Goal: Task Accomplishment & Management: Manage account settings

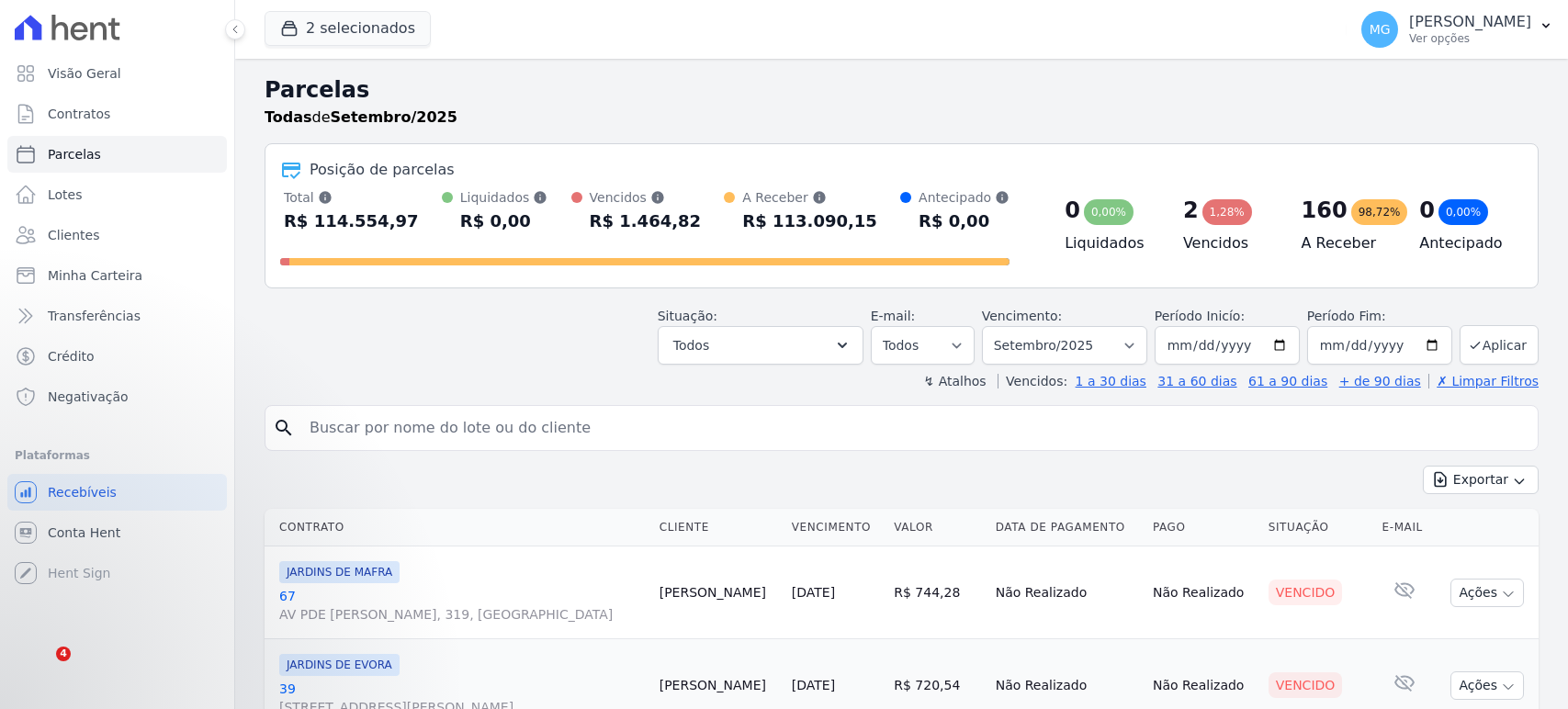
select select
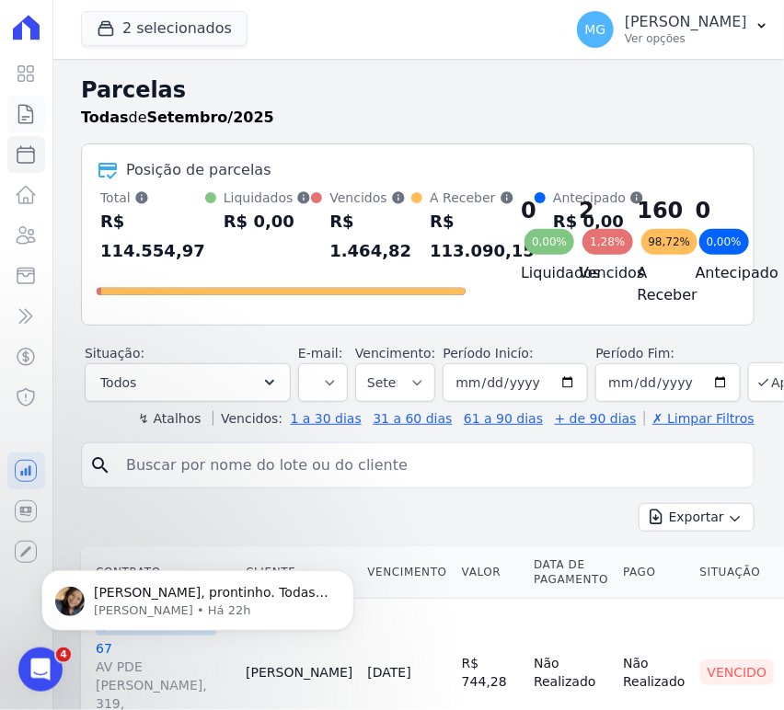
click at [25, 117] on icon at bounding box center [26, 114] width 22 height 22
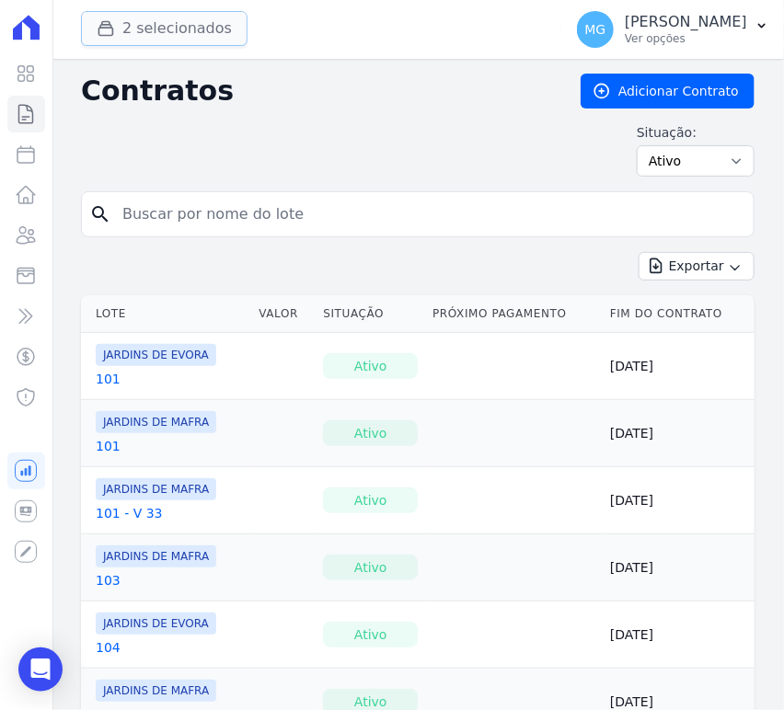
click at [150, 28] on button "2 selecionados" at bounding box center [164, 28] width 167 height 35
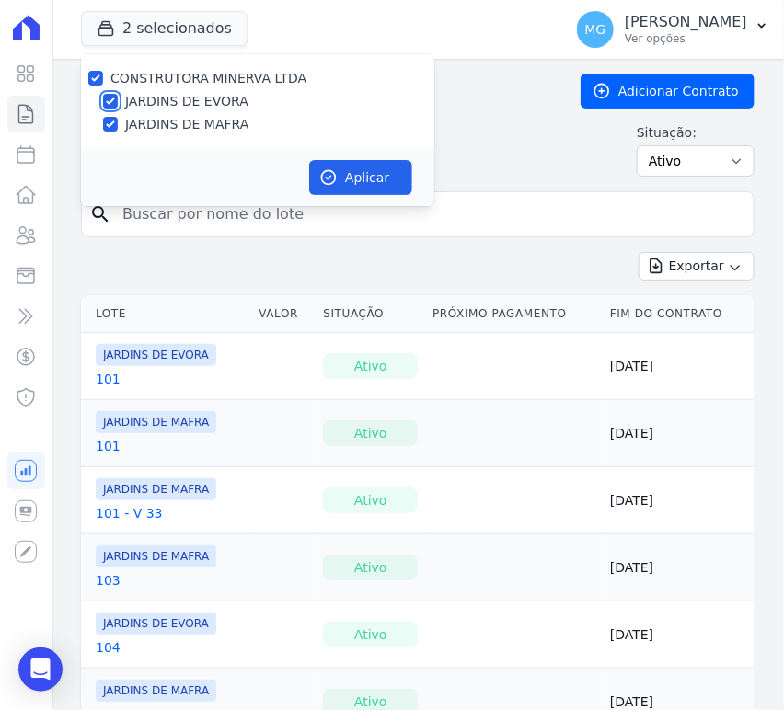
click at [105, 104] on input "JARDINS DE EVORA" at bounding box center [110, 101] width 15 height 15
checkbox input "false"
click at [111, 126] on input "JARDINS DE MAFRA" at bounding box center [110, 124] width 15 height 15
checkbox input "false"
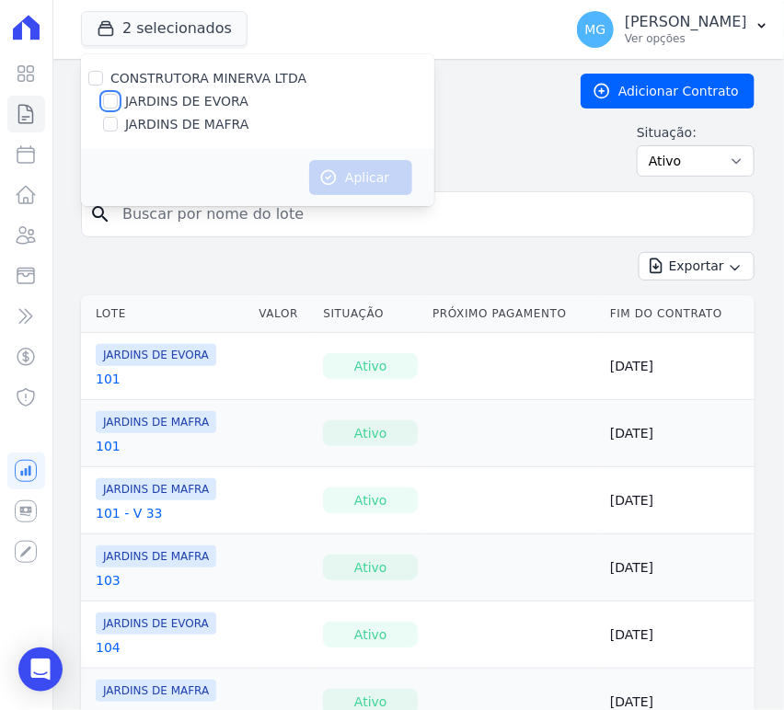
click at [114, 95] on input "JARDINS DE EVORA" at bounding box center [110, 101] width 15 height 15
checkbox input "true"
click at [343, 167] on button "Aplicar" at bounding box center [360, 177] width 103 height 35
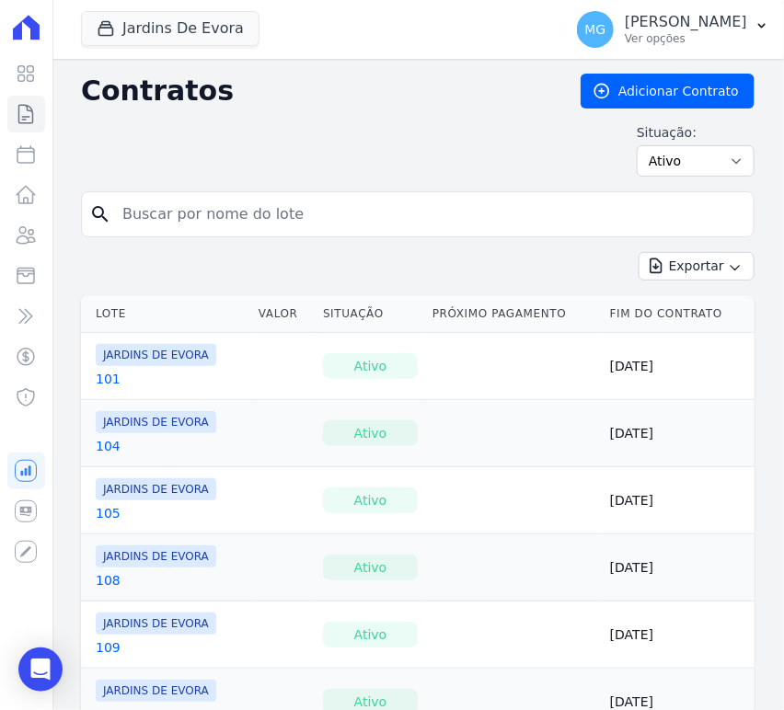
click at [216, 216] on input "search" at bounding box center [428, 214] width 635 height 37
type input "65"
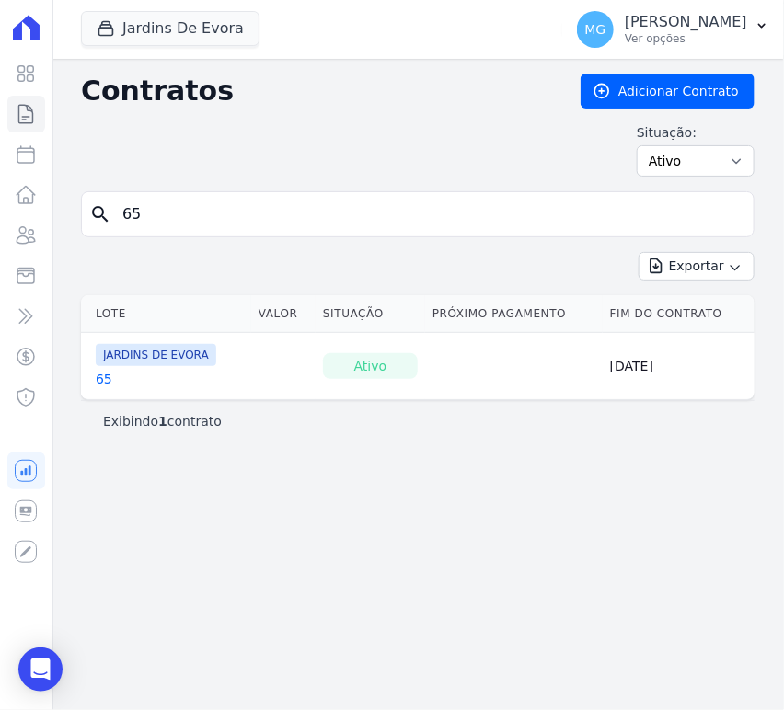
click at [170, 213] on input "65" at bounding box center [428, 214] width 635 height 37
click at [170, 212] on input "65" at bounding box center [428, 214] width 635 height 37
type input "37"
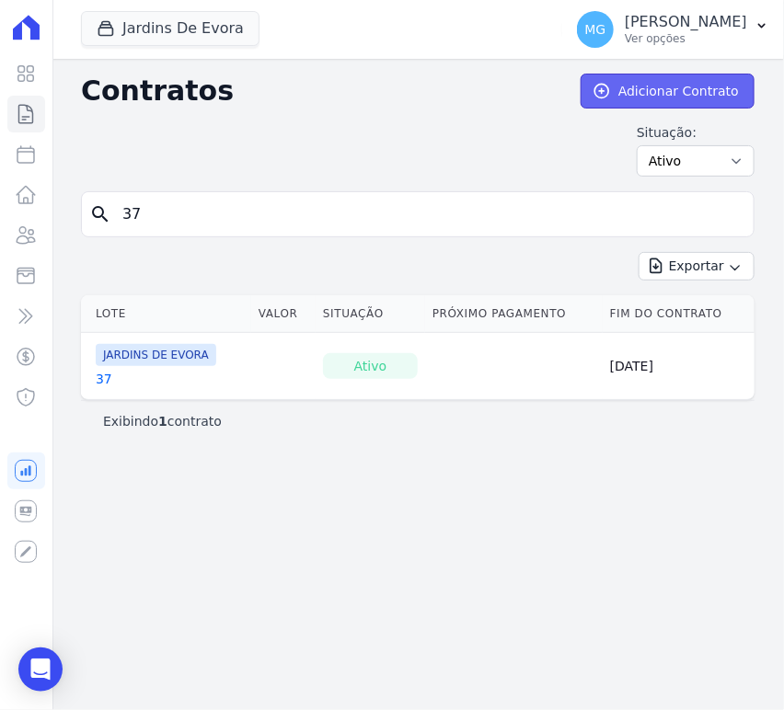
click at [679, 95] on link "Adicionar Contrato" at bounding box center [668, 91] width 174 height 35
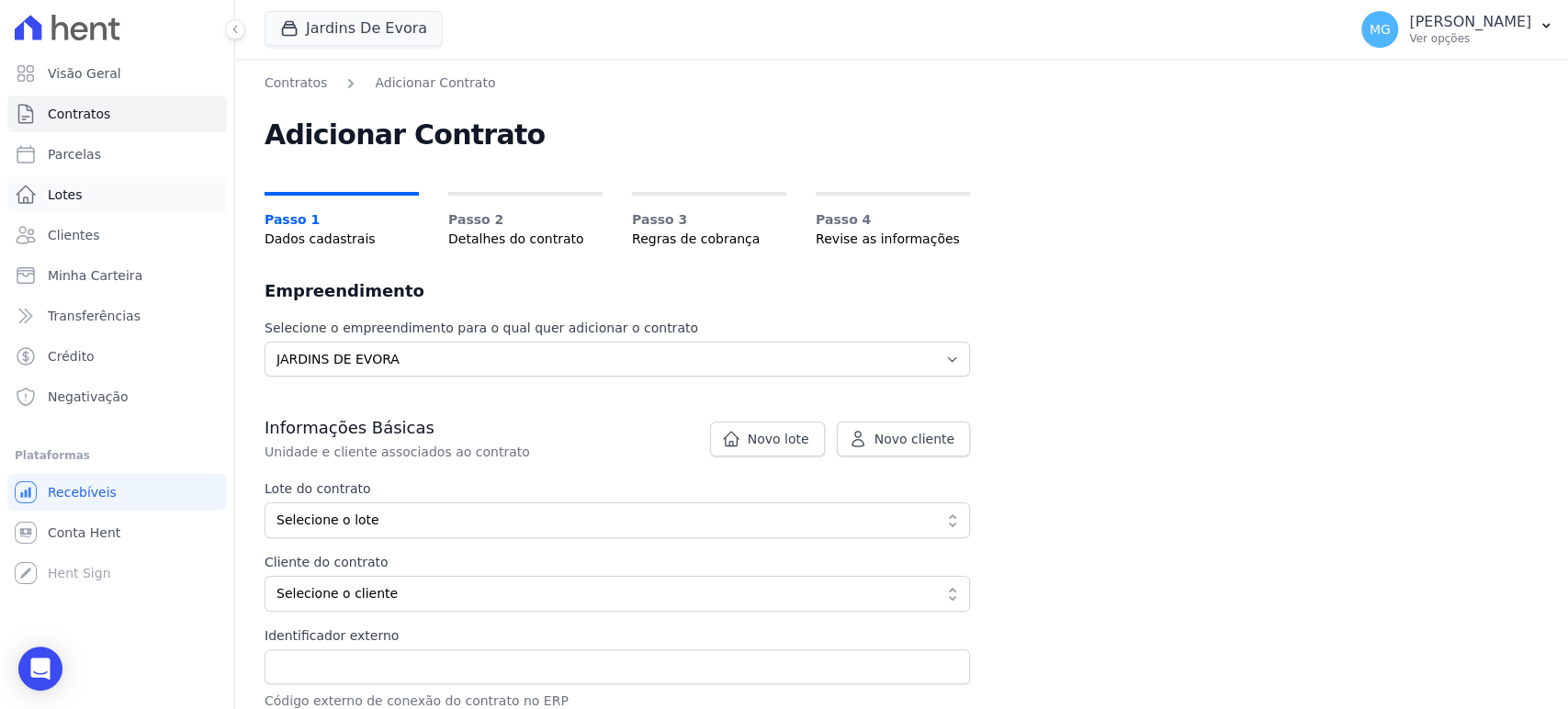
click at [89, 192] on link "Lotes" at bounding box center [117, 195] width 220 height 37
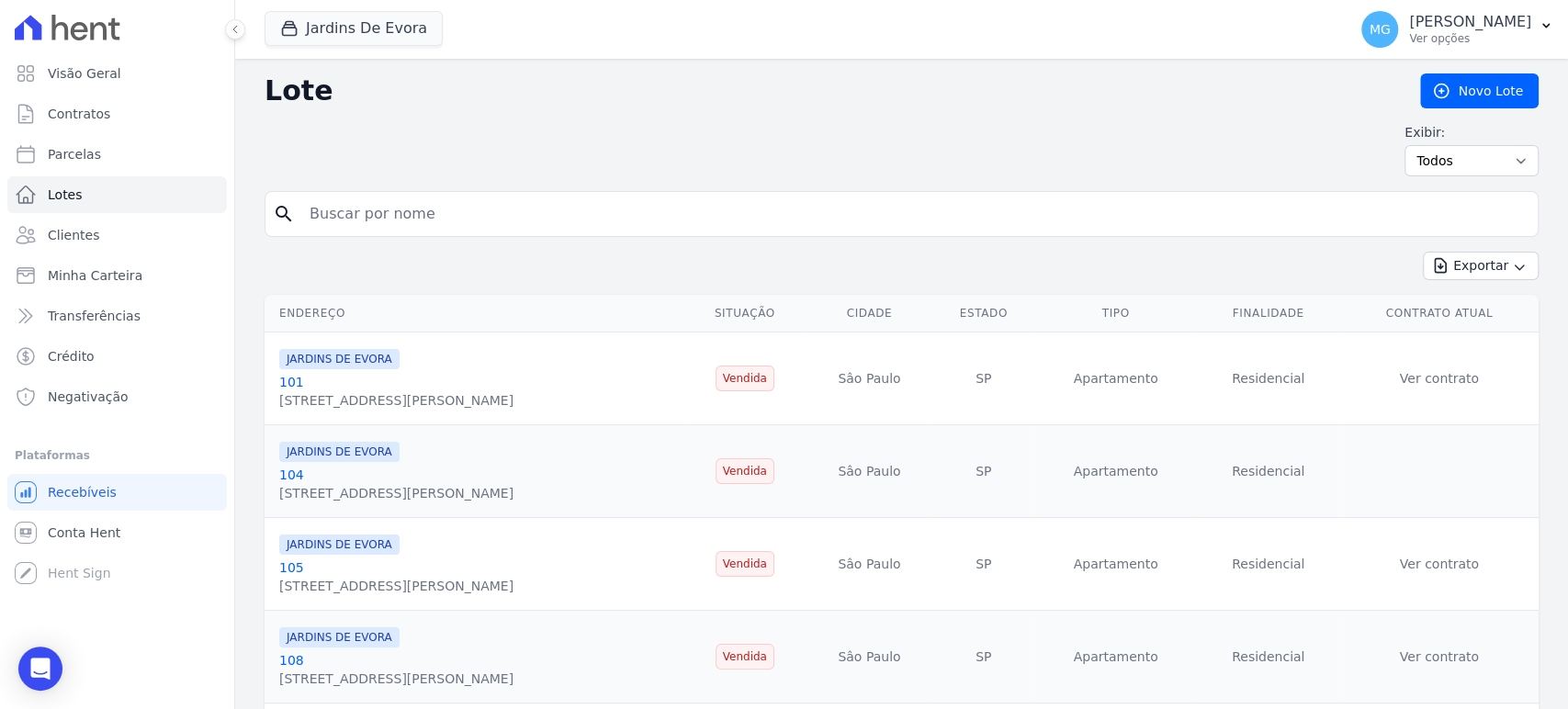
click at [495, 212] on input "search" at bounding box center [914, 214] width 1232 height 37
click at [1488, 94] on link "Novo Lote" at bounding box center [1479, 91] width 119 height 35
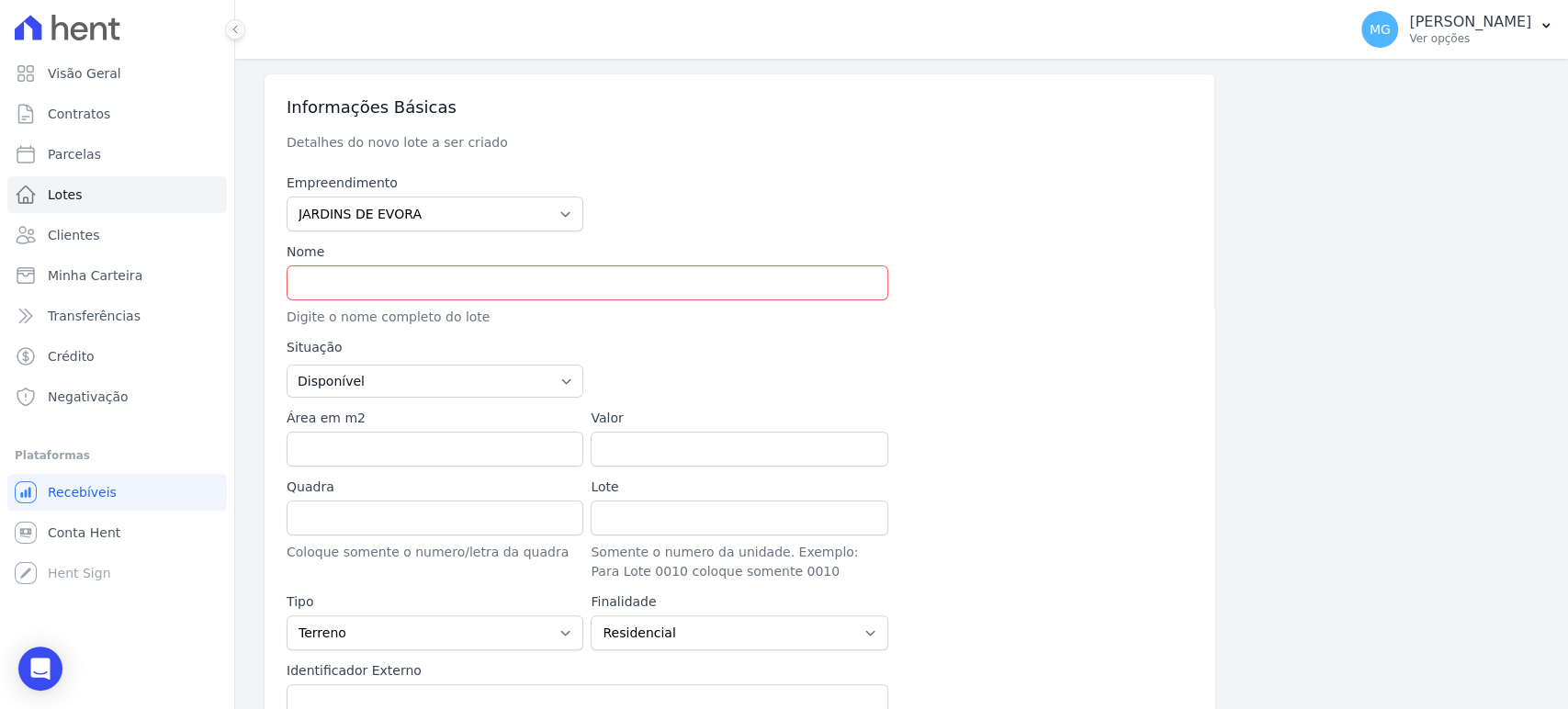
scroll to position [67, 0]
click at [479, 298] on input "text" at bounding box center [587, 282] width 602 height 35
click at [1103, 242] on div at bounding box center [1043, 284] width 296 height 85
click at [471, 284] on input "37 - V" at bounding box center [587, 282] width 602 height 35
type input "37 - V 14"
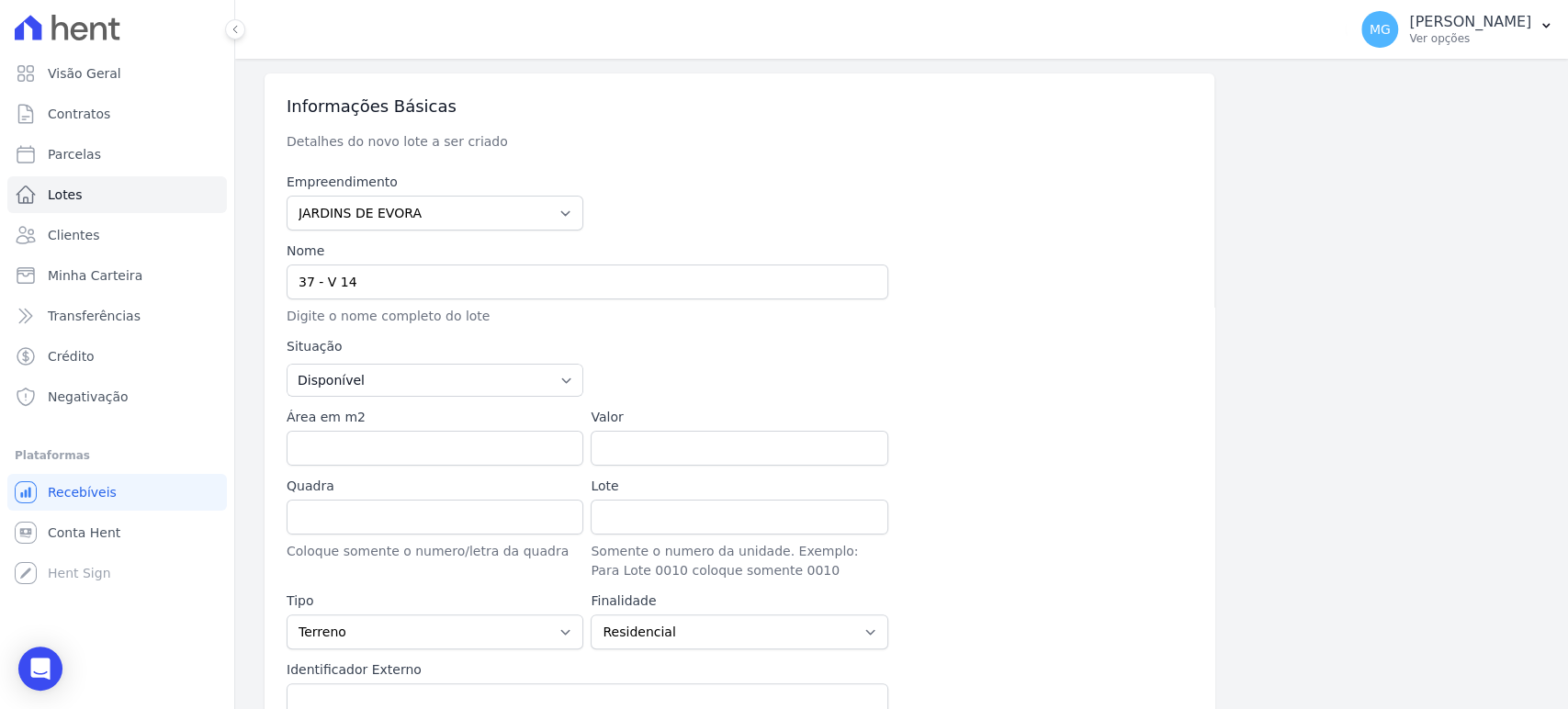
click at [988, 271] on div at bounding box center [1043, 284] width 296 height 85
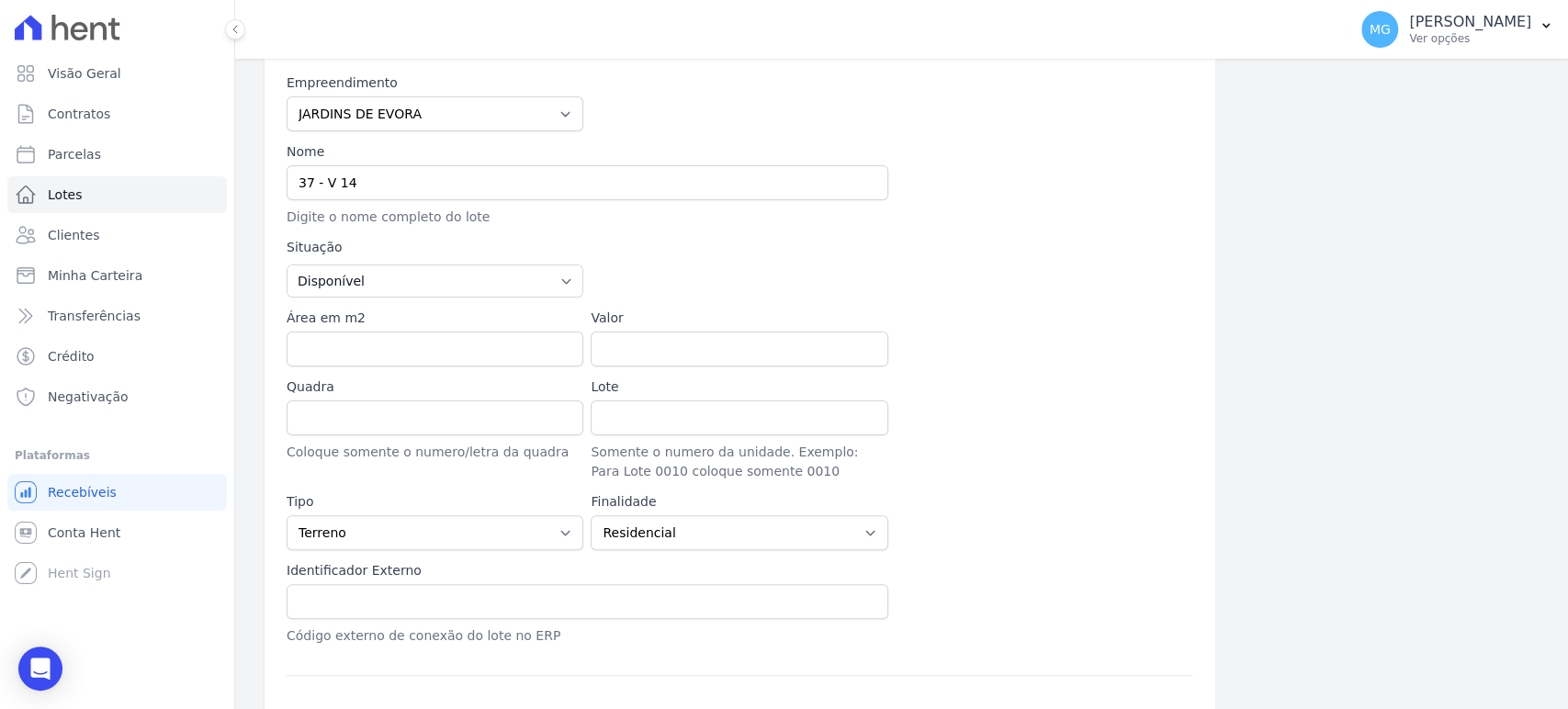
scroll to position [204, 0]
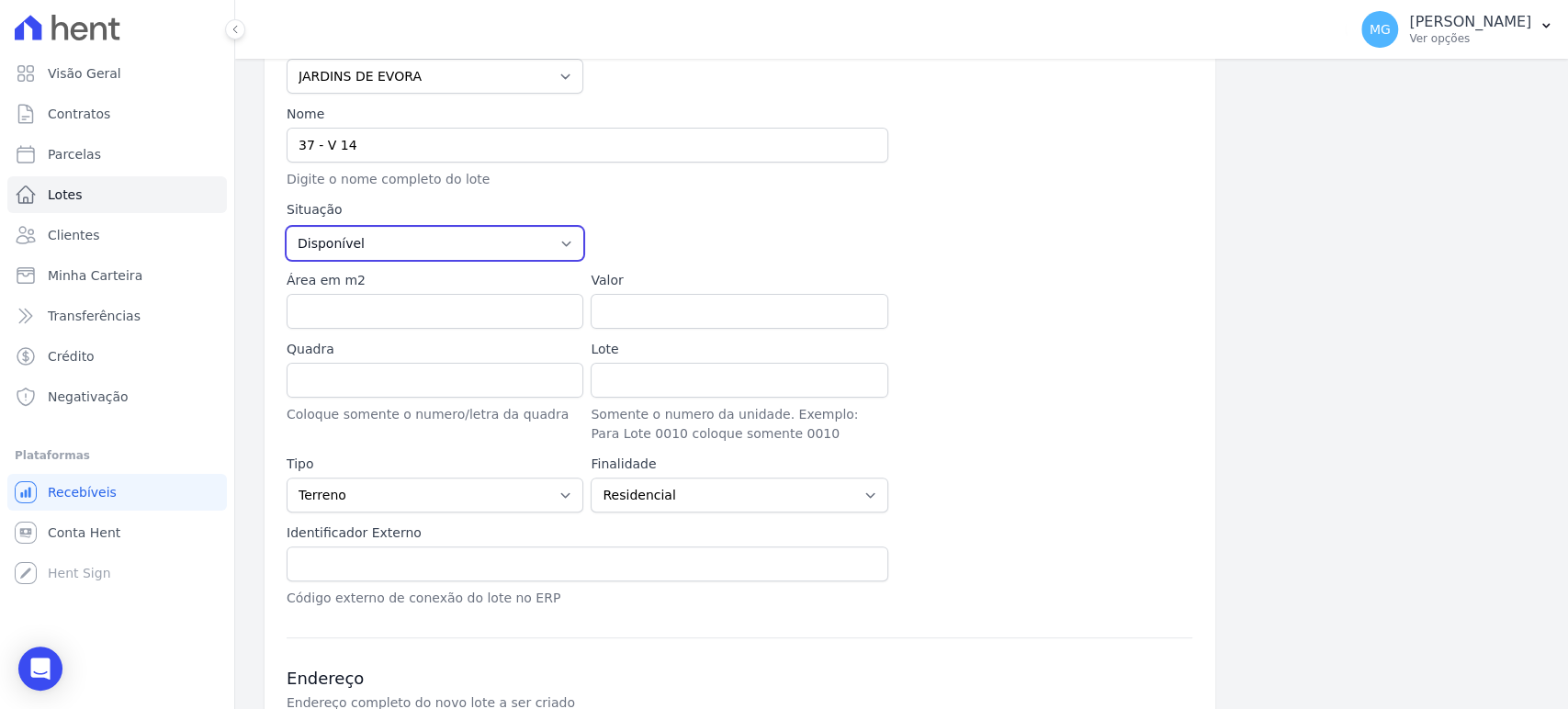
click at [540, 234] on select "Disponível Vendida Reservada Indisponível" at bounding box center [434, 243] width 296 height 33
click at [645, 245] on div at bounding box center [891, 231] width 602 height 60
click at [895, 235] on div at bounding box center [891, 231] width 602 height 60
drag, startPoint x: 518, startPoint y: 242, endPoint x: 513, endPoint y: 256, distance: 14.9
click at [518, 242] on select "Disponível Vendida Reservada Indisponível" at bounding box center [434, 243] width 296 height 33
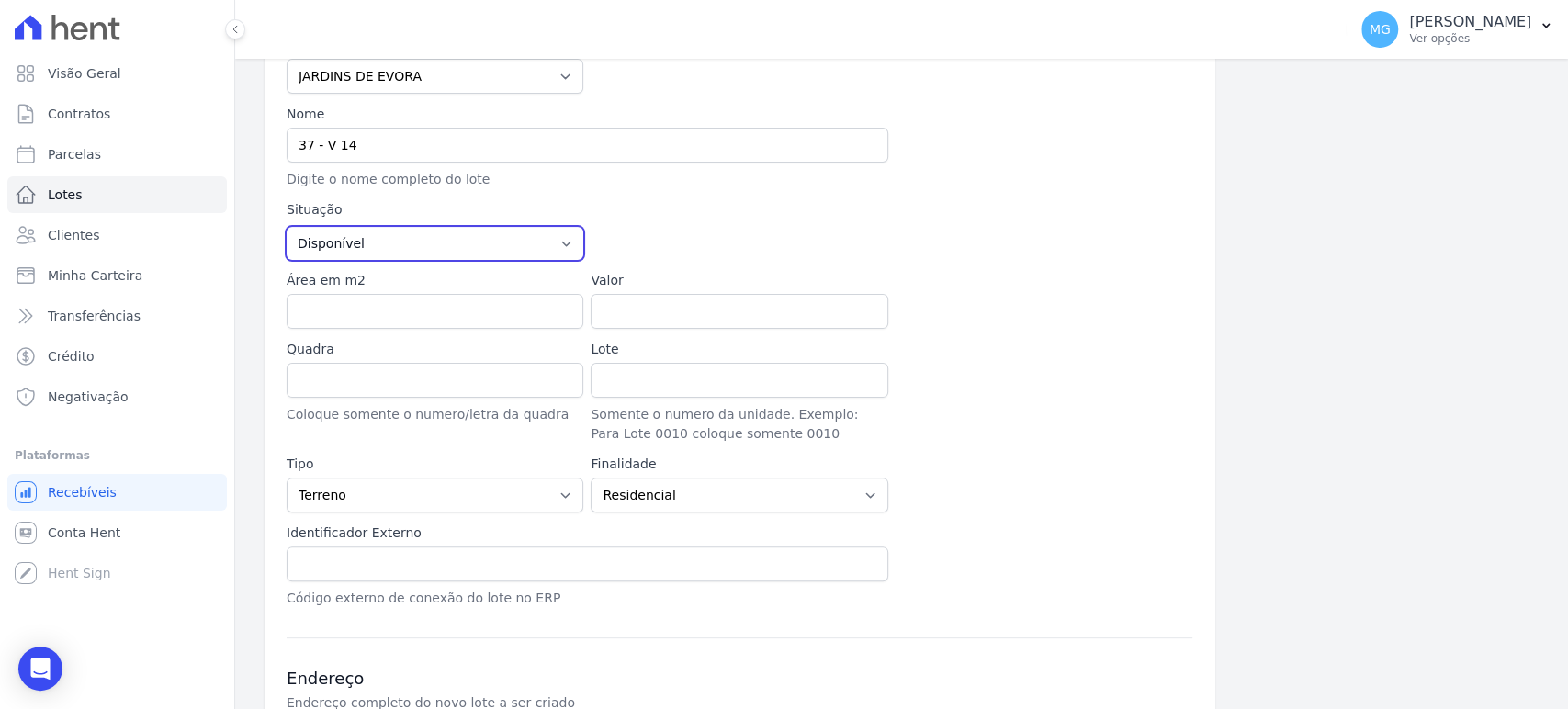
select select "sold"
click at [286, 227] on select "Disponível Vendida Reservada Indisponível" at bounding box center [434, 243] width 296 height 33
click at [698, 239] on div at bounding box center [891, 231] width 602 height 60
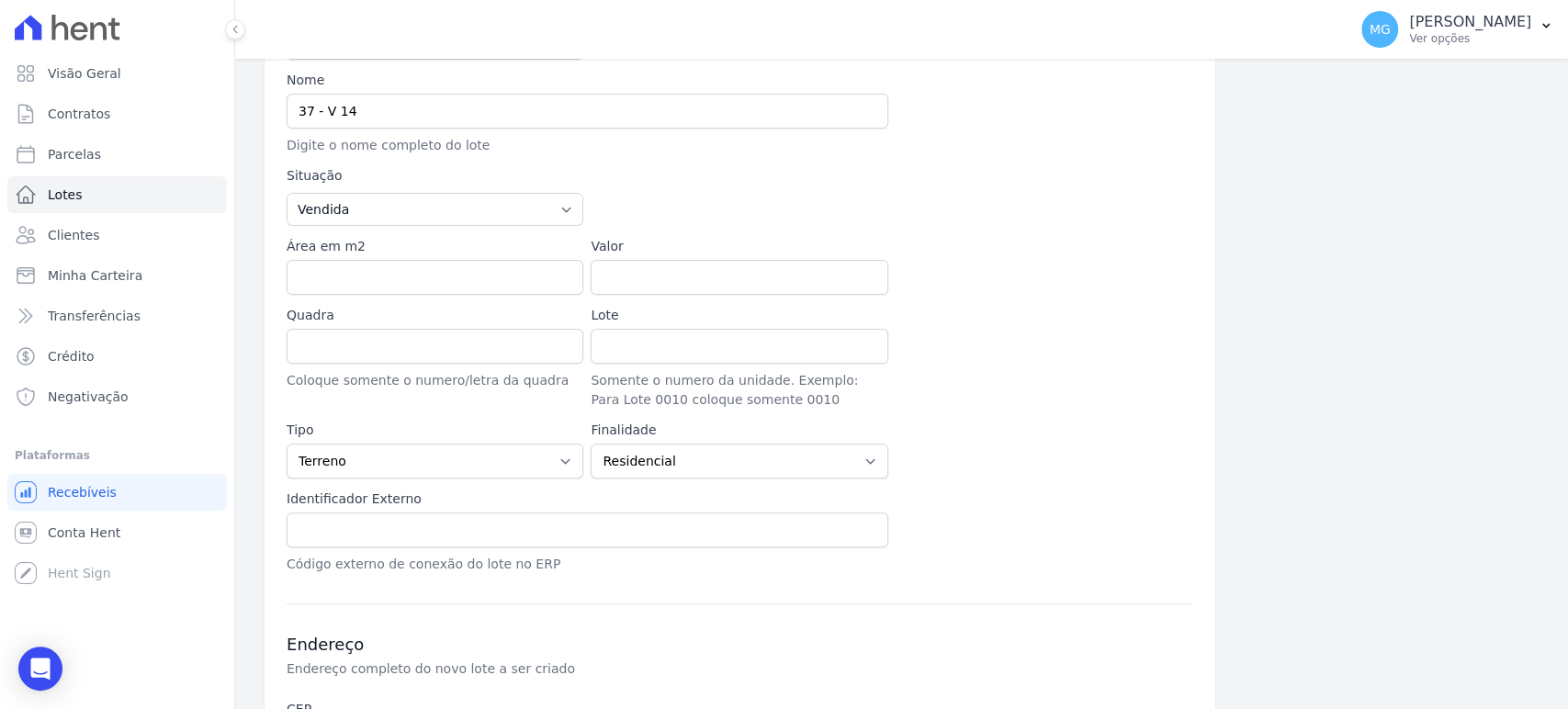
scroll to position [272, 0]
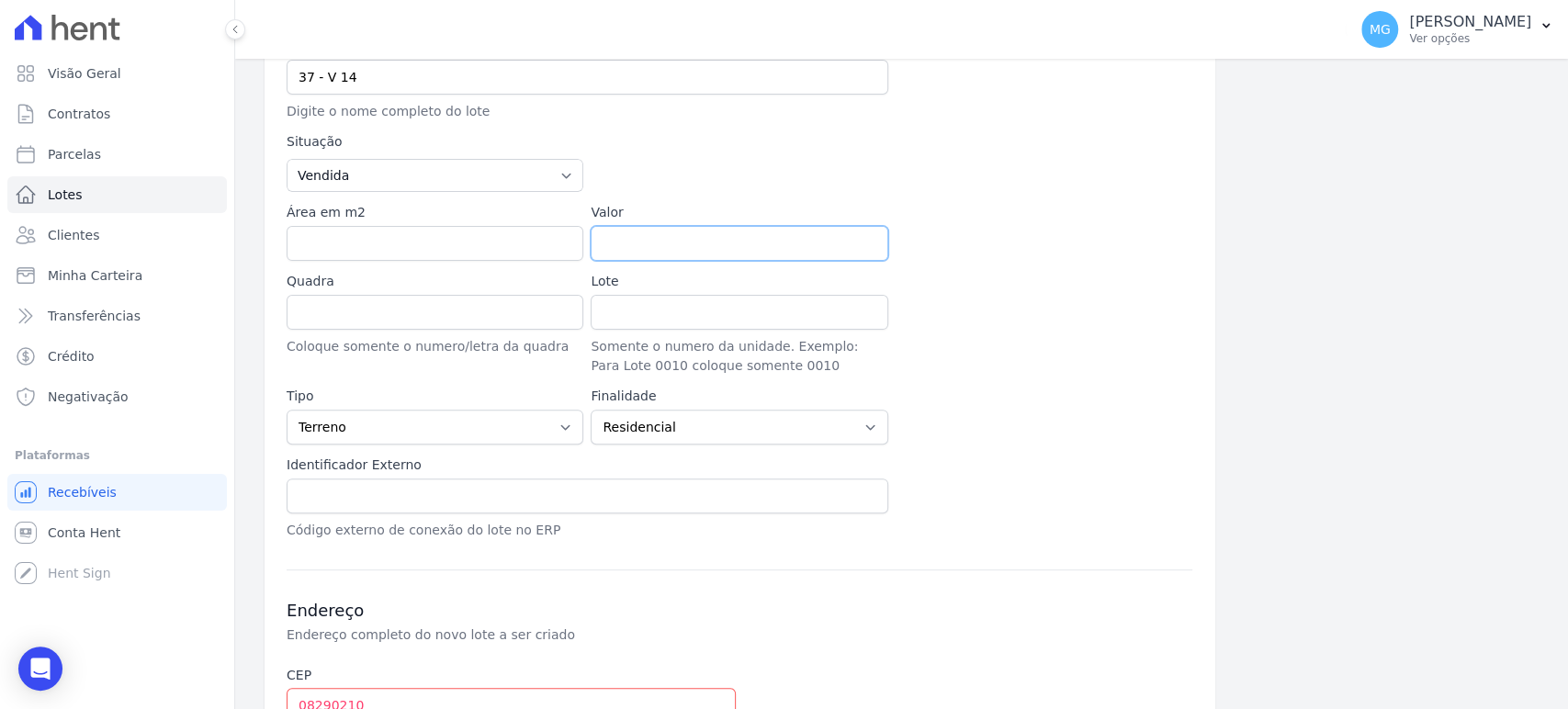
click at [637, 234] on input "Valor" at bounding box center [739, 243] width 296 height 35
drag, startPoint x: 585, startPoint y: 212, endPoint x: 619, endPoint y: 211, distance: 34.0
click at [619, 211] on div "Empreendimento JARDINS DE EVORA JARDINS DE MAFRA Nome 37 - V 14 Digite o nome c…" at bounding box center [739, 254] width 905 height 572
click at [701, 197] on div "Empreendimento JARDINS DE EVORA JARDINS DE MAFRA Nome 37 - V 14 Digite o nome c…" at bounding box center [739, 254] width 905 height 572
click at [919, 354] on div at bounding box center [1043, 324] width 296 height 104
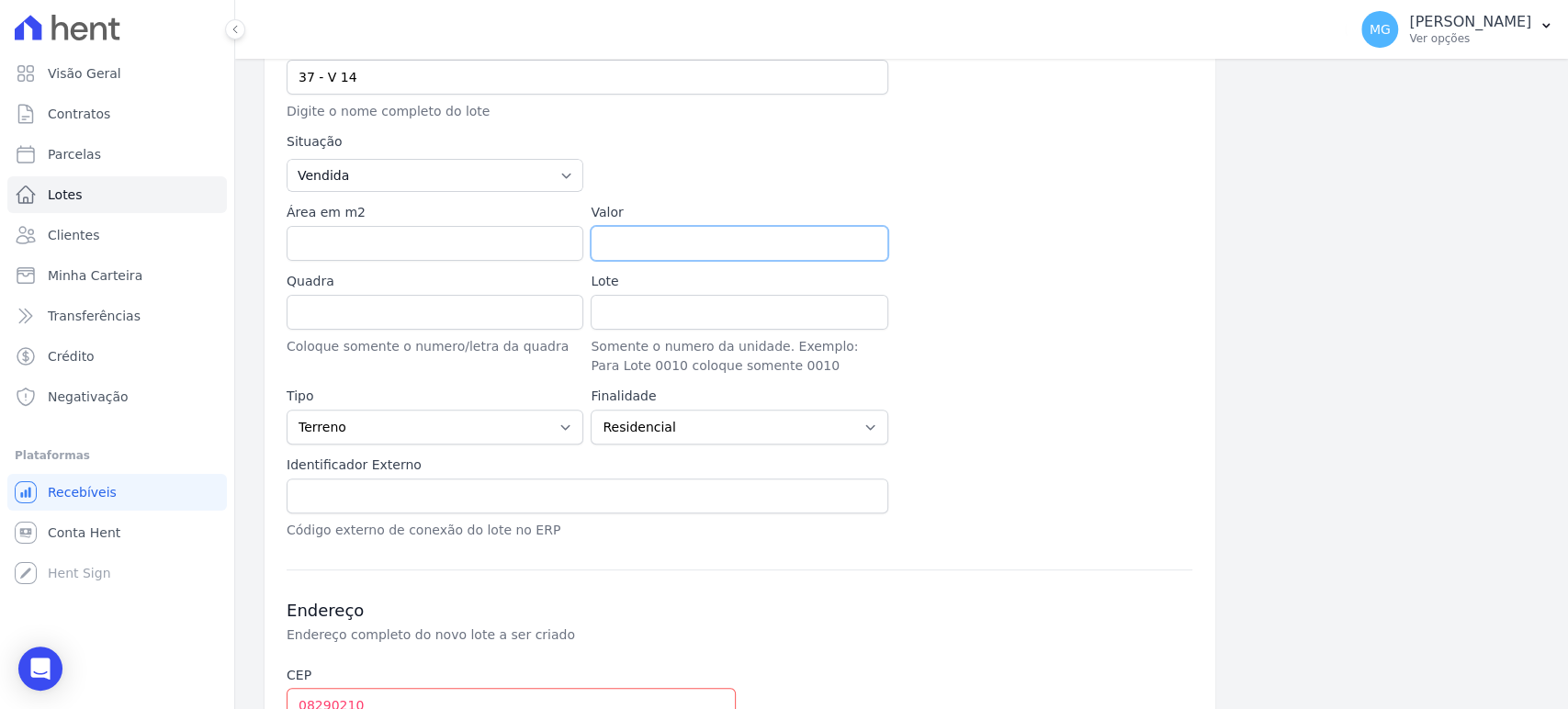
click at [674, 248] on input "Valor" at bounding box center [739, 243] width 296 height 35
type input "41447.27"
click at [1021, 283] on div at bounding box center [1043, 324] width 296 height 104
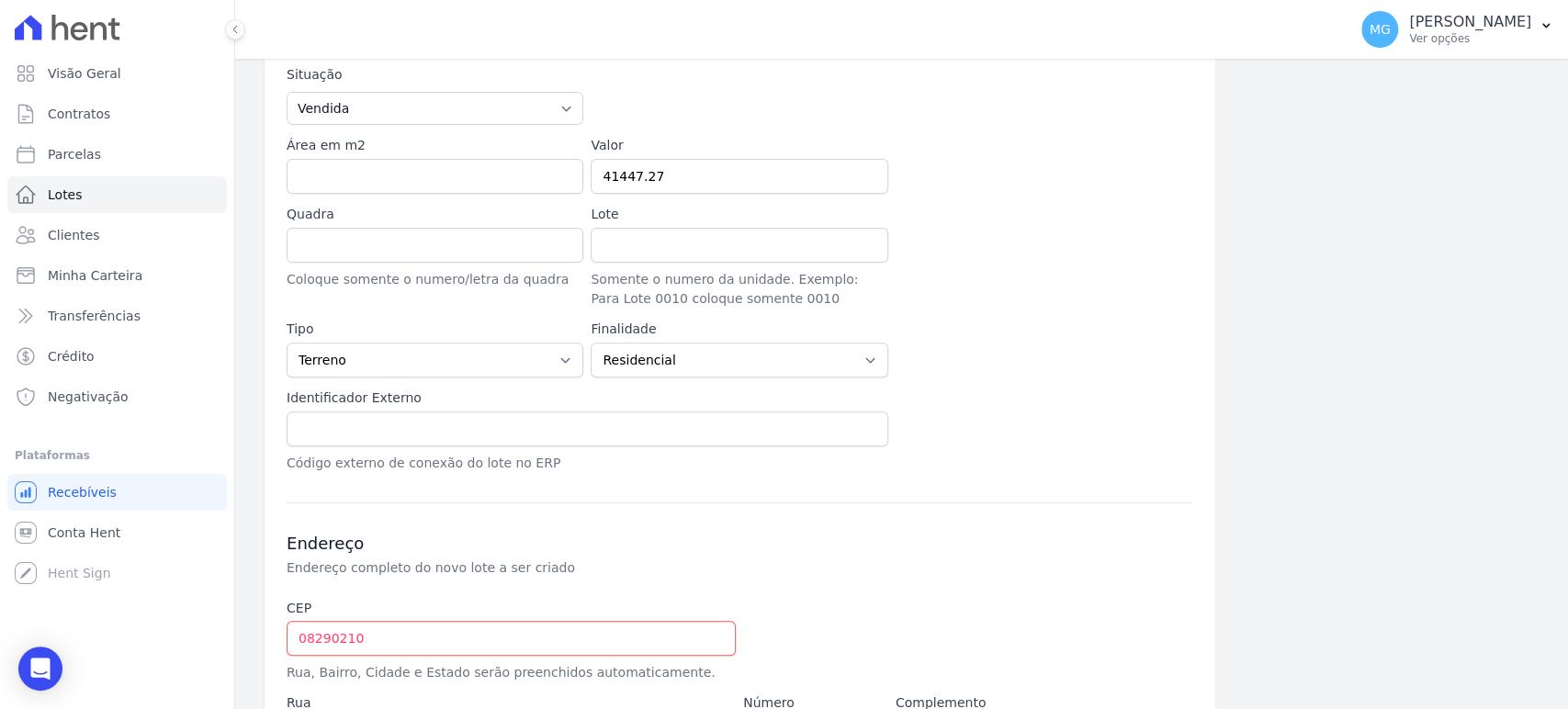
scroll to position [341, 0]
click at [363, 437] on input "text" at bounding box center [587, 427] width 602 height 35
click at [298, 427] on input "14" at bounding box center [587, 427] width 602 height 35
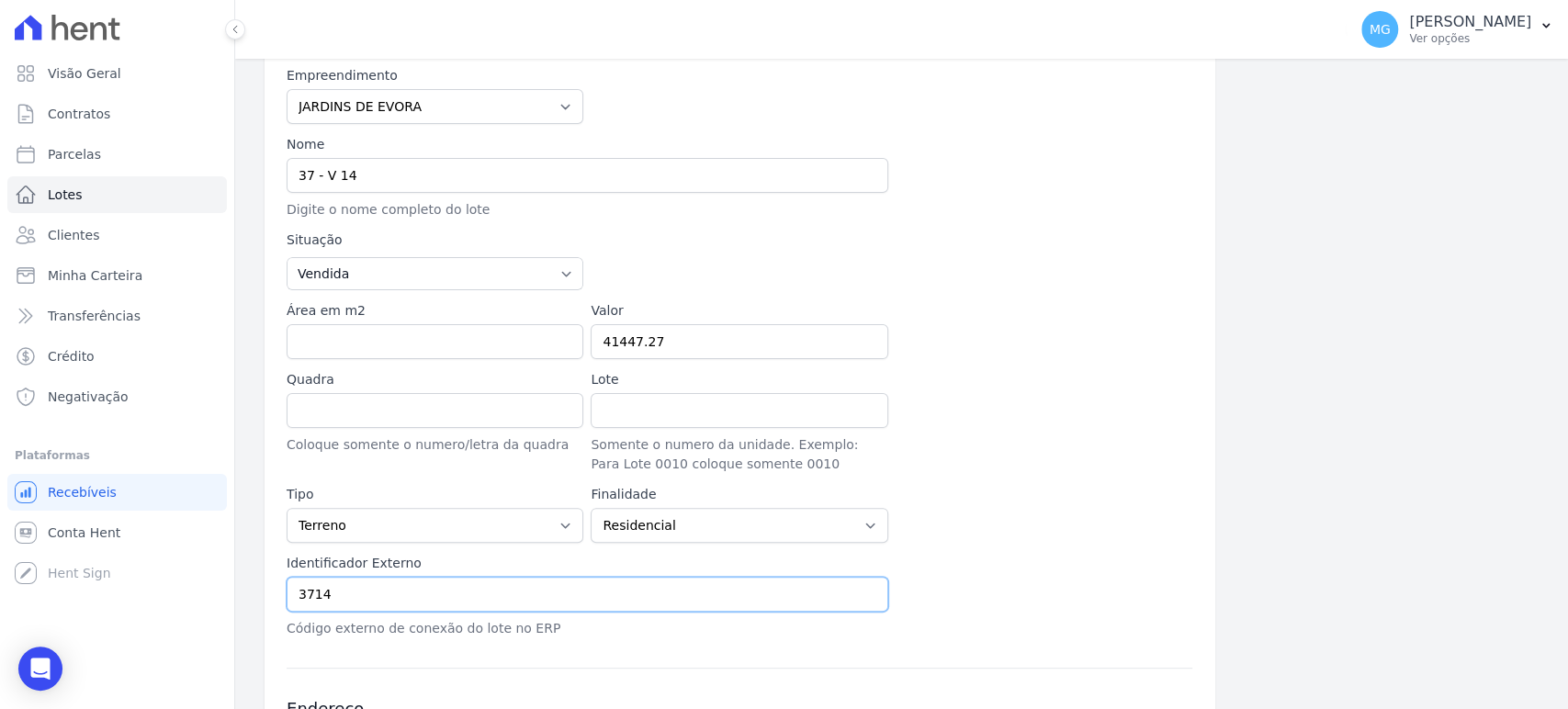
scroll to position [136, 0]
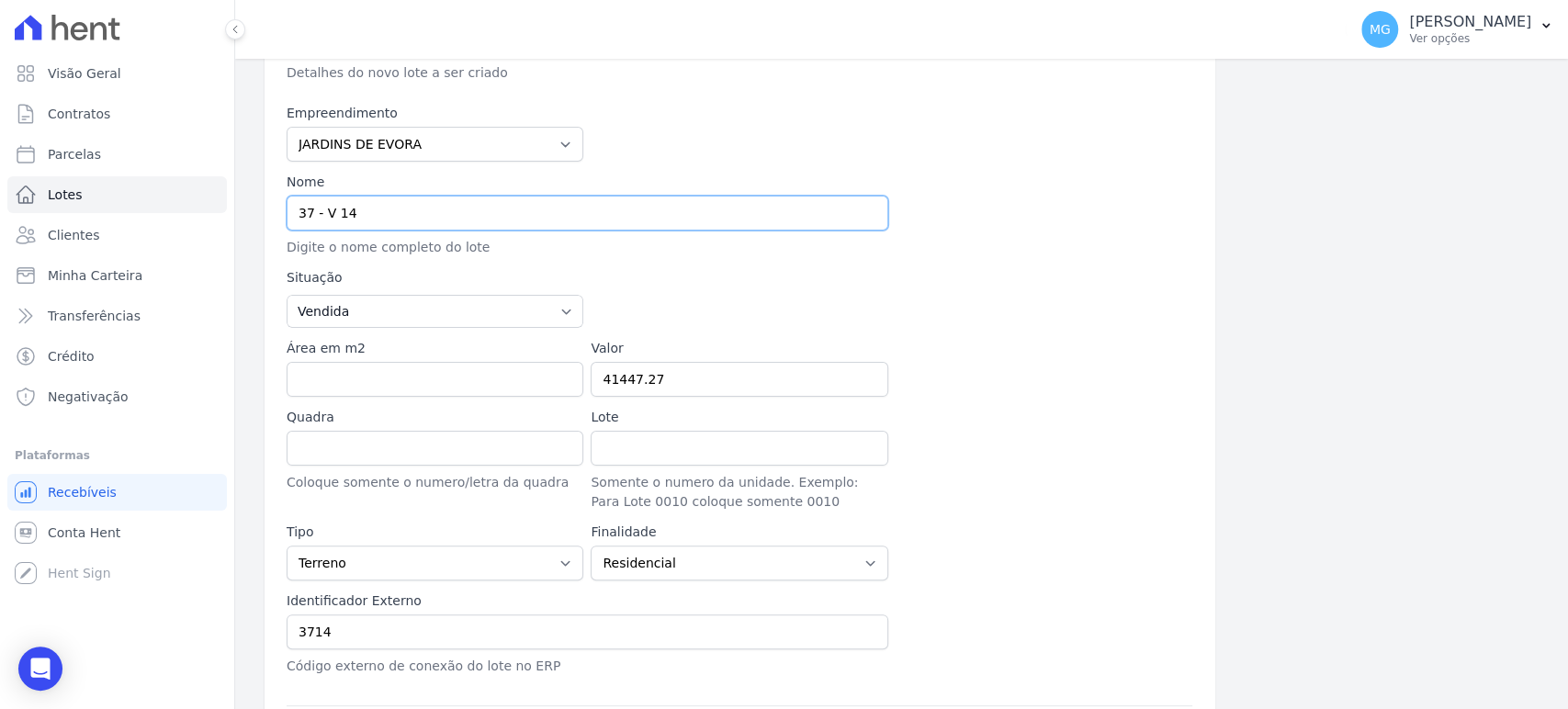
click at [337, 209] on input "37 - V 14" at bounding box center [587, 213] width 602 height 35
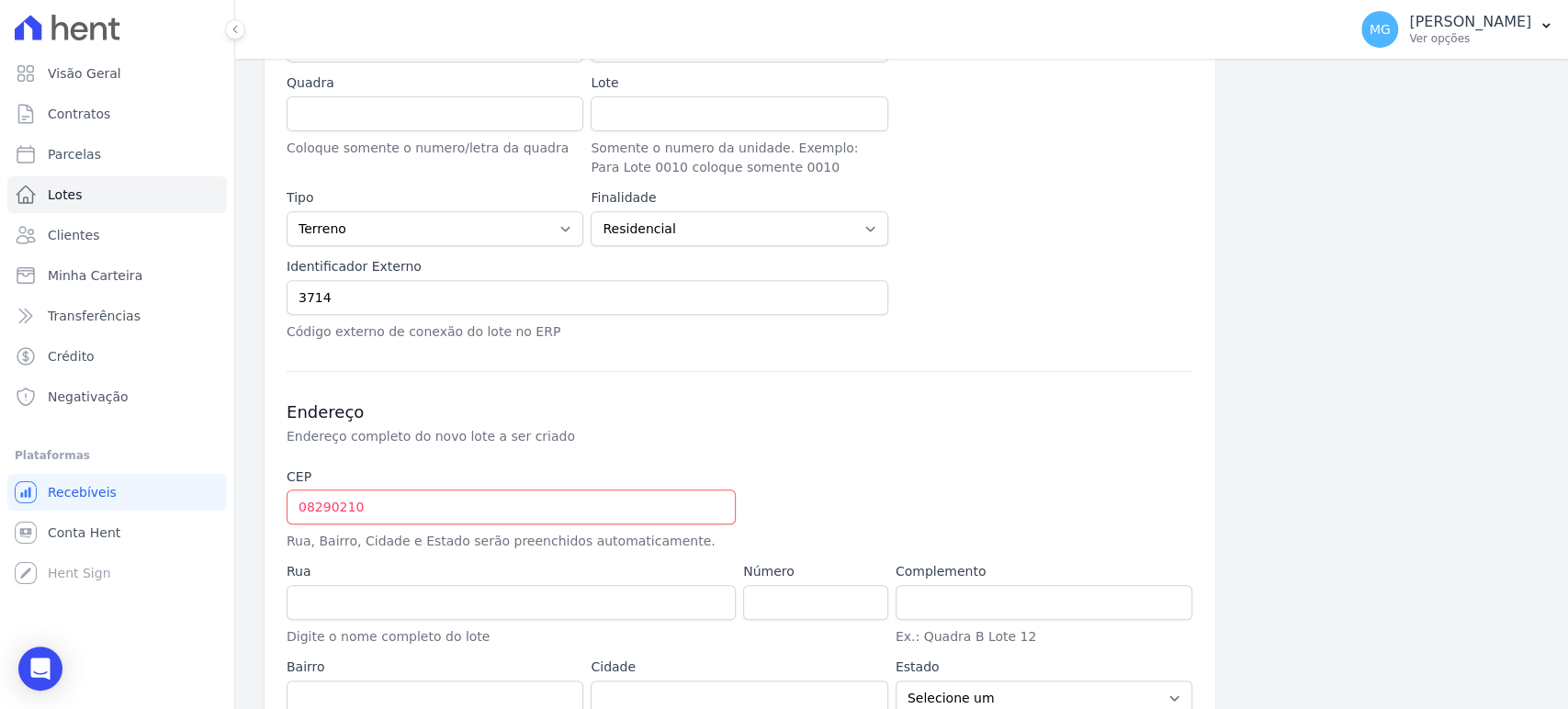
scroll to position [476, 0]
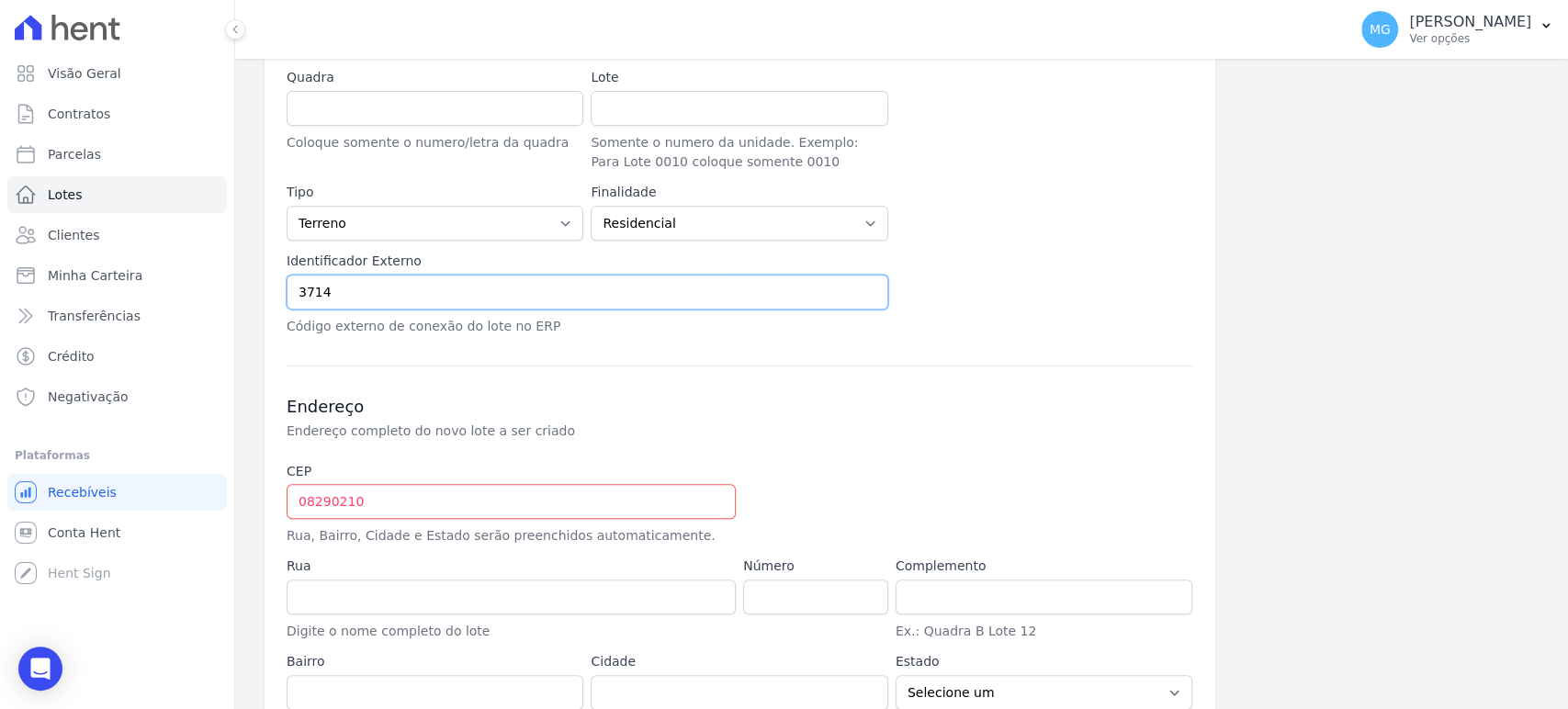
click at [340, 294] on input "3714" at bounding box center [587, 292] width 602 height 35
paste input "- V"
type input "37 - V 14"
click at [460, 333] on p "Código externo de conexão do lote no ERP" at bounding box center [587, 326] width 602 height 19
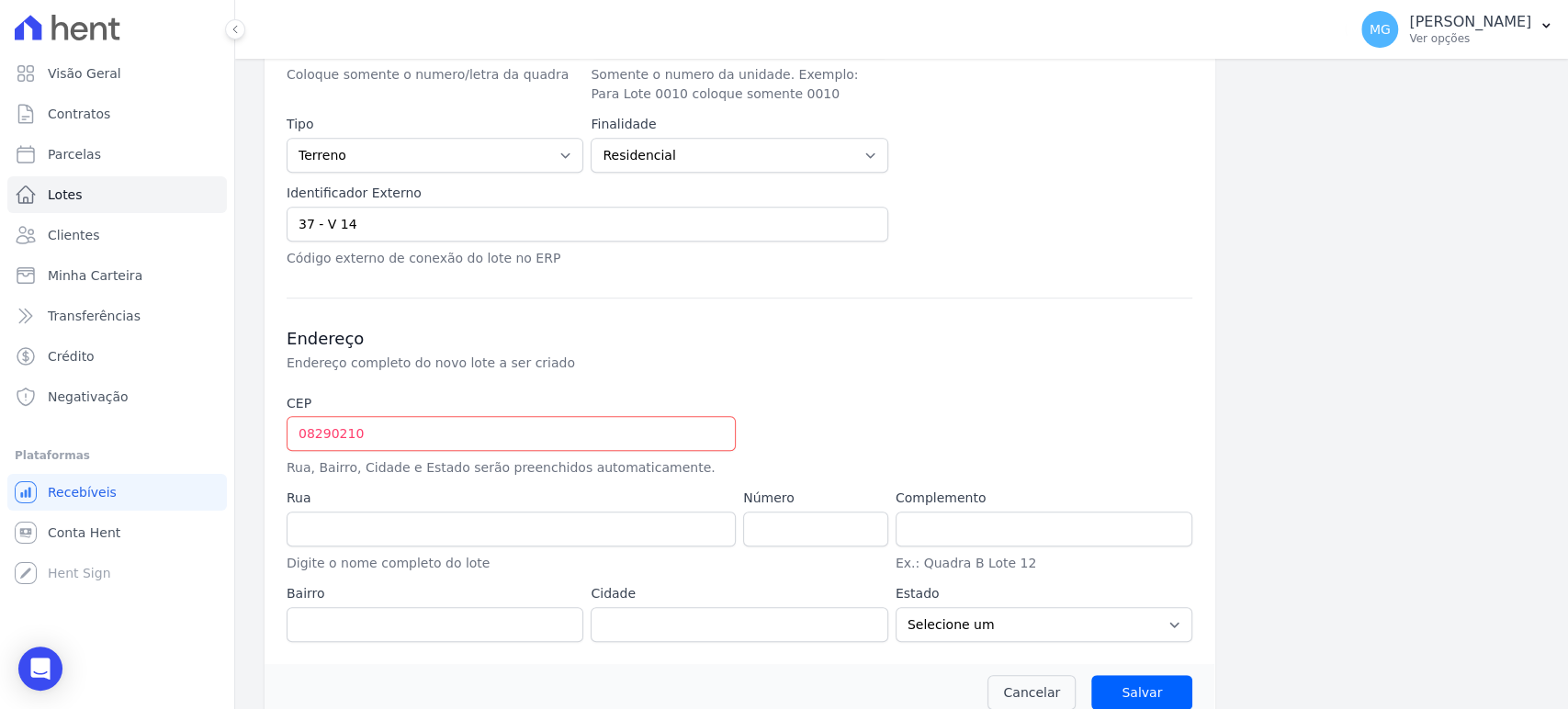
scroll to position [568, 0]
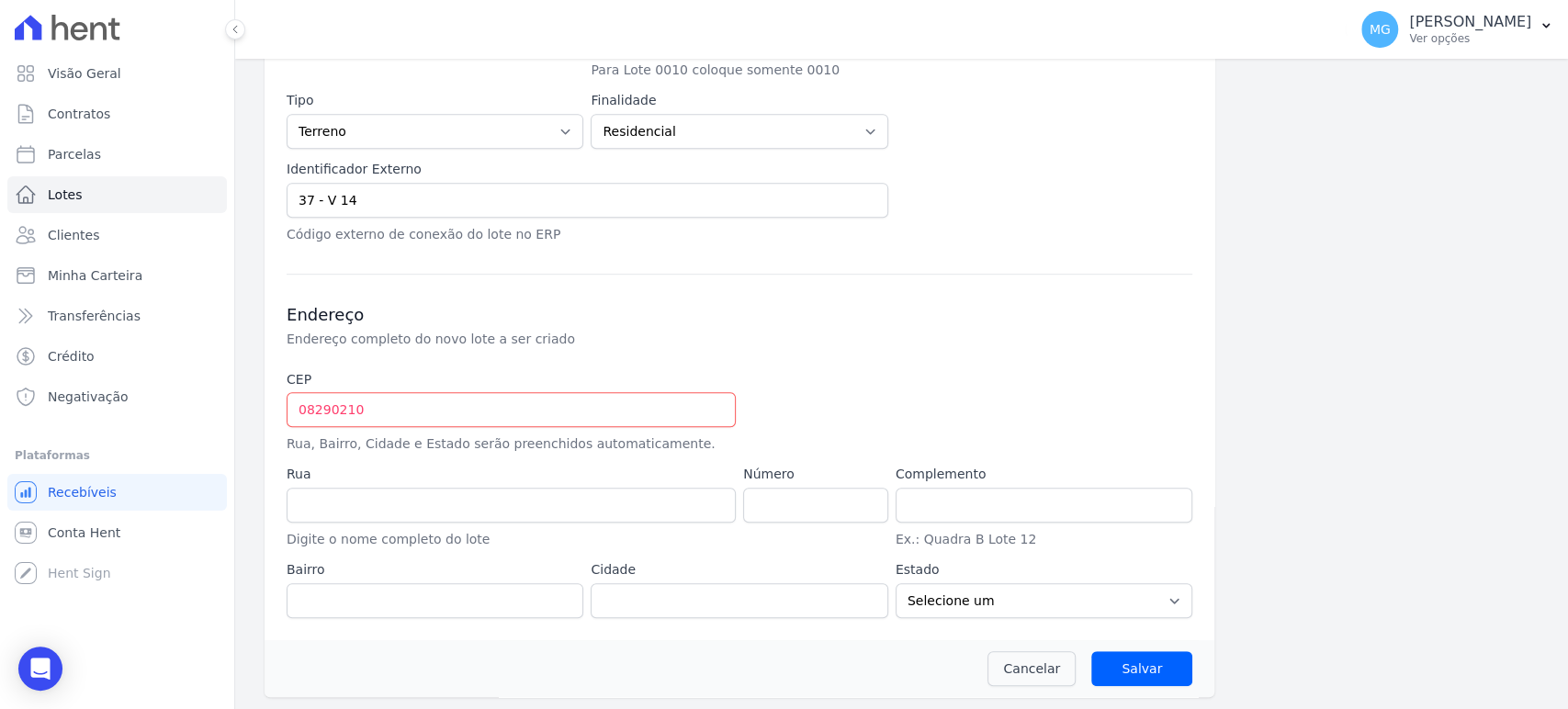
click at [606, 358] on div "Endereço Endereço completo do novo lote a ser criado CEP 08290210 Rua, Bairro, …" at bounding box center [739, 445] width 905 height 345
click at [786, 390] on div at bounding box center [891, 412] width 296 height 84
click at [405, 407] on input "08290210" at bounding box center [511, 409] width 449 height 35
click at [585, 436] on p "Rua, Bairro, Cidade e Estado serão preenchidos automaticamente." at bounding box center [511, 443] width 449 height 19
click at [363, 410] on input "08290210" at bounding box center [511, 409] width 449 height 35
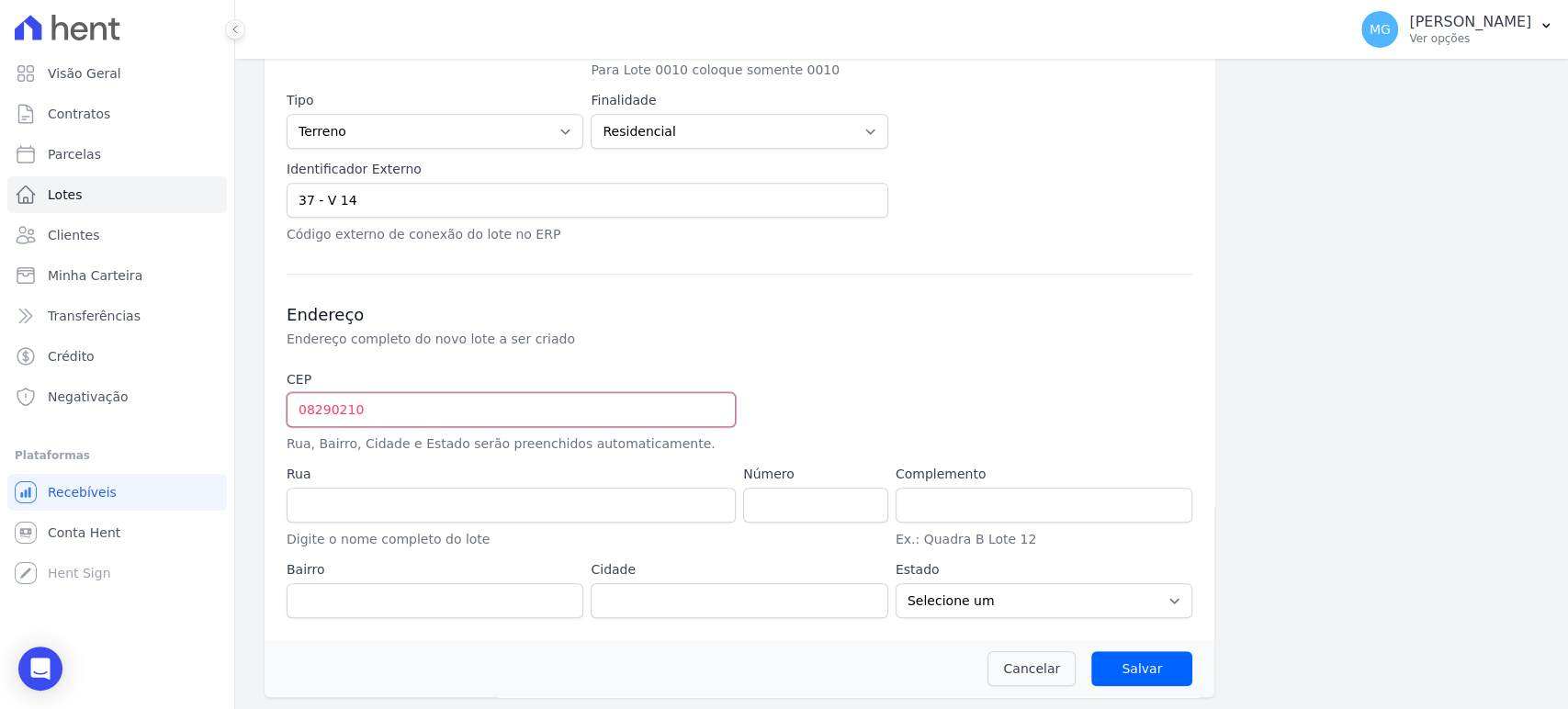
click at [363, 410] on input "08290210" at bounding box center [511, 409] width 449 height 35
click at [333, 406] on input "08290210" at bounding box center [511, 409] width 449 height 35
click at [383, 416] on input "08290210" at bounding box center [511, 409] width 449 height 35
click at [339, 445] on p "Rua, Bairro, Cidade e Estado serão preenchidos automaticamente." at bounding box center [511, 443] width 449 height 19
click at [317, 411] on input "08290210" at bounding box center [511, 409] width 449 height 35
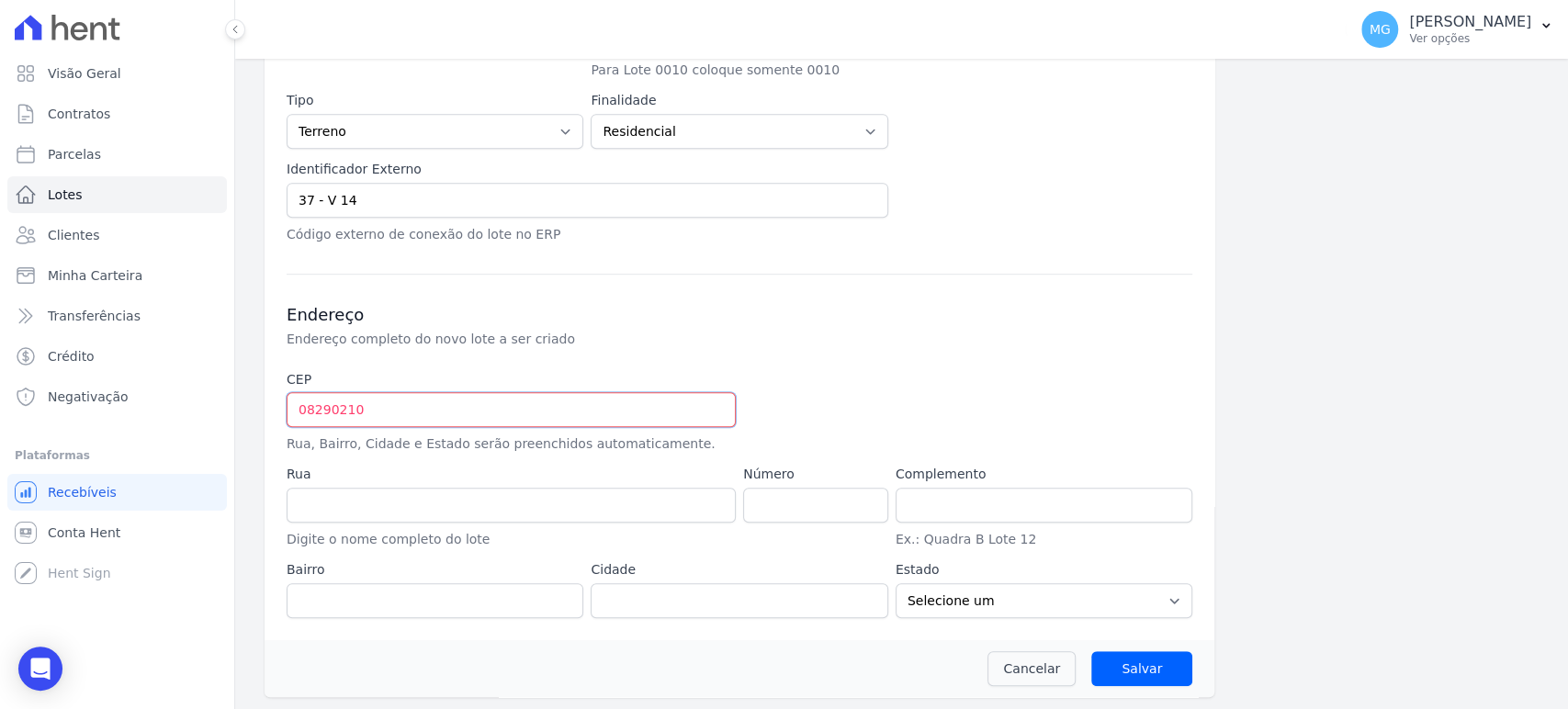
click at [344, 407] on input "08290210" at bounding box center [511, 409] width 449 height 35
click at [379, 404] on input "08290210" at bounding box center [511, 409] width 449 height 35
click at [786, 508] on input "number" at bounding box center [815, 505] width 145 height 35
type input "137"
select select "SP"
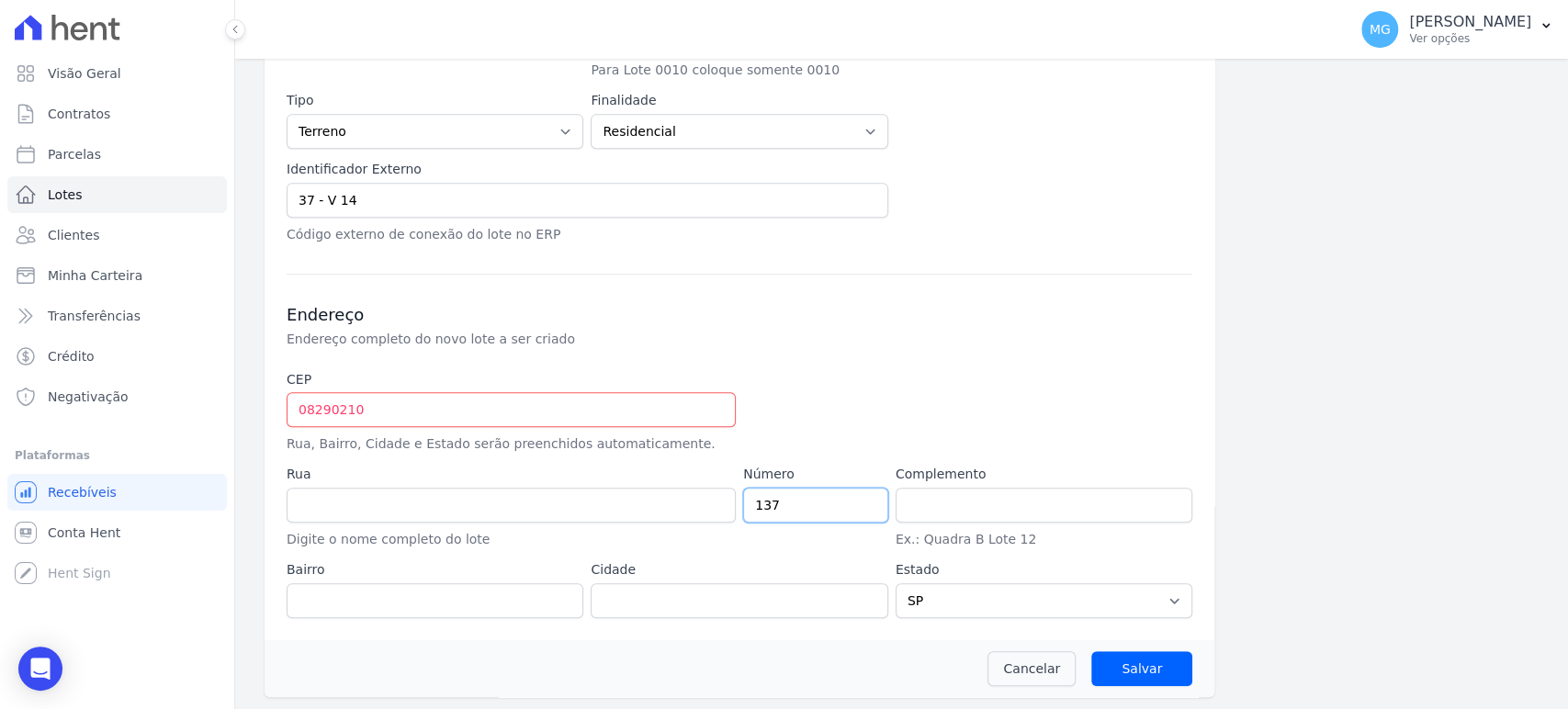
drag, startPoint x: 795, startPoint y: 505, endPoint x: 701, endPoint y: 500, distance: 94.1
click at [701, 500] on div "CEP 08290210 Rua, Bairro, Cidade e Estado serão preenchidos automaticamente. Ru…" at bounding box center [739, 494] width 905 height 248
click at [926, 540] on p "Ex.: Quadra B Lote 12" at bounding box center [1043, 539] width 296 height 19
click at [963, 498] on input "text" at bounding box center [1043, 505] width 296 height 35
type input "LOTE 26 QUADRA 108"
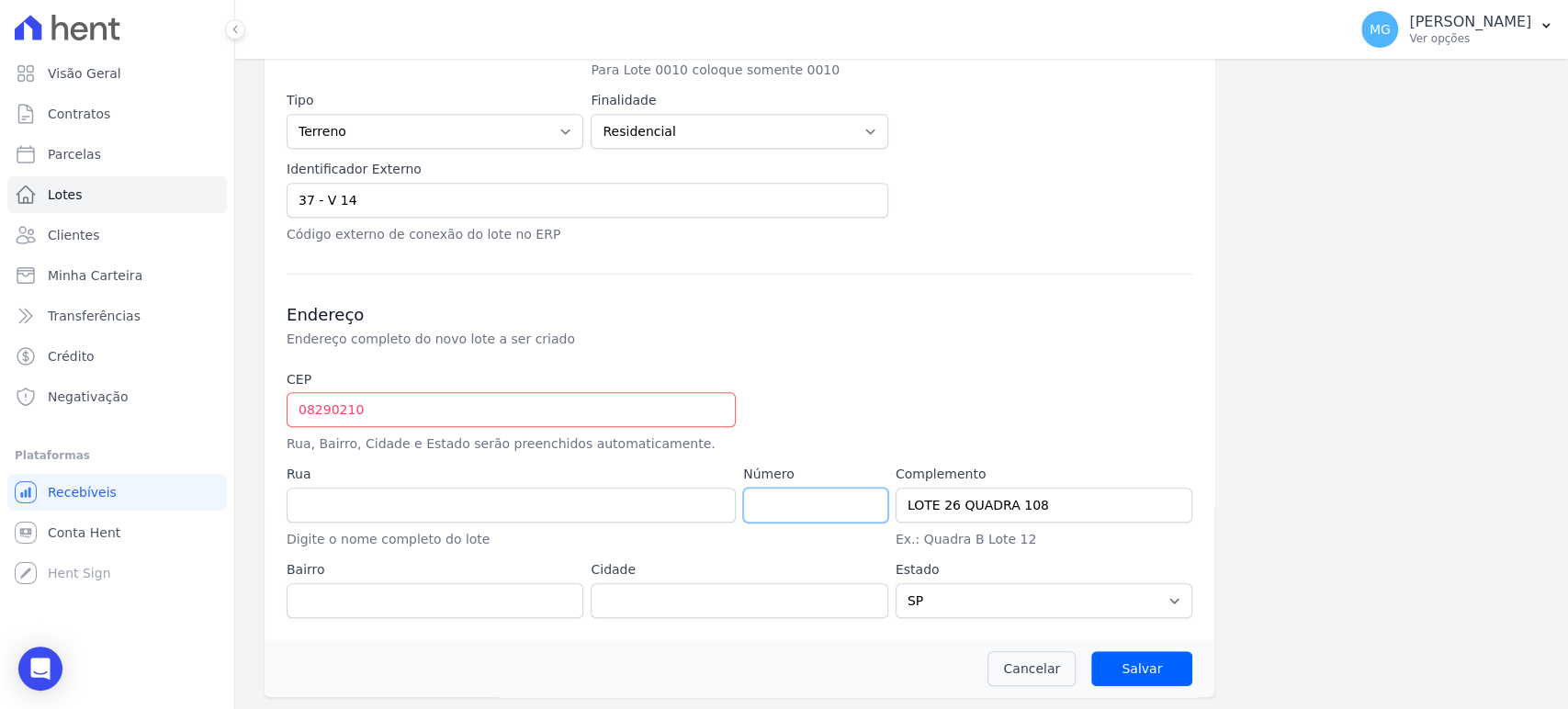
click at [789, 494] on input "number" at bounding box center [815, 505] width 145 height 35
type input "0"
click at [819, 455] on div "CEP 08290210 Rua, Bairro, Cidade e Estado serão preenchidos automaticamente. Ru…" at bounding box center [739, 494] width 905 height 248
click at [446, 538] on p "Digite o nome completo do lote" at bounding box center [511, 539] width 449 height 19
click at [394, 409] on input "08290210" at bounding box center [511, 409] width 449 height 35
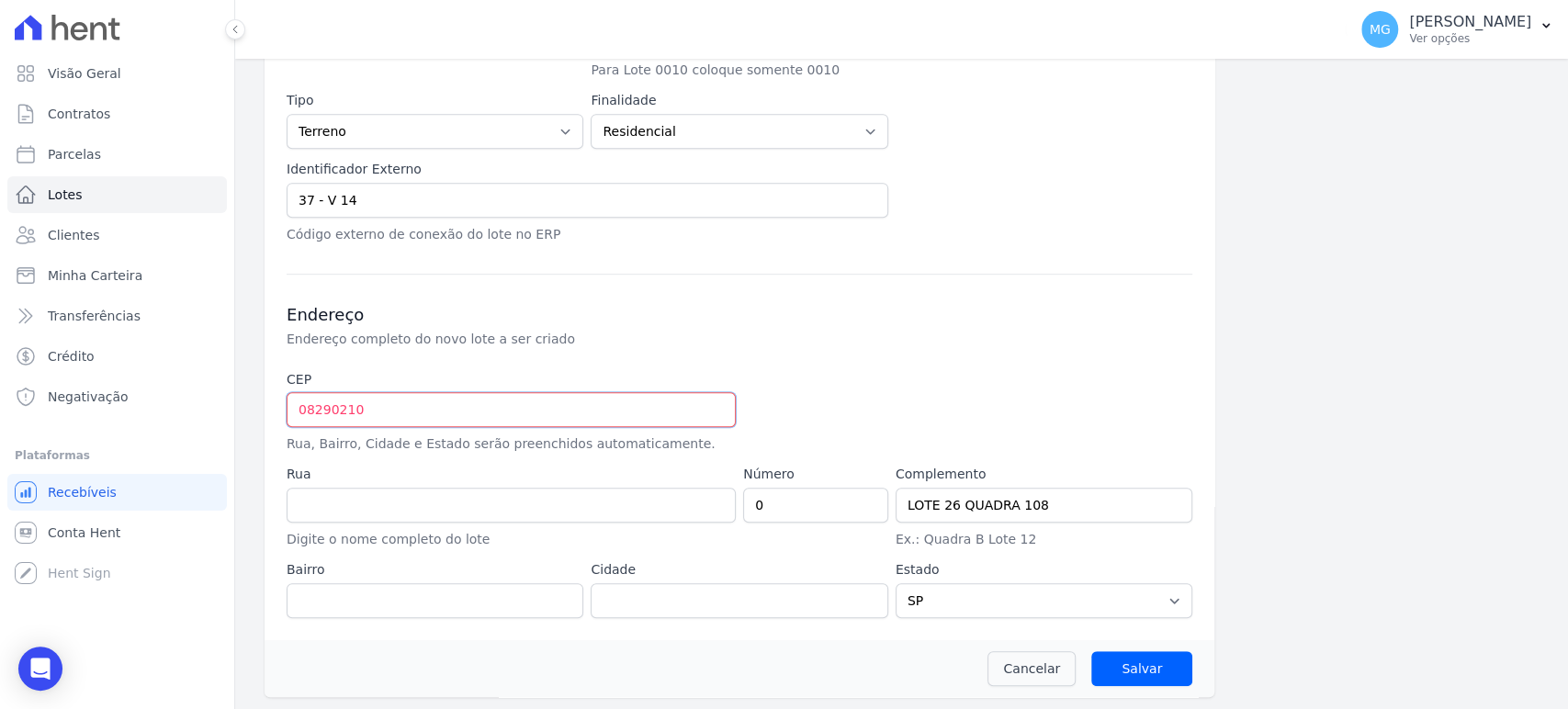
type input "08.290-21"
select select
type input "08.290-210"
click at [815, 458] on div "CEP 08.290-210 Rua, Bairro, Cidade e Estado serão preenchidos automaticamente. …" at bounding box center [739, 494] width 905 height 248
type input "Rua Santo Antônio de Itaberava"
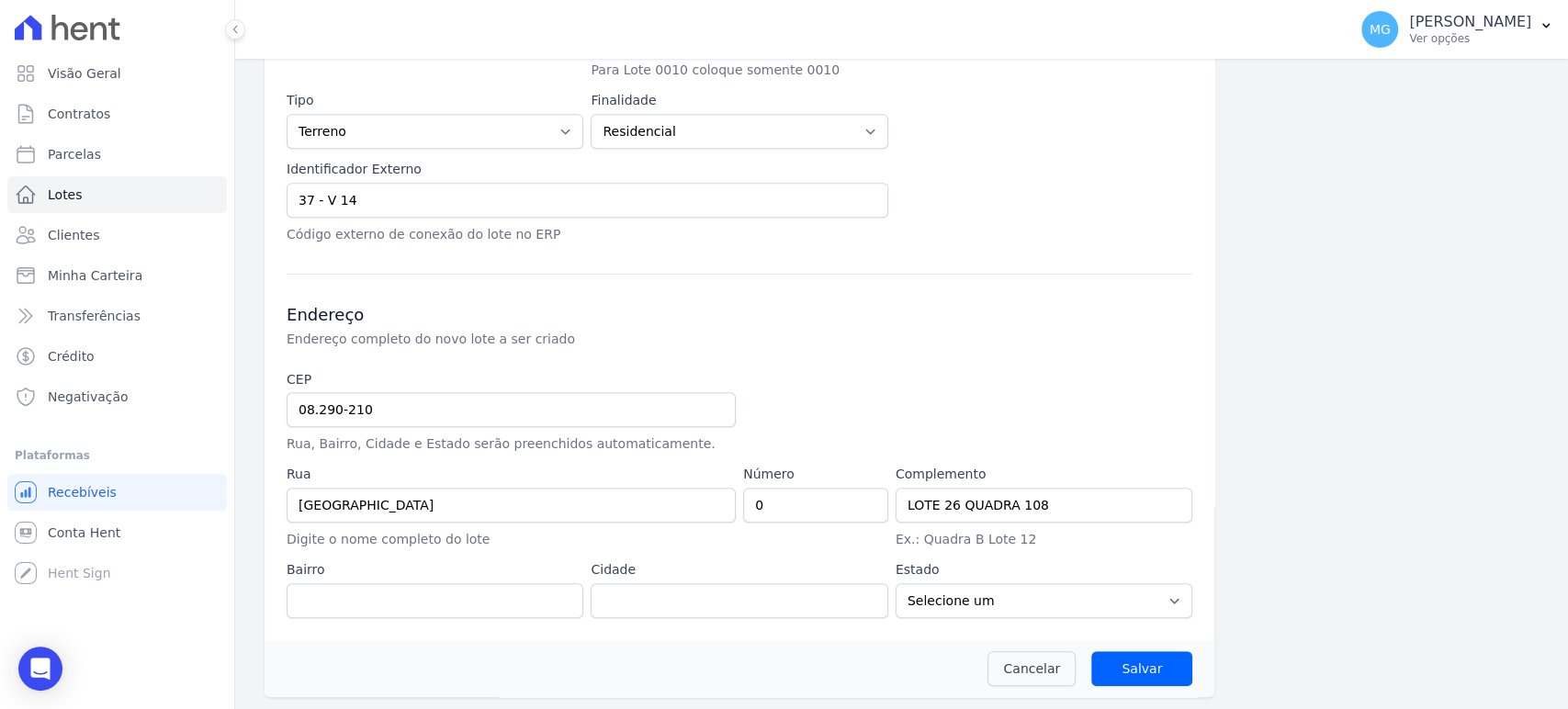
type input "Vila Carmosina"
type input "São Paulo"
select select "SP"
click at [1135, 668] on input "Salvar" at bounding box center [1141, 668] width 101 height 35
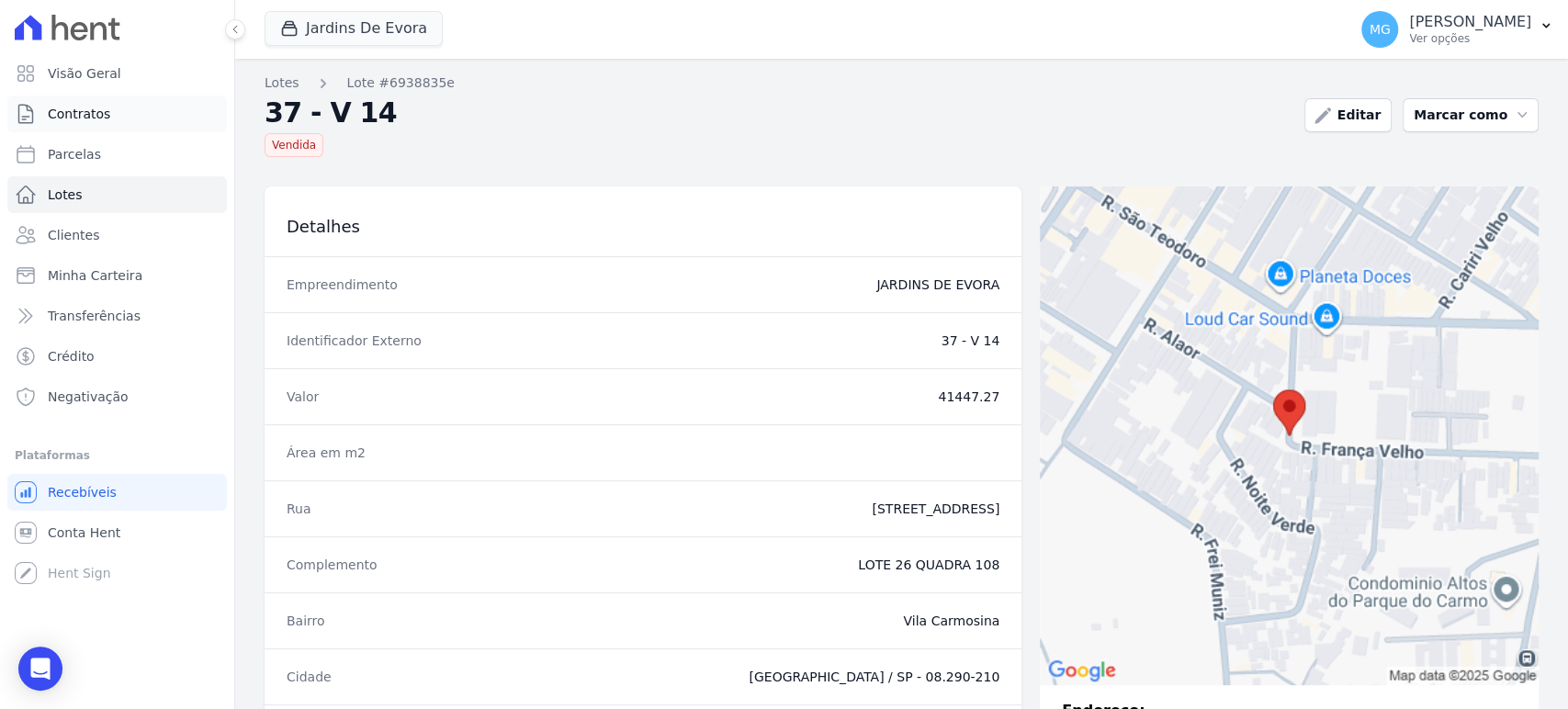
click at [99, 115] on span "Contratos" at bounding box center [79, 114] width 63 height 18
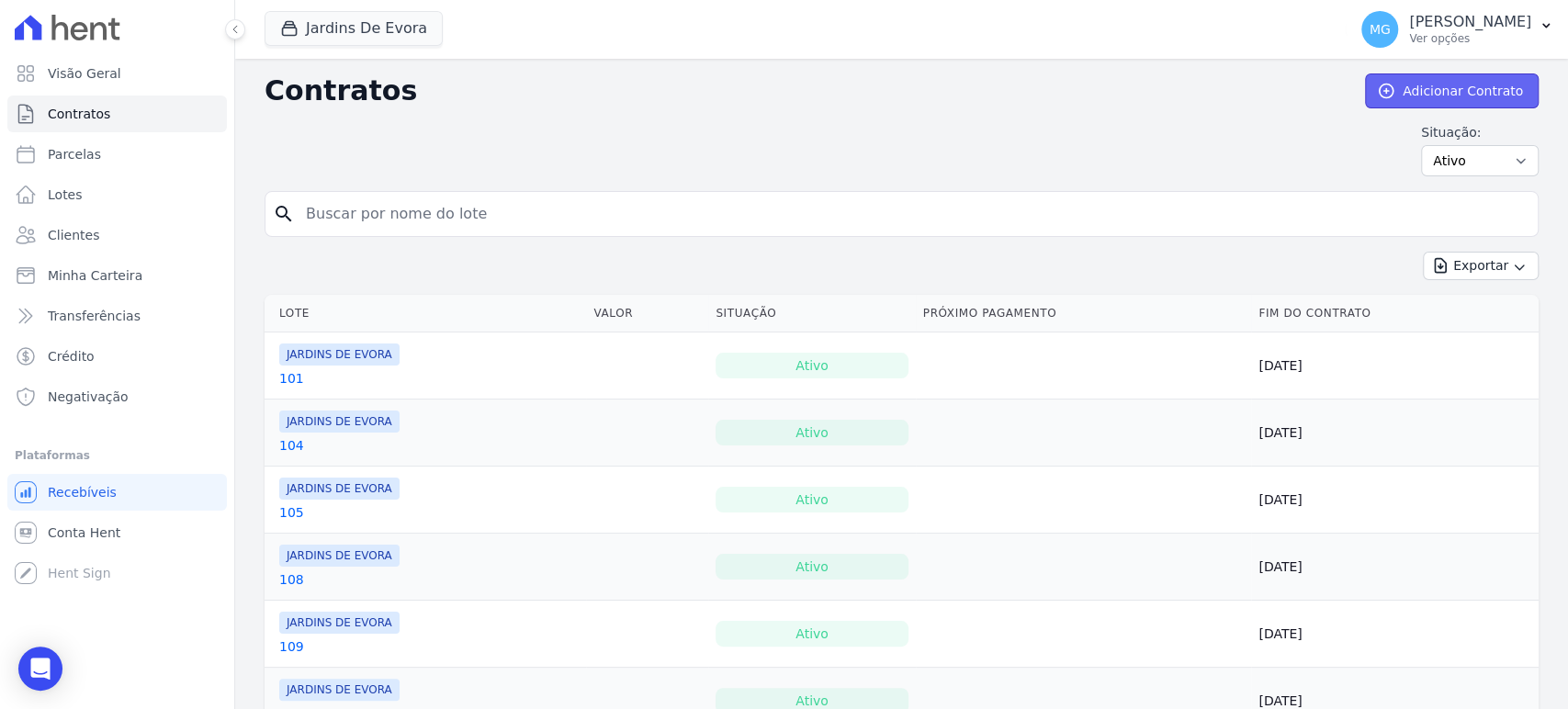
click at [1435, 87] on link "Adicionar Contrato" at bounding box center [1452, 91] width 174 height 35
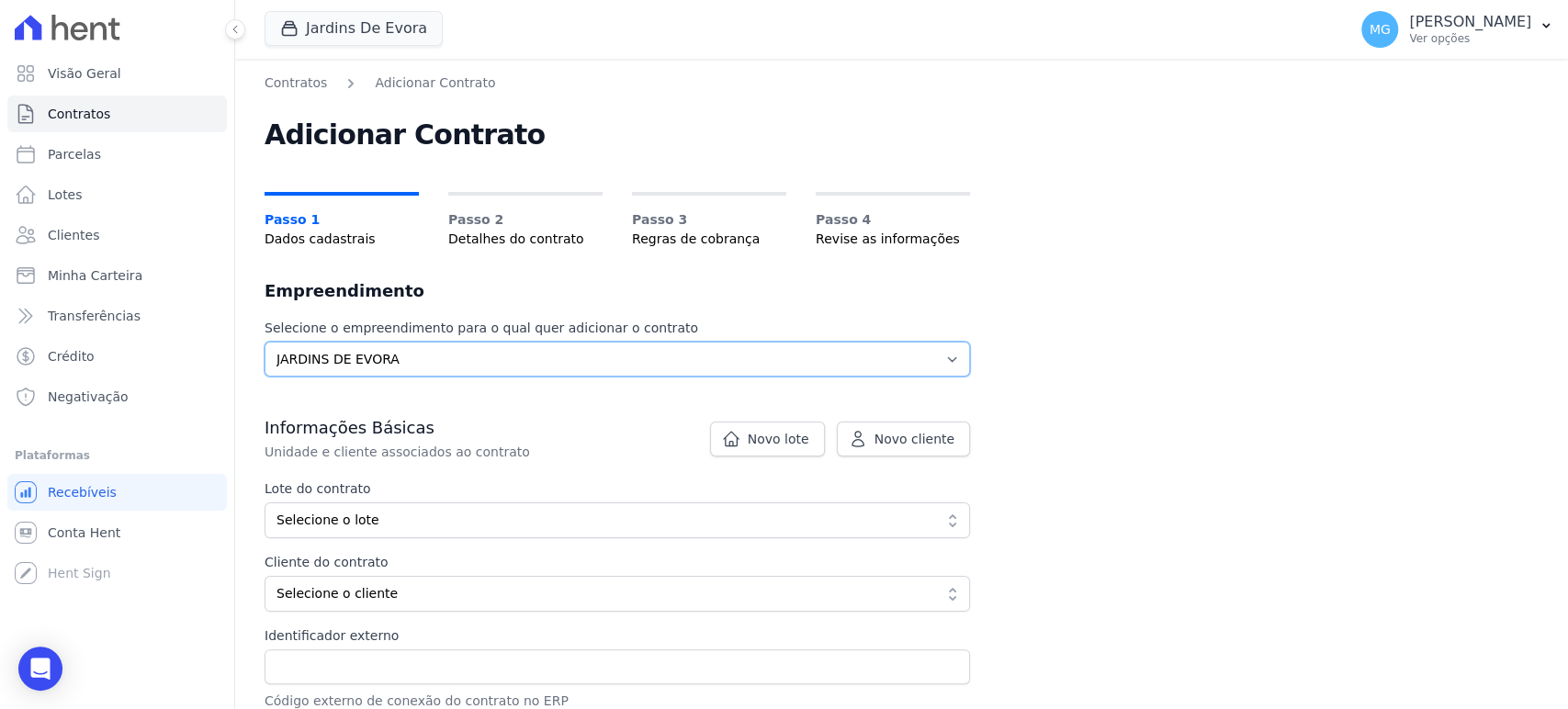
click at [495, 352] on select "Selecione o empreendimento JARDINS DE EVORA" at bounding box center [617, 358] width 706 height 35
drag, startPoint x: 1184, startPoint y: 270, endPoint x: 963, endPoint y: 326, distance: 228.0
click at [1184, 269] on div "Contratos Adicionar Contrato Adicionar Contrato Passo 1 Dados cadastrais Passo …" at bounding box center [901, 428] width 1332 height 739
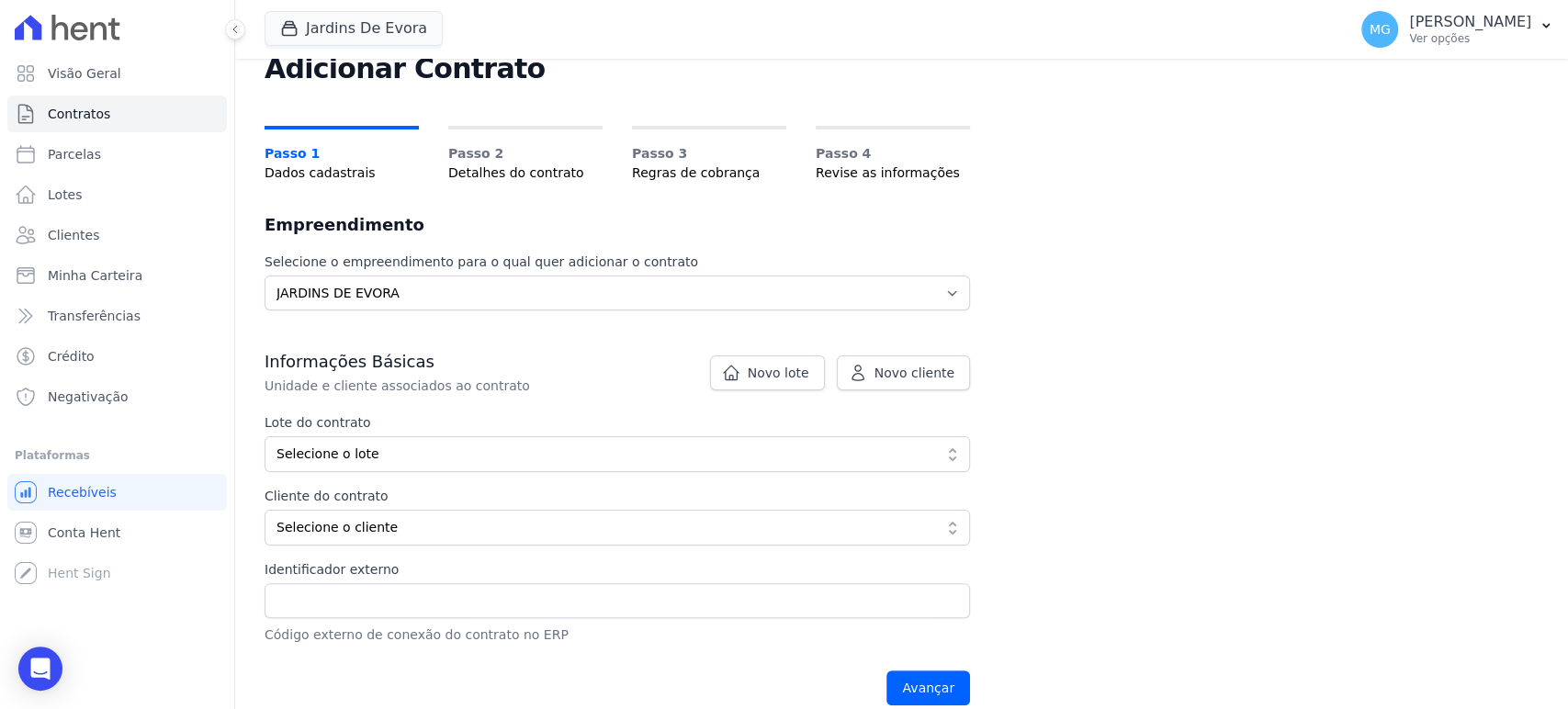
scroll to position [67, 0]
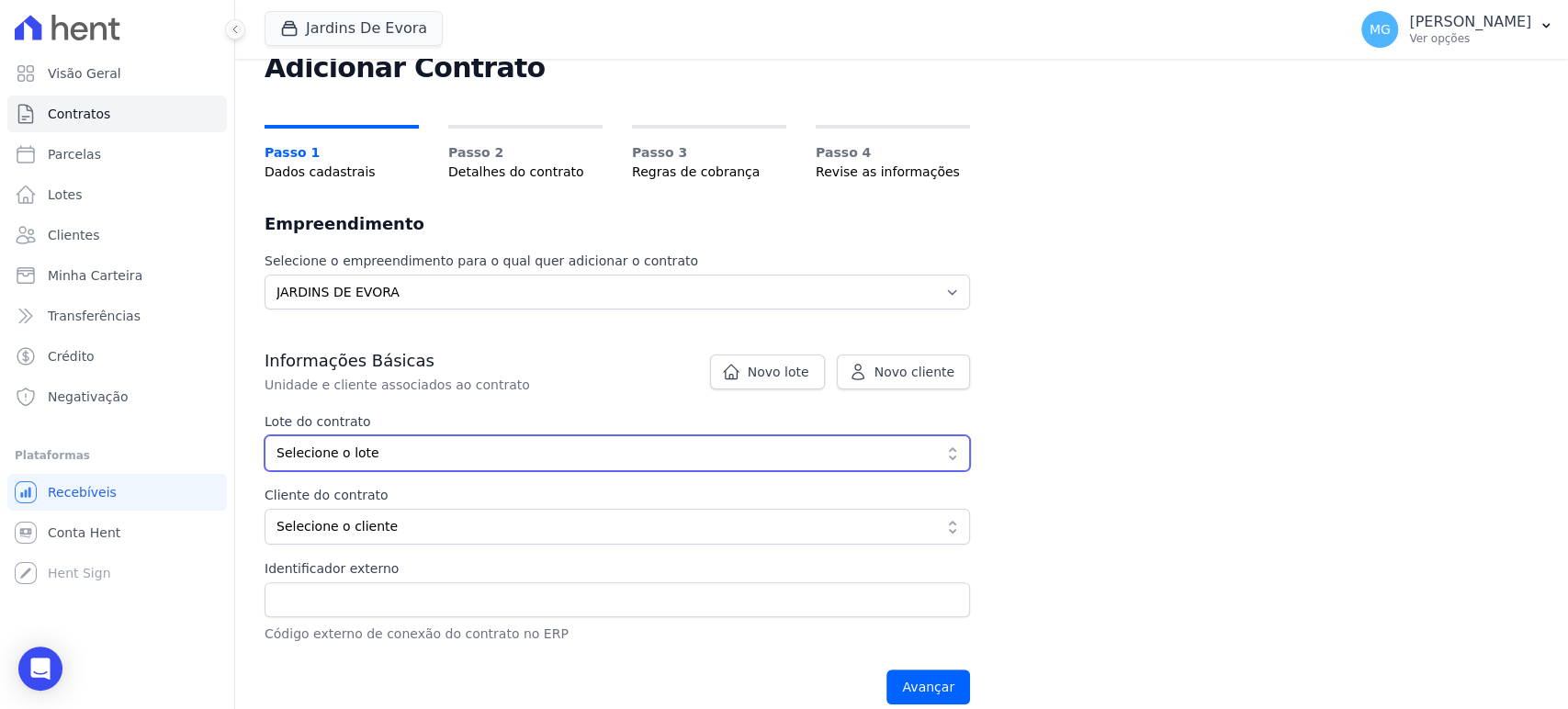
click at [390, 456] on span "Selecione o lote" at bounding box center [604, 452] width 656 height 19
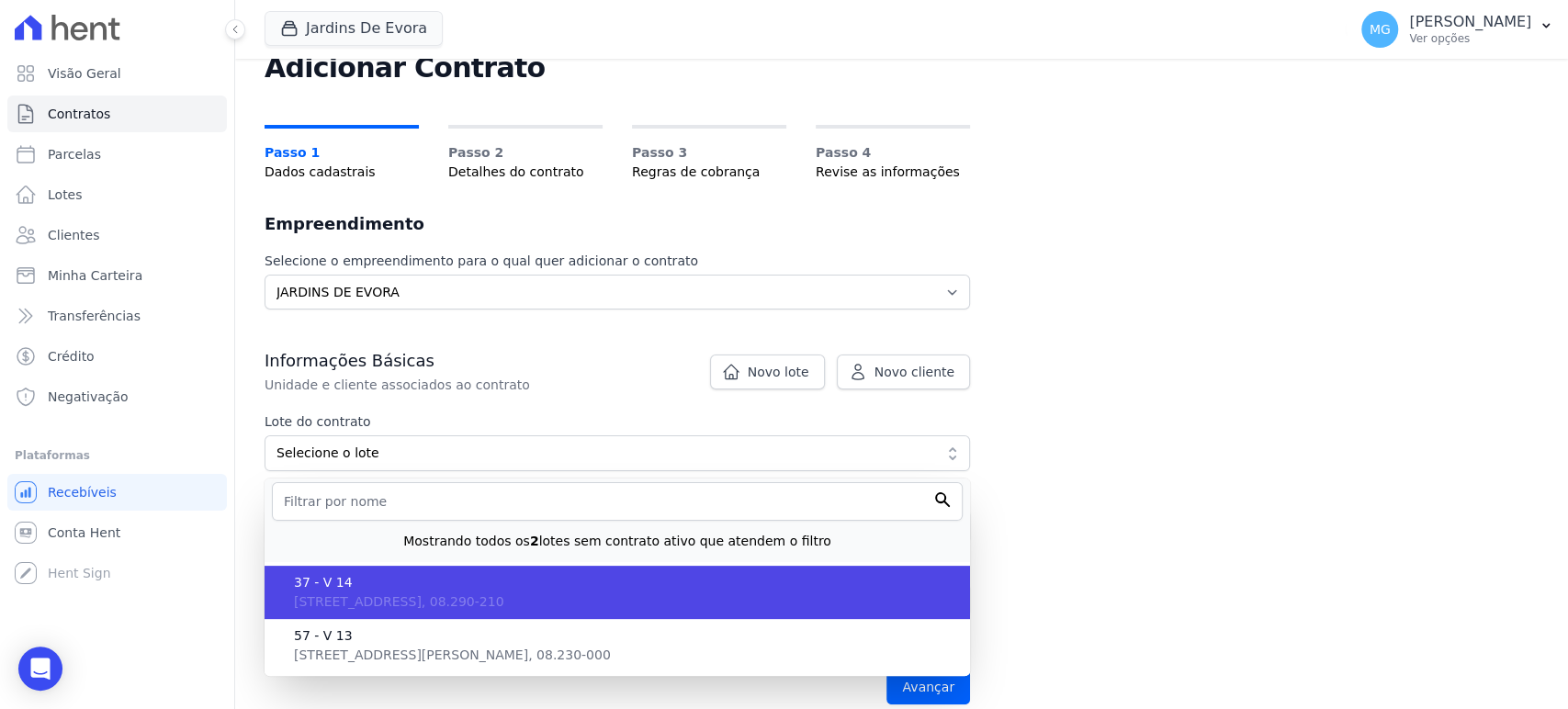
click at [345, 594] on span "Rua Santo Antônio de Itaberava, 0 - LOTE 26 QUADRA 108, Vila Carmosina, SP, São…" at bounding box center [398, 601] width 210 height 15
type input "6938835e-9832-4be6-b0e8-c49da18689ea"
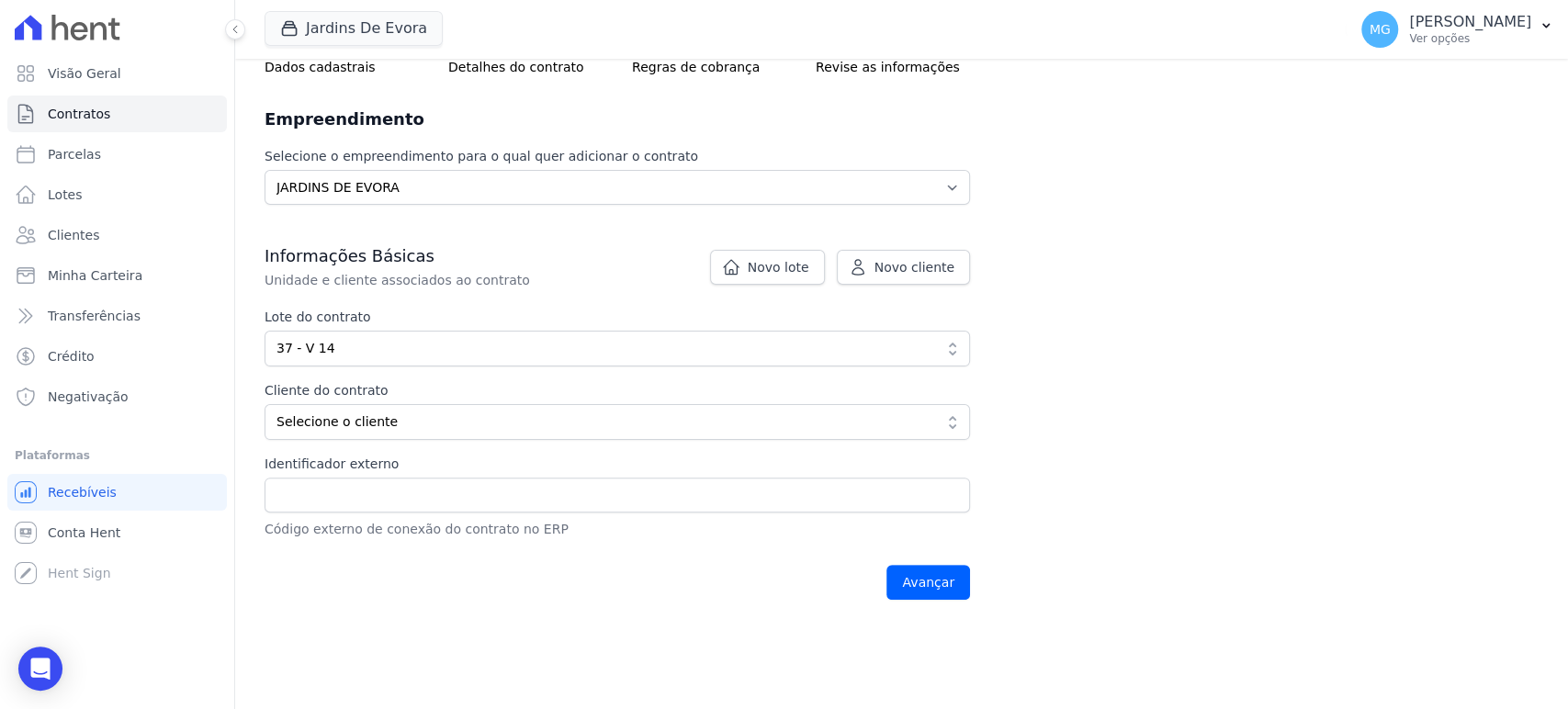
scroll to position [204, 0]
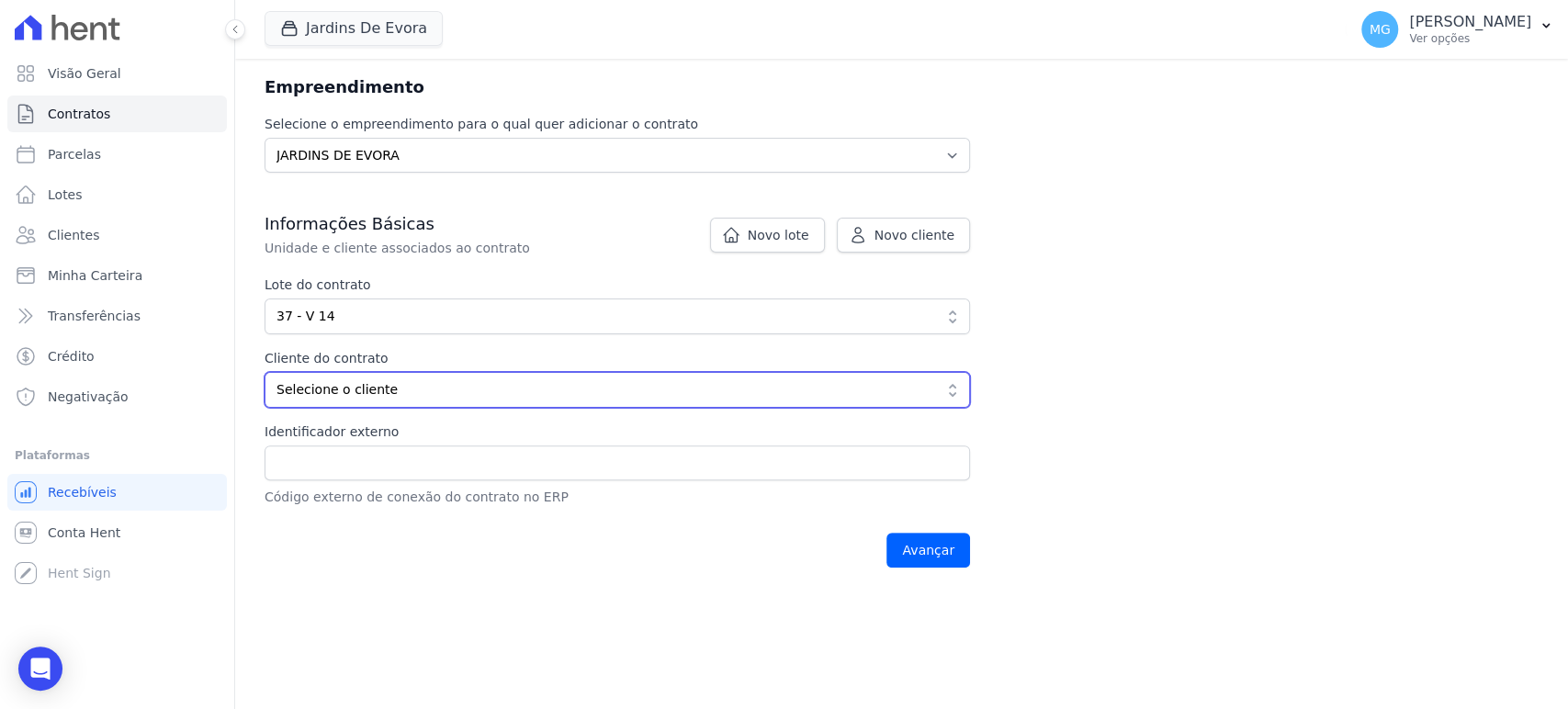
click at [378, 387] on span "Selecione o cliente" at bounding box center [604, 389] width 656 height 19
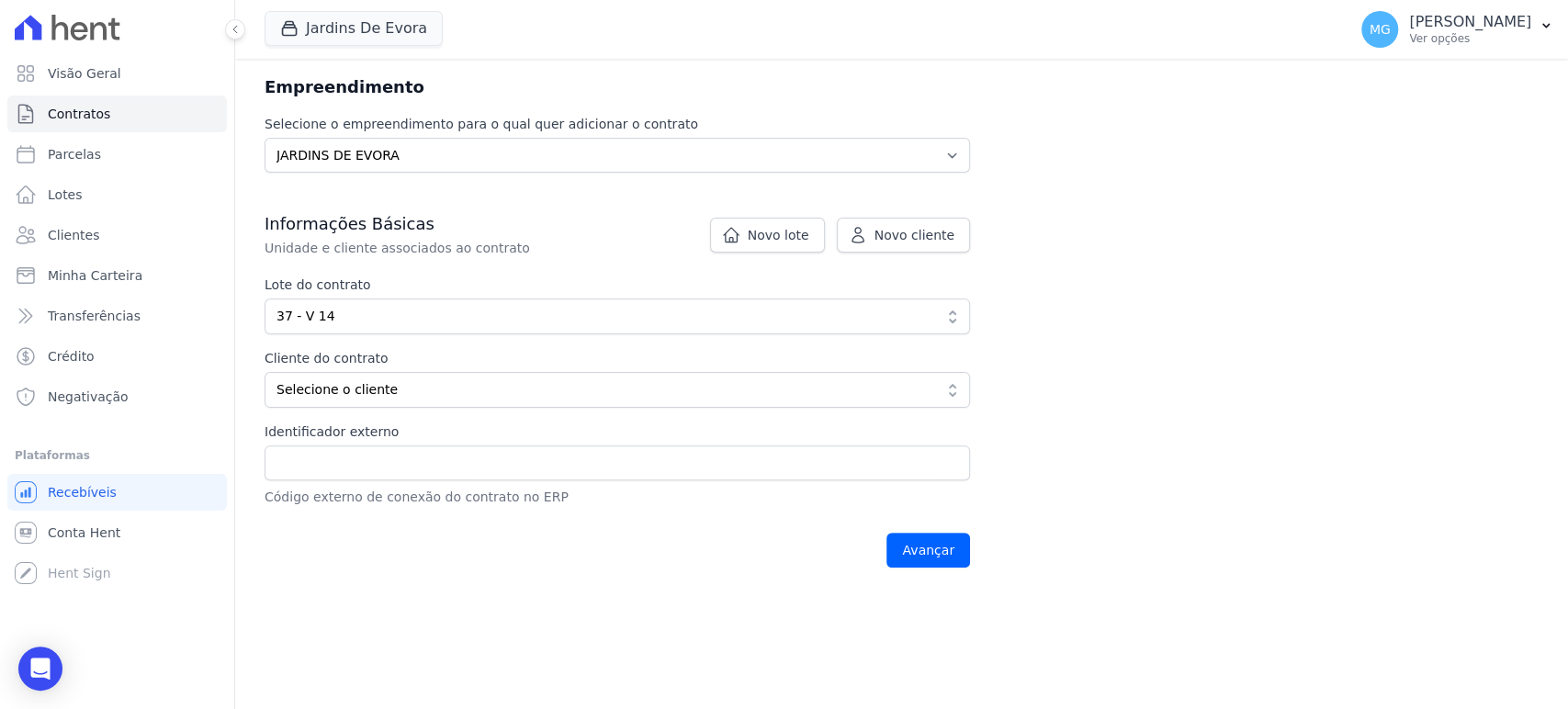
drag, startPoint x: 1210, startPoint y: 273, endPoint x: 547, endPoint y: 337, distance: 666.1
click at [1210, 273] on div "Contratos Adicionar Contrato Adicionar Contrato Passo 1 Dados cadastrais Passo …" at bounding box center [901, 225] width 1332 height 739
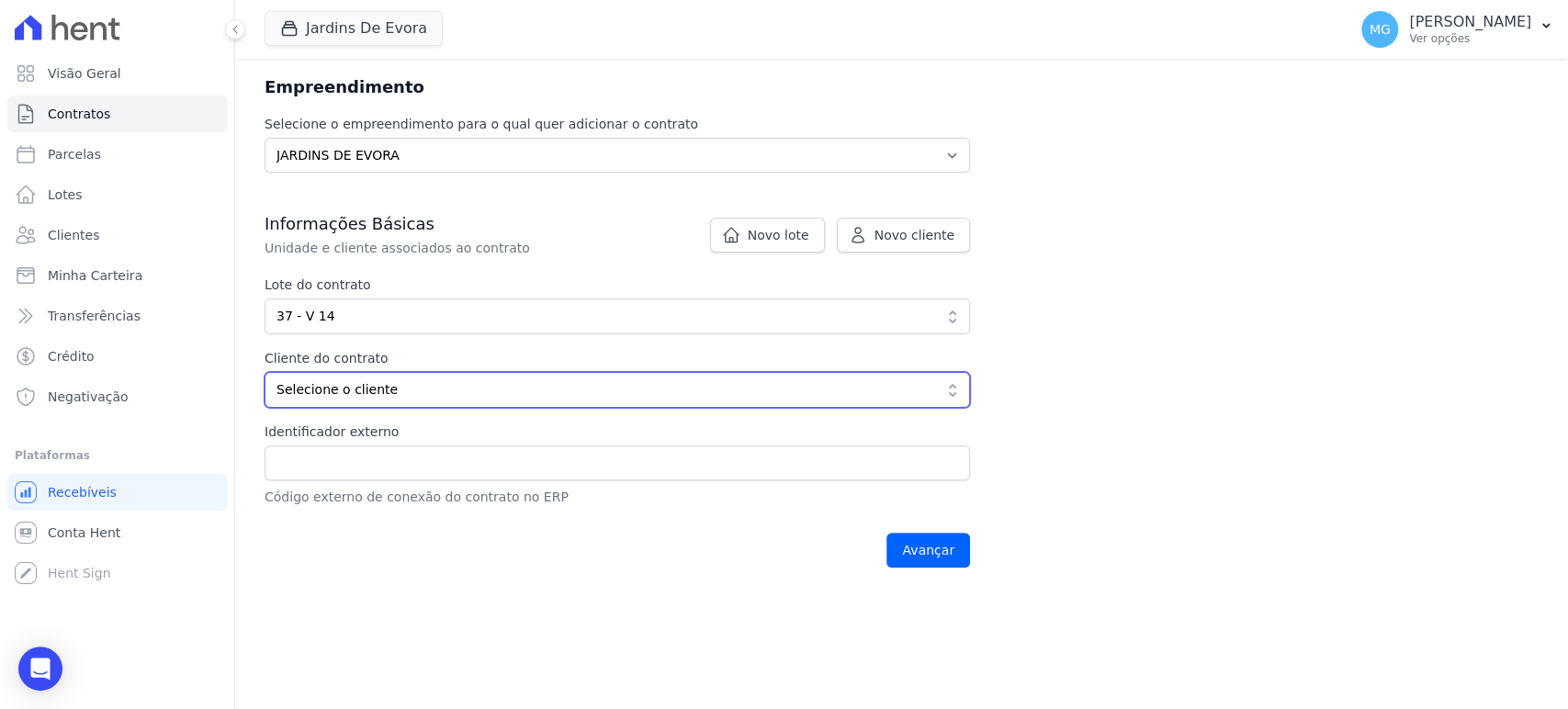
click at [417, 402] on button "Selecione o cliente" at bounding box center [617, 390] width 706 height 36
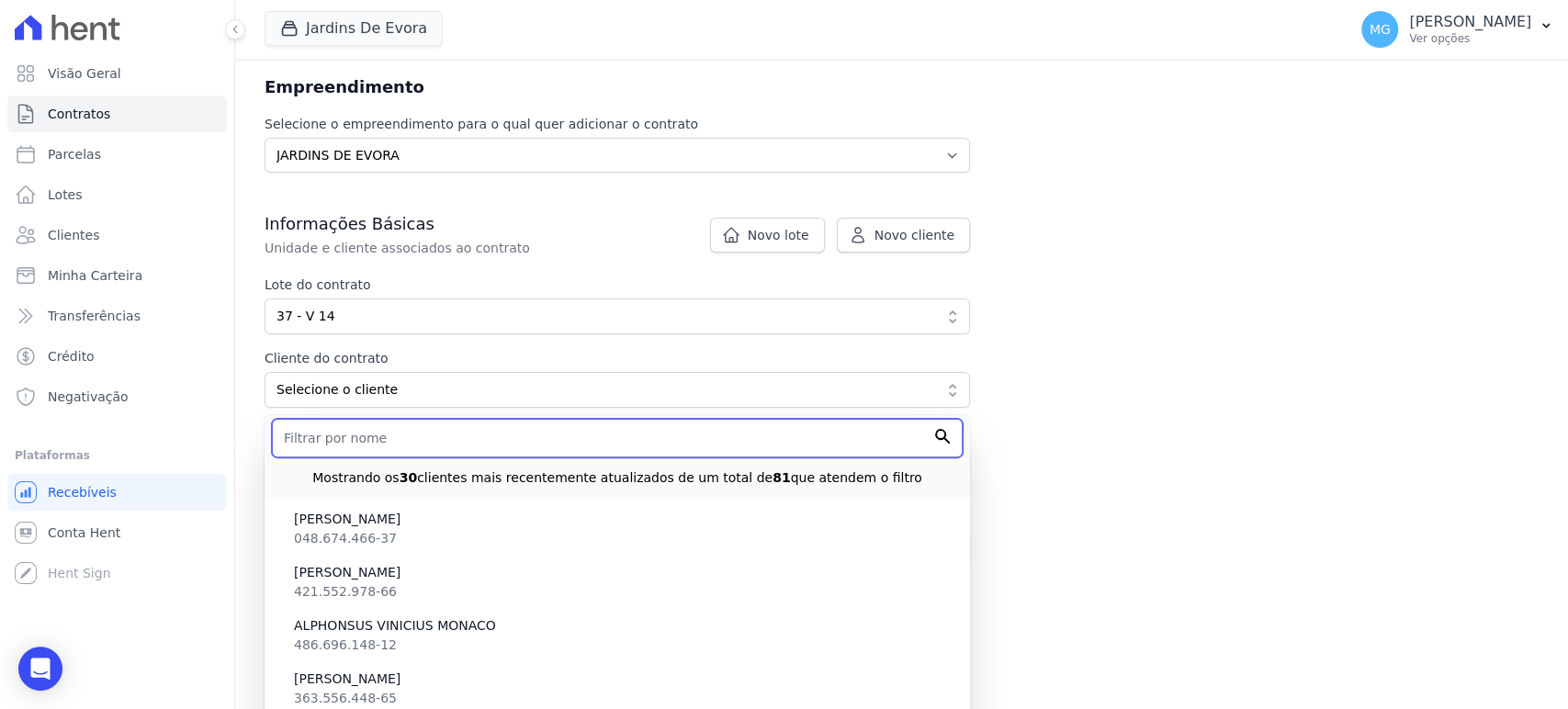
click at [370, 444] on input "text" at bounding box center [617, 438] width 691 height 39
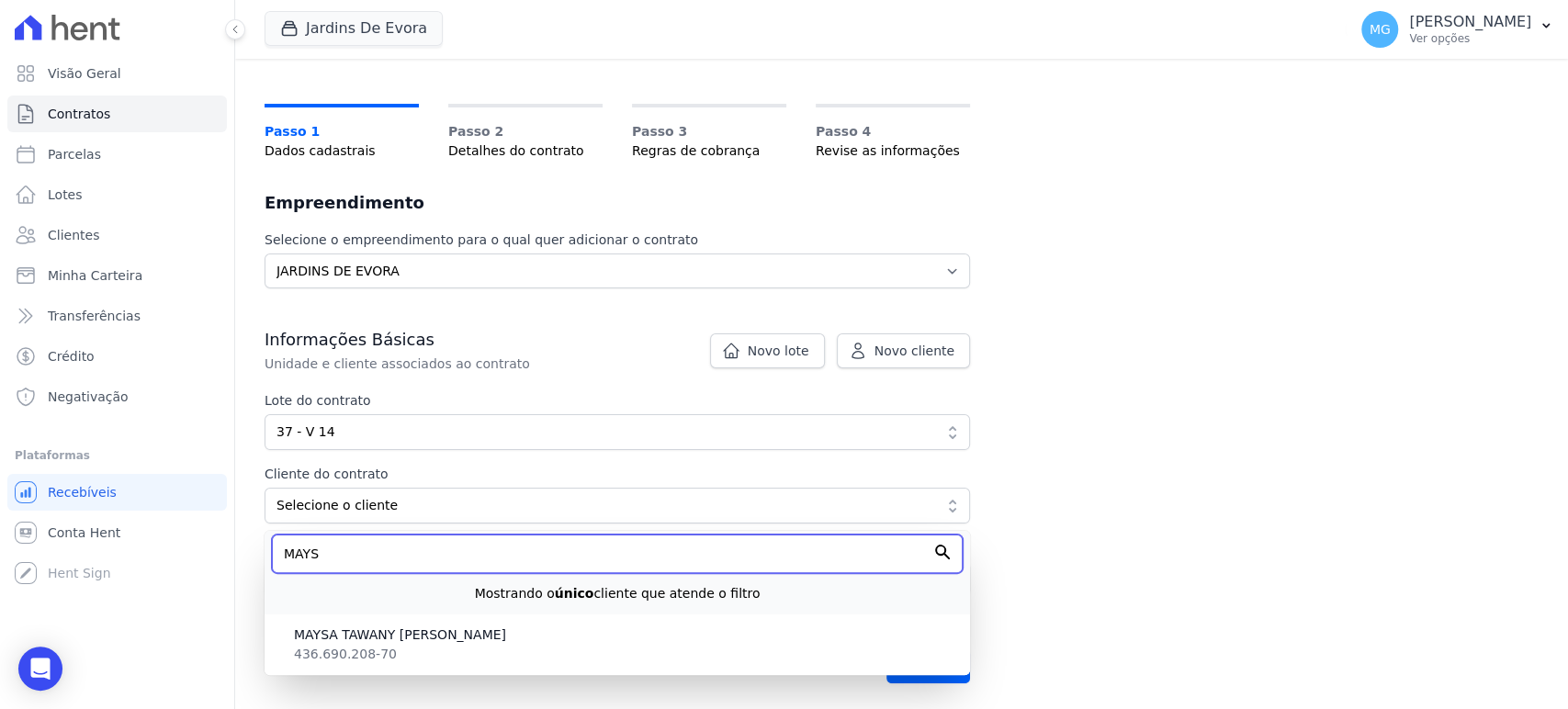
scroll to position [87, 0]
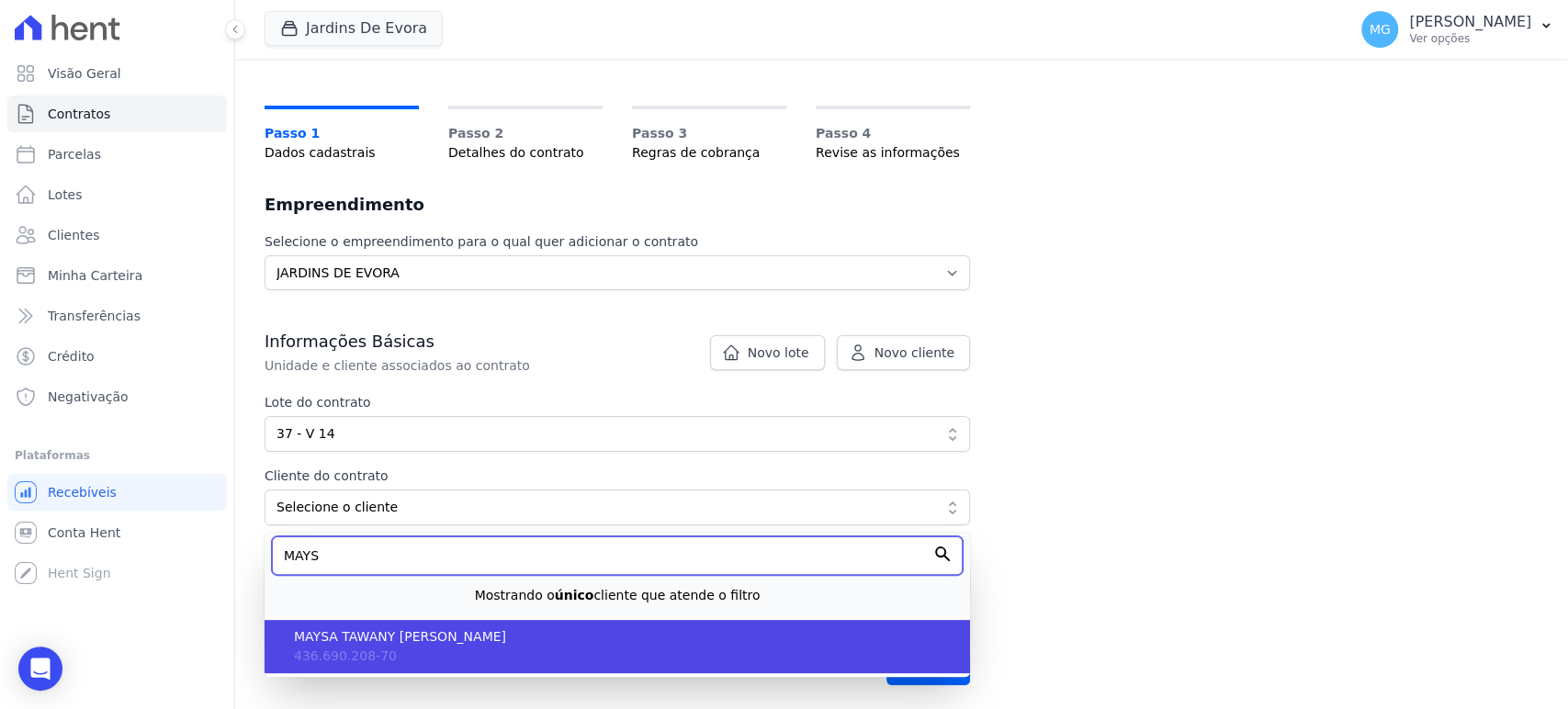
type input "MAYS"
click at [448, 630] on span "MAYSA TAWANY [PERSON_NAME]" at bounding box center [624, 637] width 662 height 19
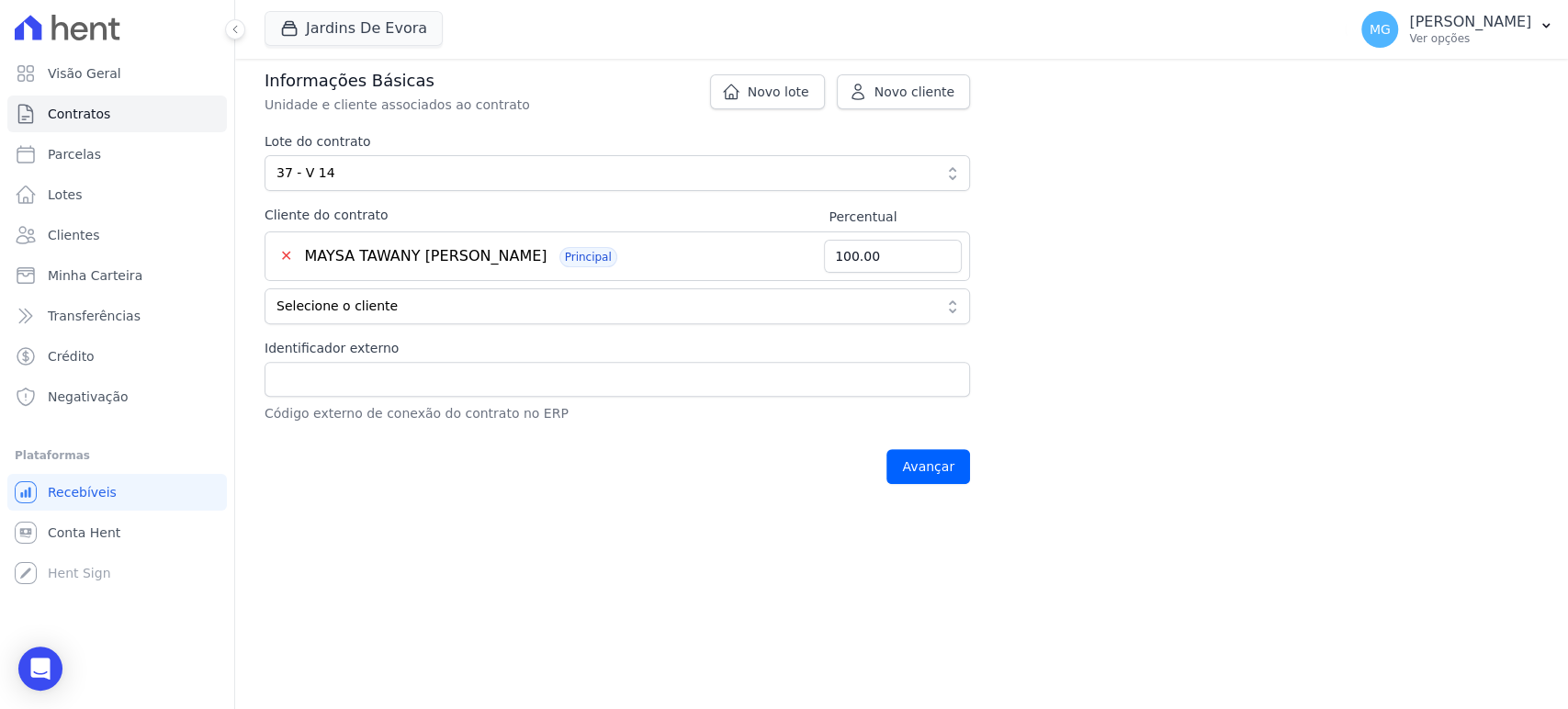
scroll to position [351, 0]
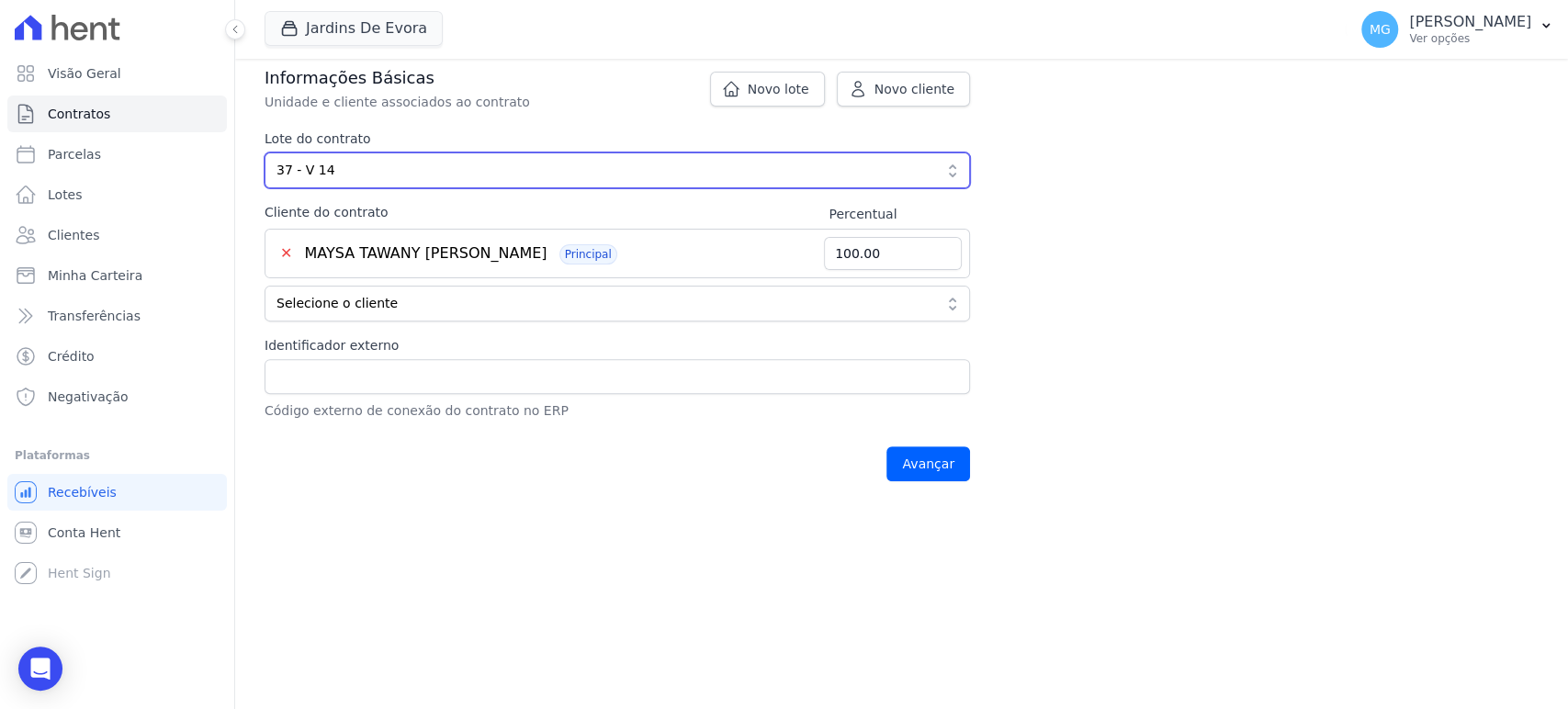
click at [380, 167] on span "37 - V 14" at bounding box center [604, 170] width 656 height 19
click at [381, 167] on span "37 - V 14" at bounding box center [604, 170] width 656 height 19
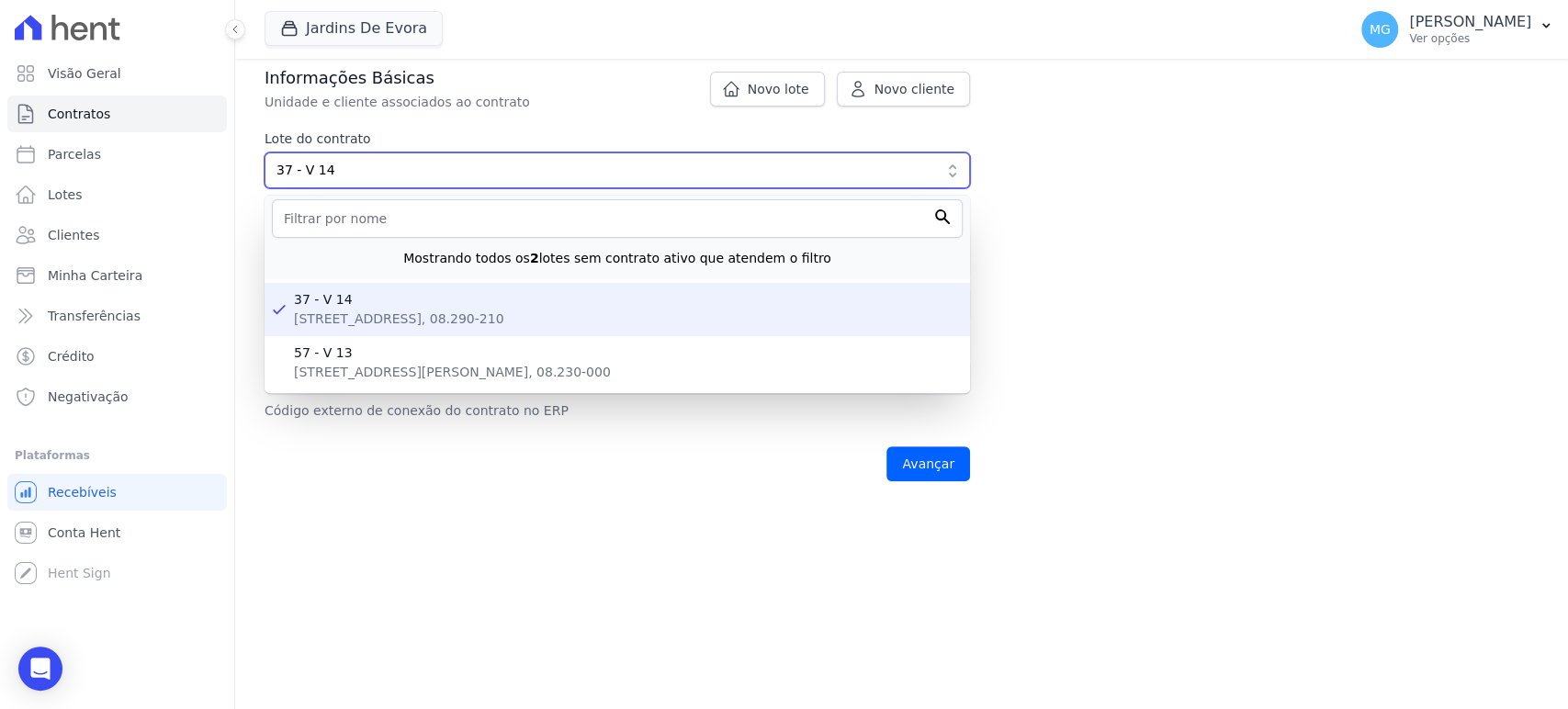
click at [282, 174] on span "37 - V 14" at bounding box center [604, 170] width 656 height 19
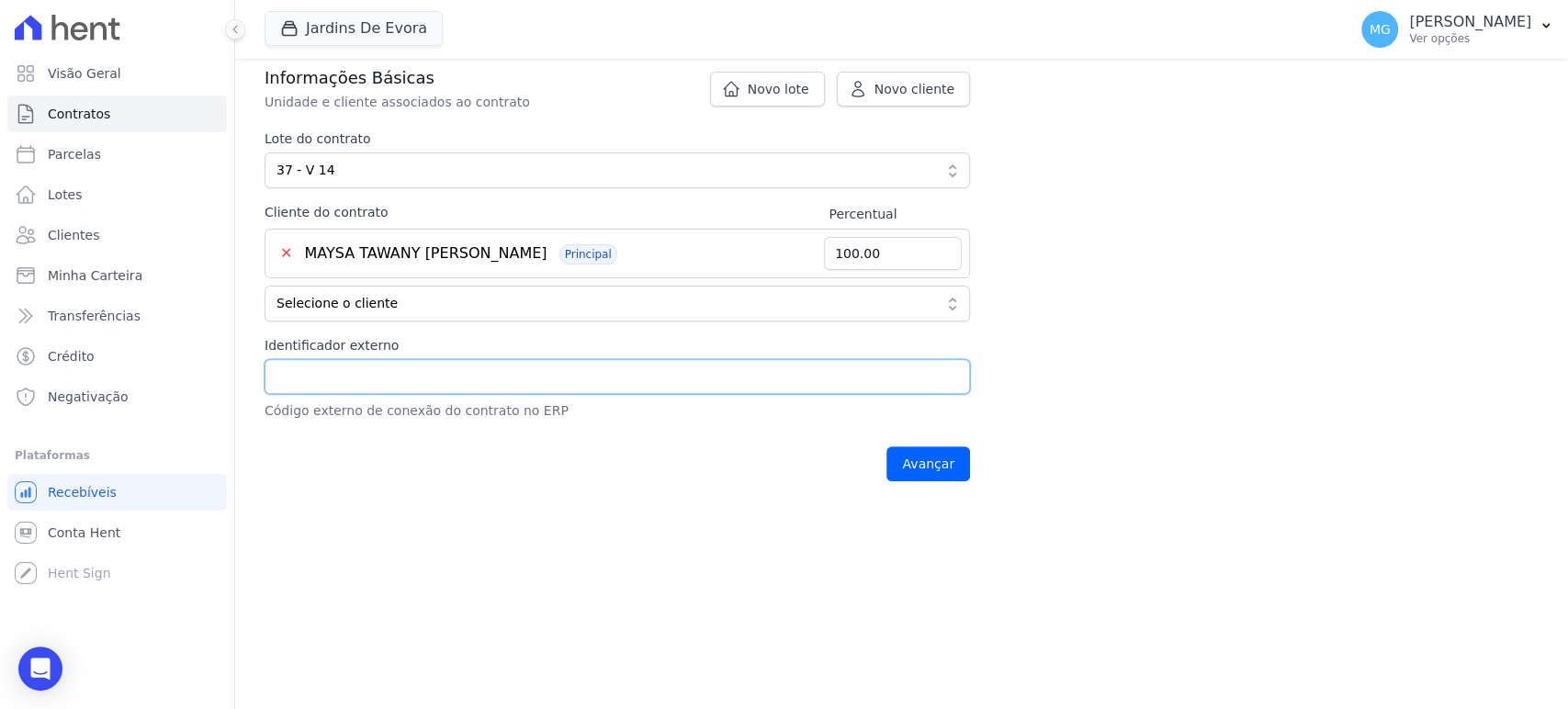
click at [316, 373] on input "Identificador externo" at bounding box center [617, 376] width 706 height 35
paste input "37 - V 14"
type input "37 - V 14"
drag, startPoint x: 576, startPoint y: 518, endPoint x: 593, endPoint y: 515, distance: 17.3
click at [576, 516] on main "Contratos Adicionar Contrato Adicionar Contrato Passo 1 Dados cadastrais Passo …" at bounding box center [901, 384] width 1332 height 651
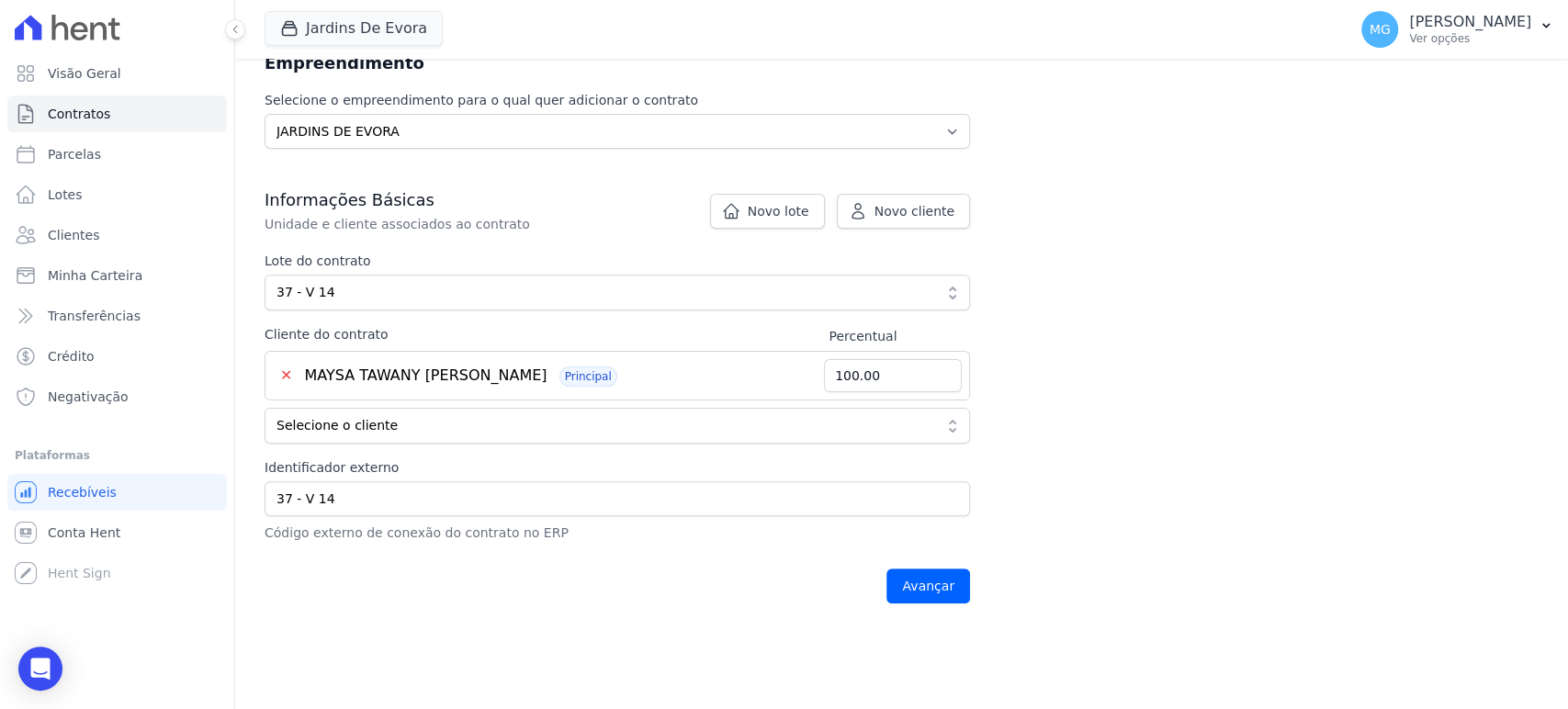
scroll to position [214, 0]
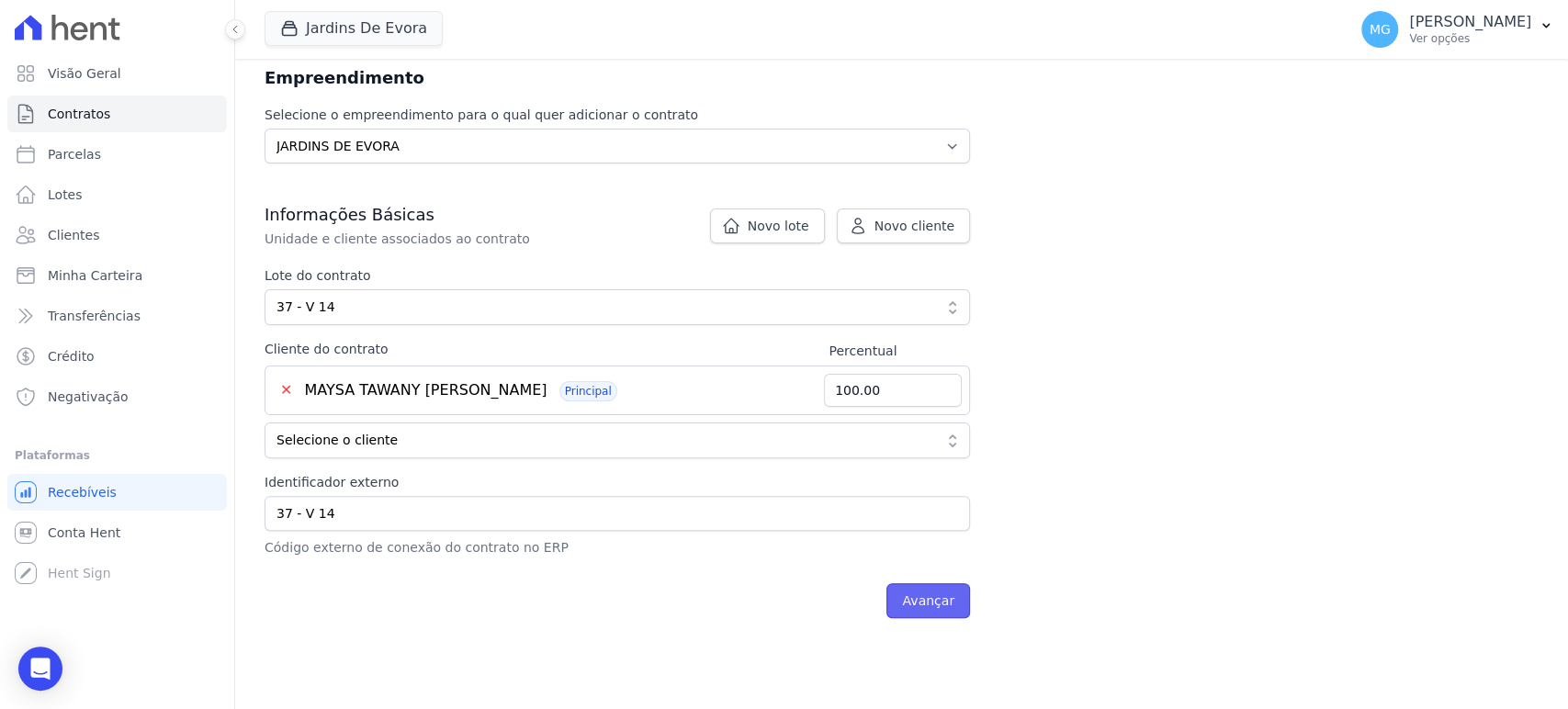
click at [936, 599] on input "Avançar" at bounding box center [928, 600] width 84 height 35
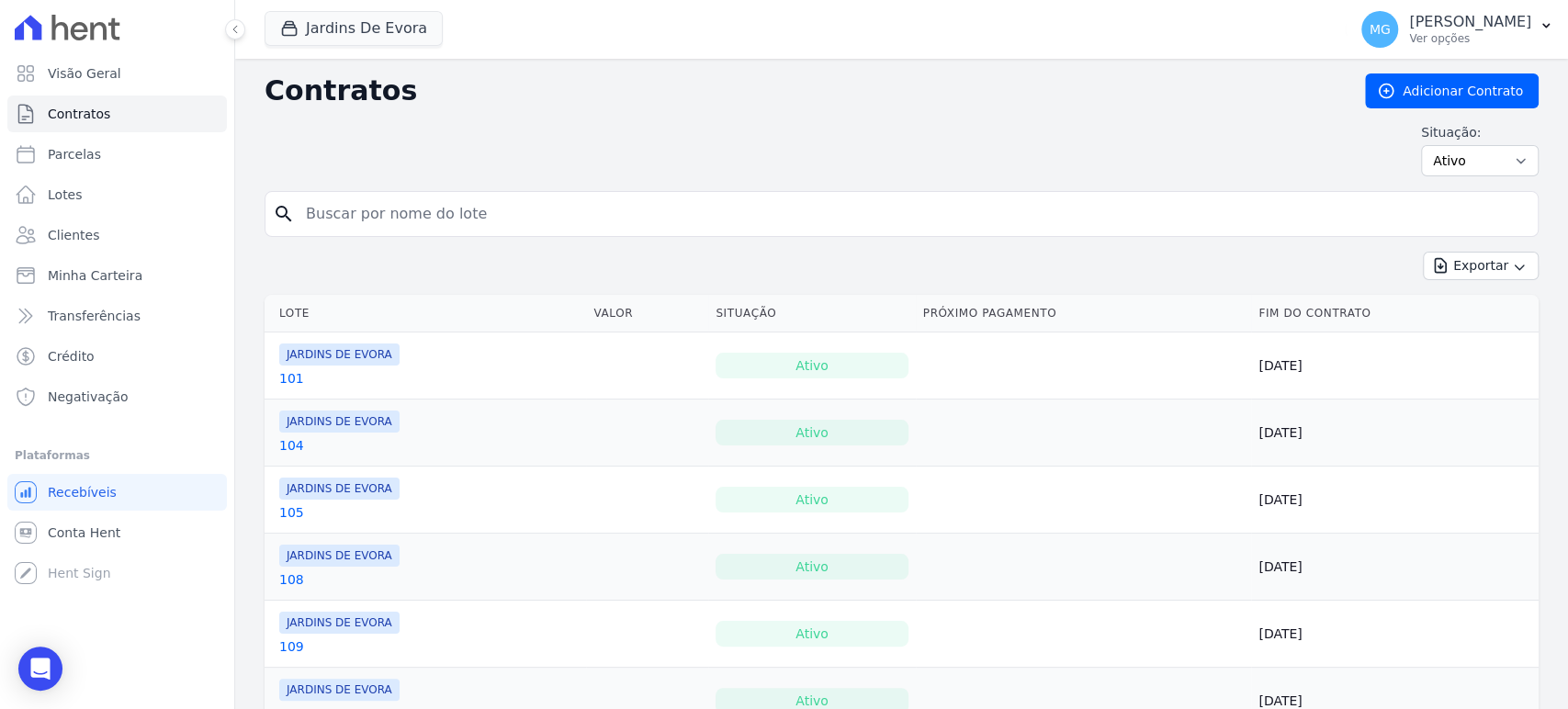
click at [497, 212] on input "search" at bounding box center [912, 214] width 1236 height 37
type input "37"
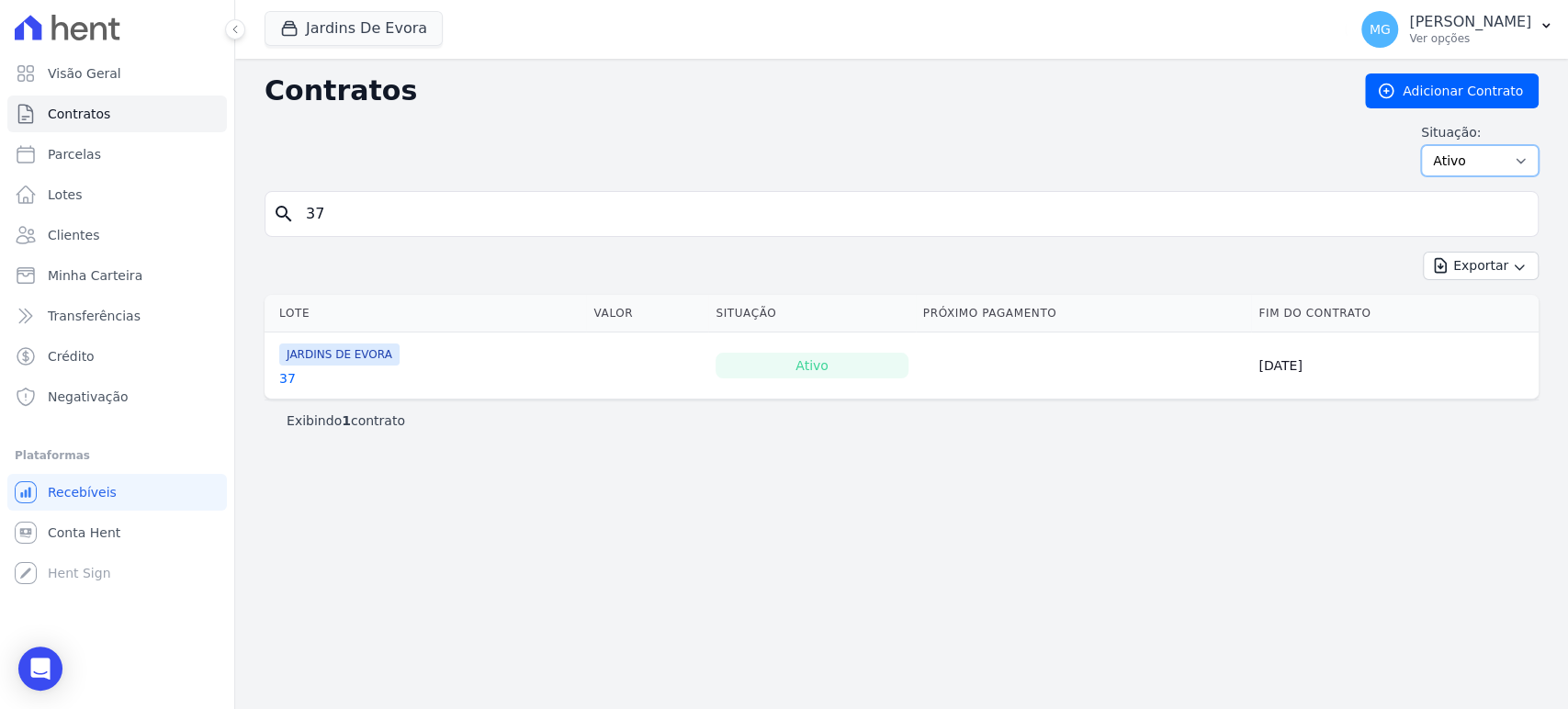
click at [1477, 154] on select "Ativo Todos Pausado Distratado Rascunho Expirado Encerrado" at bounding box center [1480, 160] width 118 height 31
select select "draft"
click at [1429, 145] on select "Ativo Todos Pausado Distratado Rascunho Expirado Encerrado" at bounding box center [1480, 160] width 118 height 31
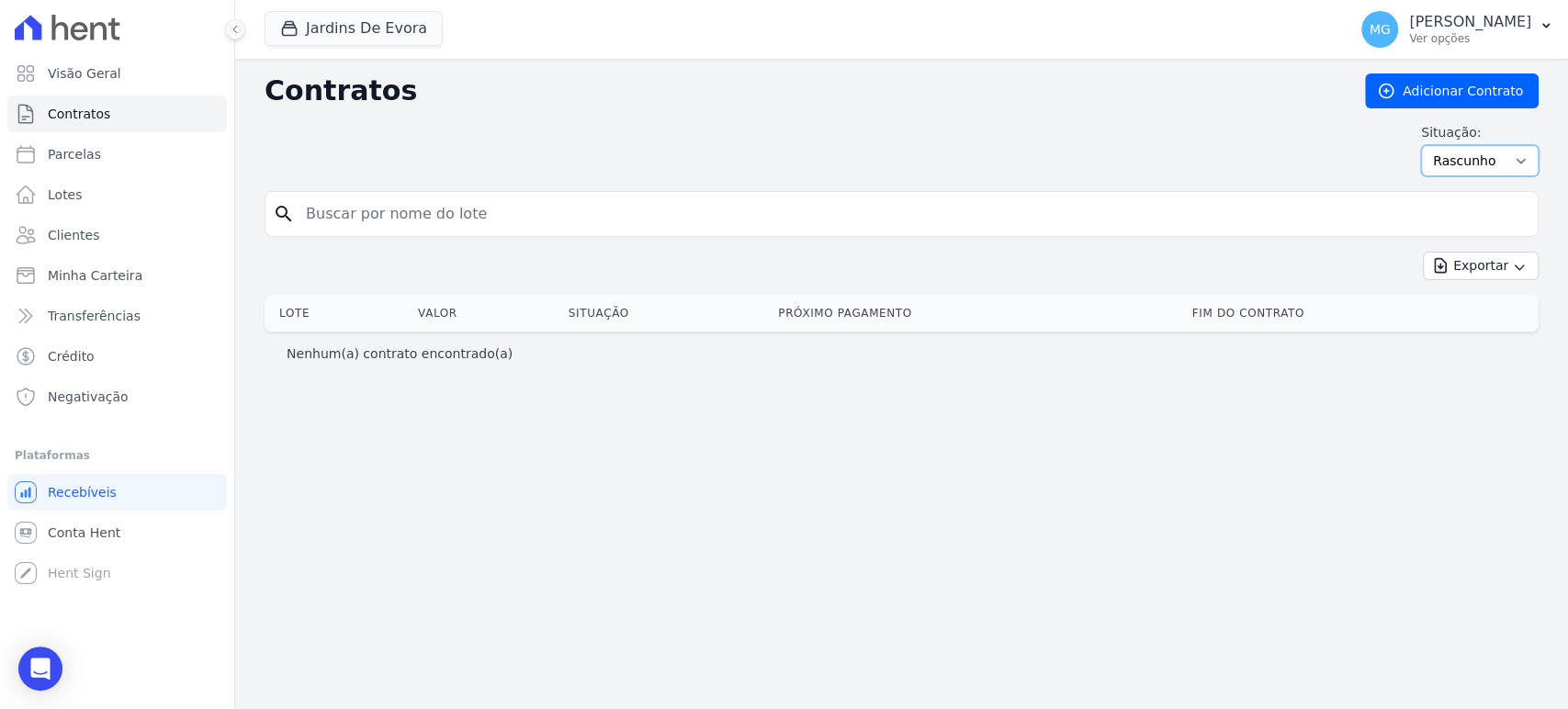
click at [1465, 163] on select "Ativo Todos Pausado Distratado Rascunho Expirado Encerrado" at bounding box center [1480, 160] width 118 height 31
select select
click at [1429, 145] on select "Ativo Todos Pausado Distratado Rascunho Expirado Encerrado" at bounding box center [1480, 160] width 118 height 31
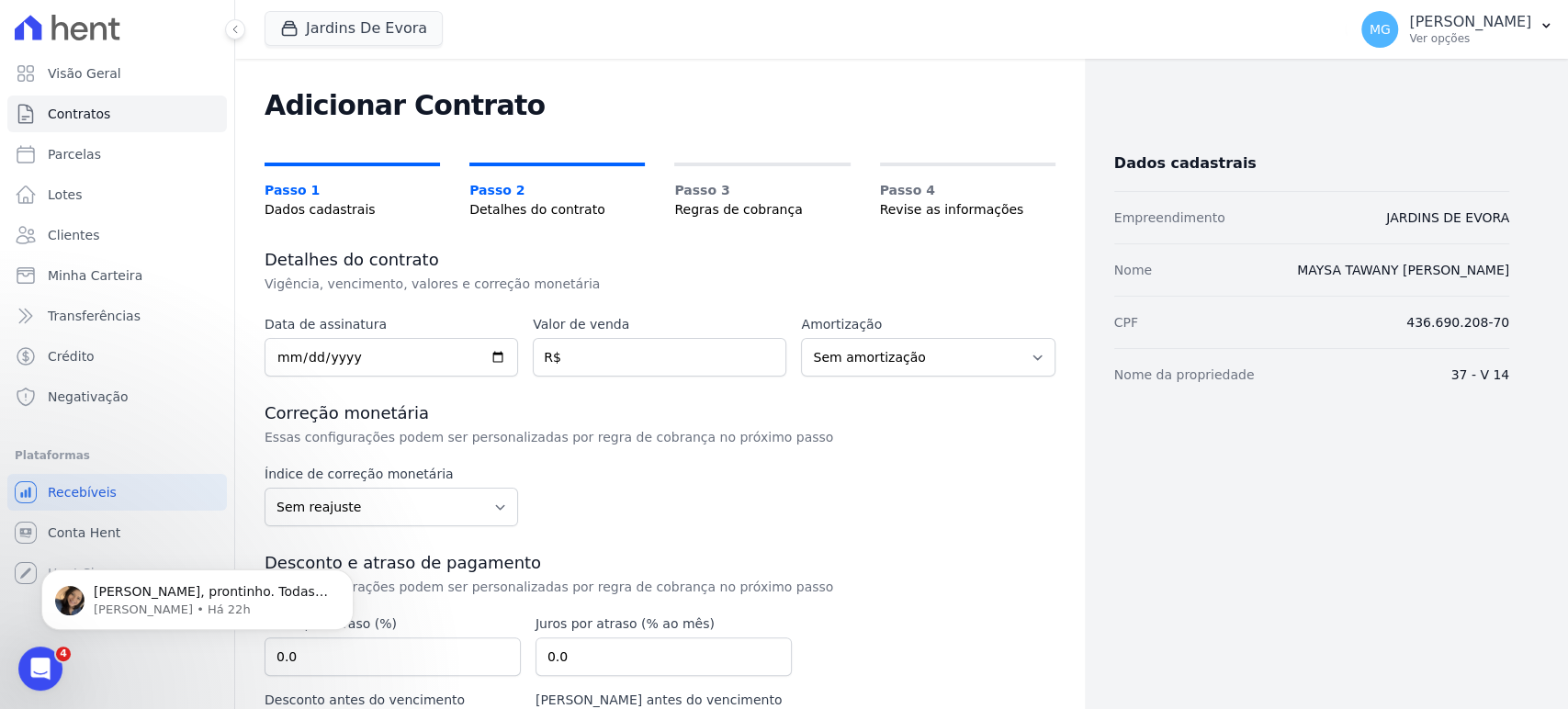
scroll to position [67, 0]
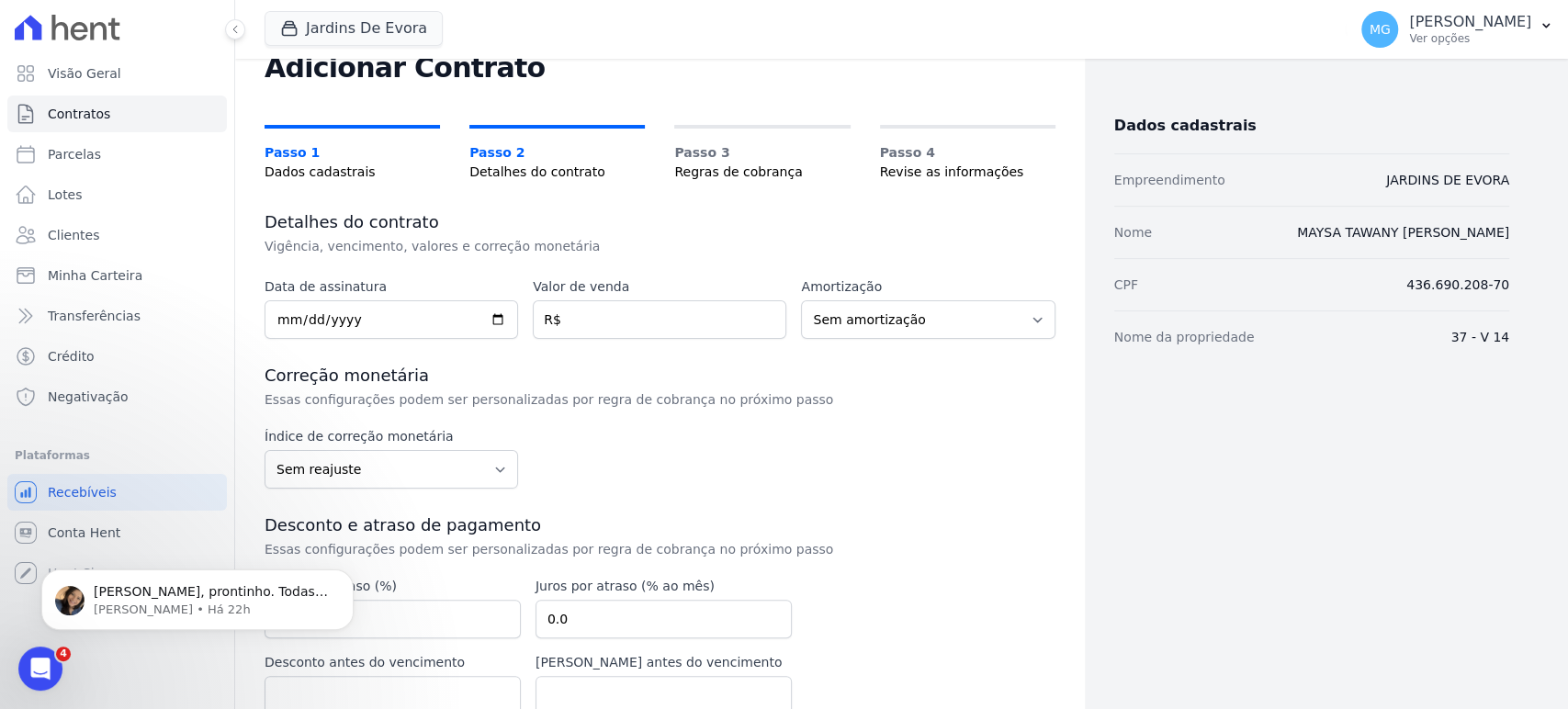
click at [684, 233] on div "Detalhes do contrato Vigência, vencimento, valores e correção monetária" at bounding box center [660, 234] width 790 height 44
click at [336, 310] on input "date" at bounding box center [391, 320] width 254 height 39
click at [276, 313] on input "date" at bounding box center [391, 320] width 254 height 39
type input "2025-09-01"
click at [588, 350] on div "Data de assinatura 2025-09-01 Valor de venda R$ Amortização Sem amortização Pri…" at bounding box center [660, 530] width 790 height 505
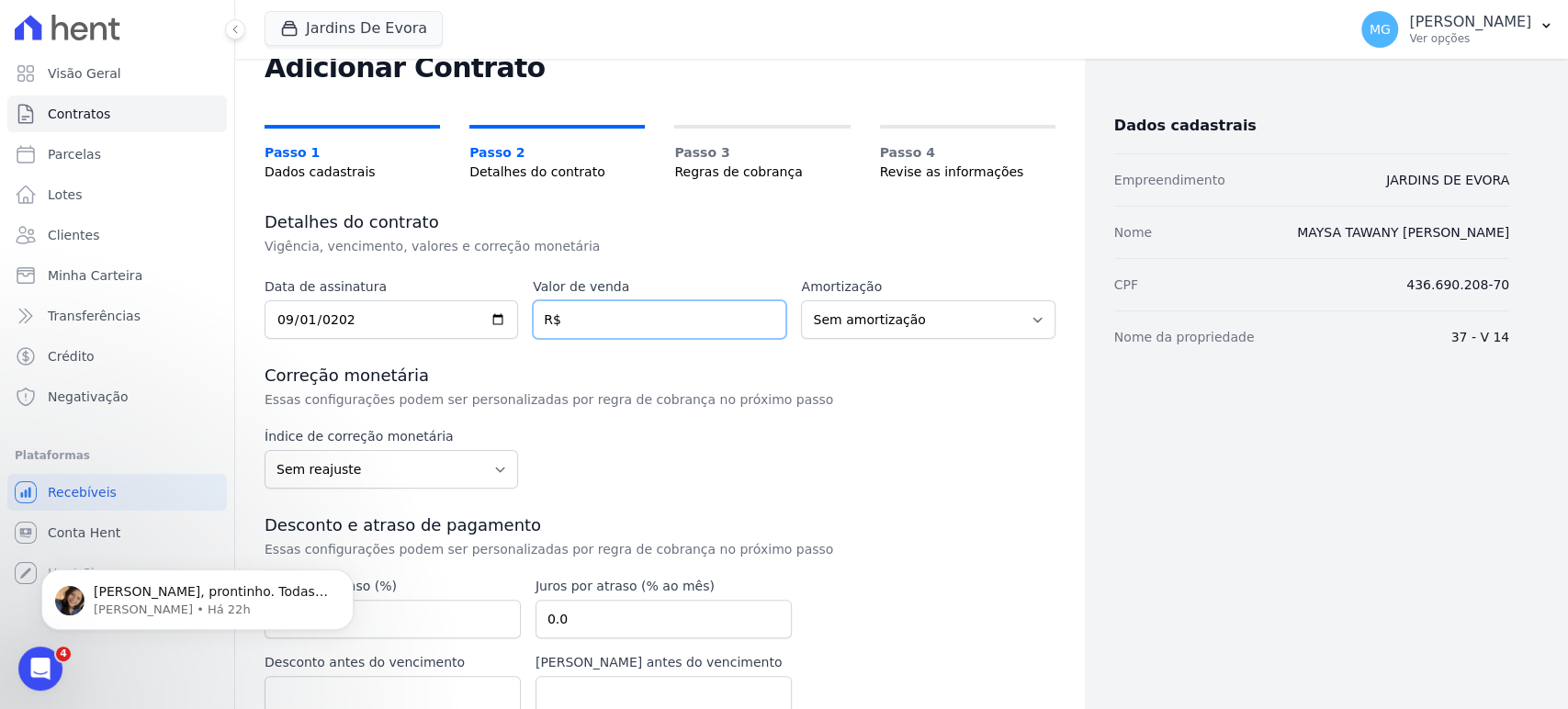
click at [658, 324] on input "number" at bounding box center [660, 320] width 254 height 39
click at [861, 460] on div "Índice de correção monetária Sem reajuste Média dos últimos 12 meses acumulado …" at bounding box center [660, 458] width 790 height 62
click at [577, 323] on input "number" at bounding box center [660, 320] width 254 height 39
type input "41447.27"
click at [885, 403] on div "Correção monetária Essas configurações podem ser personalizadas por regra de co…" at bounding box center [660, 386] width 790 height 44
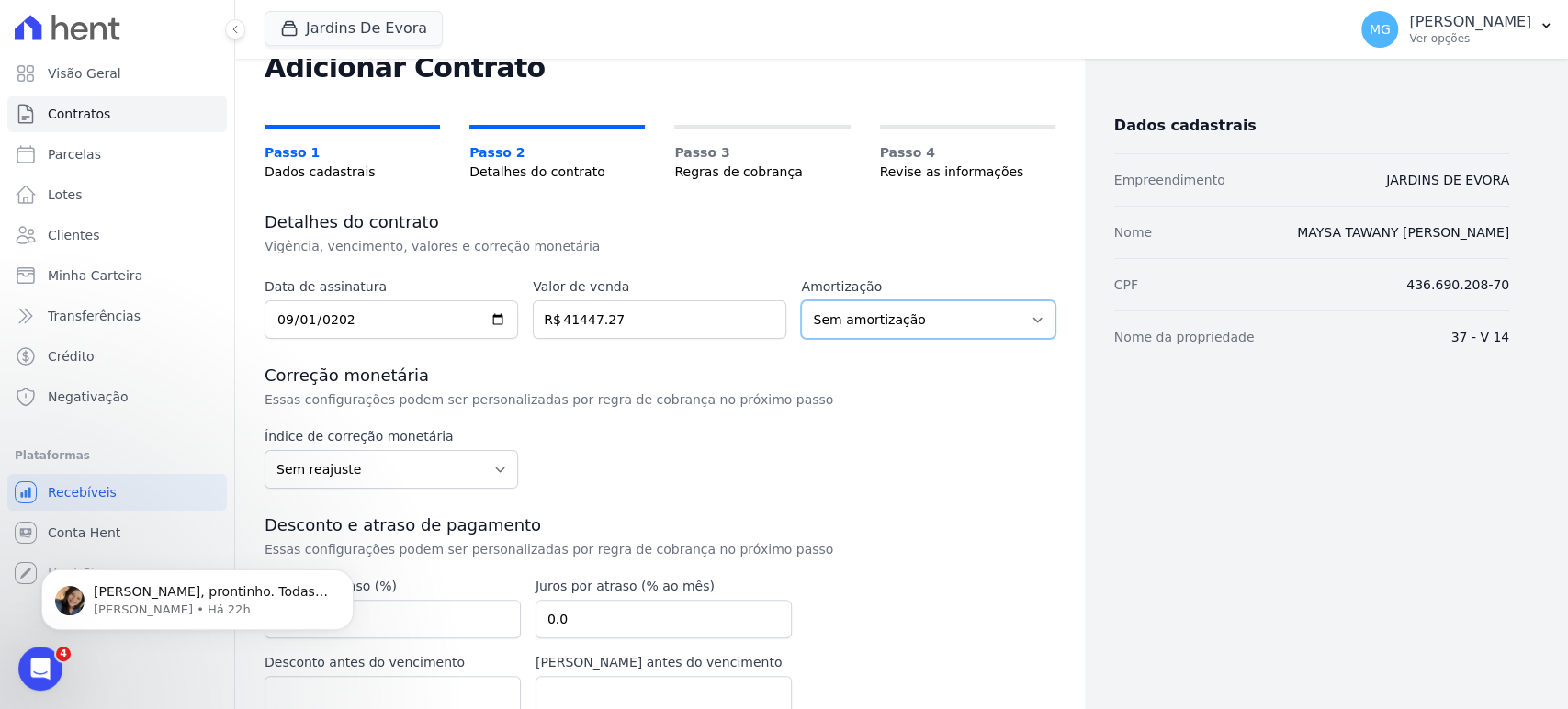
drag, startPoint x: 890, startPoint y: 316, endPoint x: 914, endPoint y: 324, distance: 25.3
click at [889, 316] on select "Sem amortização Price Sac" at bounding box center [927, 320] width 254 height 39
click at [963, 248] on div "Detalhes do contrato Vigência, vencimento, valores e correção monetária" at bounding box center [660, 234] width 790 height 44
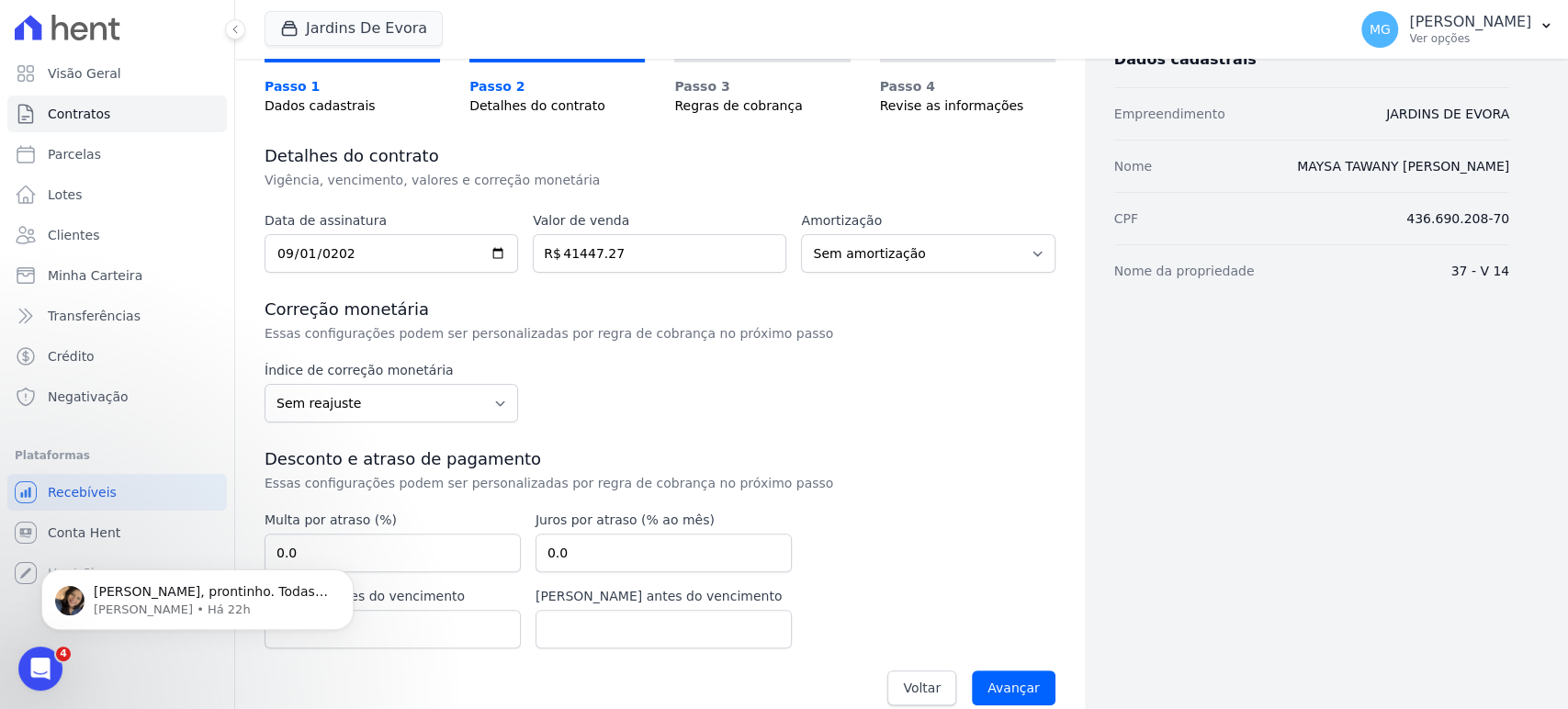
scroll to position [156, 0]
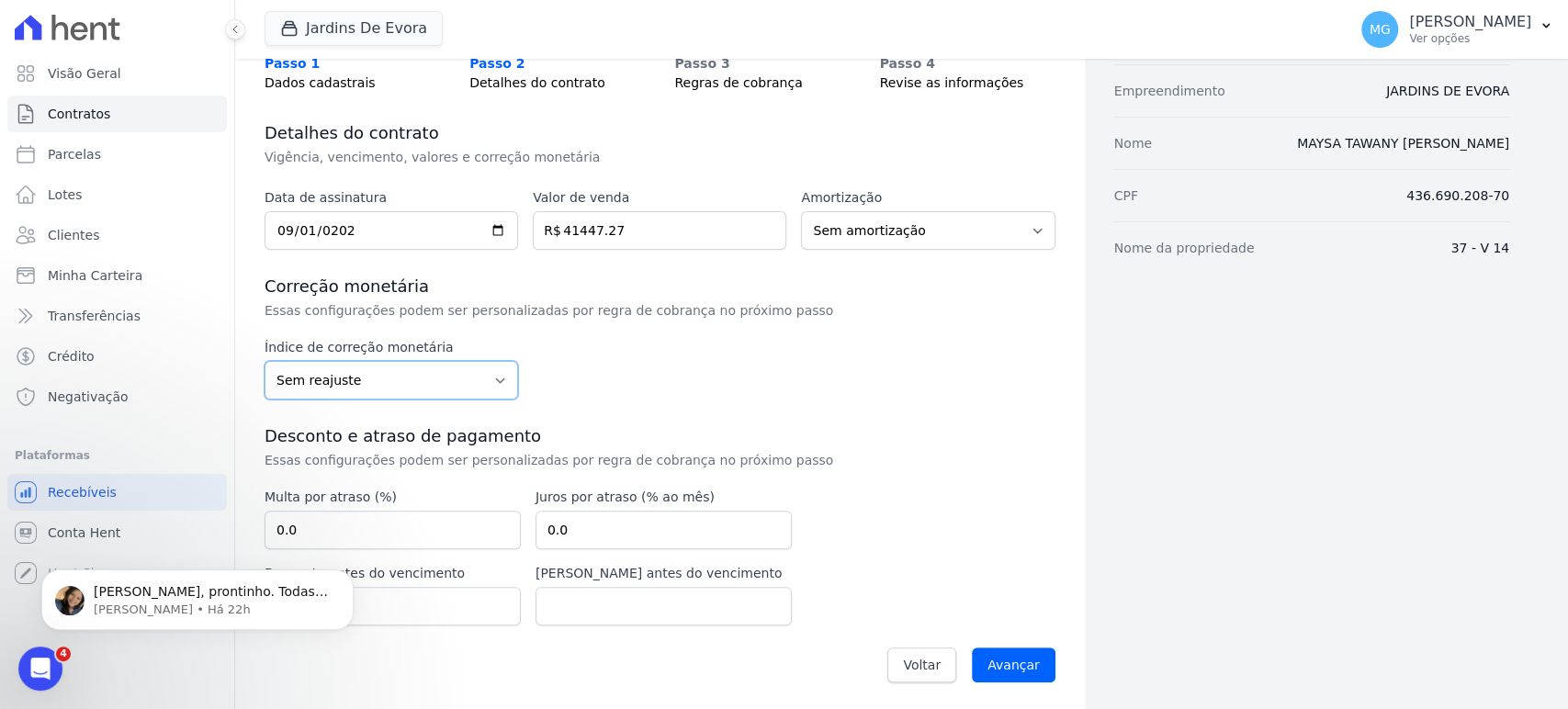
click at [502, 380] on select "Sem reajuste Média dos últimos 12 meses acumulado de INCCM Média dos últimos 12…" at bounding box center [391, 380] width 254 height 39
click at [800, 374] on div "Índice de correção monetária Sem reajuste Média dos últimos 12 meses acumulado …" at bounding box center [660, 369] width 790 height 62
drag, startPoint x: 264, startPoint y: 283, endPoint x: 748, endPoint y: 358, distance: 489.8
click at [748, 358] on div "Data de assinatura 2025-09-01 Valor de venda 41447.27 R$ Amortização Sem amorti…" at bounding box center [660, 441] width 790 height 505
click at [590, 341] on div "Índice de correção monetária Sem reajuste Média dos últimos 12 meses acumulado …" at bounding box center [660, 369] width 790 height 62
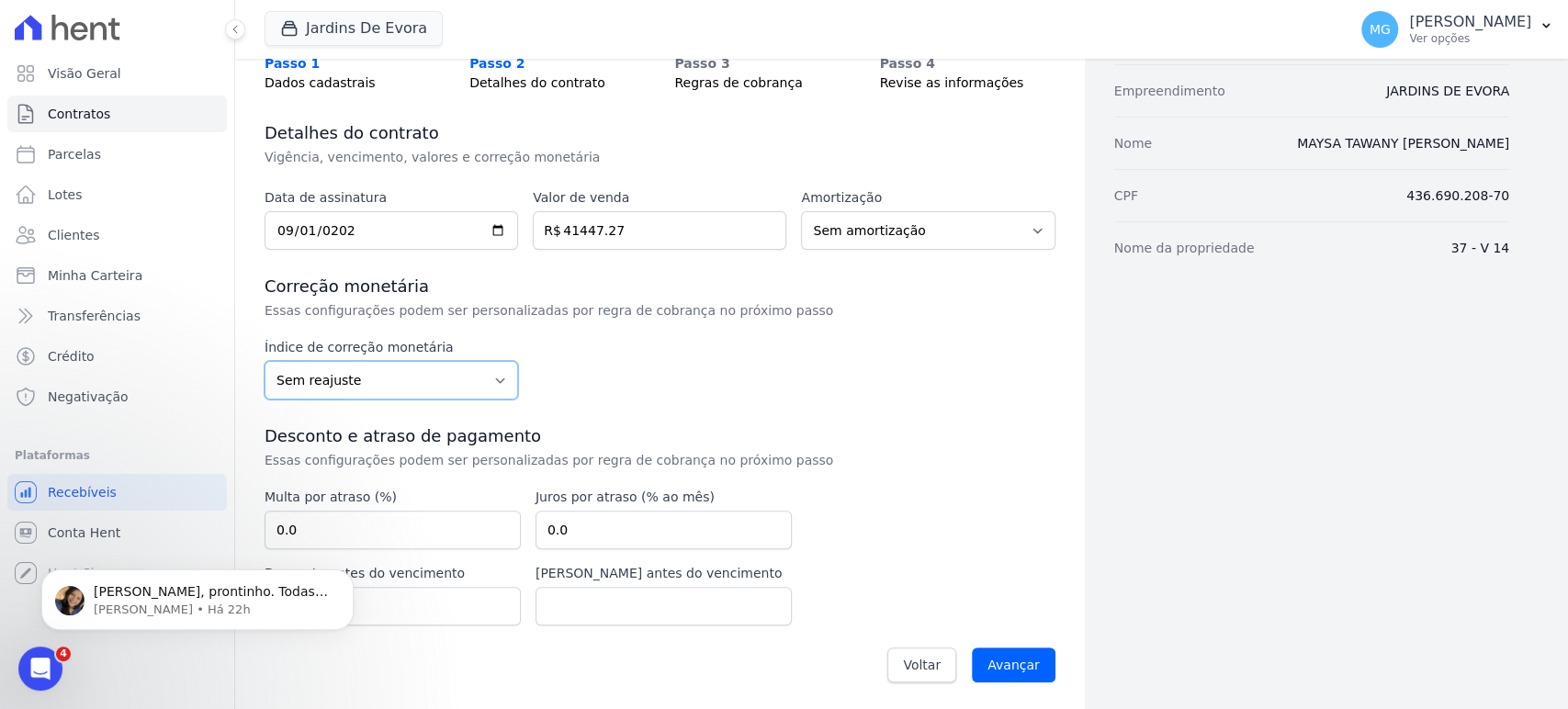
click at [397, 376] on select "Sem reajuste Média dos últimos 12 meses acumulado de INCCM Média dos últimos 12…" at bounding box center [391, 380] width 254 height 39
click at [728, 380] on div "Índice de correção monetária Sem reajuste Média dos últimos 12 meses acumulado …" at bounding box center [660, 369] width 790 height 62
click at [420, 652] on div "Voltar Avançar" at bounding box center [660, 665] width 790 height 57
click at [1021, 664] on input "Avançar" at bounding box center [1014, 665] width 84 height 35
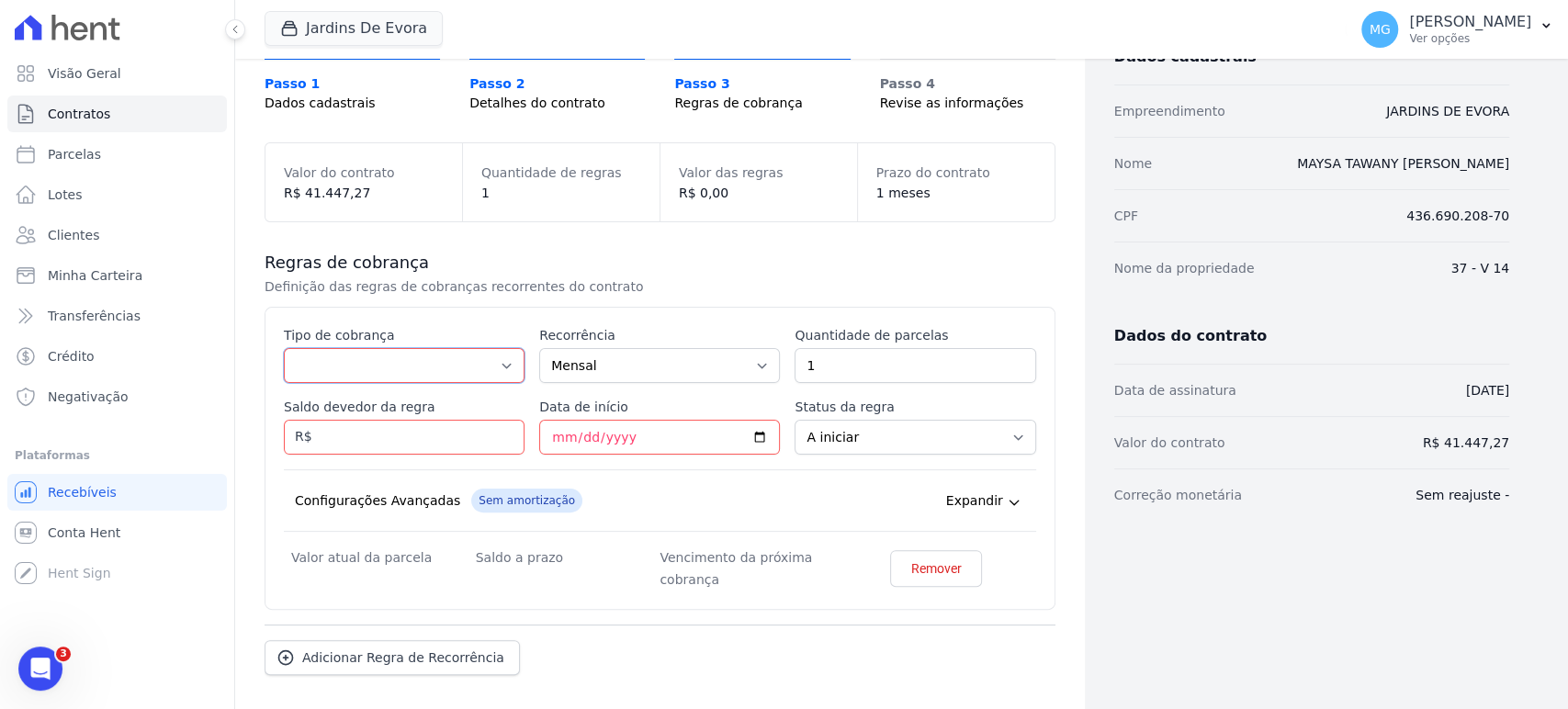
click at [448, 357] on select "Parcela Normal Entrada Sinal Intercalada Chaves Pré-chaves Pós-chaves Impostos …" at bounding box center [403, 365] width 241 height 35
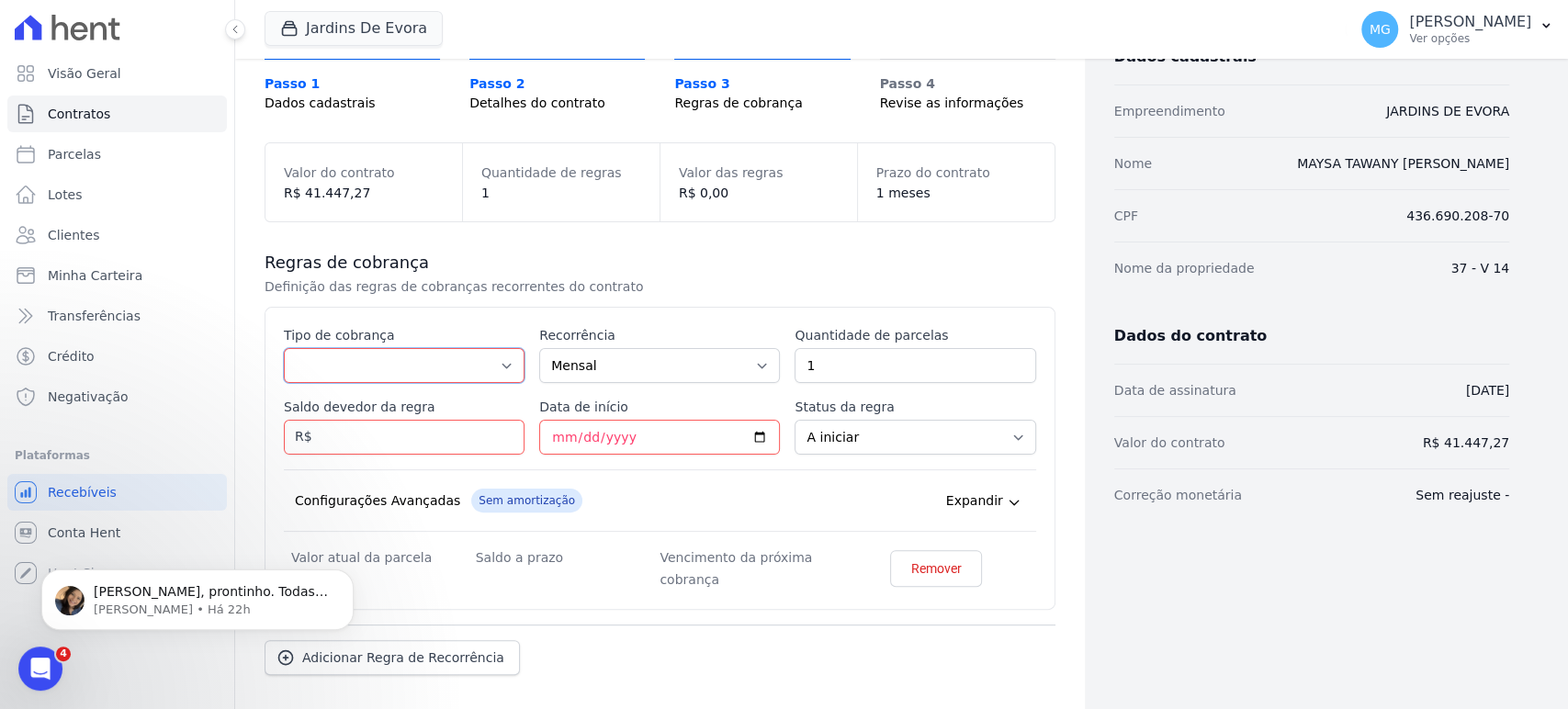
select select "standard"
click at [283, 349] on select "Parcela Normal Entrada Sinal Intercalada Chaves Pré-chaves Pós-chaves Impostos …" at bounding box center [403, 365] width 241 height 35
click at [616, 367] on select "Mensal Bimestral Trimestral Semestral Anual" at bounding box center [659, 365] width 241 height 35
click at [625, 307] on div "Esse tipo de parcela não entra no saldo devedor do contrato. Tipo de cobrança P…" at bounding box center [660, 458] width 790 height 304
drag, startPoint x: 862, startPoint y: 364, endPoint x: 764, endPoint y: 363, distance: 98.0
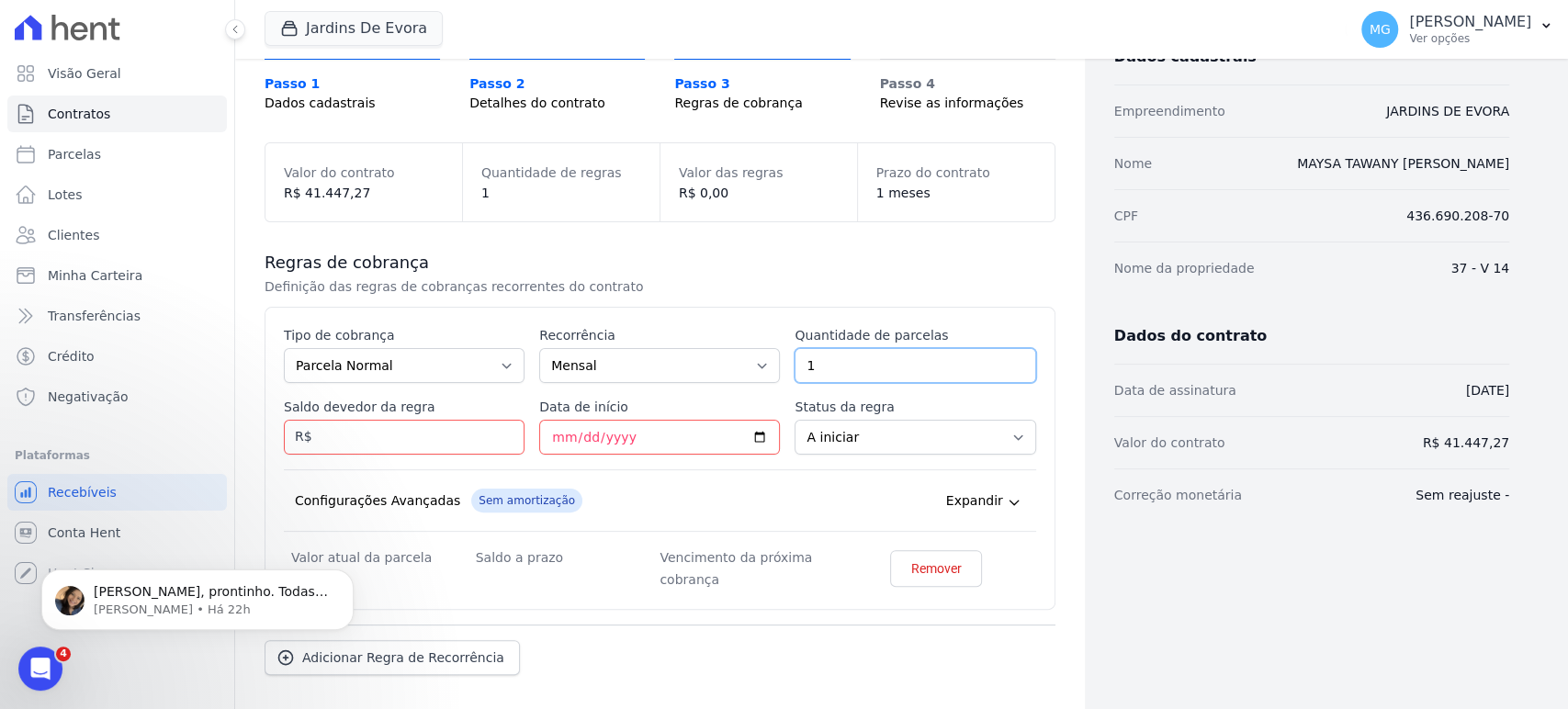
click at [764, 363] on div "Esse tipo de parcela não entra no saldo devedor do contrato. Tipo de cobrança P…" at bounding box center [660, 458] width 753 height 265
click at [794, 309] on div "Esse tipo de parcela não entra no saldo devedor do contrato. Tipo de cobrança P…" at bounding box center [660, 458] width 790 height 304
click at [822, 363] on input "1" at bounding box center [914, 365] width 241 height 35
click at [900, 358] on input "1" at bounding box center [914, 365] width 241 height 35
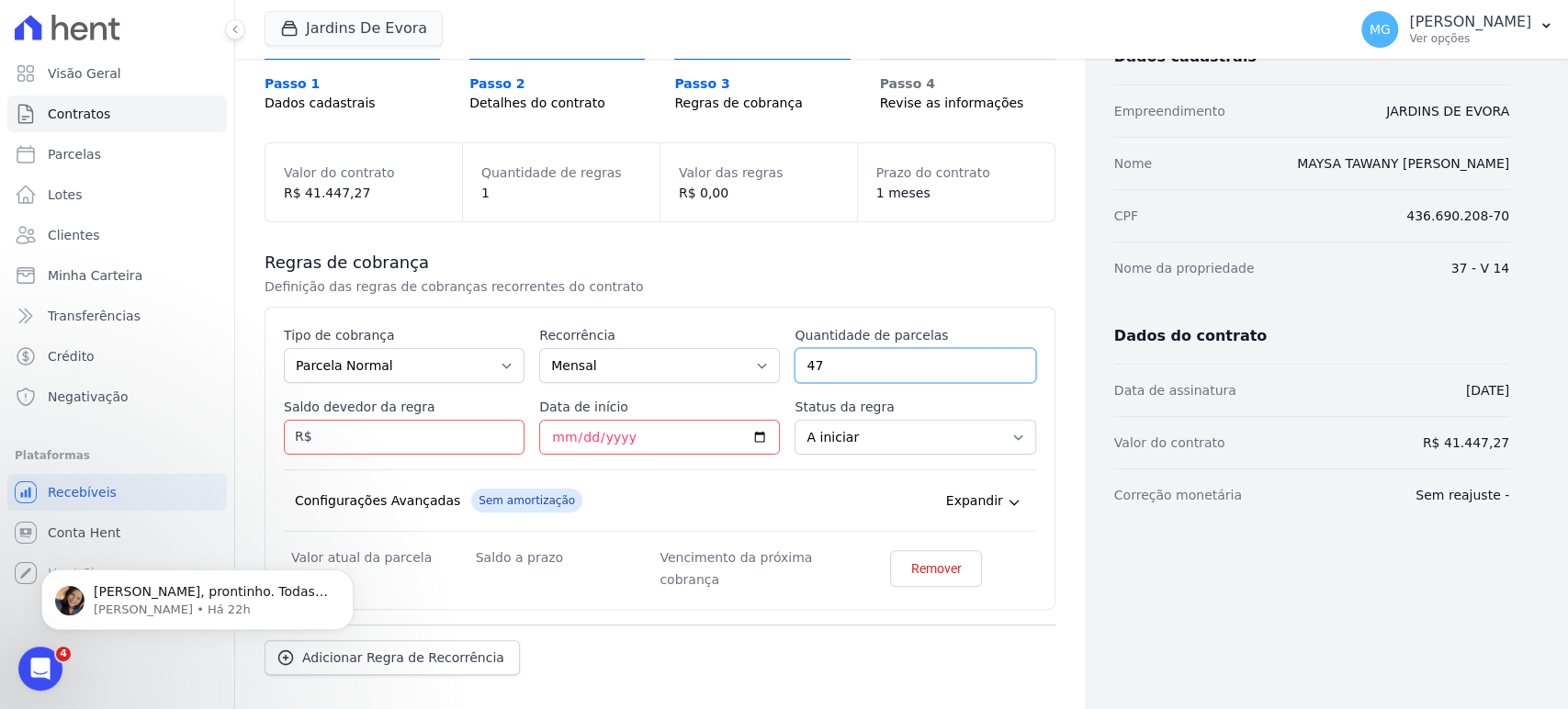
type input "47"
click at [940, 246] on div "Regras de cobrança Definição das regras de cobranças recorrentes do contrato Es…" at bounding box center [660, 463] width 790 height 482
click at [381, 440] on input "Saldo devedor da regra" at bounding box center [403, 437] width 241 height 35
click at [511, 446] on input "3519172" at bounding box center [403, 437] width 241 height 35
click at [536, 454] on div "Esse tipo de parcela não entra no saldo devedor do contrato. Tipo de cobrança P…" at bounding box center [660, 458] width 753 height 265
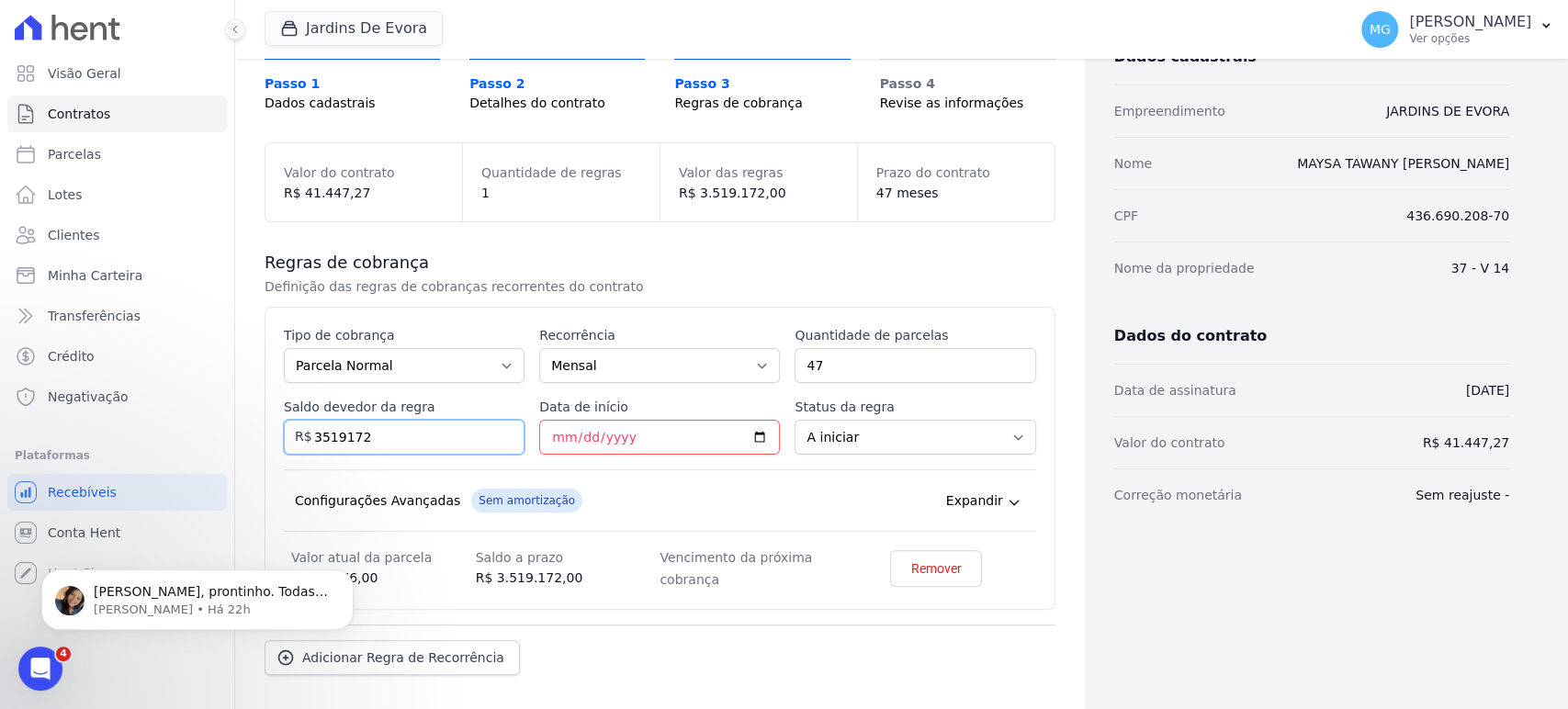
click at [349, 432] on input "3519172" at bounding box center [403, 437] width 241 height 35
type input "35191.72"
click at [652, 397] on label "Data de início" at bounding box center [659, 406] width 241 height 18
click at [652, 420] on input "Data de início" at bounding box center [659, 437] width 241 height 35
click at [606, 426] on input "Data de início" at bounding box center [659, 437] width 241 height 35
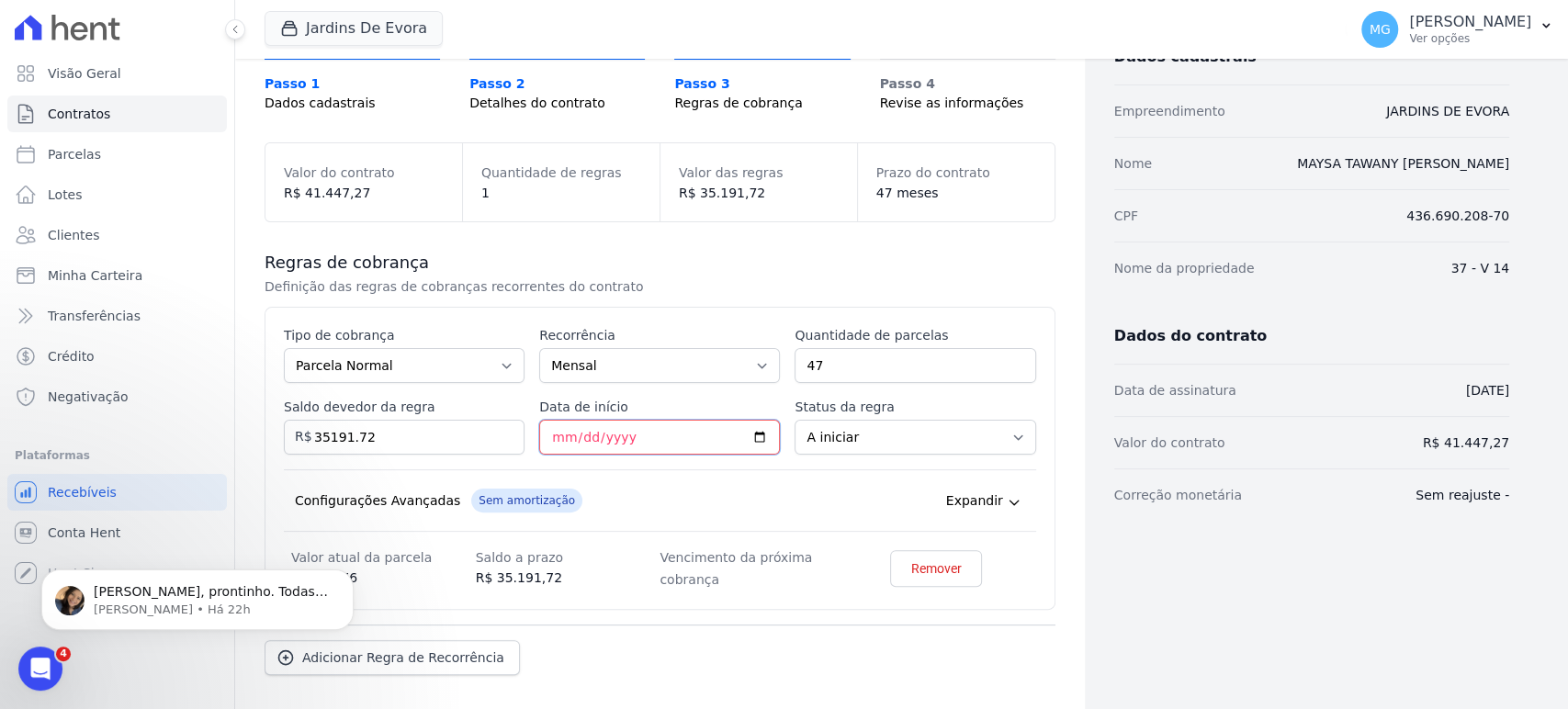
click at [557, 435] on input "Data de início" at bounding box center [659, 437] width 241 height 35
type input "2025-09-20"
click at [869, 397] on label "Status da regra" at bounding box center [914, 406] width 241 height 18
click at [869, 420] on select "A iniciar Em aberto" at bounding box center [914, 437] width 241 height 35
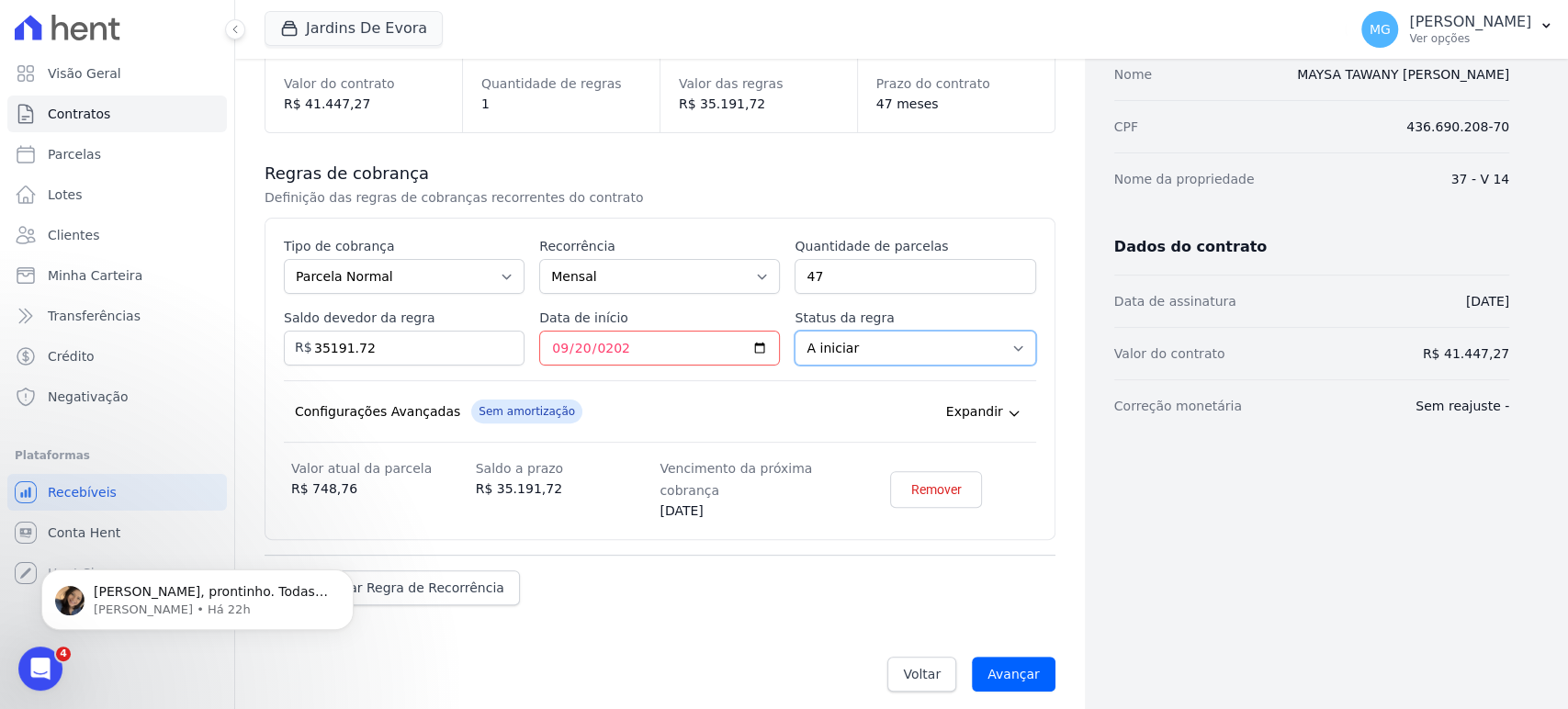
scroll to position [235, 0]
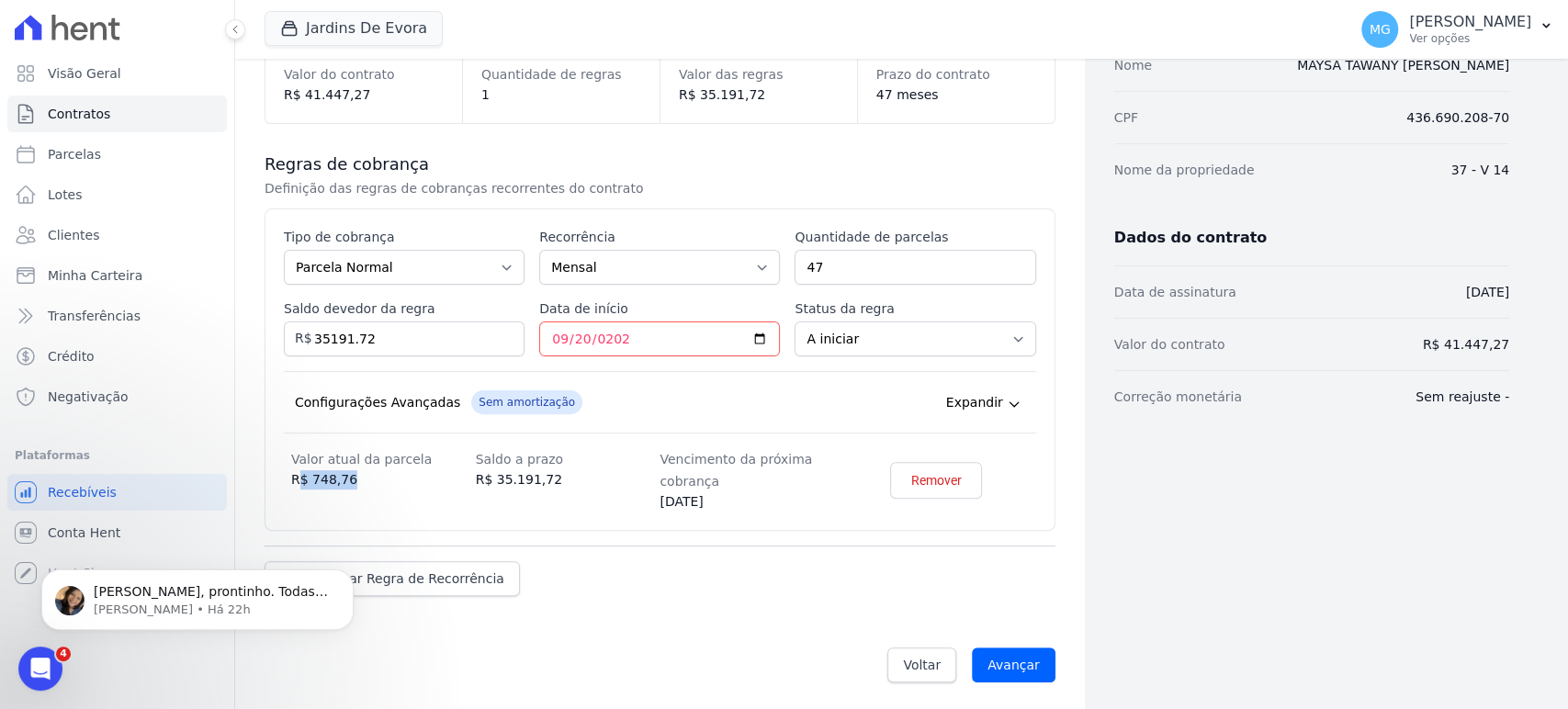
drag, startPoint x: 301, startPoint y: 475, endPoint x: 363, endPoint y: 483, distance: 62.5
click at [363, 483] on dd "R$ 748,76" at bounding box center [383, 479] width 185 height 19
drag, startPoint x: 654, startPoint y: 483, endPoint x: 796, endPoint y: 542, distance: 153.8
click at [815, 540] on div "Regras de cobrança Definição das regras de cobranças recorrentes do contrato Es…" at bounding box center [660, 374] width 790 height 501
click at [756, 470] on dt "Vencimento da próxima cobrança" at bounding box center [752, 470] width 185 height 44
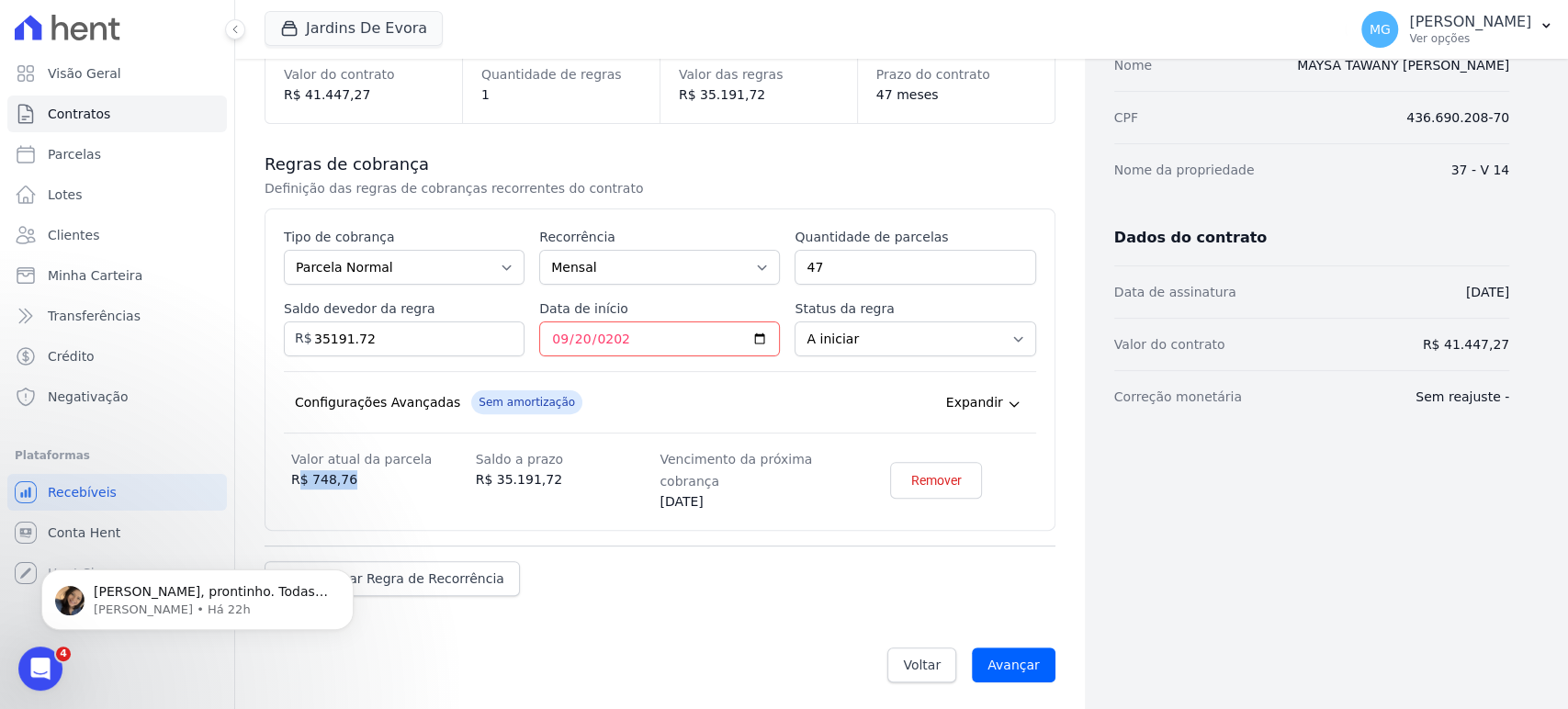
click at [679, 464] on dt "Vencimento da próxima cobrança" at bounding box center [752, 470] width 185 height 44
click at [1009, 654] on input "Avançar" at bounding box center [1014, 665] width 84 height 35
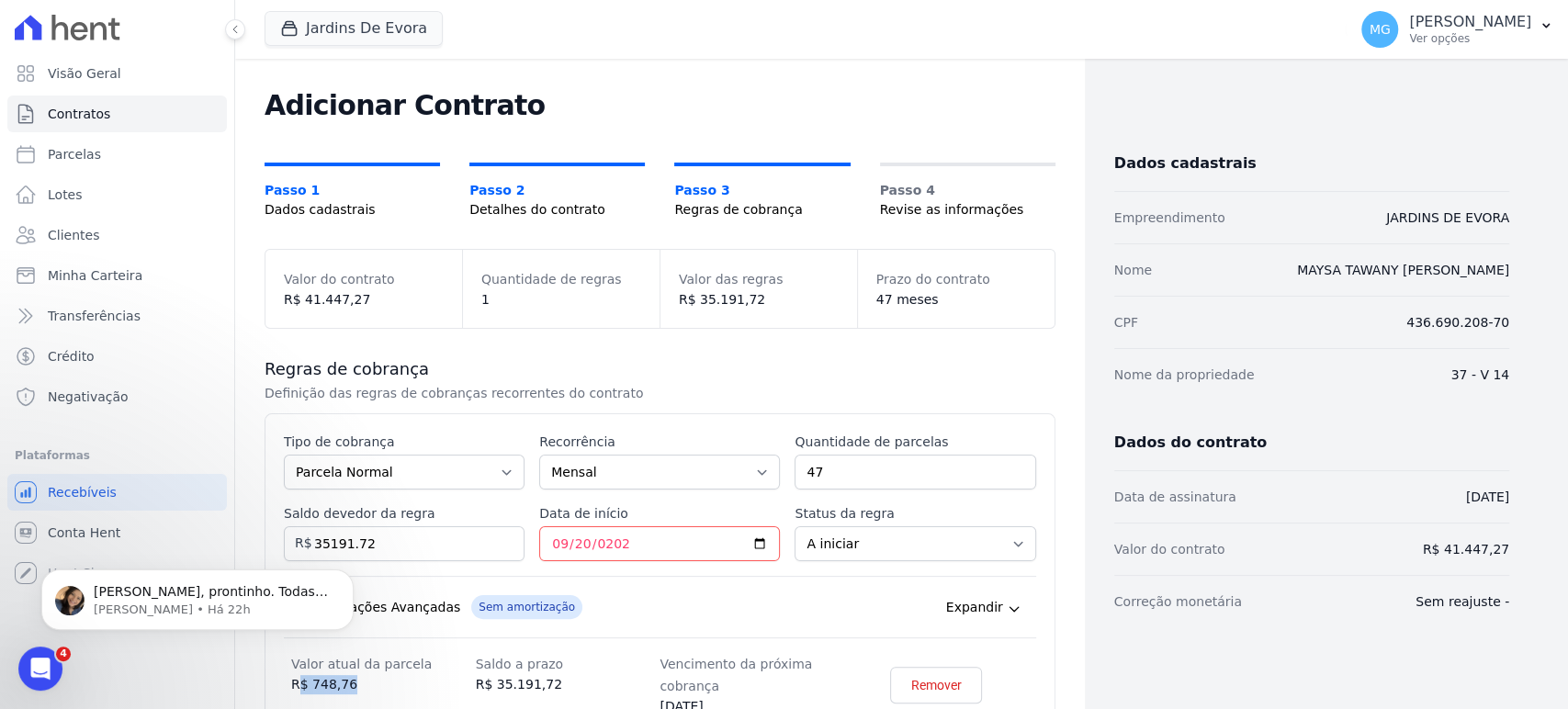
scroll to position [71, 0]
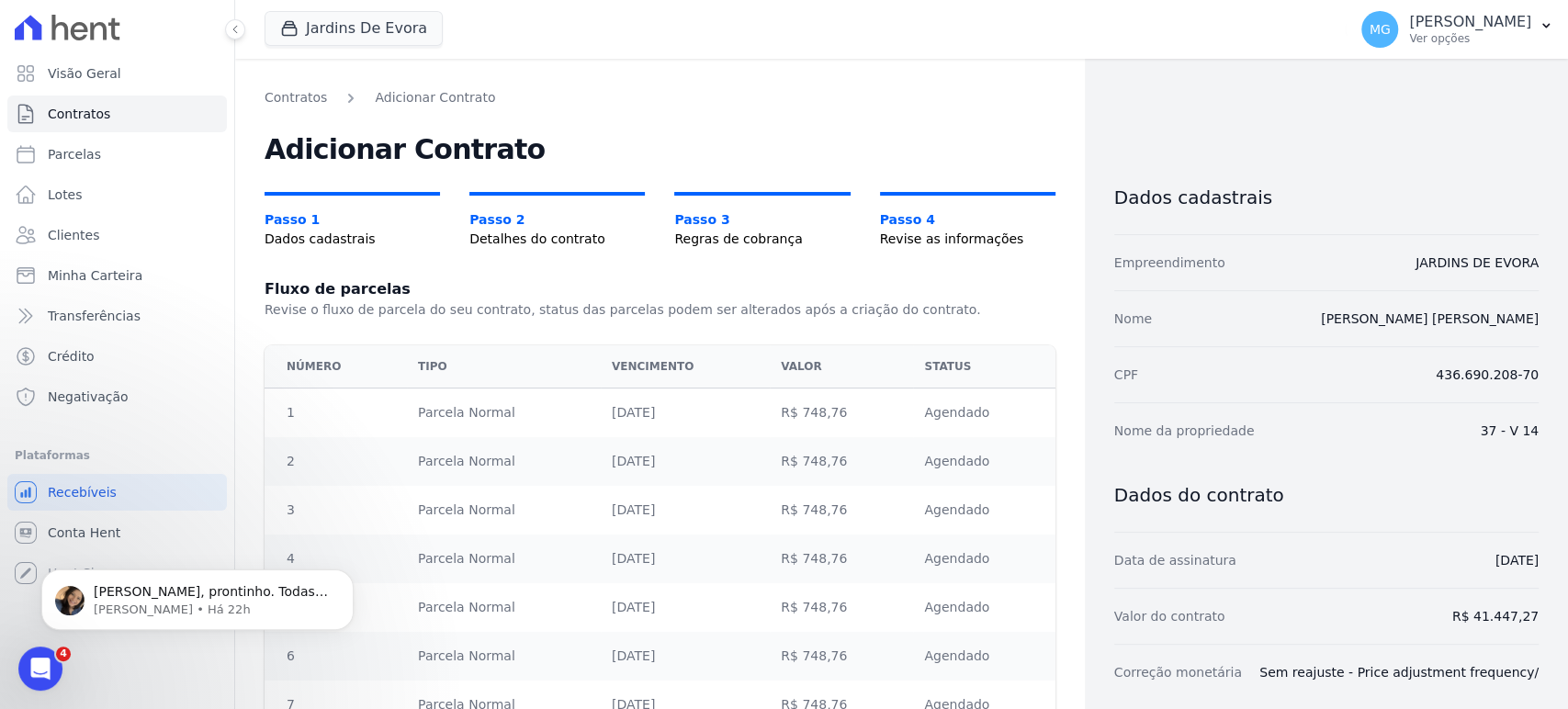
drag, startPoint x: 1131, startPoint y: 463, endPoint x: 1076, endPoint y: 150, distance: 317.8
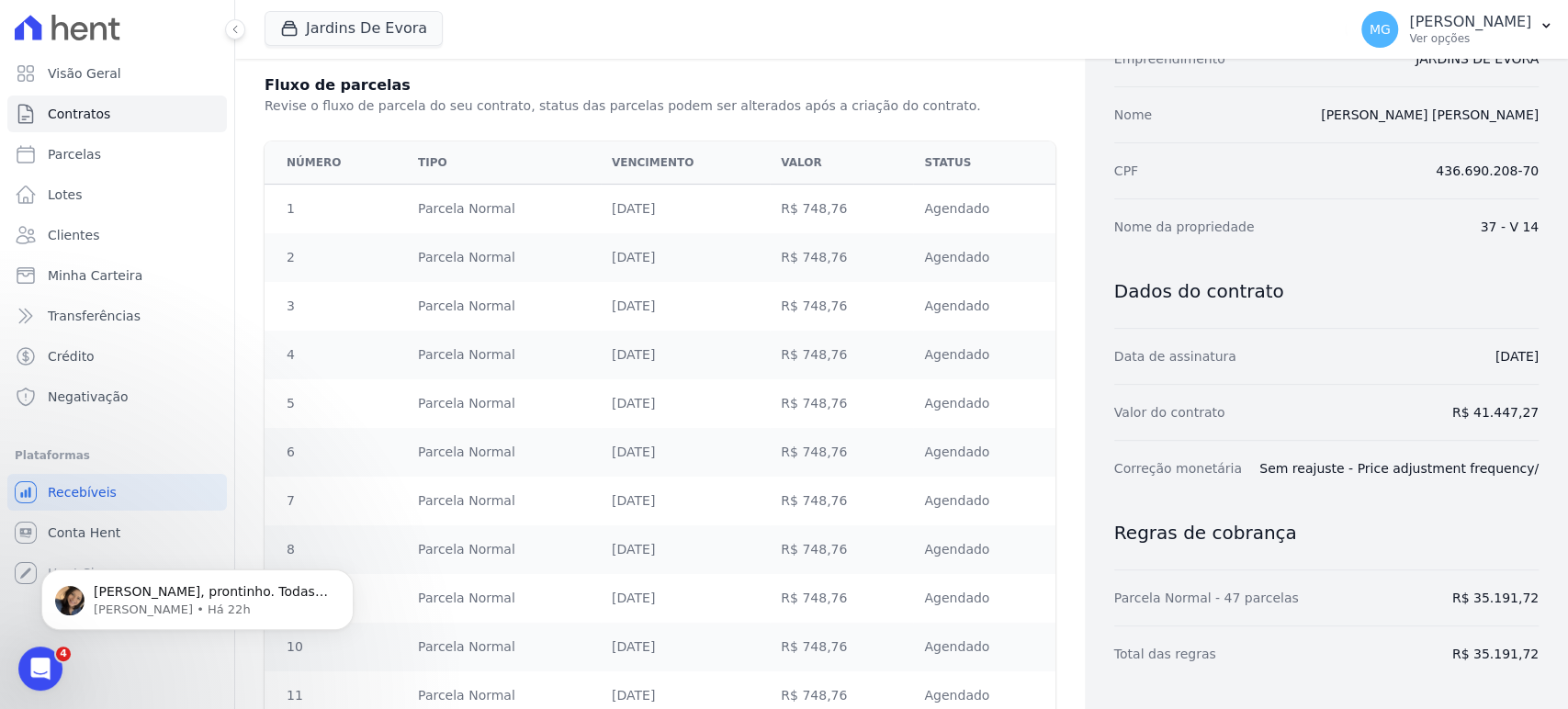
scroll to position [136, 0]
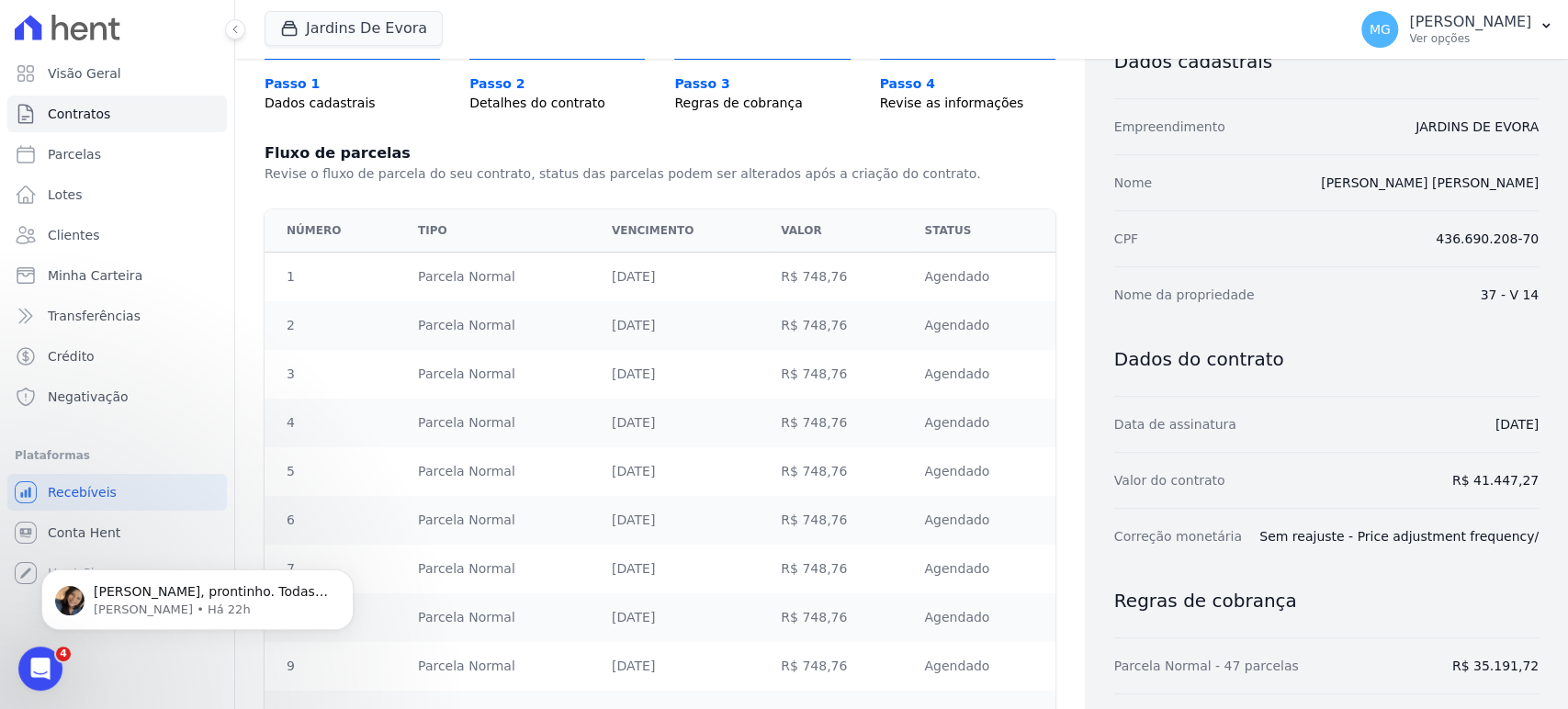
drag, startPoint x: 1446, startPoint y: 131, endPoint x: 1485, endPoint y: 138, distance: 39.6
click at [1485, 138] on div "Empreendimento JARDINS DE [GEOGRAPHIC_DATA]" at bounding box center [1325, 126] width 424 height 56
drag, startPoint x: 1396, startPoint y: 168, endPoint x: 1458, endPoint y: 179, distance: 63.0
click at [1458, 179] on div "Nome [PERSON_NAME] [PERSON_NAME]" at bounding box center [1325, 183] width 424 height 56
drag, startPoint x: 1471, startPoint y: 294, endPoint x: 1527, endPoint y: 293, distance: 56.0
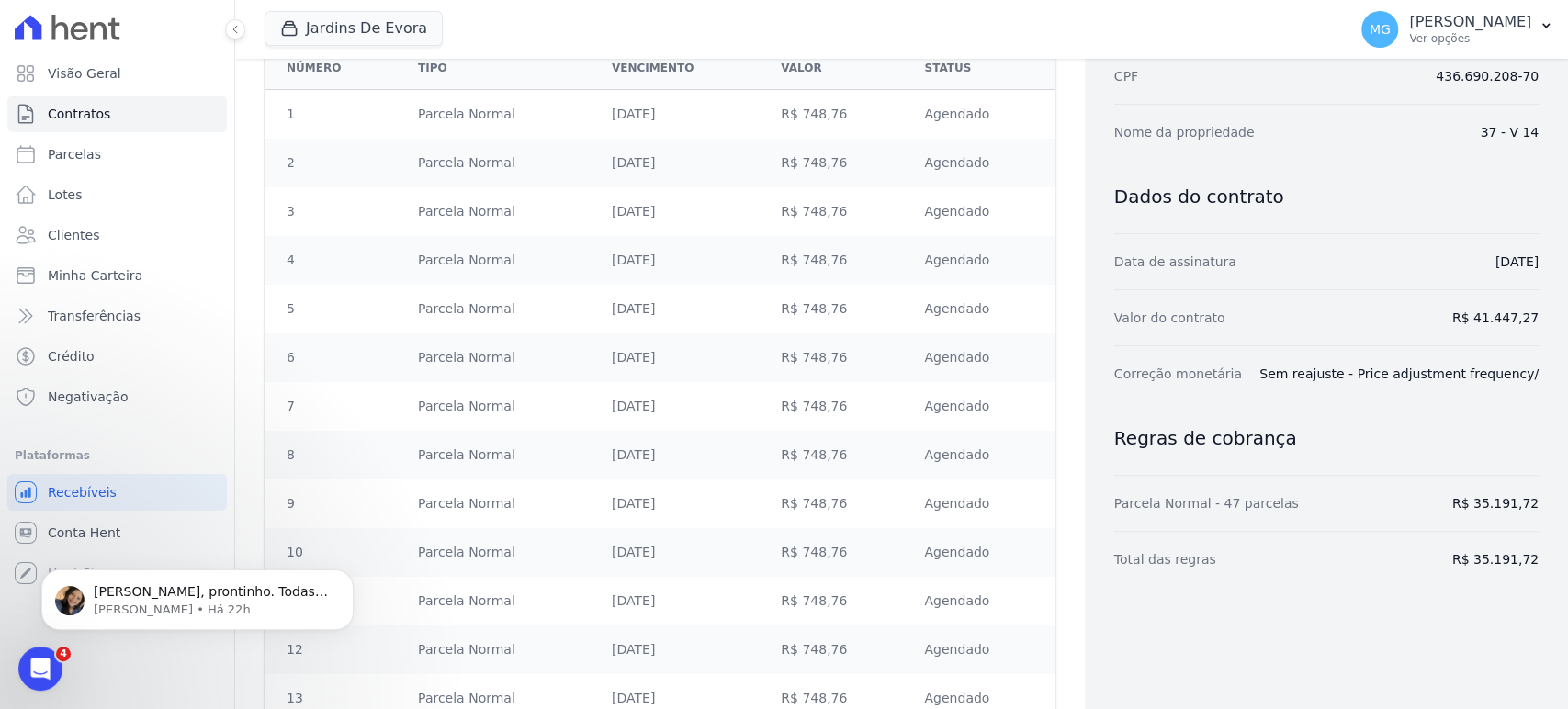
scroll to position [272, 0]
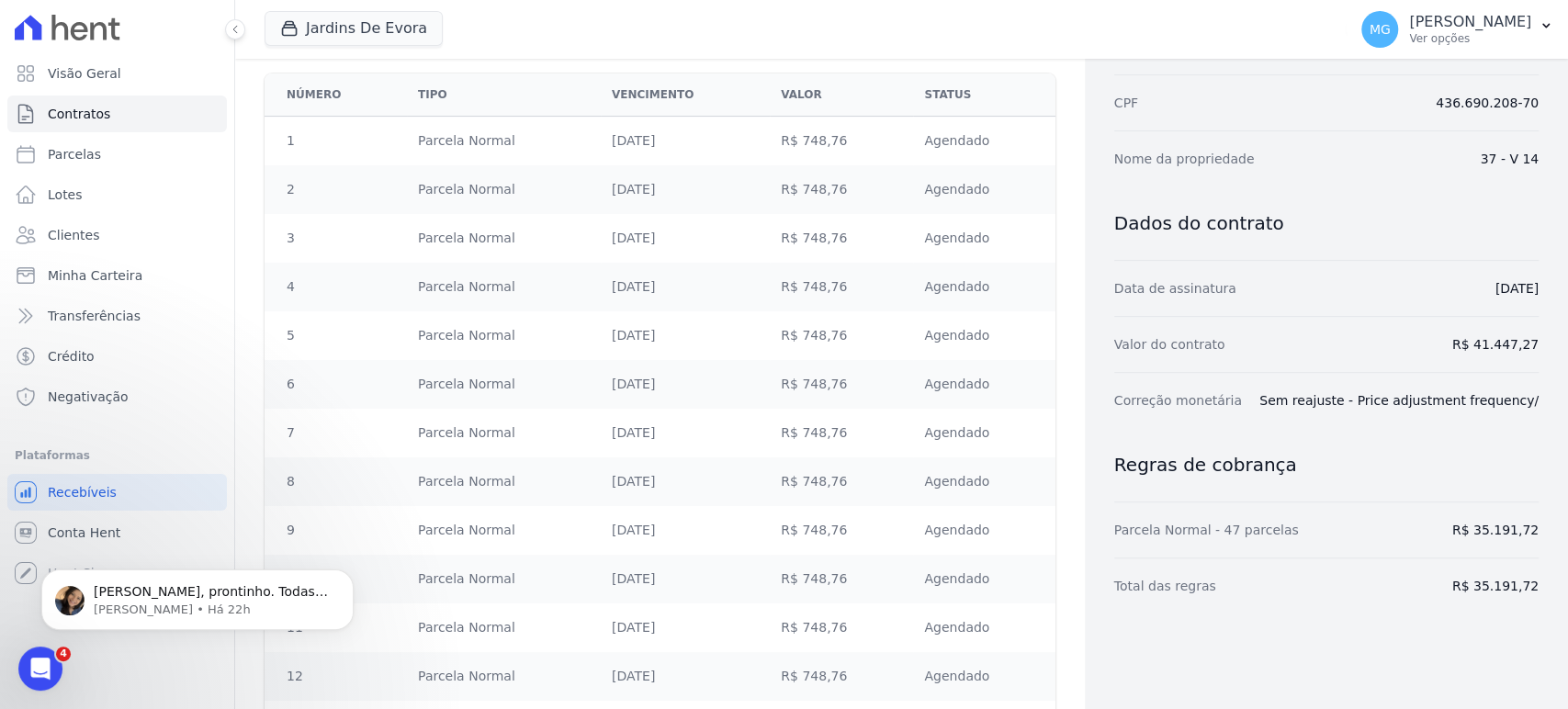
drag, startPoint x: 1524, startPoint y: 347, endPoint x: 1443, endPoint y: 332, distance: 82.4
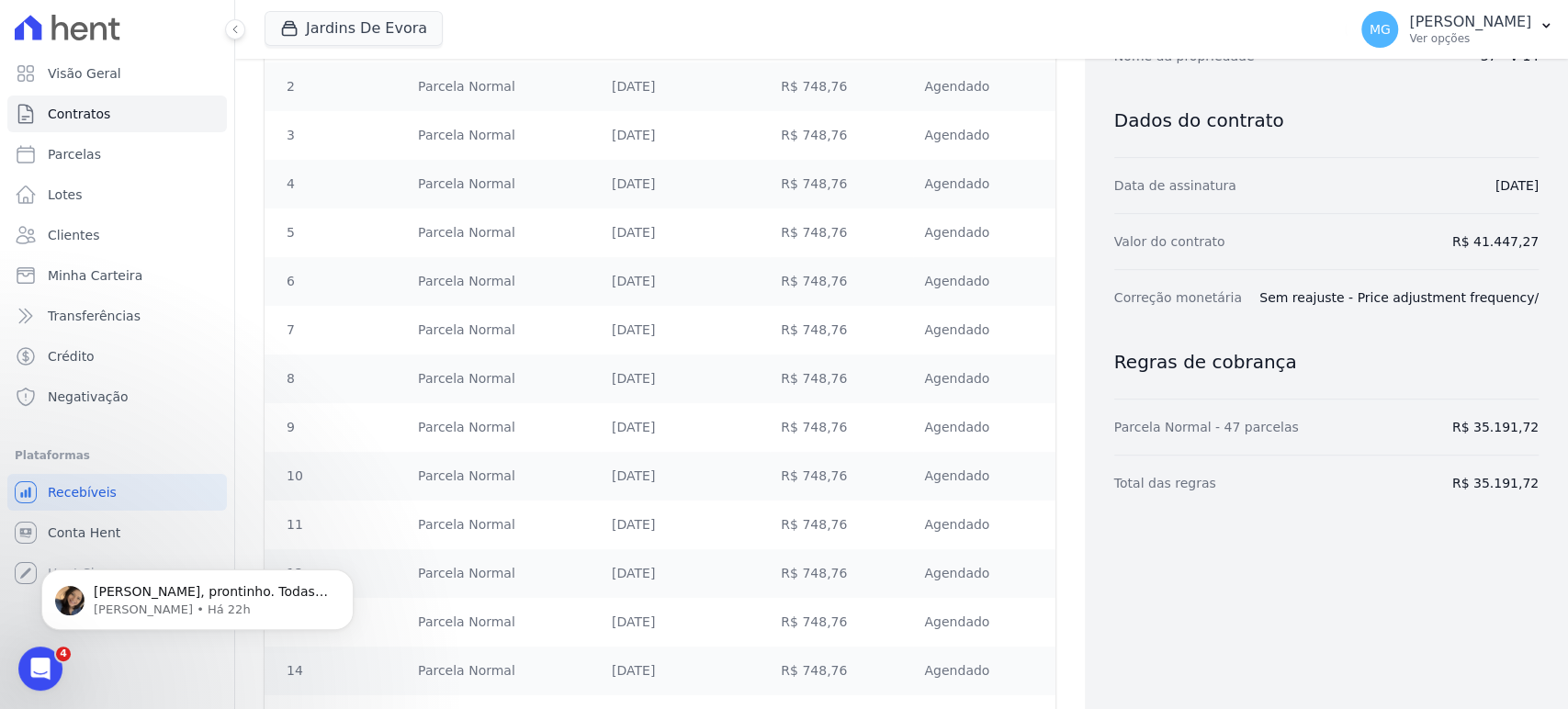
scroll to position [408, 0]
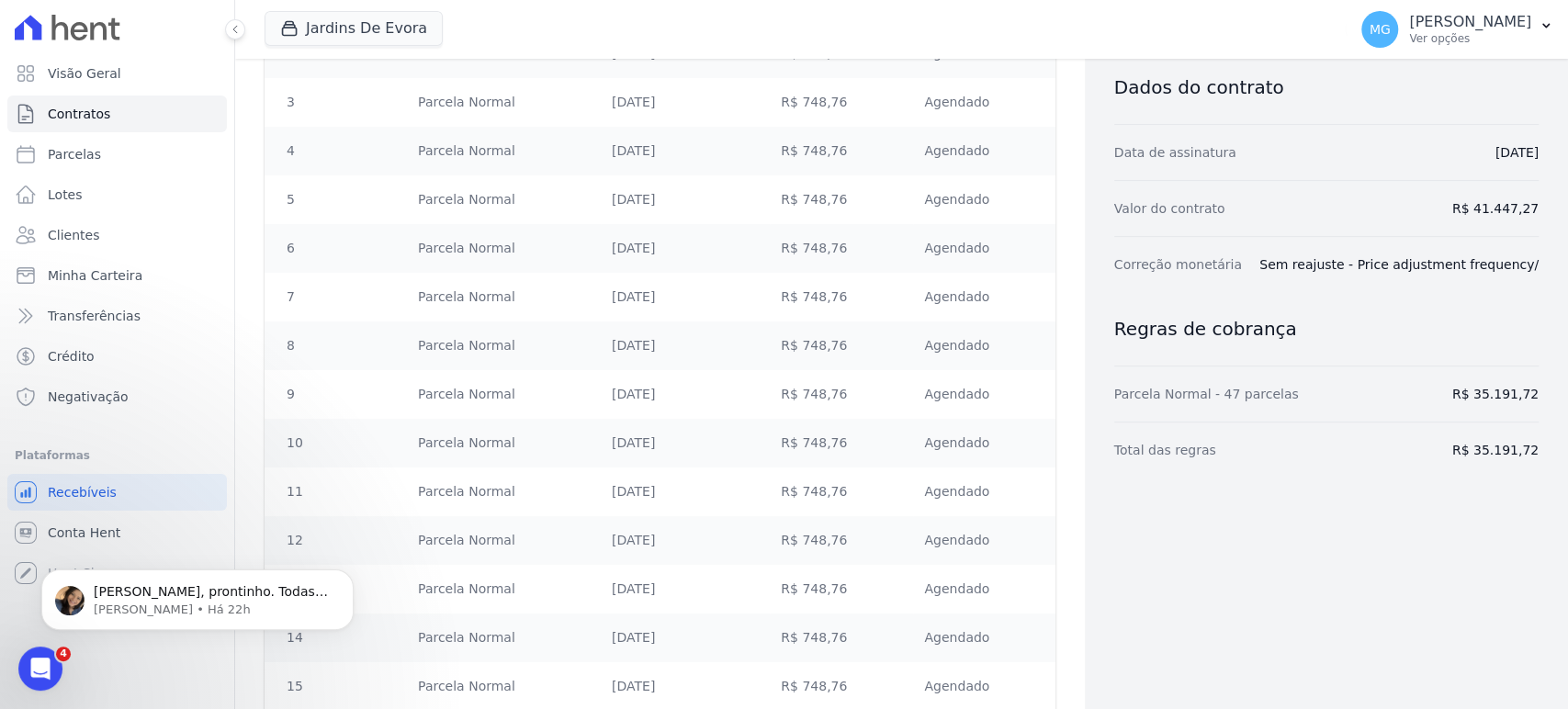
drag, startPoint x: 1528, startPoint y: 398, endPoint x: 1451, endPoint y: 393, distance: 77.2
drag, startPoint x: 1103, startPoint y: 389, endPoint x: 1543, endPoint y: 386, distance: 440.0
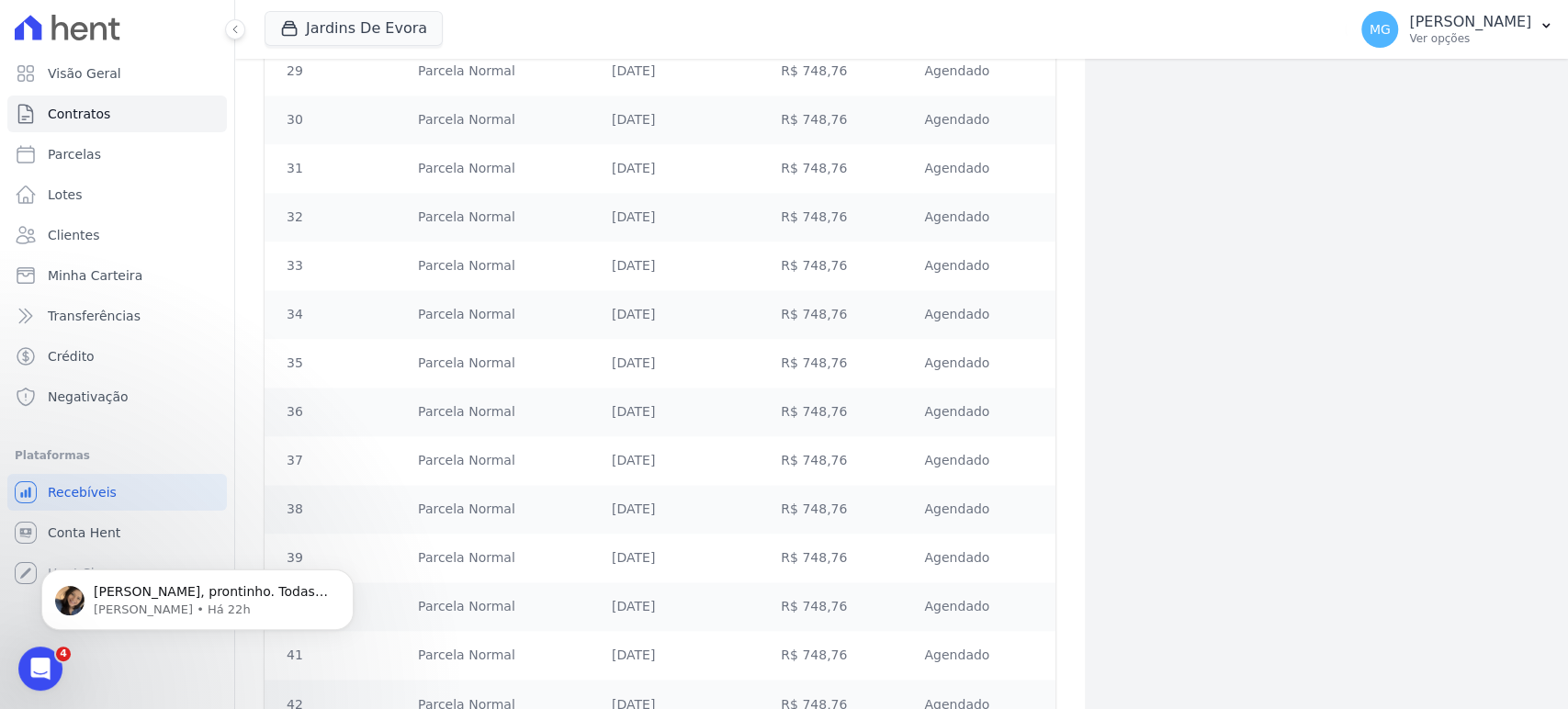
scroll to position [2094, 0]
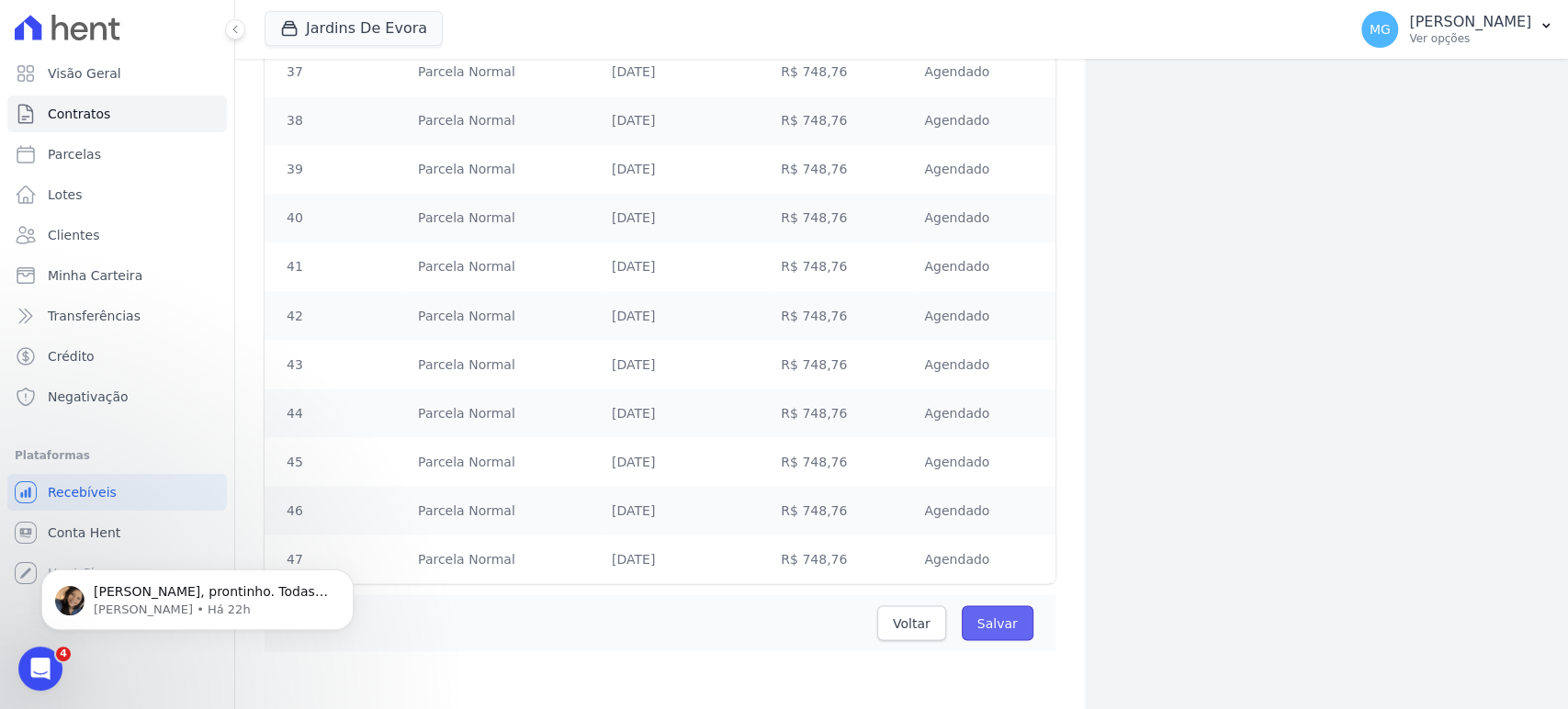
click at [987, 623] on input "Salvar" at bounding box center [998, 622] width 72 height 35
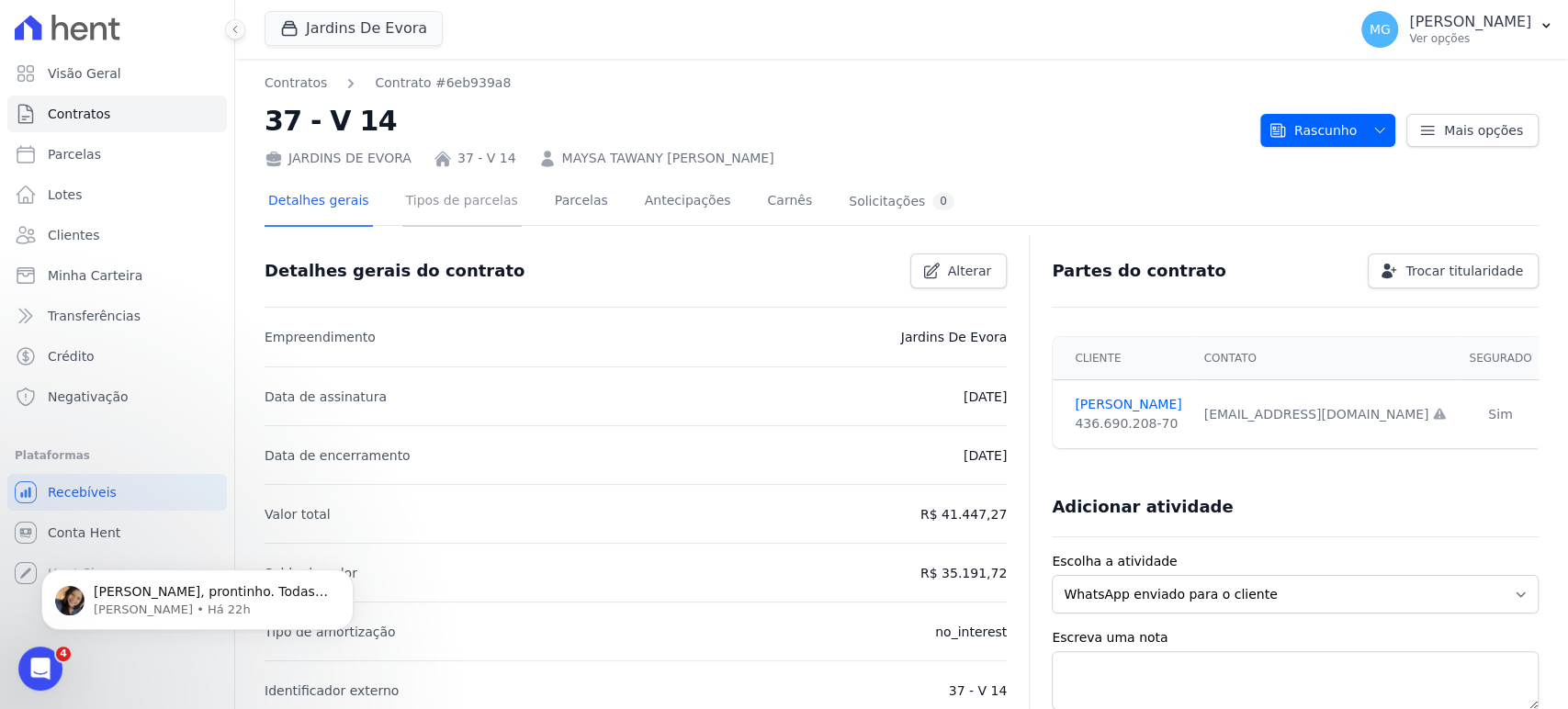
click at [455, 196] on link "Tipos de parcelas" at bounding box center [462, 203] width 120 height 49
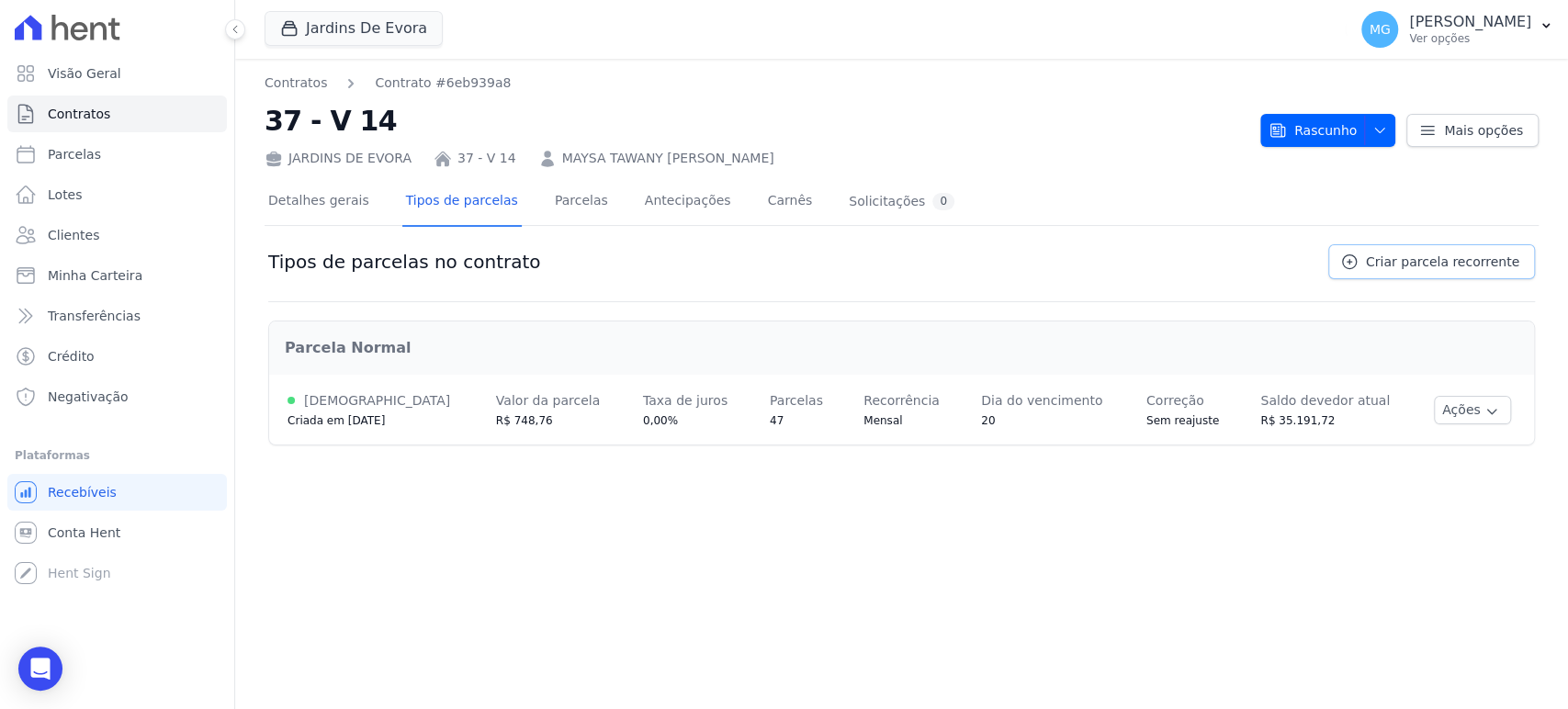
click at [1425, 263] on span "Criar parcela recorrente" at bounding box center [1442, 262] width 154 height 18
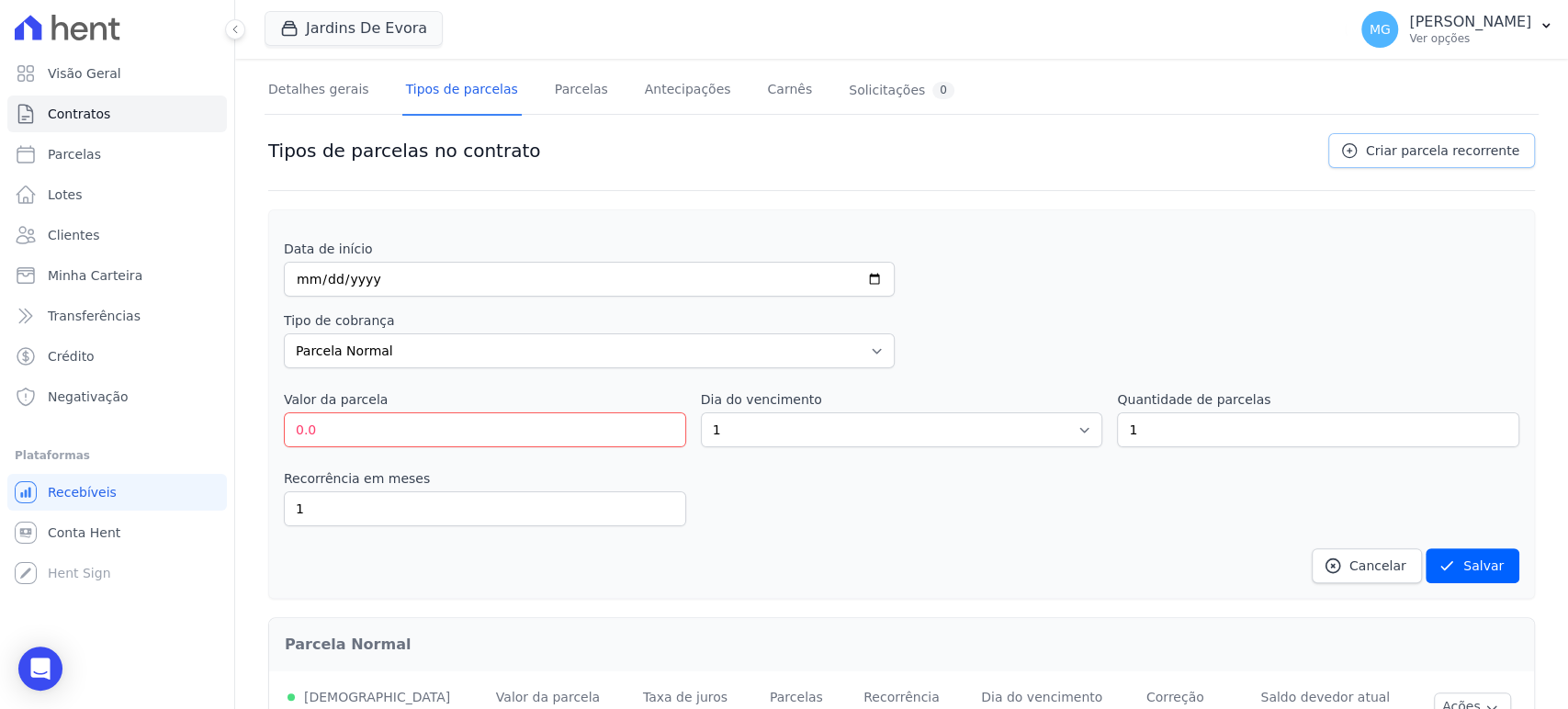
scroll to position [136, 0]
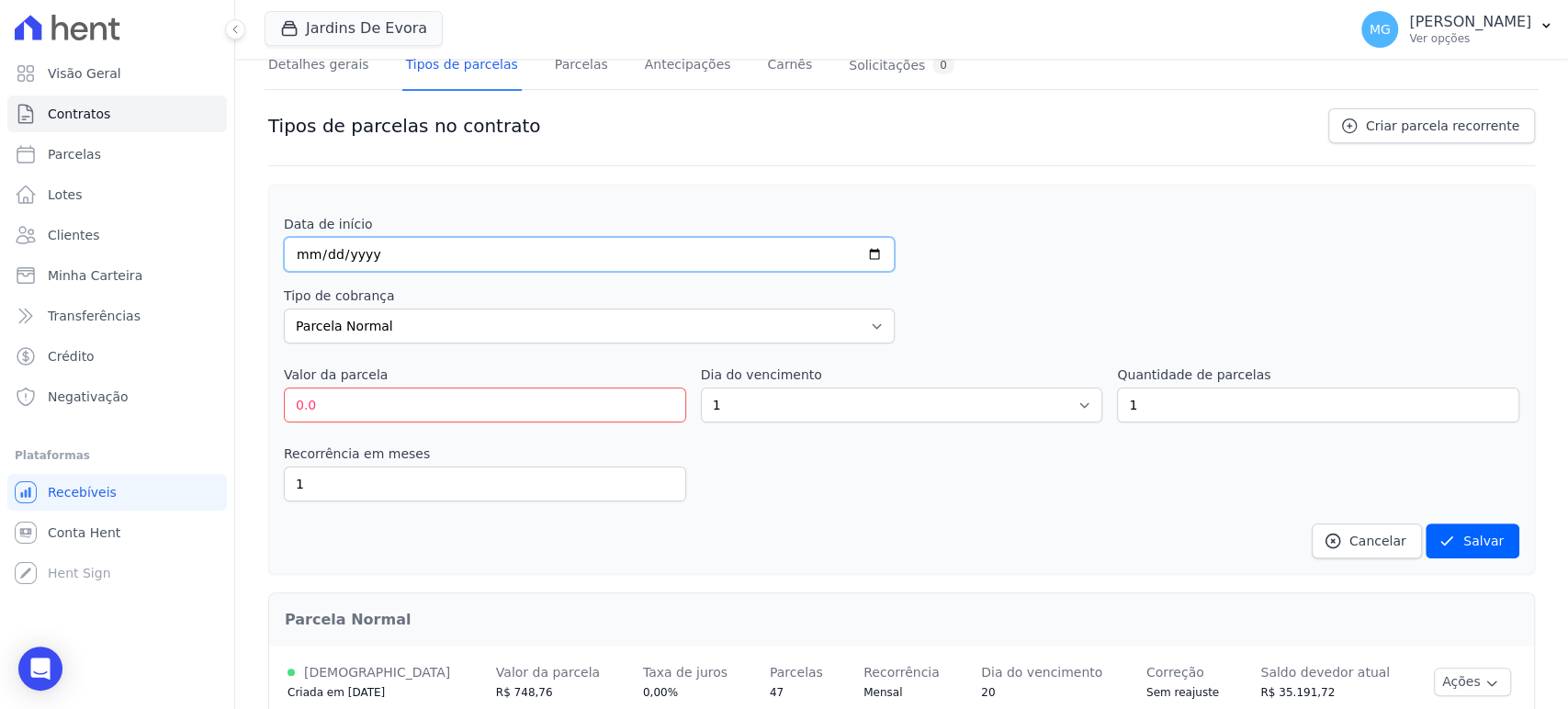
click at [556, 245] on input "date" at bounding box center [589, 254] width 611 height 35
click at [513, 325] on select "Parcela Normal Entrada Sinal Intercalada Chaves Pré-chaves Pós-chaves Impostos …" at bounding box center [589, 326] width 611 height 35
click at [1116, 283] on div "Data de início Tipo de cobrança Parcela Normal Entrada Sinal Intercalada Chaves…" at bounding box center [901, 386] width 1236 height 344
click at [598, 311] on select "Parcela Normal Entrada Sinal Intercalada Chaves Pré-chaves Pós-chaves Impostos …" at bounding box center [589, 326] width 611 height 35
select select "interleaved"
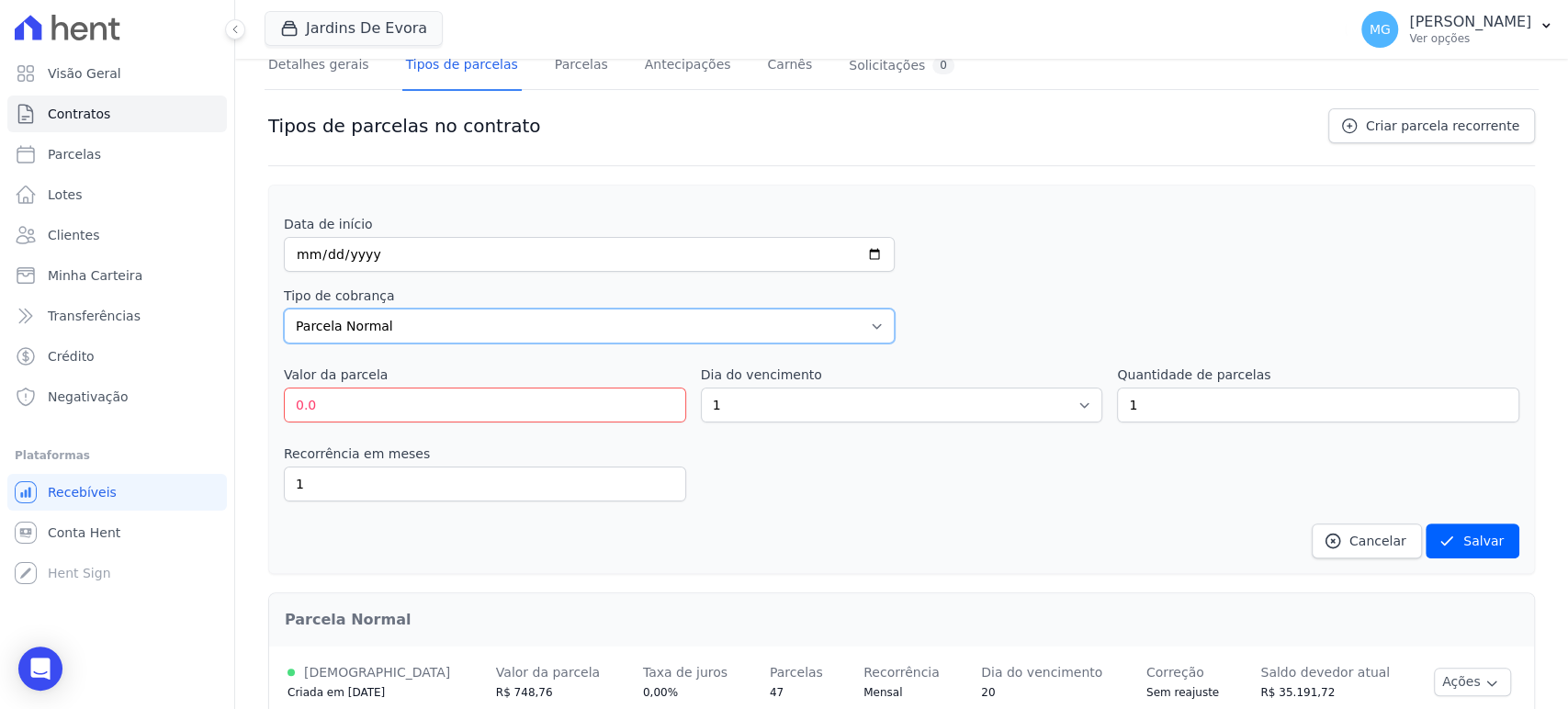
click at [283, 309] on select "Parcela Normal Entrada Sinal Intercalada Chaves Pré-chaves Pós-chaves Impostos …" at bounding box center [589, 326] width 611 height 35
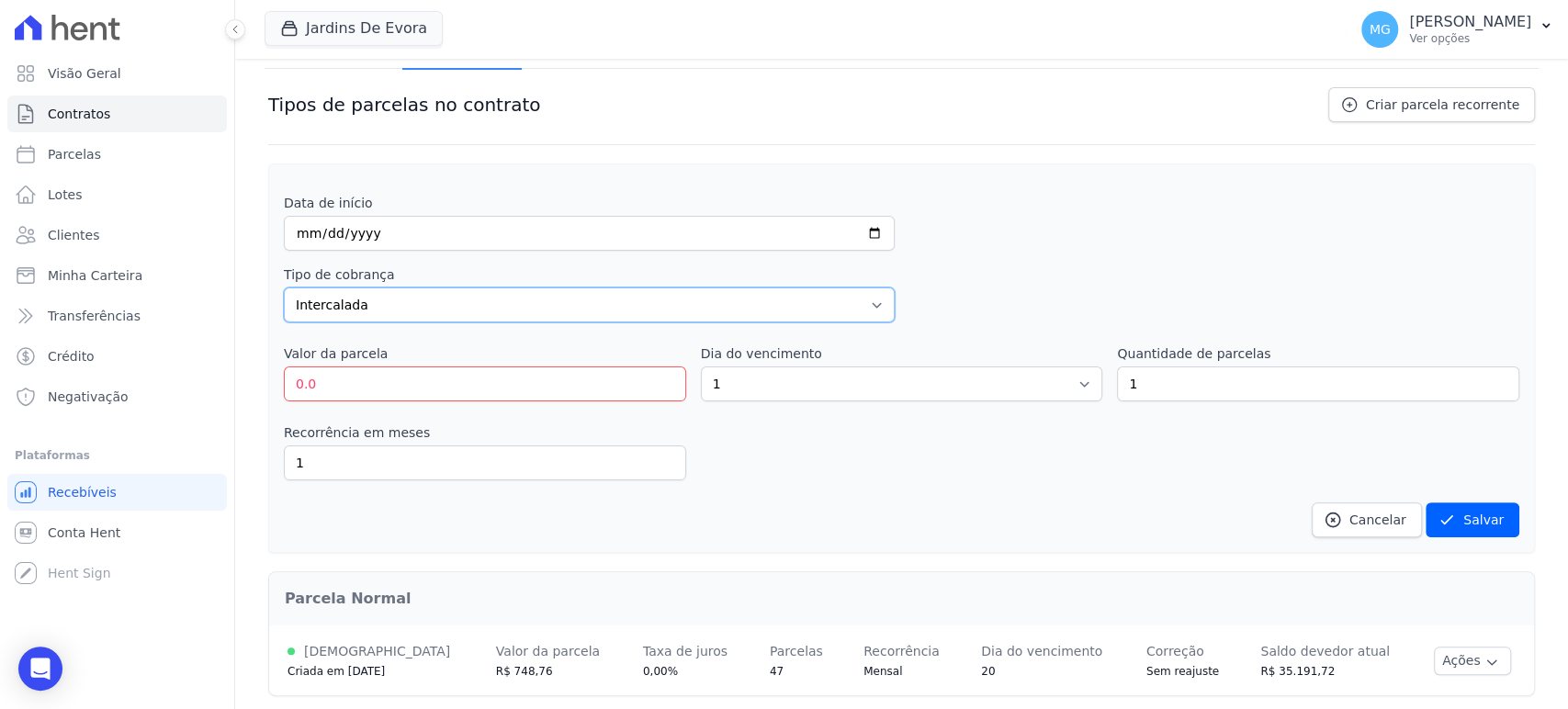
scroll to position [171, 0]
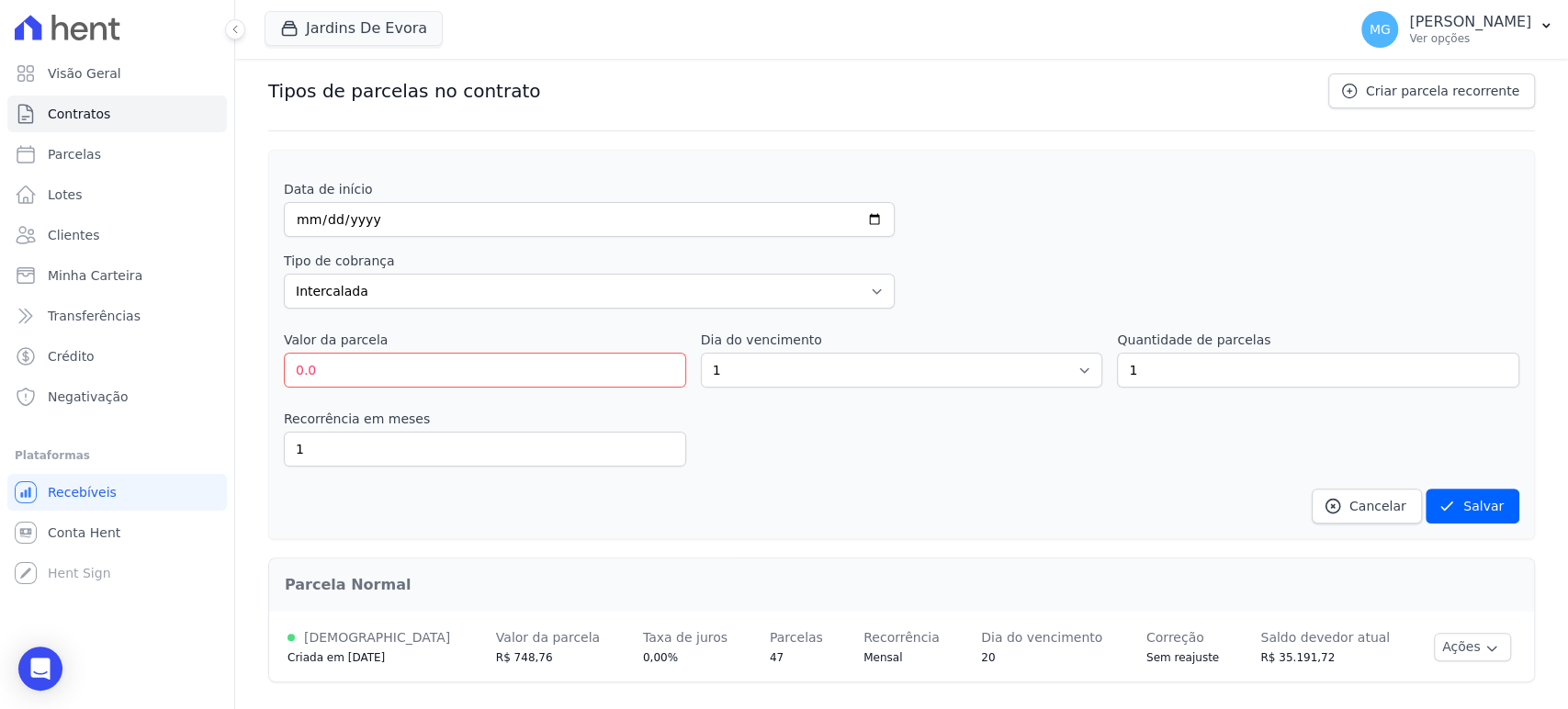
click at [556, 195] on label "Data de início" at bounding box center [589, 189] width 611 height 18
click at [305, 220] on input "date" at bounding box center [589, 219] width 611 height 35
type input "[DATE]"
click at [1103, 209] on div "Data de início [DATE]" at bounding box center [901, 208] width 1236 height 57
click at [1054, 240] on div "Data de início [DATE] Tipo de cobrança Parcela Normal Entrada Sinal Intercalada…" at bounding box center [901, 352] width 1236 height 344
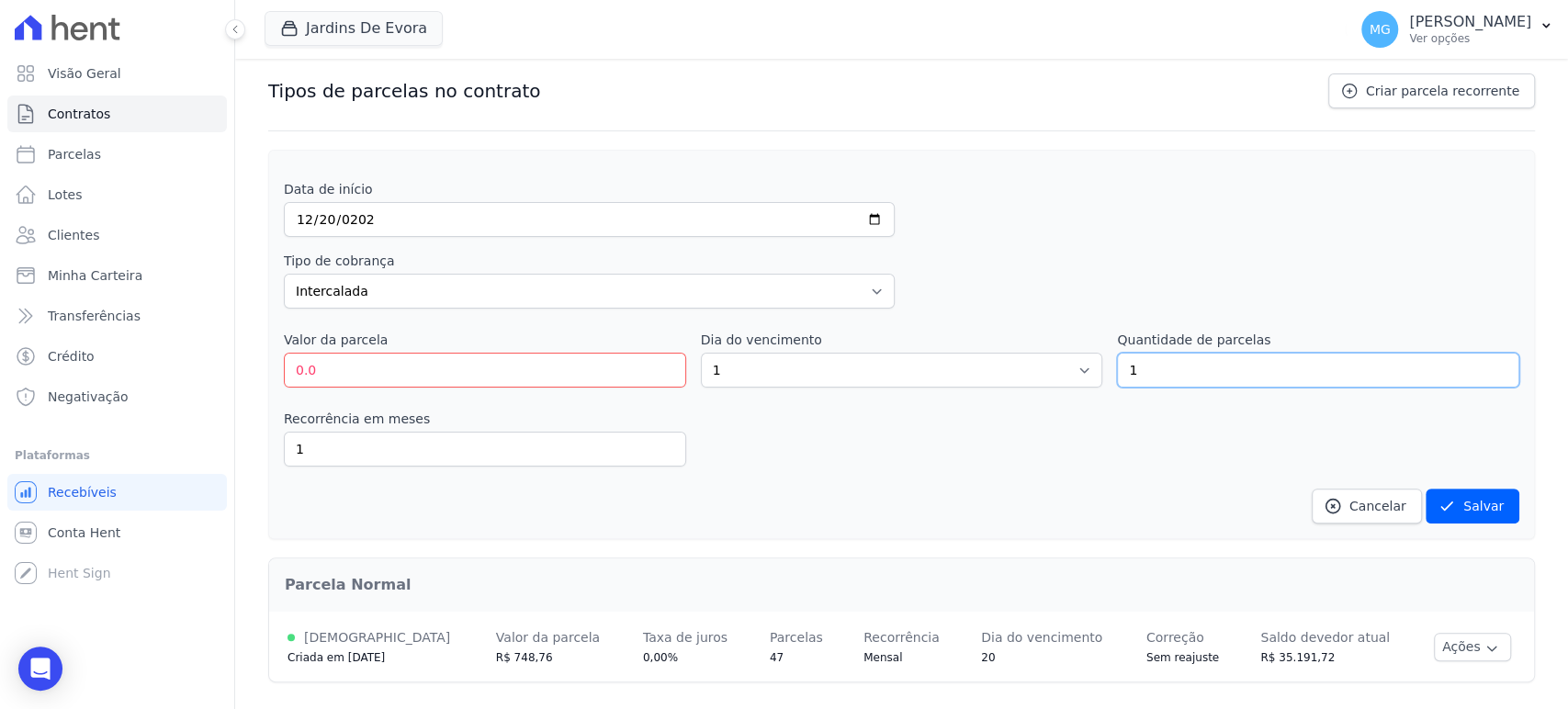
click at [1175, 368] on input "1" at bounding box center [1317, 369] width 402 height 35
click at [390, 437] on input "1" at bounding box center [484, 449] width 402 height 35
click at [847, 460] on div "Recorrência em meses 1 in_advance" at bounding box center [901, 437] width 1236 height 57
click at [827, 459] on div "Recorrência em meses 1 in_advance" at bounding box center [901, 437] width 1236 height 57
click at [659, 451] on input "0" at bounding box center [484, 449] width 402 height 35
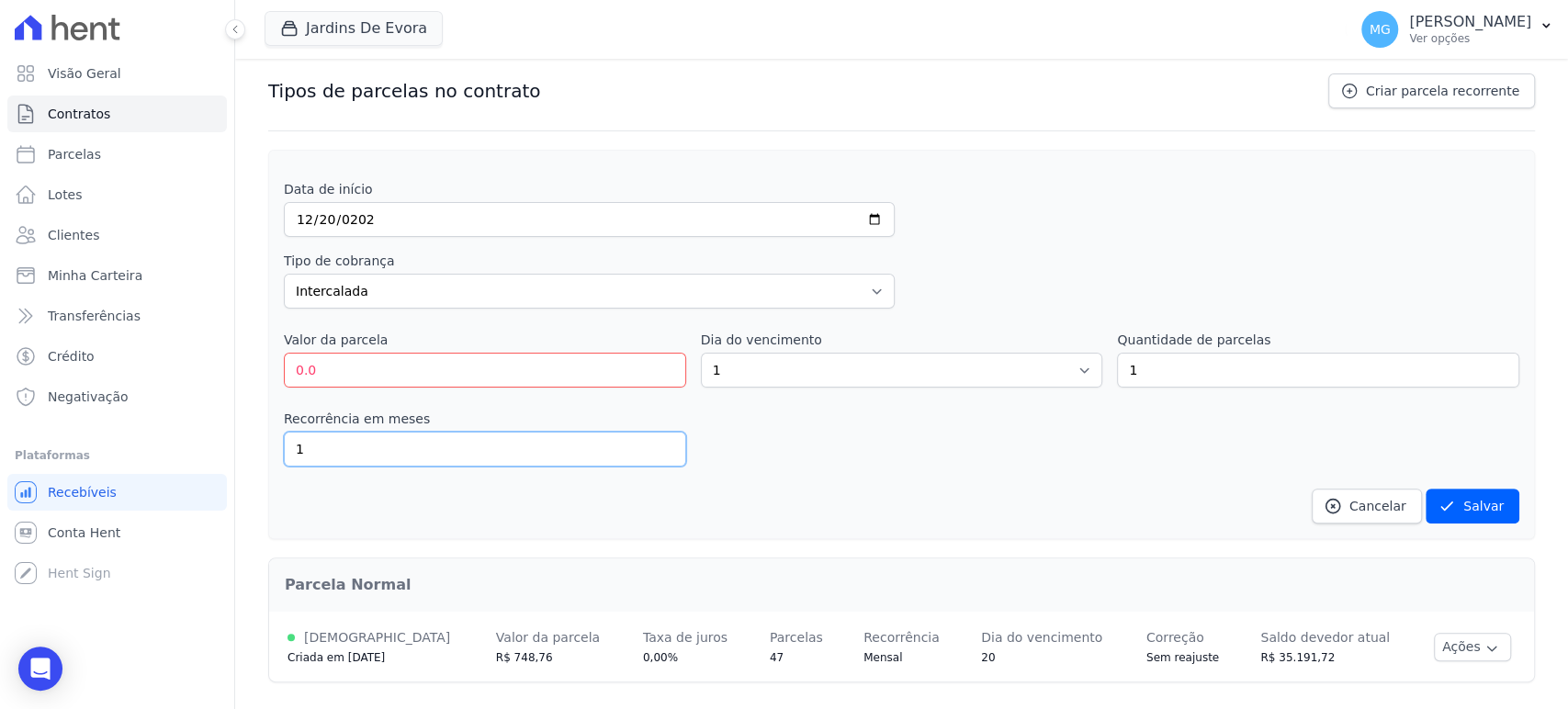
click at [663, 442] on input "1" at bounding box center [484, 449] width 402 height 35
click at [662, 452] on input "0" at bounding box center [484, 449] width 402 height 35
click at [666, 446] on input "1" at bounding box center [484, 449] width 402 height 35
click at [732, 430] on div "Recorrência em meses 1 in_advance" at bounding box center [901, 437] width 1236 height 57
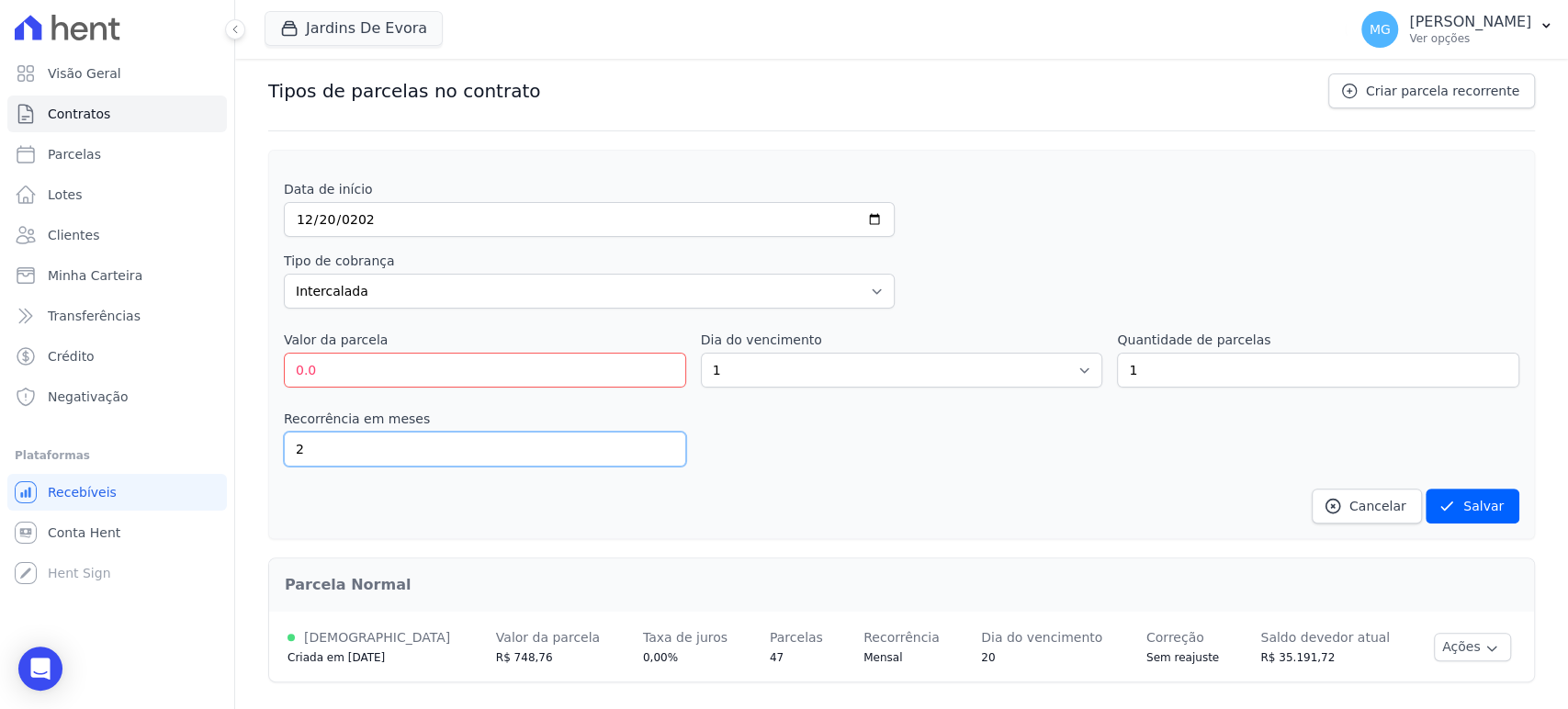
click at [663, 440] on input "2" at bounding box center [484, 449] width 402 height 35
click at [663, 440] on input "3" at bounding box center [484, 449] width 402 height 35
click at [663, 440] on input "4" at bounding box center [484, 449] width 402 height 35
click at [663, 440] on input "5" at bounding box center [484, 449] width 402 height 35
click at [663, 441] on input "6" at bounding box center [484, 449] width 402 height 35
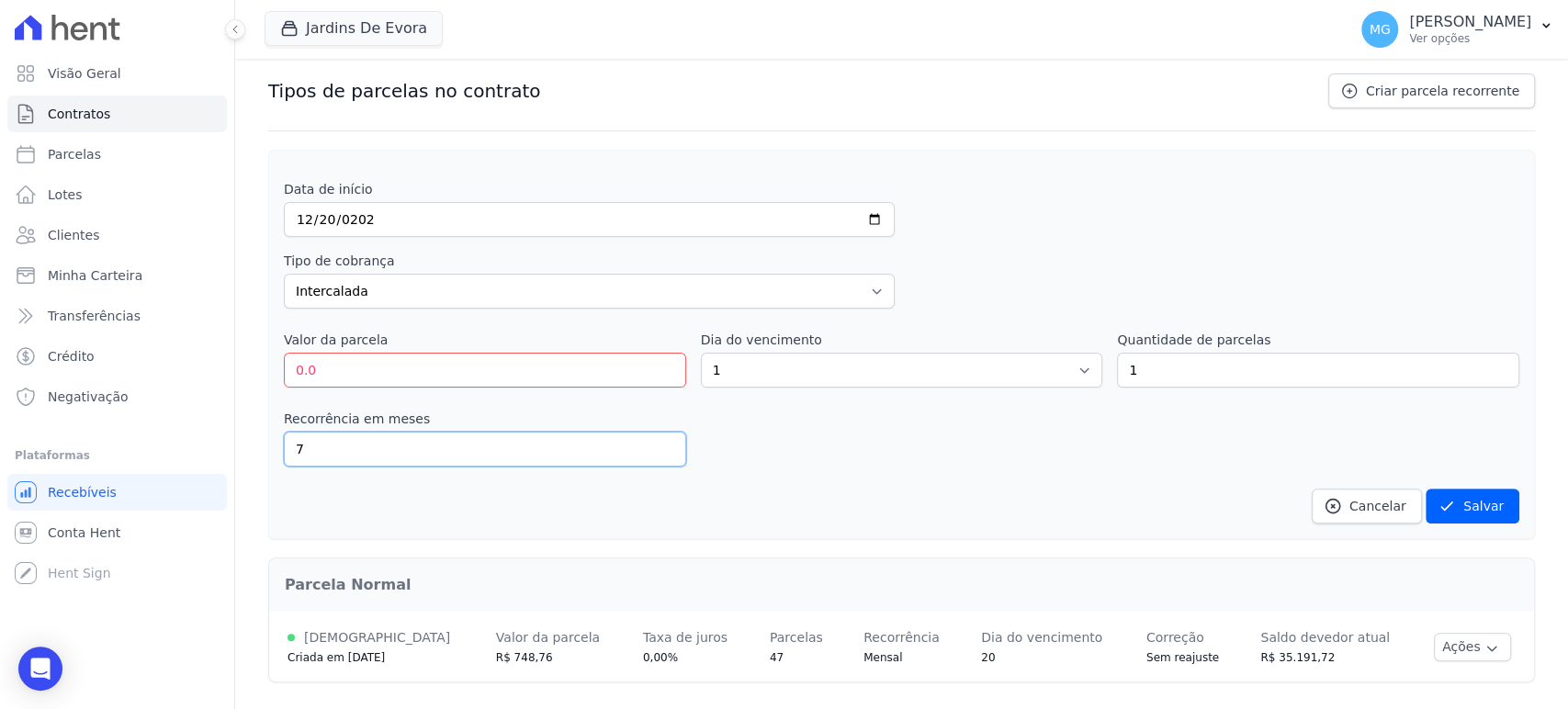
click at [663, 441] on input "7" at bounding box center [484, 449] width 402 height 35
click at [663, 441] on input "8" at bounding box center [484, 449] width 402 height 35
click at [663, 441] on input "9" at bounding box center [484, 449] width 402 height 35
click at [663, 441] on input "10" at bounding box center [484, 449] width 402 height 35
click at [663, 443] on input "11" at bounding box center [484, 449] width 402 height 35
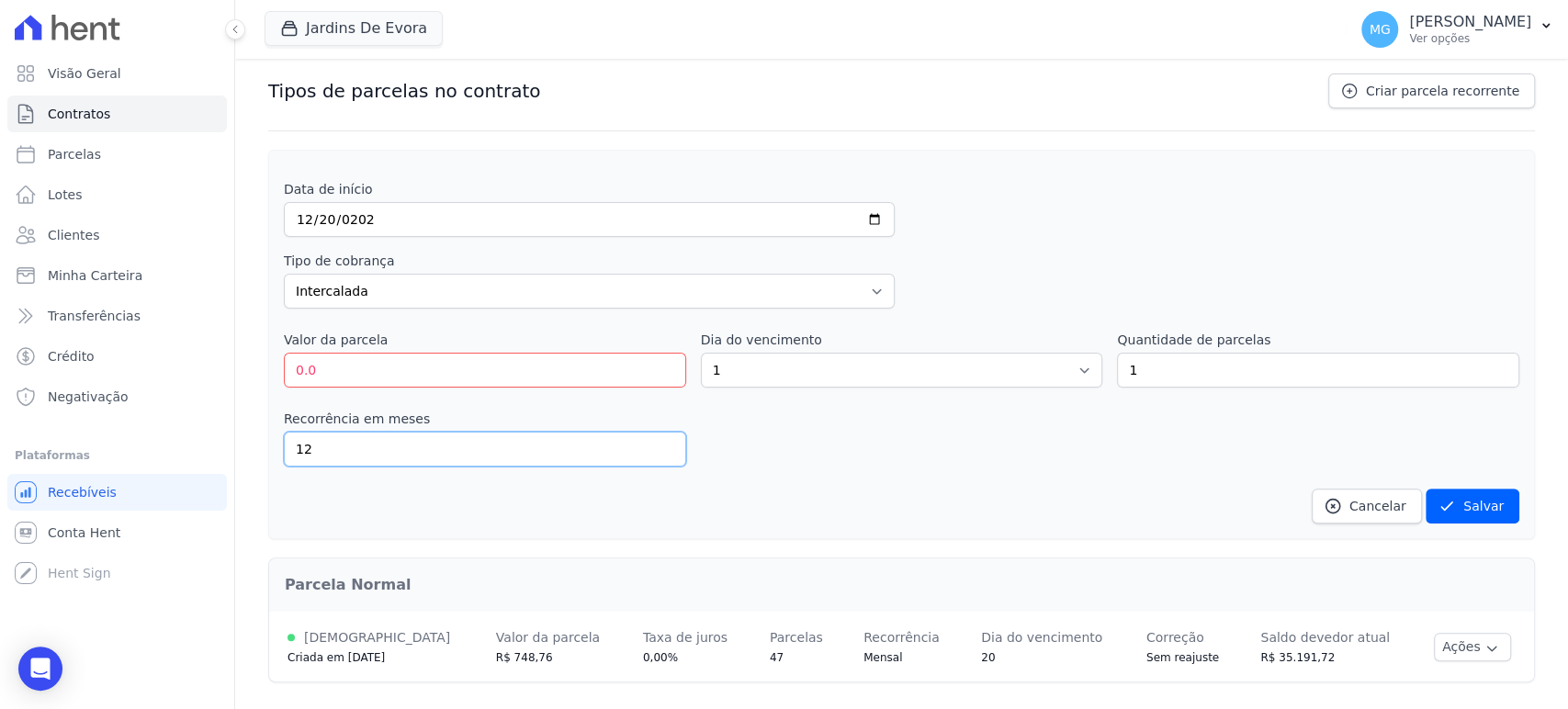
type input "12"
click at [663, 443] on input "12" at bounding box center [484, 449] width 402 height 35
click at [779, 434] on div "Recorrência em meses 12 in_advance" at bounding box center [901, 437] width 1236 height 57
click at [370, 215] on input "[DATE]" at bounding box center [589, 219] width 611 height 35
click at [379, 222] on input "[DATE]" at bounding box center [589, 219] width 611 height 35
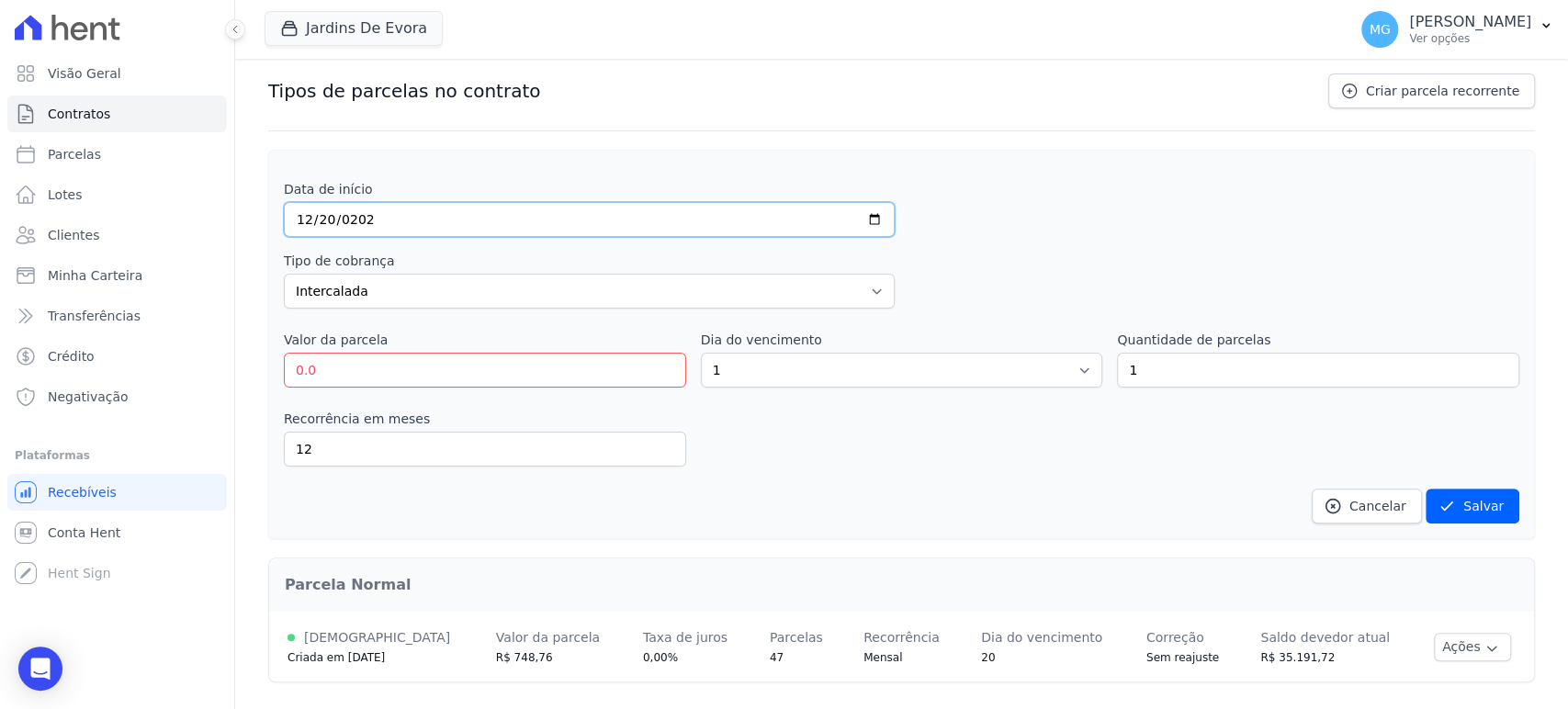
click at [366, 224] on input "[DATE]" at bounding box center [589, 219] width 611 height 35
click at [360, 215] on input "[DATE]" at bounding box center [589, 219] width 611 height 35
click at [1066, 190] on div "Data de início [DATE]" at bounding box center [901, 208] width 1236 height 57
click at [1343, 490] on link "Cancelar" at bounding box center [1366, 506] width 110 height 35
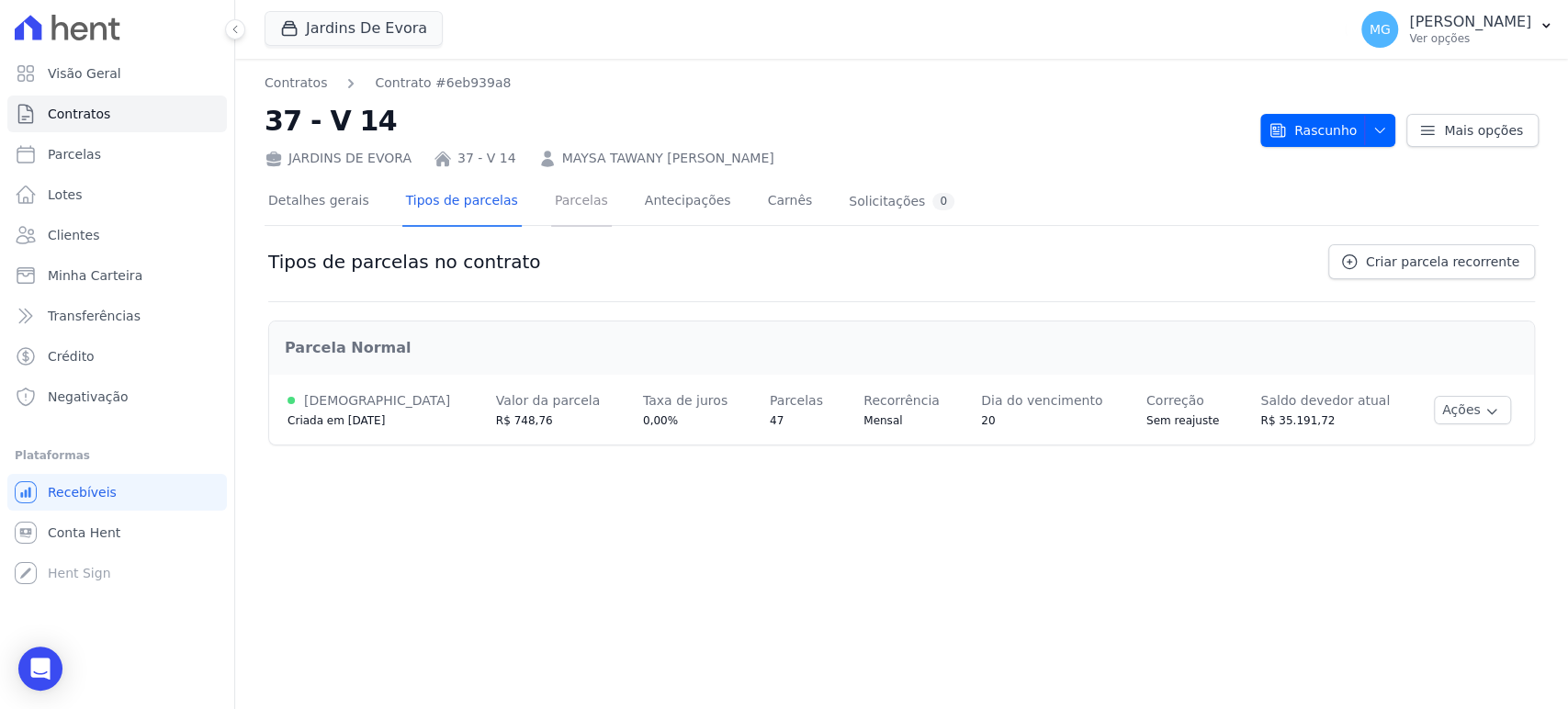
click at [566, 198] on link "Parcelas" at bounding box center [581, 203] width 61 height 49
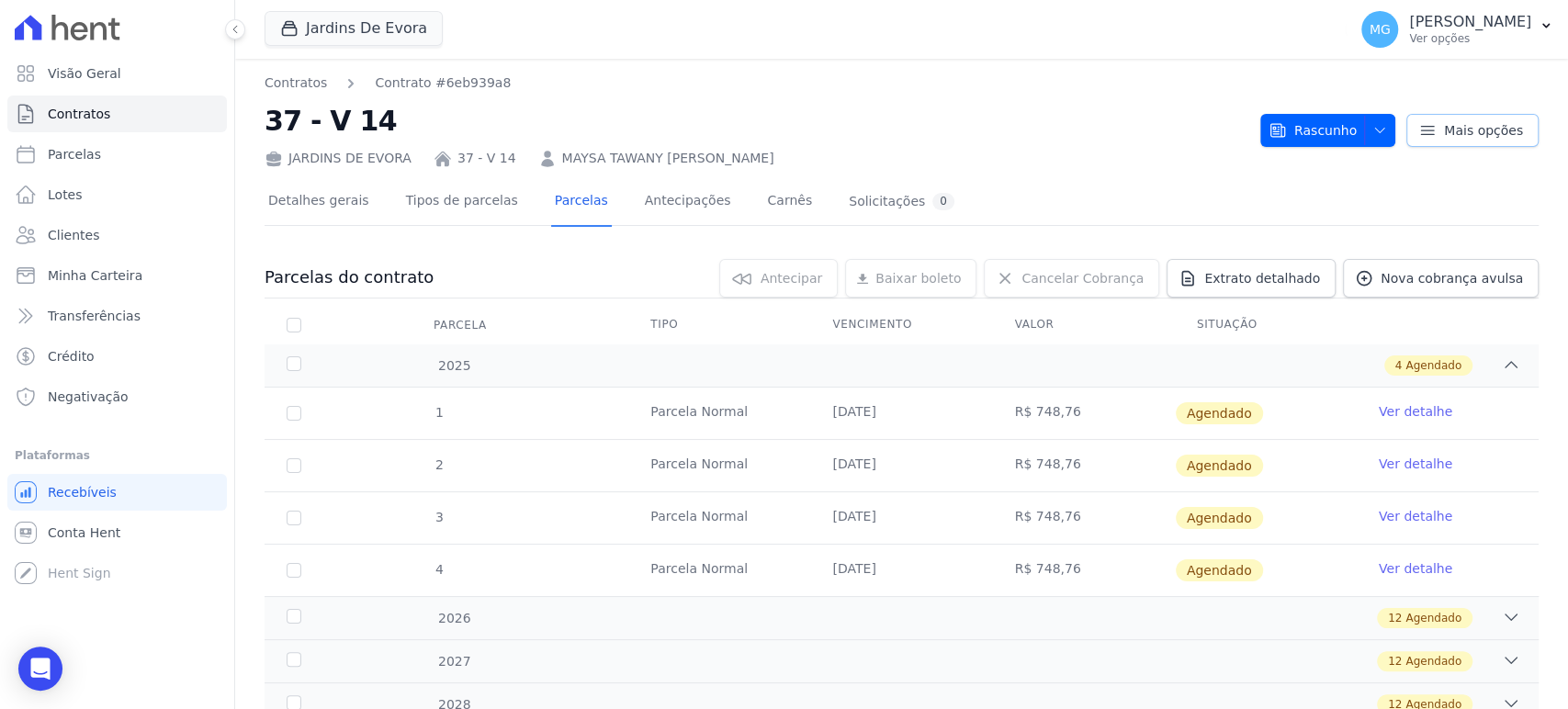
click at [1465, 144] on link "Mais opções" at bounding box center [1472, 130] width 133 height 33
click at [1026, 107] on h2 "37 - V 14" at bounding box center [755, 120] width 981 height 41
click at [1372, 121] on span "button" at bounding box center [1375, 130] width 23 height 29
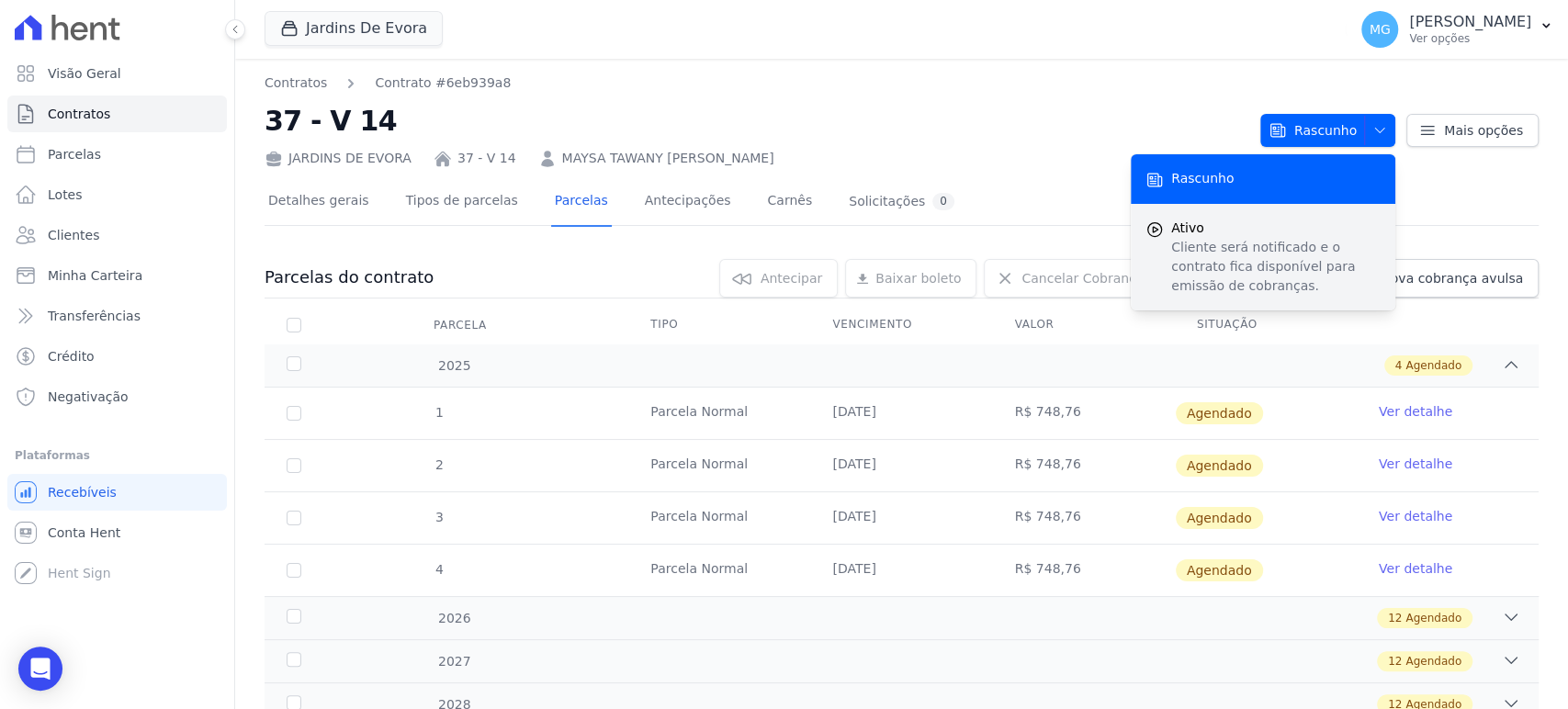
click at [1202, 241] on p "Cliente será notificado e o contrato fica disponível para emissão de cobranças." at bounding box center [1276, 267] width 210 height 58
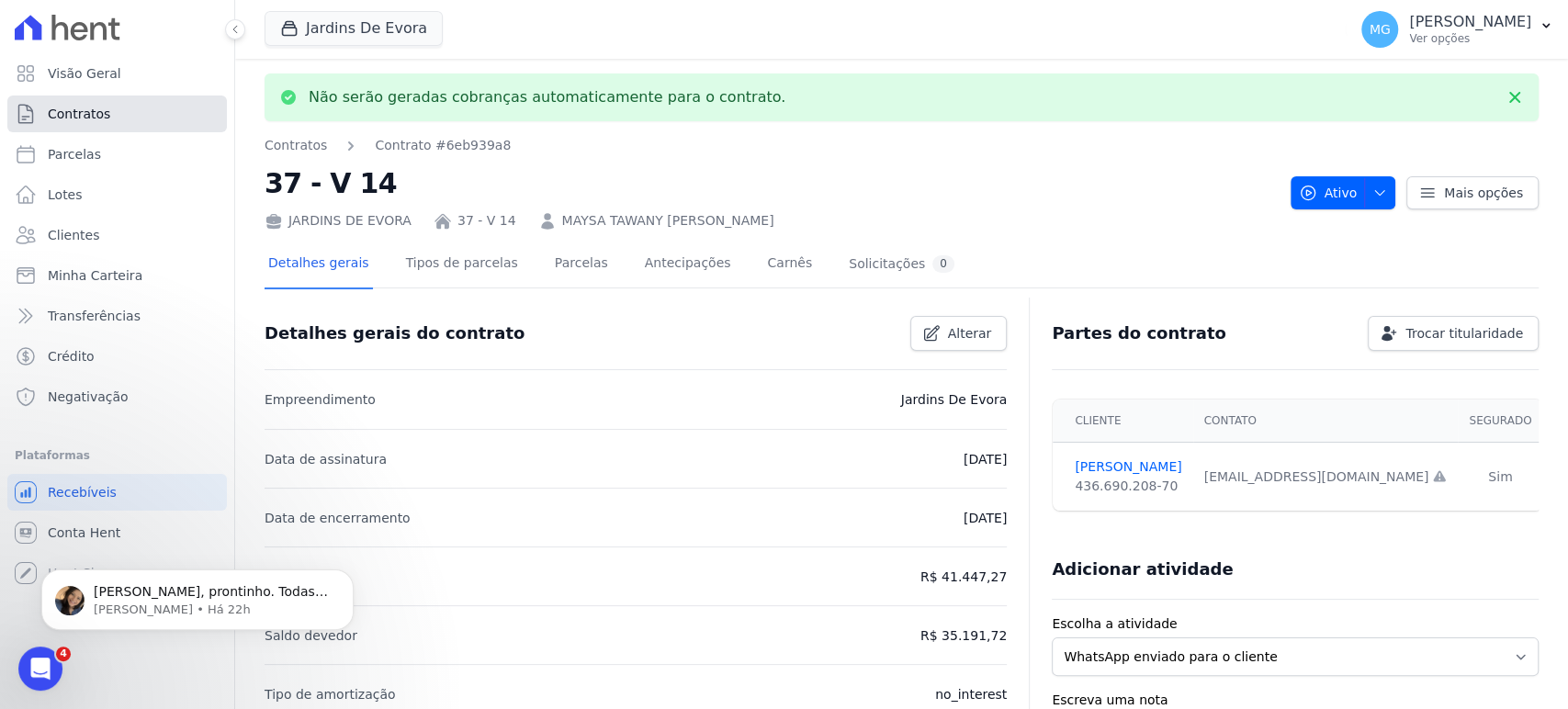
click at [82, 109] on span "Contratos" at bounding box center [79, 114] width 63 height 18
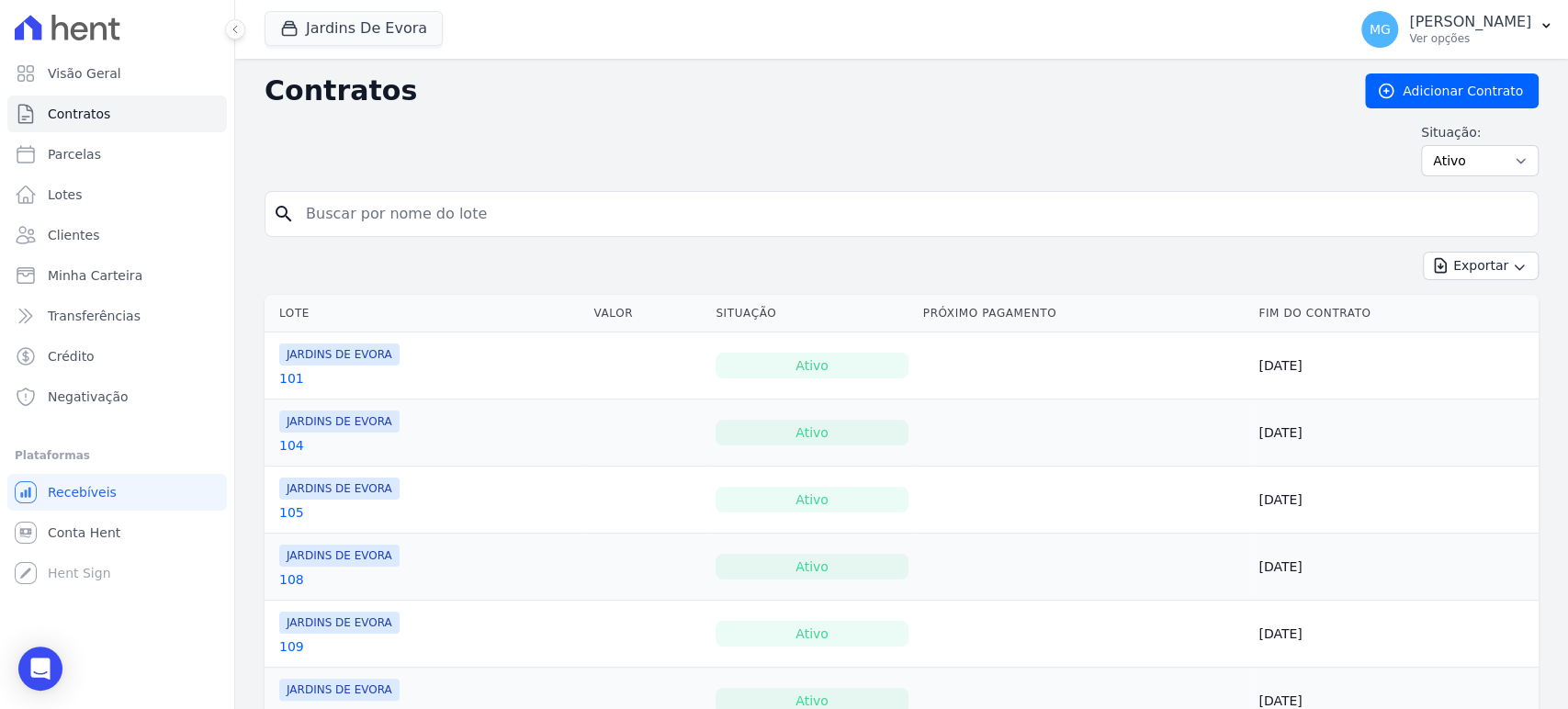
click at [396, 222] on input "search" at bounding box center [912, 214] width 1236 height 37
type input "37"
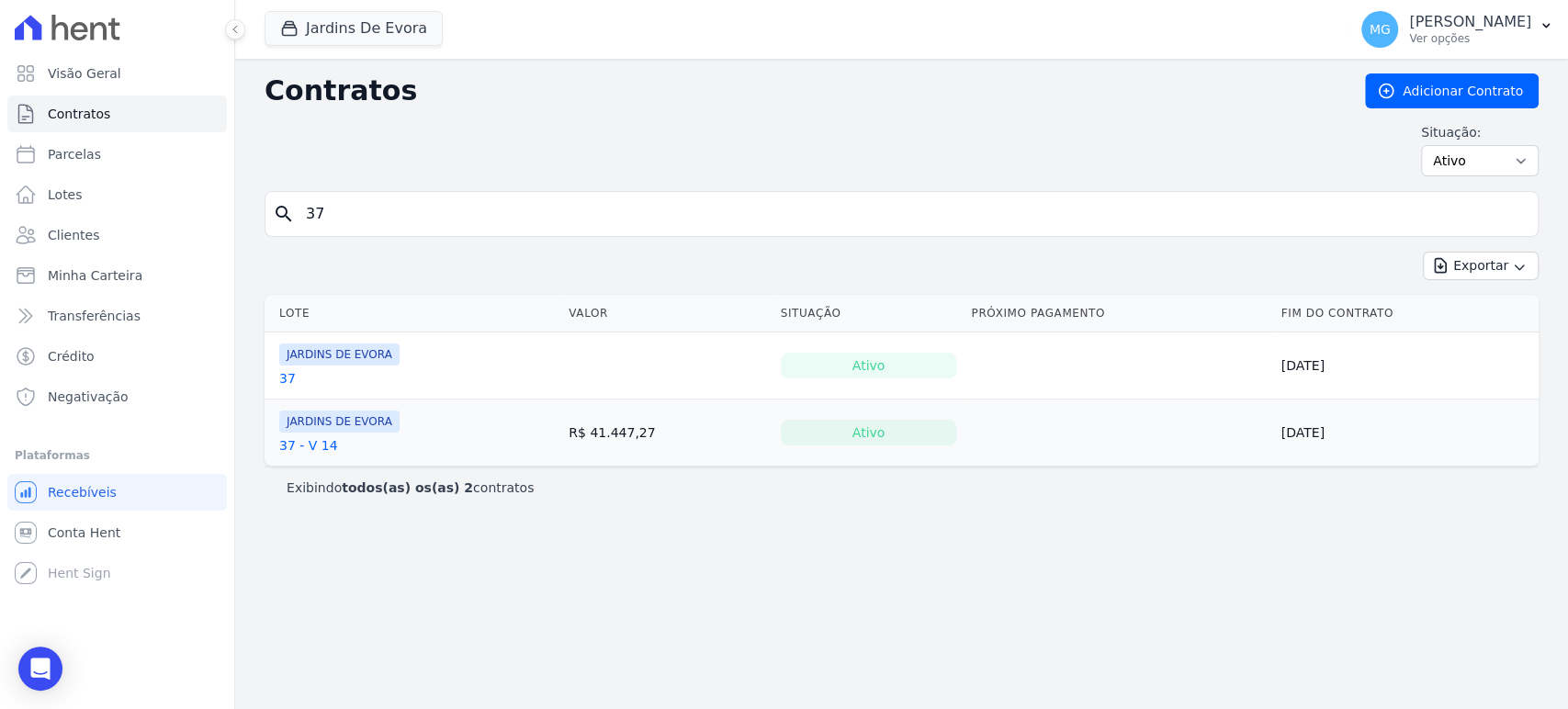
click at [706, 547] on div "Contratos Adicionar Contrato Situação: Ativo Todos Pausado Distratado Rascunho …" at bounding box center [901, 384] width 1332 height 651
click at [75, 237] on span "Clientes" at bounding box center [74, 235] width 52 height 18
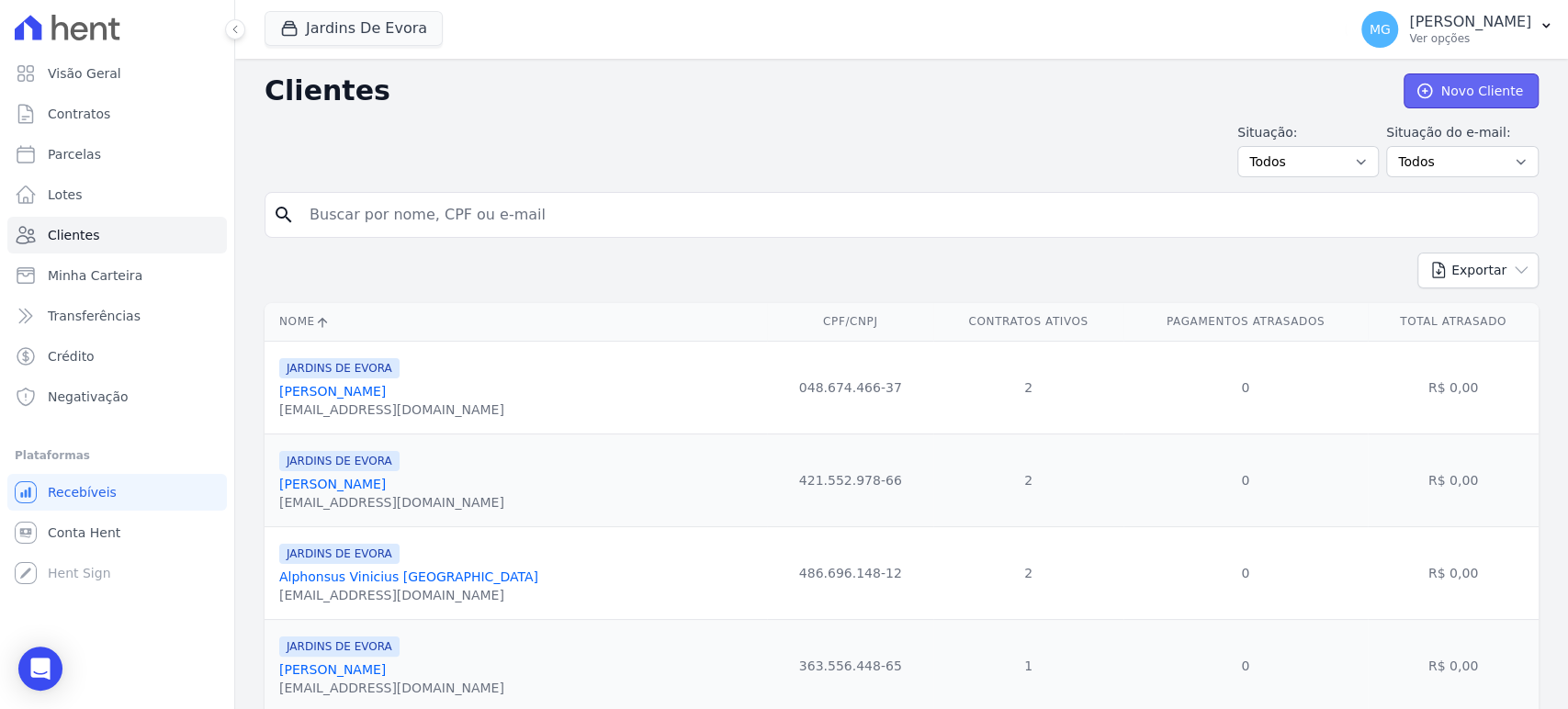
click at [1458, 88] on link "Novo Cliente" at bounding box center [1470, 91] width 135 height 35
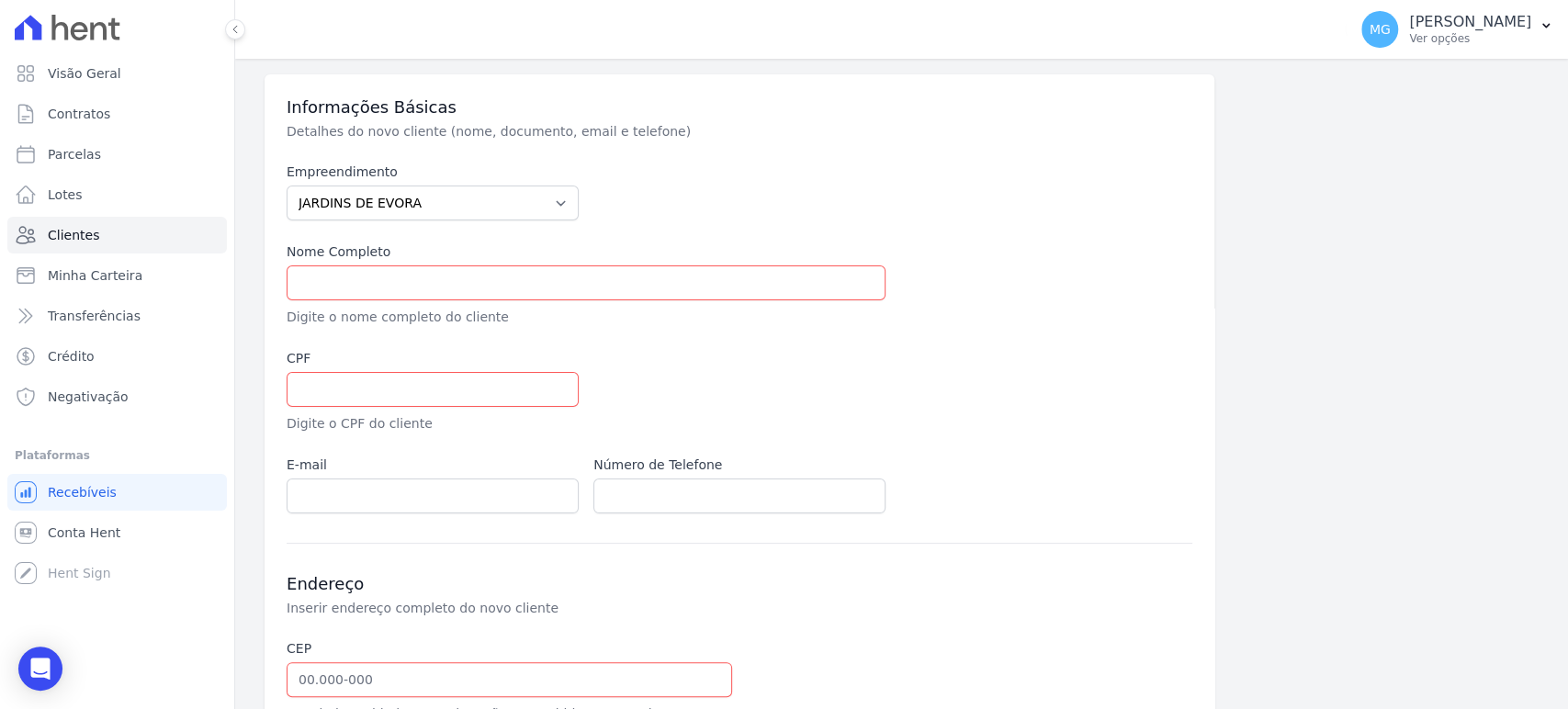
scroll to position [67, 0]
click at [478, 193] on select "JARDINS DE EVORA JARDINS DE MAFRA" at bounding box center [432, 202] width 292 height 35
click at [815, 190] on div at bounding box center [740, 191] width 292 height 58
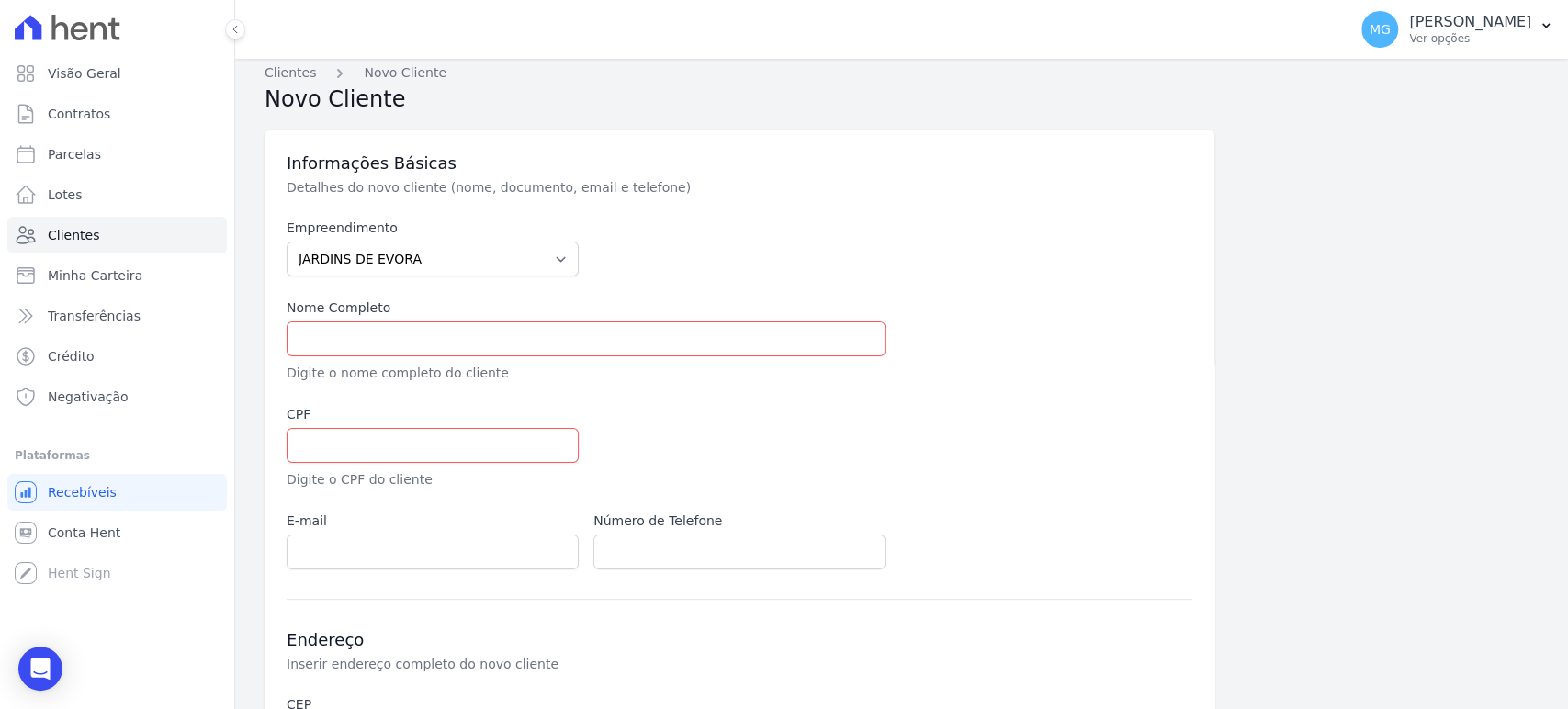
scroll to position [0, 0]
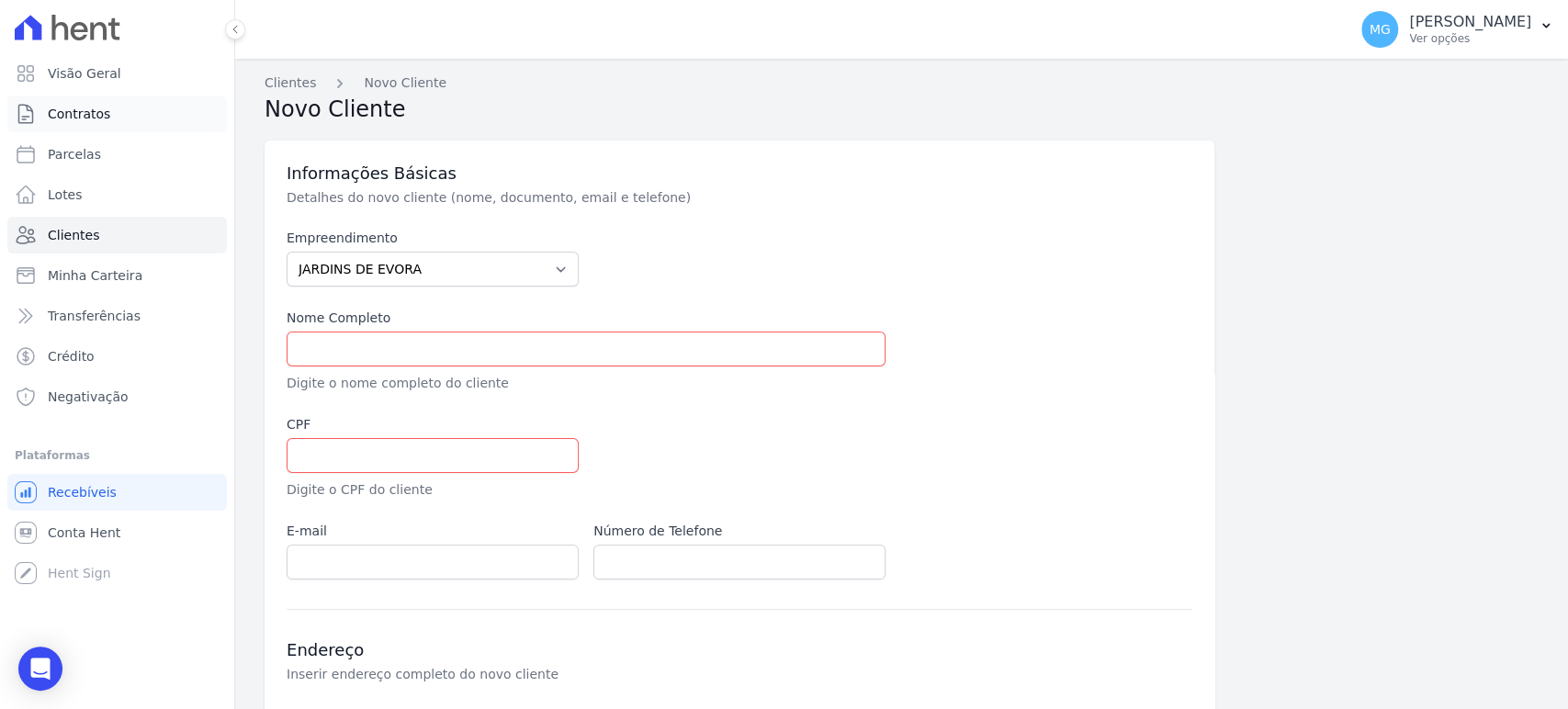
click at [90, 115] on span "Contratos" at bounding box center [79, 114] width 63 height 18
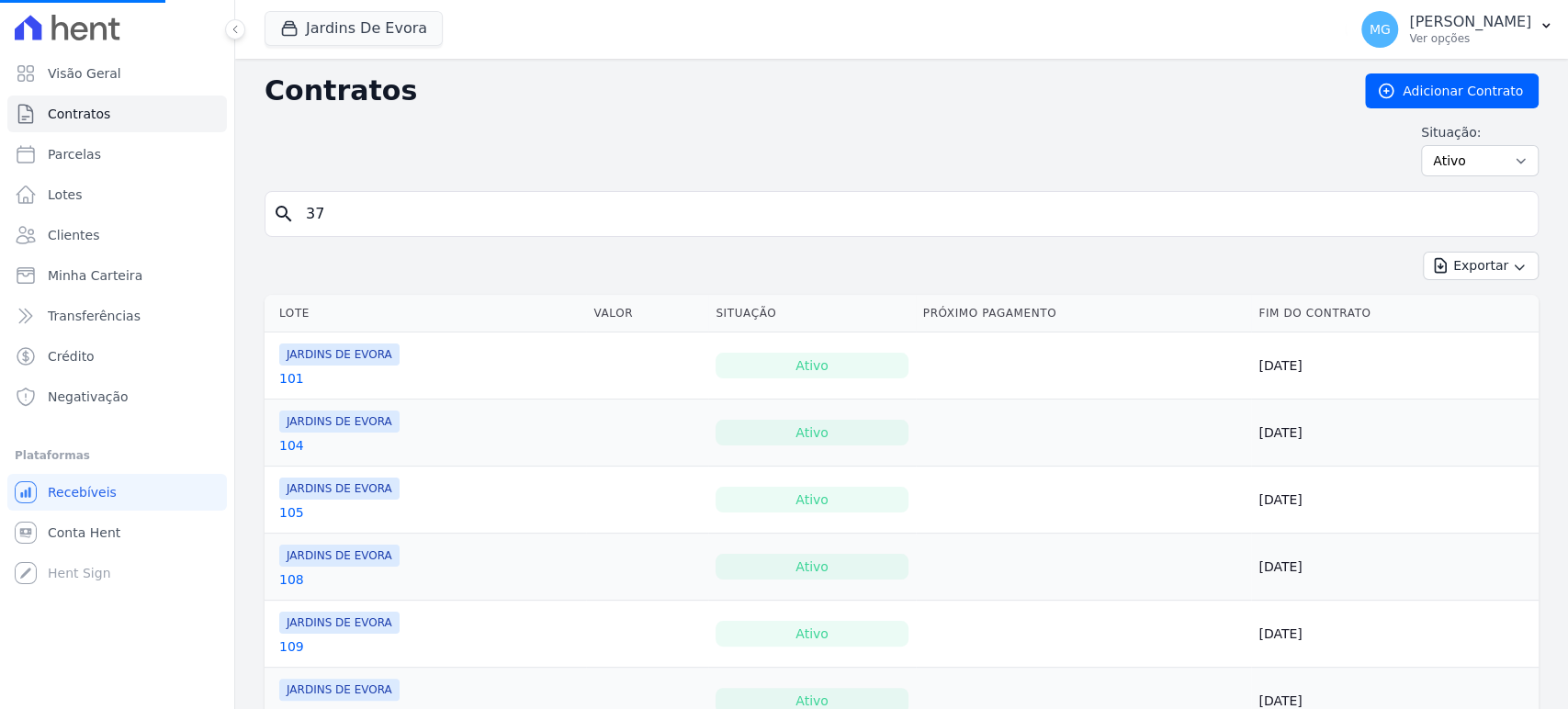
click at [374, 212] on input "37" at bounding box center [912, 214] width 1236 height 37
type input "65"
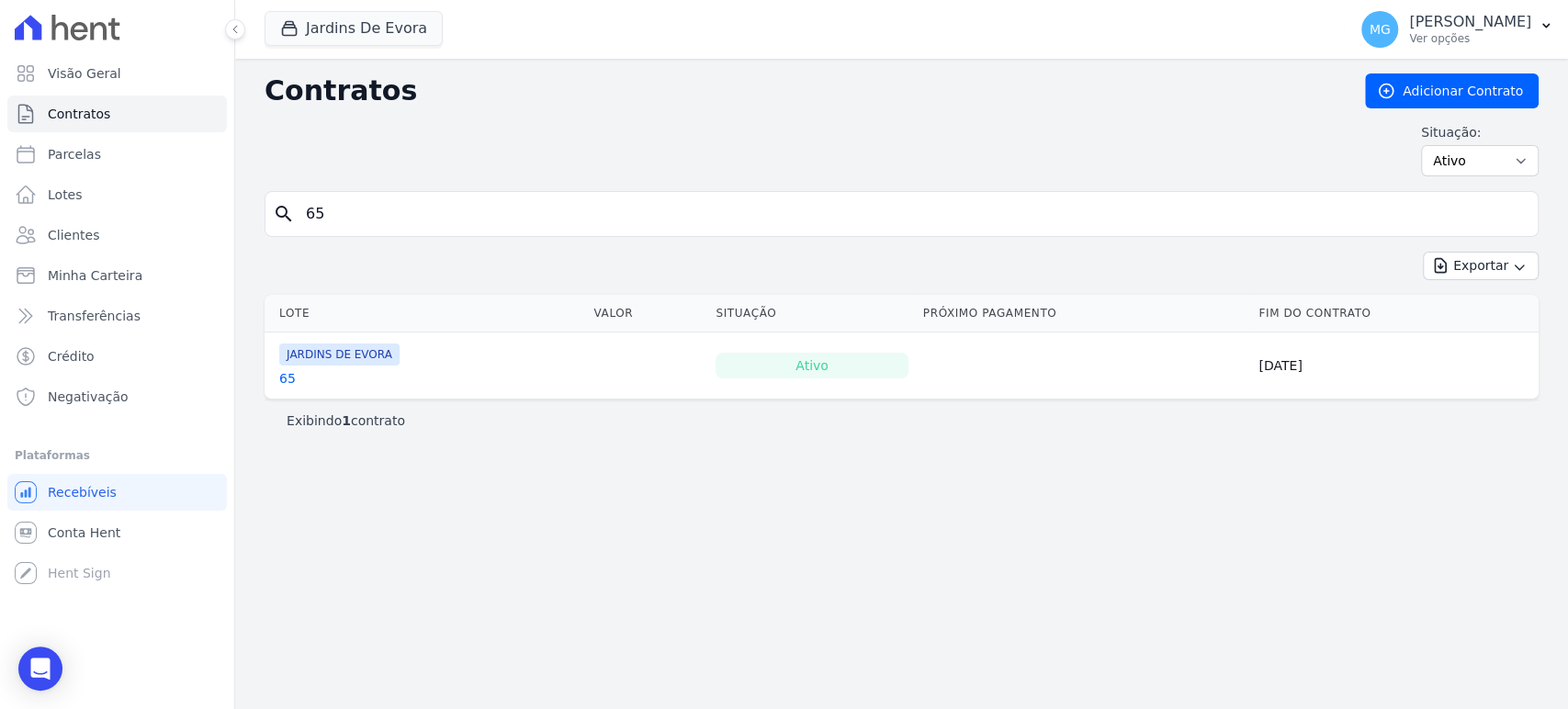
click at [282, 378] on link "65" at bounding box center [287, 378] width 17 height 18
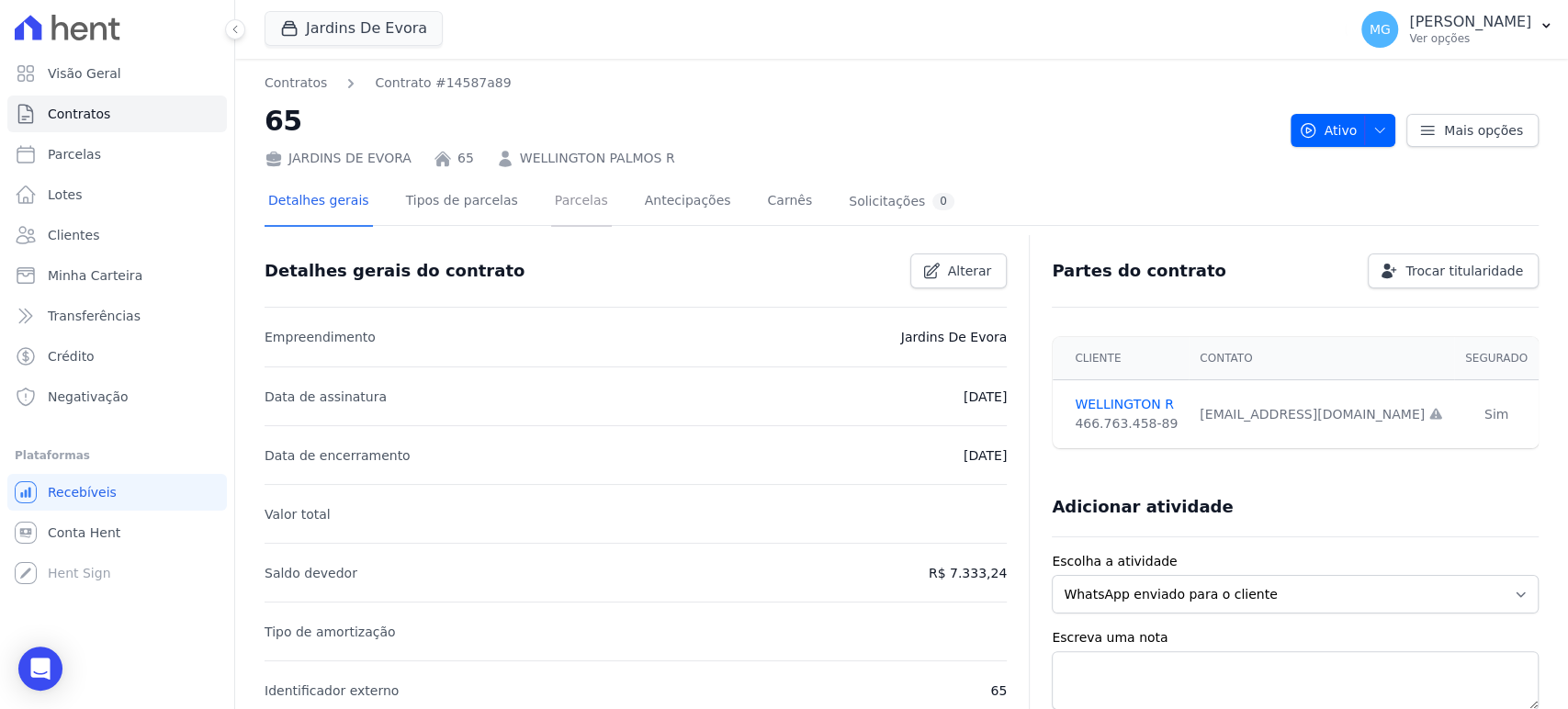
click at [551, 204] on link "Parcelas" at bounding box center [581, 203] width 61 height 49
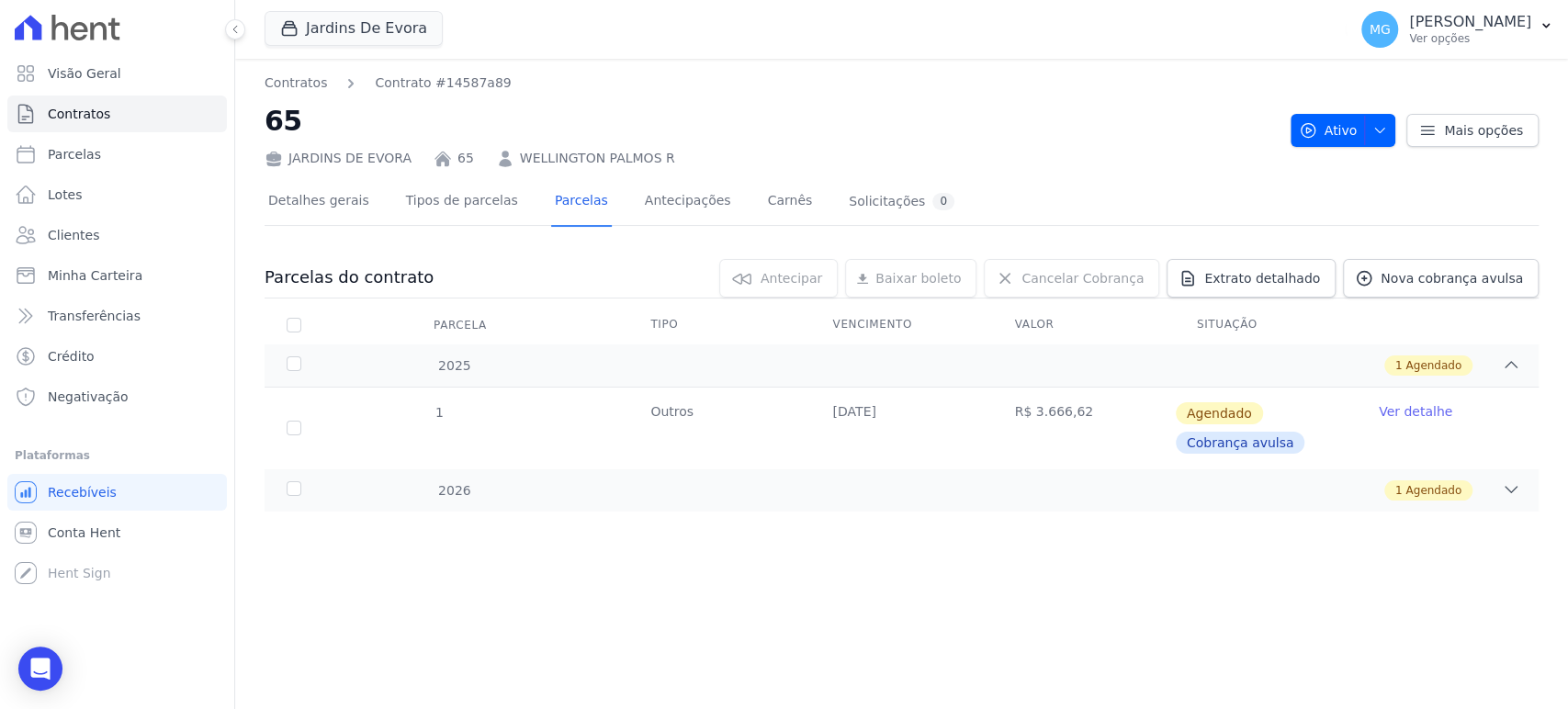
drag, startPoint x: 834, startPoint y: 404, endPoint x: 923, endPoint y: 402, distance: 89.0
click at [923, 402] on td "20/12/2025" at bounding box center [901, 427] width 182 height 81
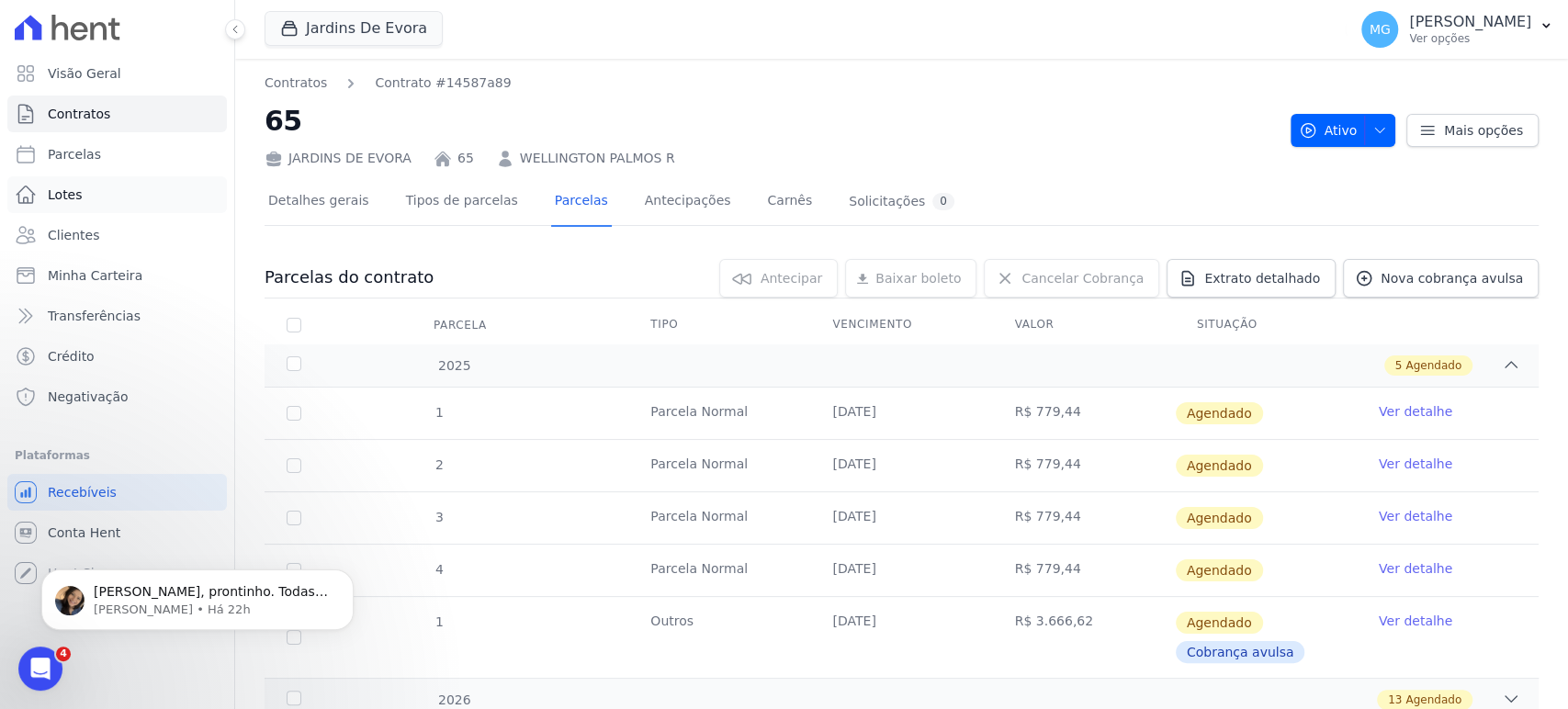
click at [78, 194] on span "Lotes" at bounding box center [65, 195] width 35 height 18
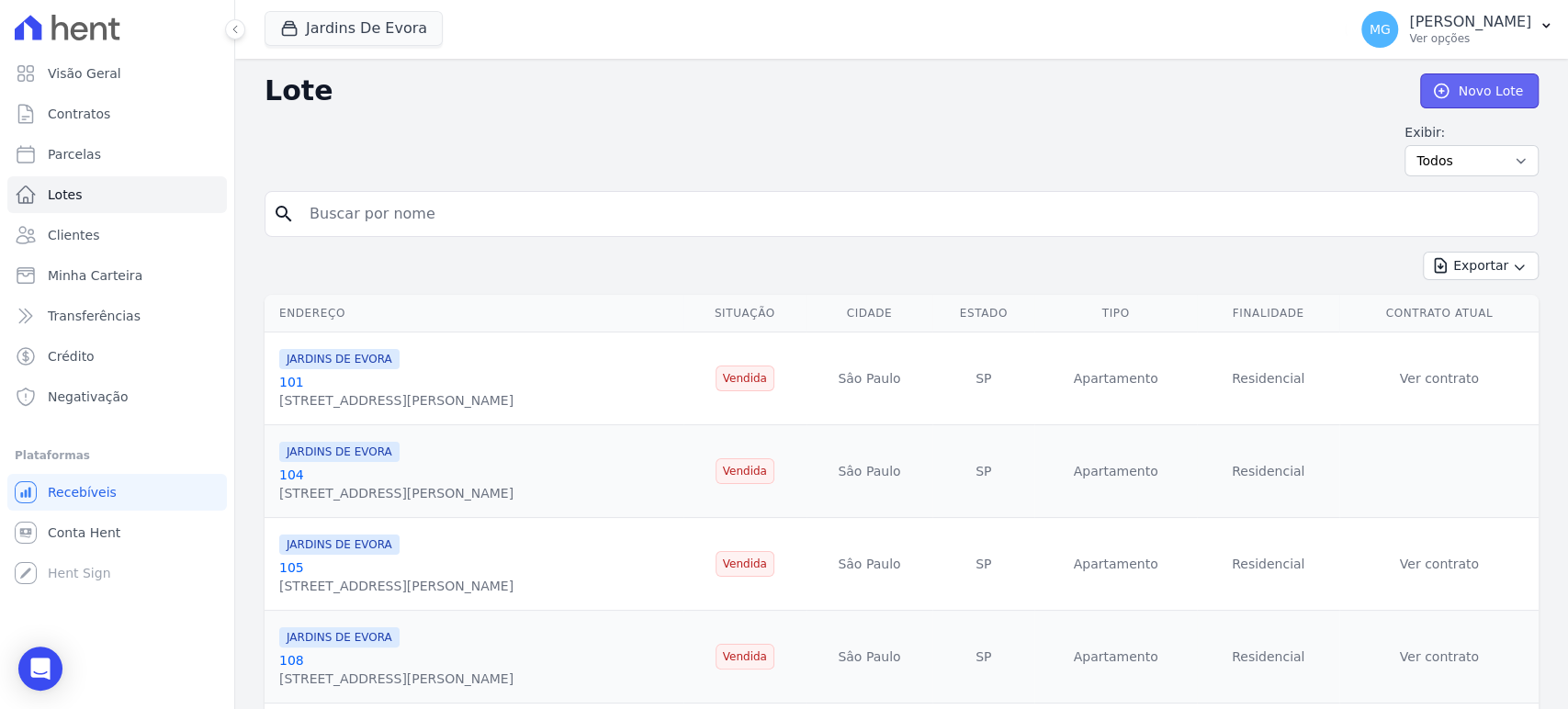
click at [1482, 103] on link "Novo Lote" at bounding box center [1479, 91] width 119 height 35
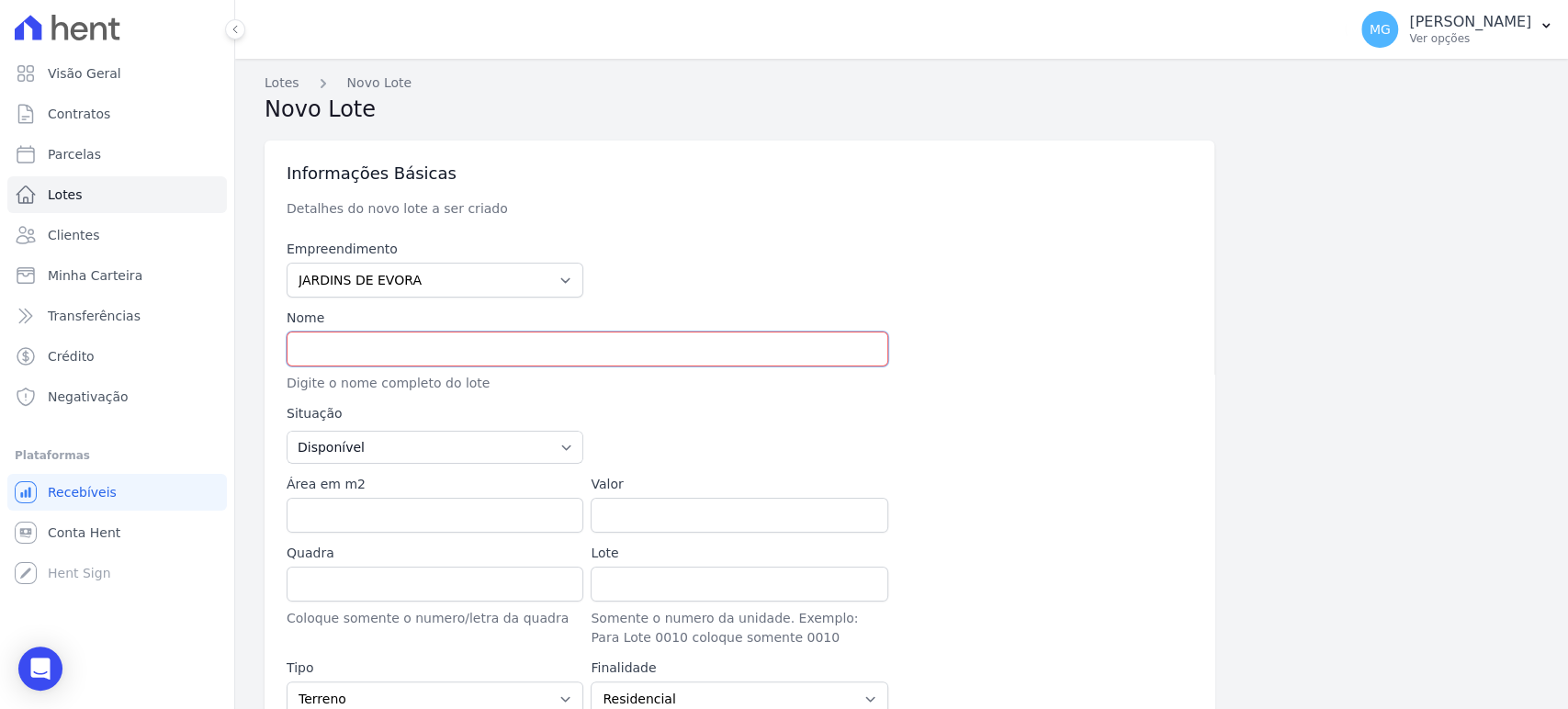
click at [534, 339] on input "text" at bounding box center [587, 349] width 602 height 35
click at [385, 344] on input "text" at bounding box center [587, 349] width 602 height 35
type input "97 - PISOS"
click at [703, 244] on div at bounding box center [739, 269] width 296 height 58
click at [406, 345] on input "97 - PISOS" at bounding box center [587, 349] width 602 height 35
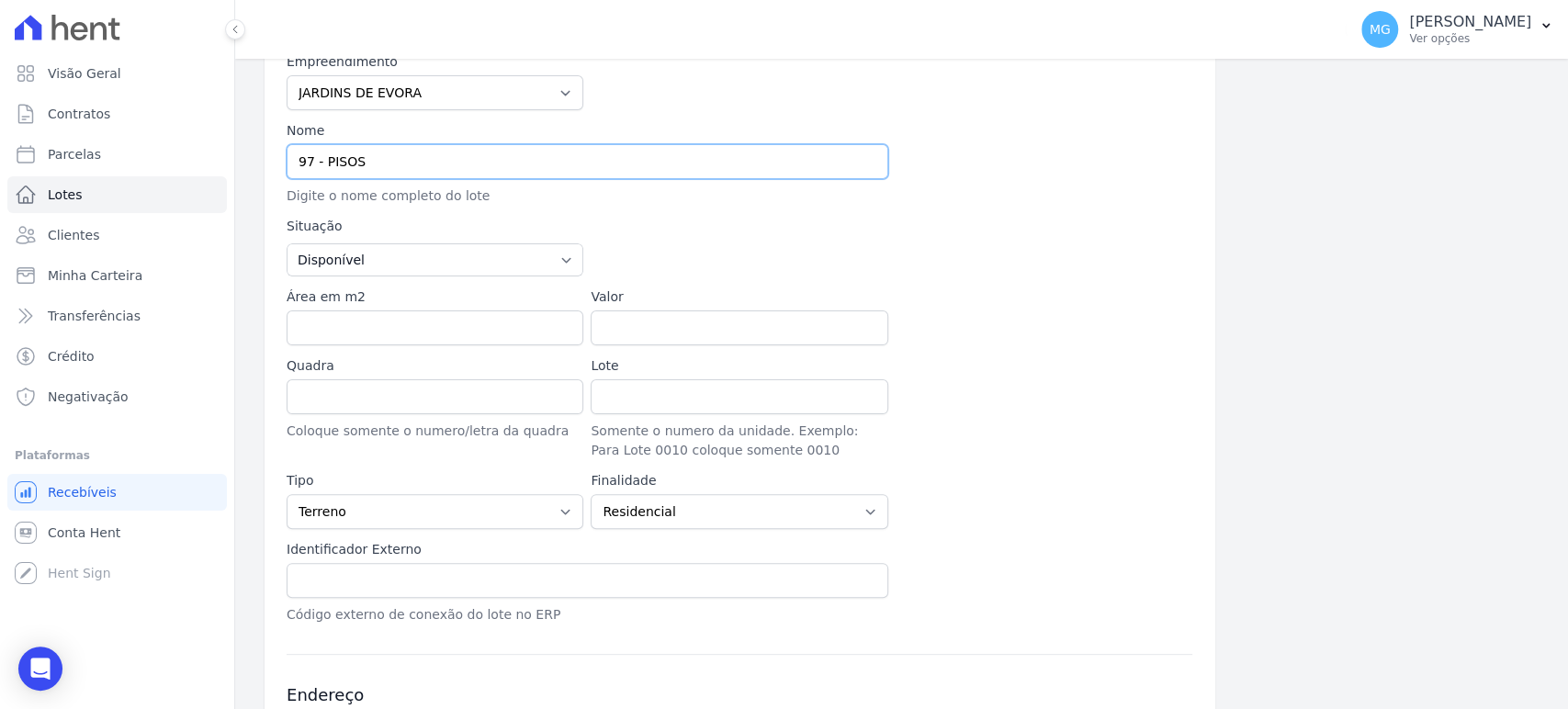
scroll to position [204, 0]
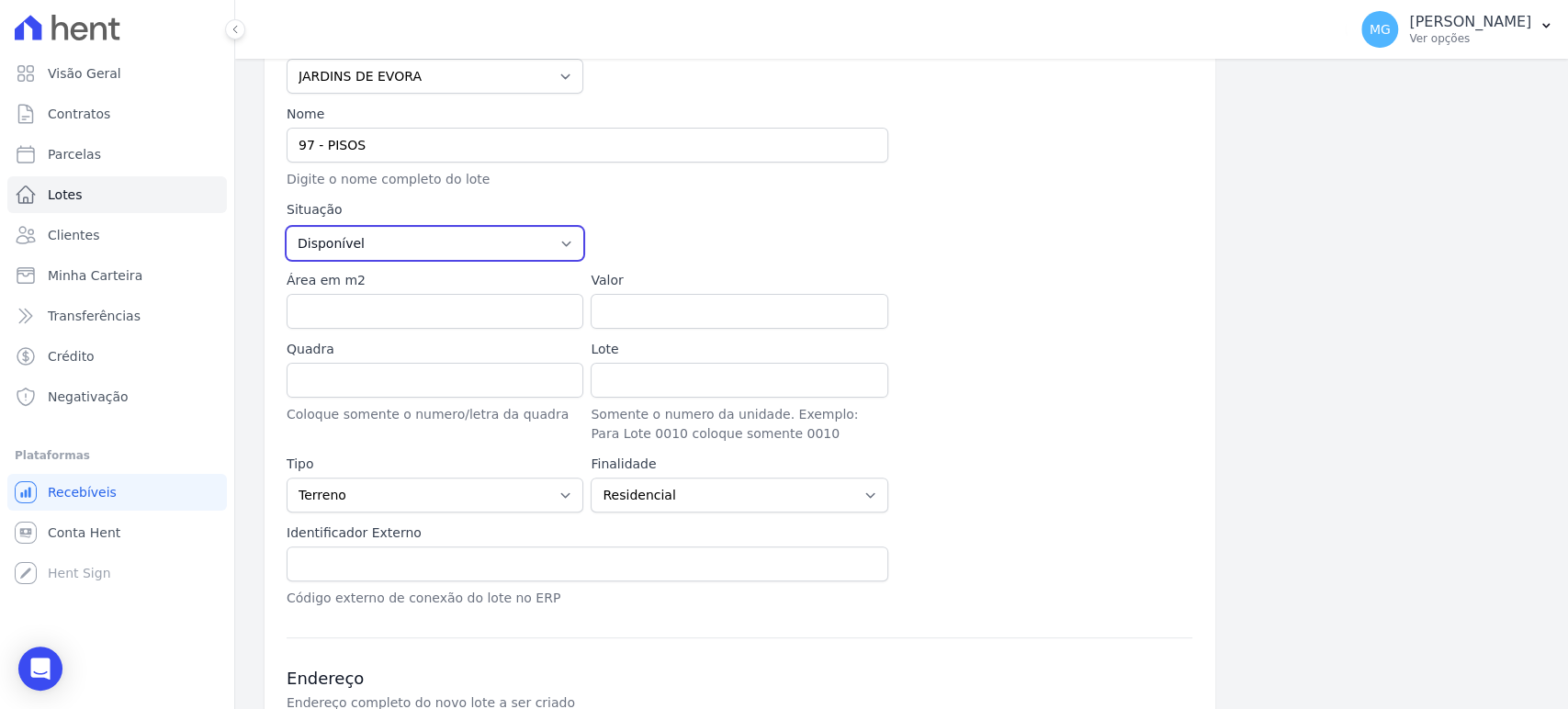
click at [553, 241] on select "Disponível Vendida Reservada Indisponível" at bounding box center [434, 243] width 296 height 33
select select "sold"
click at [286, 227] on select "Disponível Vendida Reservada Indisponível" at bounding box center [434, 243] width 296 height 33
drag, startPoint x: 1029, startPoint y: 285, endPoint x: 835, endPoint y: 337, distance: 200.8
click at [1029, 285] on div at bounding box center [1043, 300] width 296 height 58
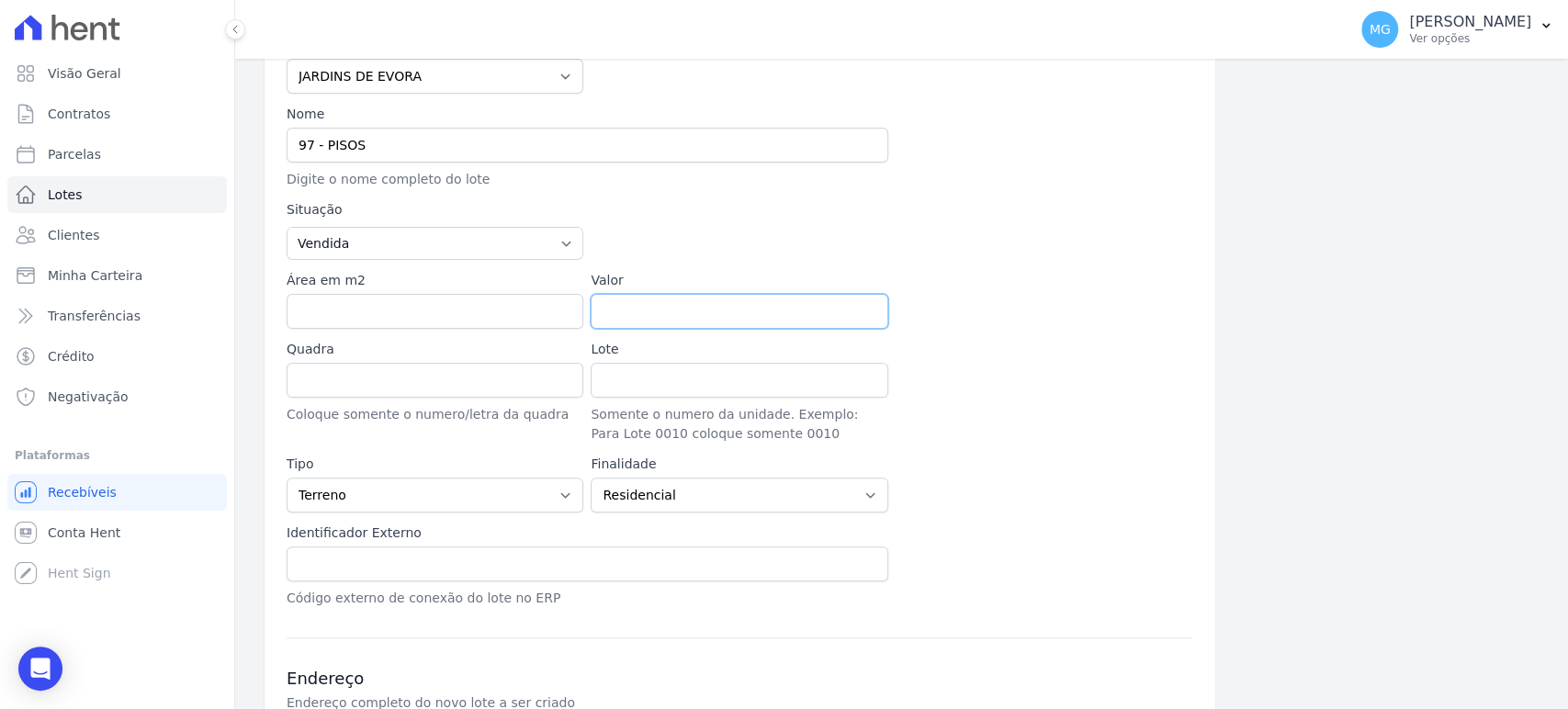
click at [617, 310] on input "Valor" at bounding box center [739, 311] width 296 height 35
type input "3395.30"
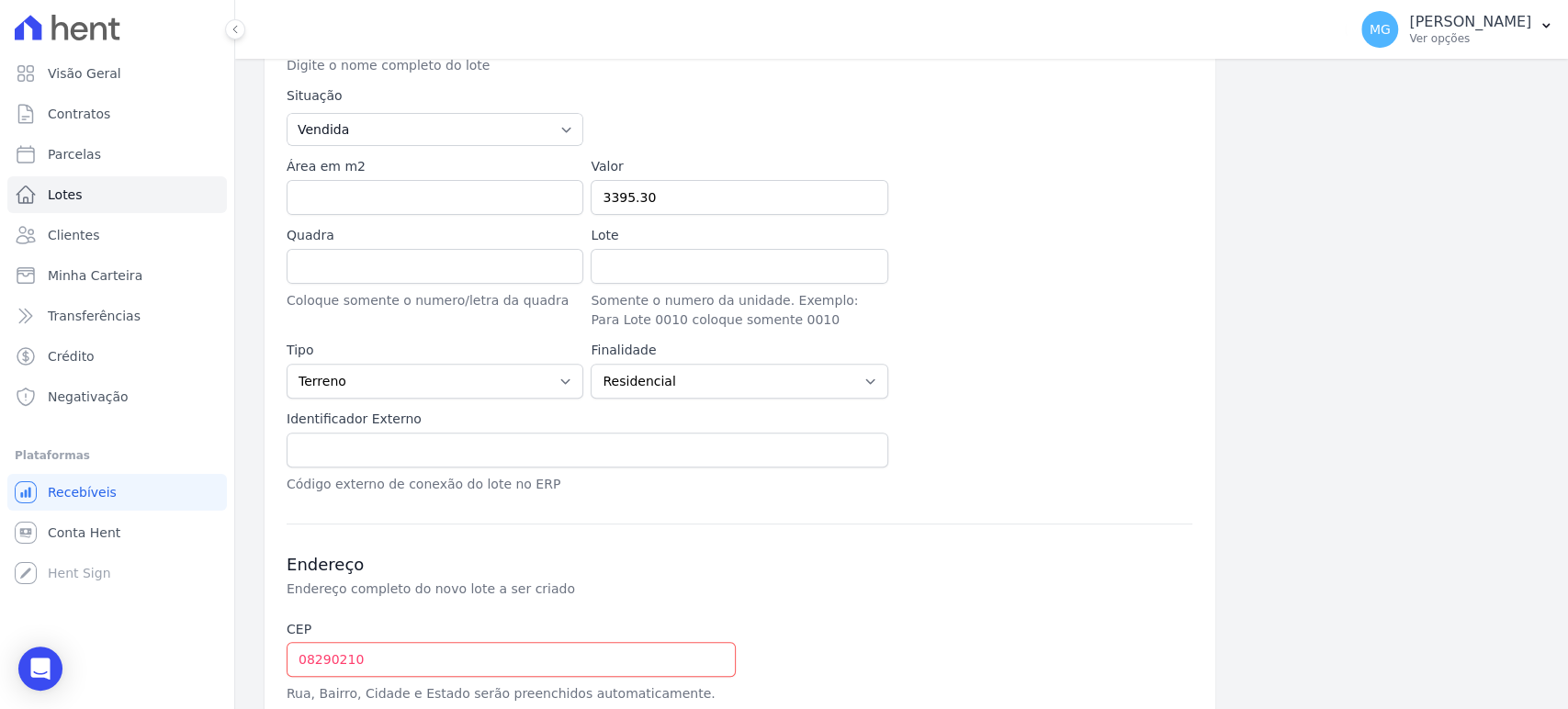
scroll to position [296, 0]
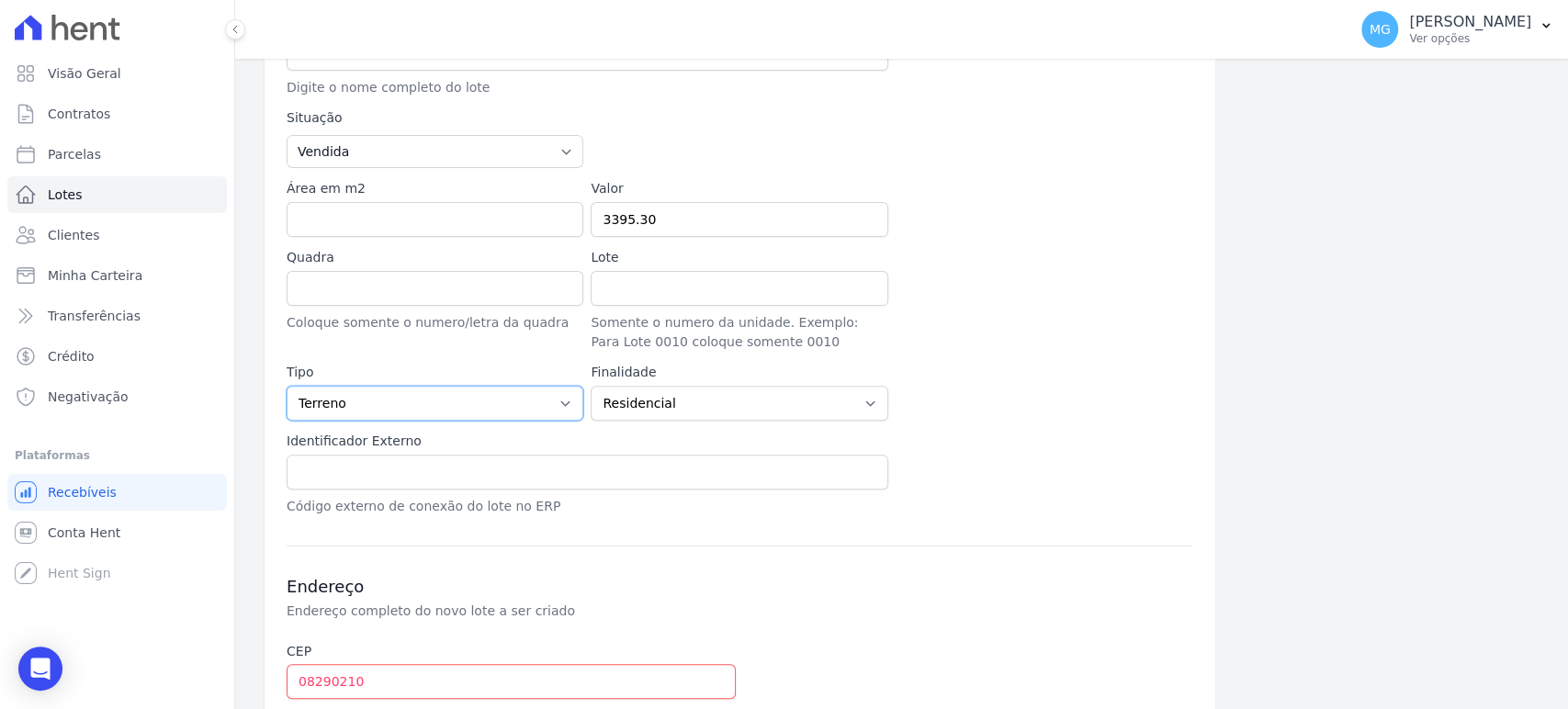
click at [345, 401] on select "Casa Apartamento Escritório Flat Loja Espaço Comercial Terreno Outros" at bounding box center [434, 403] width 296 height 35
click at [944, 227] on div at bounding box center [1043, 208] width 296 height 58
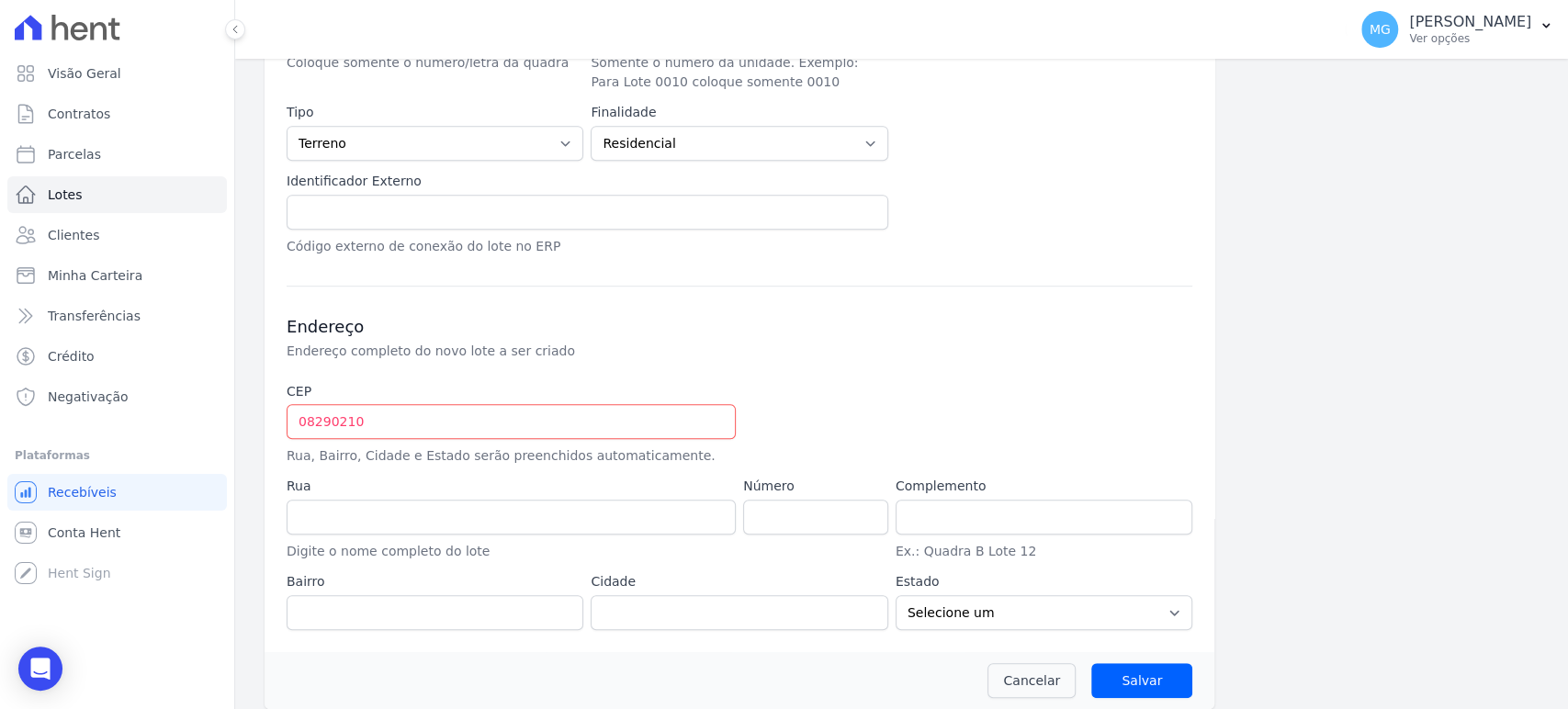
scroll to position [568, 0]
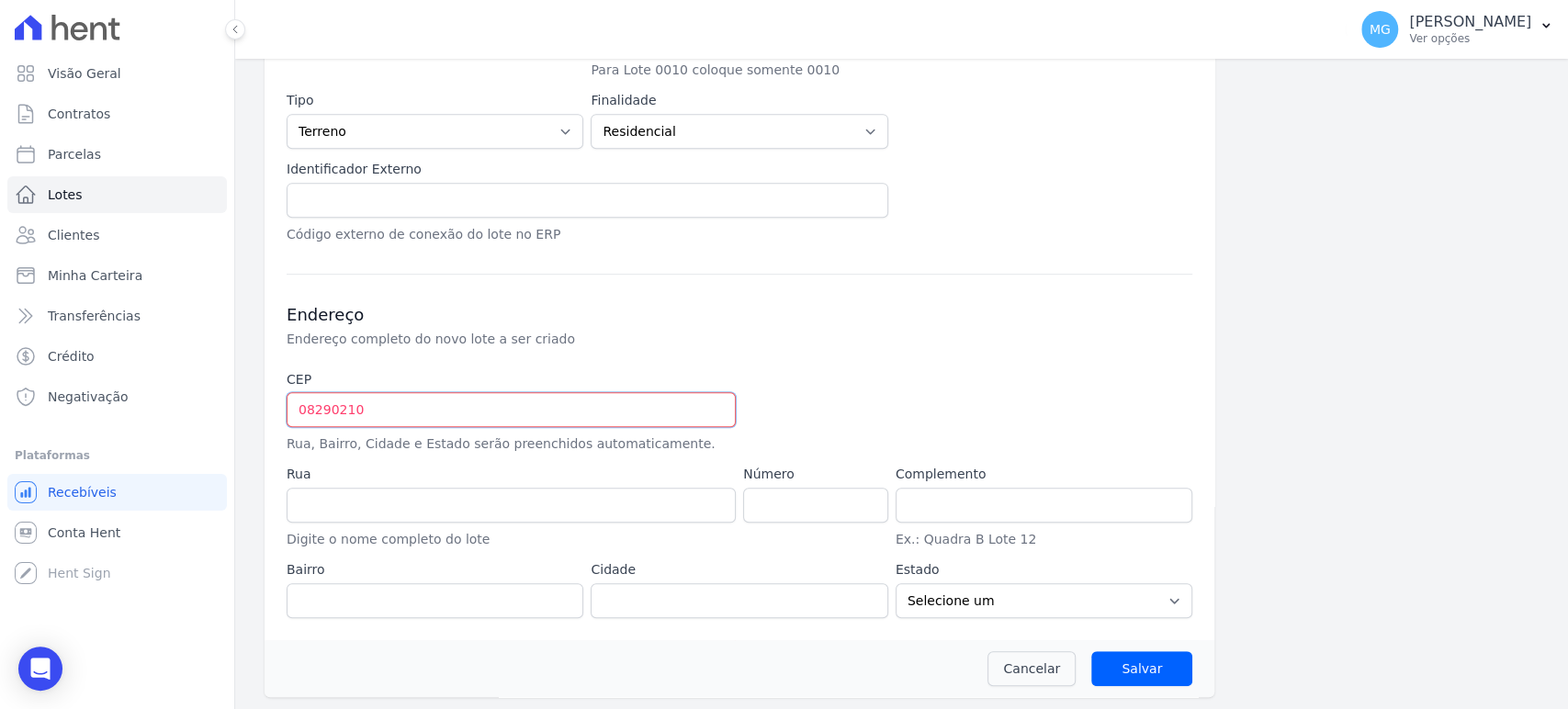
click at [410, 405] on input "08290210" at bounding box center [511, 409] width 449 height 35
type input "08.290-210"
click at [874, 413] on div at bounding box center [891, 412] width 296 height 84
type input "Rua Santo Antônio de Itaberava"
type input "Vila Carmosina"
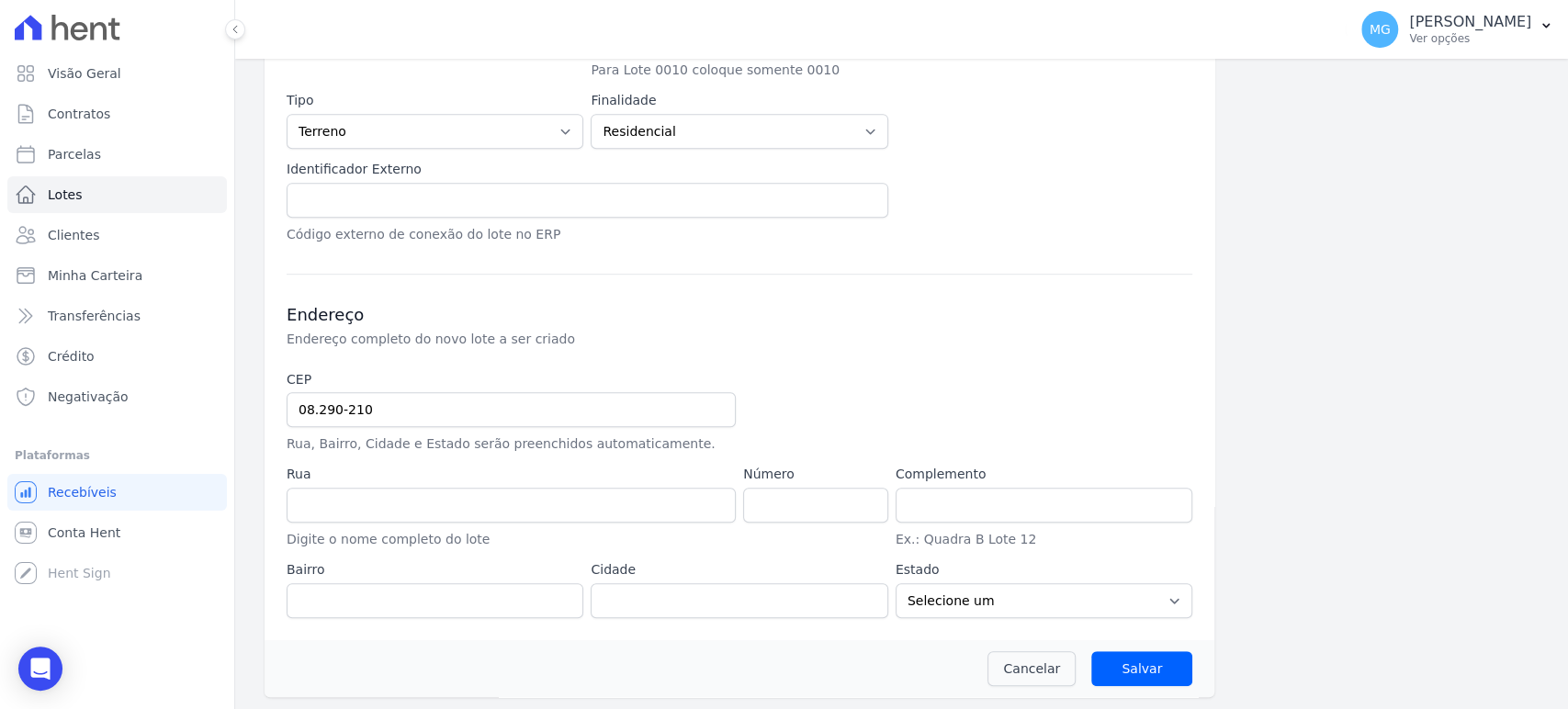
type input "São Paulo"
select select "SP"
click at [799, 512] on input "number" at bounding box center [815, 505] width 145 height 35
type input "0"
drag, startPoint x: 955, startPoint y: 507, endPoint x: 974, endPoint y: 498, distance: 21.0
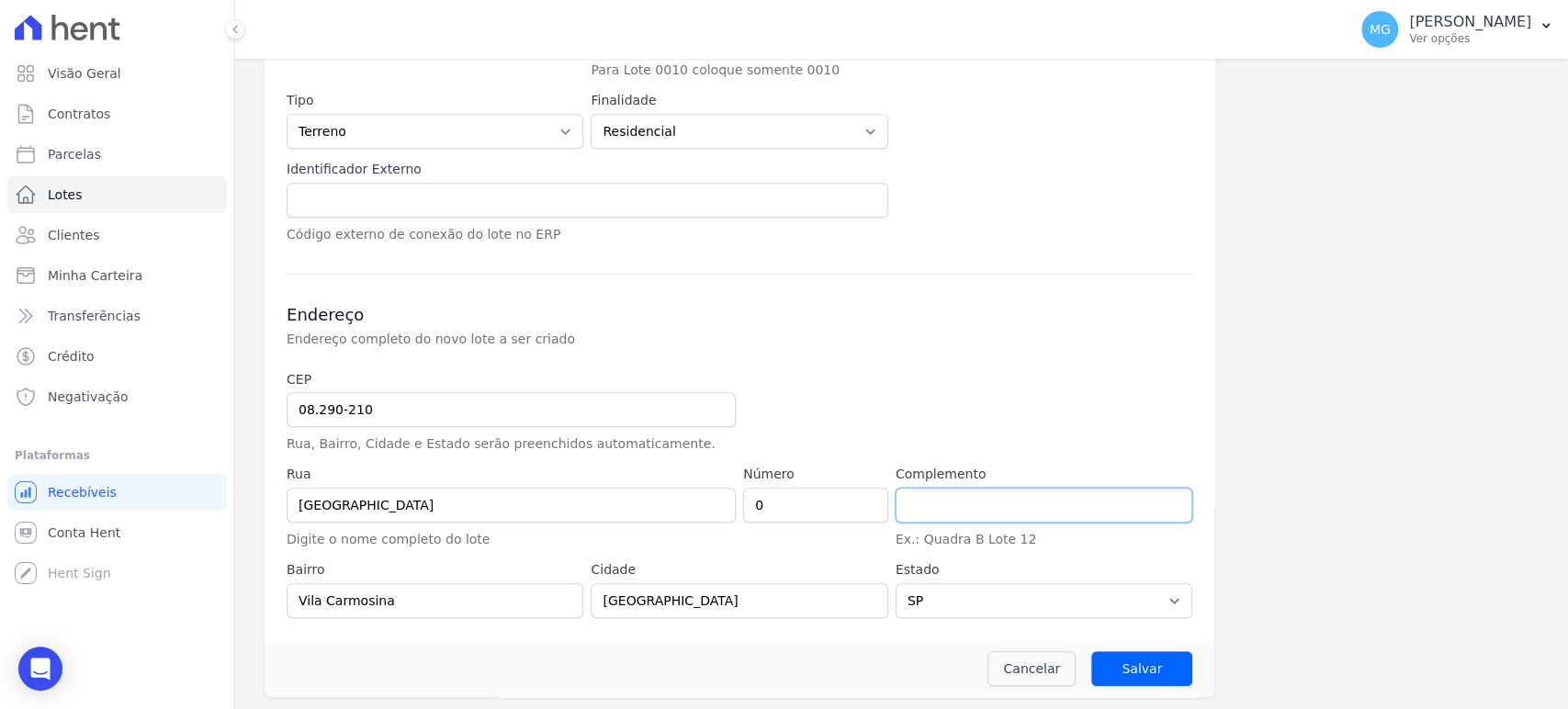
click at [955, 507] on input "text" at bounding box center [1043, 505] width 296 height 35
type input "LOTE 26 QUADRA 108"
click at [1081, 471] on label "Complemento" at bounding box center [1043, 474] width 296 height 19
click at [1139, 668] on input "Salvar" at bounding box center [1141, 668] width 101 height 35
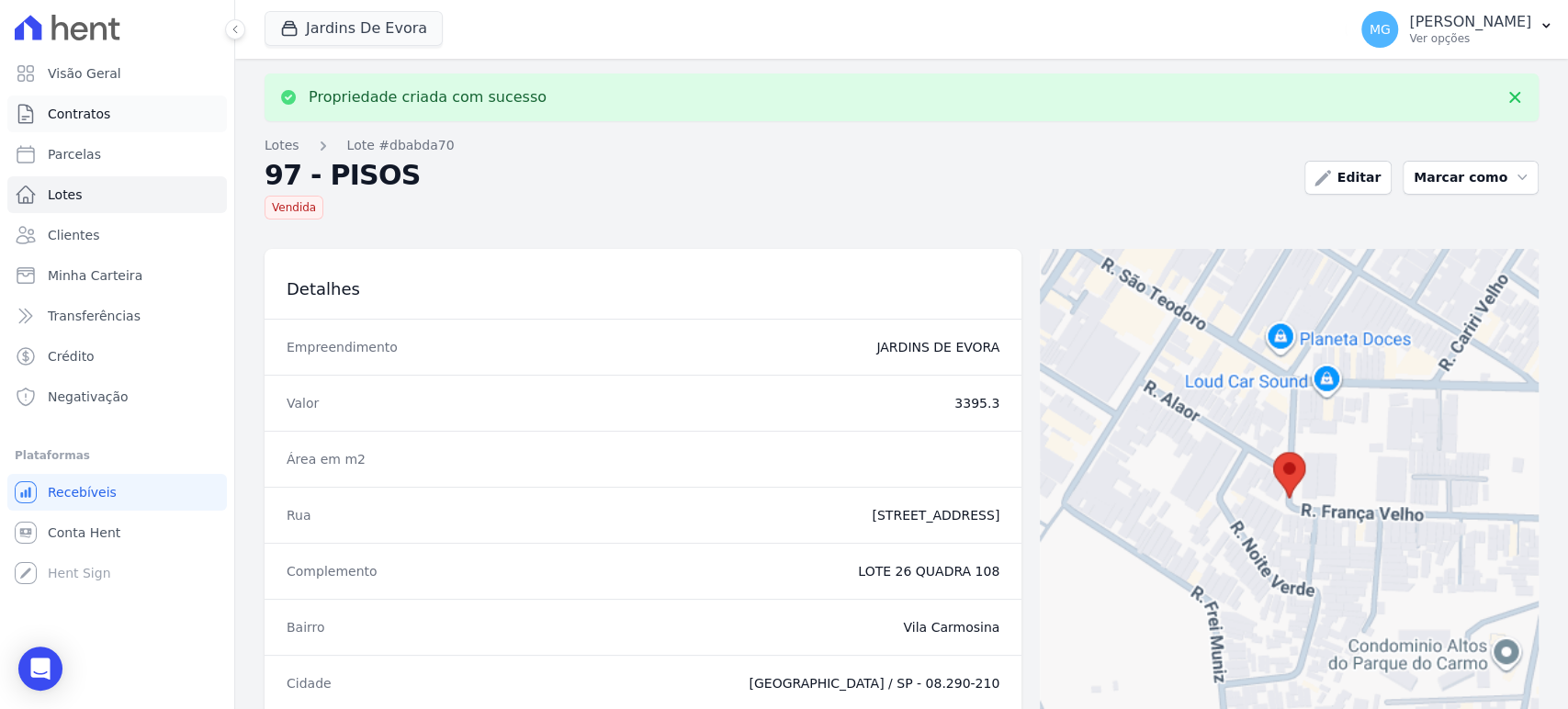
click at [63, 112] on span "Contratos" at bounding box center [79, 114] width 63 height 18
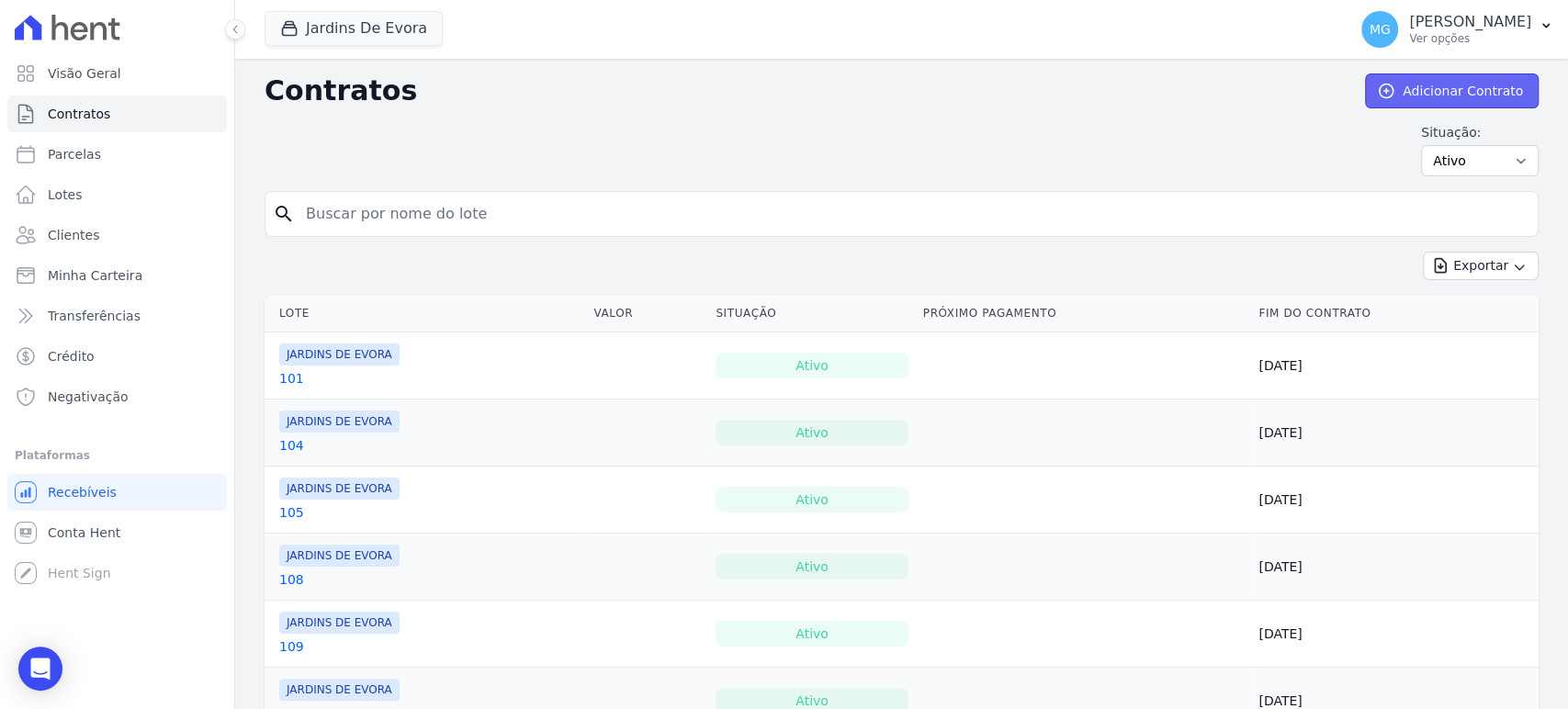
click at [1433, 94] on link "Adicionar Contrato" at bounding box center [1452, 91] width 174 height 35
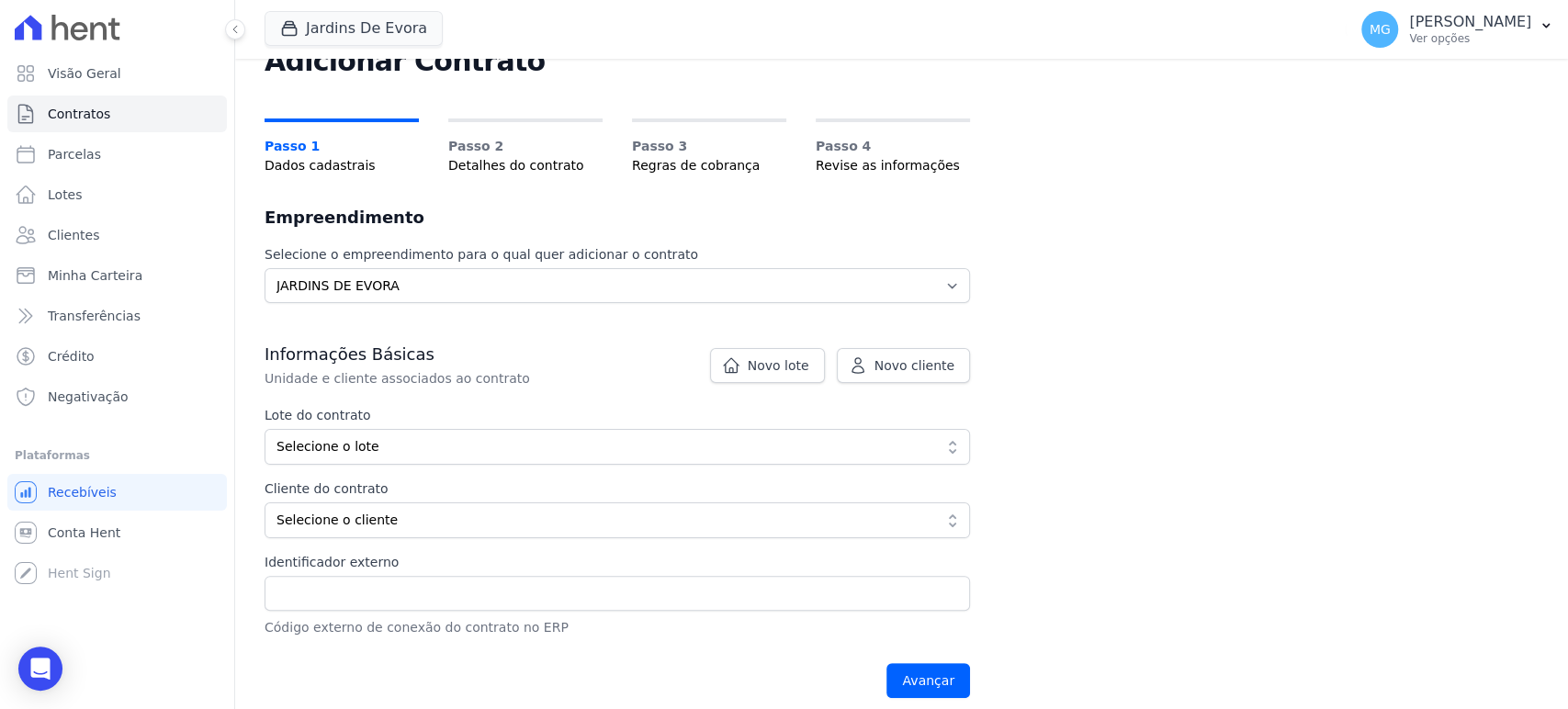
scroll to position [136, 0]
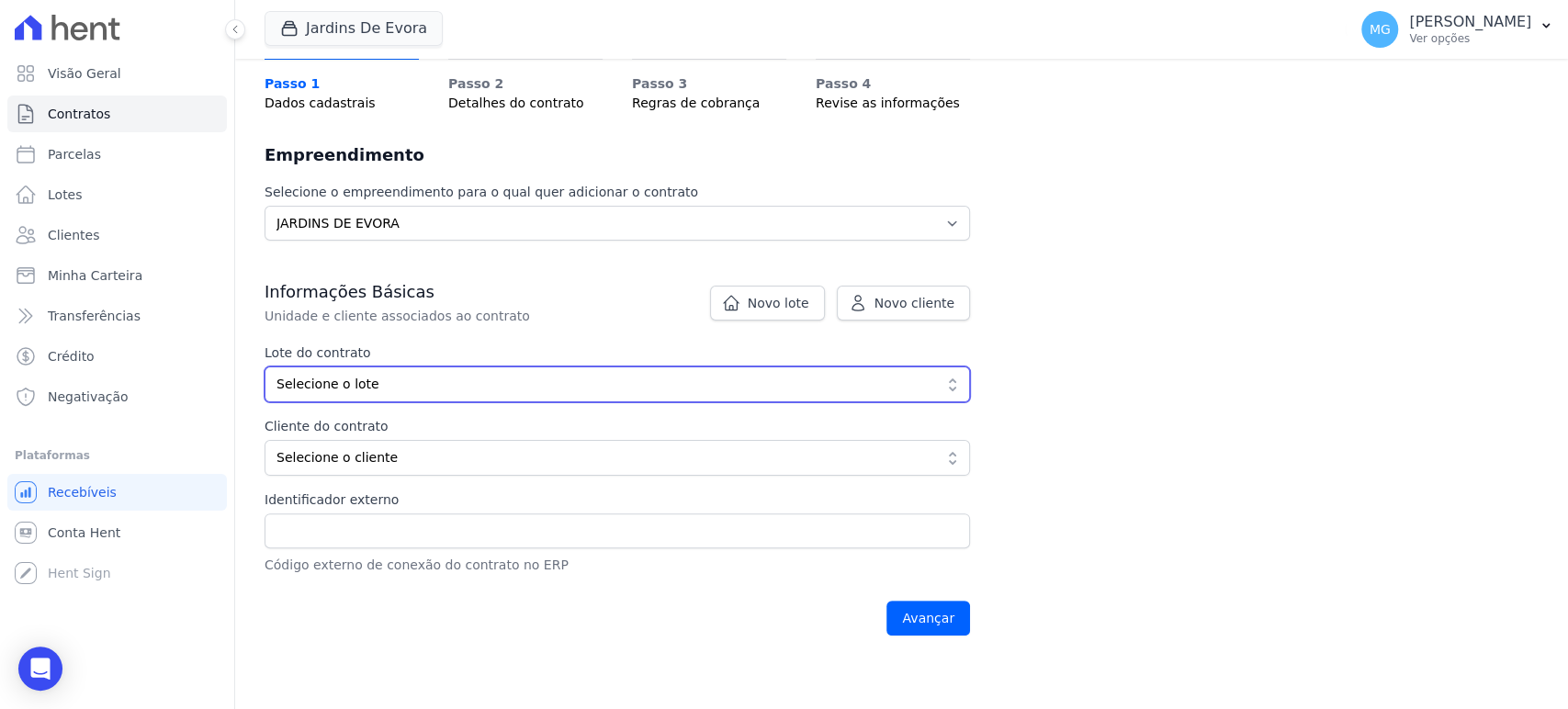
click at [355, 393] on button "Selecione o lote" at bounding box center [617, 384] width 706 height 36
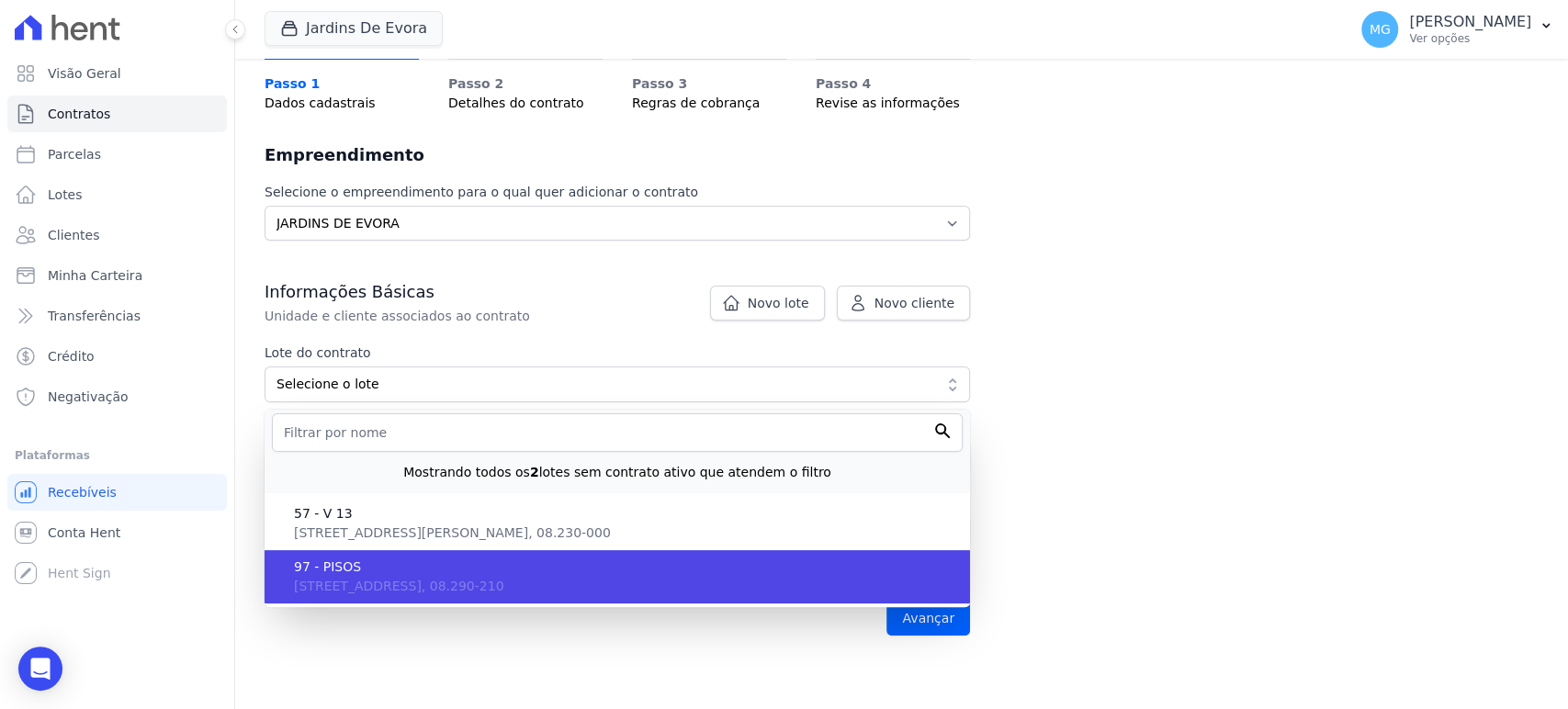
click at [349, 568] on span "97 - PISOS" at bounding box center [624, 567] width 662 height 19
type input "dbabda70-b8ce-48c9-a2a0-4679d00b4e7f"
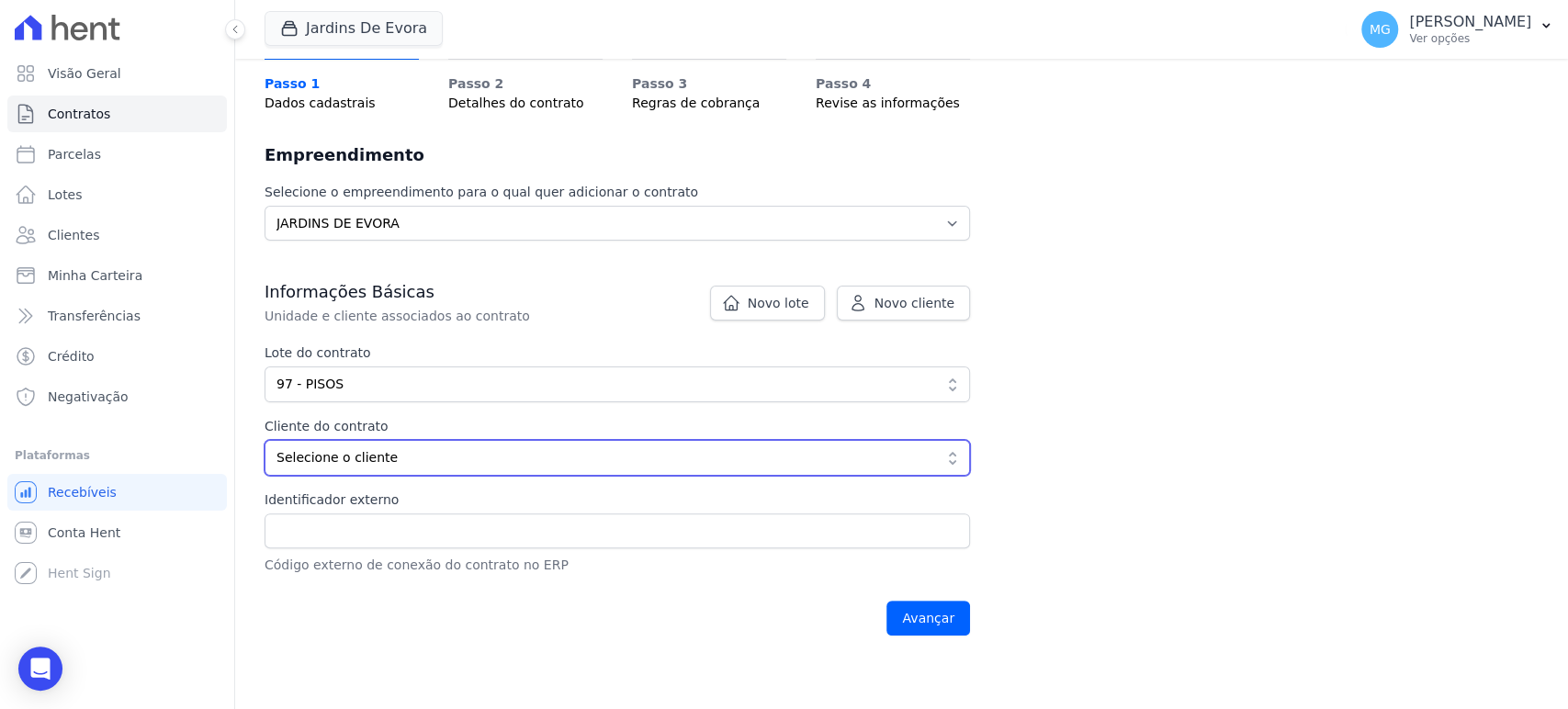
click at [328, 458] on span "Selecione o cliente" at bounding box center [604, 457] width 656 height 19
click at [376, 454] on span "Selecione o cliente" at bounding box center [604, 457] width 656 height 19
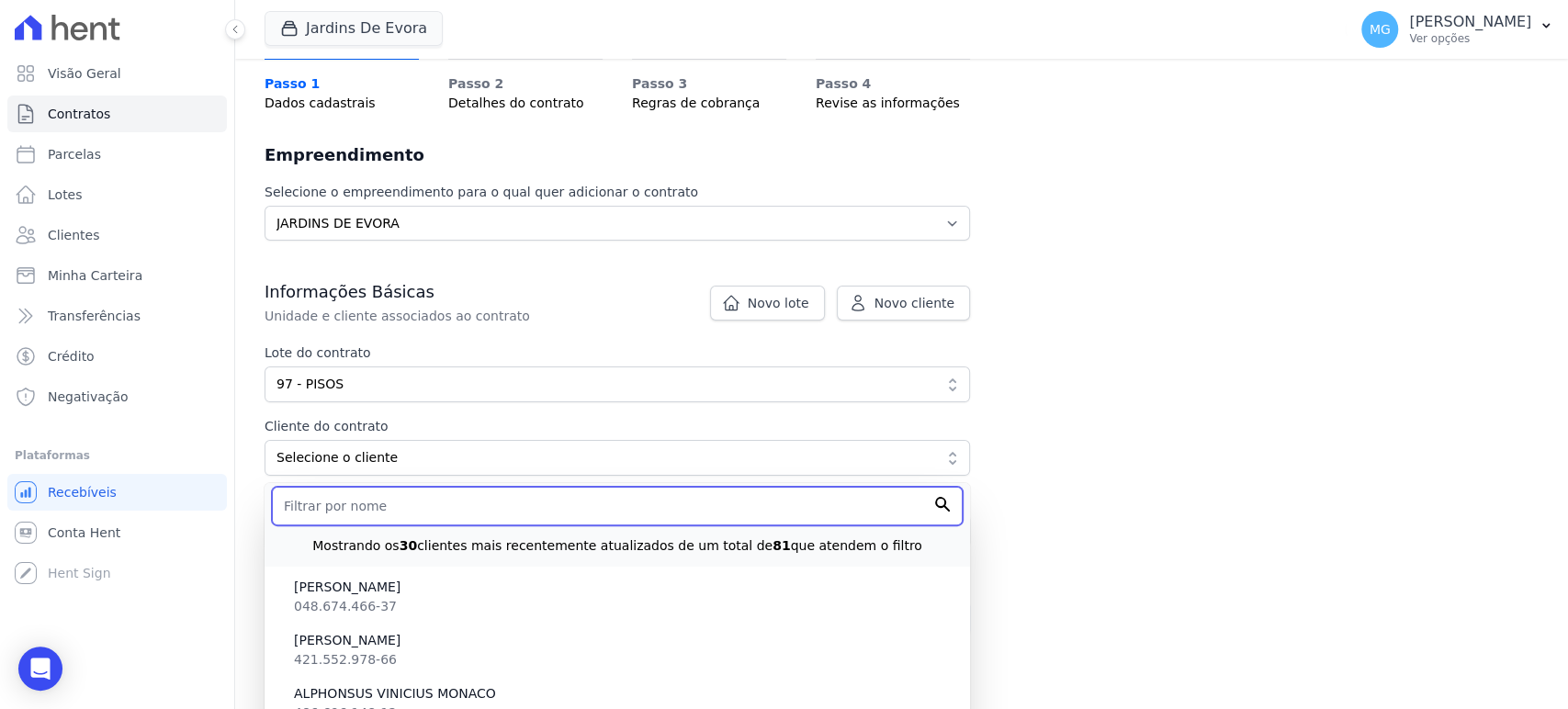
click at [361, 510] on input "text" at bounding box center [617, 506] width 691 height 39
paste input "[PERSON_NAME]"
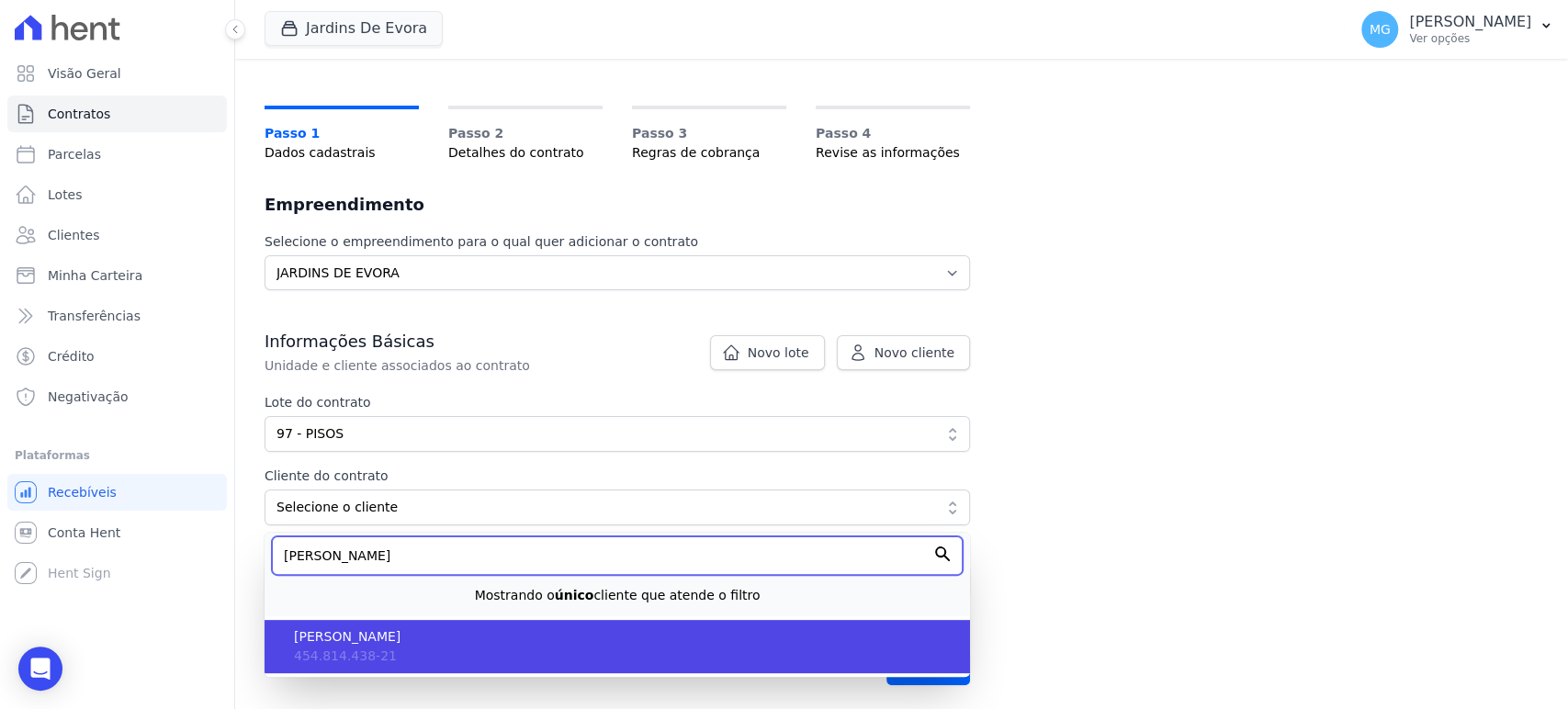
type input "[PERSON_NAME]"
click at [360, 640] on span "[PERSON_NAME]" at bounding box center [624, 637] width 662 height 19
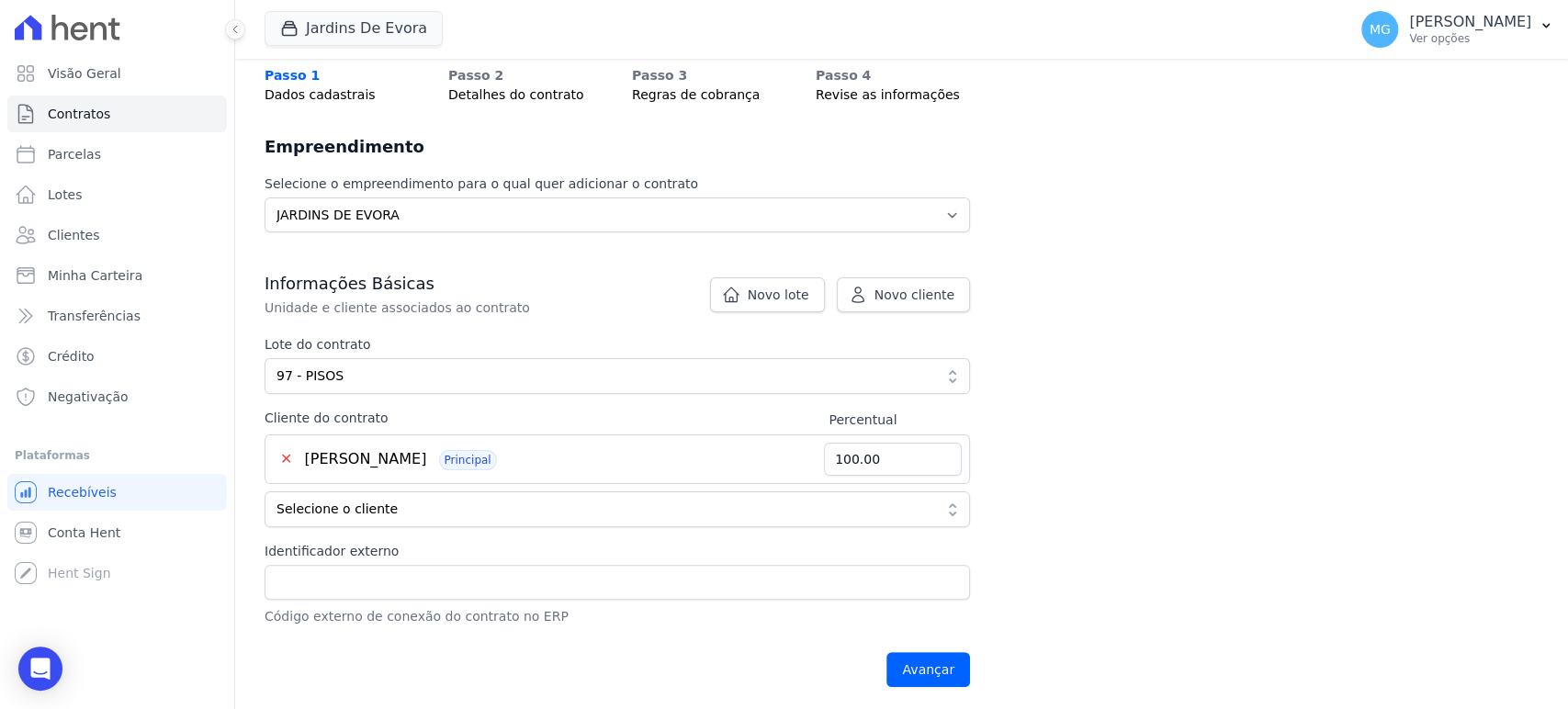
scroll to position [146, 0]
click at [334, 590] on input "Identificador externo" at bounding box center [617, 580] width 706 height 35
type input "97 - PISOS"
click at [1130, 399] on div "Contratos Adicionar Contrato Adicionar Contrato Passo 1 Dados cadastrais Passo …" at bounding box center [901, 313] width 1332 height 799
click at [911, 663] on input "Avançar" at bounding box center [928, 668] width 84 height 35
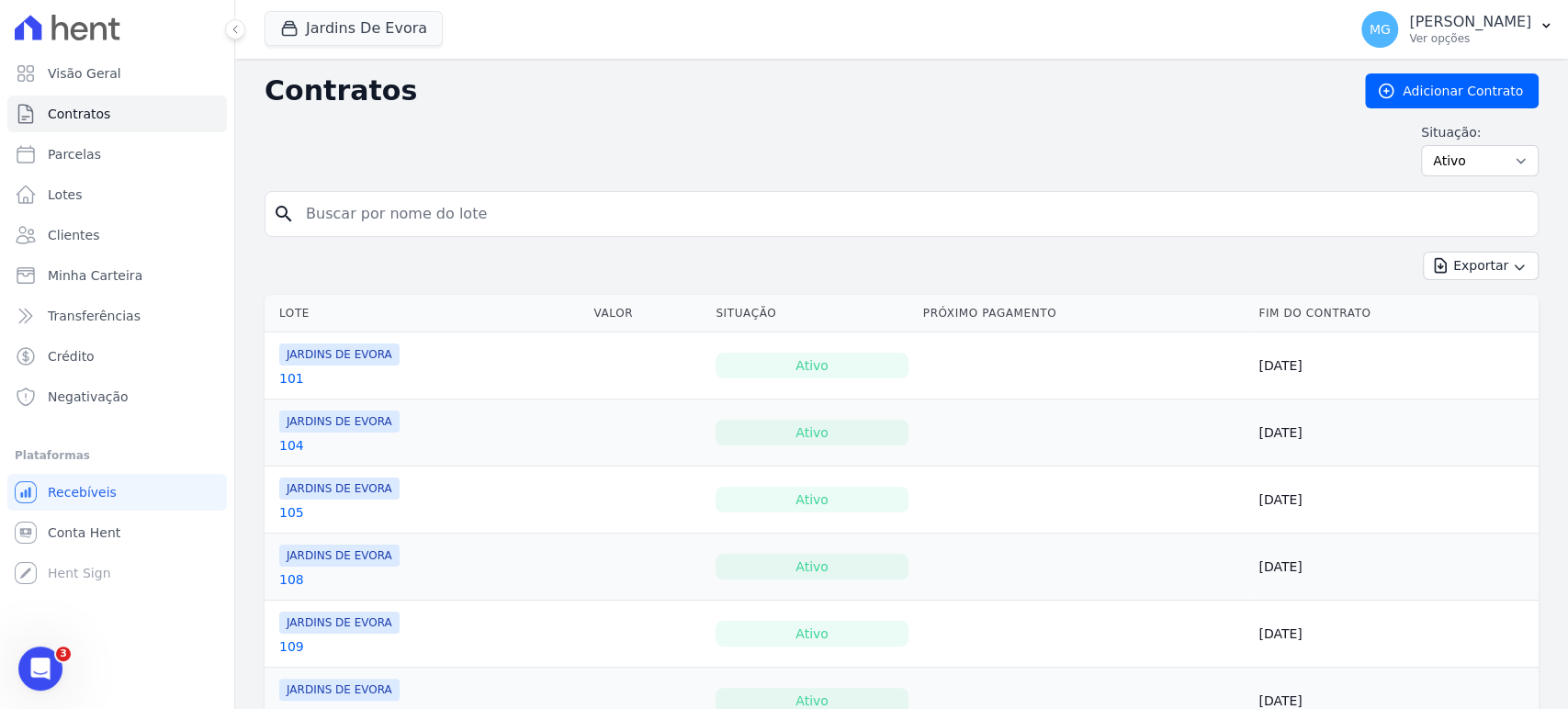
click at [360, 210] on input "search" at bounding box center [912, 214] width 1236 height 37
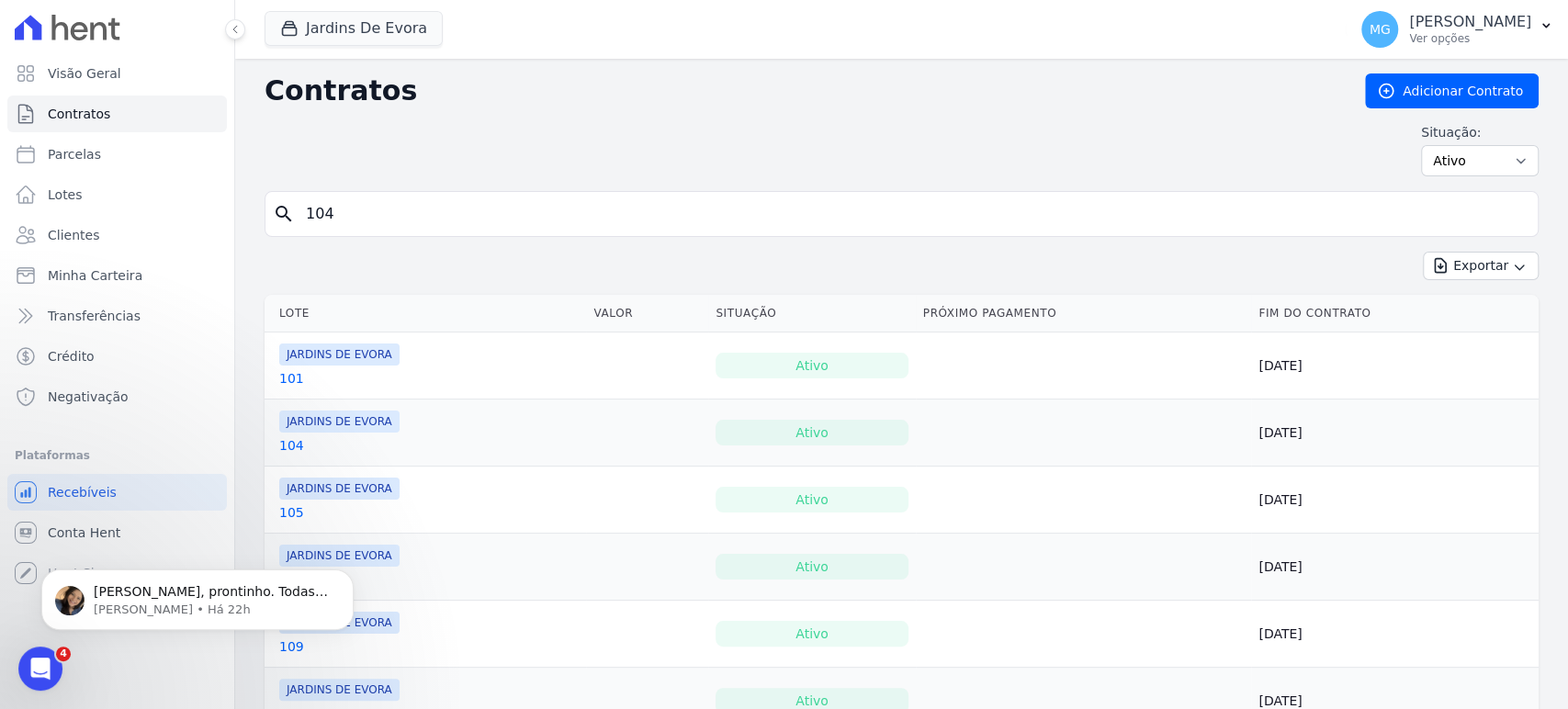
type input "104"
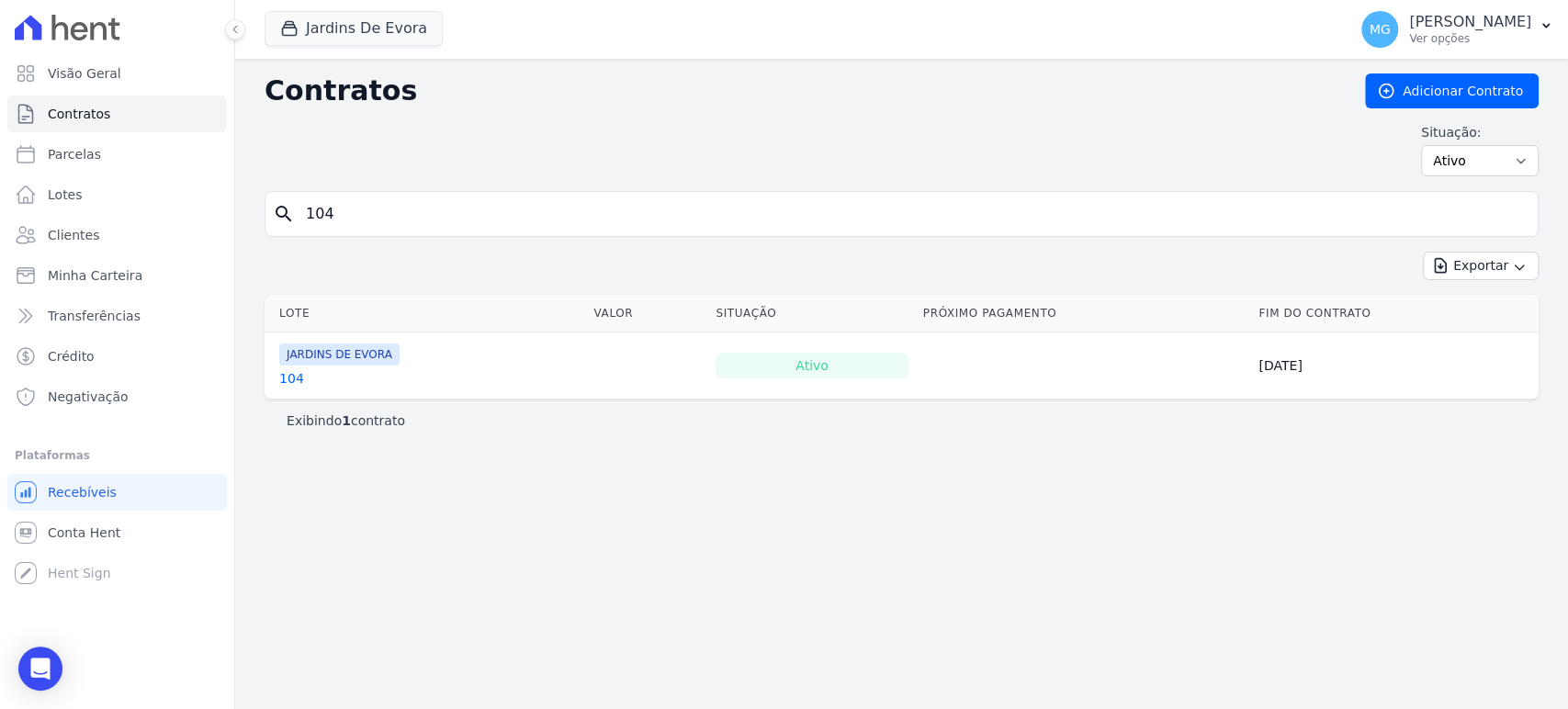
click at [452, 211] on input "104" at bounding box center [912, 214] width 1236 height 37
click at [454, 207] on input "104" at bounding box center [912, 214] width 1236 height 37
type input "97"
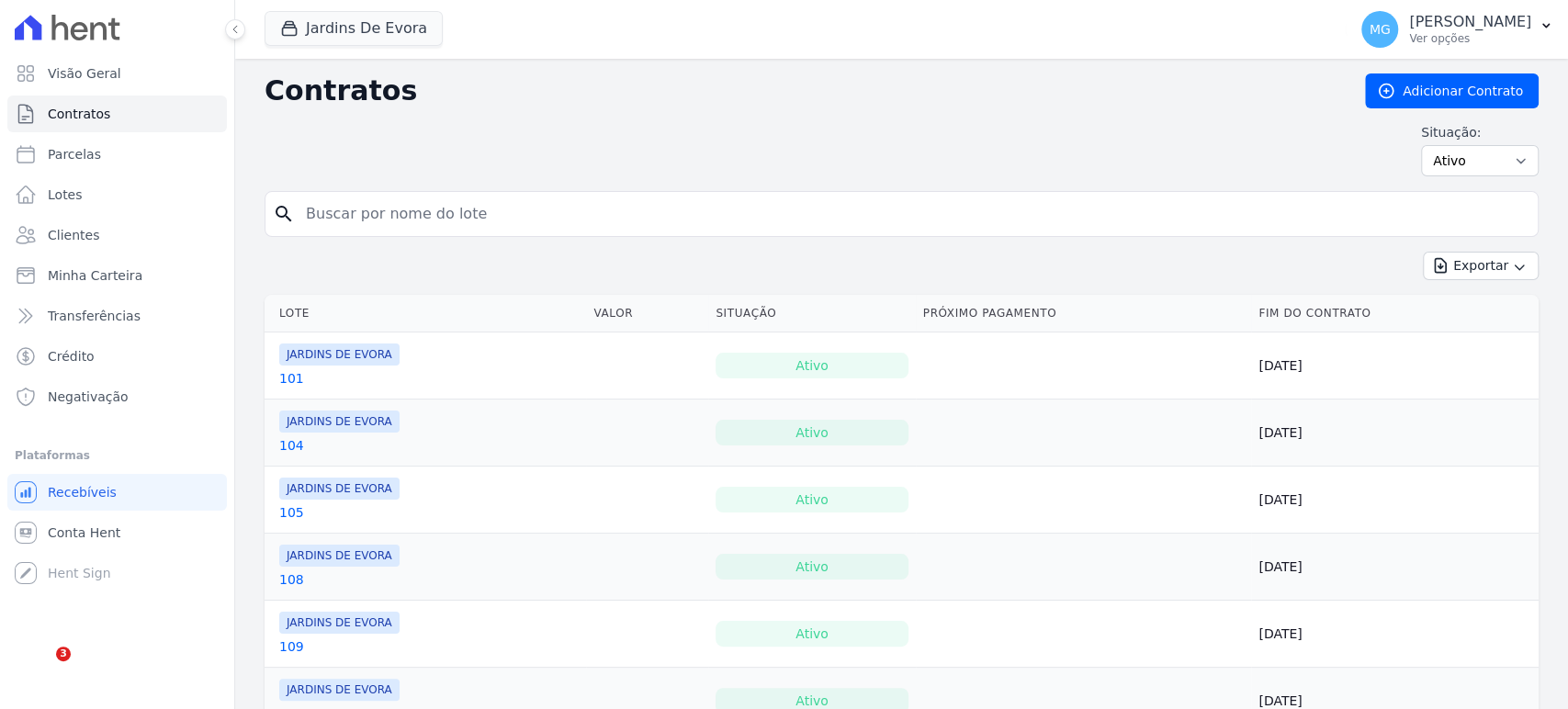
click at [361, 231] on input "search" at bounding box center [912, 214] width 1236 height 37
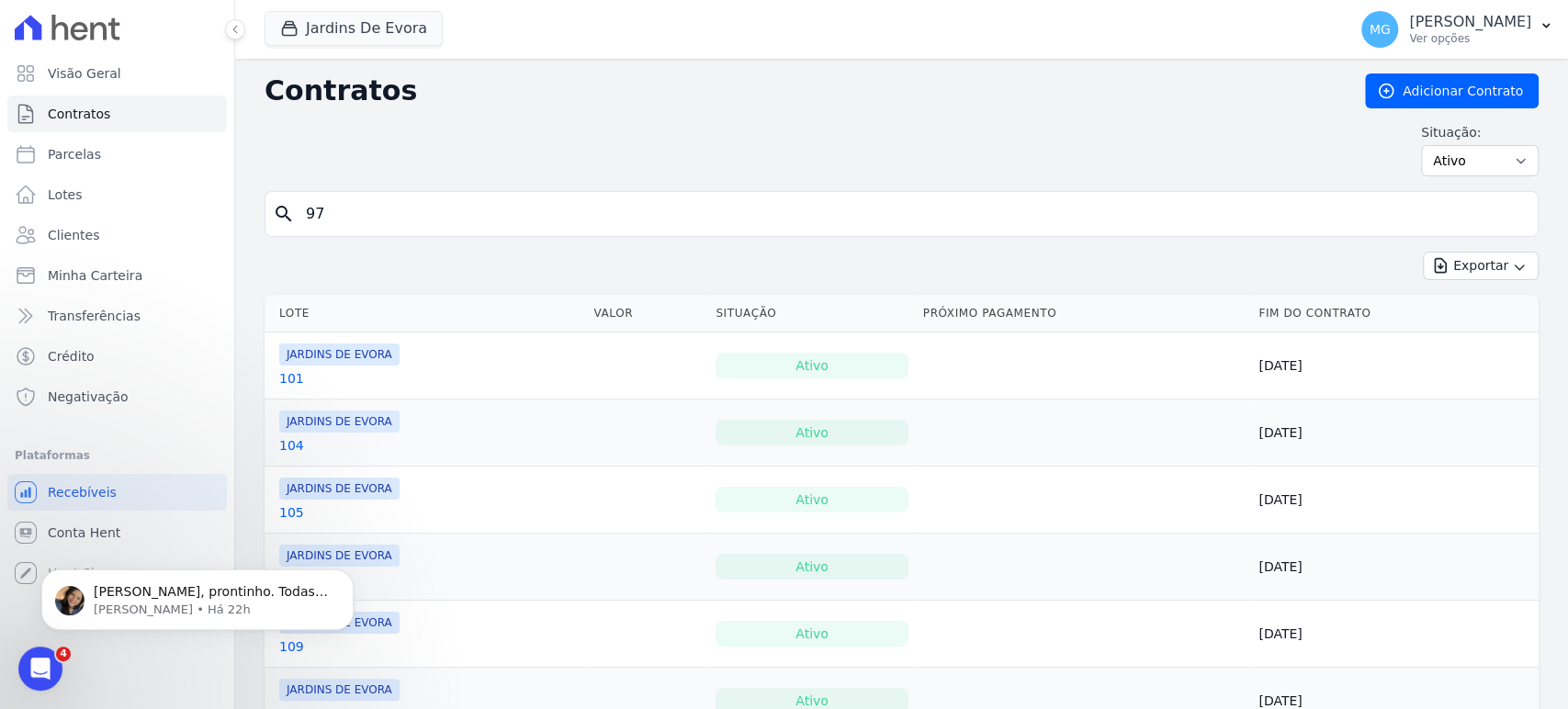
type input "97"
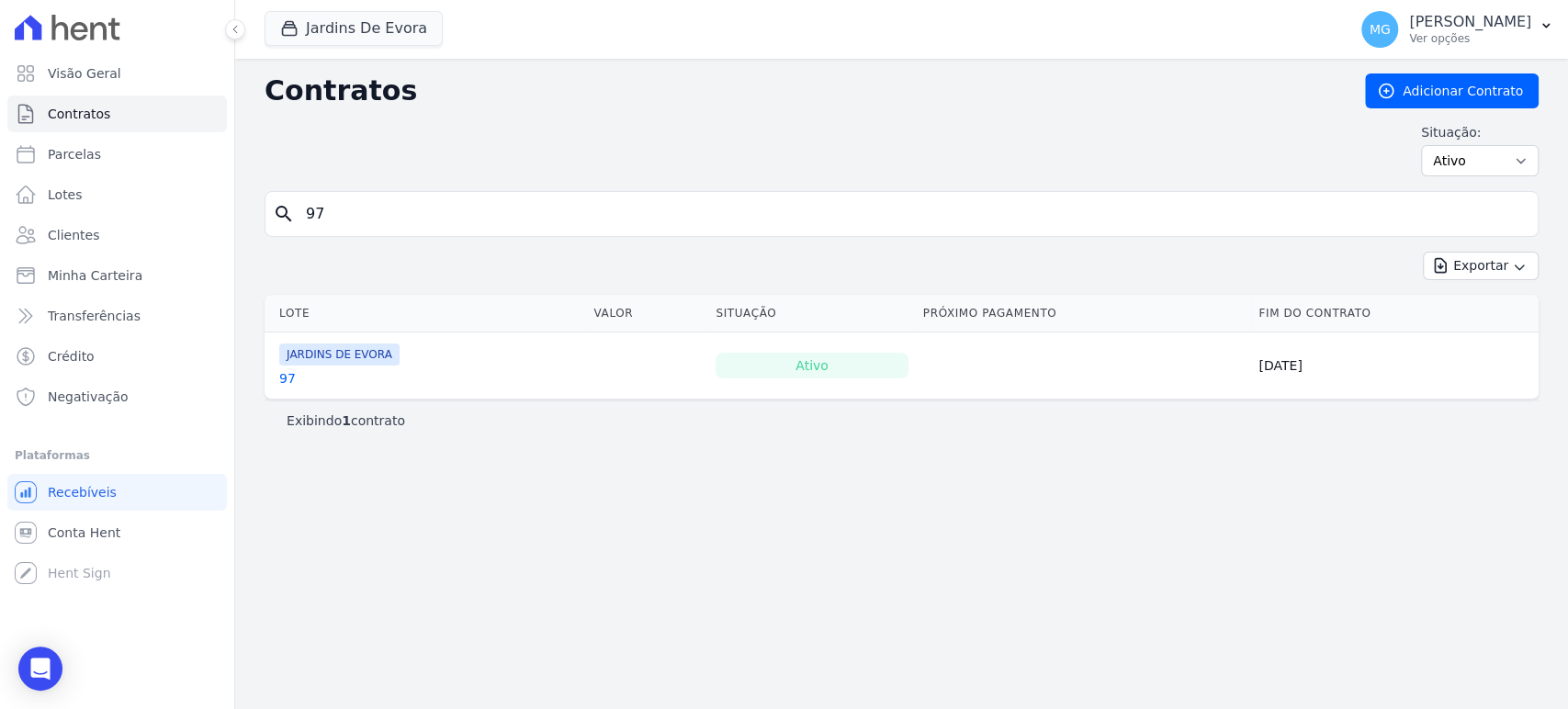
click at [283, 378] on link "97" at bounding box center [287, 378] width 17 height 18
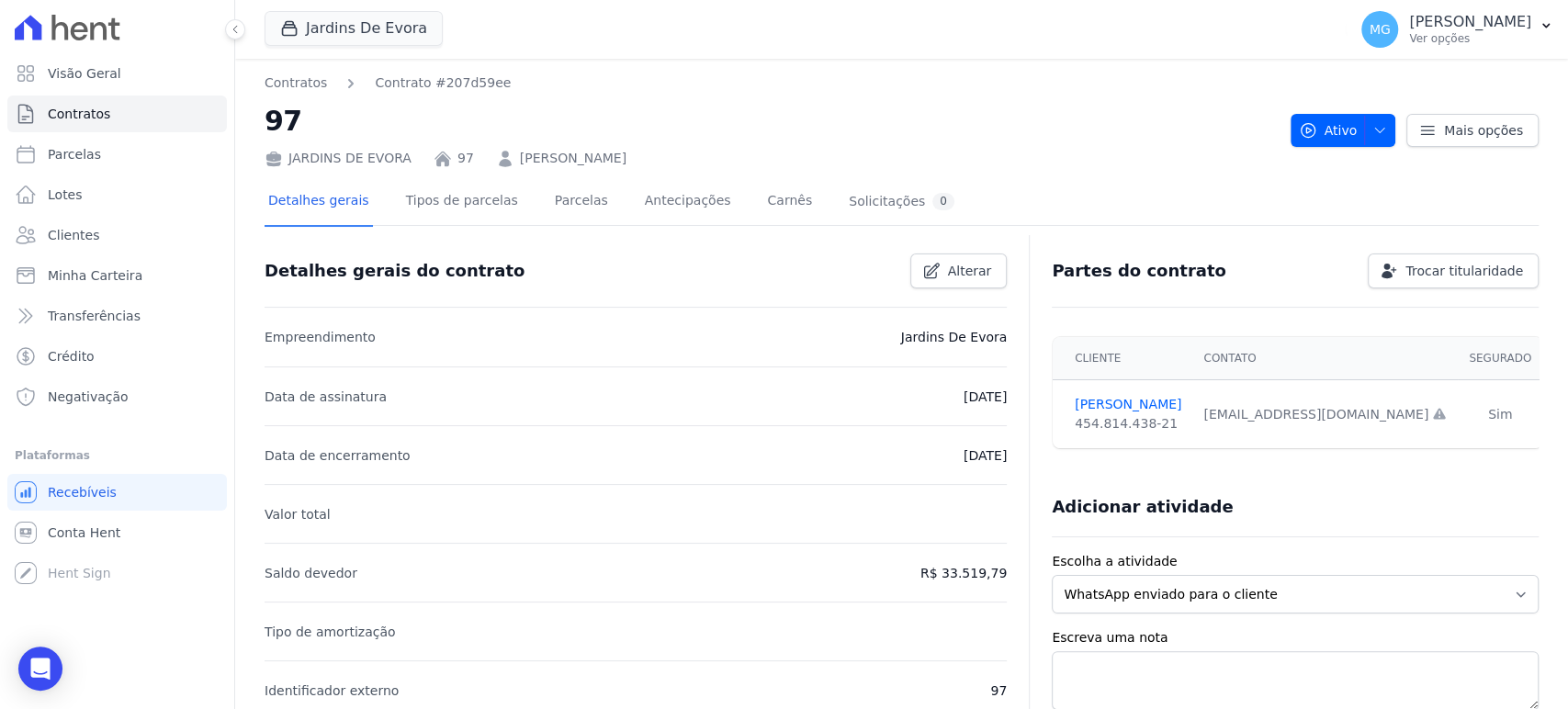
drag, startPoint x: 640, startPoint y: 160, endPoint x: 493, endPoint y: 156, distance: 147.1
click at [493, 156] on div "JARDINS DE EVORA 97 [PERSON_NAME]" at bounding box center [770, 155] width 1011 height 27
copy link "[PERSON_NAME]"
click at [63, 127] on link "Contratos" at bounding box center [117, 114] width 220 height 37
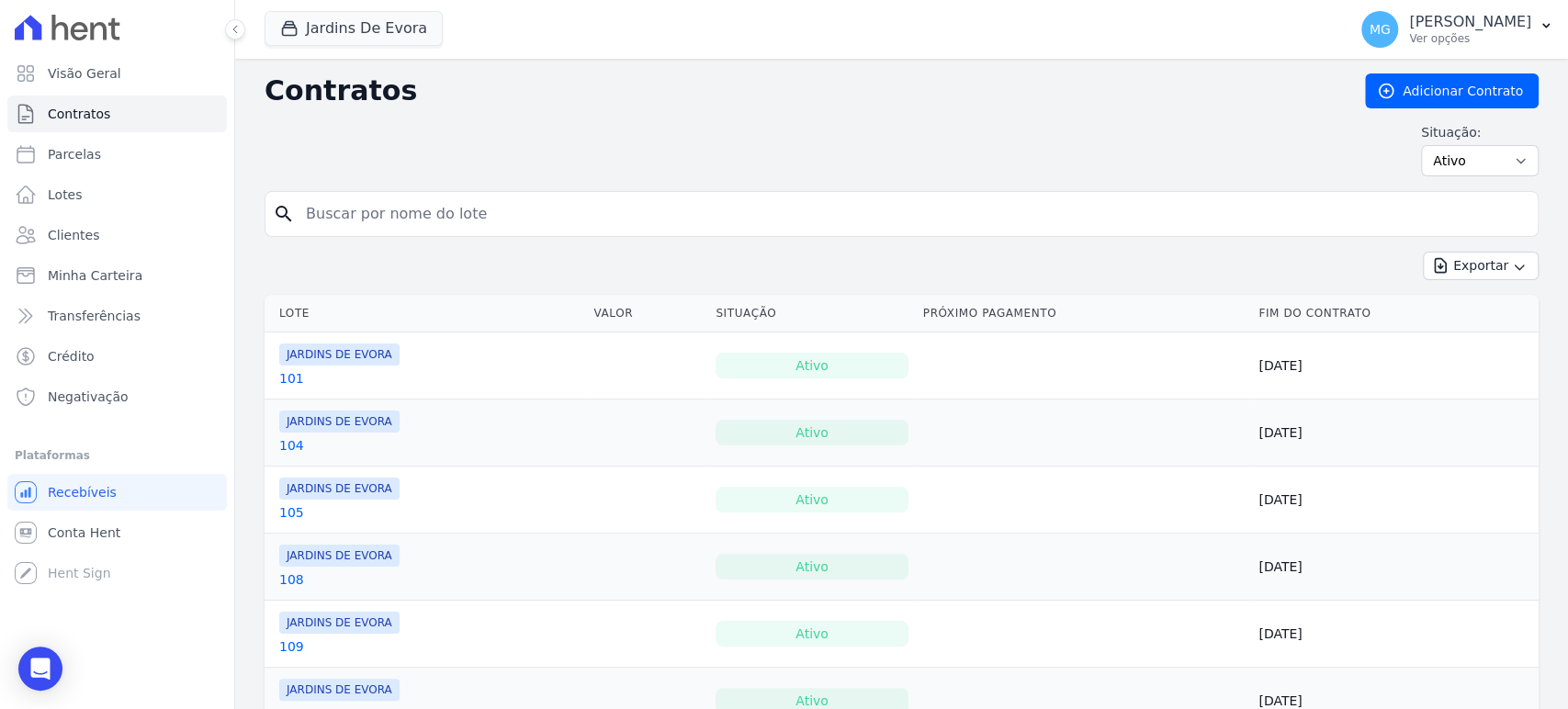
click at [404, 194] on div "search" at bounding box center [901, 214] width 1274 height 46
click at [376, 225] on input "search" at bounding box center [912, 214] width 1236 height 37
type input "104"
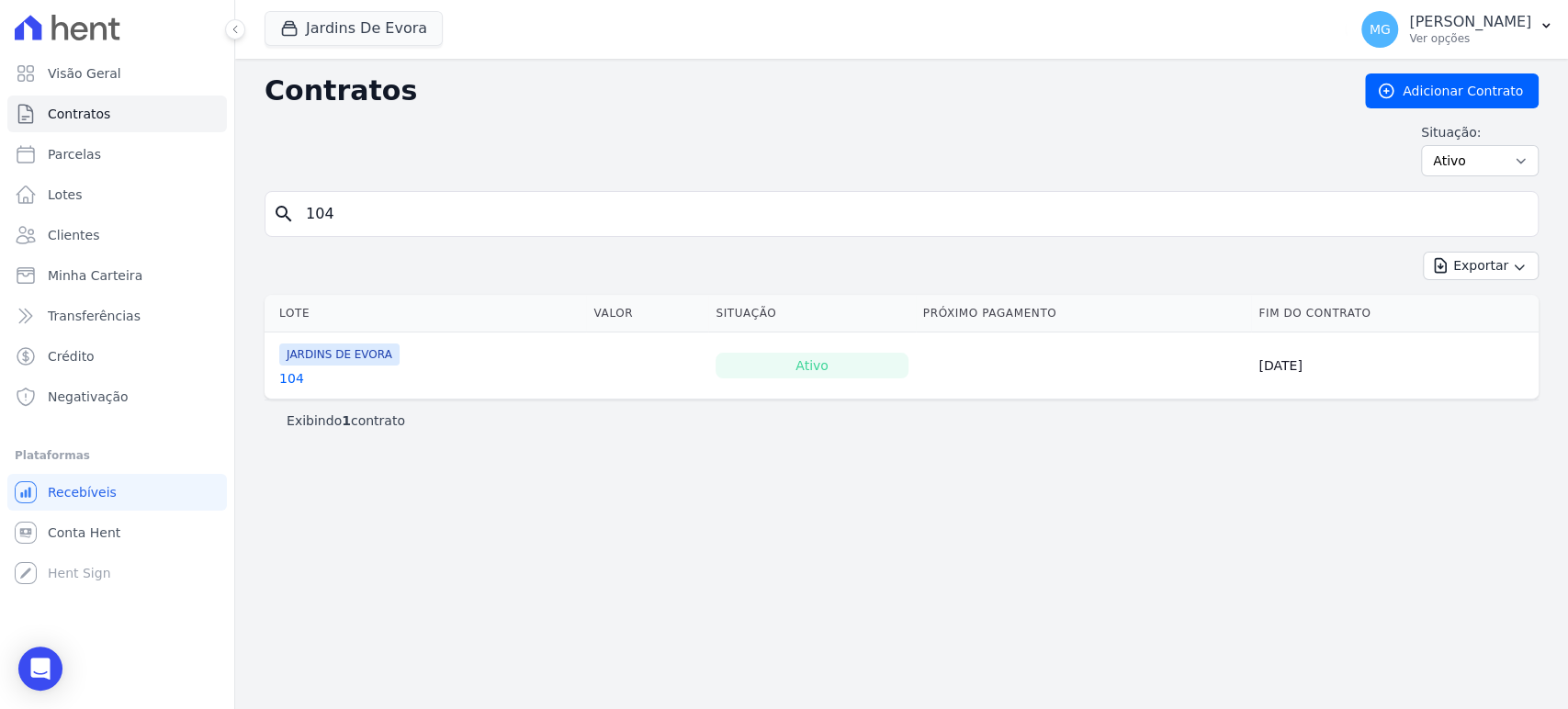
click at [291, 372] on link "104" at bounding box center [291, 378] width 25 height 18
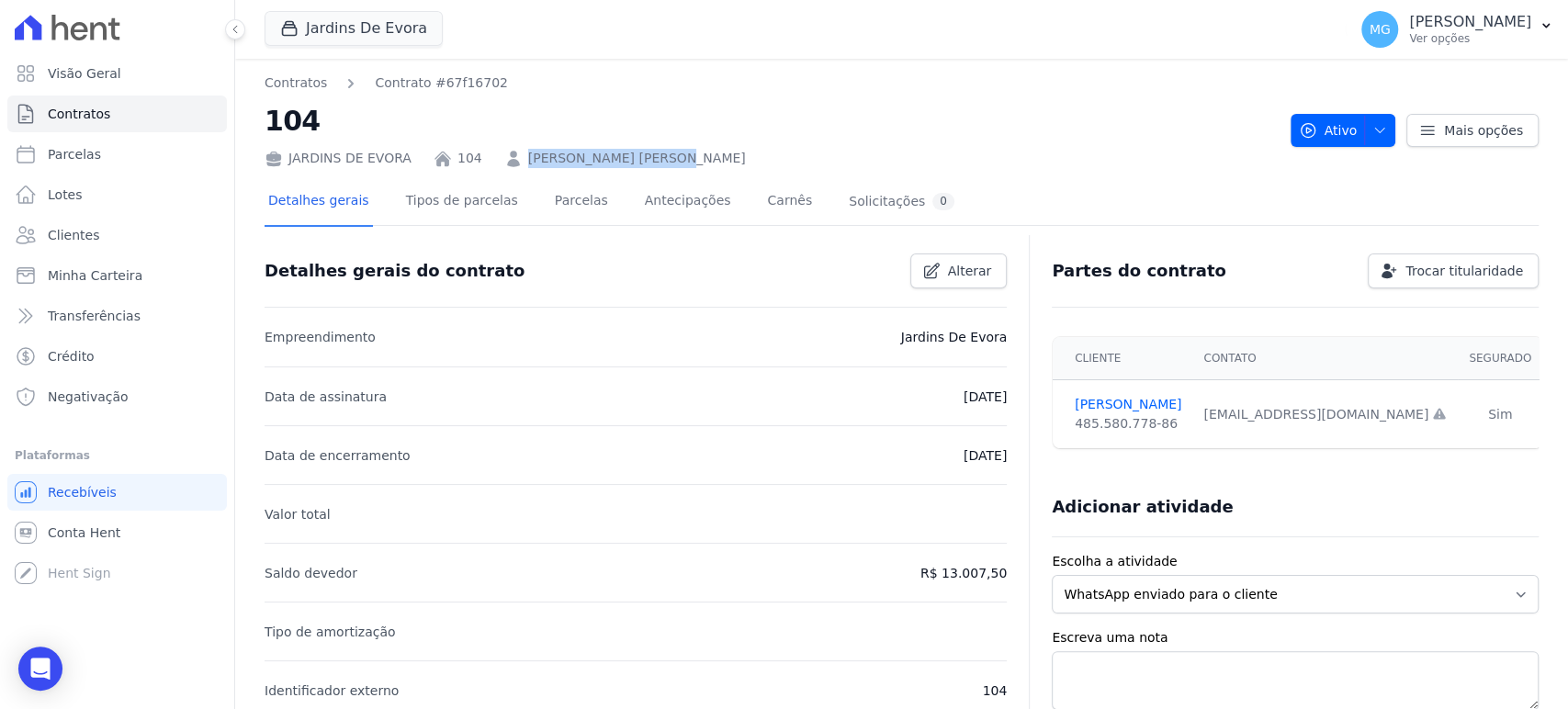
drag, startPoint x: 684, startPoint y: 157, endPoint x: 507, endPoint y: 160, distance: 177.0
click at [507, 160] on div "JARDINS DE EVORA 104 DAVYD DA SILVA FELIPE" at bounding box center [770, 155] width 1011 height 27
copy link "DAVYD DA SILVA FELIPE"
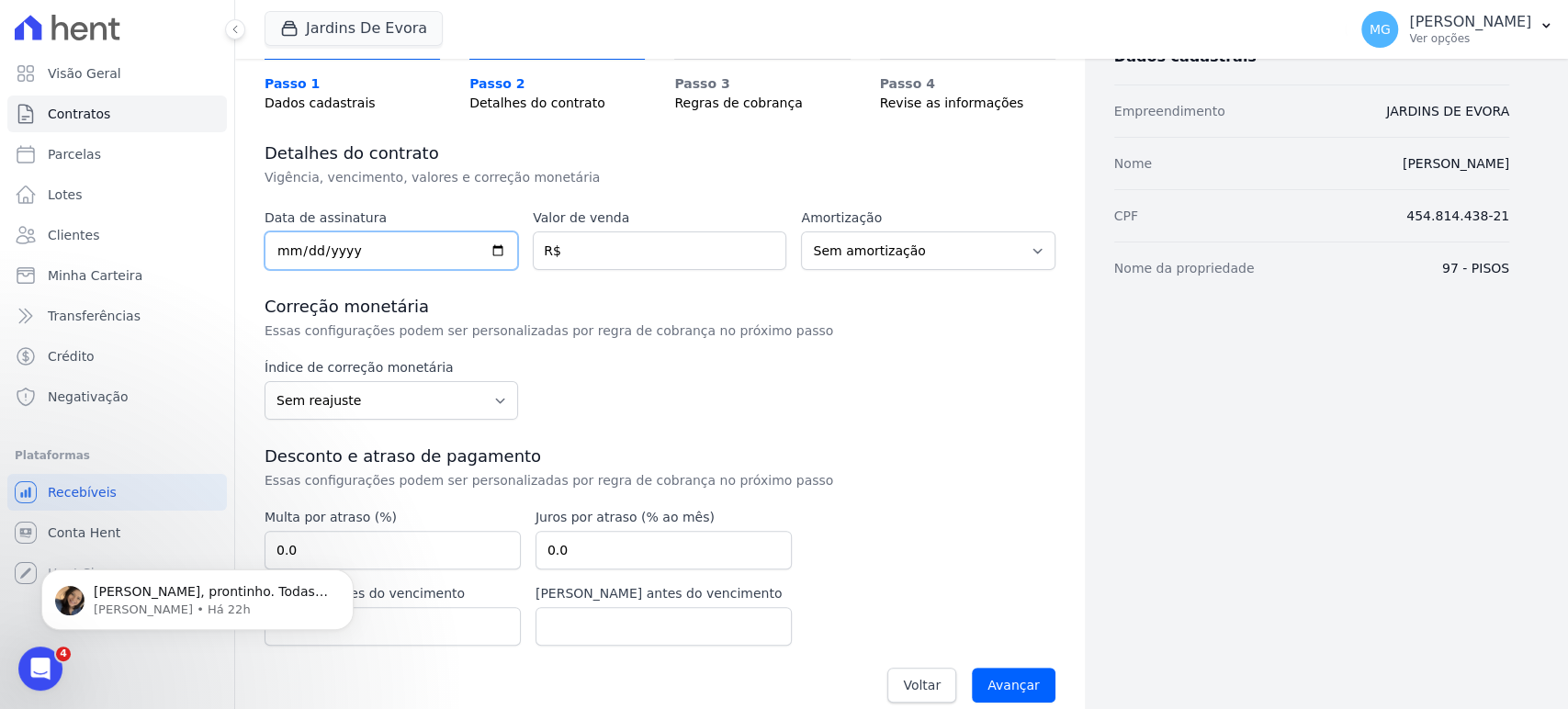
click at [327, 250] on input "date" at bounding box center [391, 251] width 254 height 39
click at [279, 257] on input "date" at bounding box center [391, 251] width 254 height 39
type input "[DATE]"
click at [345, 286] on div "Data de assinatura 2025-08-01 Valor de venda R$ Amortização Sem amortização Pri…" at bounding box center [660, 461] width 790 height 505
click at [1024, 322] on div "Correção monetária Essas configurações podem ser personalizadas por regra de co…" at bounding box center [660, 318] width 790 height 44
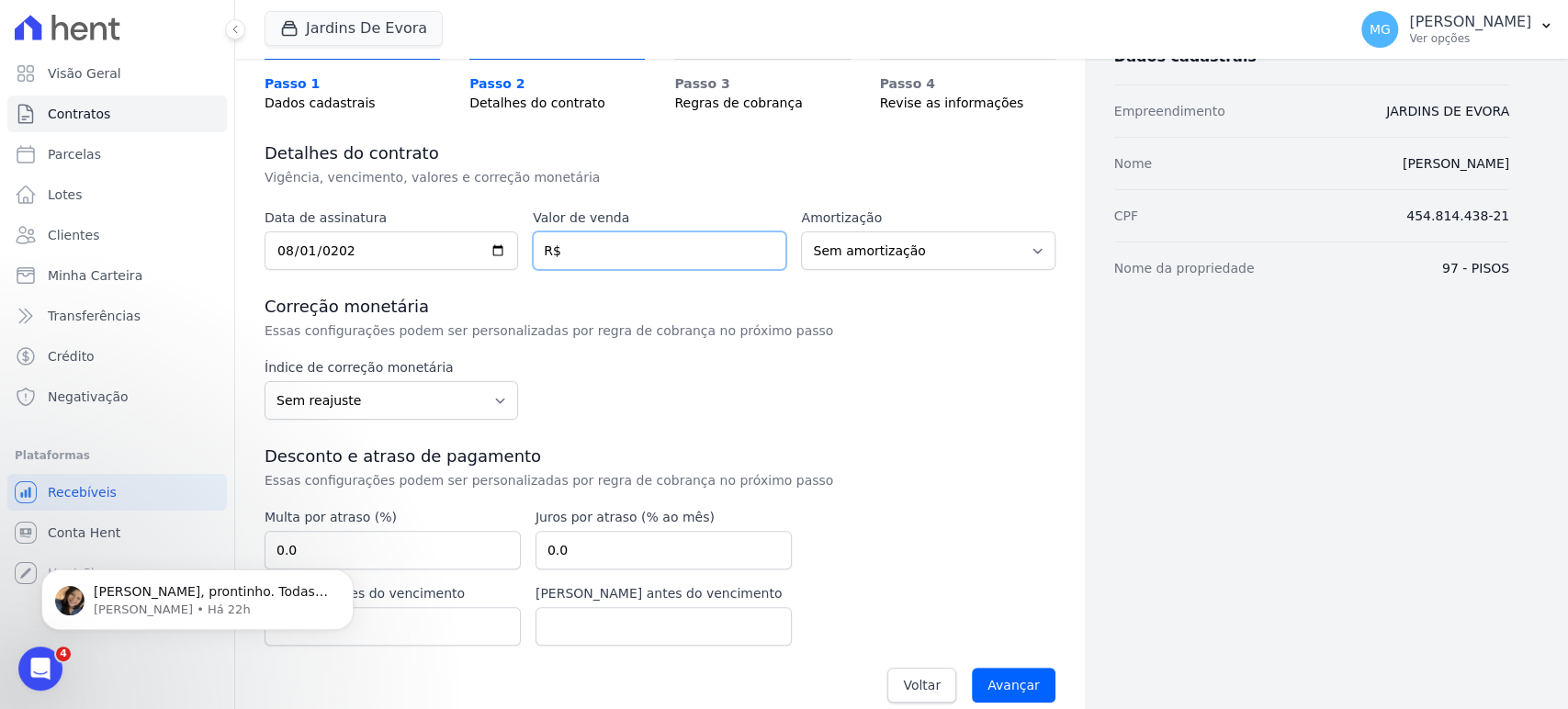
click at [621, 256] on input "number" at bounding box center [660, 251] width 254 height 39
click at [892, 344] on div "Data de assinatura 2025-08-01 Valor de venda R$ Amortização Sem amortização Pri…" at bounding box center [660, 461] width 790 height 505
click at [573, 256] on input "number" at bounding box center [660, 251] width 254 height 39
type input "3395.30"
click at [908, 352] on div "Data de assinatura 2025-08-01 Valor de venda 3395.30 R$ Amortização Sem amortiz…" at bounding box center [660, 461] width 790 height 505
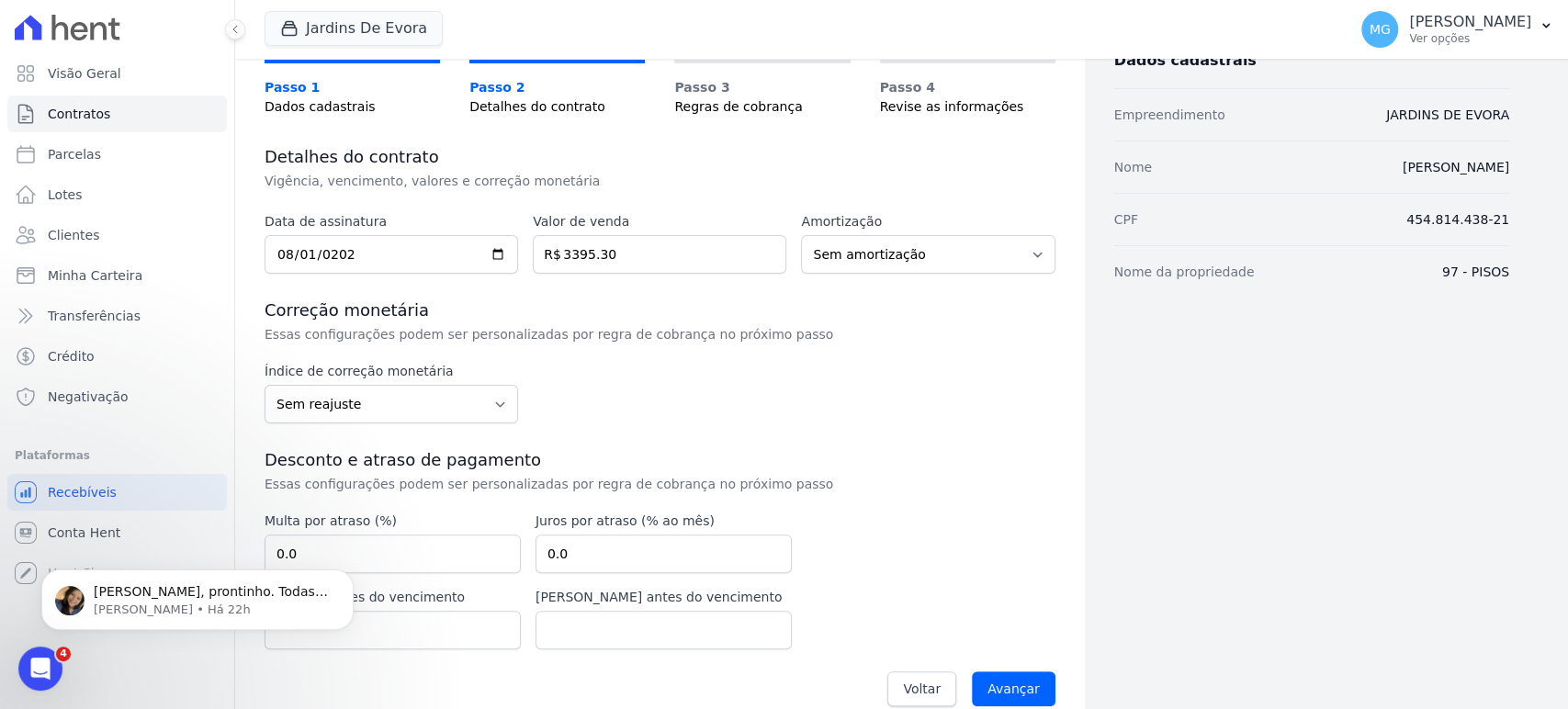
scroll to position [156, 0]
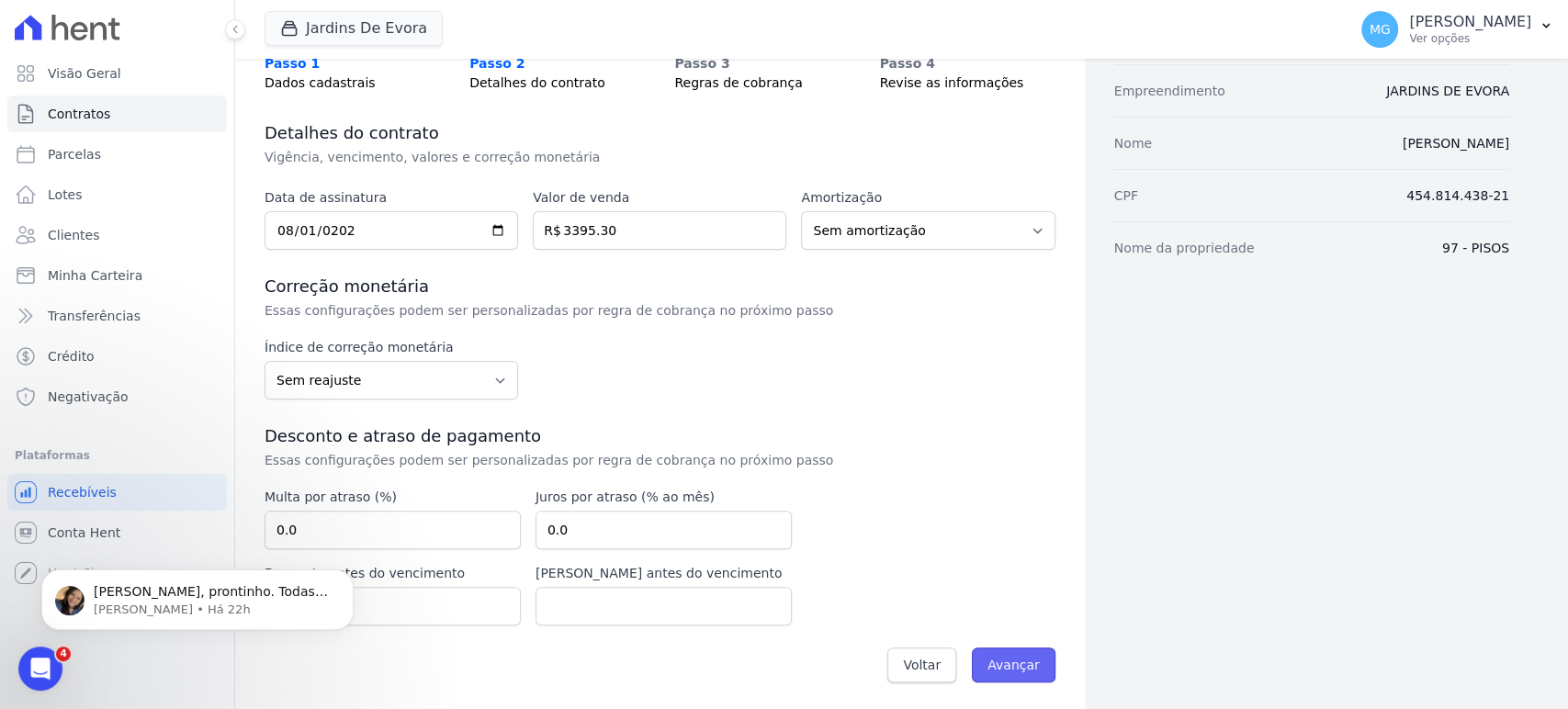
click at [1000, 655] on input "Avançar" at bounding box center [1014, 665] width 84 height 35
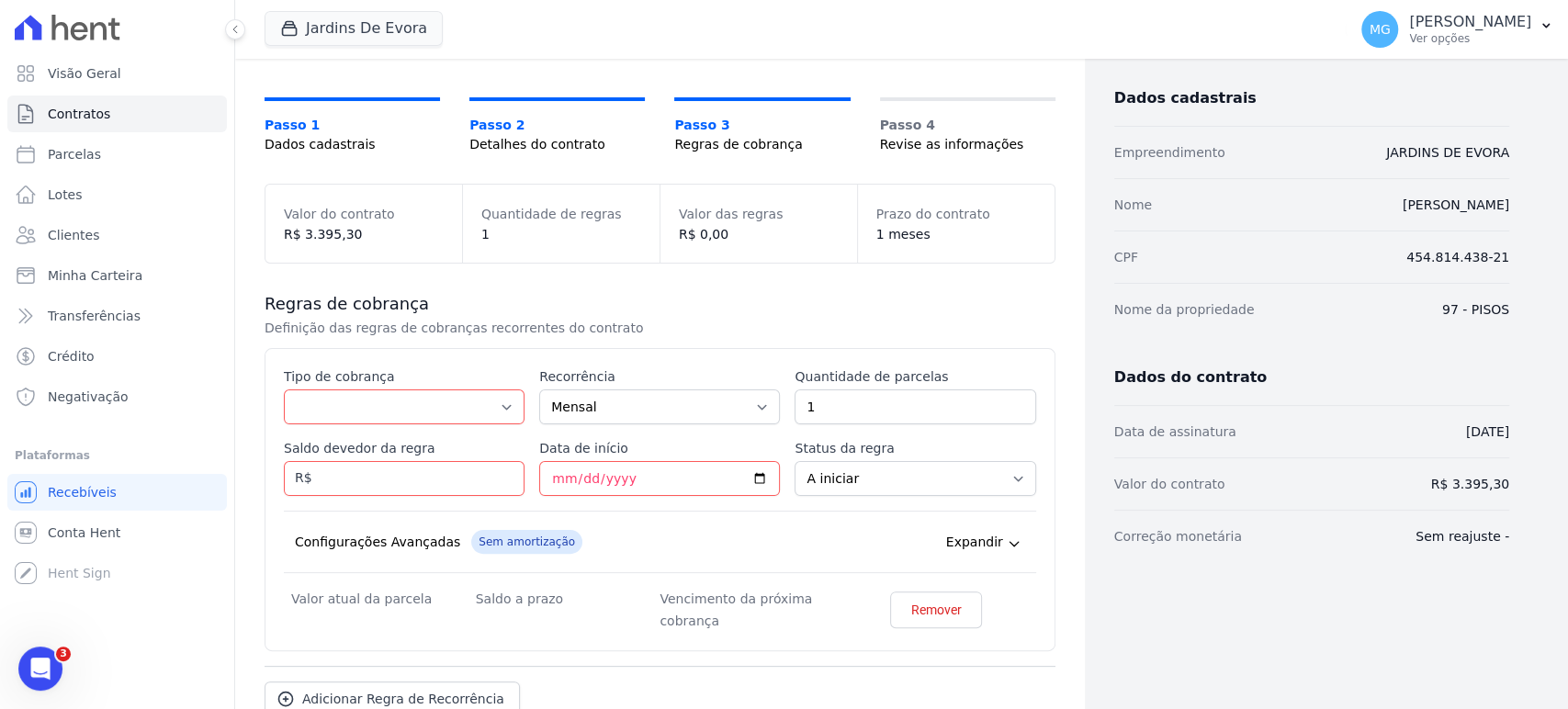
scroll to position [136, 0]
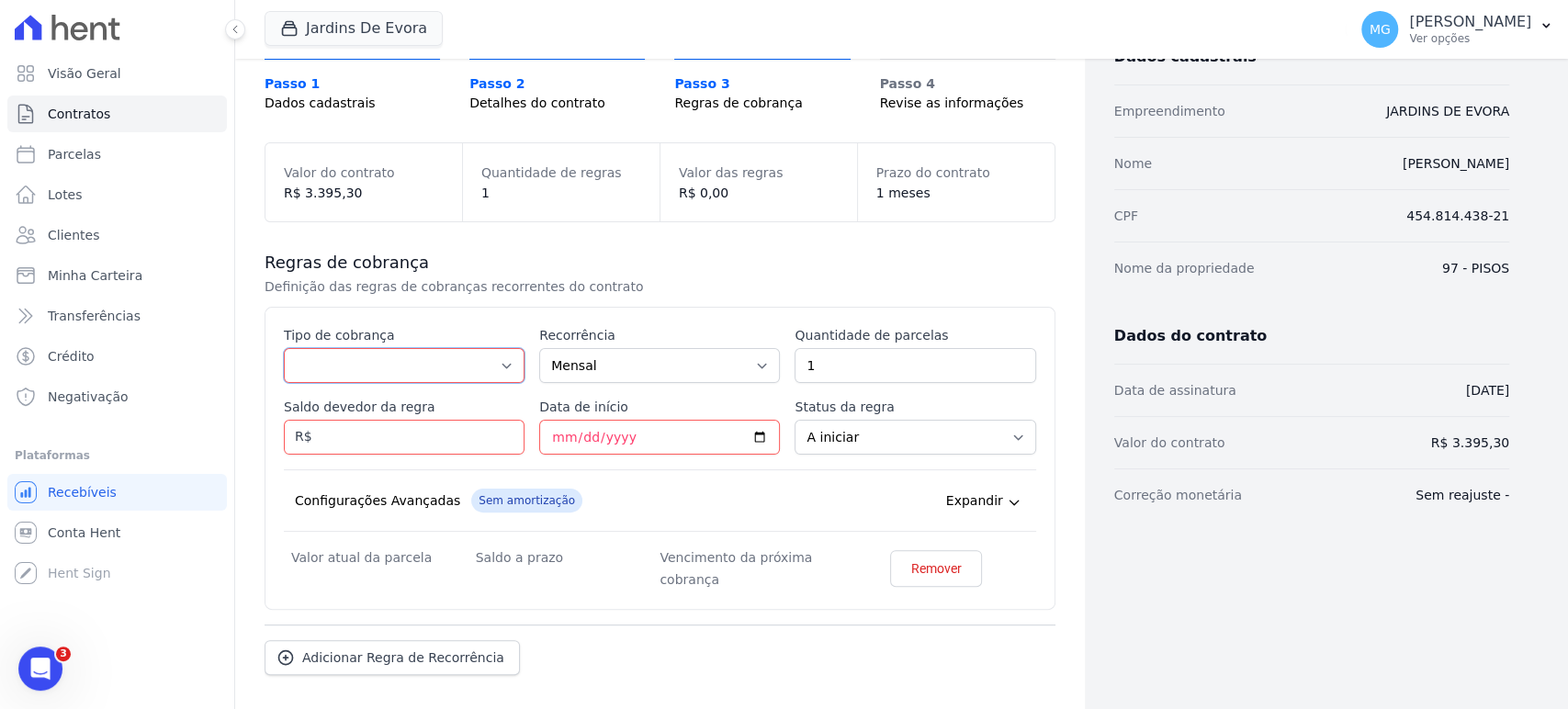
click at [443, 362] on select "Parcela Normal Entrada Sinal Intercalada Chaves Pré-chaves Pós-chaves Impostos …" at bounding box center [403, 365] width 241 height 35
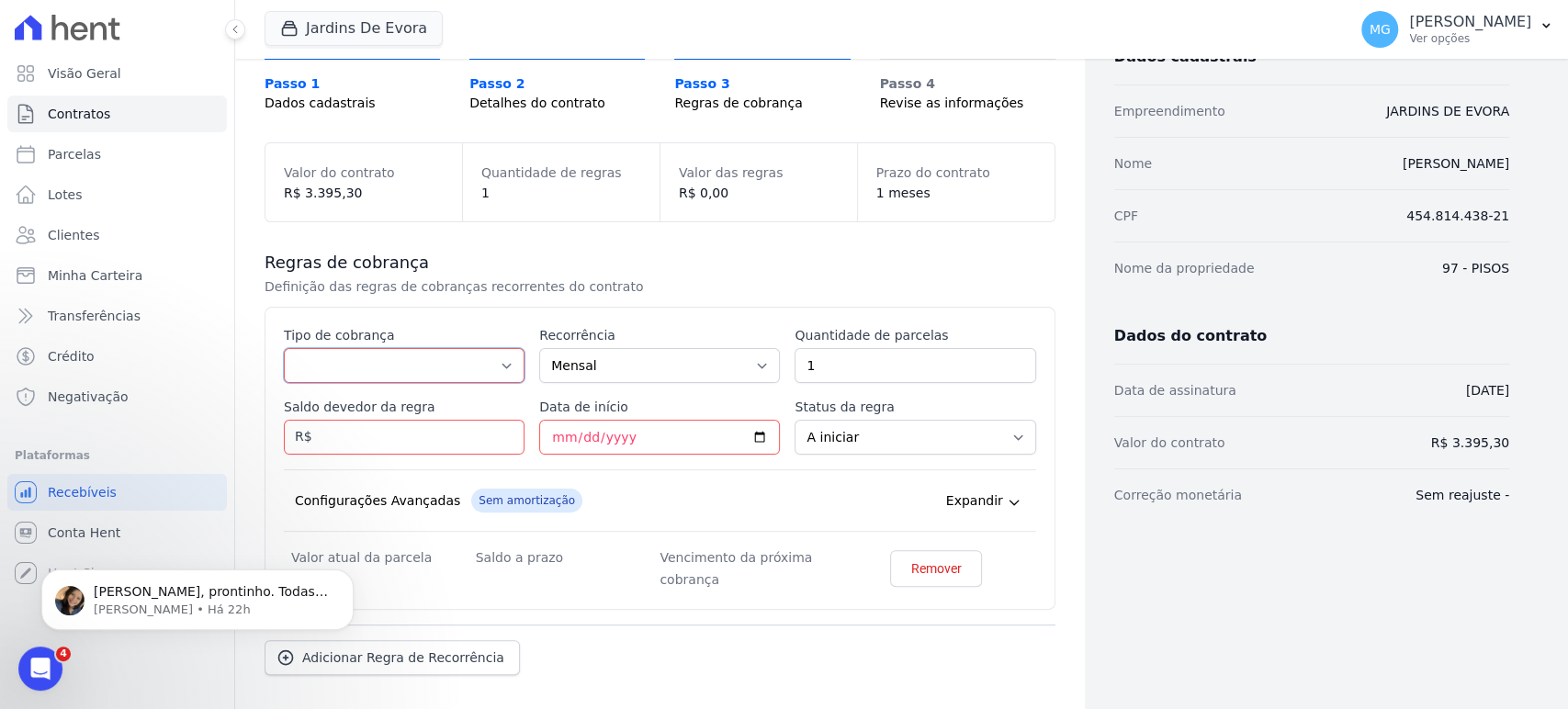
select select "standard"
click at [283, 349] on select "Parcela Normal Entrada Sinal Intercalada Chaves Pré-chaves Pós-chaves Impostos …" at bounding box center [403, 365] width 241 height 35
click at [884, 374] on input "1" at bounding box center [914, 365] width 241 height 35
drag, startPoint x: 900, startPoint y: 293, endPoint x: 785, endPoint y: 343, distance: 125.4
click at [900, 293] on div "Regras de cobrança Definição das regras de cobranças recorrentes do contrato" at bounding box center [660, 274] width 790 height 44
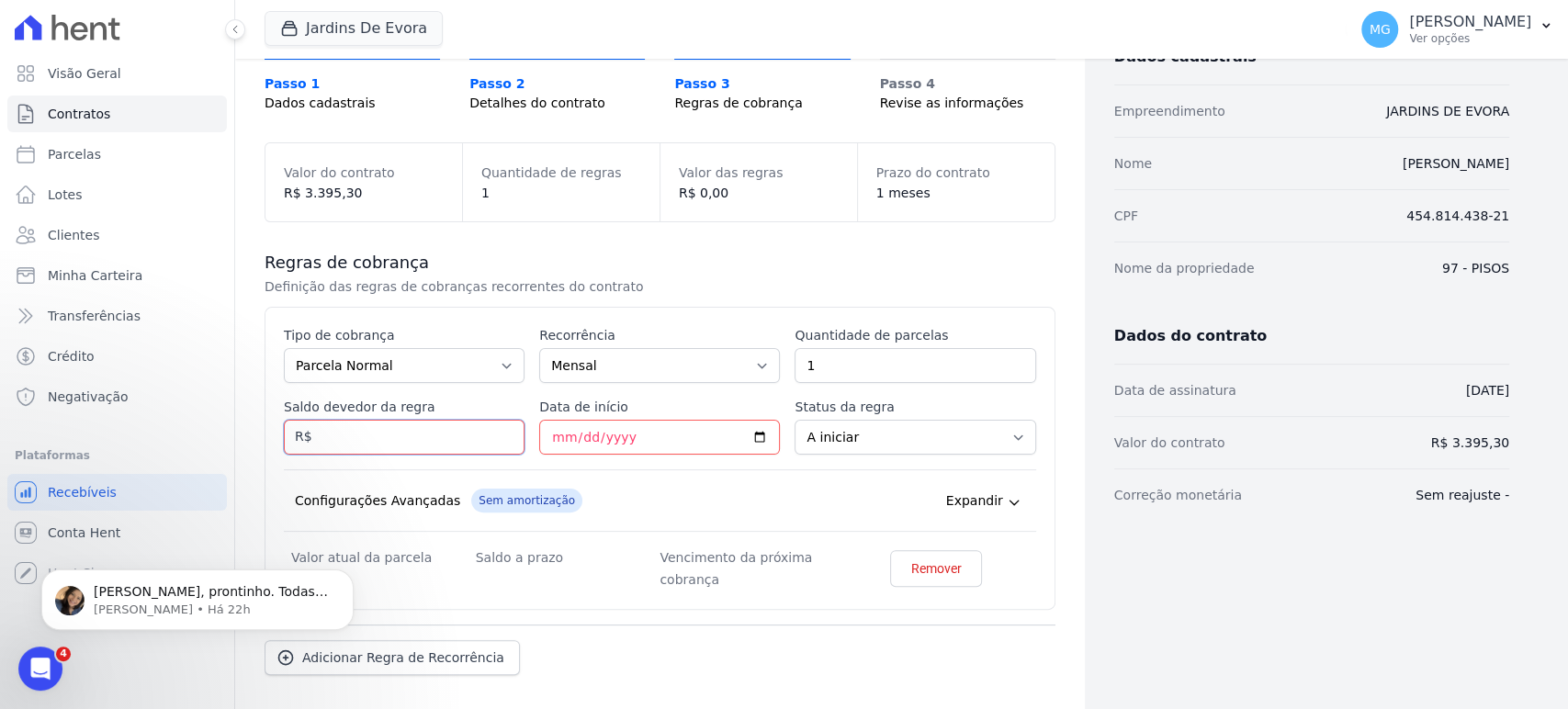
click at [388, 434] on input "Saldo devedor da regra" at bounding box center [403, 437] width 241 height 35
click at [394, 455] on div "Esse tipo de parcela não entra no saldo devedor do contrato. Tipo de cobrança P…" at bounding box center [660, 458] width 753 height 265
click at [386, 440] on input "288" at bounding box center [403, 437] width 241 height 35
type input "288.76"
click at [559, 446] on input "Data de início" at bounding box center [659, 437] width 241 height 35
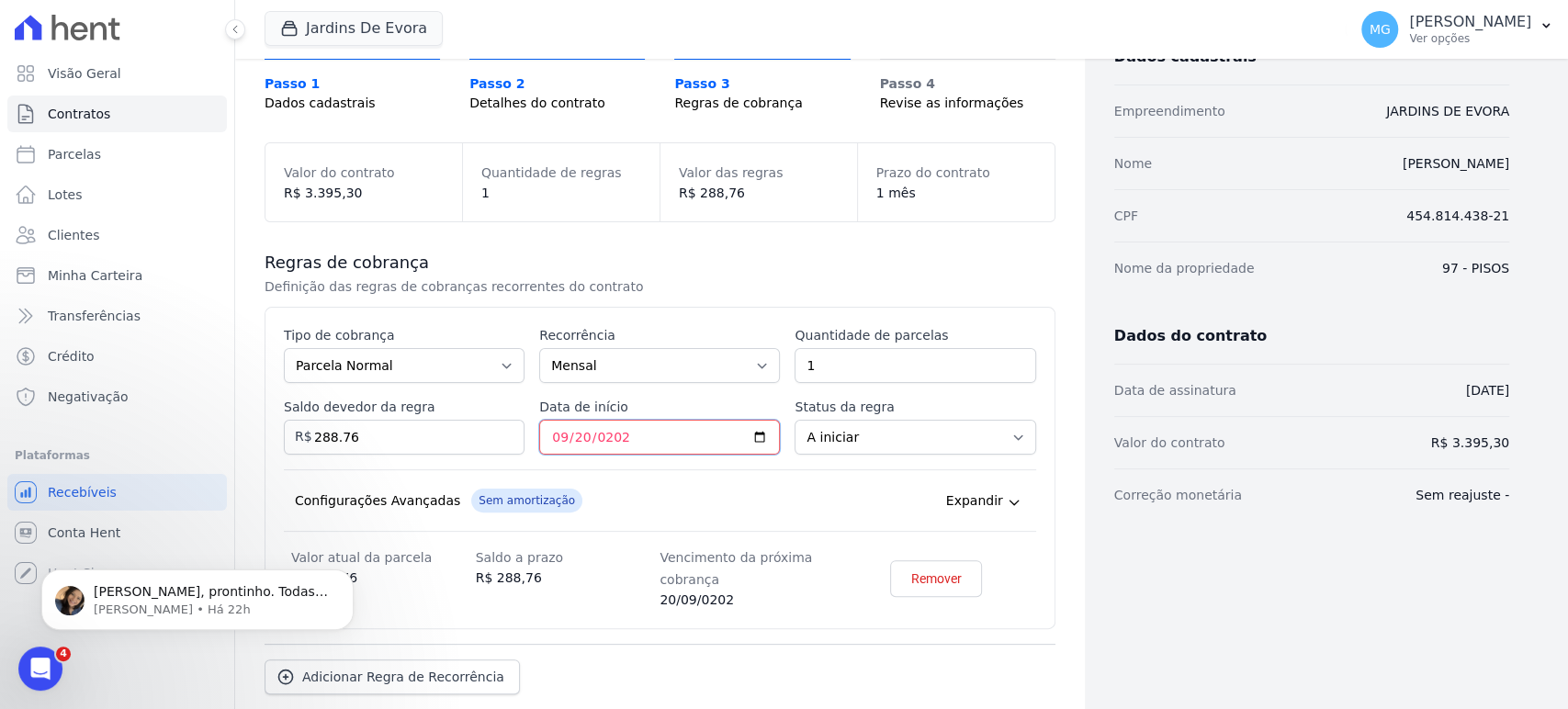
type input "[DATE]"
click at [974, 233] on div "Regras de cobrança Definição das regras de cobranças recorrentes do contrato Es…" at bounding box center [660, 473] width 790 height 501
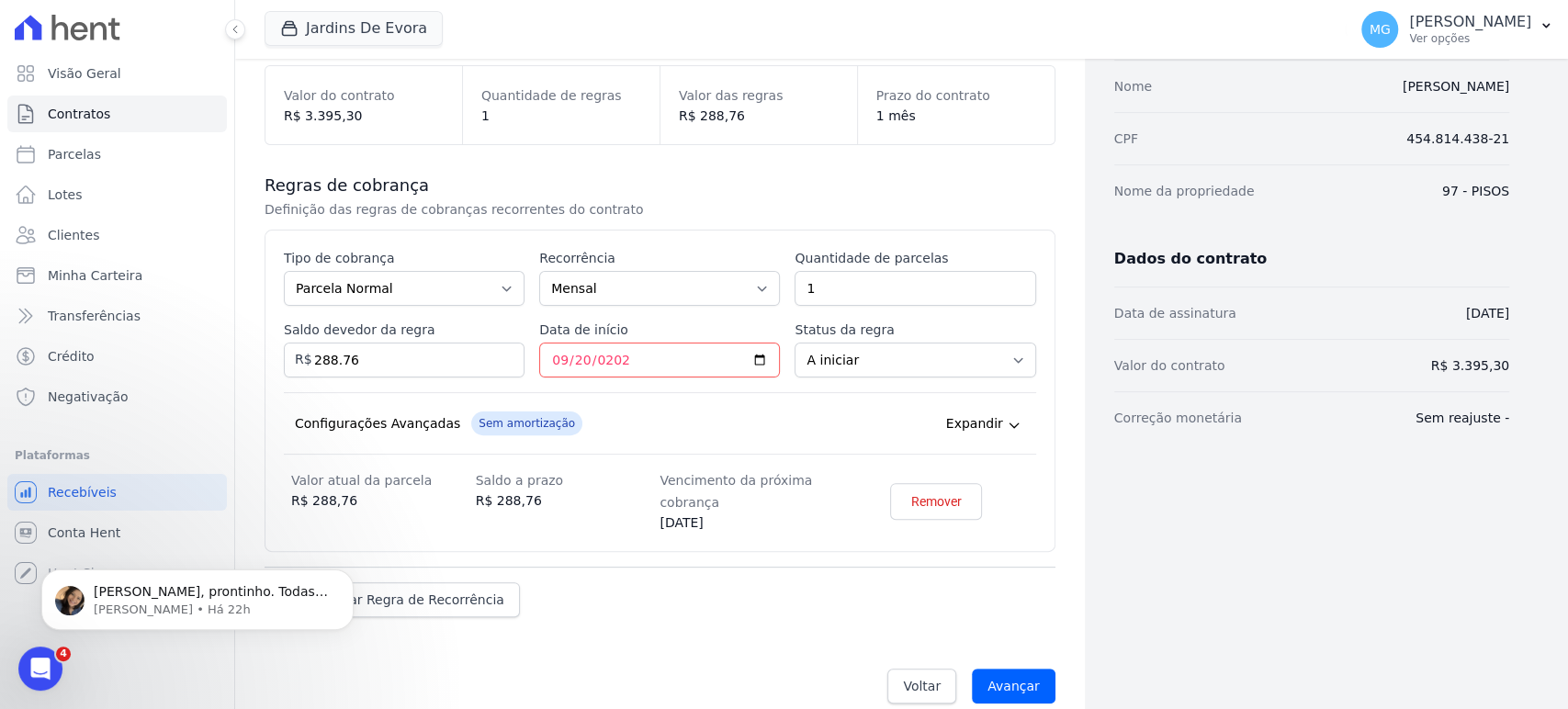
scroll to position [235, 0]
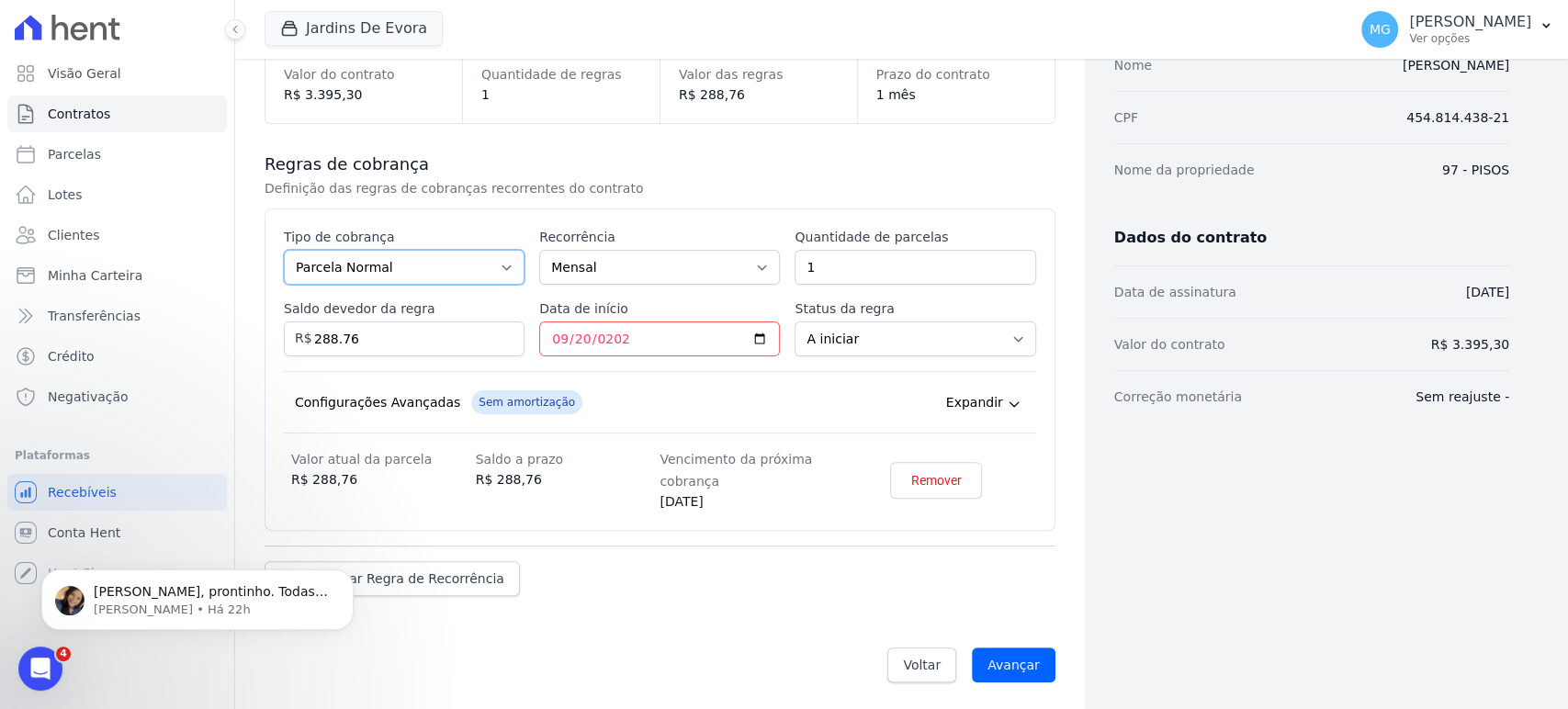
click at [420, 250] on select "Parcela Normal Entrada Sinal Intercalada Chaves Pré-chaves Pós-chaves Impostos …" at bounding box center [403, 267] width 241 height 35
select select "down_payment"
click at [283, 250] on select "Parcela Normal Entrada Sinal Intercalada Chaves Pré-chaves Pós-chaves Impostos …" at bounding box center [403, 267] width 241 height 35
click at [683, 184] on p "Definição das regras de cobranças recorrentes do contrato" at bounding box center [573, 188] width 617 height 18
click at [628, 279] on select "Mensal Bimestral Trimestral Semestral Anual" at bounding box center [659, 267] width 241 height 35
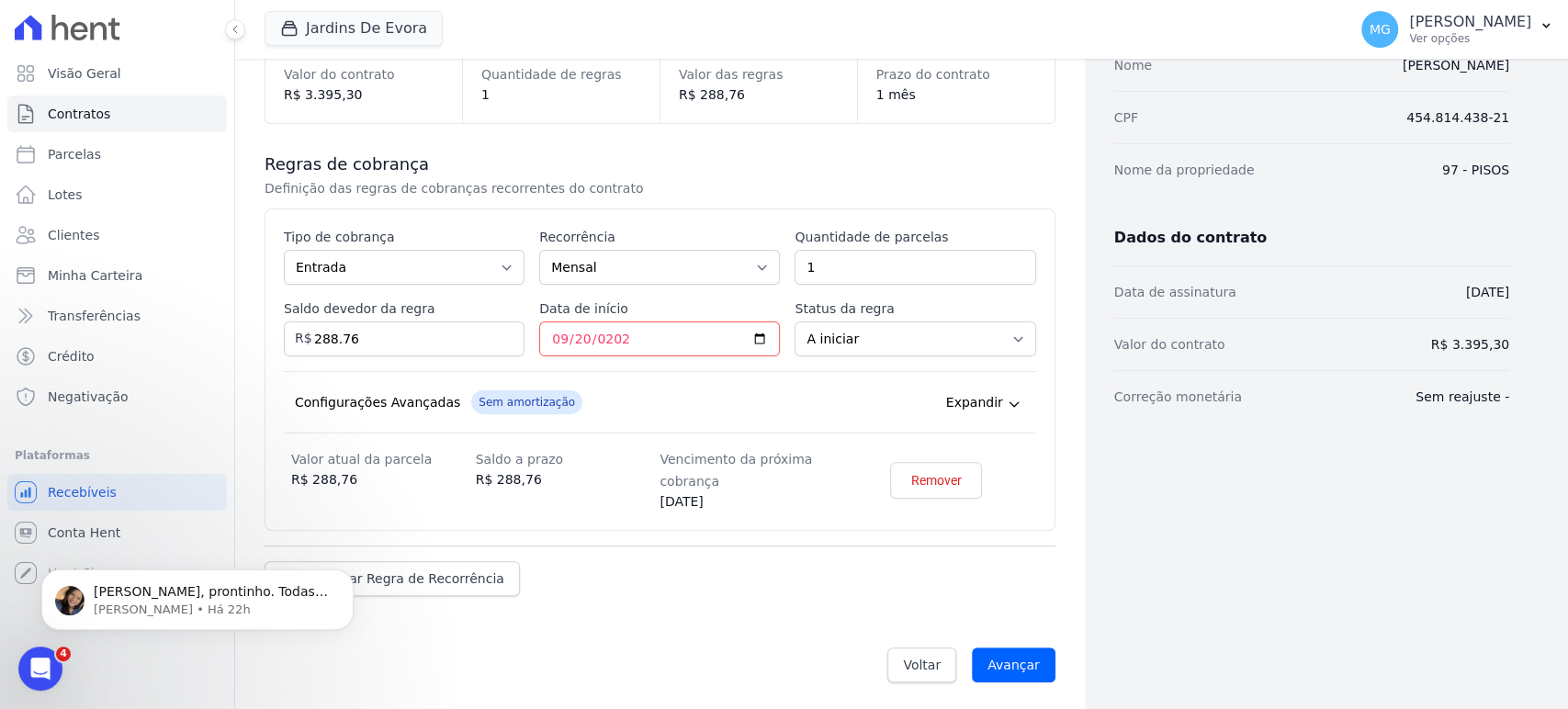
click at [723, 202] on div "Regras de cobrança Definição das regras de cobranças recorrentes do contrato Es…" at bounding box center [660, 374] width 790 height 501
click at [347, 573] on icon "Dismiss notification" at bounding box center [348, 575] width 10 height 10
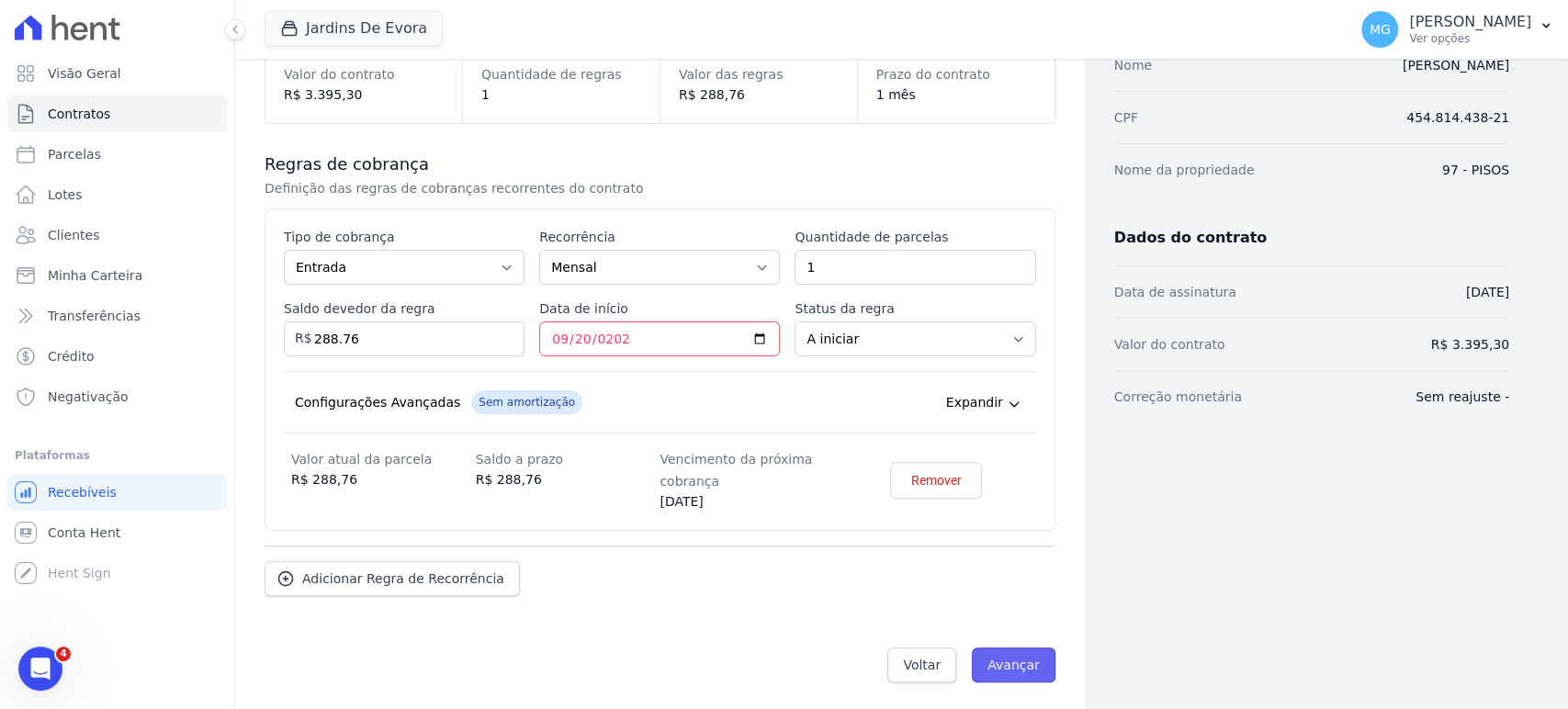
click at [991, 669] on input "Avançar" at bounding box center [1014, 665] width 84 height 35
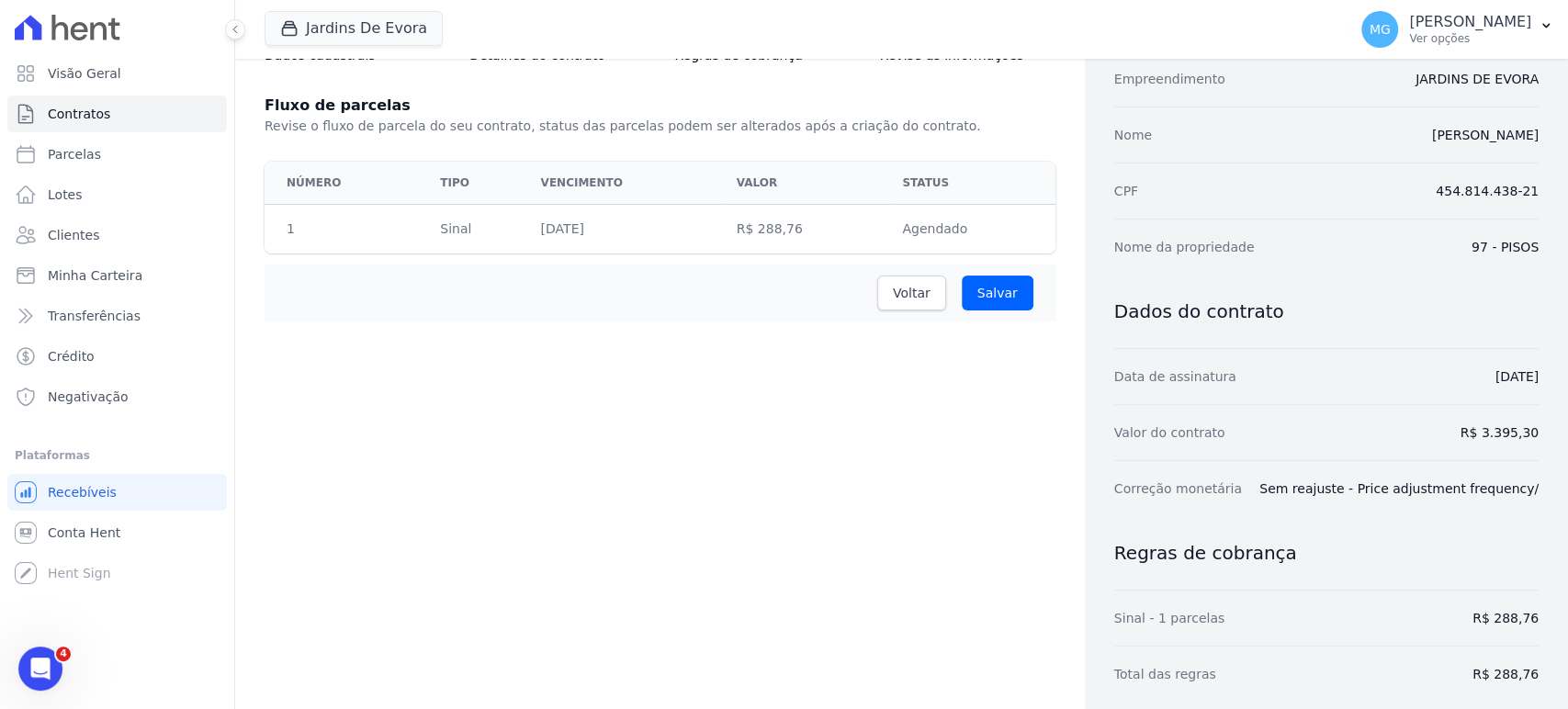
scroll to position [190, 0]
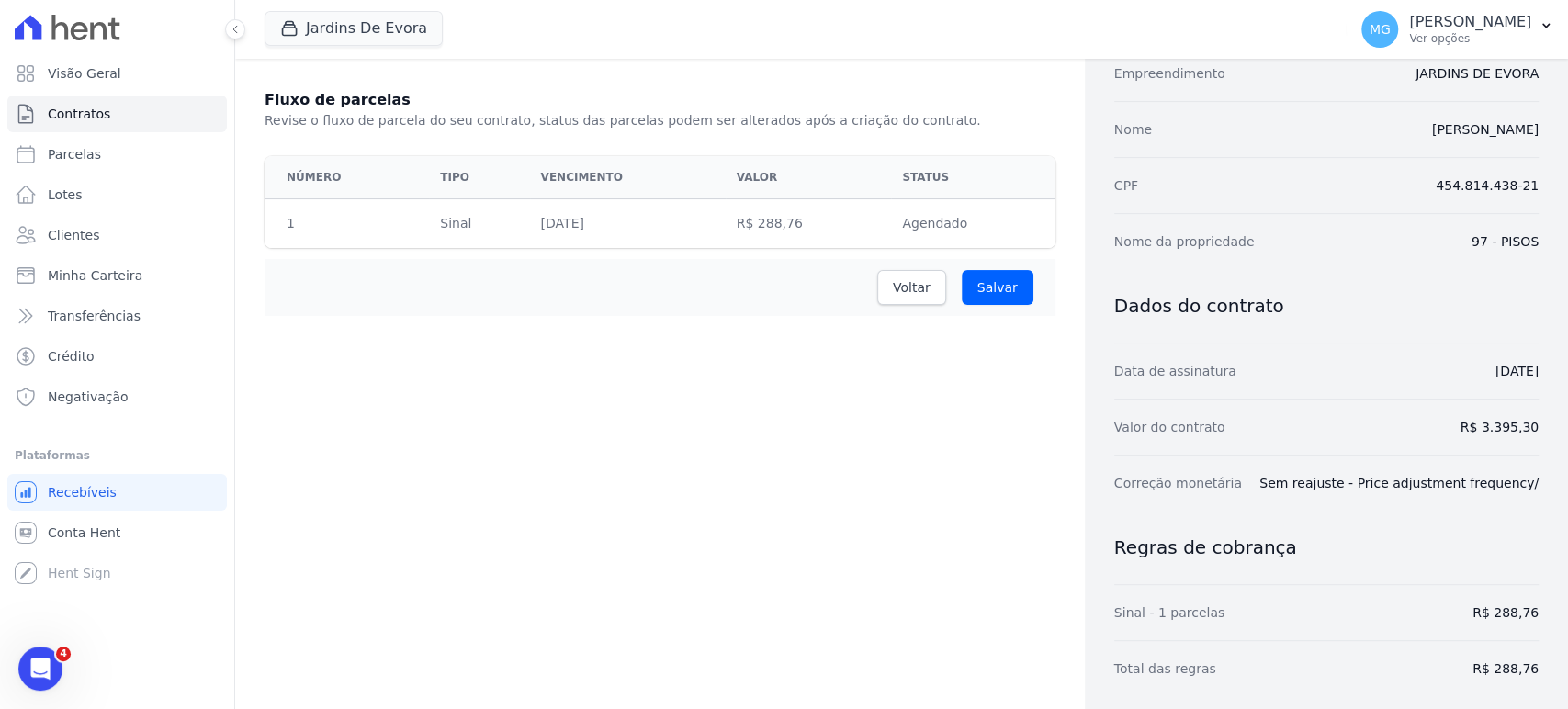
drag, startPoint x: 1449, startPoint y: 424, endPoint x: 1566, endPoint y: 445, distance: 118.9
click at [1566, 445] on main "Contratos Adicionar Contrato Adicionar Contrato Passo 1 Dados cadastrais Passo …" at bounding box center [901, 384] width 1332 height 651
click at [976, 278] on input "Salvar" at bounding box center [998, 288] width 72 height 35
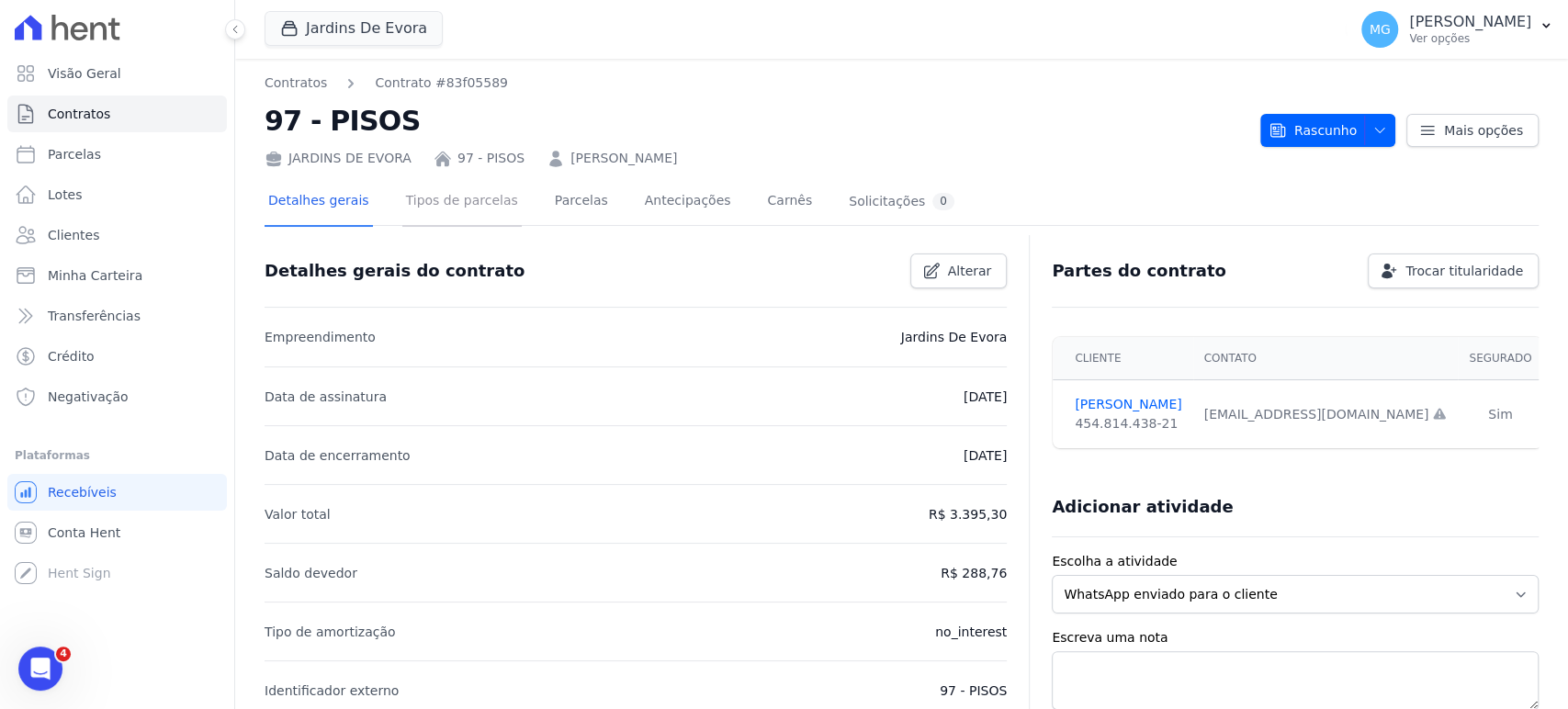
click at [476, 200] on link "Tipos de parcelas" at bounding box center [462, 203] width 120 height 49
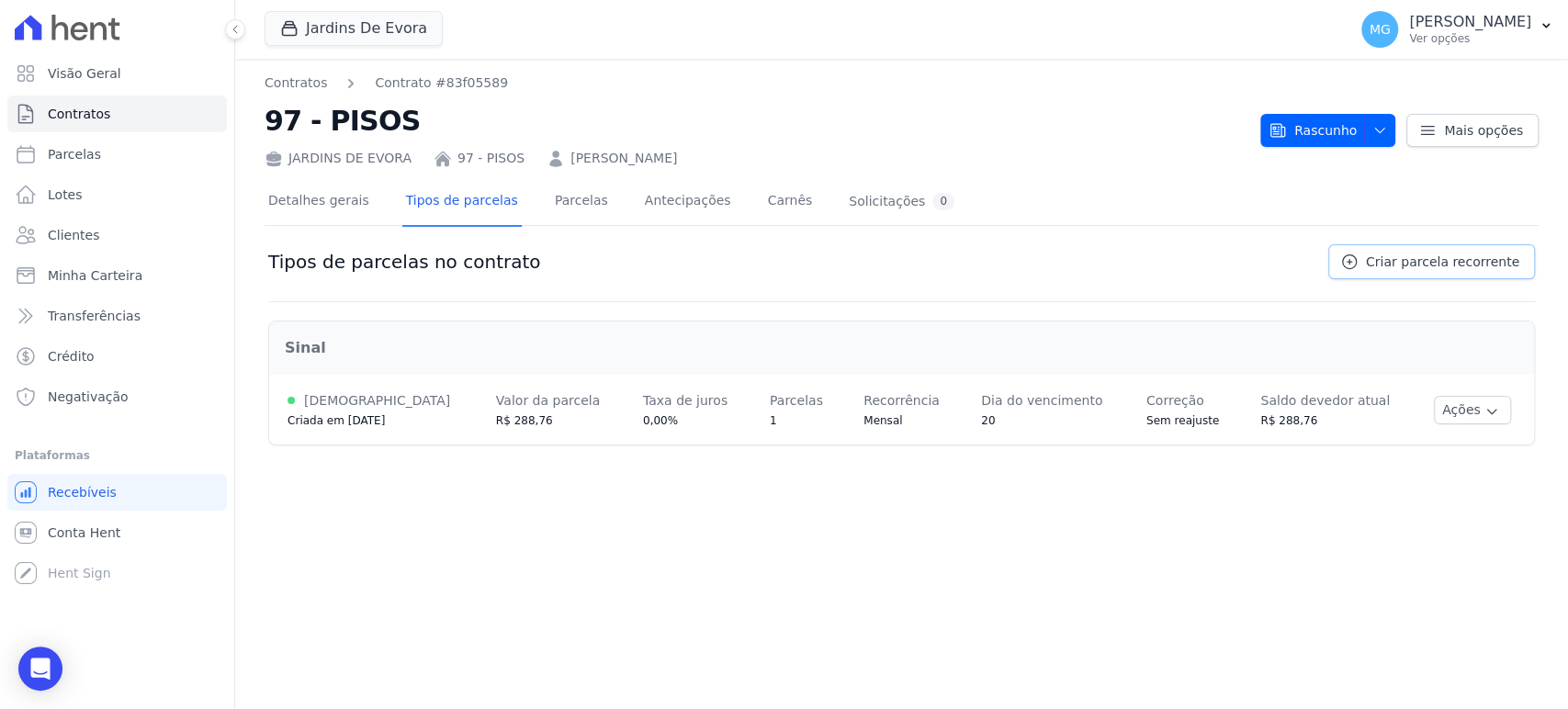
click at [1358, 260] on icon at bounding box center [1349, 262] width 18 height 18
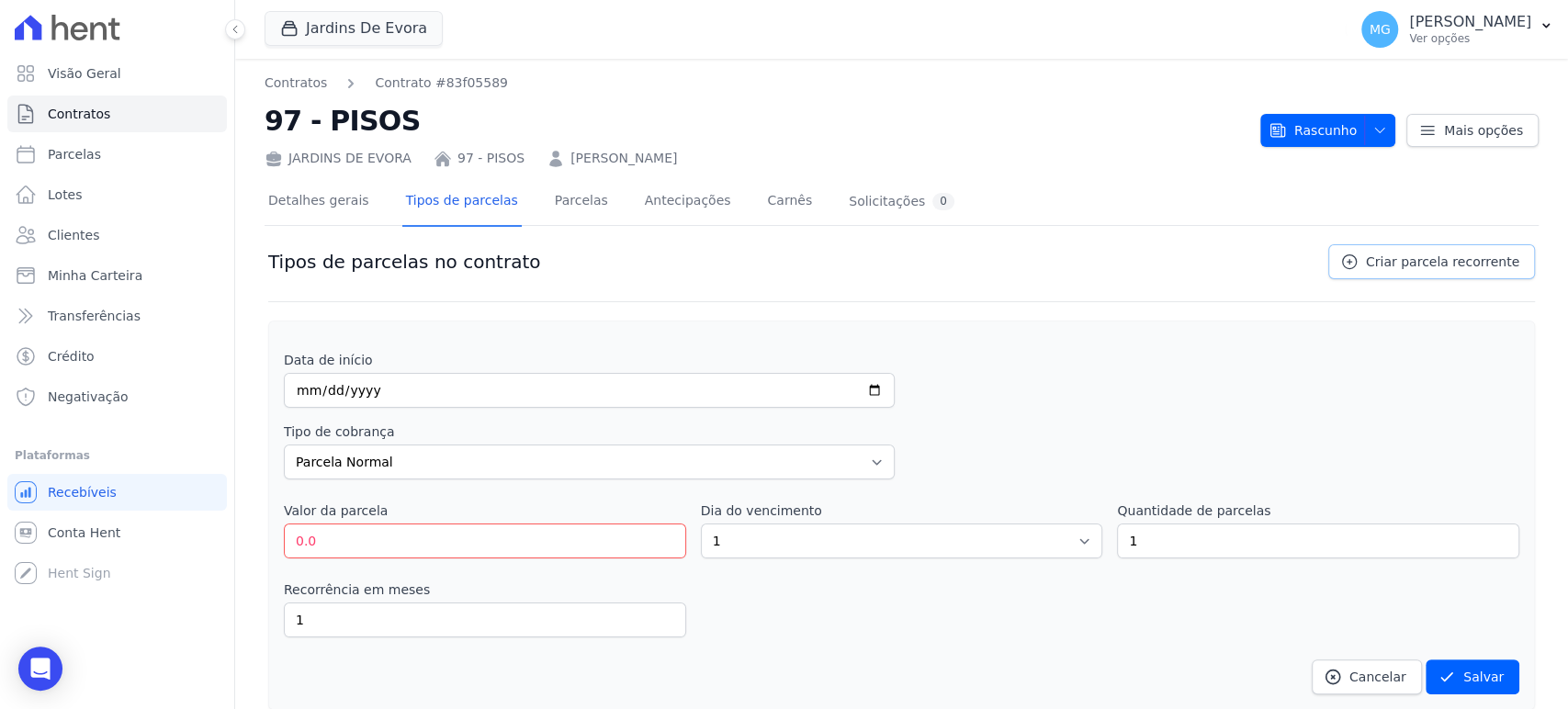
scroll to position [67, 0]
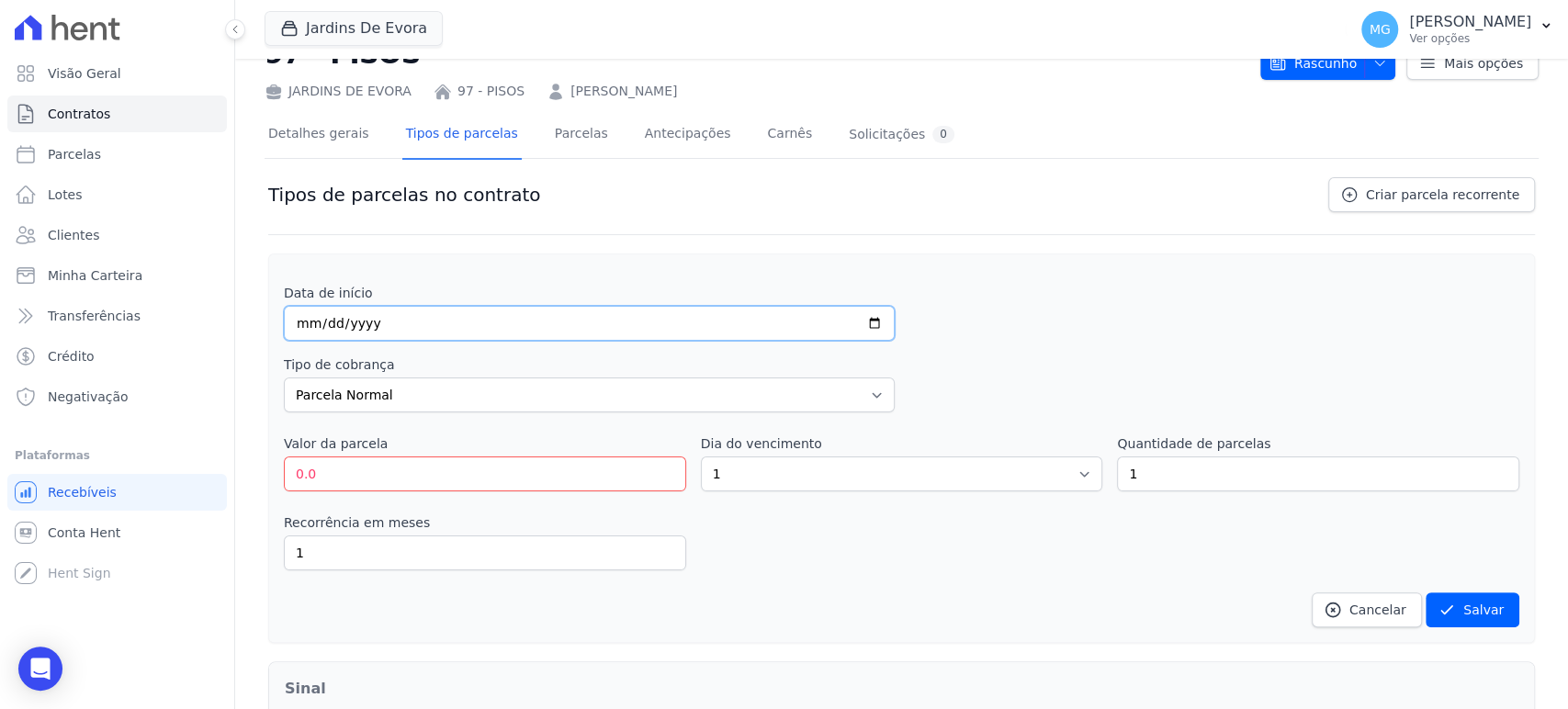
click at [300, 316] on input "date" at bounding box center [589, 323] width 611 height 35
type input "2025-10-20"
click at [369, 390] on select "Parcela Normal Entrada Sinal Intercalada Chaves Pré-chaves Pós-chaves Impostos …" at bounding box center [589, 394] width 611 height 35
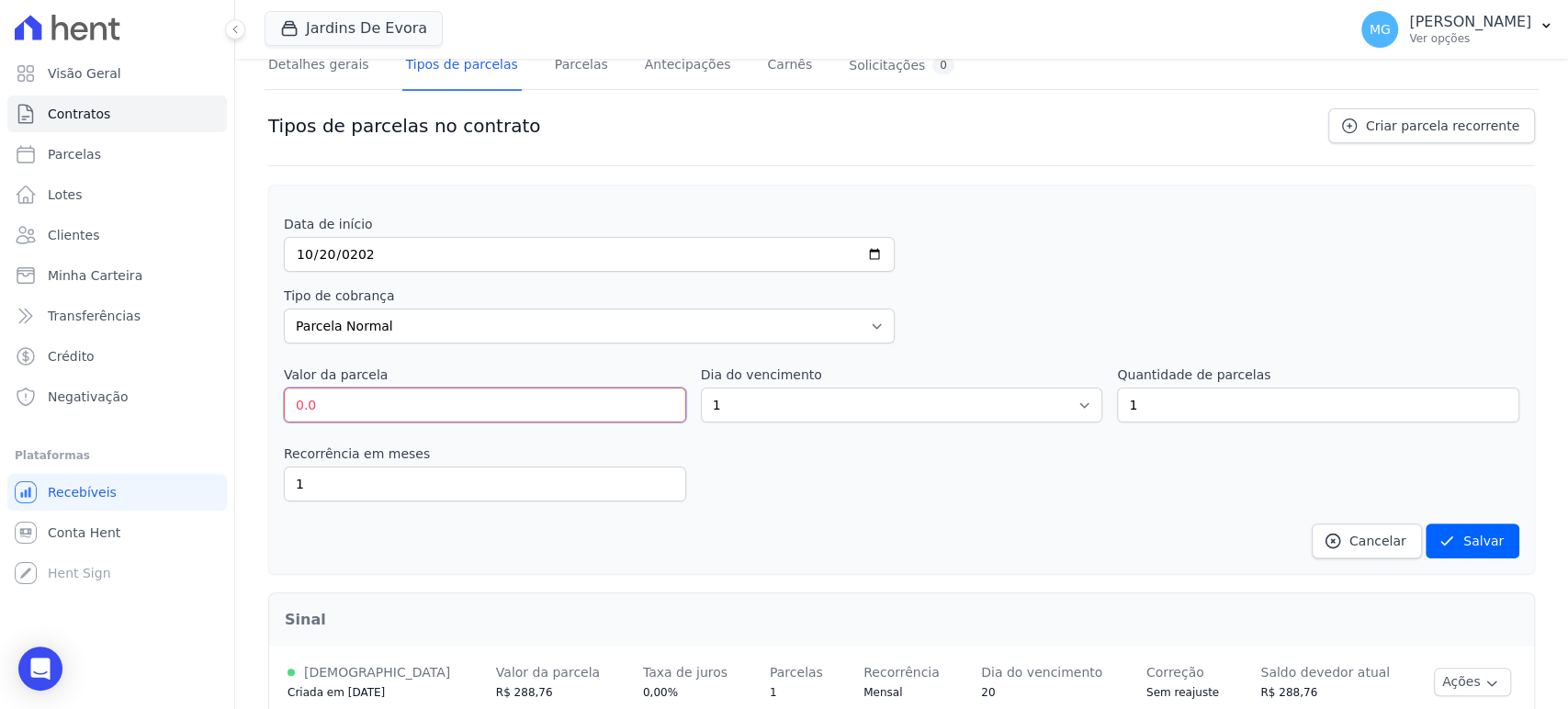
click at [344, 411] on input "0.0" at bounding box center [484, 404] width 402 height 35
type input "0"
type input "288.74"
click at [744, 405] on select "1 2 3 4 5 6 7 8 9 10 11 12 13 14 15 16 17 18 19 20 21 22 23 24 25 26 27 28 29 3…" at bounding box center [901, 404] width 402 height 35
click at [701, 387] on select "1 2 3 4 5 6 7 8 9 10 11 12 13 14 15 16 17 18 19 20 21 22 23 24 25 26 27 28 29 3…" at bounding box center [901, 404] width 402 height 35
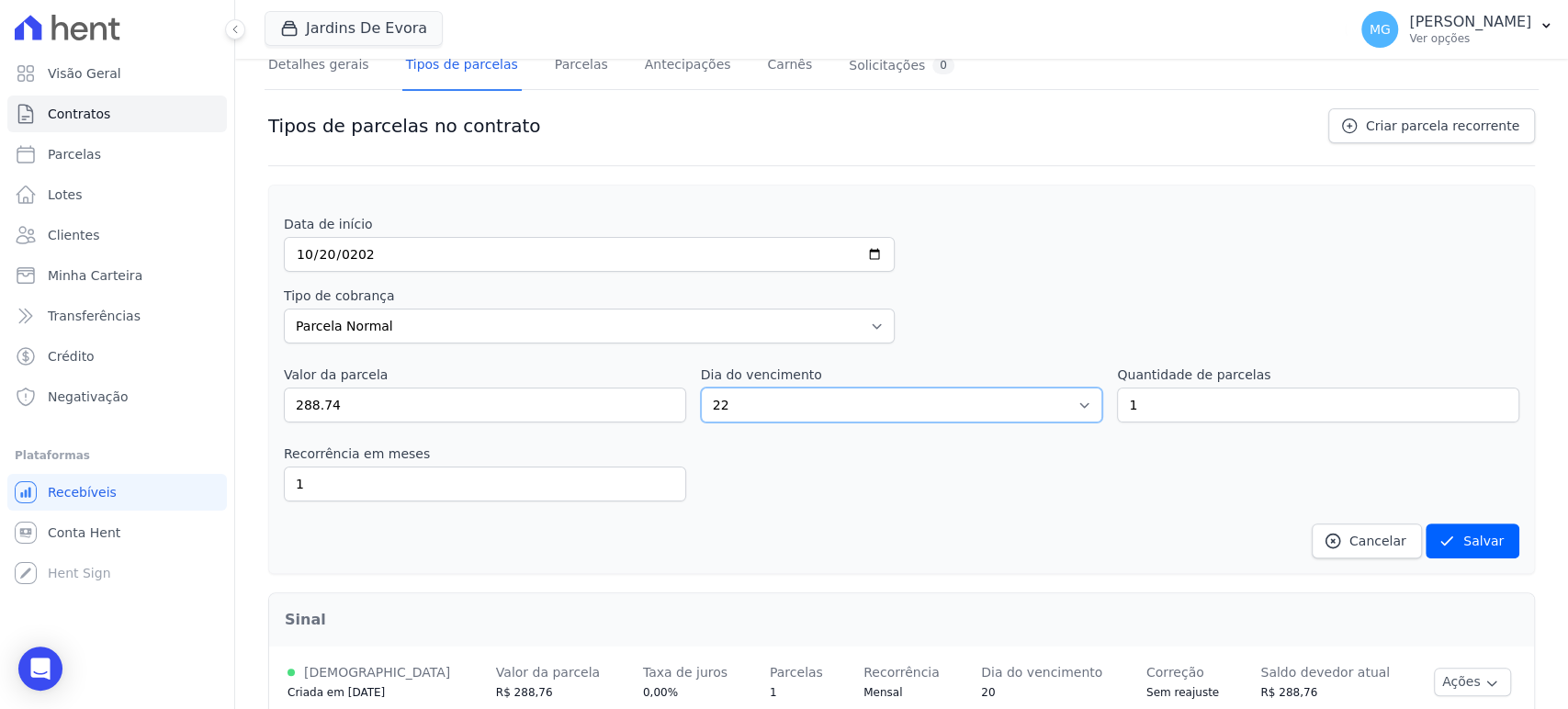
drag, startPoint x: 728, startPoint y: 402, endPoint x: 727, endPoint y: 387, distance: 15.0
click at [728, 402] on select "1 2 3 4 5 6 7 8 9 10 11 12 13 14 15 16 17 18 19 20 21 22 23 24 25 26 27 28 29 3…" at bounding box center [901, 404] width 402 height 35
select select "20"
click at [701, 387] on select "1 2 3 4 5 6 7 8 9 10 11 12 13 14 15 16 17 18 19 20 21 22 23 24 25 26 27 28 29 3…" at bounding box center [901, 404] width 402 height 35
click at [1205, 404] on input "1" at bounding box center [1317, 404] width 402 height 35
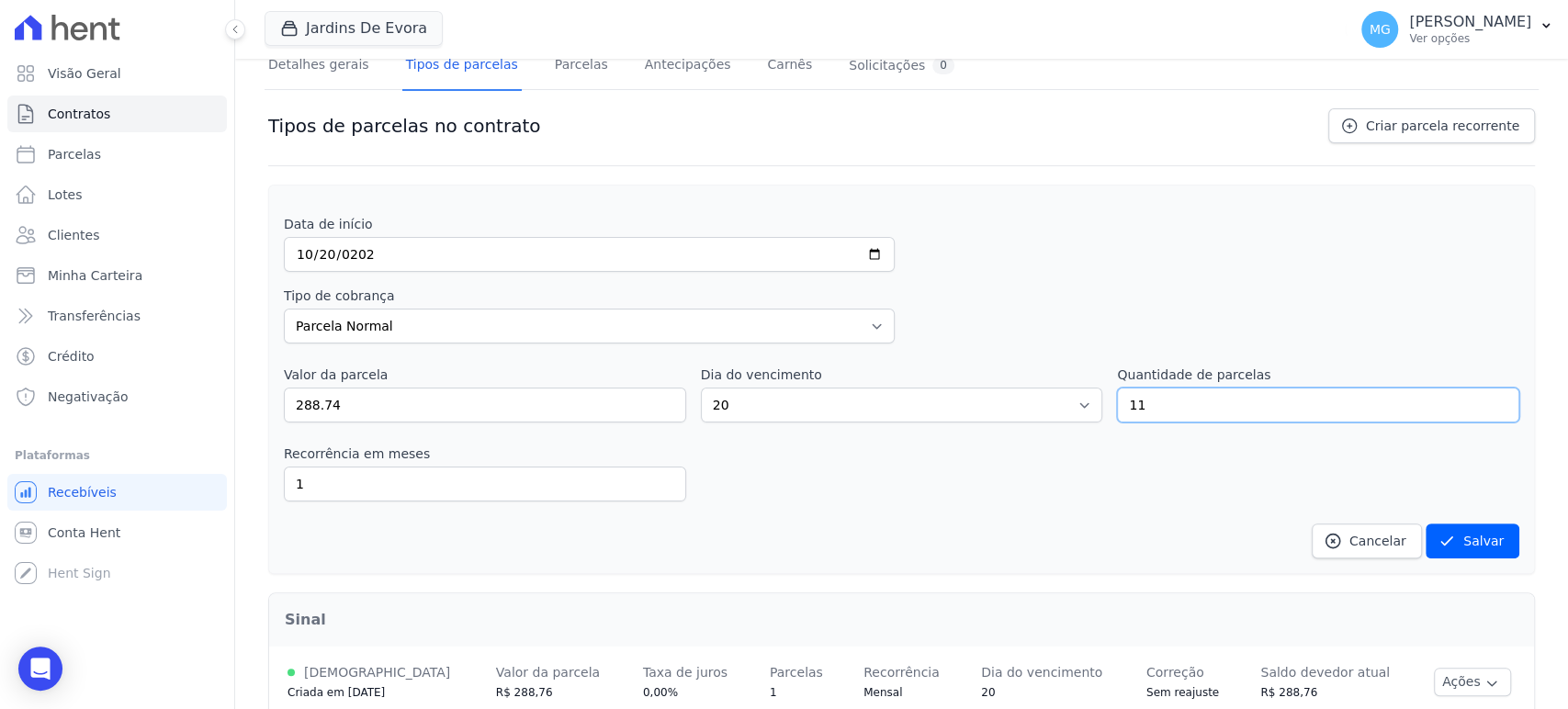
type input "11"
click at [1163, 431] on div "Data de início 2025-10-20 Tipo de cobrança Parcela Normal Entrada Sinal Interca…" at bounding box center [901, 386] width 1236 height 344
click at [778, 501] on div "Data de início 2025-10-20 Tipo de cobrança Parcela Normal Entrada Sinal Interca…" at bounding box center [901, 386] width 1236 height 344
click at [1453, 535] on button "Salvar" at bounding box center [1472, 541] width 94 height 35
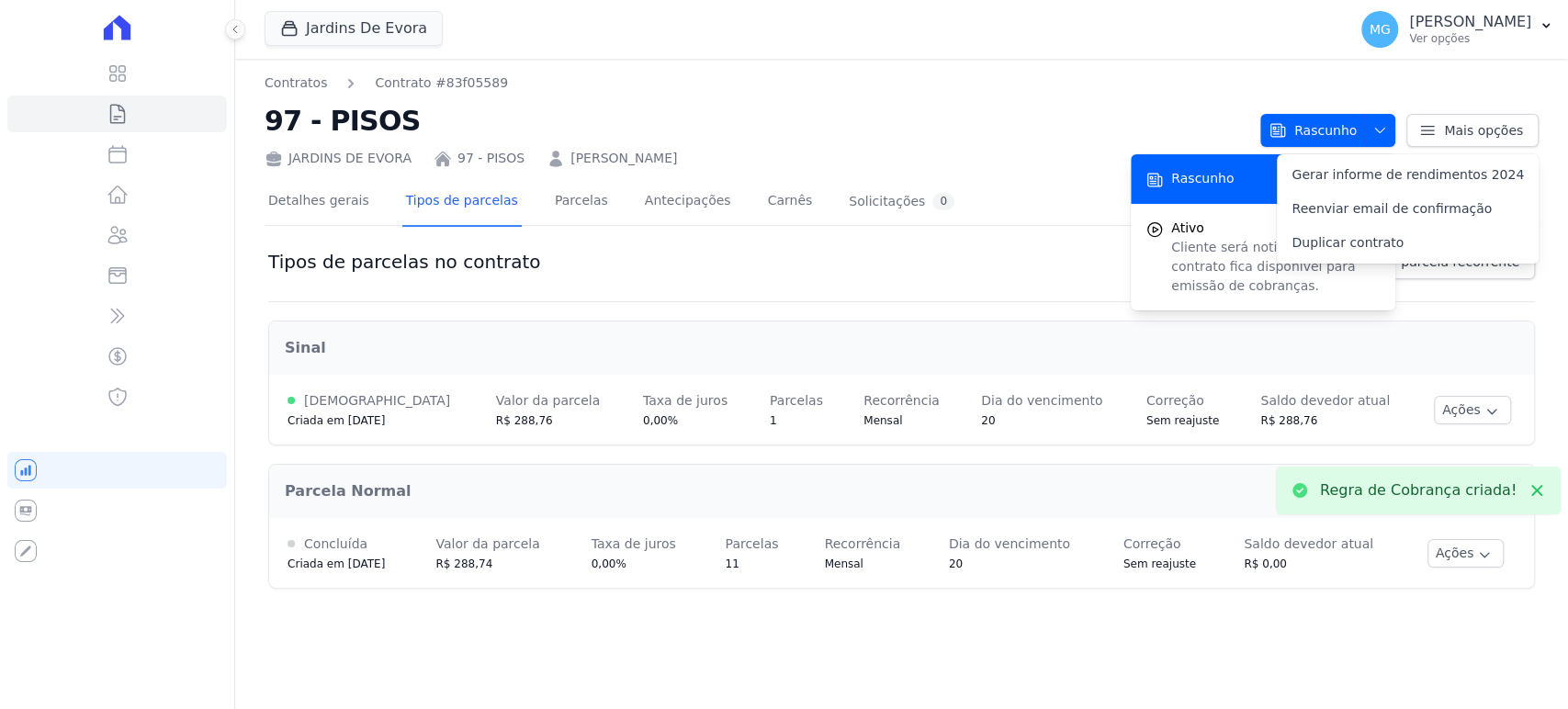
scroll to position [0, 0]
drag, startPoint x: 466, startPoint y: 564, endPoint x: 519, endPoint y: 564, distance: 53.0
click at [519, 564] on div "R$ 288,74" at bounding box center [494, 564] width 119 height 18
click at [453, 605] on div "Contratos Contrato #83f05589 97 - PISOS JARDINS DE EVORA 97 - PISOS MILENA VIEI…" at bounding box center [901, 384] width 1332 height 651
click at [1537, 483] on icon at bounding box center [1536, 490] width 18 height 18
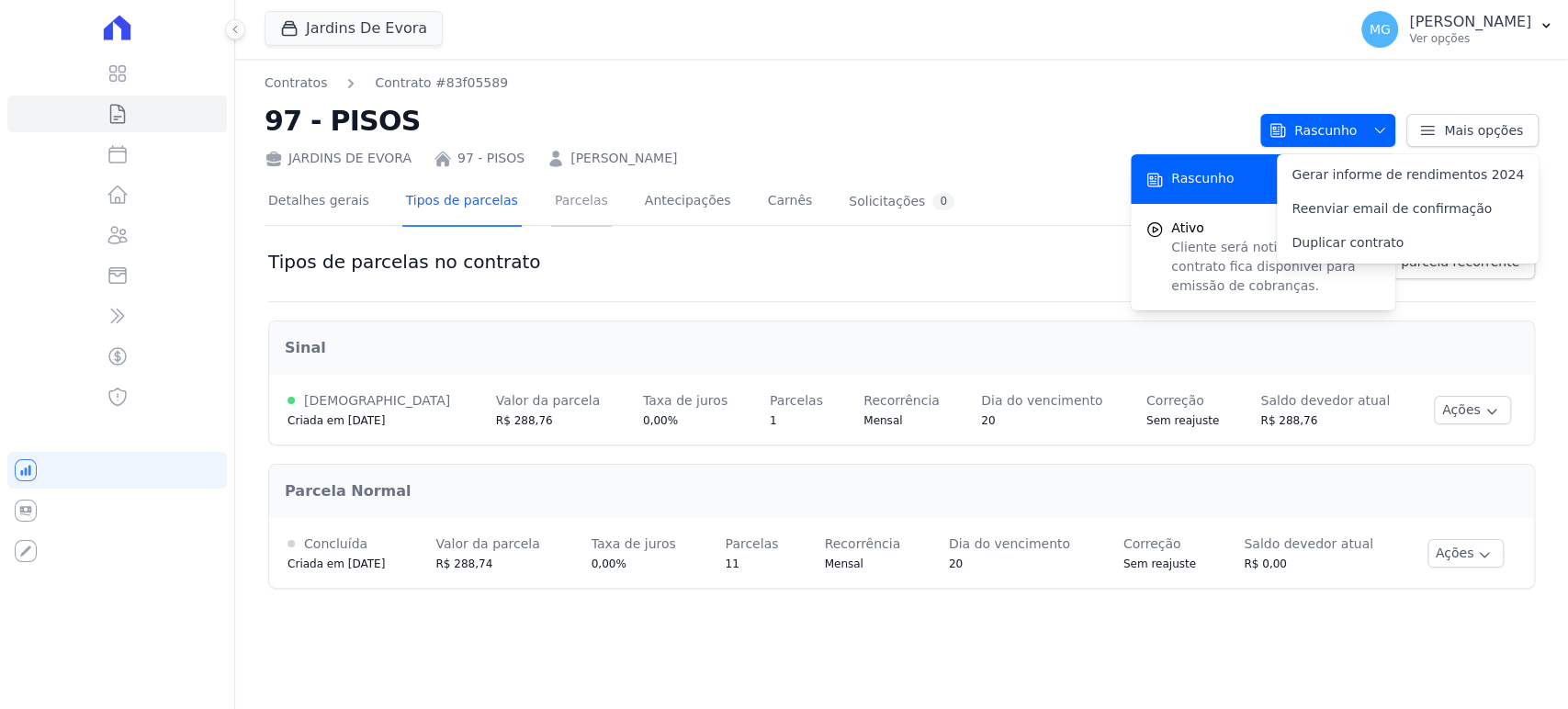
click at [551, 200] on link "Parcelas" at bounding box center [581, 203] width 61 height 49
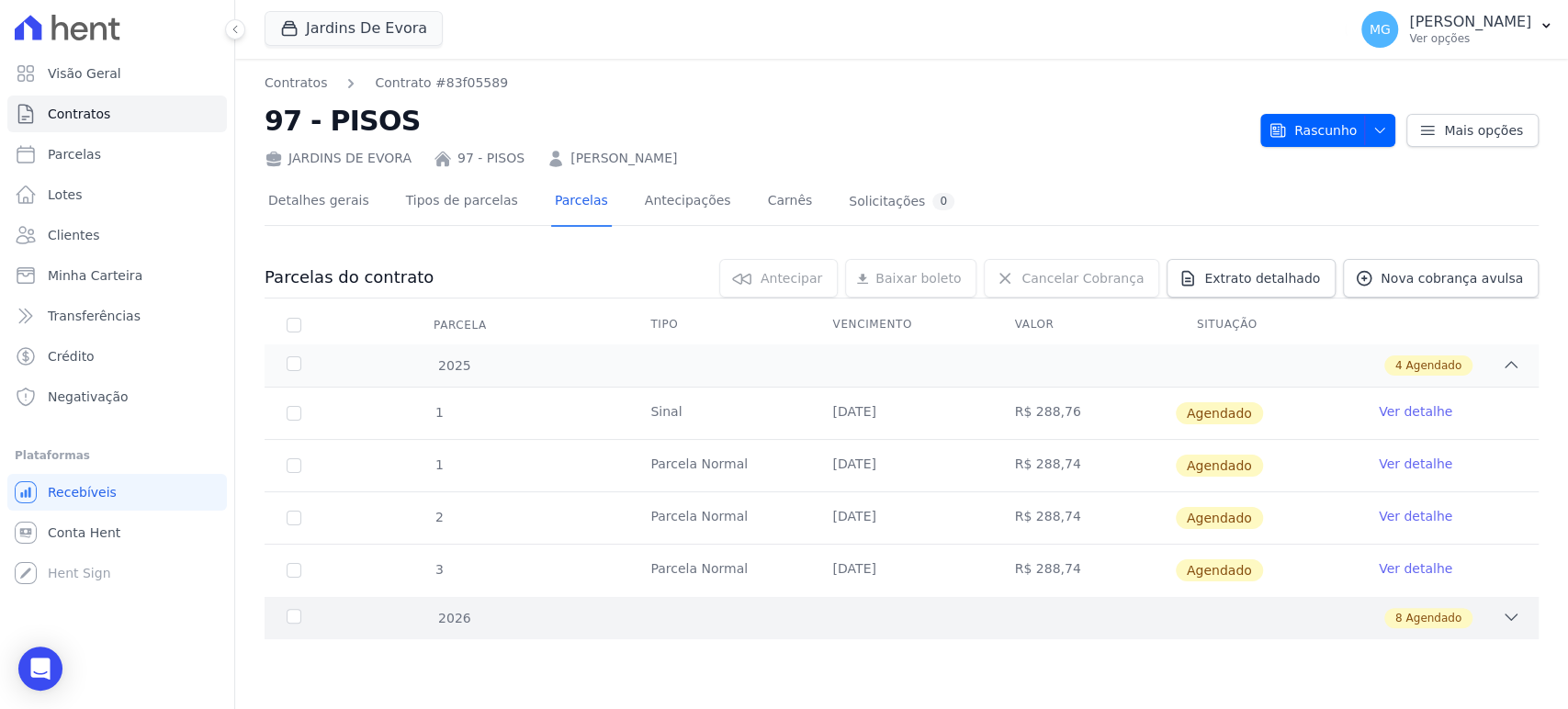
click at [455, 625] on div "8 Agendado" at bounding box center [964, 618] width 1112 height 20
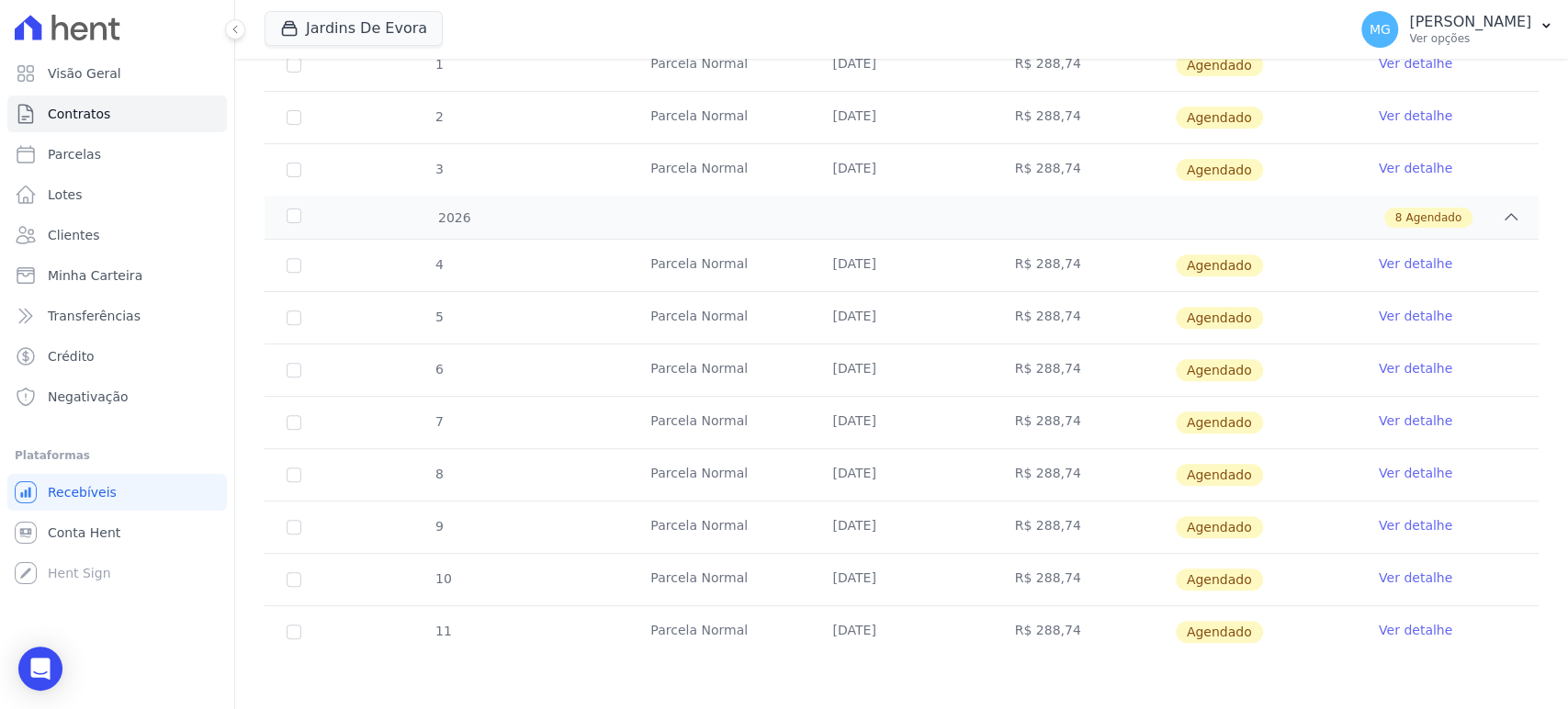
scroll to position [401, 0]
click at [1528, 481] on div "4 Parcela Normal 20/01/2026 R$ 288,74 Agendado Ver detalhe 5 Parcela Normal 20/…" at bounding box center [901, 447] width 1332 height 432
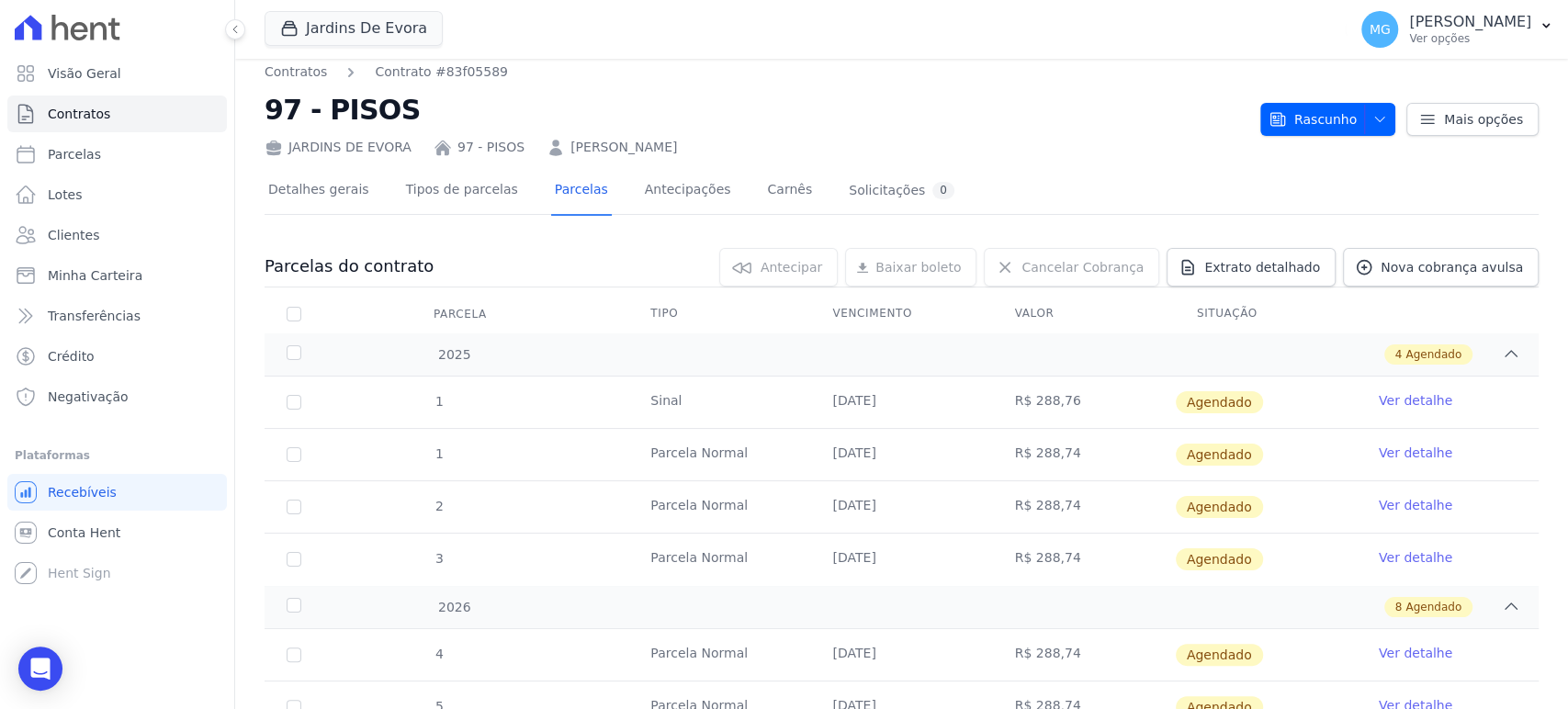
scroll to position [0, 0]
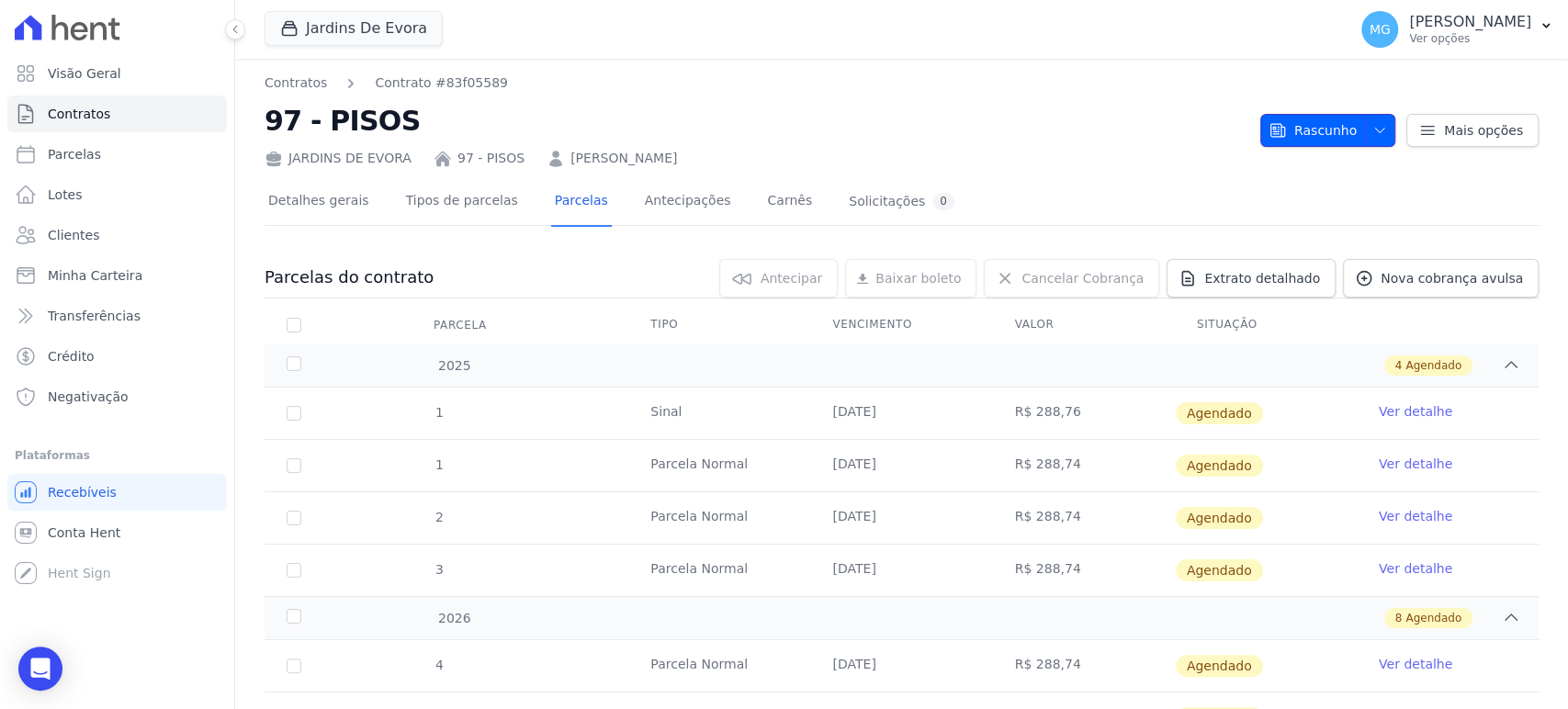
click at [1377, 133] on button "Rascunho" at bounding box center [1327, 130] width 135 height 33
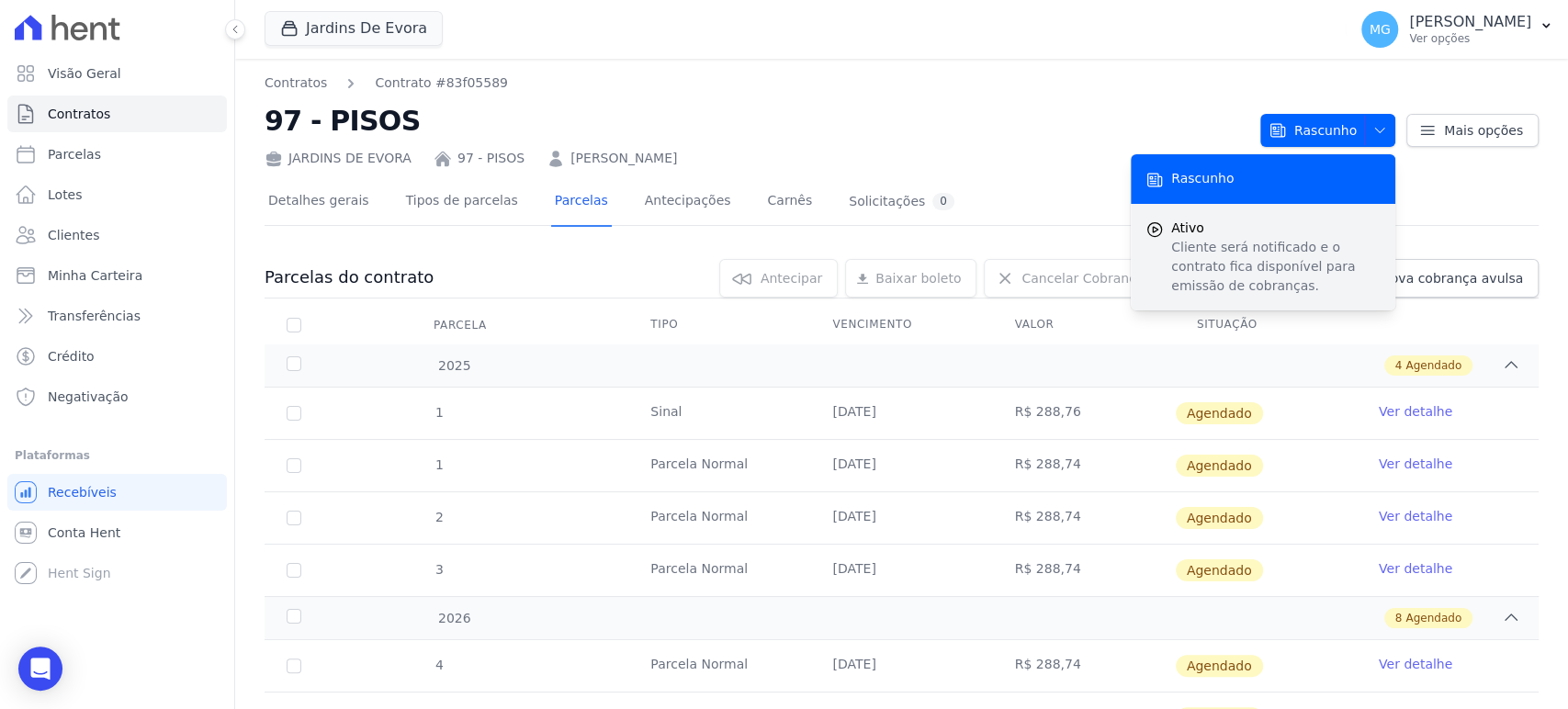
click at [1235, 234] on span "Ativo" at bounding box center [1276, 228] width 210 height 19
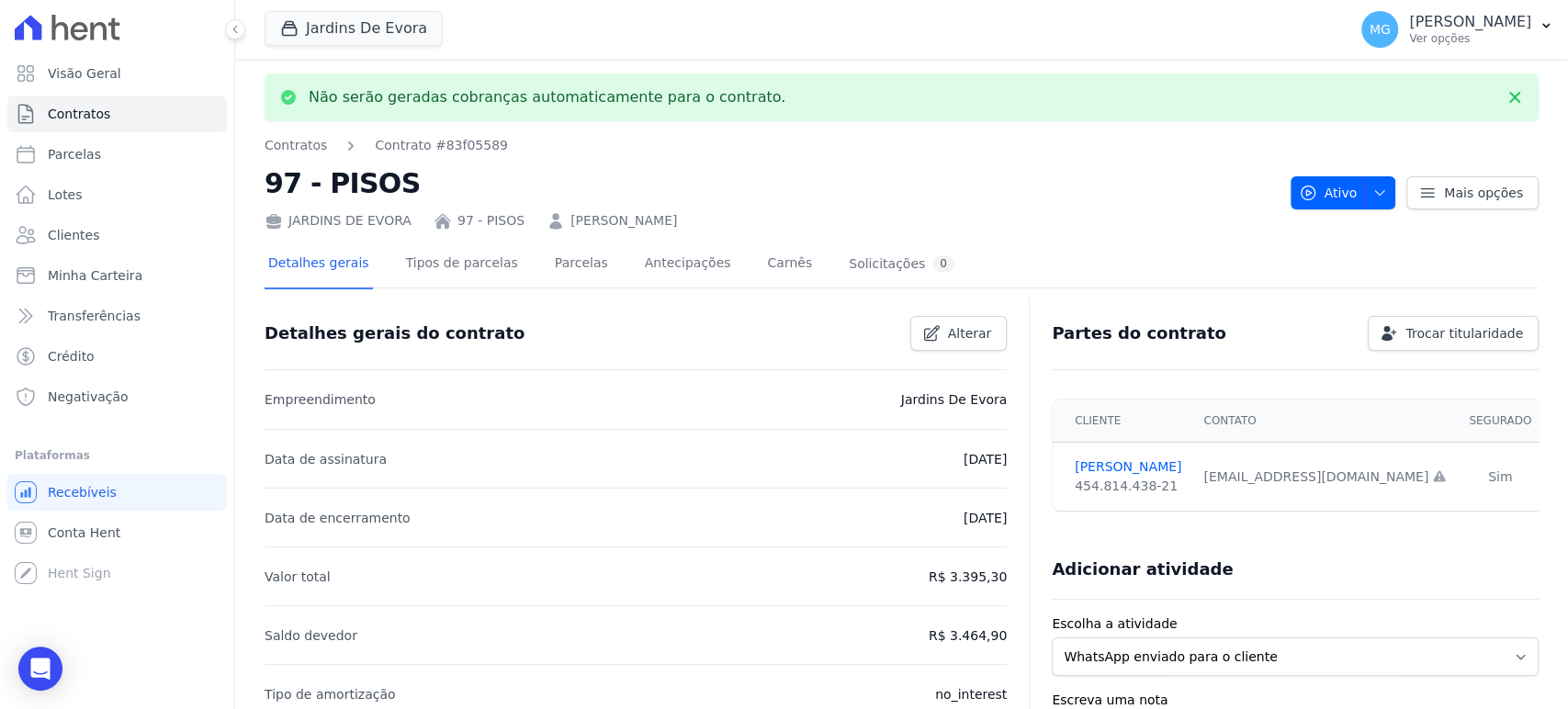
click at [840, 134] on div "Não serão geradas cobranças automaticamente para o contrato. Contratos Contrato…" at bounding box center [901, 700] width 1332 height 1282
click at [580, 265] on link "Parcelas" at bounding box center [581, 265] width 61 height 49
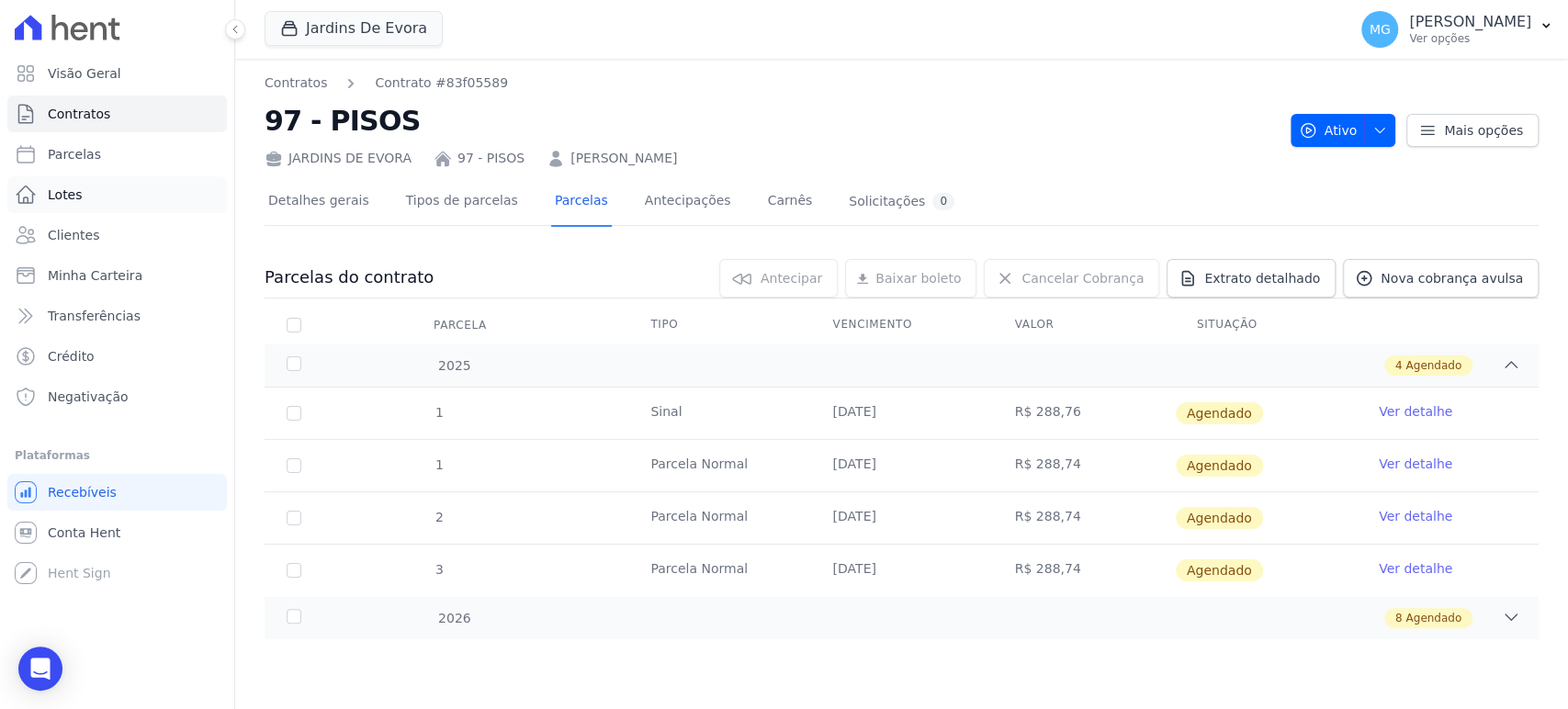
click at [55, 202] on span "Lotes" at bounding box center [65, 195] width 35 height 18
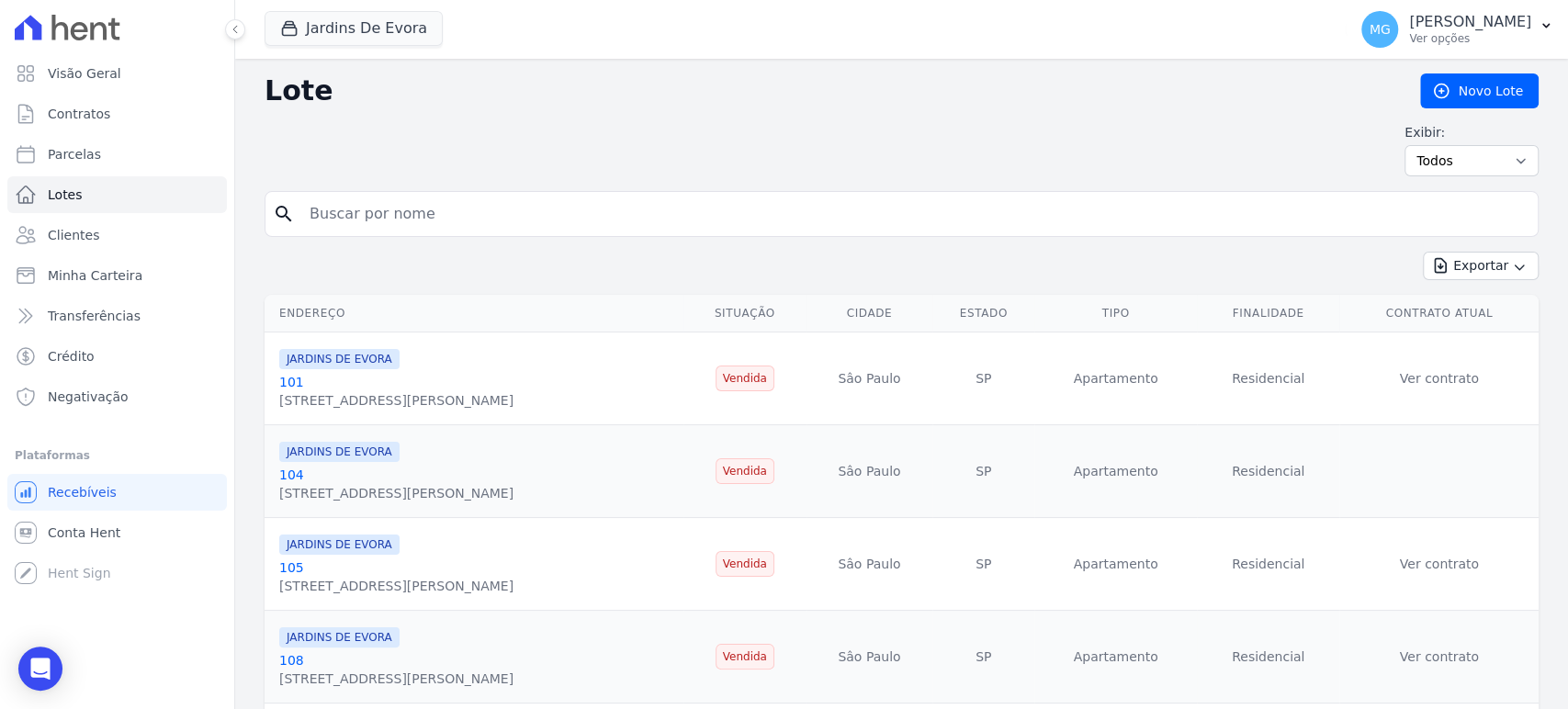
click at [396, 210] on input "search" at bounding box center [914, 214] width 1232 height 37
click at [1434, 90] on icon at bounding box center [1441, 92] width 14 height 14
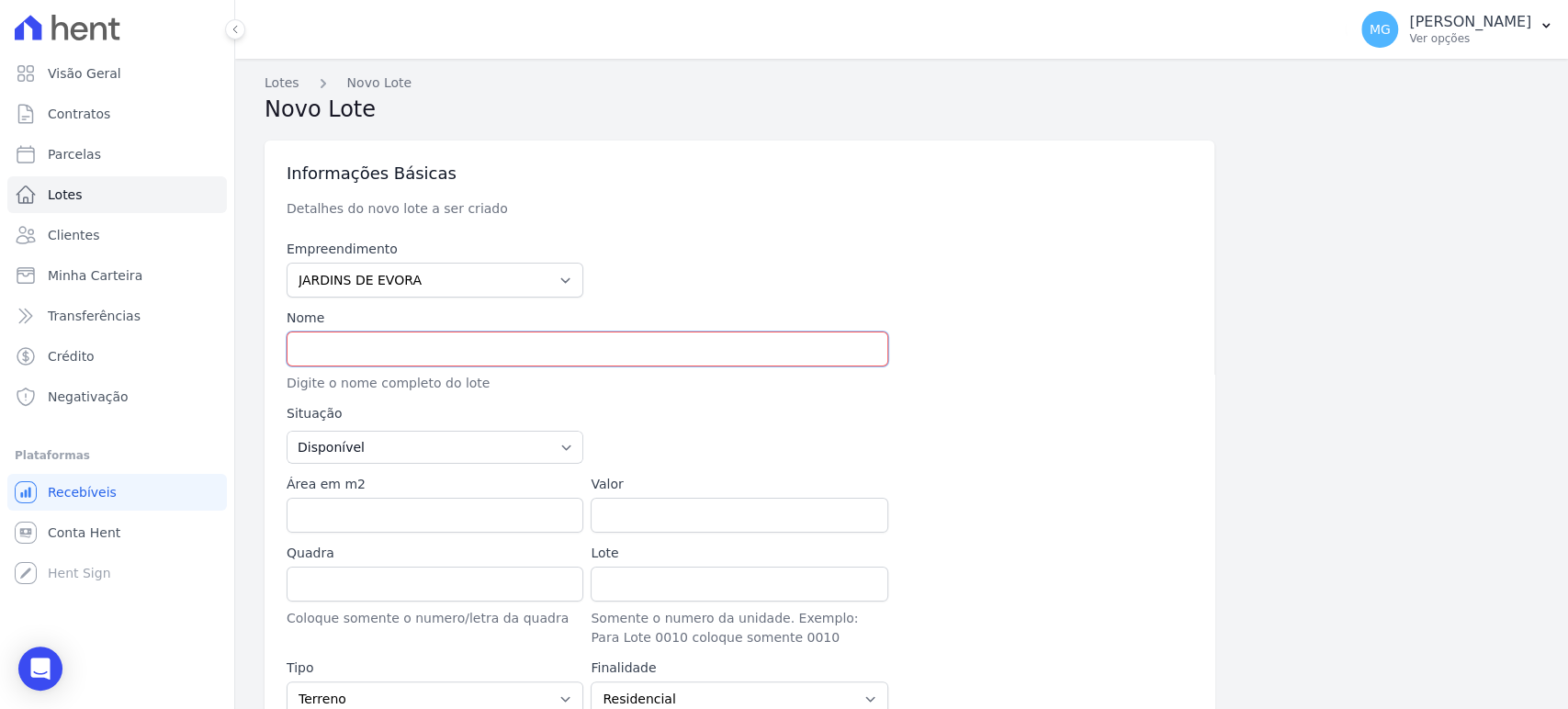
click at [379, 351] on input "text" at bounding box center [587, 349] width 602 height 35
type input "104 - PISOS"
click at [662, 393] on div "Empreendimento JARDINS DE EVORA JARDINS DE MAFRA Nome 104 - PISOS Digite o nome…" at bounding box center [739, 525] width 905 height 572
click at [471, 453] on select "Disponível Vendida Reservada Indisponível" at bounding box center [434, 447] width 296 height 33
select select "sold"
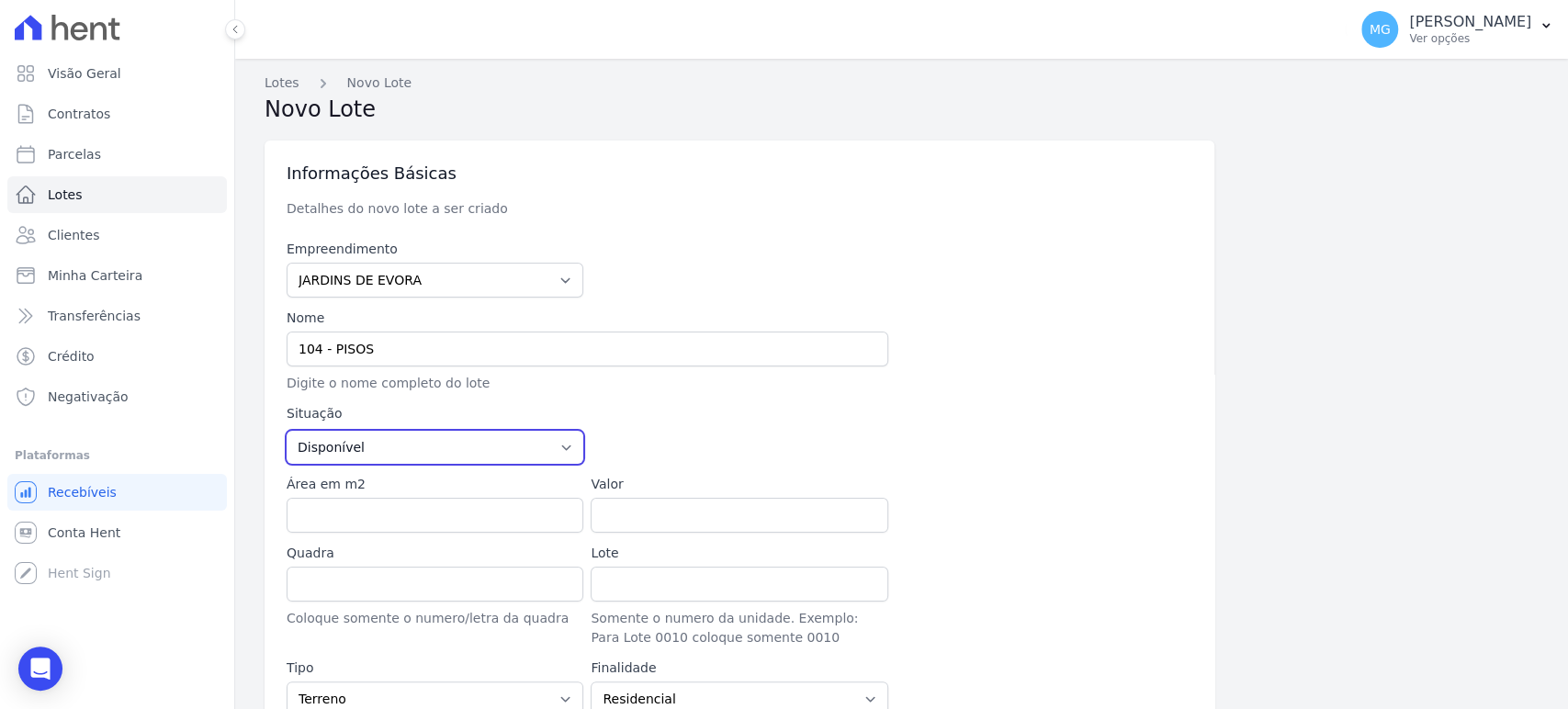
click at [286, 431] on select "Disponível Vendida Reservada Indisponível" at bounding box center [434, 447] width 296 height 33
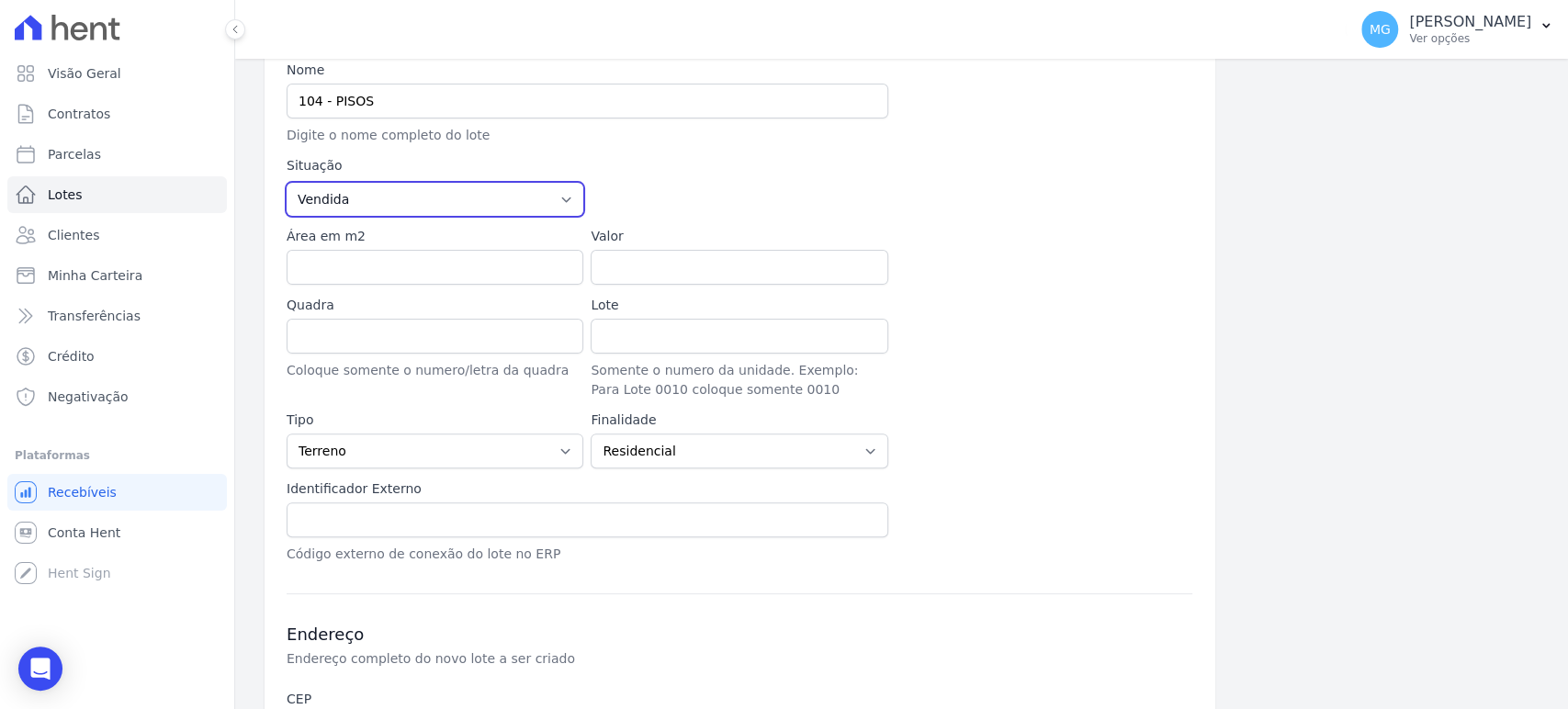
scroll to position [272, 0]
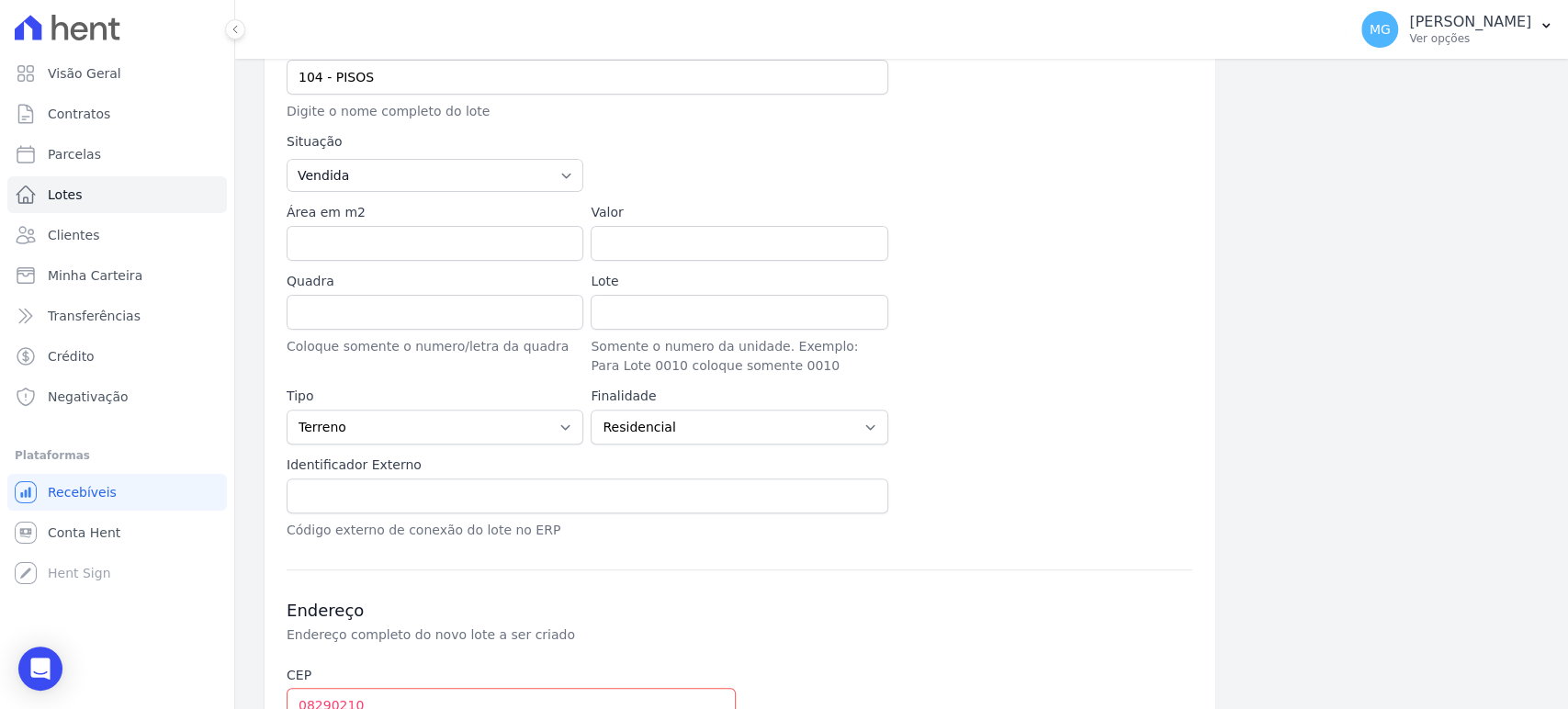
click at [1080, 352] on div at bounding box center [1043, 324] width 296 height 104
click at [664, 212] on label "Valor" at bounding box center [739, 212] width 296 height 19
click at [664, 226] on input "Valor" at bounding box center [739, 243] width 296 height 35
click at [647, 254] on input "Valor" at bounding box center [739, 243] width 296 height 35
type input "2632.30"
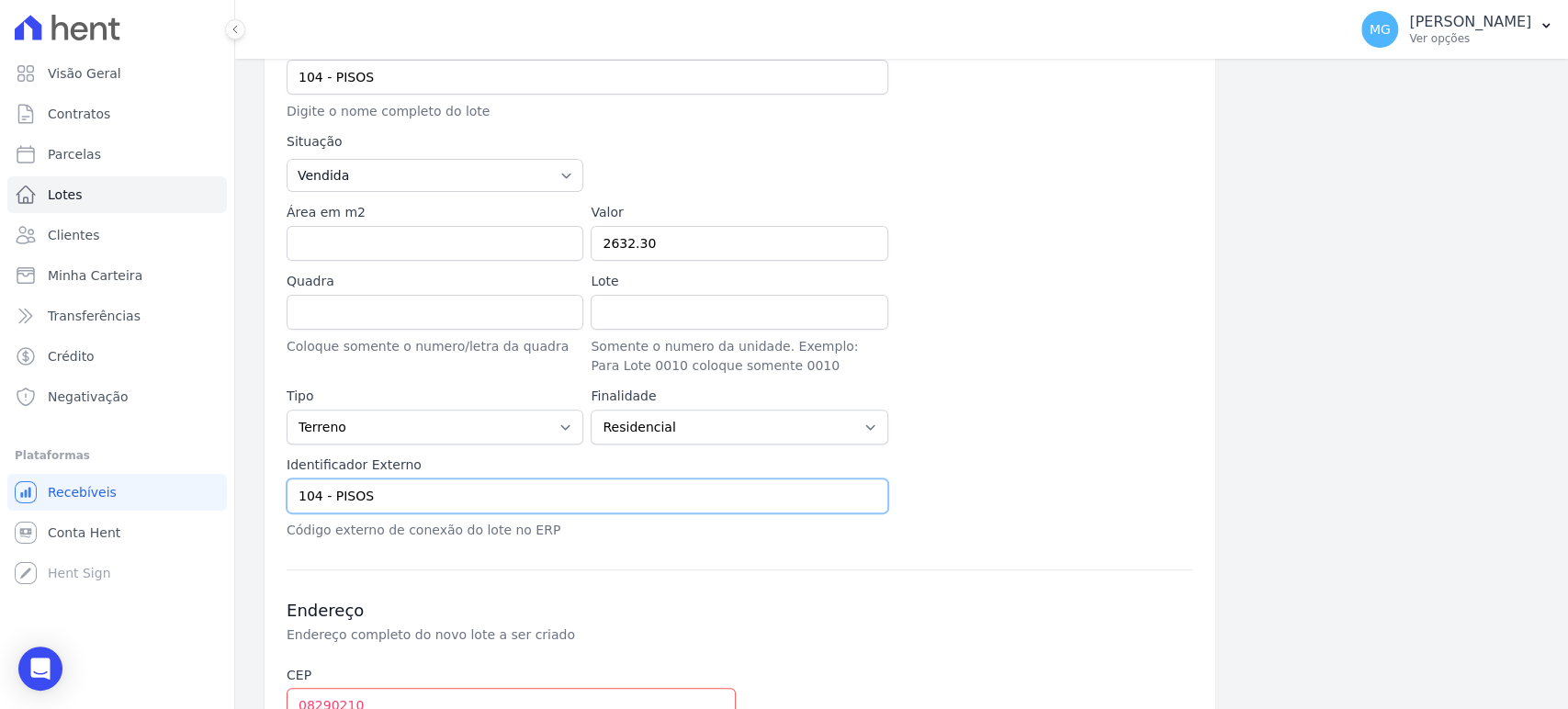
type input "104 - PISOS"
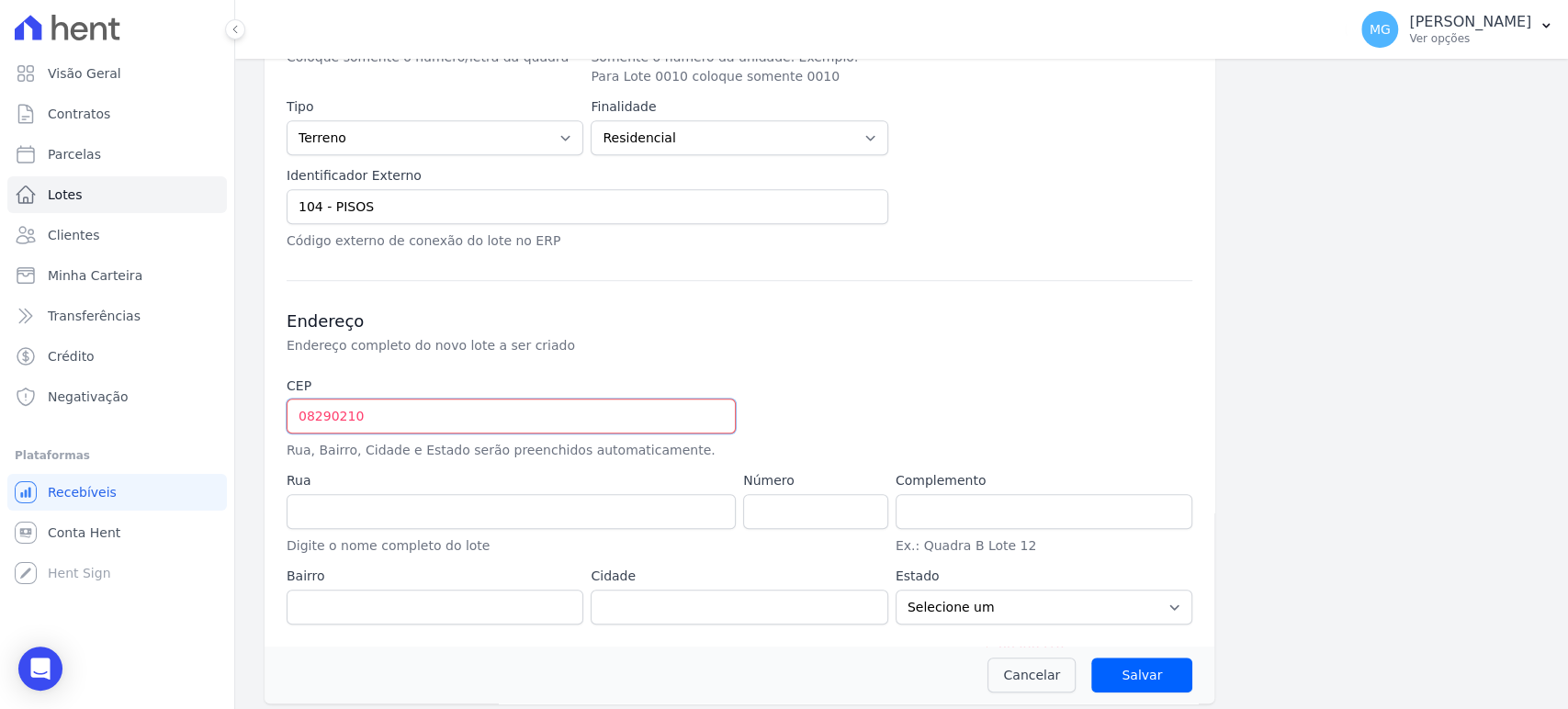
scroll to position [568, 0]
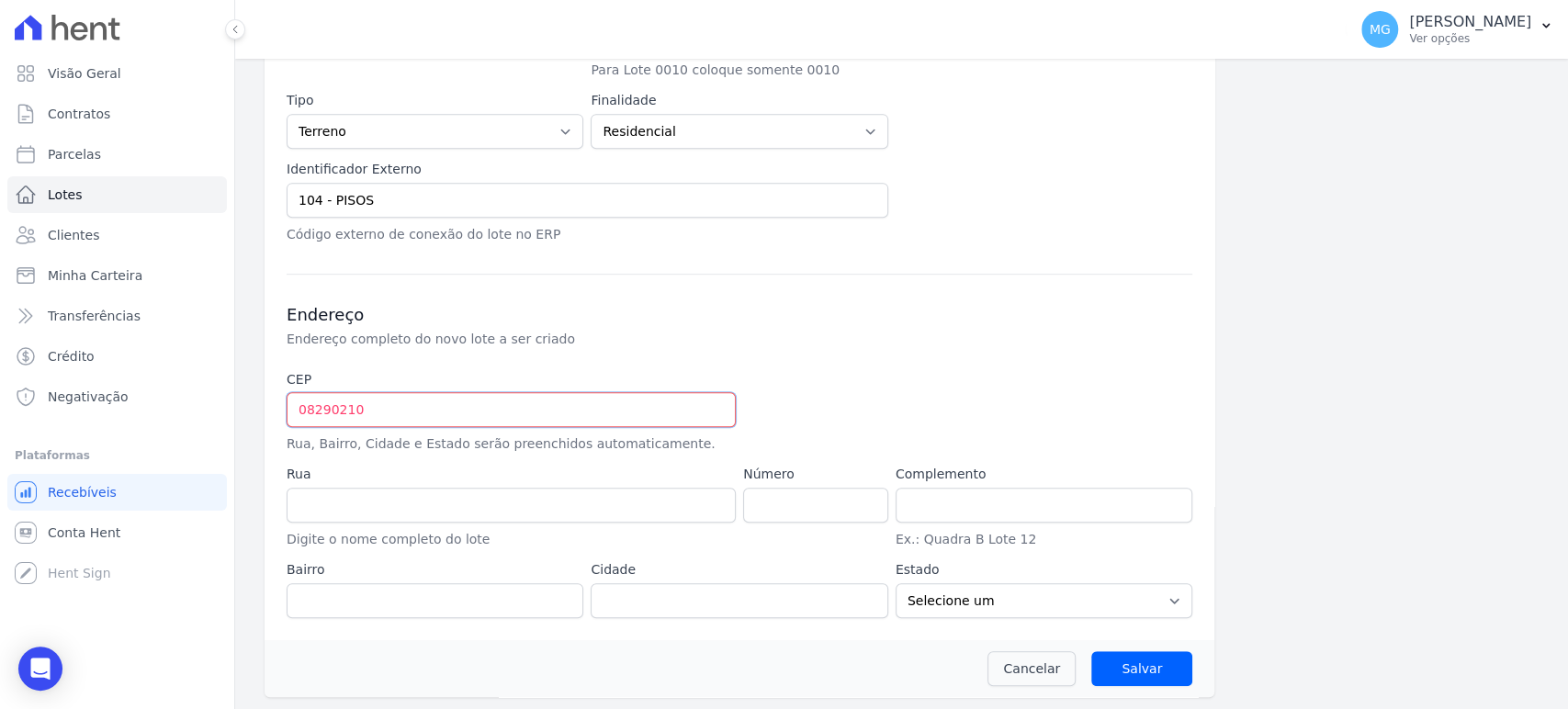
click at [410, 414] on input "08290210" at bounding box center [511, 409] width 449 height 35
click at [362, 410] on input "08290210" at bounding box center [511, 409] width 449 height 35
type input "08.290-210"
type input "Rua Santo Antônio de Itaberava"
type input "Vila Carmosina"
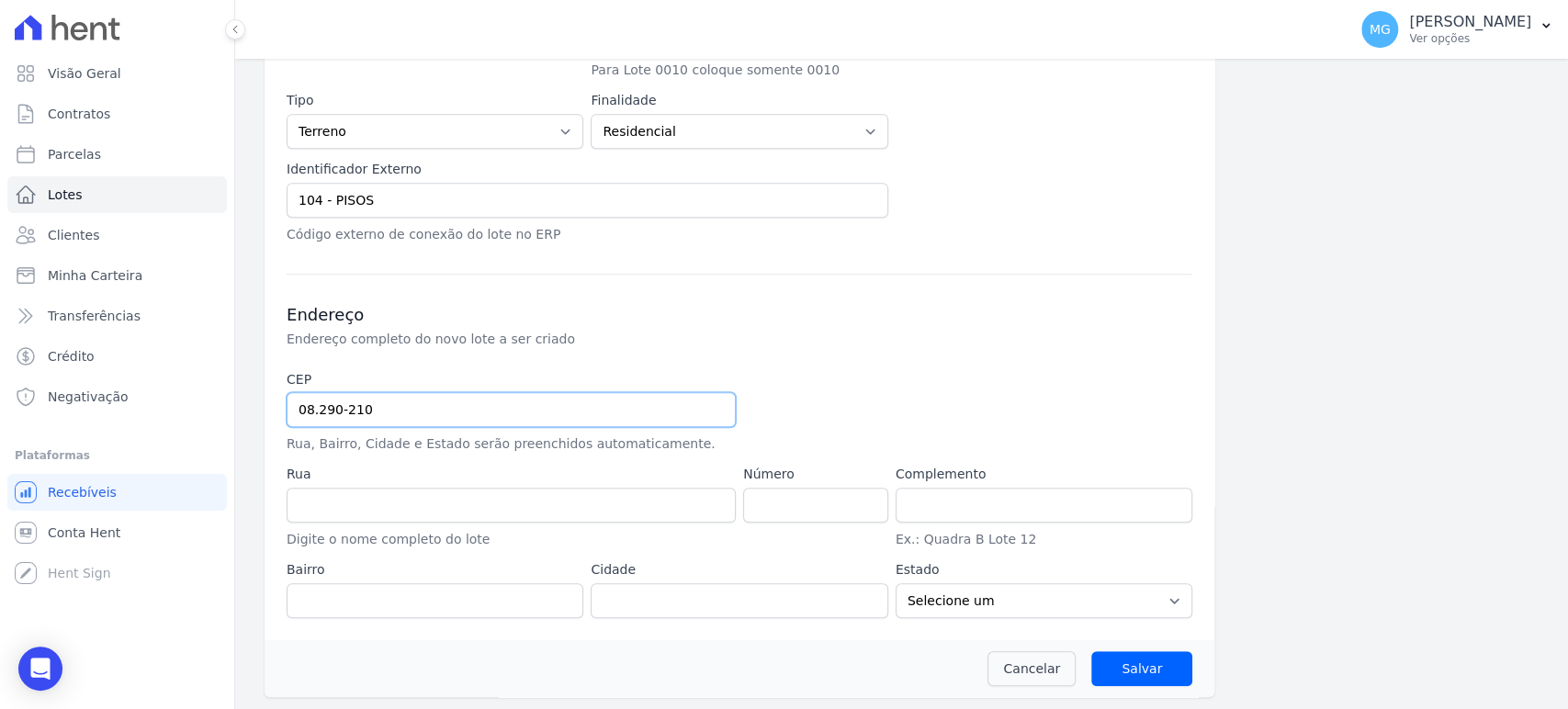
type input "São Paulo"
select select "SP"
type input "08.290-210"
drag, startPoint x: 759, startPoint y: 488, endPoint x: 767, endPoint y: 495, distance: 10.6
click at [759, 488] on input "number" at bounding box center [815, 505] width 145 height 35
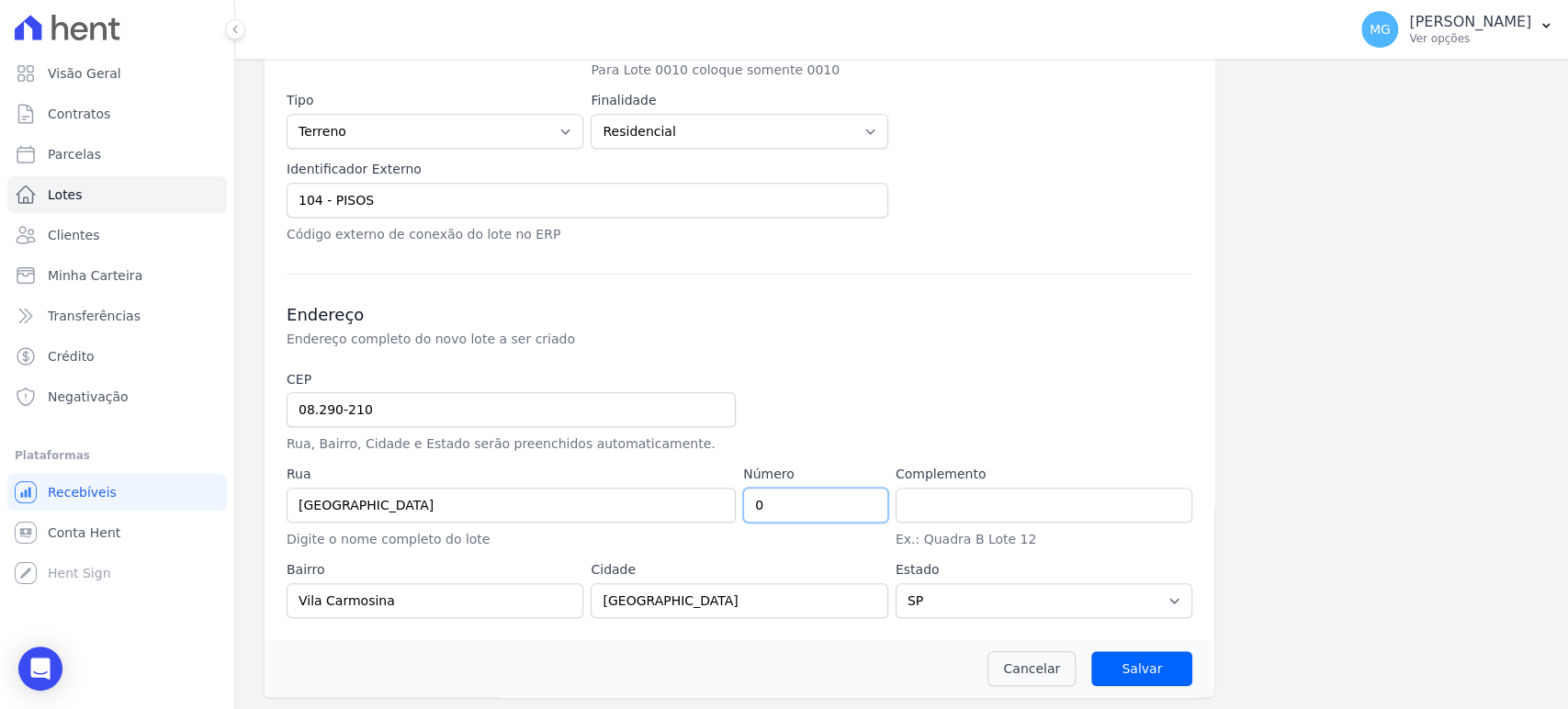
type input "0"
drag, startPoint x: 967, startPoint y: 506, endPoint x: 986, endPoint y: 519, distance: 23.0
click at [967, 506] on input "text" at bounding box center [1043, 505] width 296 height 35
type input "LOTE 26 QUADRA 108"
click at [1130, 663] on input "Salvar" at bounding box center [1141, 668] width 101 height 35
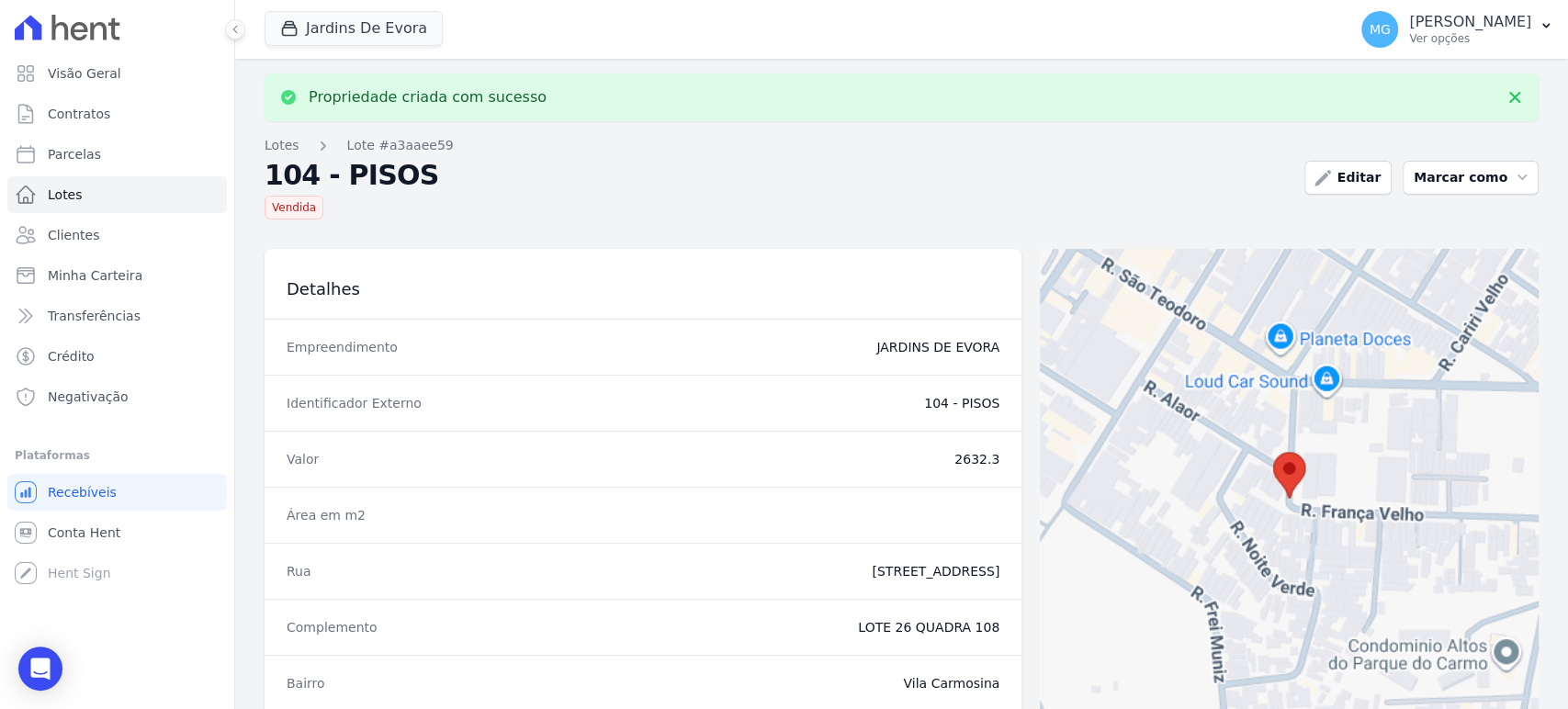
click at [518, 249] on div "Detalhes" at bounding box center [643, 284] width 757 height 70
click at [62, 120] on span "Contratos" at bounding box center [79, 114] width 63 height 18
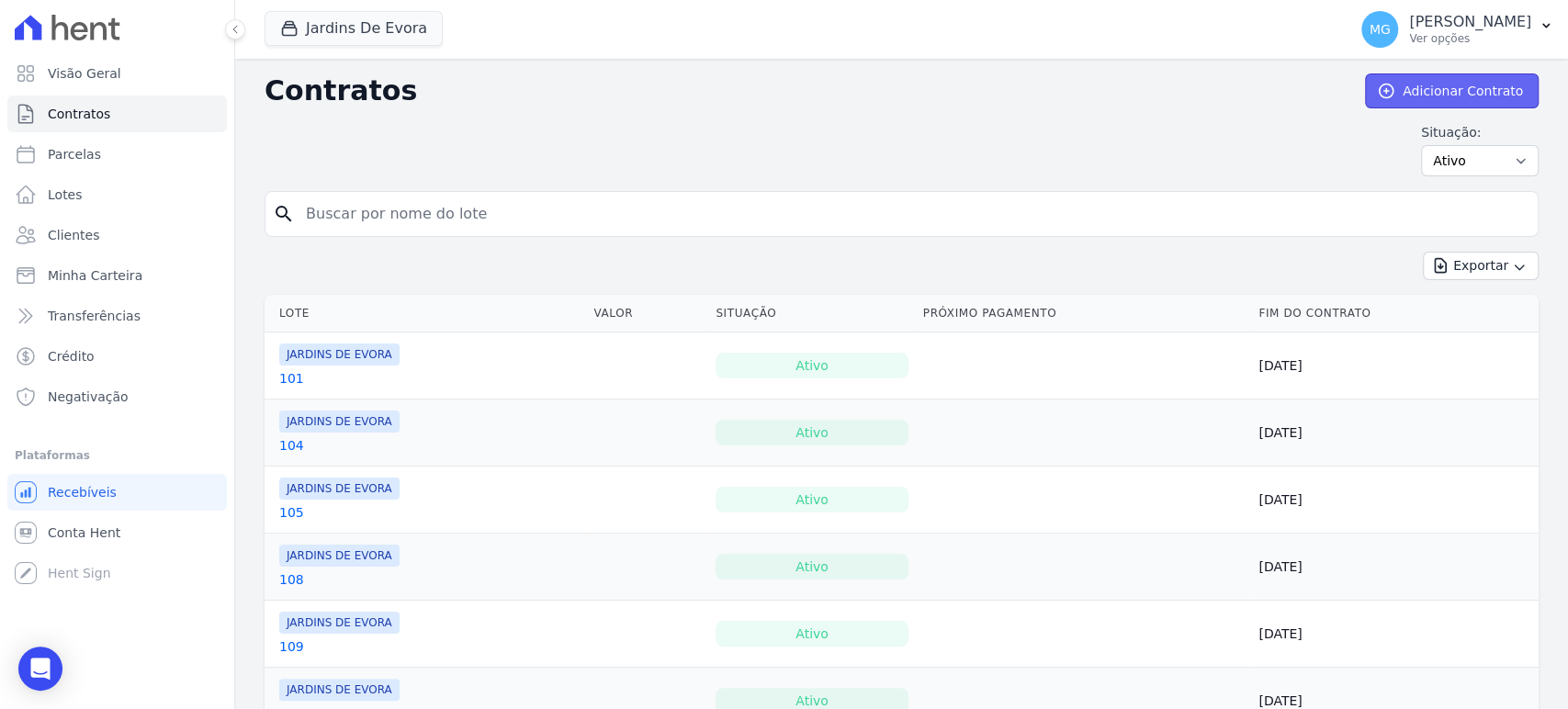
click at [1411, 82] on link "Adicionar Contrato" at bounding box center [1452, 91] width 174 height 35
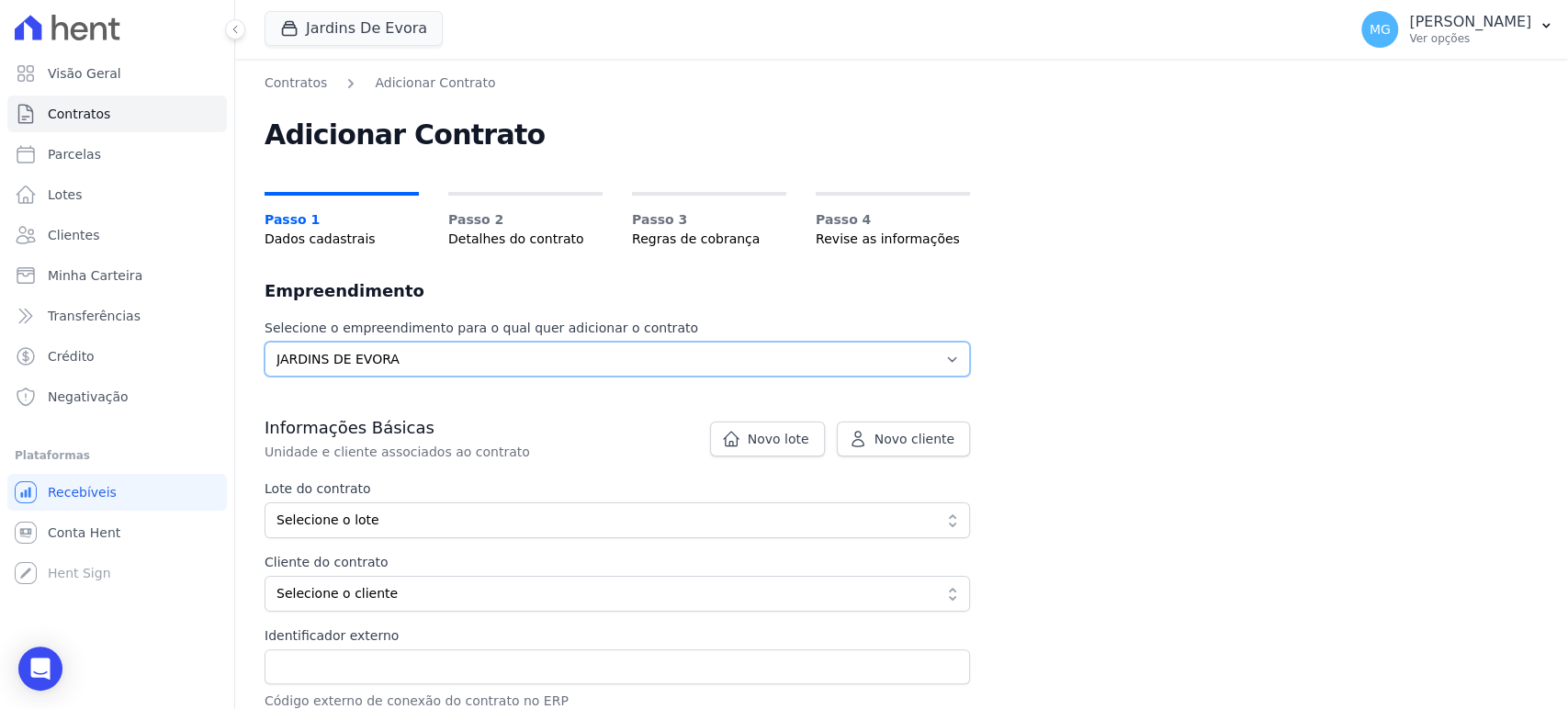
click at [344, 350] on select "Selecione o empreendimento JARDINS DE EVORA" at bounding box center [617, 358] width 706 height 35
click at [264, 342] on select "Selecione o empreendimento JARDINS DE EVORA" at bounding box center [617, 358] width 706 height 35
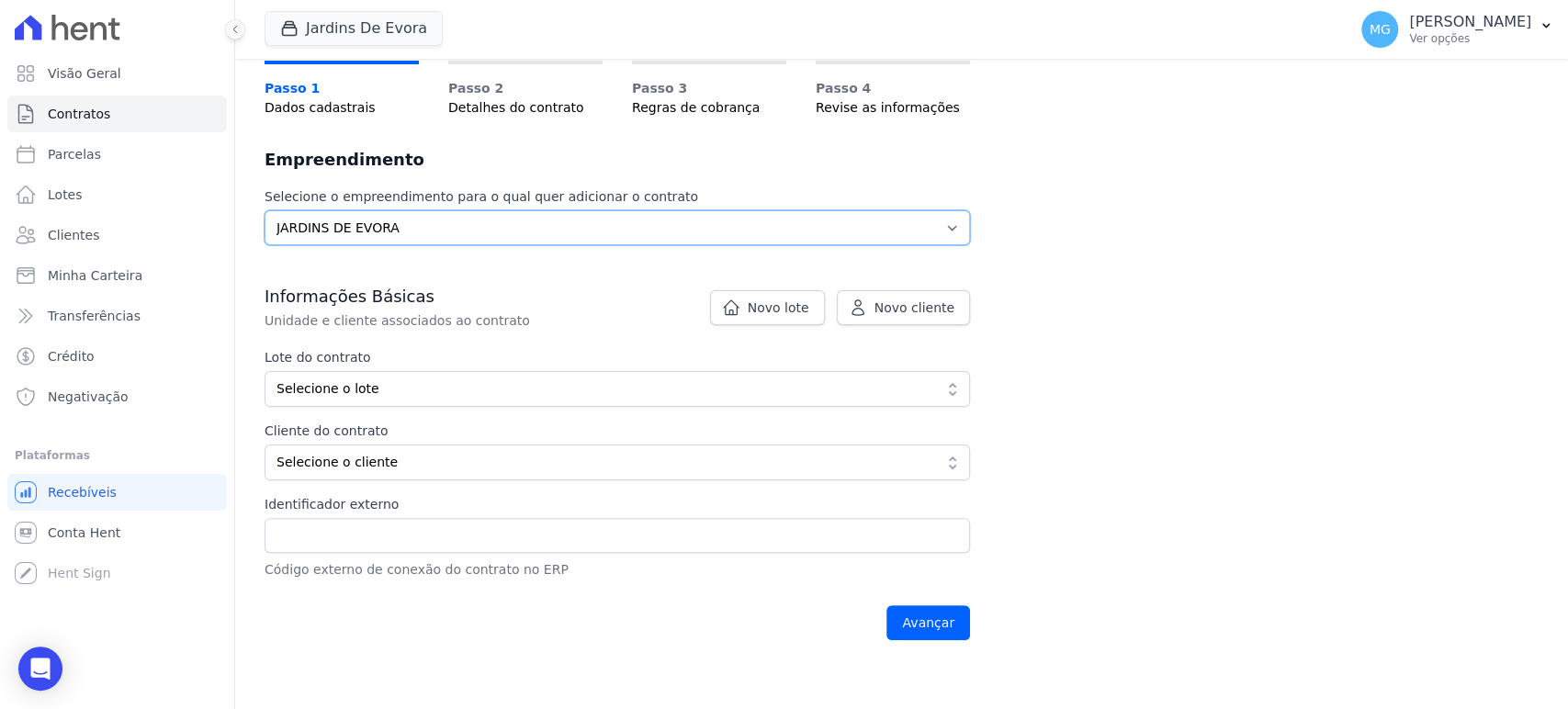
scroll to position [136, 0]
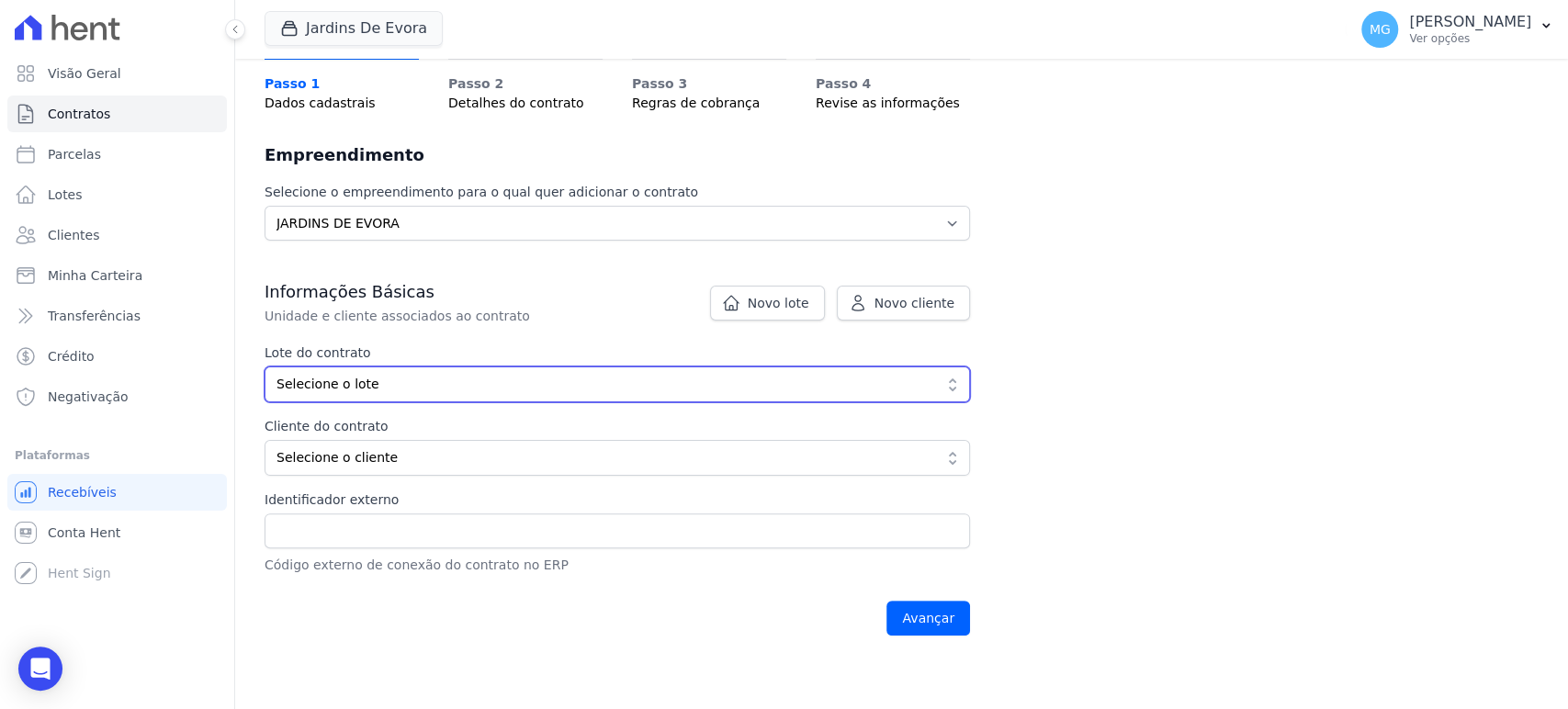
click at [348, 386] on span "Selecione o lote" at bounding box center [604, 383] width 656 height 19
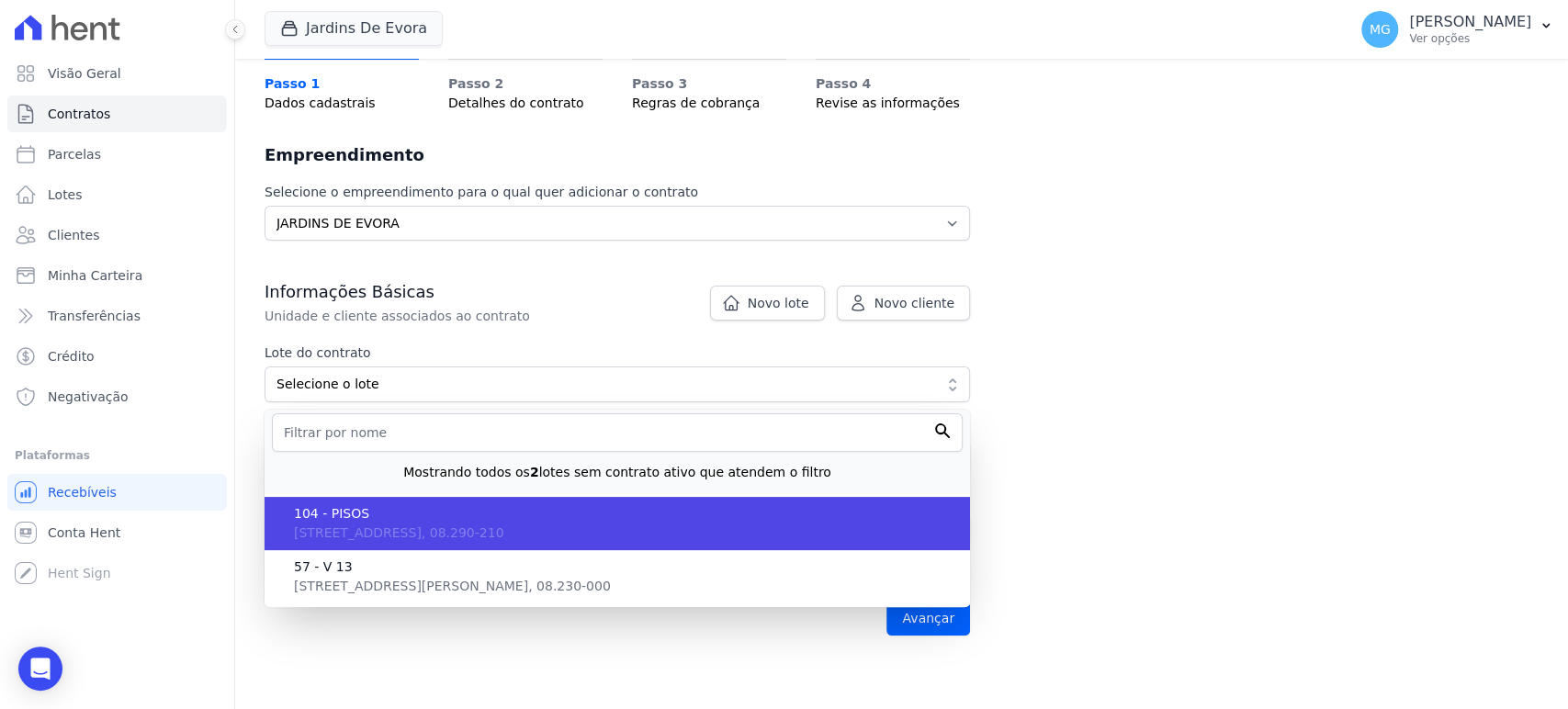
click at [350, 513] on span "104 - PISOS" at bounding box center [624, 513] width 662 height 19
type input "a3aaee59-a6b4-471c-85bb-3cb7cc4e8506"
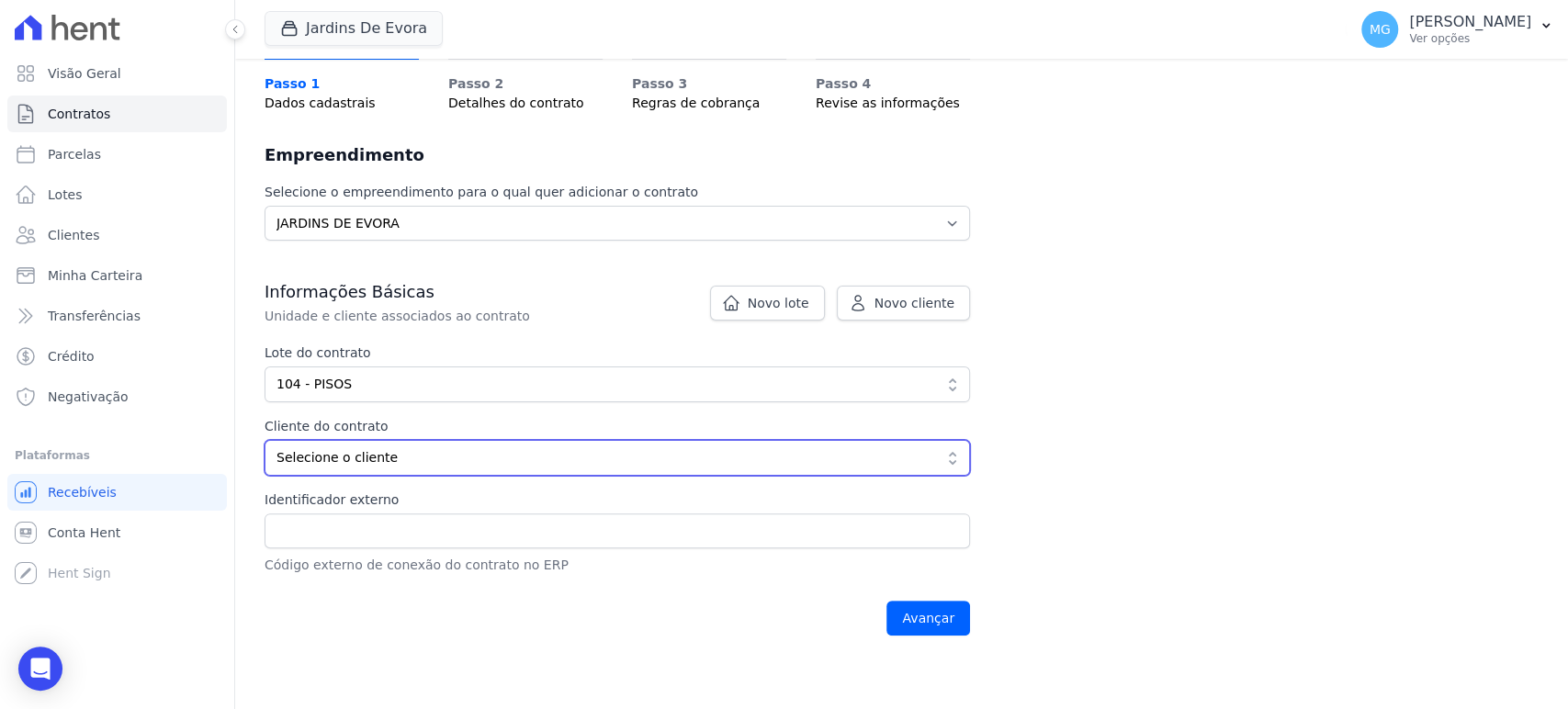
click at [330, 463] on span "Selecione o cliente" at bounding box center [604, 457] width 656 height 19
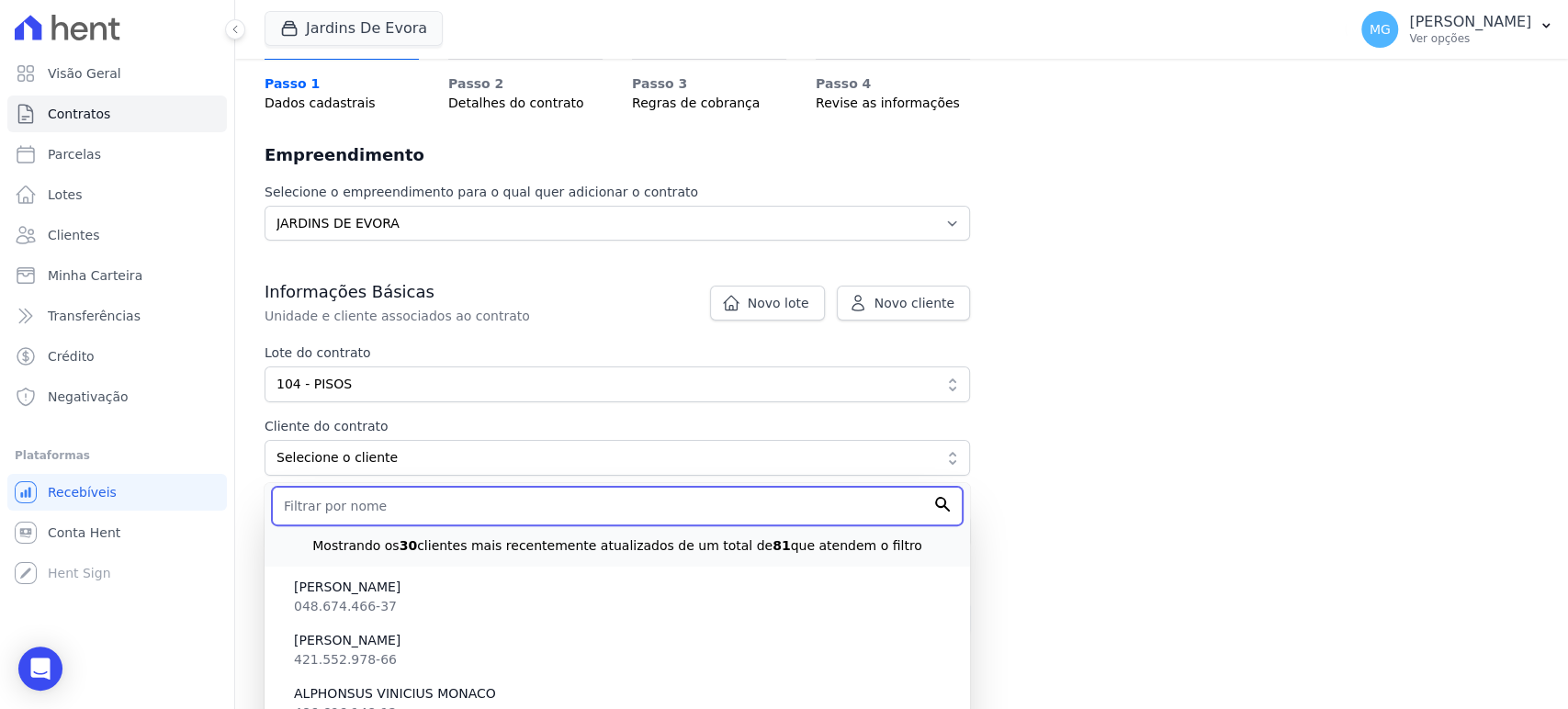
click at [331, 501] on input "text" at bounding box center [617, 506] width 691 height 39
paste input "DAVYD DA SILVA FELIPE"
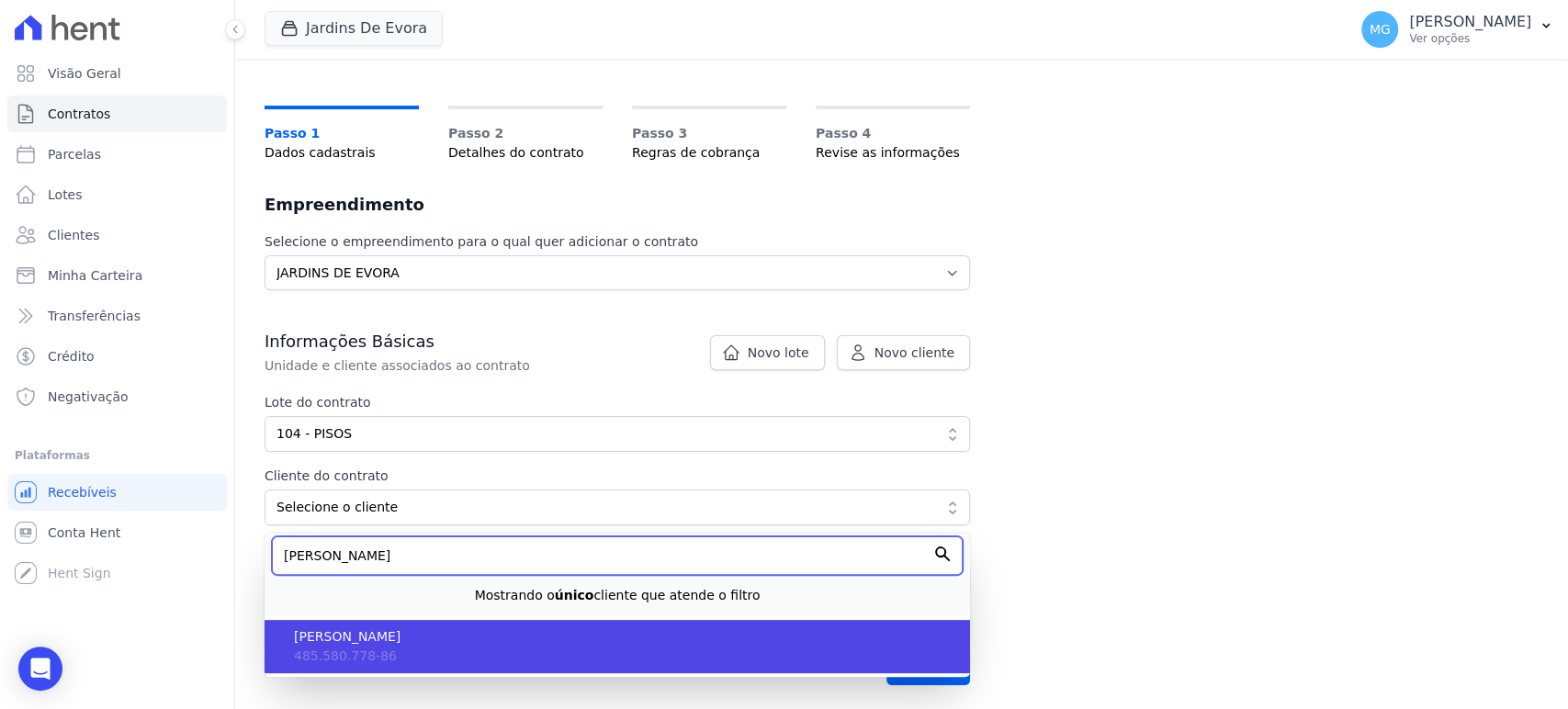
type input "DAVYD DA SILVA FELIPE"
click at [342, 628] on span "DAVYD DA SILVA FELIPE" at bounding box center [624, 637] width 662 height 19
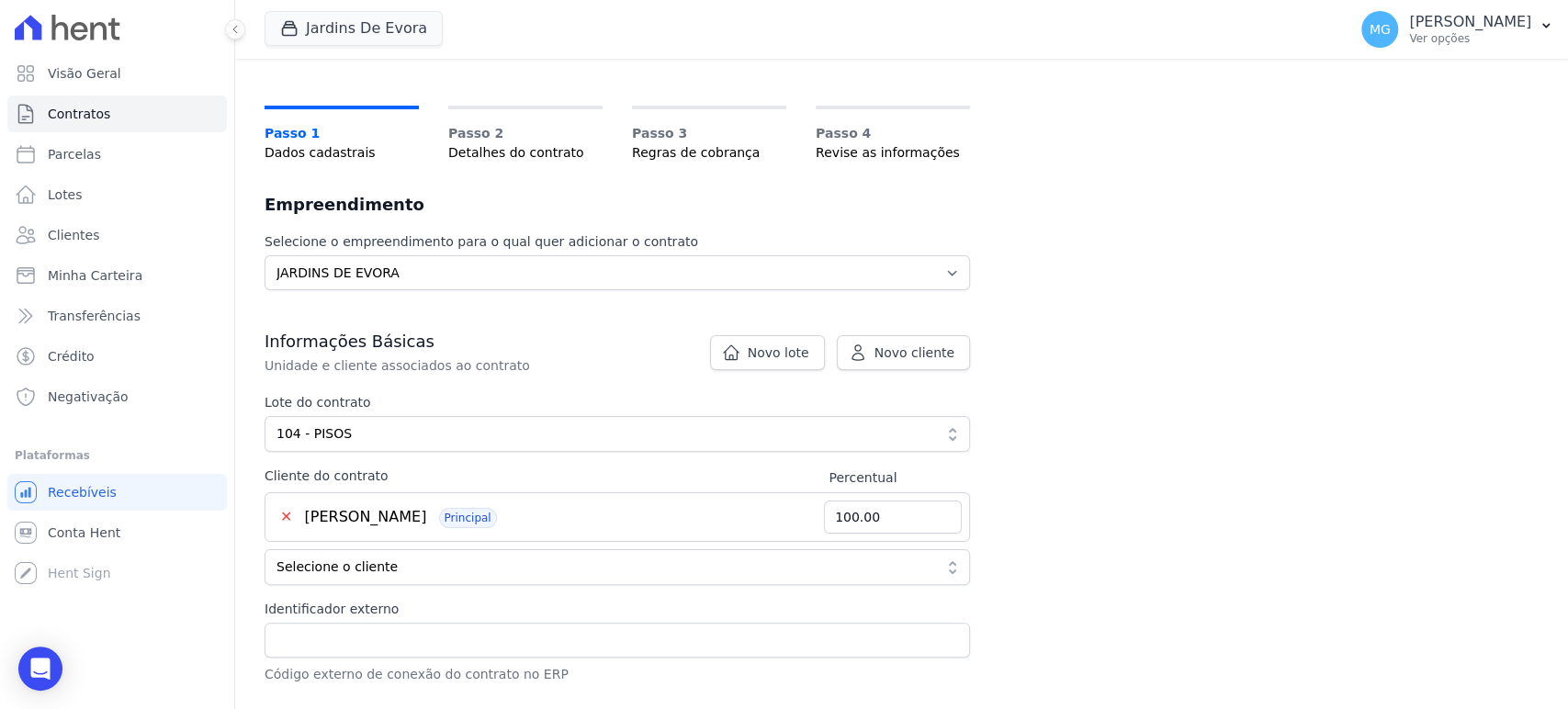
click at [1055, 425] on div "Contratos Adicionar Contrato Adicionar Contrato Passo 1 Dados cadastrais Passo …" at bounding box center [901, 371] width 1332 height 799
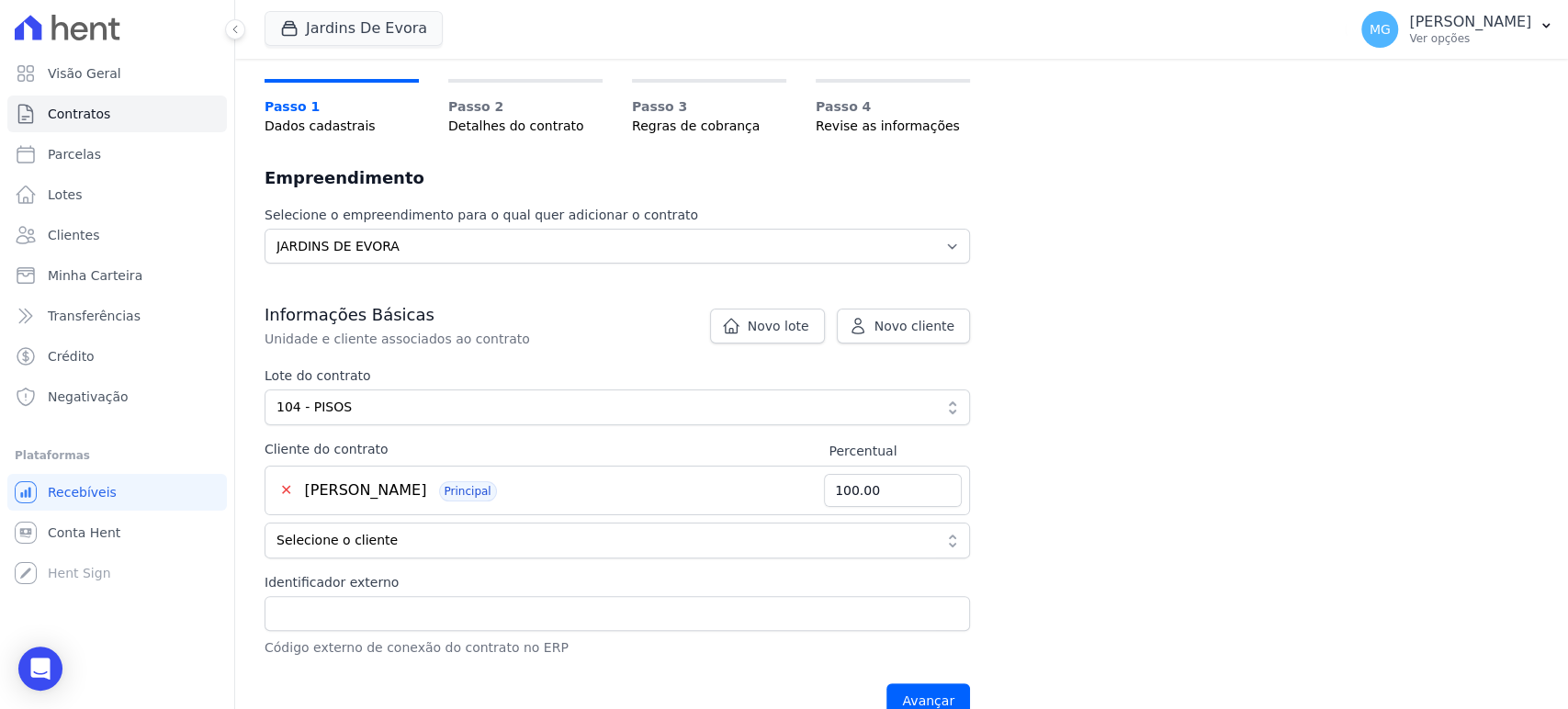
scroll to position [146, 0]
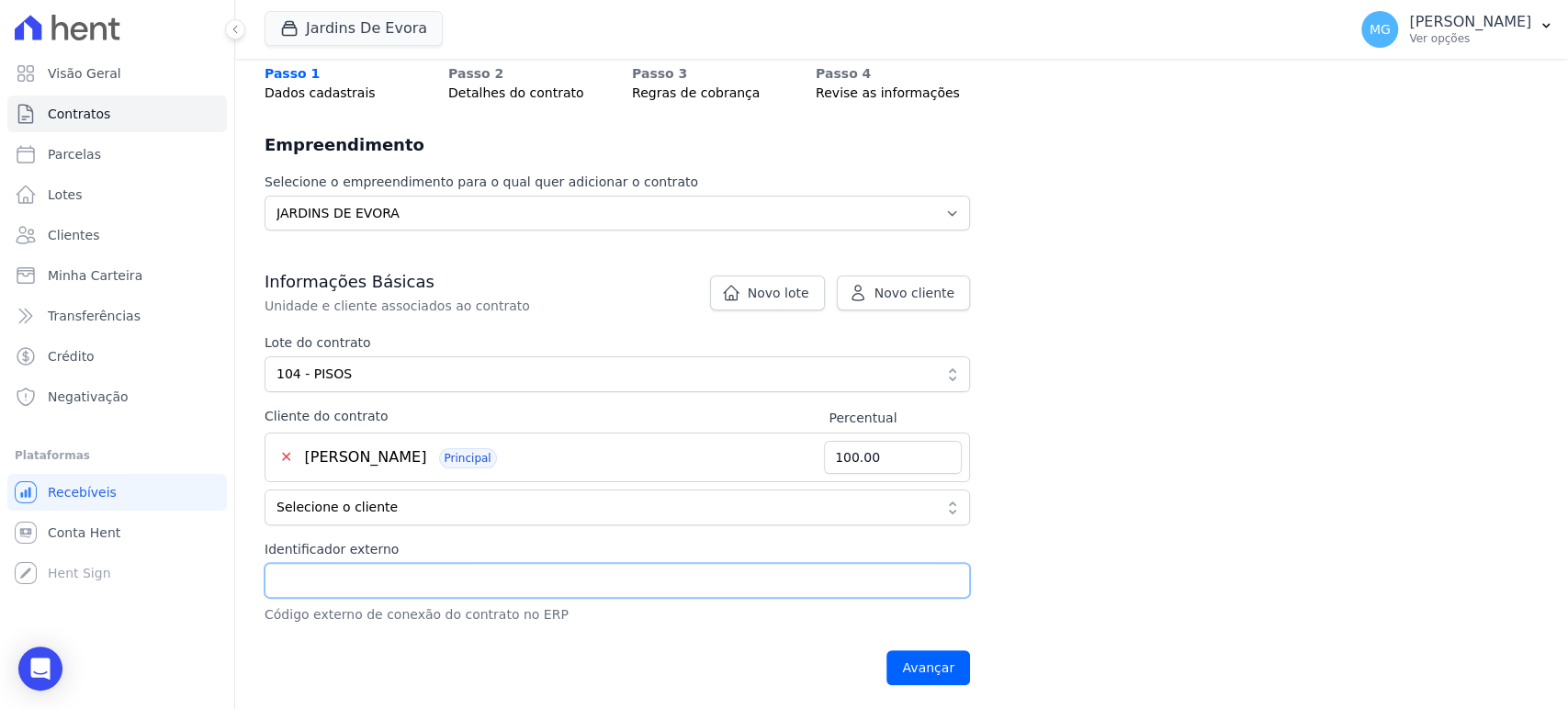
click at [335, 585] on input "Identificador externo" at bounding box center [617, 580] width 706 height 35
type input "104 - PISOS"
click at [930, 668] on input "Avançar" at bounding box center [928, 668] width 84 height 35
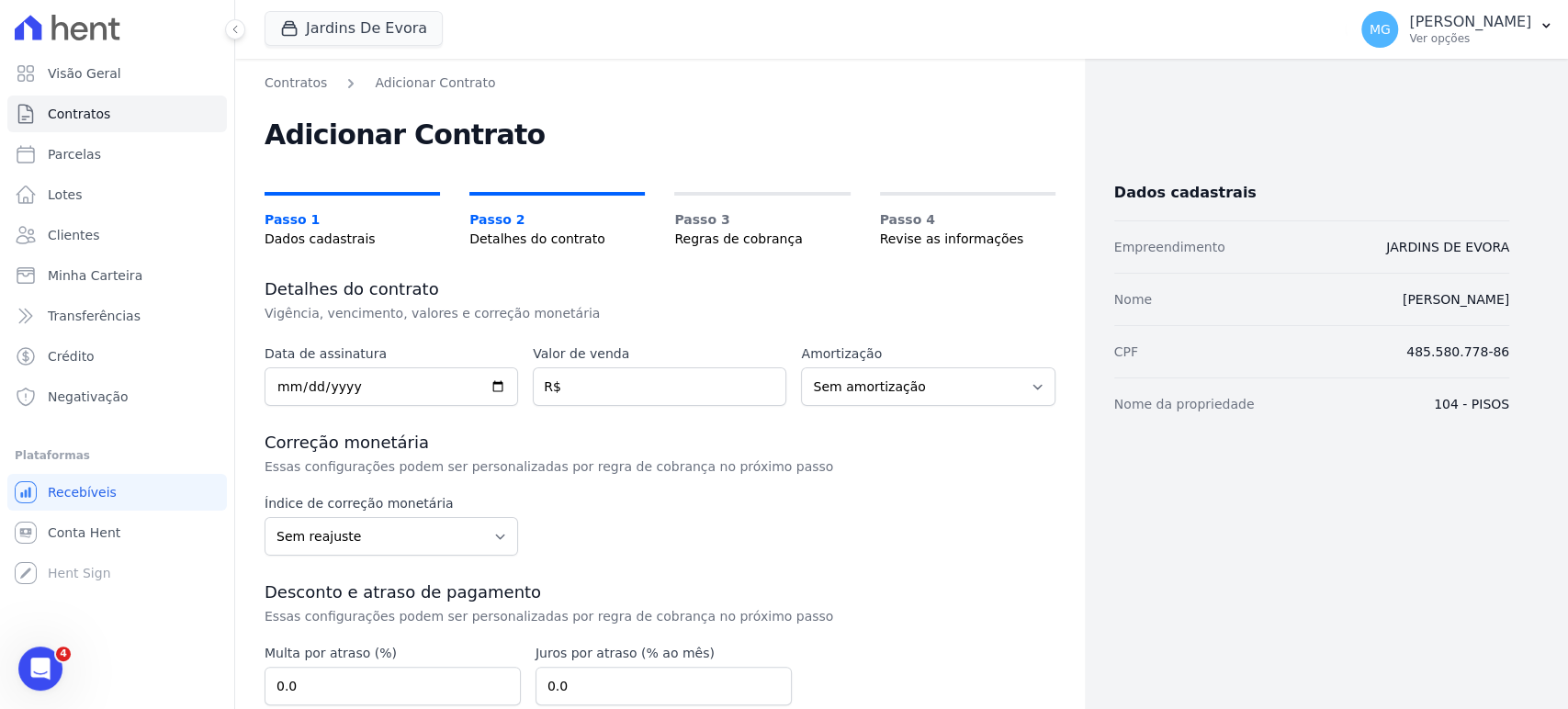
scroll to position [136, 0]
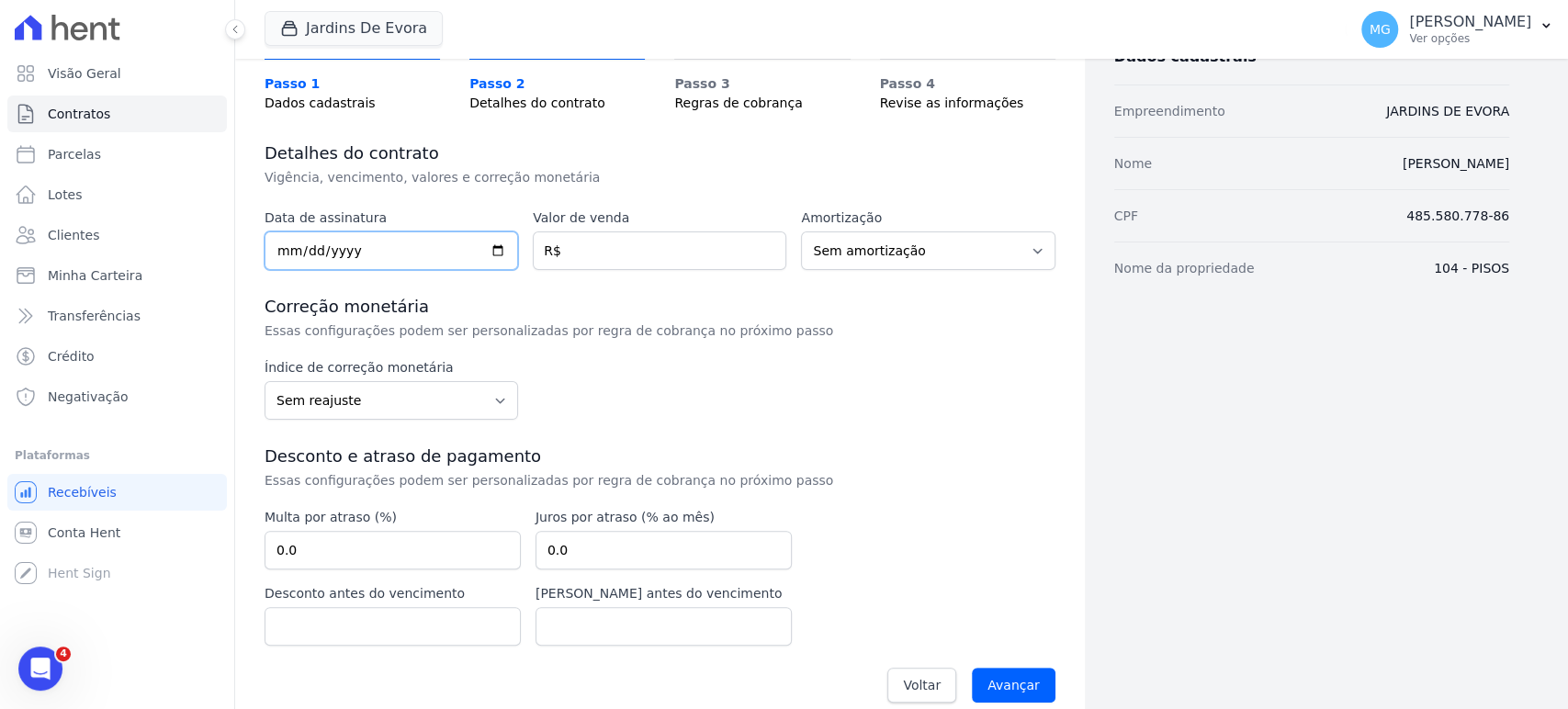
click at [270, 248] on input "date" at bounding box center [391, 251] width 254 height 39
type input "[DATE]"
drag, startPoint x: 933, startPoint y: 369, endPoint x: 735, endPoint y: 365, distance: 198.0
click at [933, 369] on div "Índice de correção monetária Sem reajuste Média dos últimos 12 meses acumulado …" at bounding box center [660, 389] width 790 height 62
click at [600, 237] on input "number" at bounding box center [660, 251] width 254 height 39
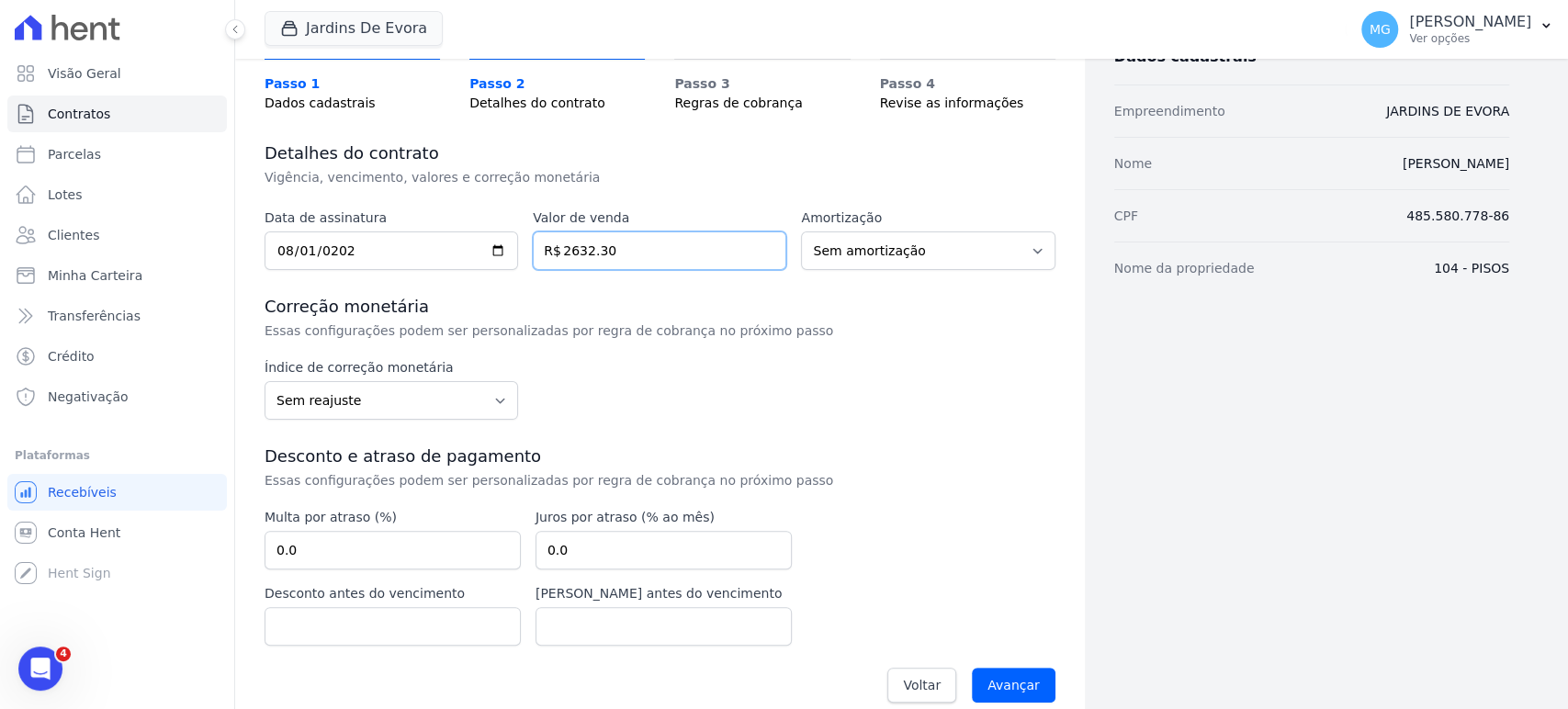
type input "2632.30"
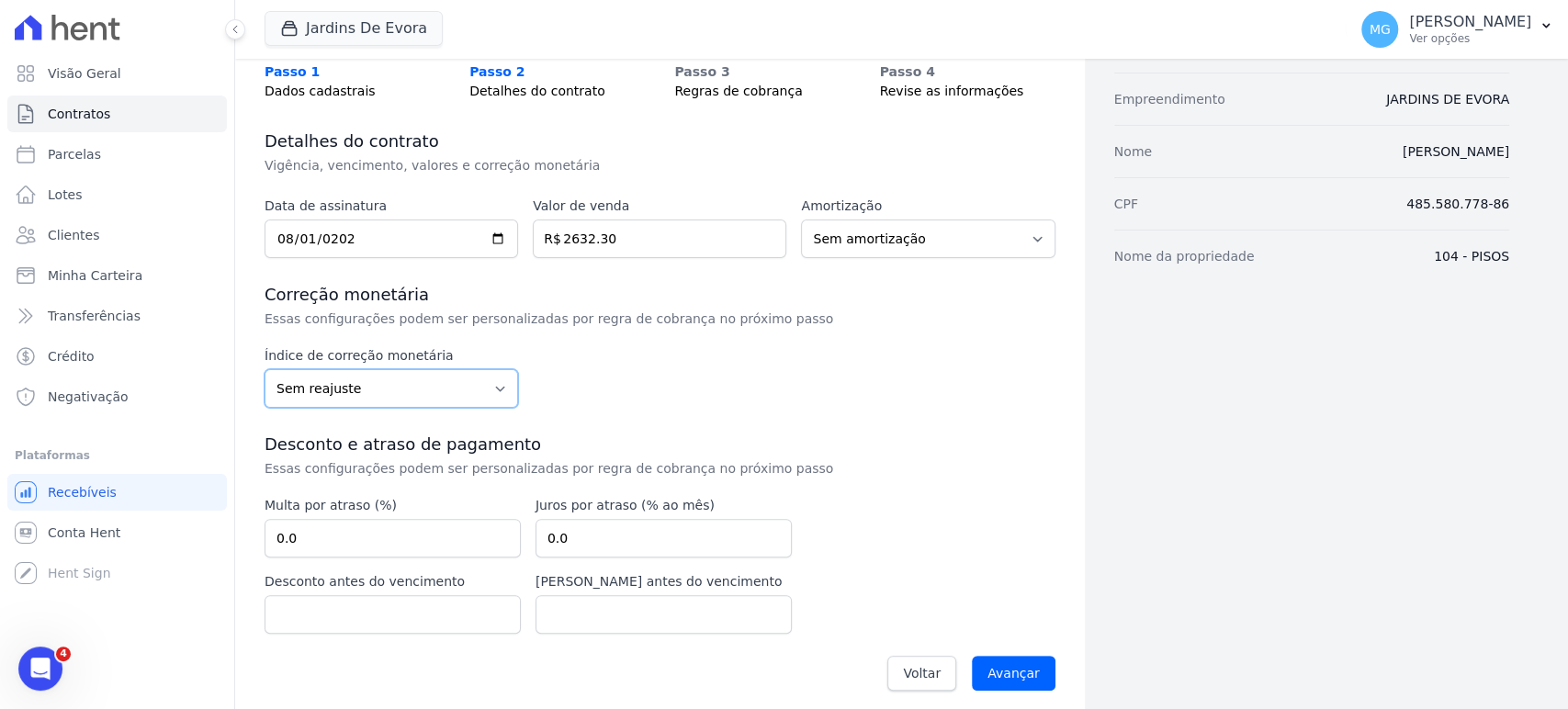
scroll to position [156, 0]
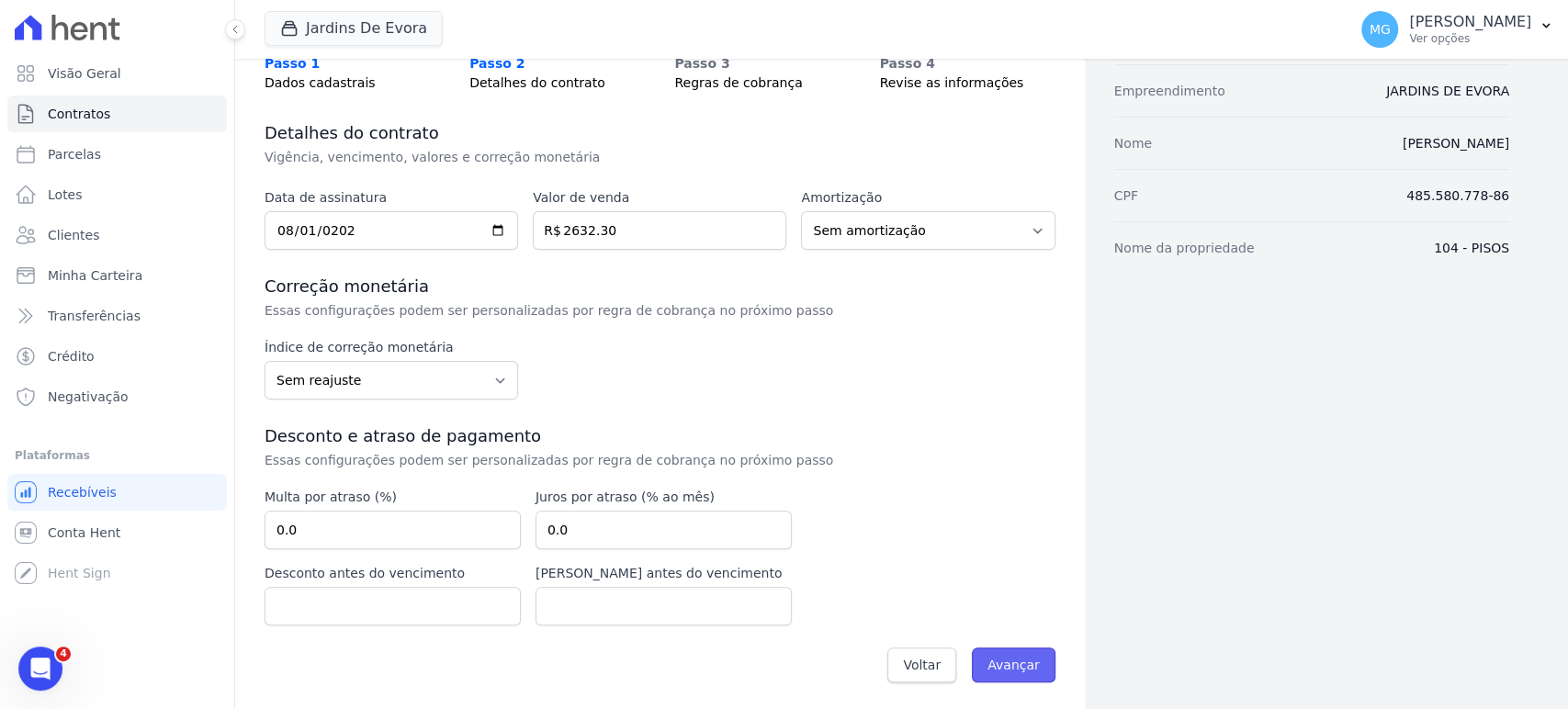
click at [1013, 668] on input "Avançar" at bounding box center [1014, 665] width 84 height 35
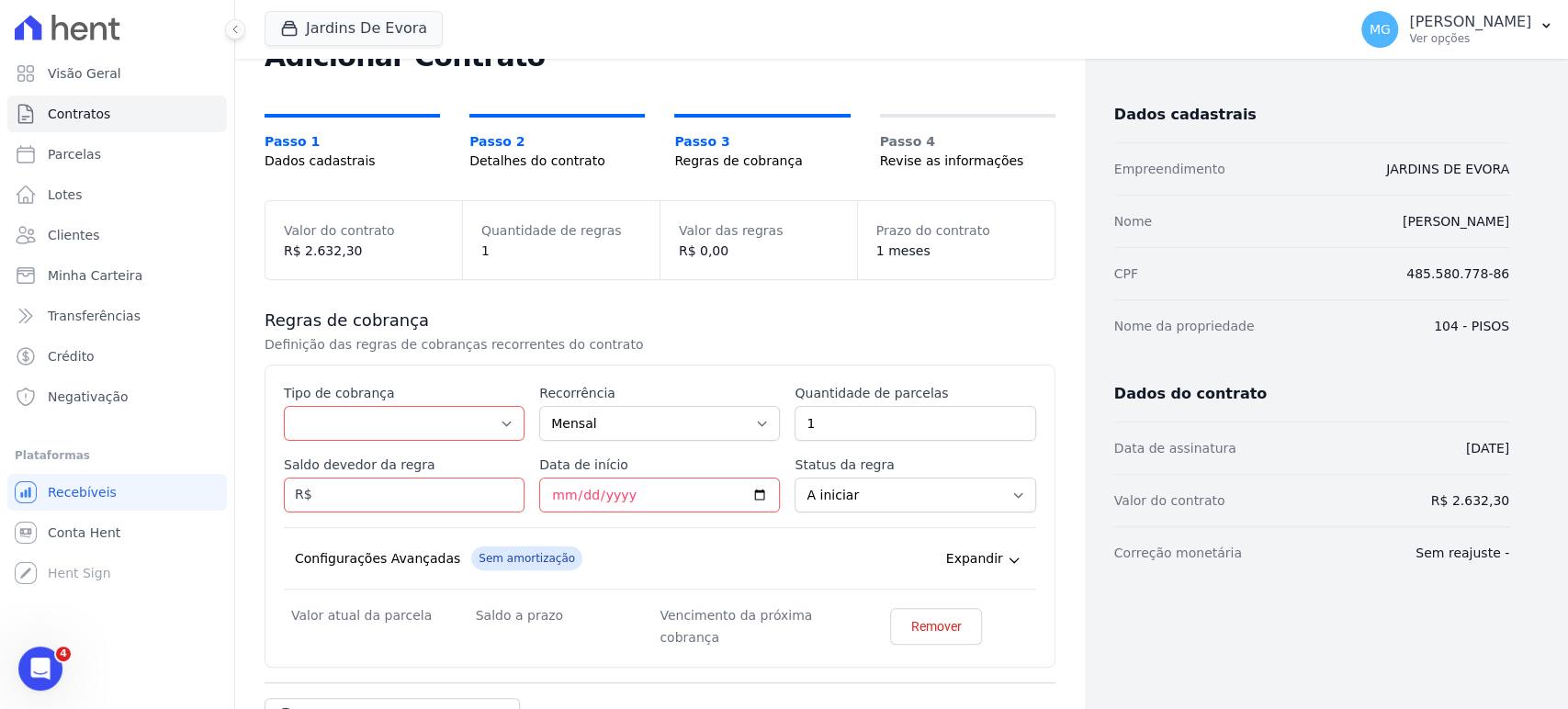
scroll to position [136, 0]
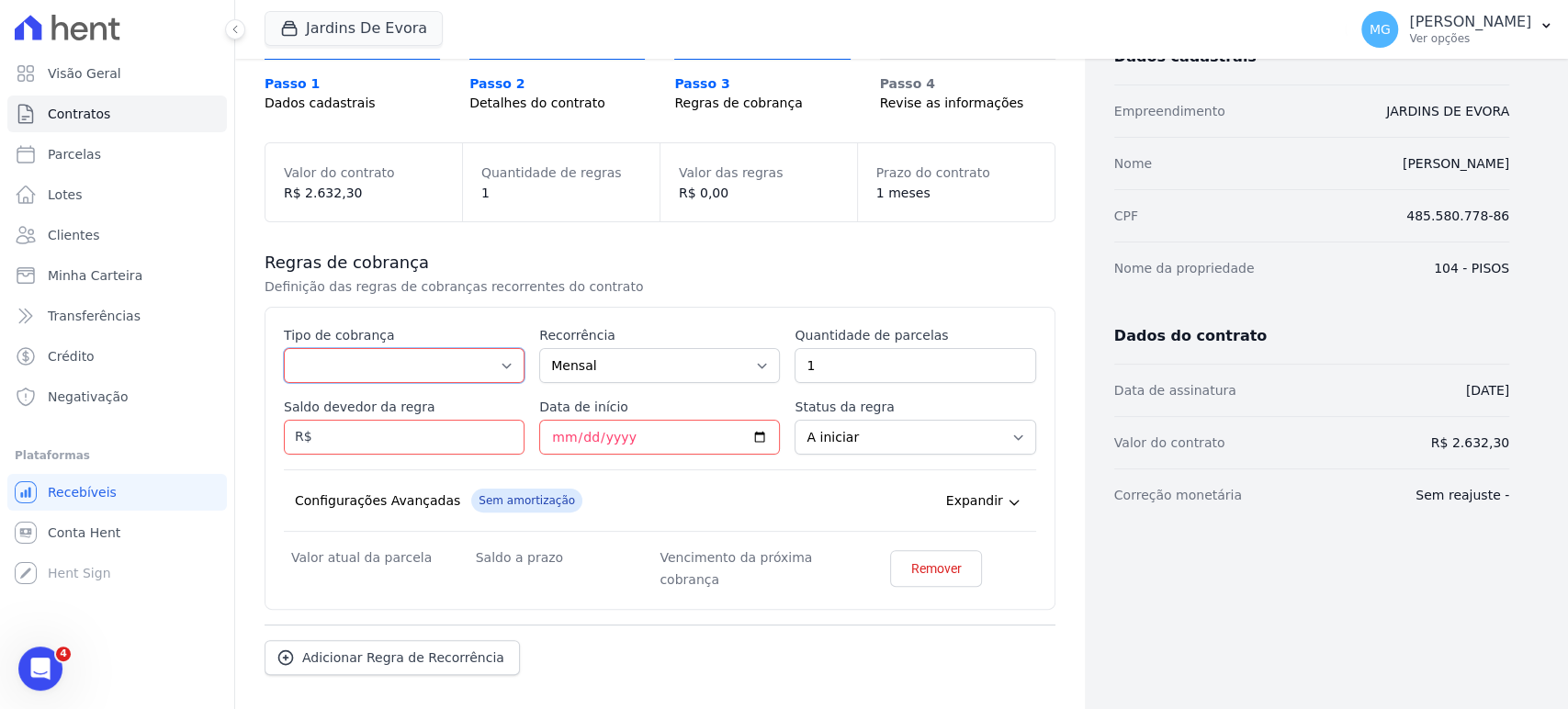
drag, startPoint x: 471, startPoint y: 354, endPoint x: 455, endPoint y: 377, distance: 28.0
click at [472, 354] on select "Parcela Normal Entrada Sinal Intercalada Chaves Pré-chaves Pós-chaves Impostos …" at bounding box center [403, 365] width 241 height 35
select select "standard"
click at [283, 349] on select "Parcela Normal Entrada Sinal Intercalada Chaves Pré-chaves Pós-chaves Impostos …" at bounding box center [403, 365] width 241 height 35
drag, startPoint x: 904, startPoint y: 245, endPoint x: 517, endPoint y: 330, distance: 396.2
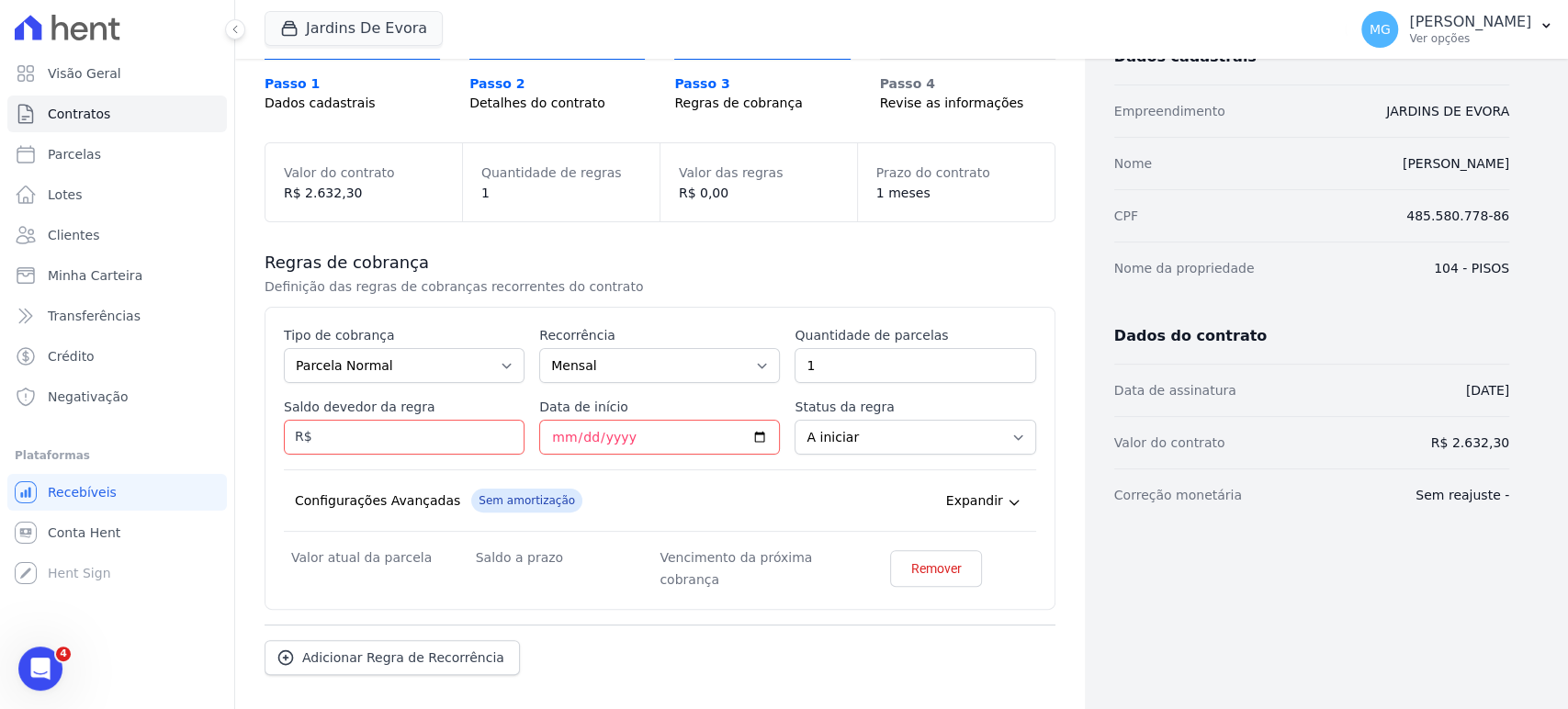
click at [904, 245] on div "Regras de cobrança Definição das regras de cobranças recorrentes do contrato Es…" at bounding box center [660, 463] width 790 height 482
click at [386, 439] on input "Saldo devedor da regra" at bounding box center [403, 437] width 241 height 35
type input "152.19"
click at [393, 365] on select "Parcela Normal Entrada Sinal Intercalada Chaves Pré-chaves Pós-chaves Impostos …" at bounding box center [403, 365] width 241 height 35
select select "down_payment"
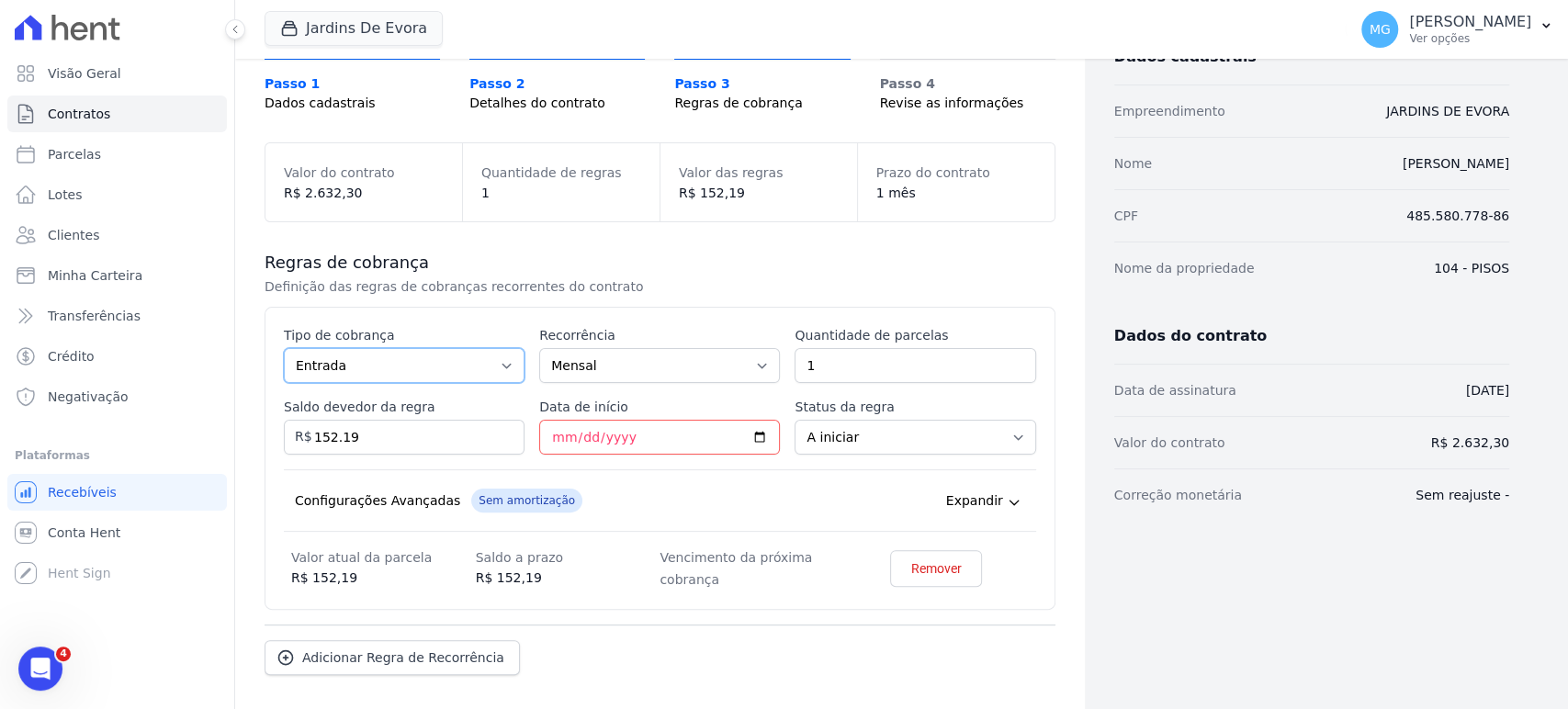
click at [283, 349] on select "Parcela Normal Entrada Sinal Intercalada Chaves Pré-chaves Pós-chaves Impostos …" at bounding box center [403, 365] width 241 height 35
click at [650, 359] on select "Mensal Bimestral Trimestral Semestral Anual" at bounding box center [659, 365] width 241 height 35
click at [922, 327] on label "Quantidade de parcelas" at bounding box center [914, 336] width 241 height 18
click at [922, 349] on input "1" at bounding box center [914, 365] width 241 height 35
click at [555, 430] on input "Data de início" at bounding box center [659, 437] width 241 height 35
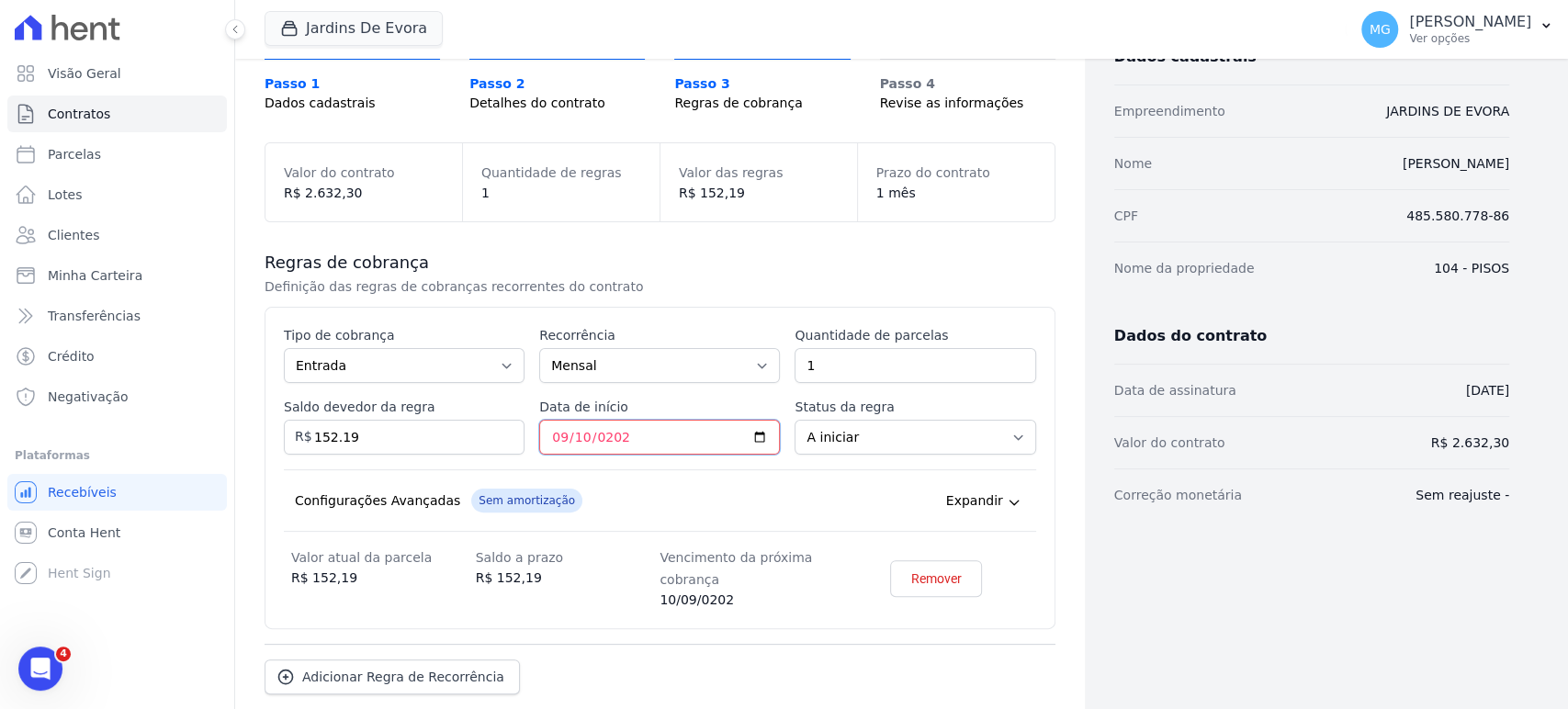
type input "2025-09-10"
click at [789, 460] on div "Esse tipo de parcela não entra no saldo devedor do contrato. Tipo de cobrança P…" at bounding box center [660, 468] width 753 height 284
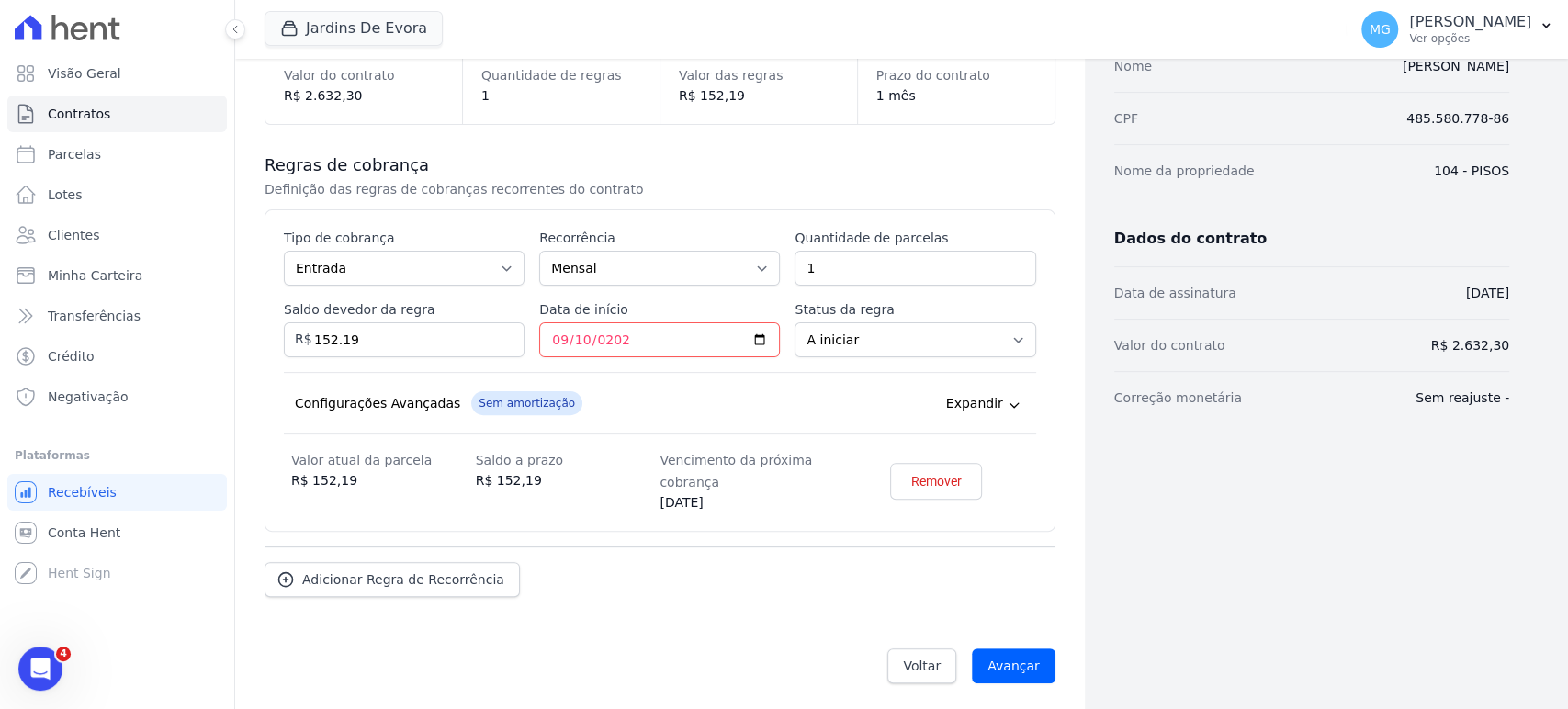
scroll to position [235, 0]
click at [1031, 663] on input "Avançar" at bounding box center [1014, 665] width 84 height 35
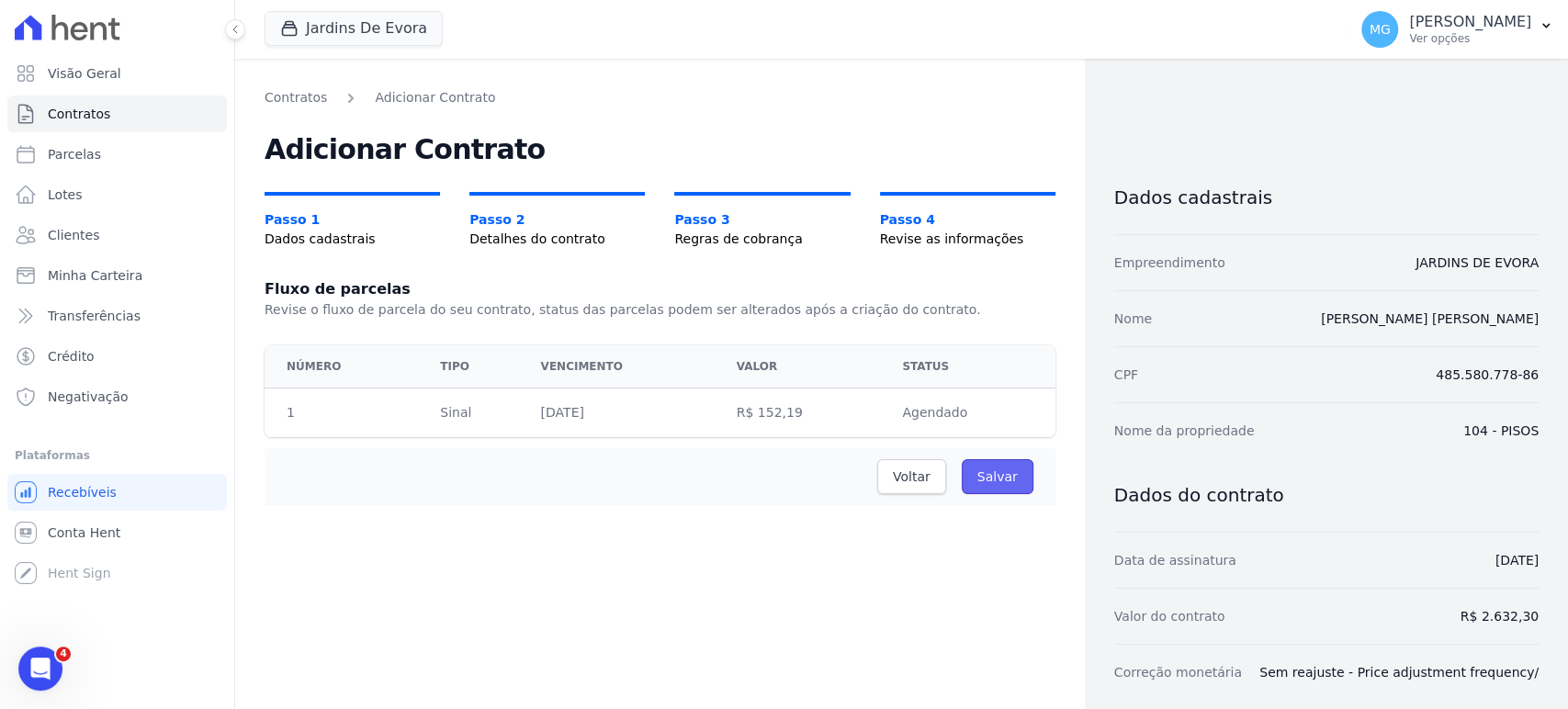
click at [1008, 478] on input "Salvar" at bounding box center [998, 476] width 72 height 35
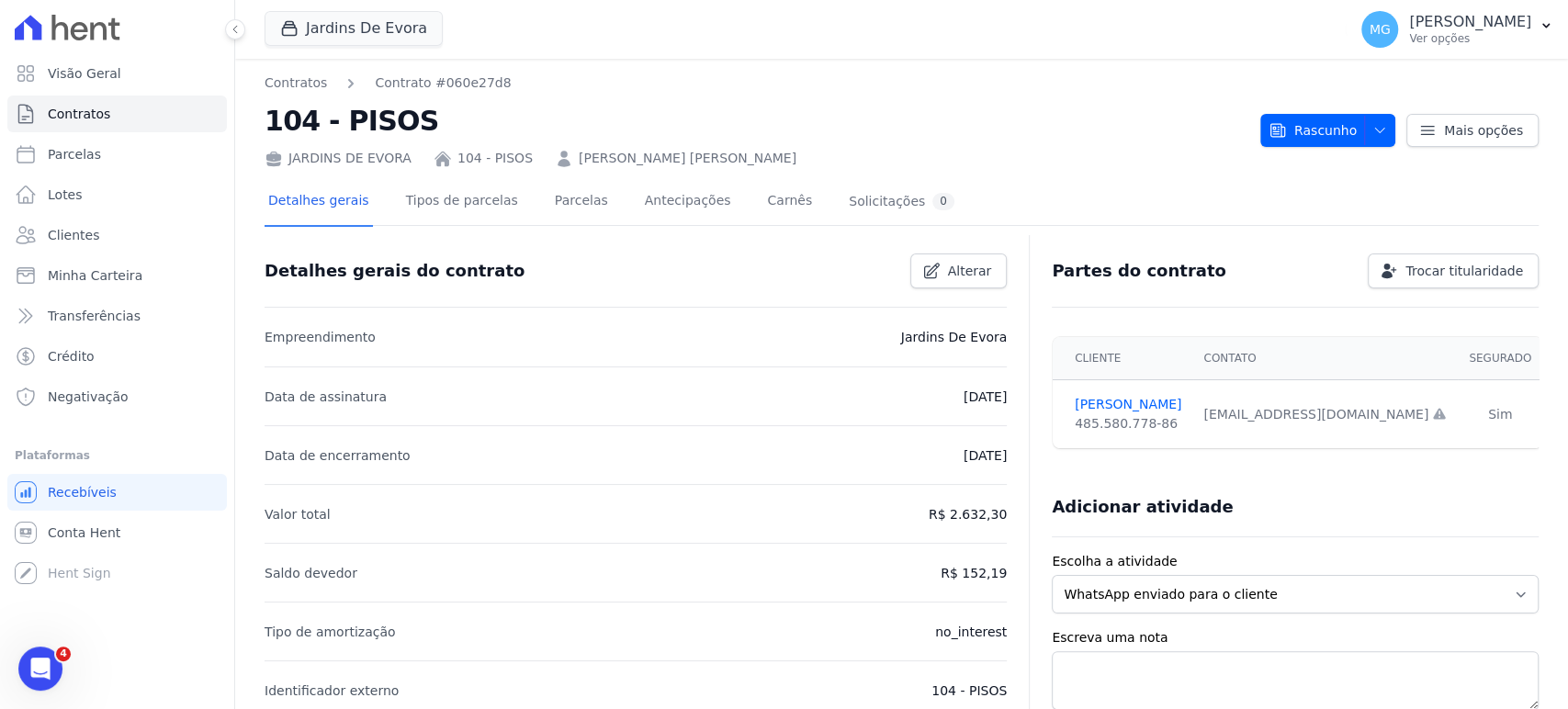
click at [1063, 161] on div "JARDINS DE EVORA 104 - PISOS DAVYD DA SILVA FELIPE" at bounding box center [755, 155] width 981 height 27
click at [482, 206] on link "Tipos de parcelas" at bounding box center [462, 203] width 120 height 49
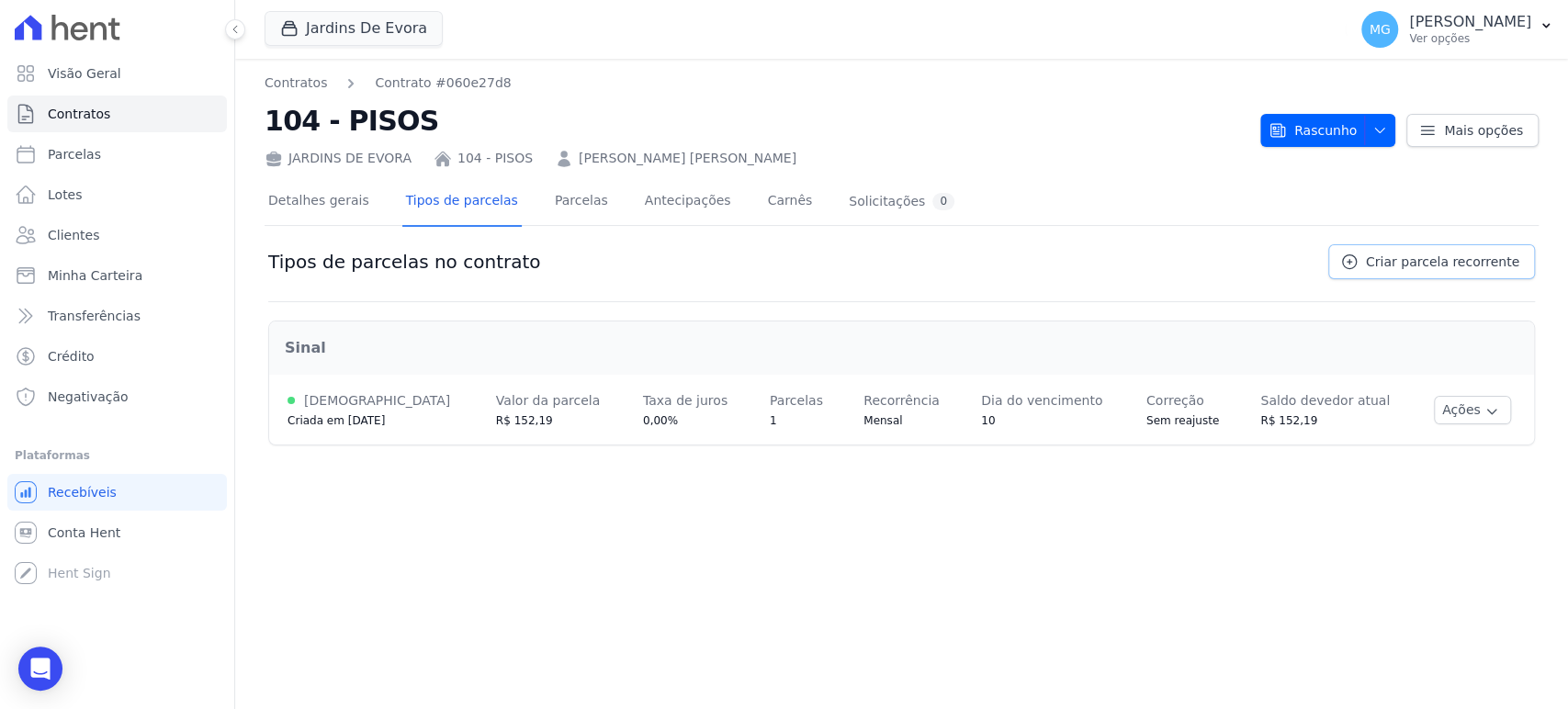
click at [1358, 258] on icon at bounding box center [1349, 262] width 18 height 18
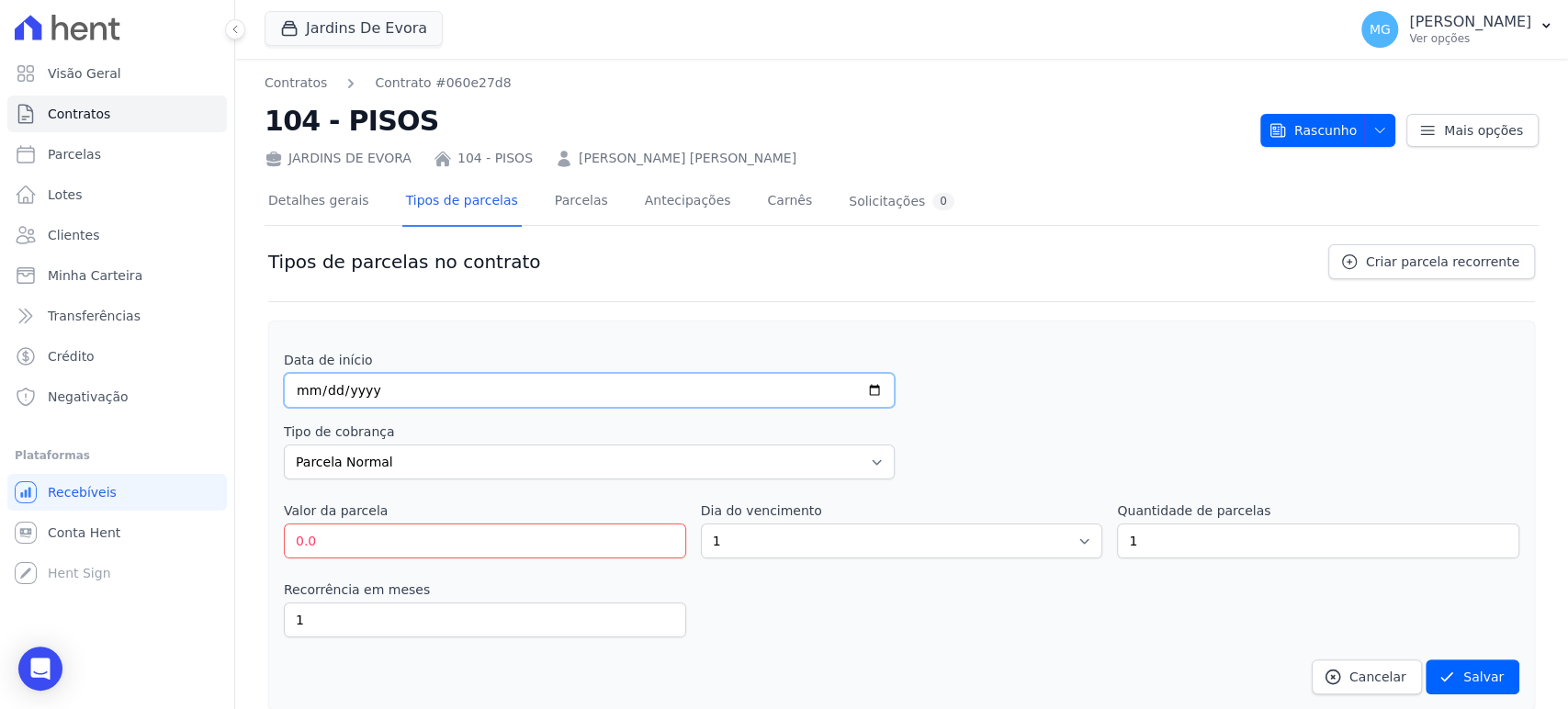
click at [305, 386] on input "date" at bounding box center [589, 390] width 611 height 35
click at [298, 386] on input "date" at bounding box center [589, 390] width 611 height 35
type input "2025-10-20"
click at [329, 547] on input "0.0" at bounding box center [484, 541] width 402 height 35
click at [315, 538] on input "15203" at bounding box center [484, 541] width 402 height 35
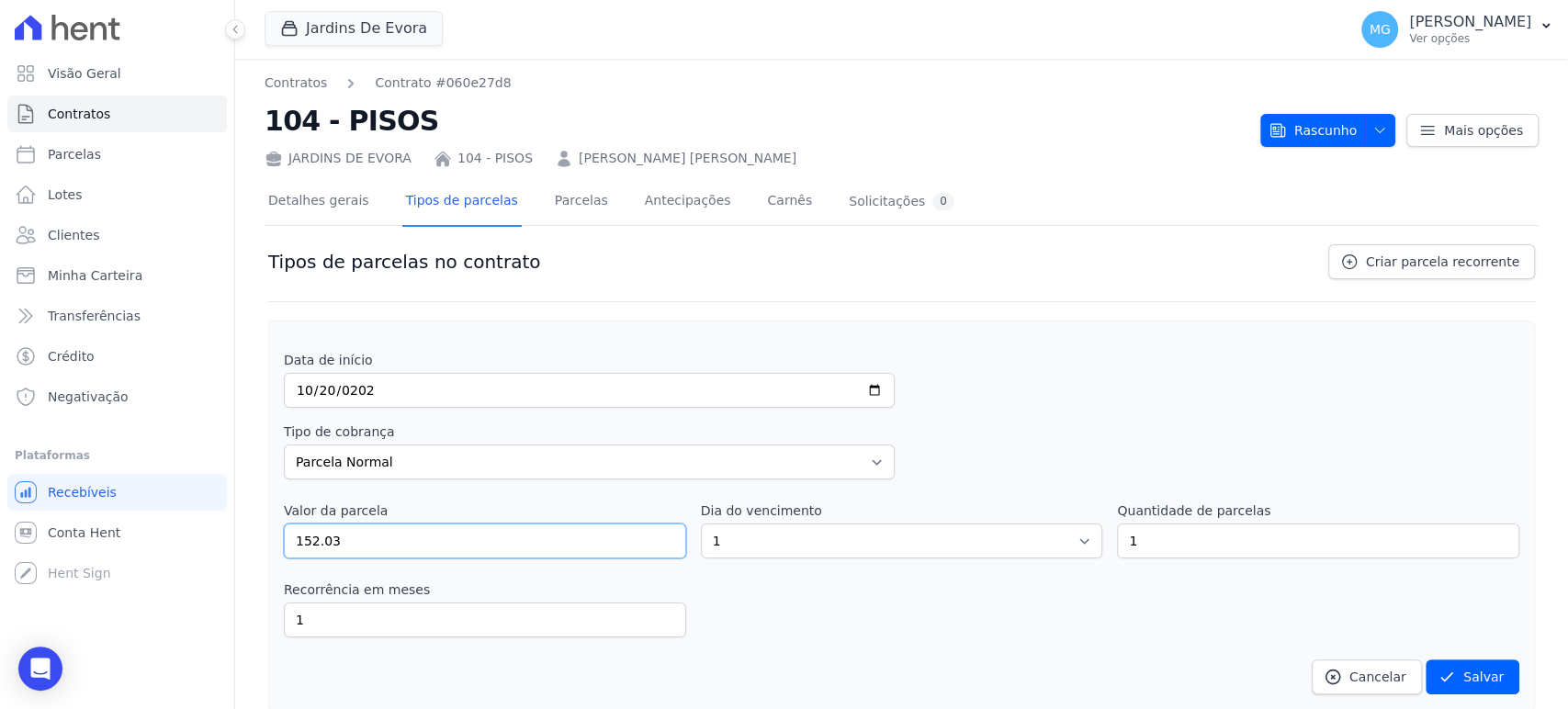
type input "152.03"
drag, startPoint x: 981, startPoint y: 282, endPoint x: 917, endPoint y: 283, distance: 64.0
click at [981, 282] on div "Tipos de parcelas no contrato Criar parcela recorrente" at bounding box center [901, 274] width 1267 height 58
click at [298, 386] on input "2025-10-20" at bounding box center [589, 390] width 611 height 35
click at [301, 387] on input "2025-10-20" at bounding box center [589, 390] width 611 height 35
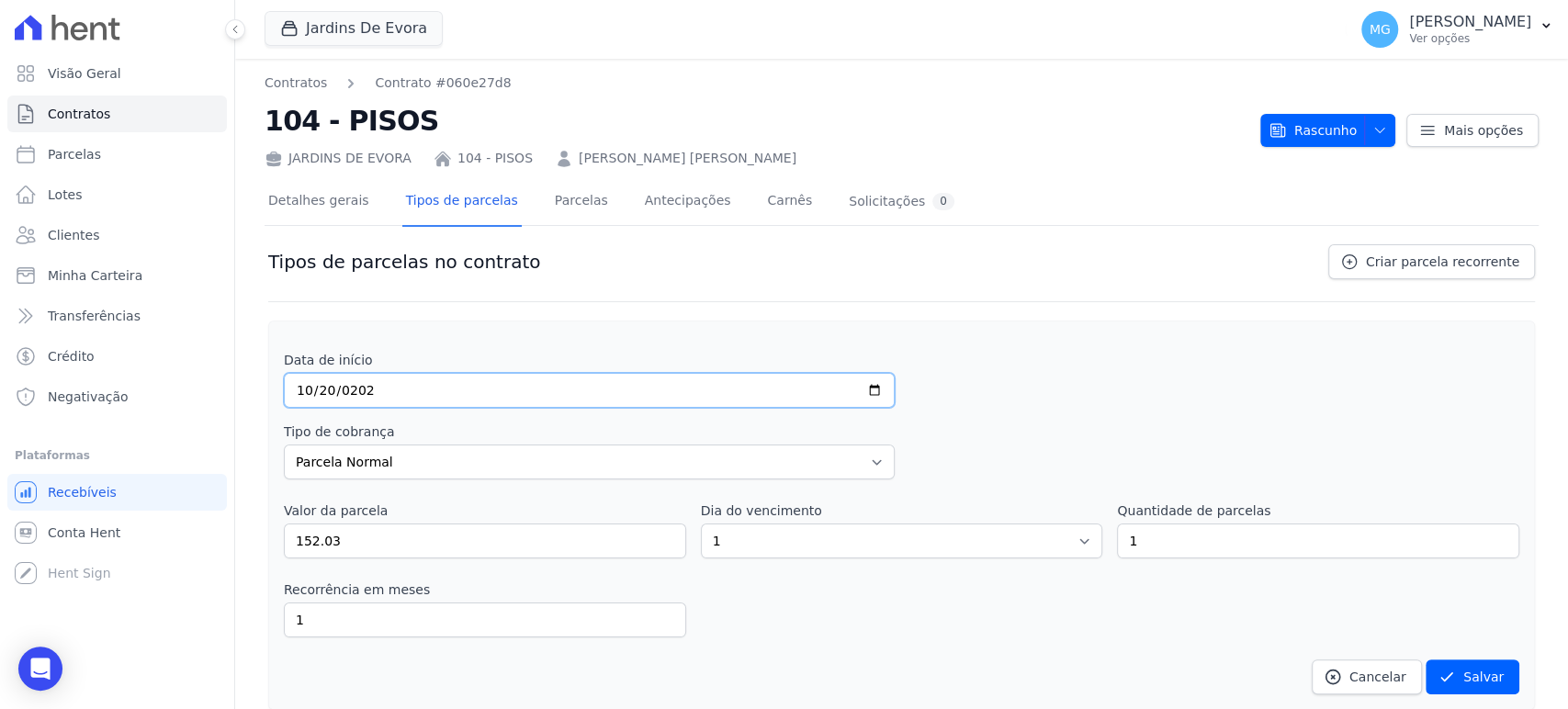
type input "2025-10-10"
click at [894, 377] on div "Data de início 2025-10-10" at bounding box center [901, 379] width 1236 height 57
click at [1055, 389] on div "Data de início 2025-10-10" at bounding box center [901, 379] width 1236 height 57
click at [767, 541] on select "1 2 3 4 5 6 7 8 9 10 11 12 13 14 15 16 17 18 19 20 21 22 23 24 25 26 27 28 29 3…" at bounding box center [901, 541] width 402 height 35
select select "10"
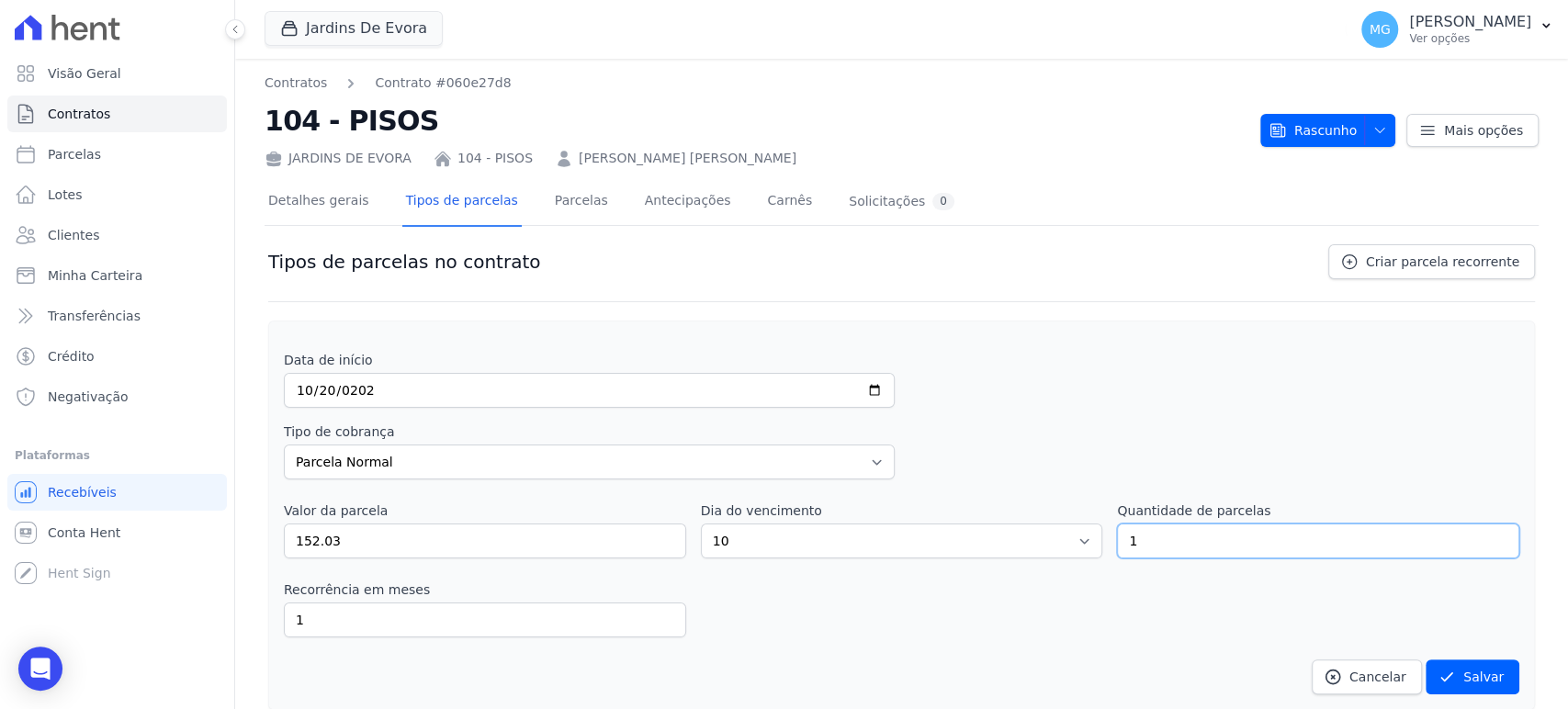
click at [1168, 547] on input "1" at bounding box center [1317, 541] width 402 height 35
drag, startPoint x: 616, startPoint y: 337, endPoint x: 607, endPoint y: 430, distance: 93.4
click at [616, 337] on div "Data de início 2025-10-10 Tipo de cobrança Parcela Normal Entrada Sinal Interca…" at bounding box center [901, 515] width 1267 height 389
click at [1297, 545] on input "1" at bounding box center [1317, 541] width 402 height 35
type input "17"
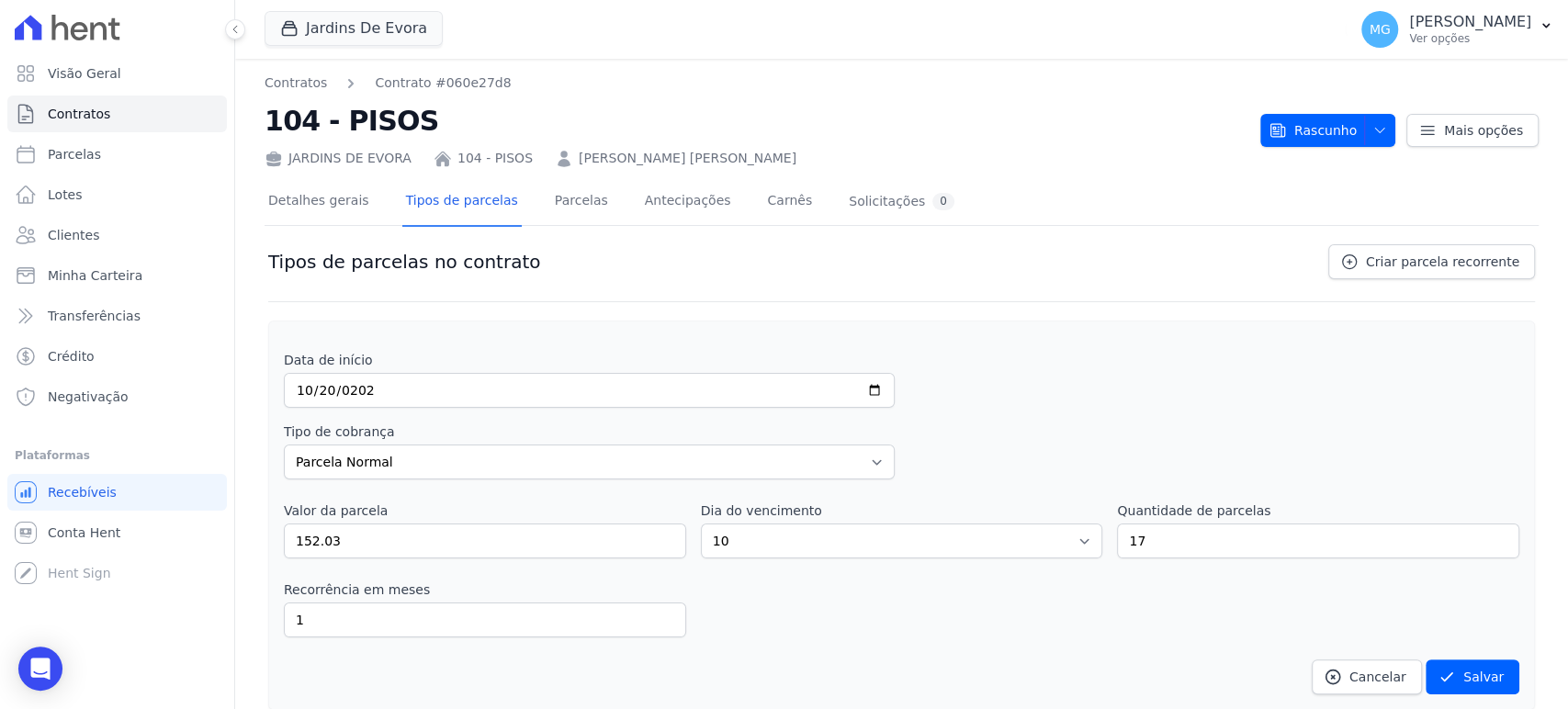
click at [1138, 582] on div "Recorrência em meses 1 in_advance" at bounding box center [901, 609] width 1236 height 57
click at [742, 628] on div "Recorrência em meses 1 in_advance" at bounding box center [901, 609] width 1236 height 57
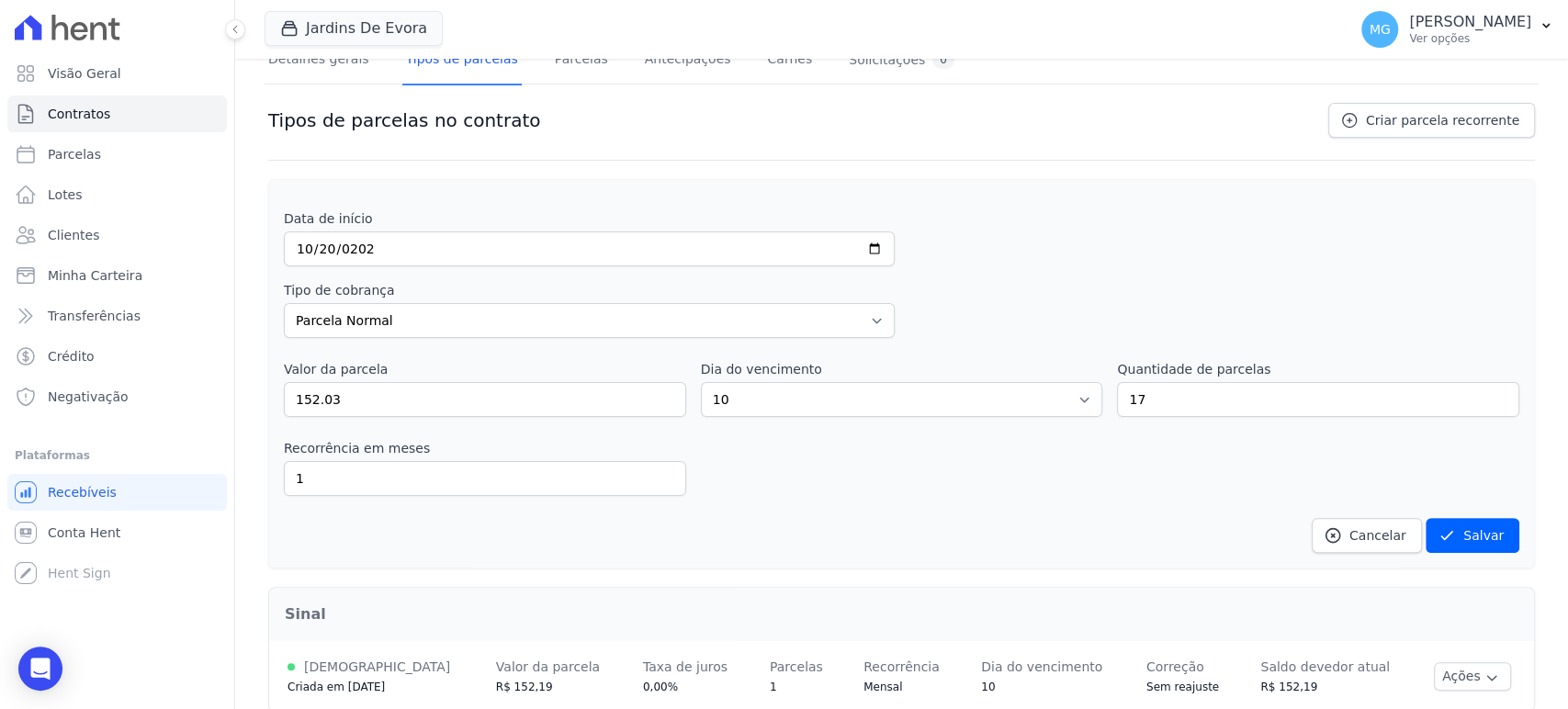
scroll to position [171, 0]
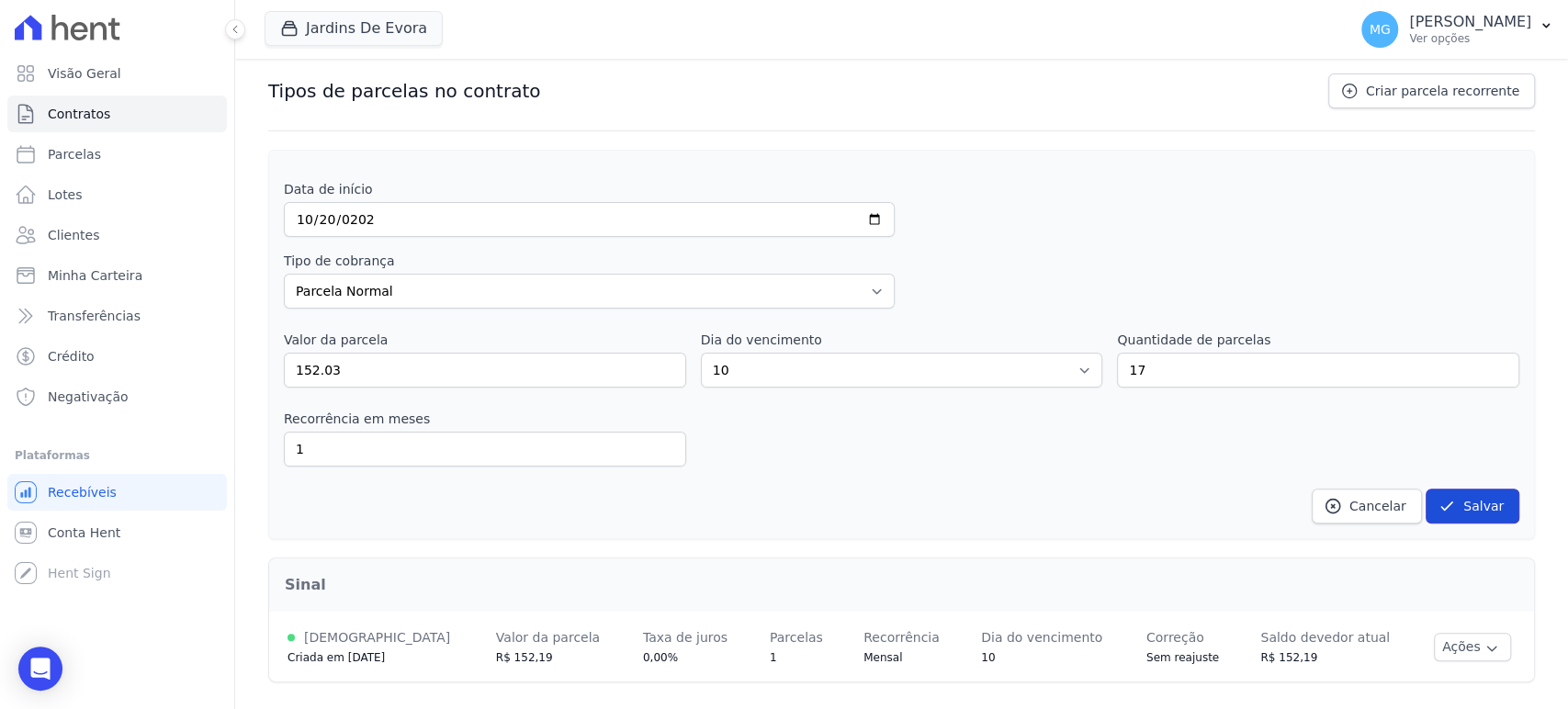
click at [1455, 504] on button "Salvar" at bounding box center [1472, 506] width 94 height 35
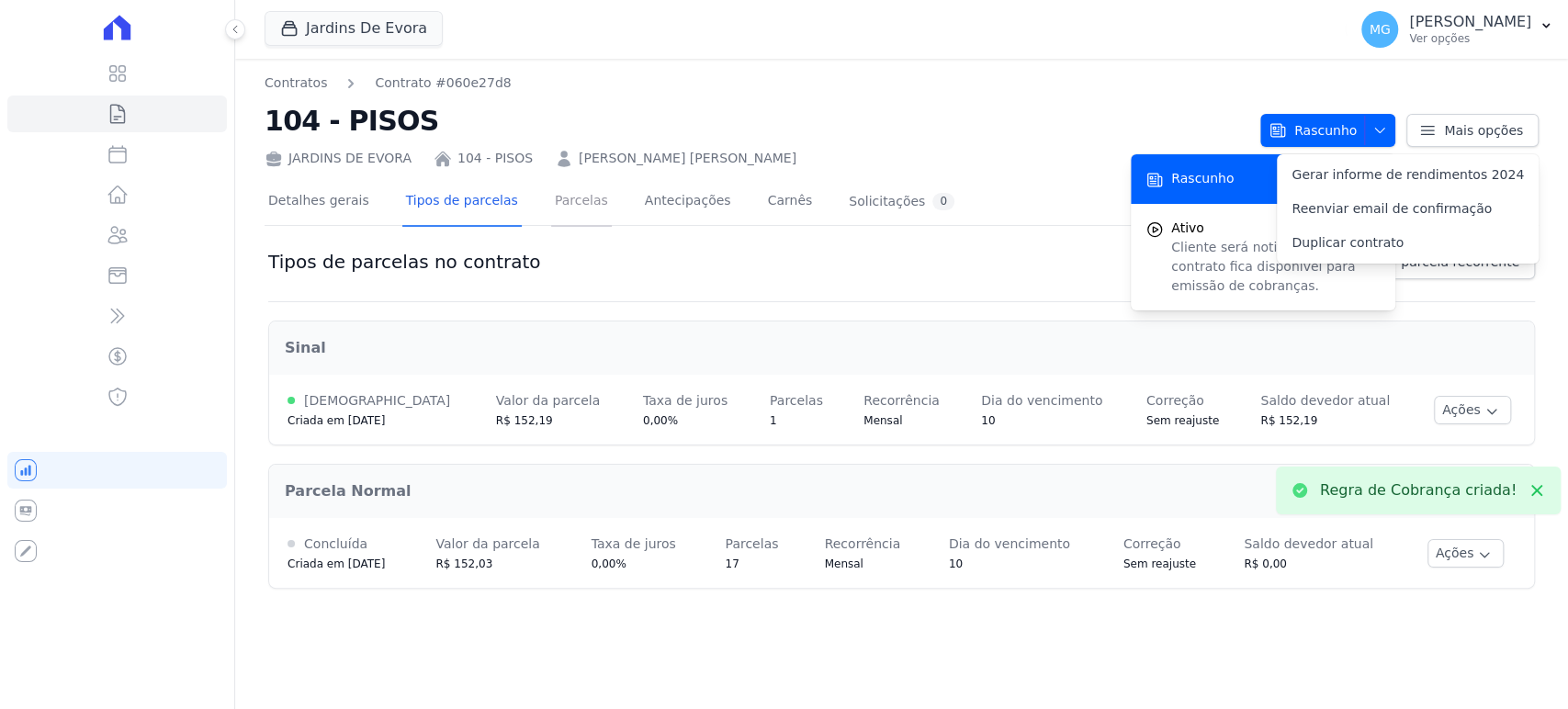
click at [558, 210] on link "Parcelas" at bounding box center [581, 203] width 61 height 49
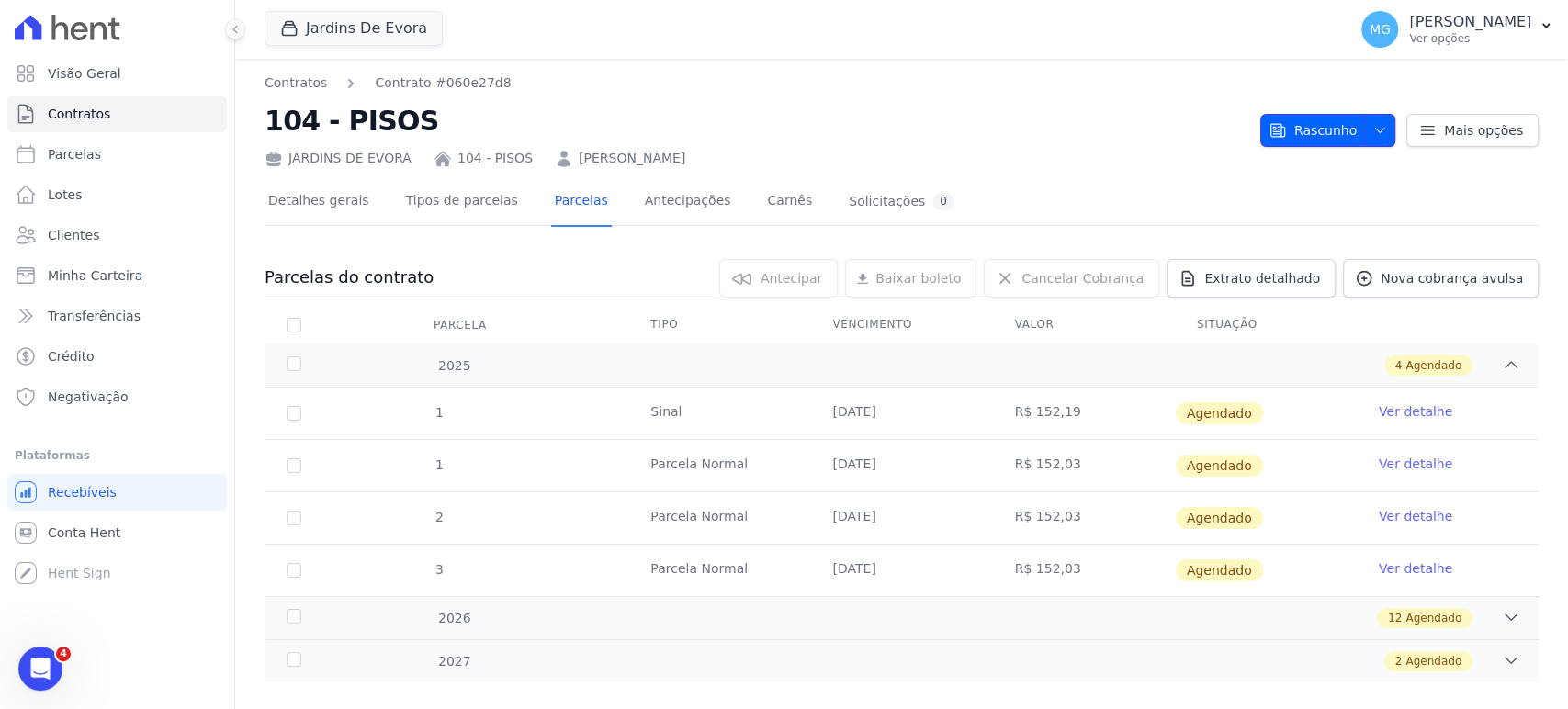
click at [1375, 123] on icon "button" at bounding box center [1379, 130] width 15 height 15
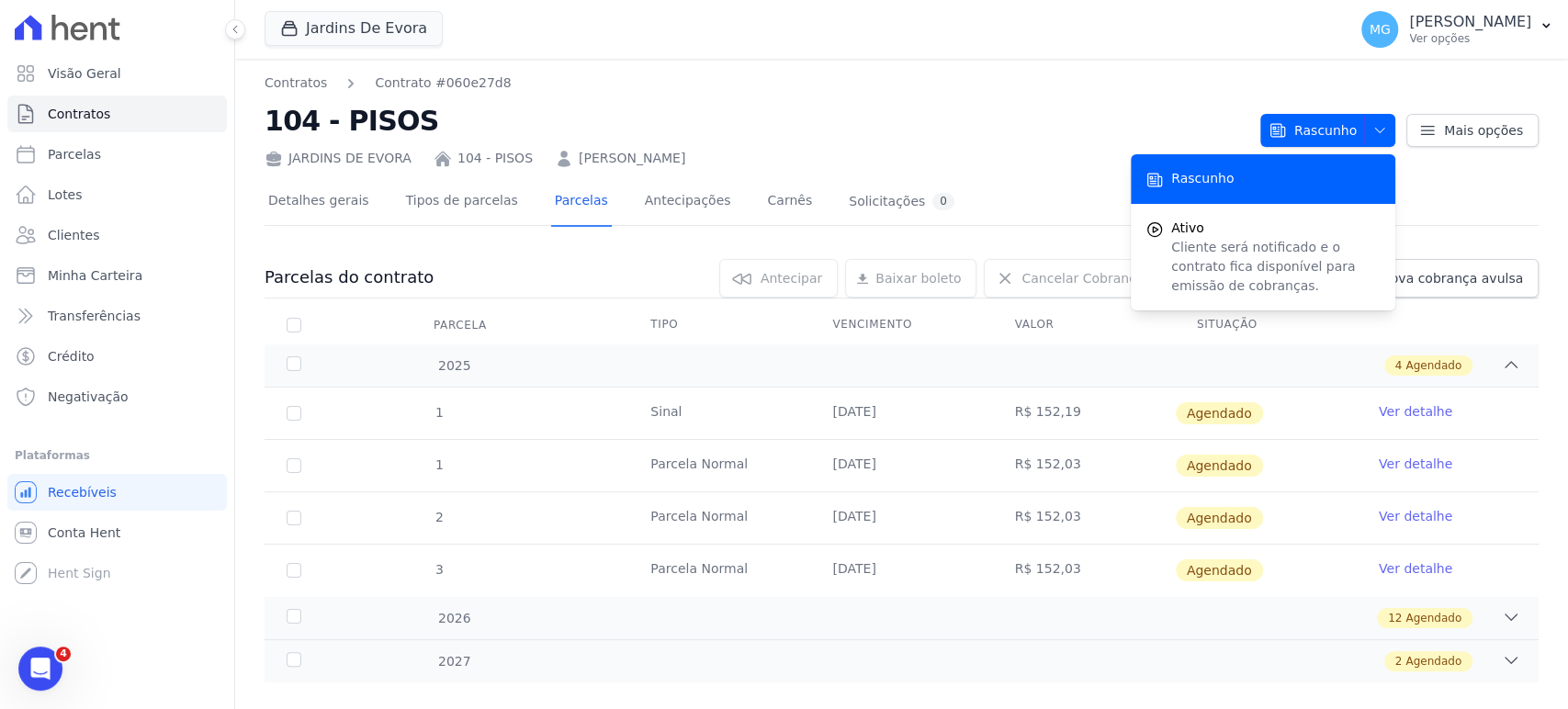
click at [959, 133] on h2 "104 - PISOS" at bounding box center [755, 120] width 981 height 41
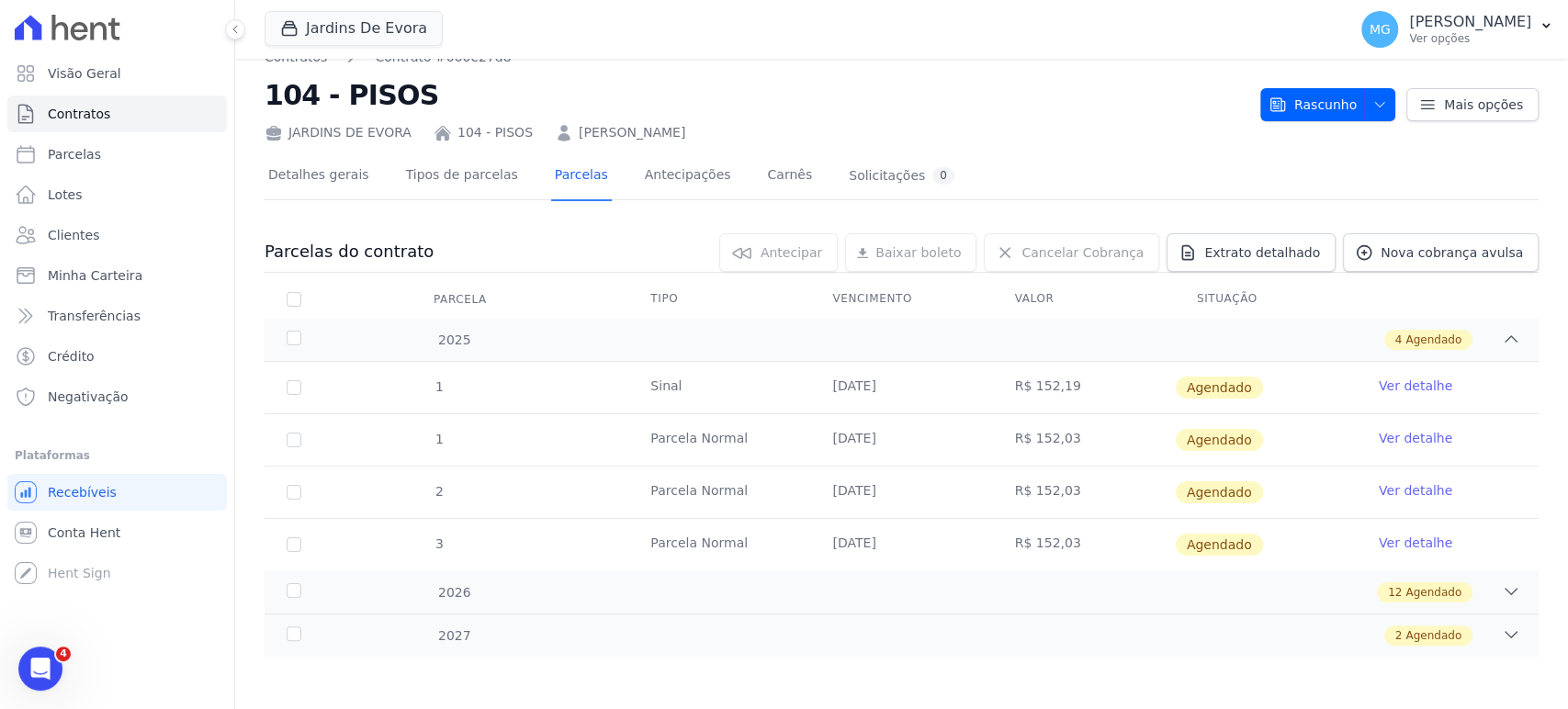
scroll to position [27, 0]
click at [443, 640] on div "2 Agendado" at bounding box center [964, 635] width 1112 height 20
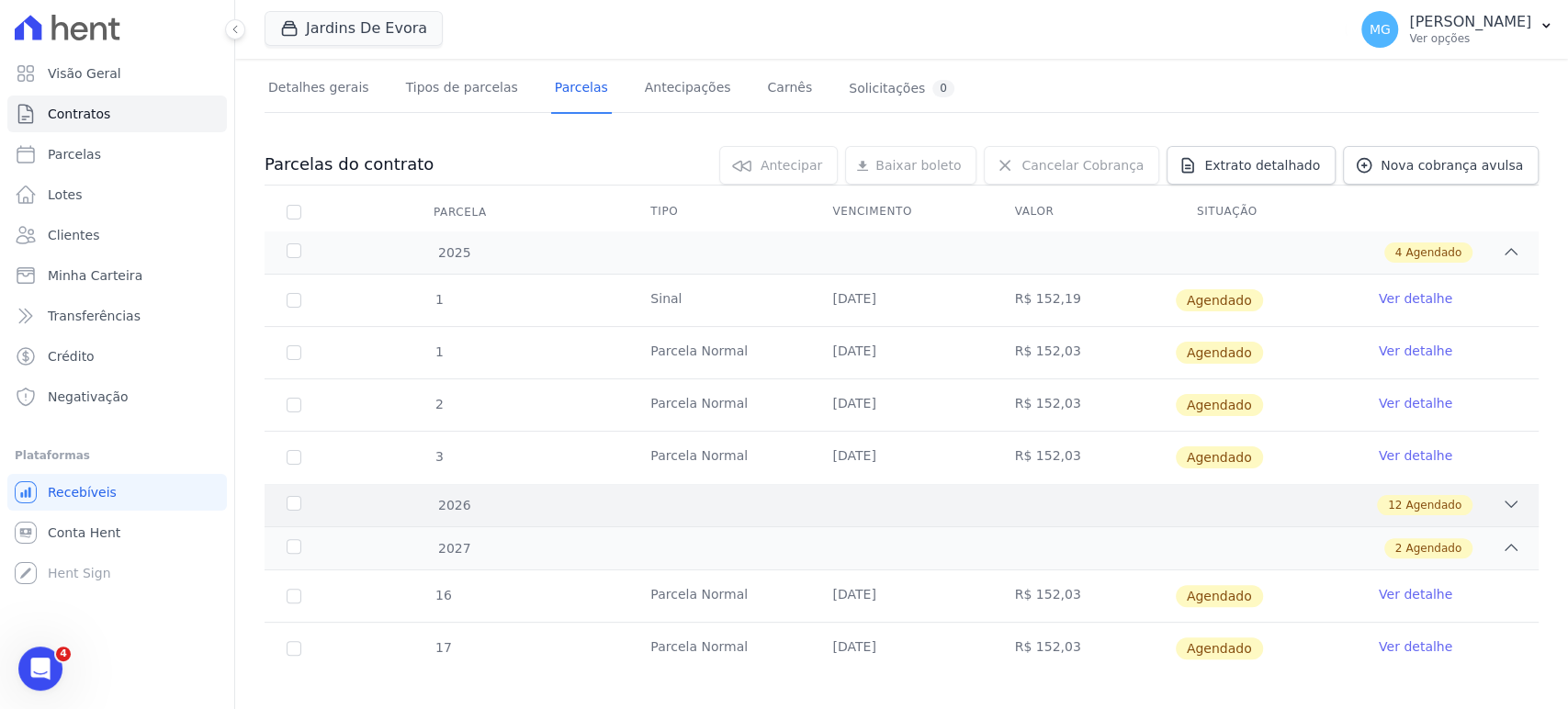
scroll to position [132, 0]
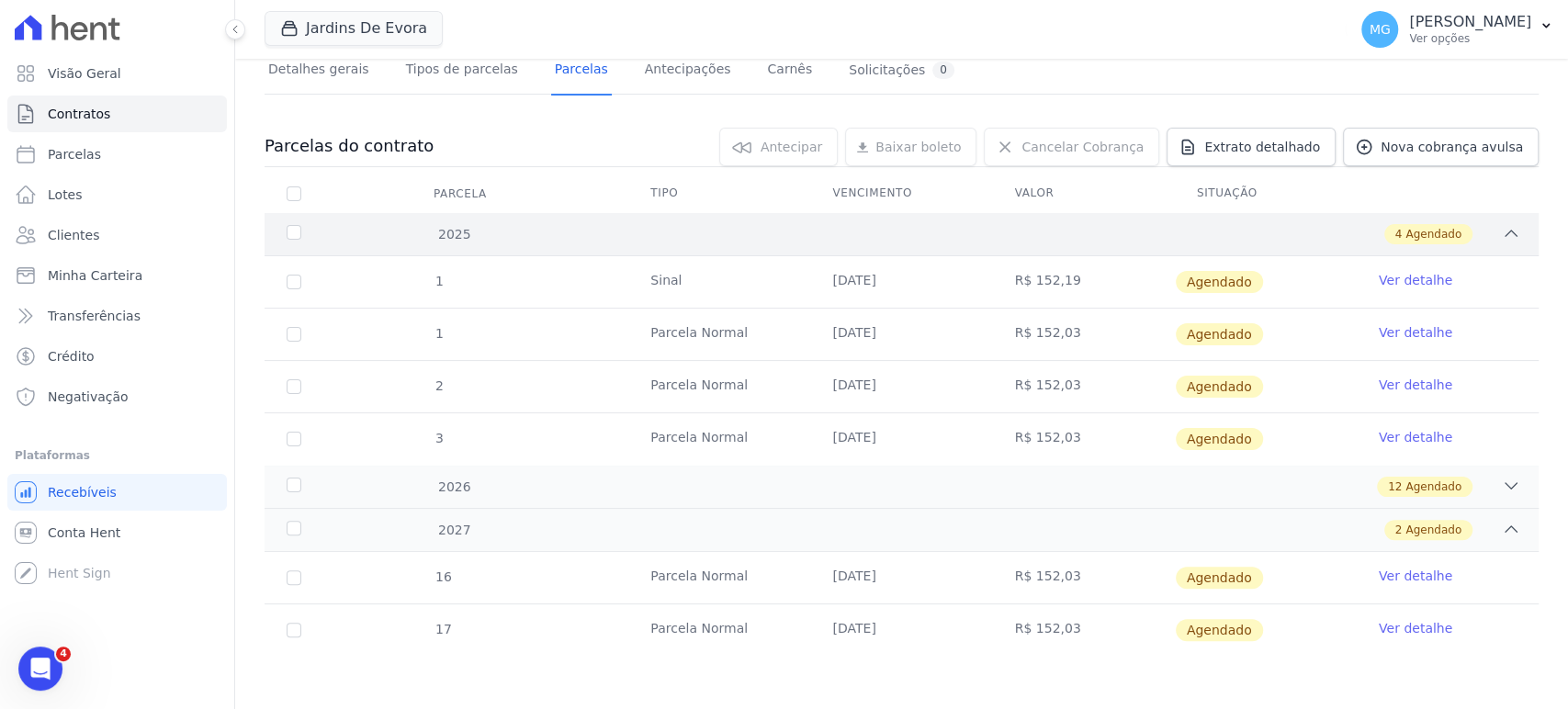
click at [1065, 216] on div "2025 4 Agendado" at bounding box center [901, 235] width 1274 height 42
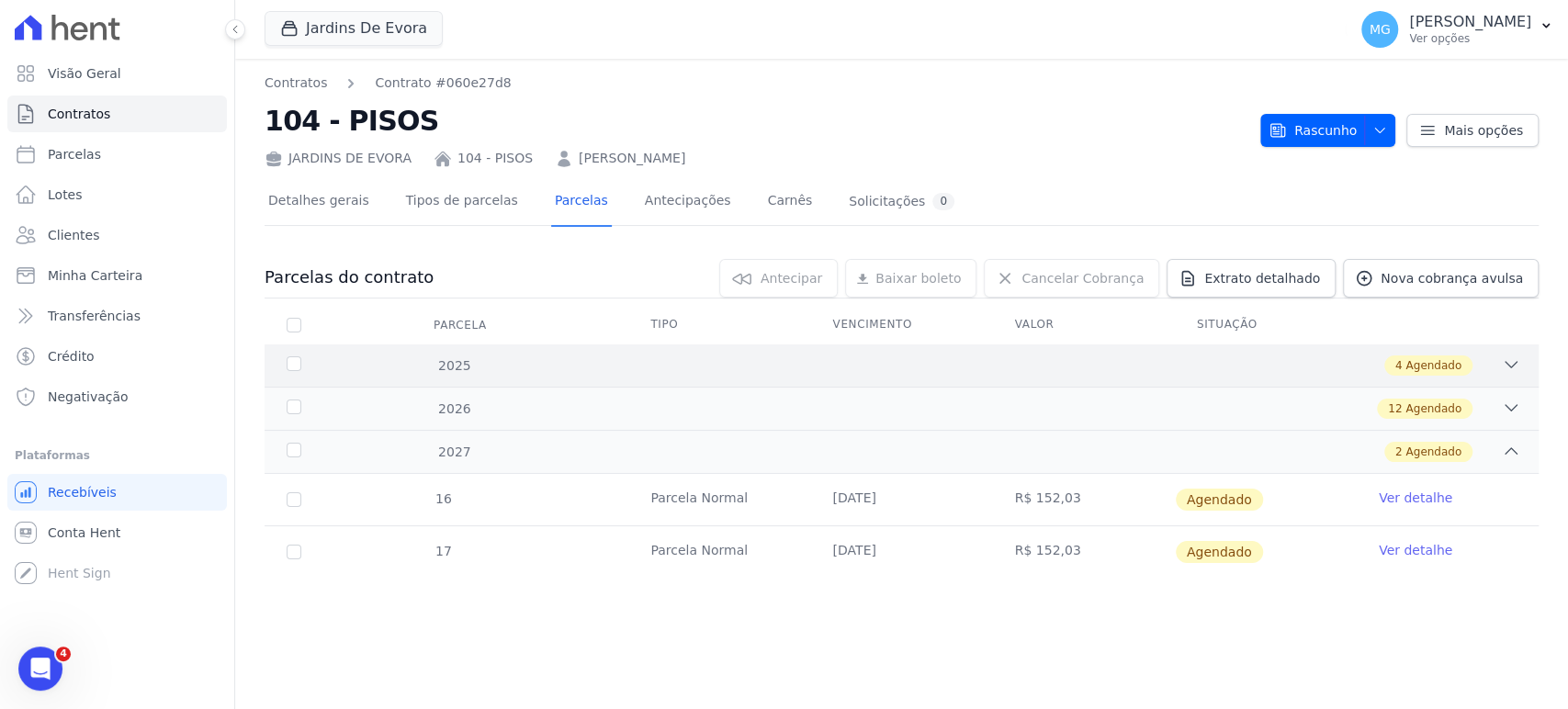
scroll to position [0, 0]
drag, startPoint x: 1391, startPoint y: 127, endPoint x: 1388, endPoint y: 138, distance: 11.4
click at [1393, 128] on button "Rascunho" at bounding box center [1327, 130] width 135 height 33
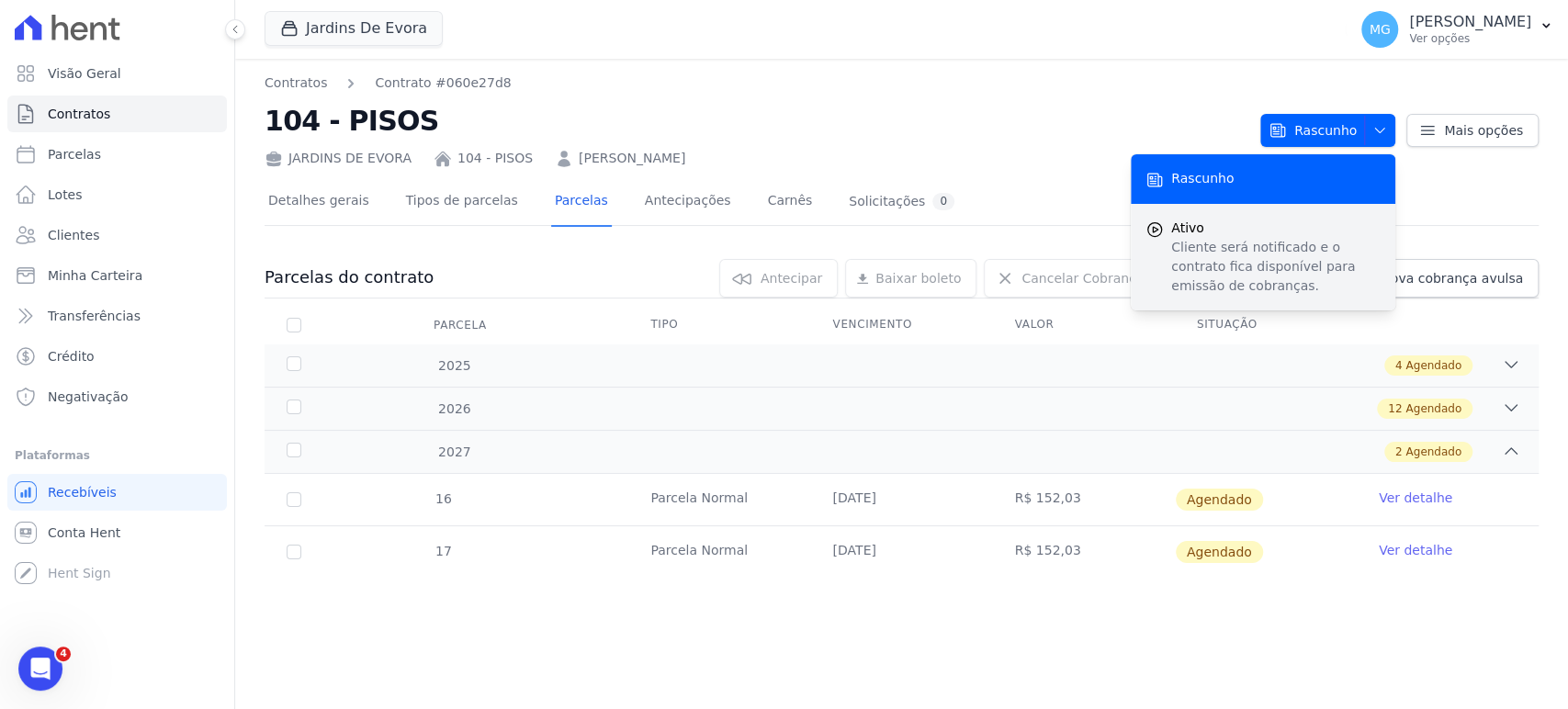
click at [1229, 264] on p "Cliente será notificado e o contrato fica disponível para emissão de cobranças." at bounding box center [1276, 267] width 210 height 58
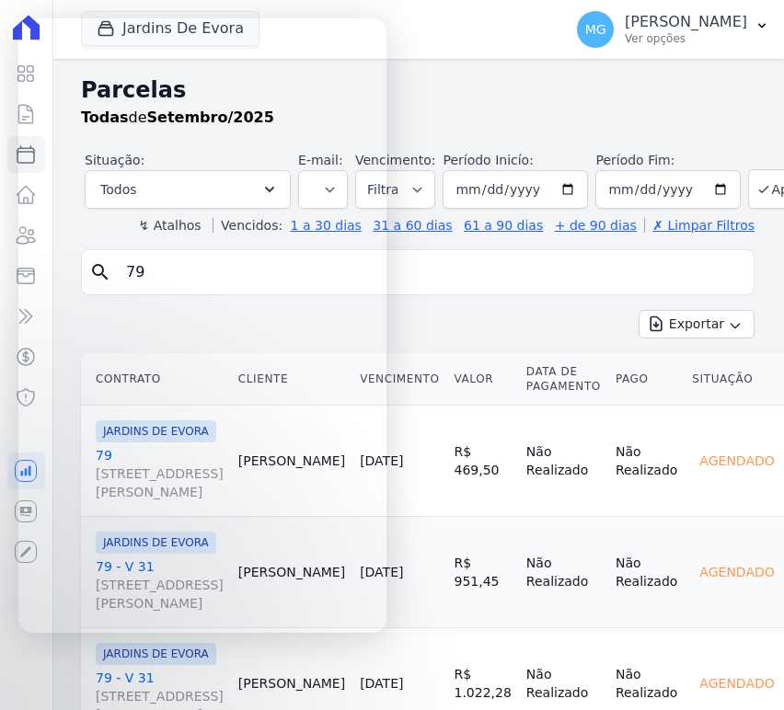
select select
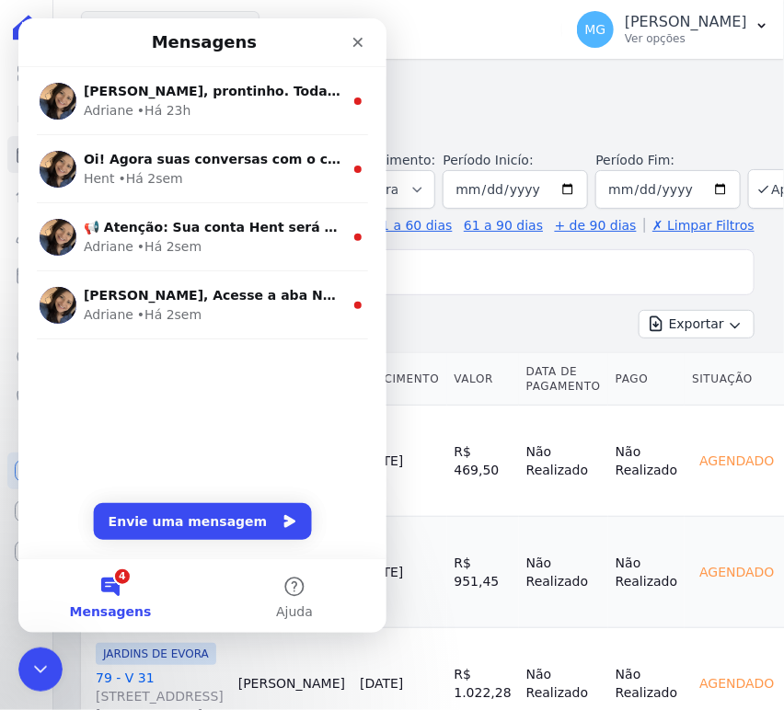
scroll to position [477, 0]
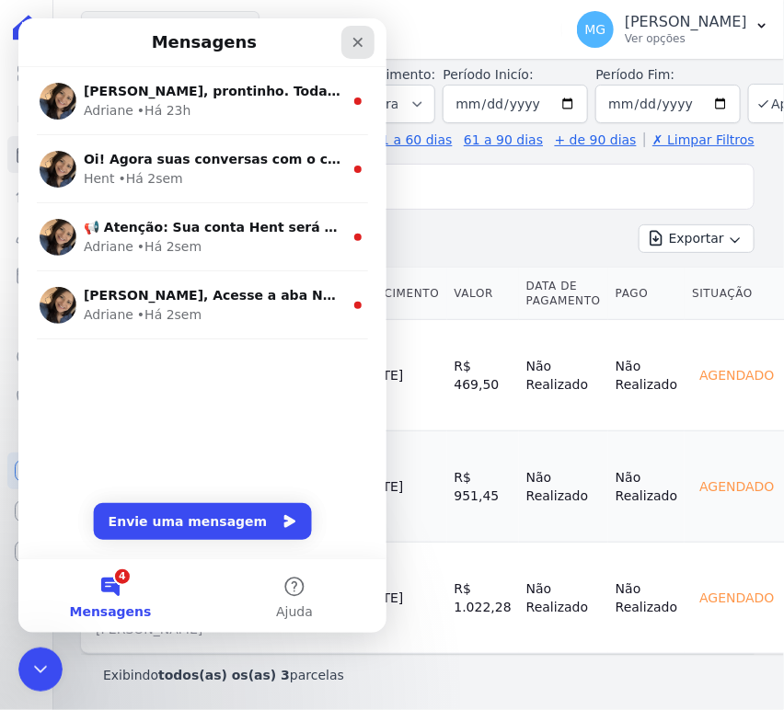
click at [352, 36] on icon "Fechar" at bounding box center [357, 41] width 15 height 15
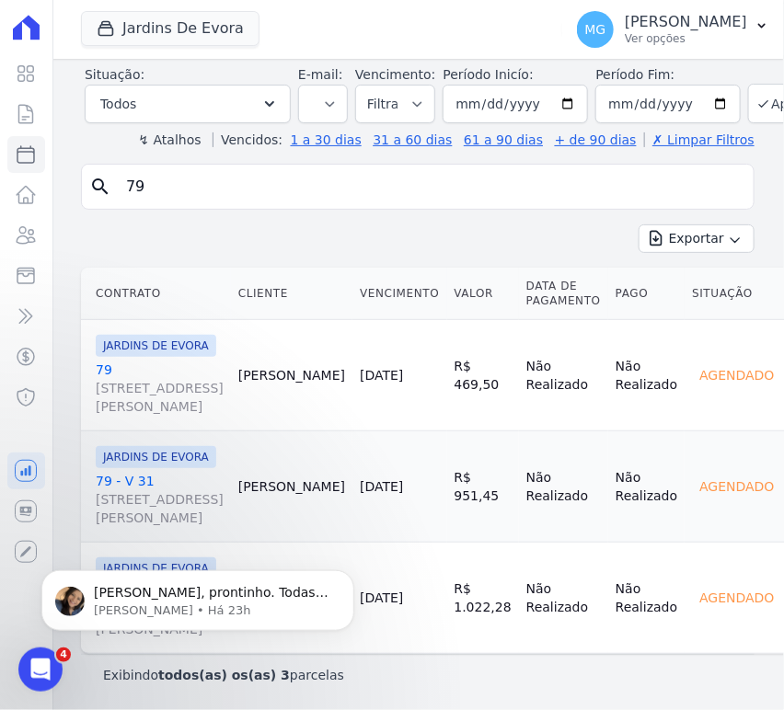
scroll to position [409, 0]
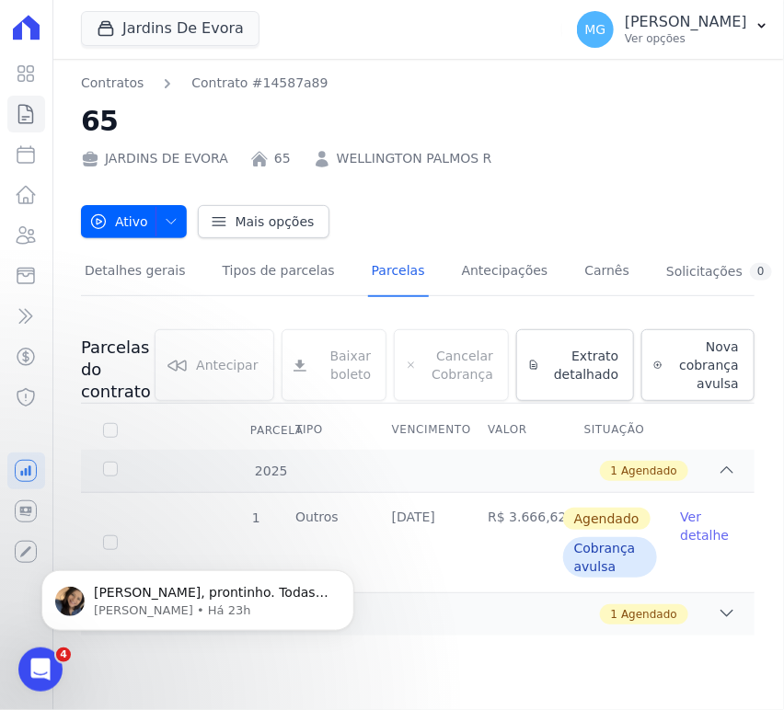
scroll to position [1348, 0]
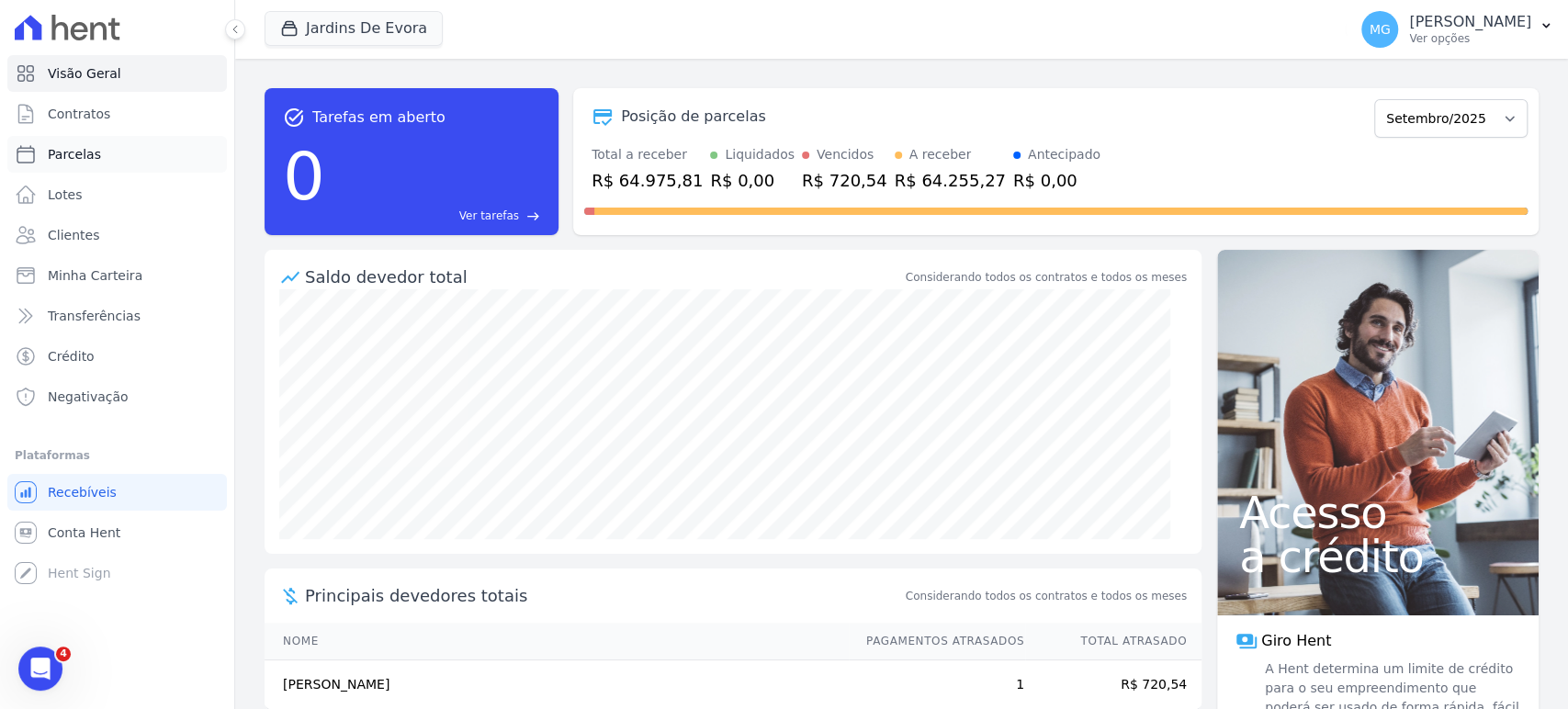
click at [87, 157] on span "Parcelas" at bounding box center [74, 154] width 53 height 18
select select
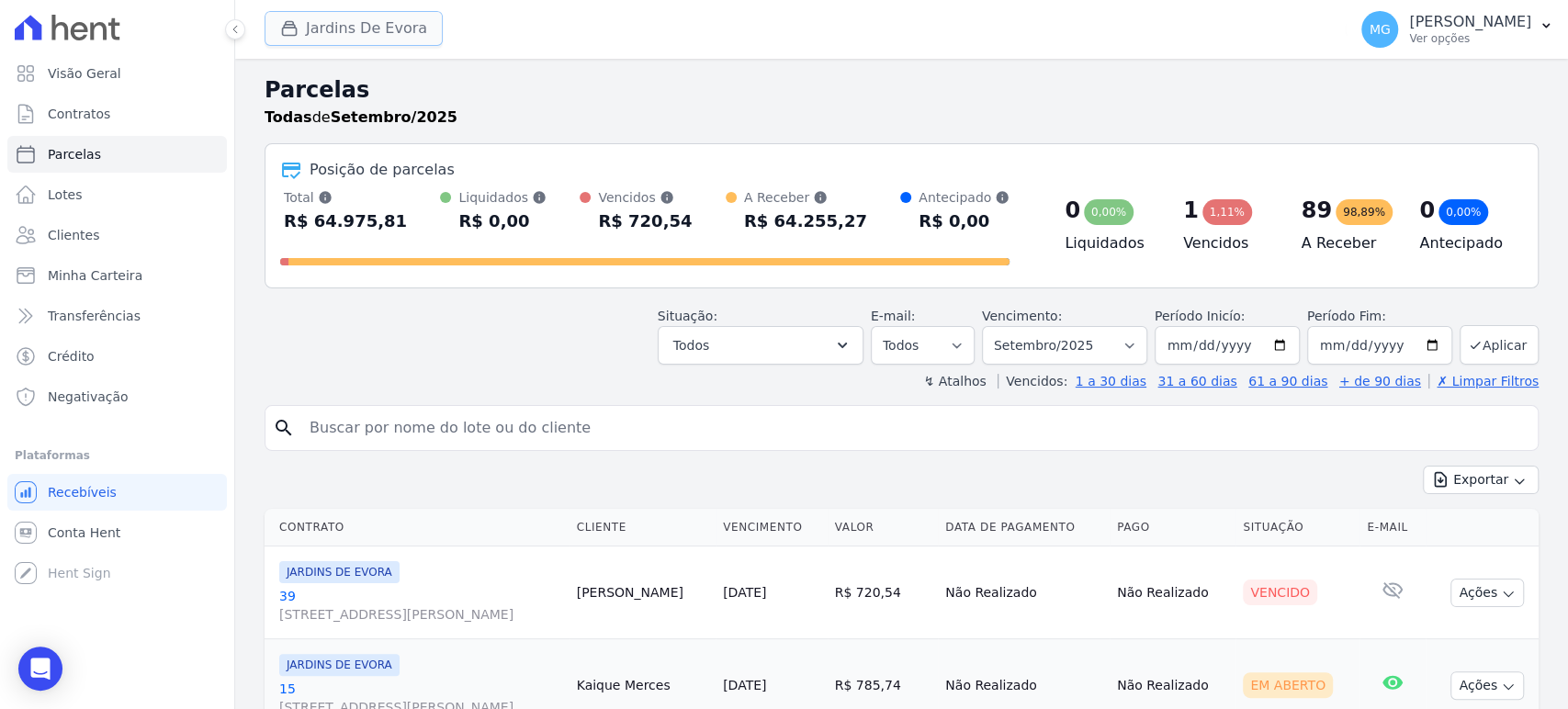
click at [313, 23] on button "Jardins De Evora" at bounding box center [353, 28] width 179 height 35
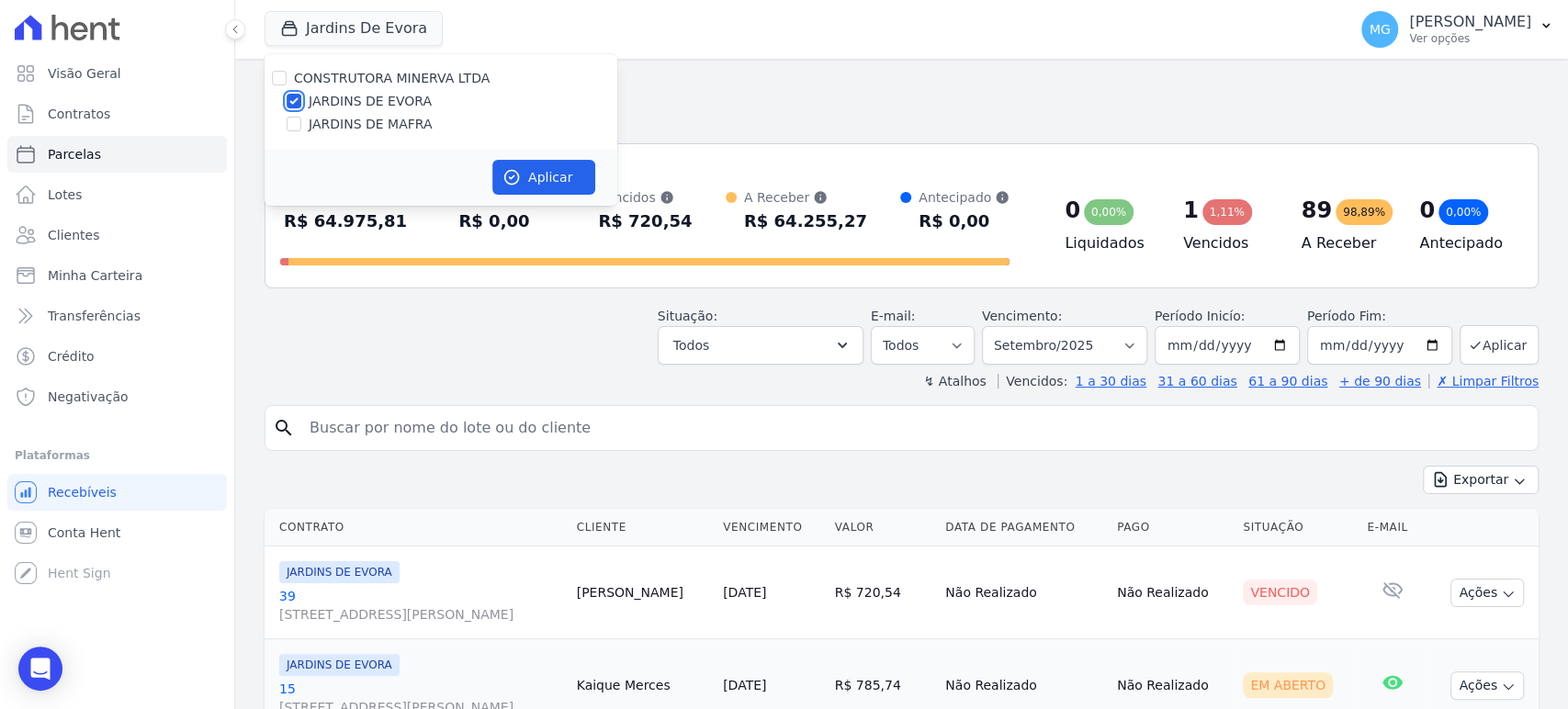
click at [293, 99] on input "JARDINS DE EVORA" at bounding box center [293, 101] width 15 height 15
checkbox input "false"
click at [293, 124] on input "JARDINS DE MAFRA" at bounding box center [293, 124] width 15 height 15
checkbox input "true"
click at [528, 177] on button "Aplicar" at bounding box center [543, 177] width 103 height 35
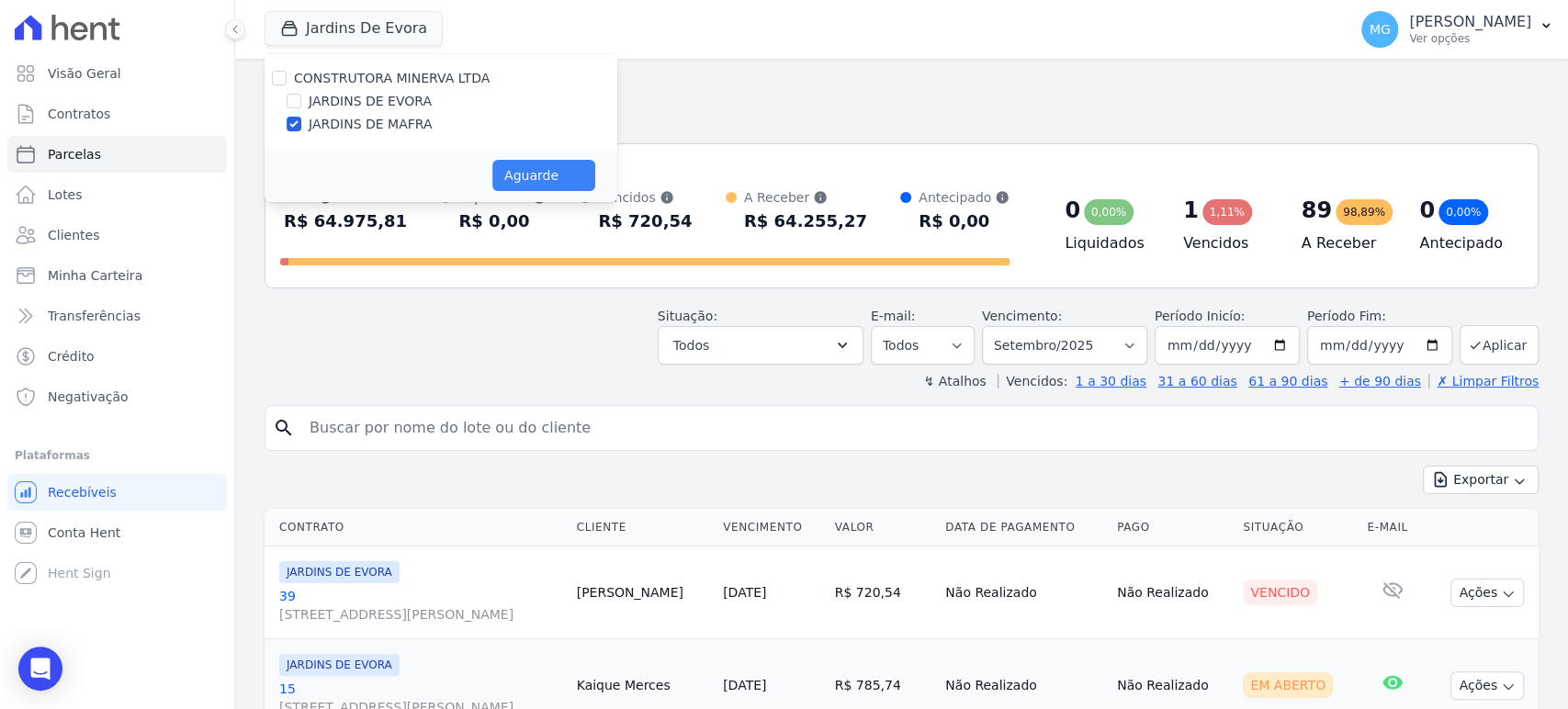
select select
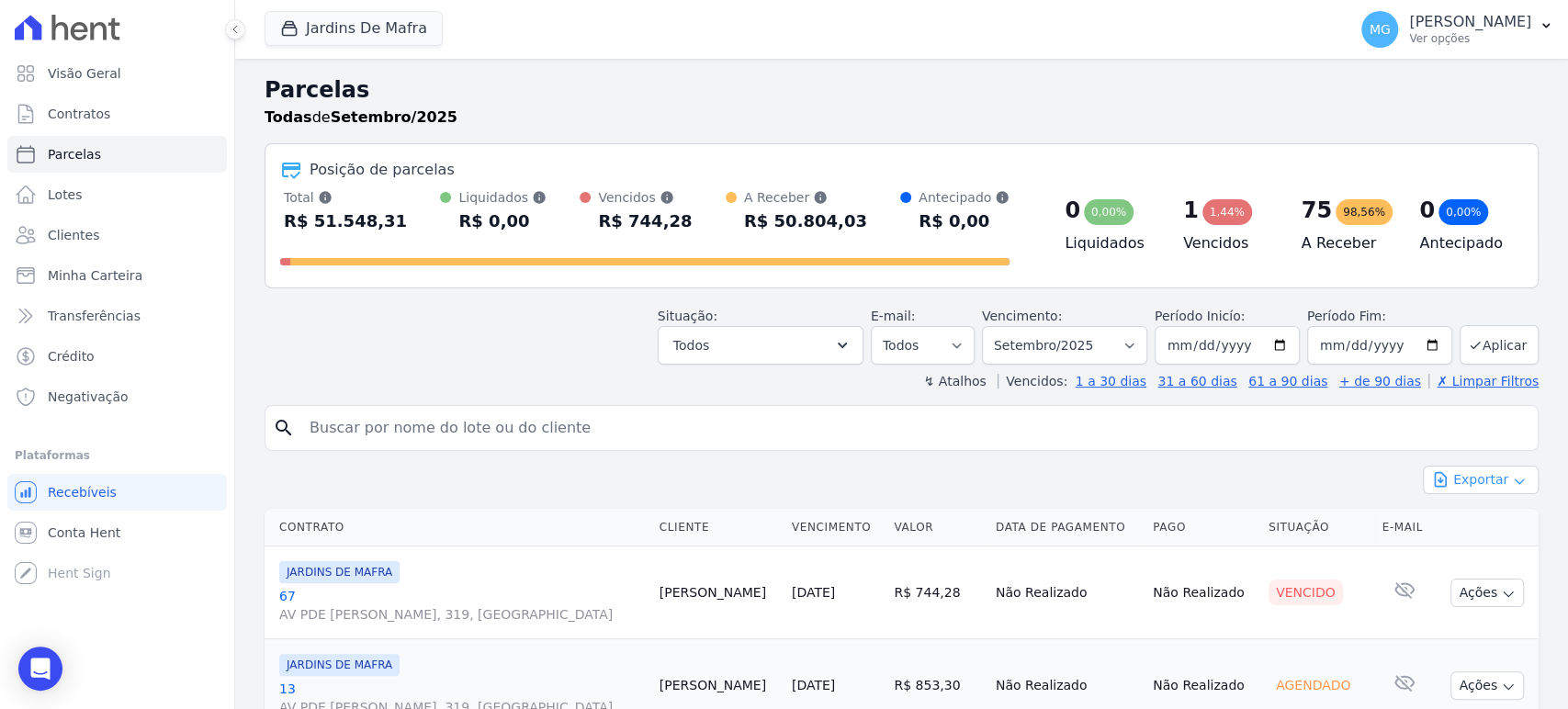
click at [1512, 477] on icon "button" at bounding box center [1519, 481] width 15 height 15
click at [1493, 555] on span "Exportar CSV" at bounding box center [1479, 555] width 98 height 18
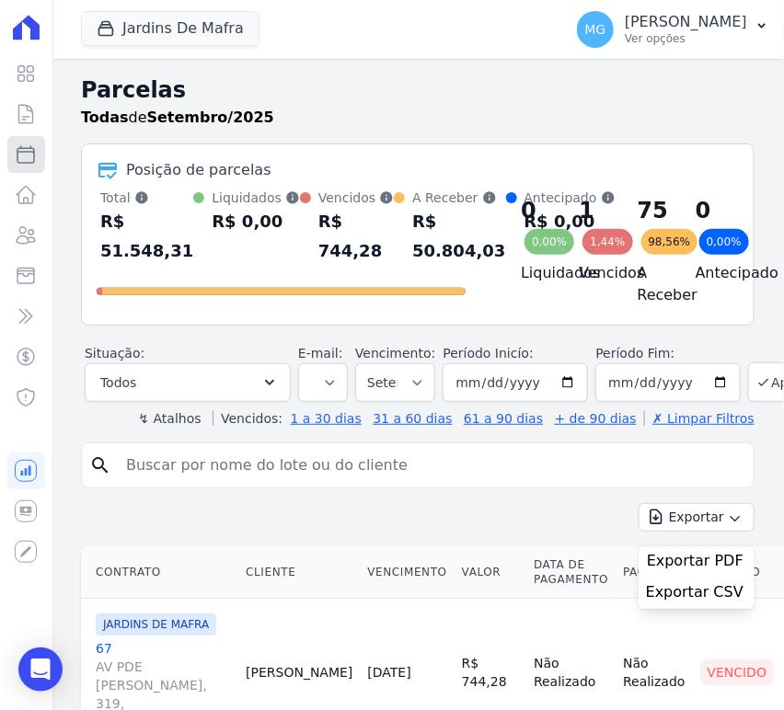
click at [26, 155] on icon at bounding box center [26, 155] width 22 height 22
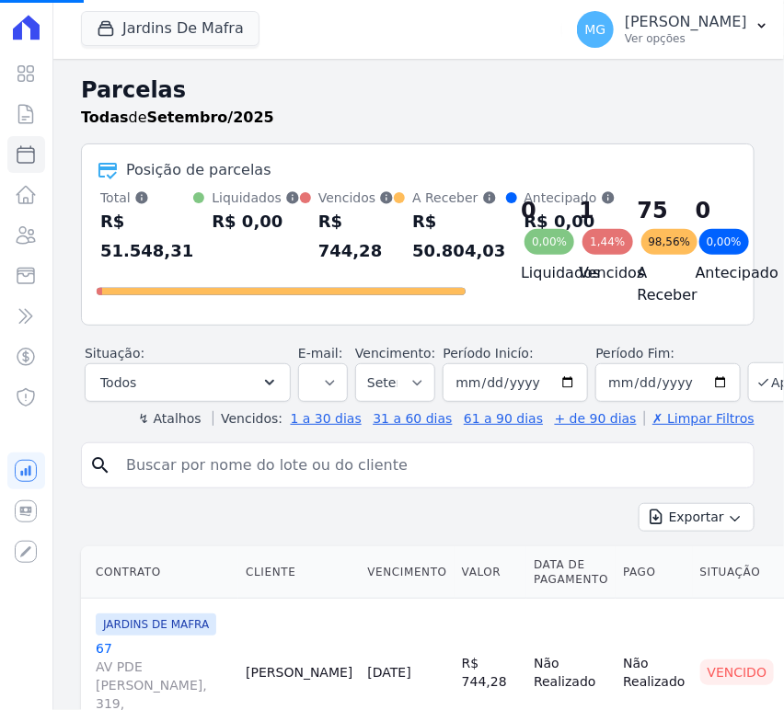
click at [186, 484] on input "search" at bounding box center [430, 465] width 631 height 37
type input "105"
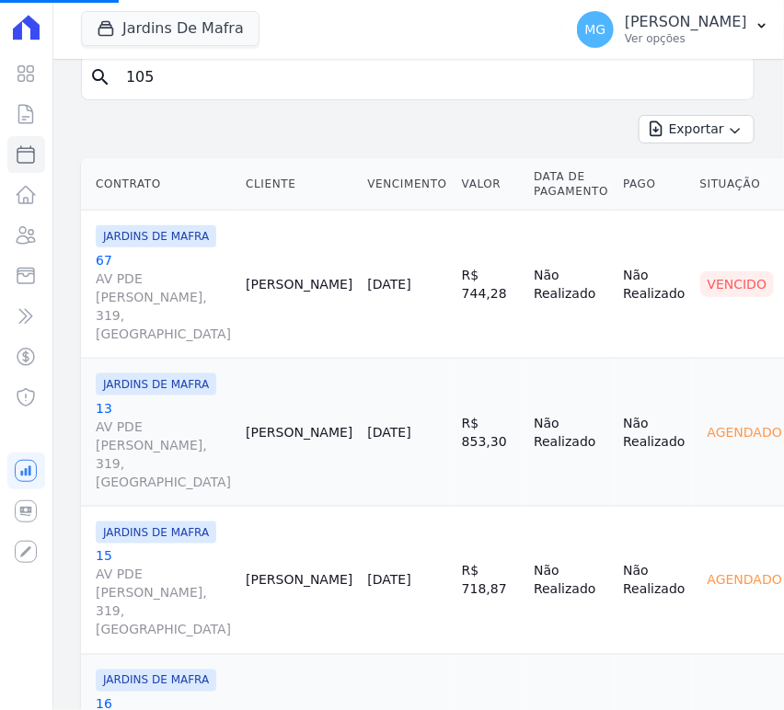
scroll to position [409, 0]
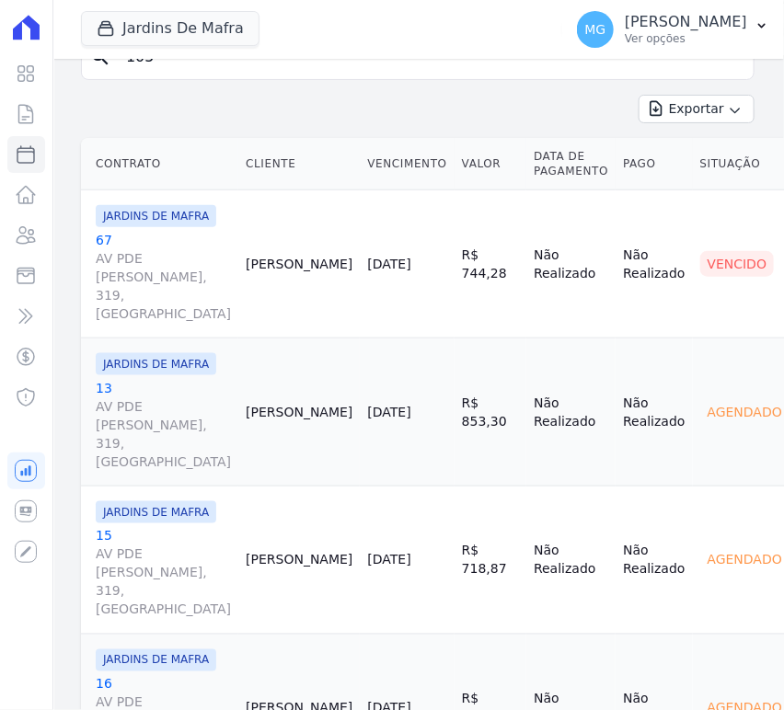
select select
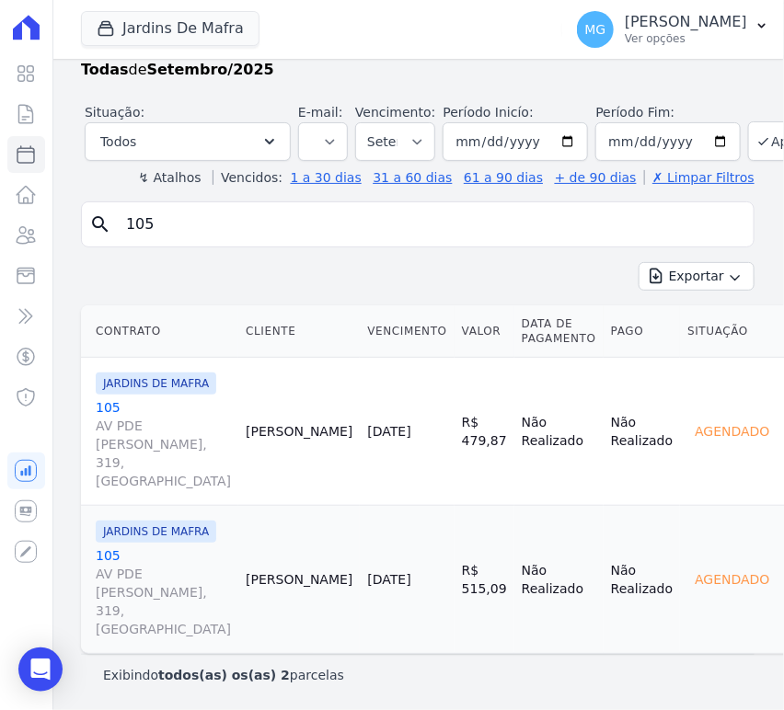
scroll to position [36, 0]
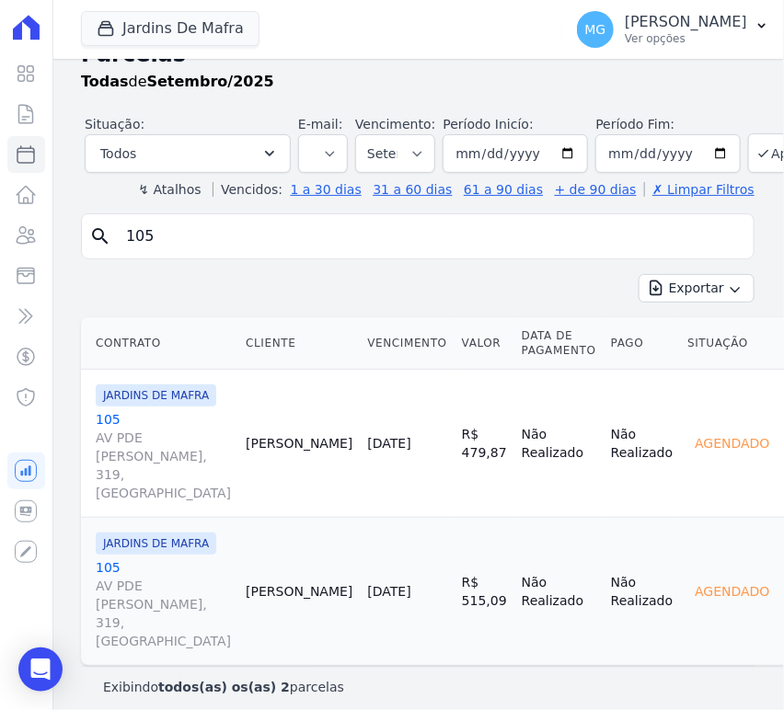
click at [204, 241] on input "105" at bounding box center [430, 236] width 631 height 37
type input "109"
select select
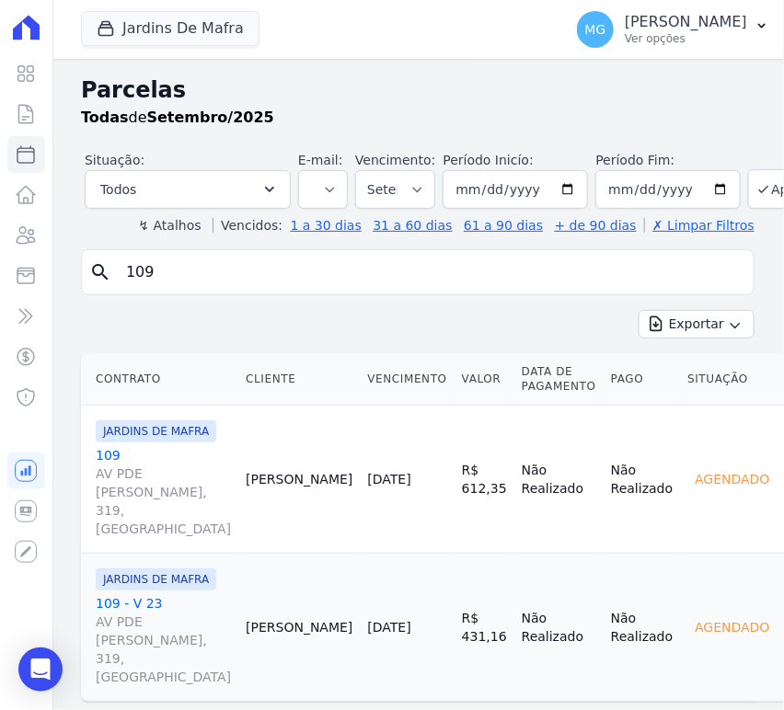
click at [240, 283] on input "109" at bounding box center [430, 272] width 631 height 37
click at [243, 280] on input "109" at bounding box center [430, 272] width 631 height 37
type input "63"
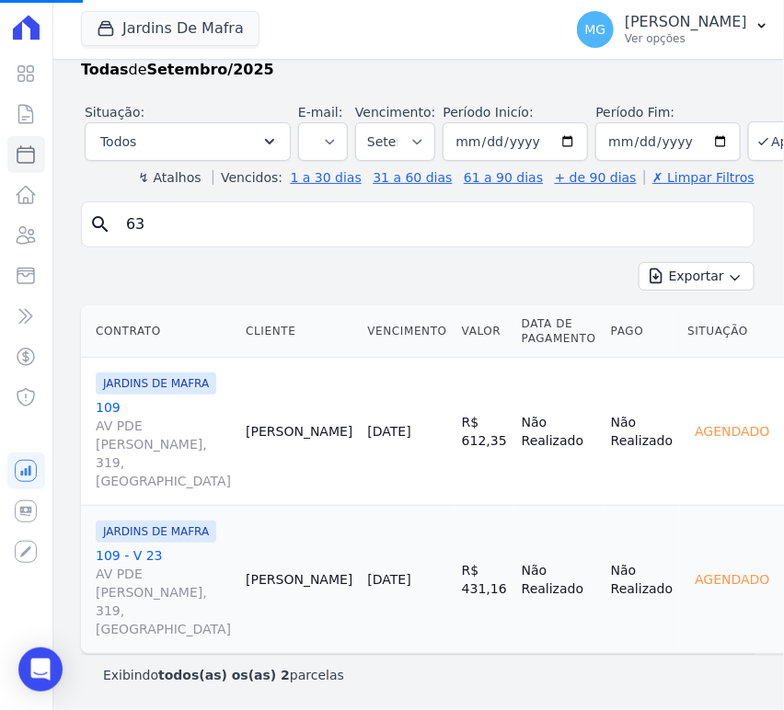
scroll to position [172, 0]
select select
click at [52, 661] on icon "Open Intercom Messenger" at bounding box center [41, 670] width 24 height 24
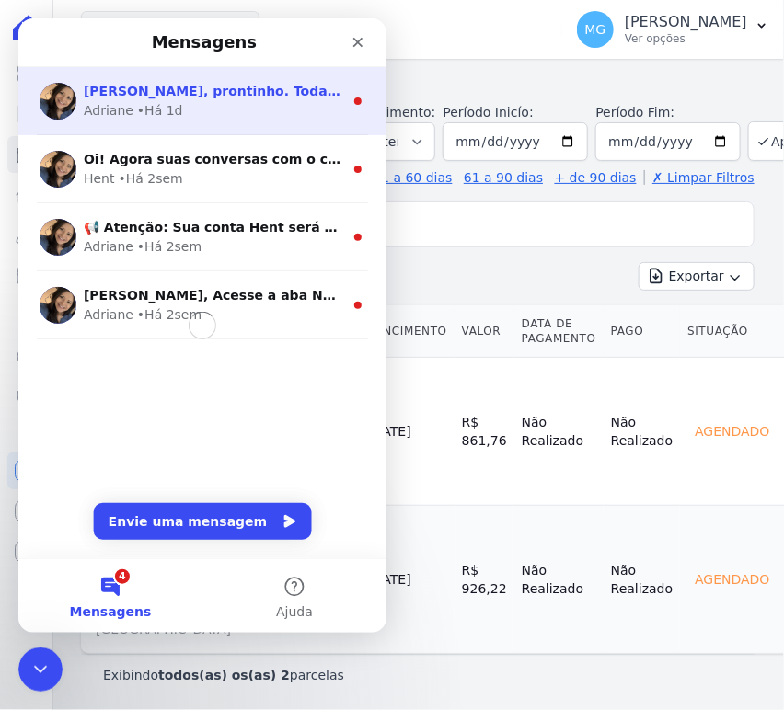
scroll to position [0, 0]
click at [198, 108] on div "Adriane • Há 1d" at bounding box center [213, 109] width 260 height 19
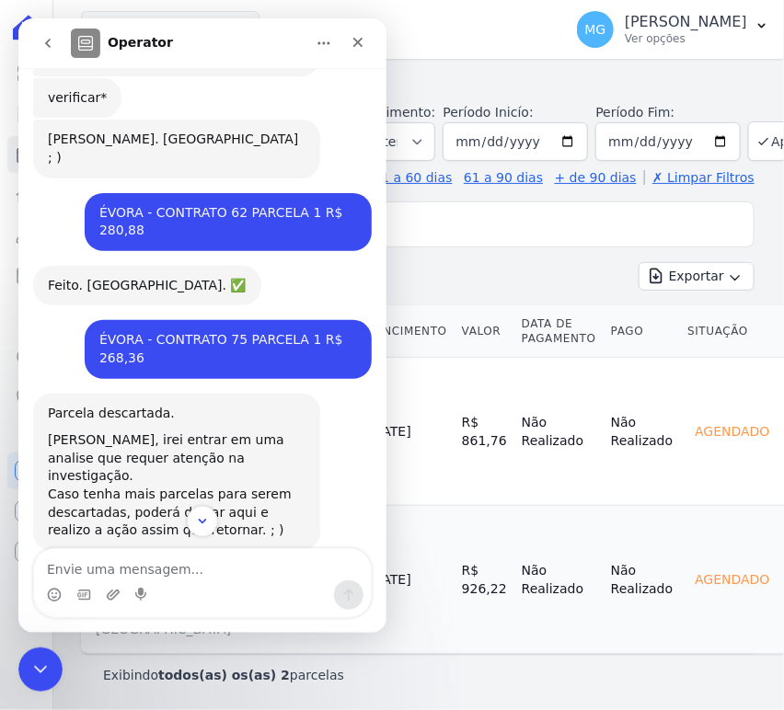
scroll to position [906, 0]
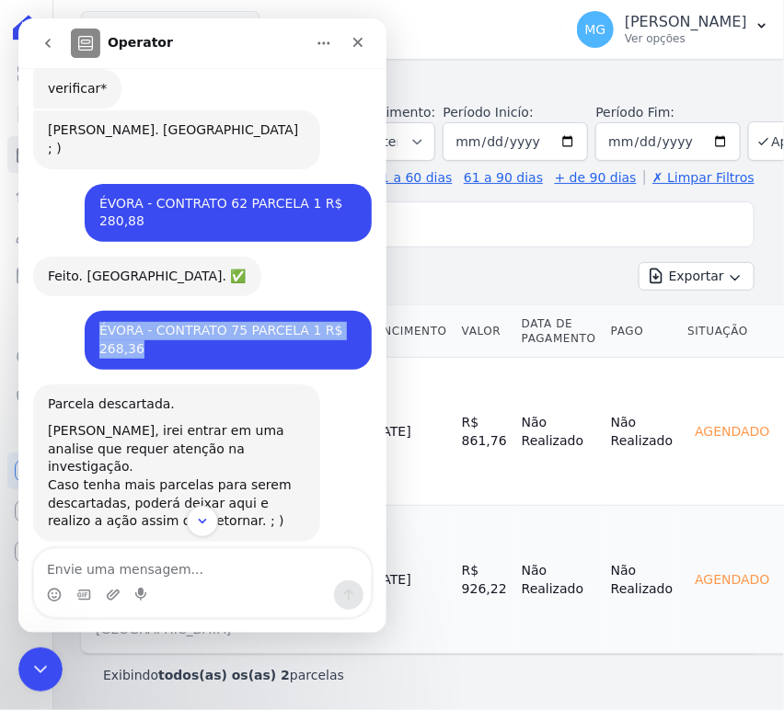
drag, startPoint x: 87, startPoint y: 303, endPoint x: 144, endPoint y: 343, distance: 69.2
click at [144, 343] on div "ÉVORA - CONTRATO 75 PARCELA 1 R$ 268,36 Matheus • Há 1d" at bounding box center [227, 339] width 287 height 58
copy div "ÉVORA - CONTRATO 75 PARCELA 1 R$ 268,36"
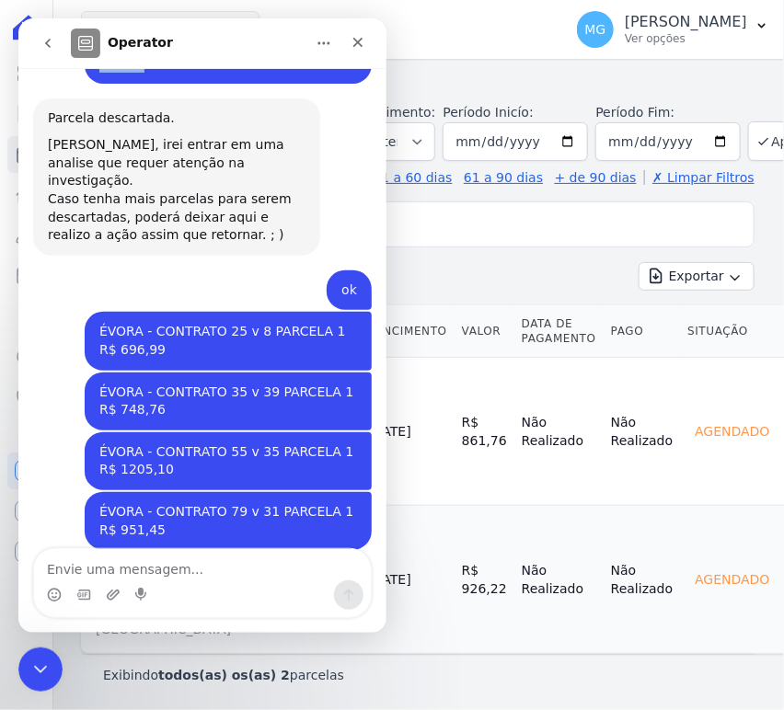
scroll to position [1270, 0]
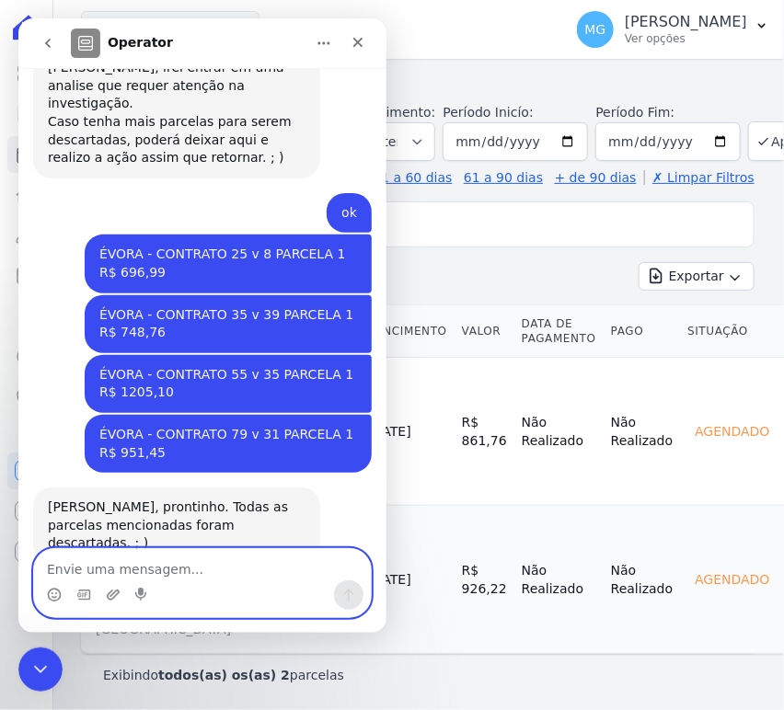
click at [138, 567] on textarea "Envie uma mensagem..." at bounding box center [201, 563] width 337 height 31
type textarea "OI boa tarde ]"
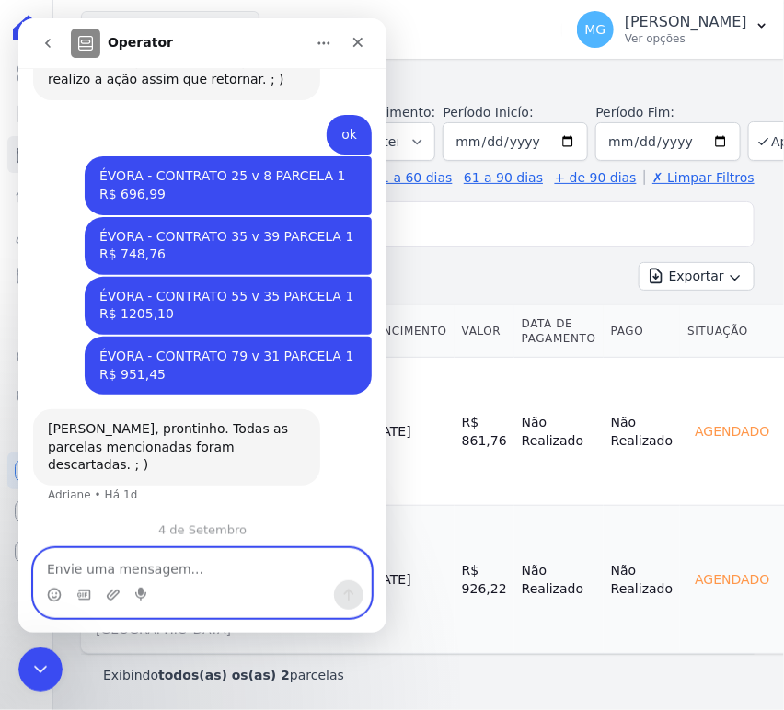
scroll to position [1374, 0]
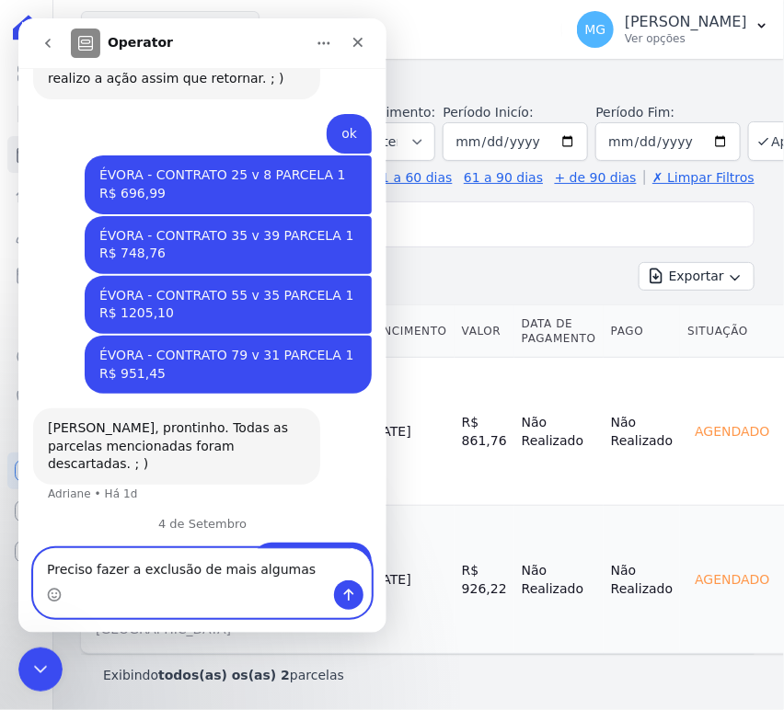
type textarea "Preciso fazer a exclusão de mais algumas parcelas"
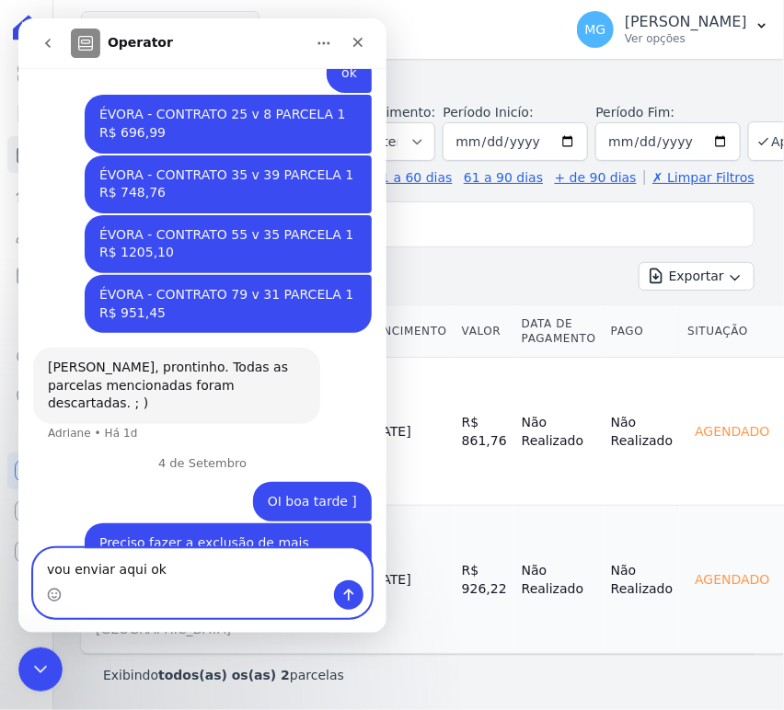
type textarea "vou enviar aqui ok ?"
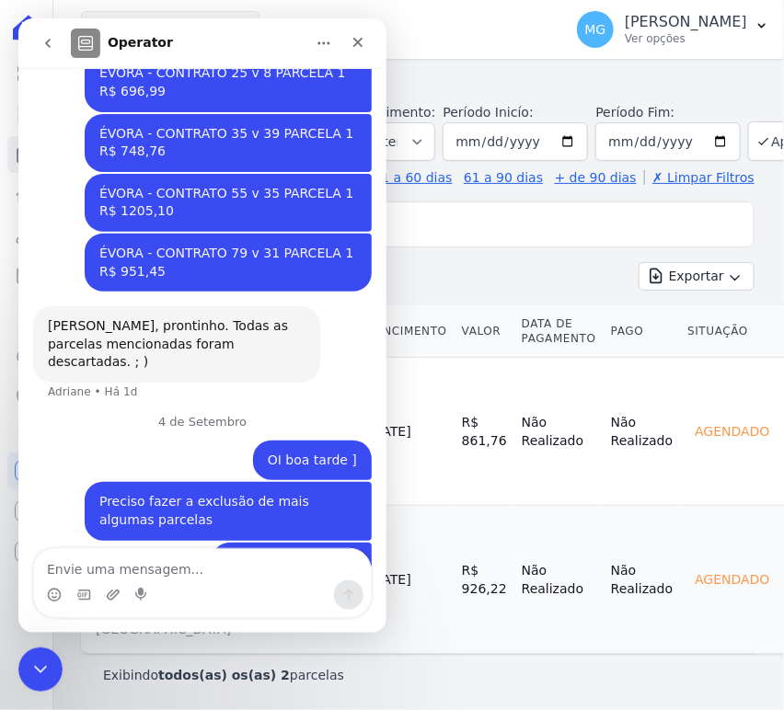
click at [52, 44] on icon "go back" at bounding box center [47, 42] width 15 height 15
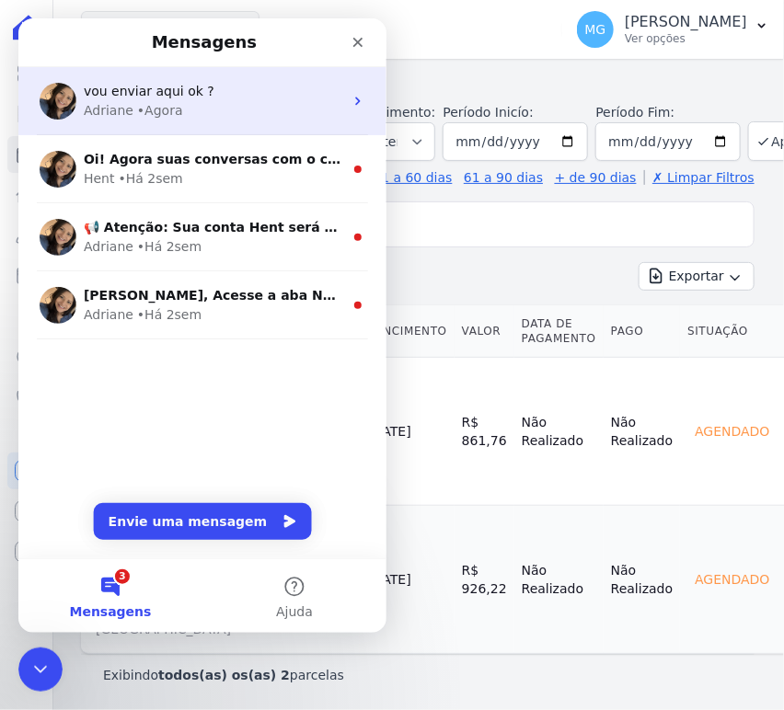
click at [167, 110] on div "• Agora" at bounding box center [159, 109] width 46 height 19
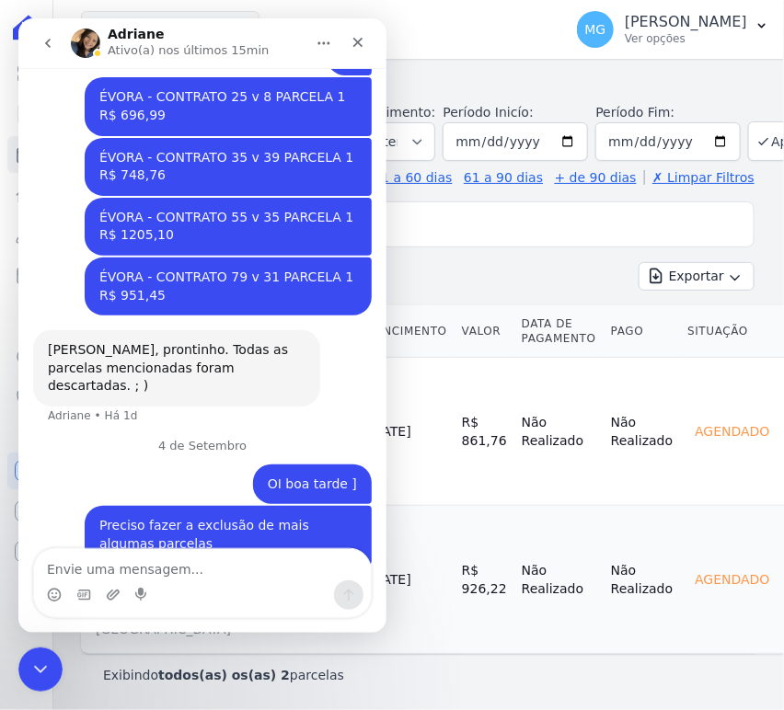
scroll to position [1476, 0]
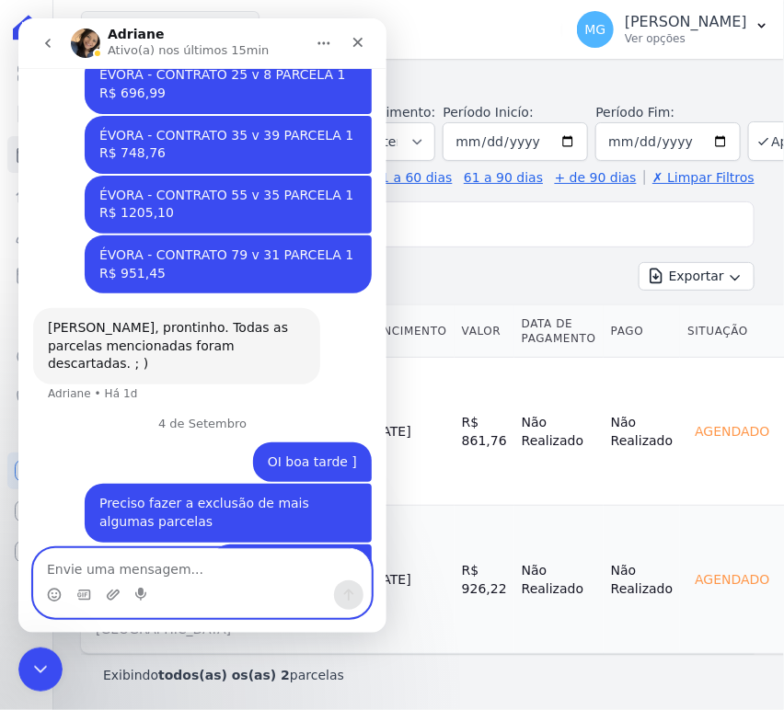
click at [122, 564] on textarea "Envie uma mensagem..." at bounding box center [201, 563] width 337 height 31
paste textarea "MAFRA - CONTRATO 105 PARCELA 1 R$ 479,87"
type textarea "MAFRA - CONTRATO 105 PARCELA 1 R$ 479,87"
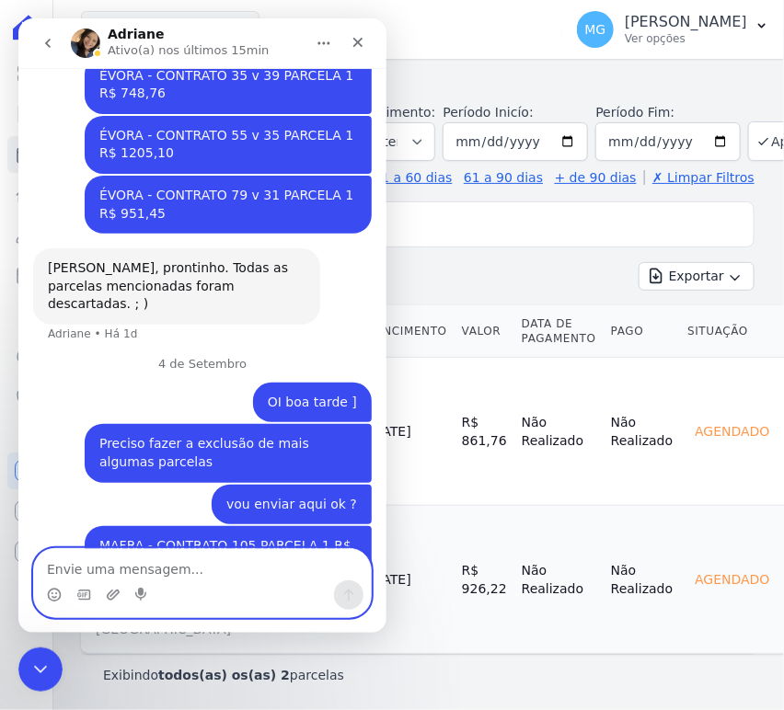
click at [171, 558] on textarea "Envie uma mensagem..." at bounding box center [201, 563] width 337 height 31
paste textarea "MAFRA - CONTRATO 109 PARCELA 1 R$ 612,35"
type textarea "MAFRA - CONTRATO 109 PARCELA 1 R$ 612,35"
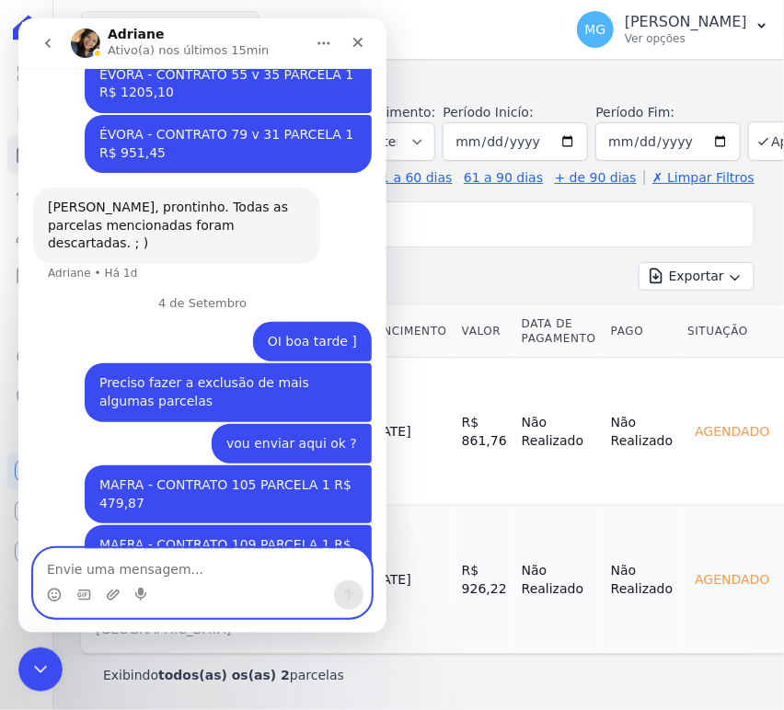
click at [269, 560] on textarea "Envie uma mensagem..." at bounding box center [201, 563] width 337 height 31
paste textarea "MAFRA - CONTRATO 109 V 23 PARCELA 1 R$ 425,36"
type textarea "MAFRA - CONTRATO 109 V 23 PARCELA 1 R$ 425,36"
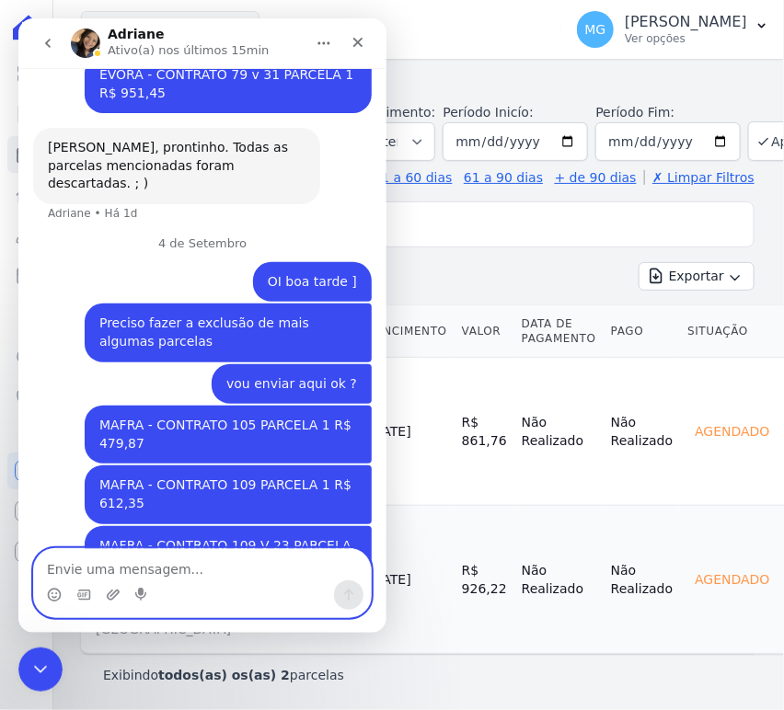
click at [150, 552] on textarea "Envie uma mensagem..." at bounding box center [201, 563] width 337 height 31
paste textarea "MAFRA - CONTRATO 63 V 10 PARCELA 1 R$ 855,96"
type textarea "MAFRA - CONTRATO 63 V 10 PARCELA 1 R$ 855,96"
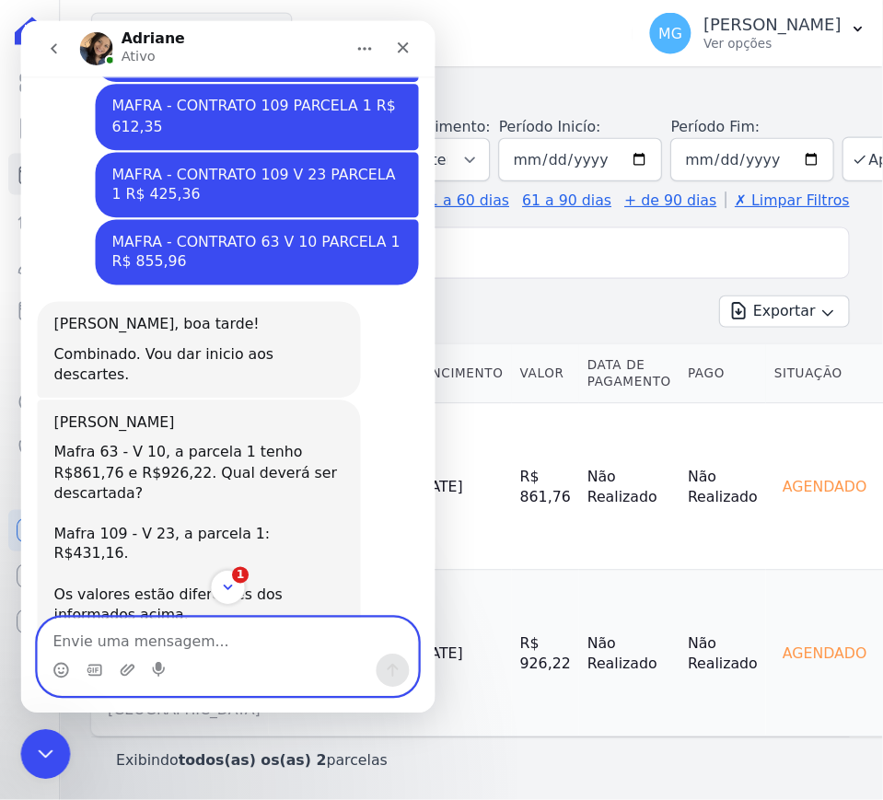
scroll to position [2030, 0]
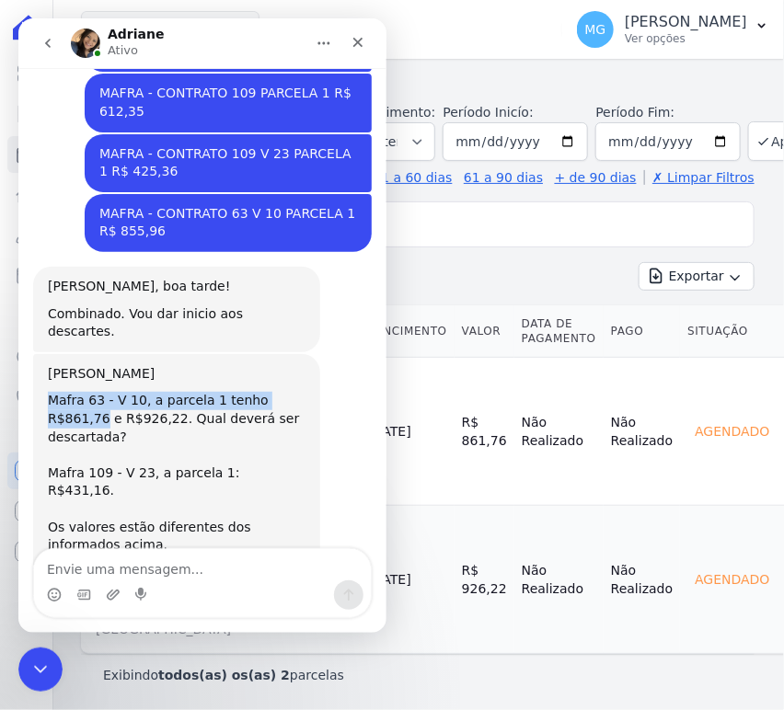
drag, startPoint x: 46, startPoint y: 326, endPoint x: 301, endPoint y: 321, distance: 255.0
click at [301, 391] on div "Mafra 63 - V 10, a parcela 1 tenho R$861,76 e R$926,22. Qual deverá ser descart…" at bounding box center [176, 499] width 258 height 216
copy div "Mafra 63 - V 10, a parcela 1 tenho R$861,76"
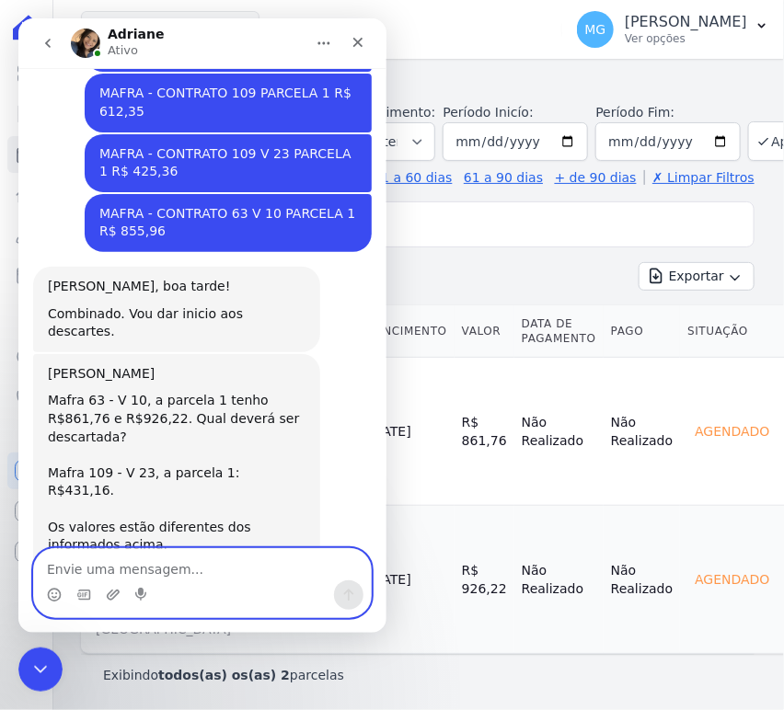
click at [198, 565] on textarea "Envie uma mensagem..." at bounding box center [201, 563] width 337 height 31
paste textarea "Mafra 63 - V 10, a parcela 1 tenho R$861,76"
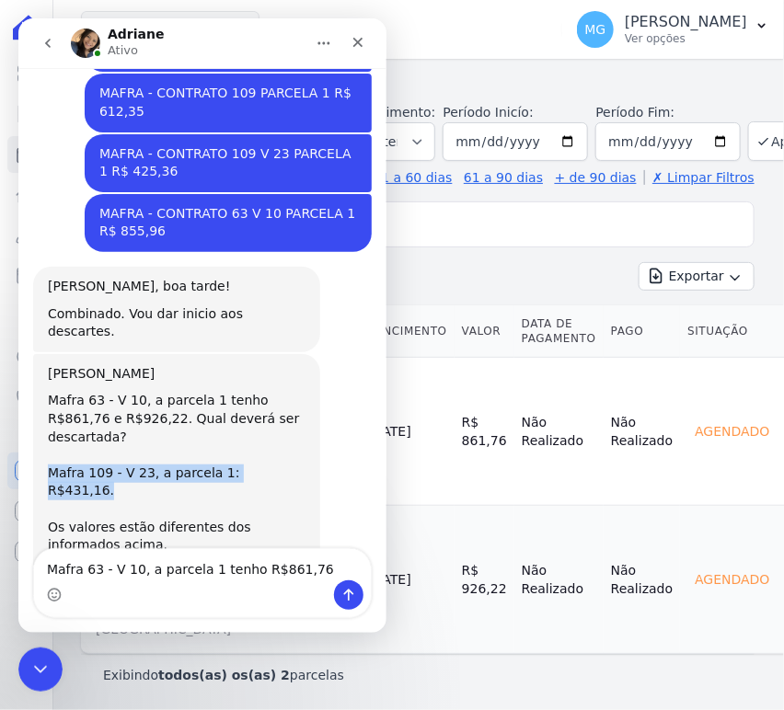
drag, startPoint x: 48, startPoint y: 381, endPoint x: 294, endPoint y: 375, distance: 245.8
click at [294, 391] on div "Mafra 63 - V 10, a parcela 1 tenho R$861,76 e R$926,22. Qual deverá ser descart…" at bounding box center [176, 499] width 258 height 216
copy div "Mafra 109 - V 23, a parcela 1: R$431,16."
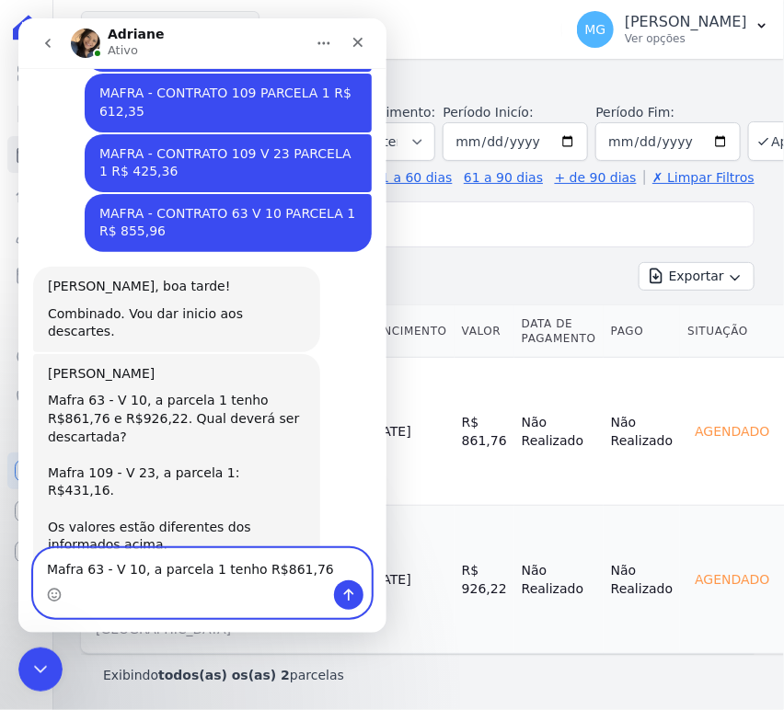
click at [308, 564] on textarea "Mafra 63 - V 10, a parcela 1 tenho R$861,76" at bounding box center [201, 563] width 337 height 31
paste textarea "Mafra 109 - V 23, a parcela 1: R$431,16."
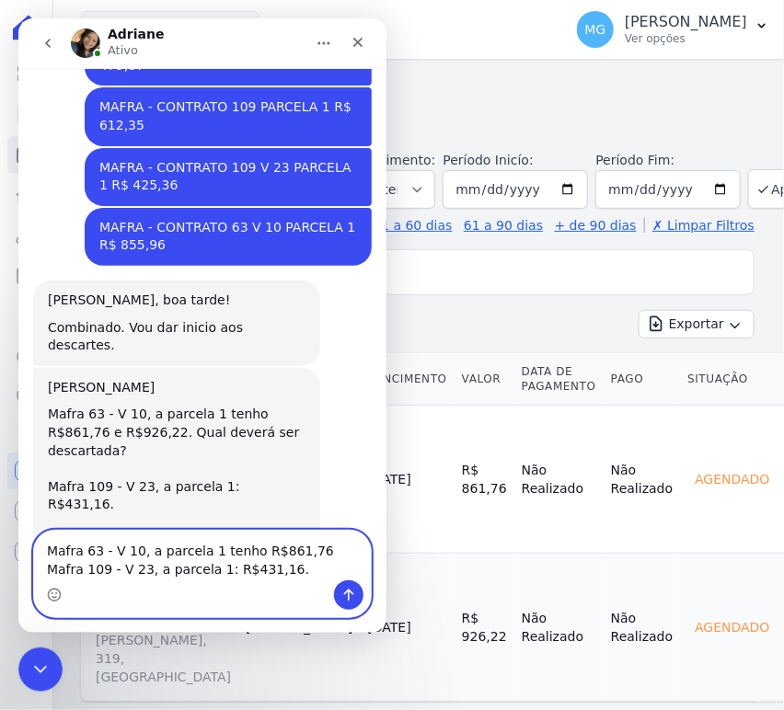
scroll to position [2049, 0]
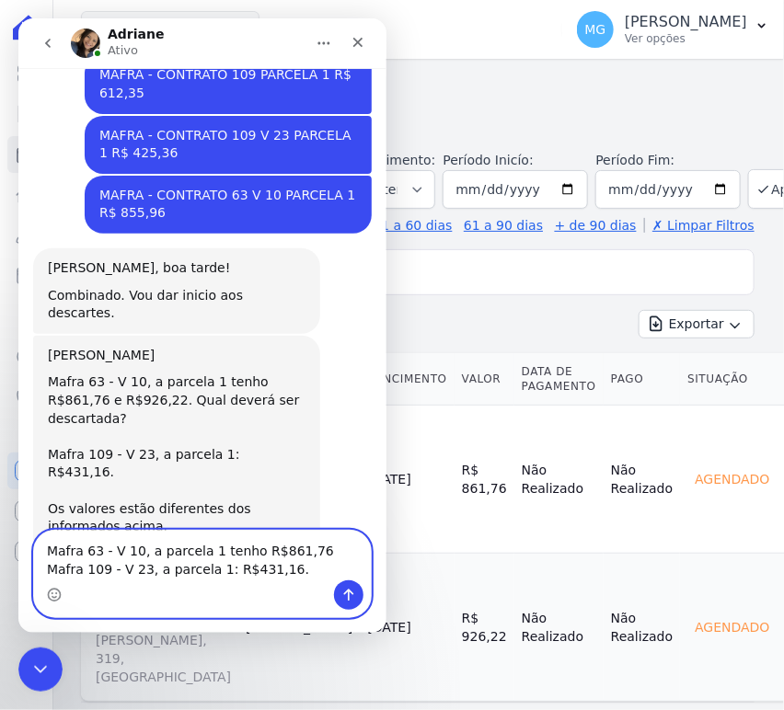
click at [316, 571] on textarea "Mafra 63 - V 10, a parcela 1 tenho R$861,76 Mafra 109 - V 23, a parcela 1: R$43…" at bounding box center [201, 555] width 337 height 50
type textarea "Mafra 63 - V 10, a parcela 1 tenho R$861,76 Mafra 109 - V 23, a parcela 1: R$43…"
click at [350, 599] on icon "Enviar uma mensagem" at bounding box center [348, 594] width 15 height 15
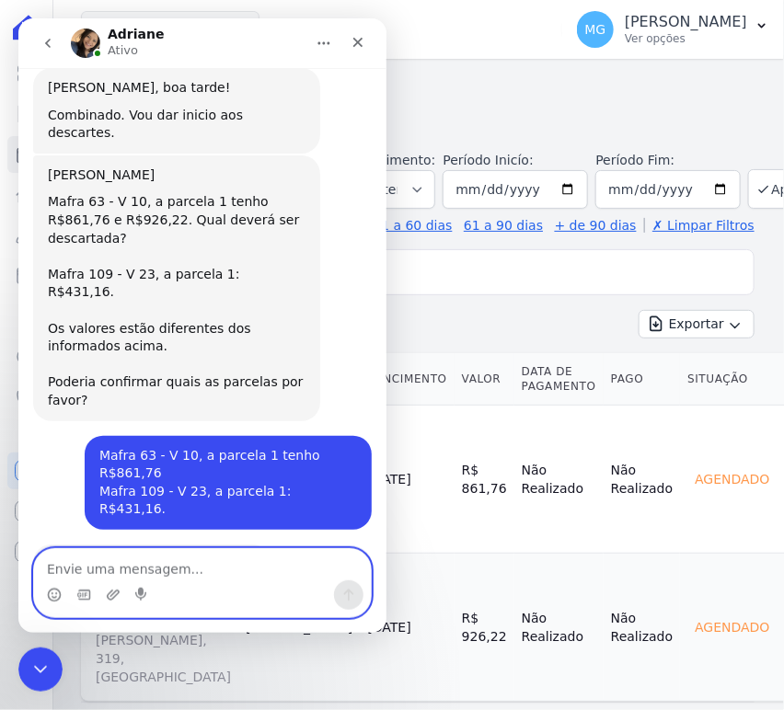
scroll to position [2235, 0]
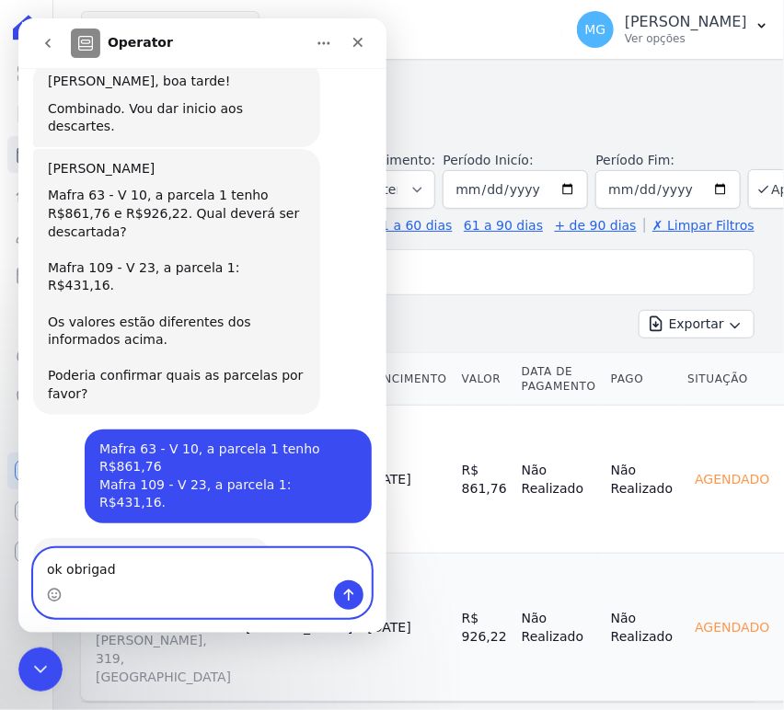
type textarea "ok obrigado"
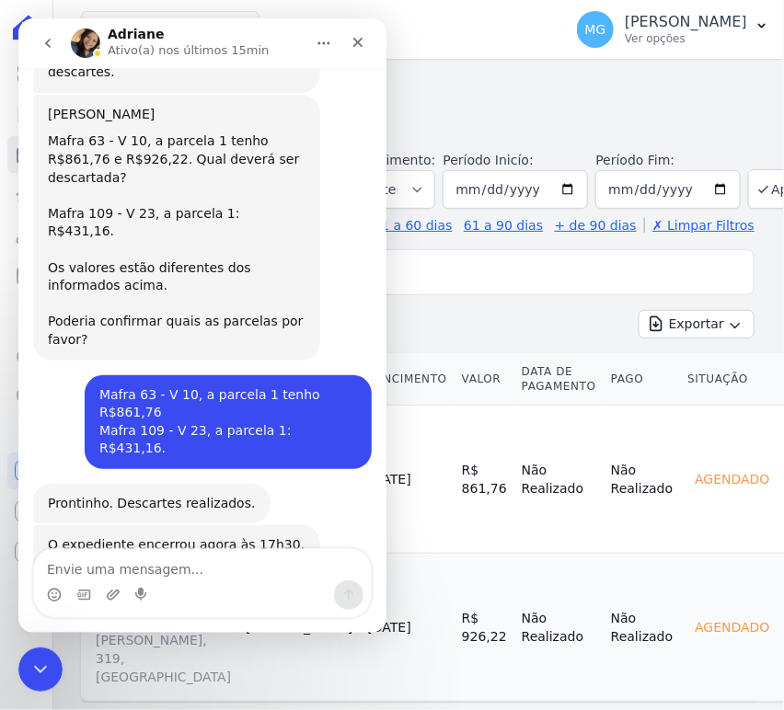
click at [423, 58] on div "Jardins De Mafra CONSTRUTORA MINERVA LTDA JARDINS DE EVORA JARDINS DE MAFRA Apl…" at bounding box center [318, 29] width 474 height 61
click at [440, 79] on h2 "Parcelas" at bounding box center [418, 90] width 674 height 33
drag, startPoint x: 443, startPoint y: 87, endPoint x: 435, endPoint y: 94, distance: 9.8
click at [437, 90] on h2 "Parcelas" at bounding box center [418, 90] width 674 height 33
drag, startPoint x: 440, startPoint y: 74, endPoint x: 397, endPoint y: 73, distance: 43.3
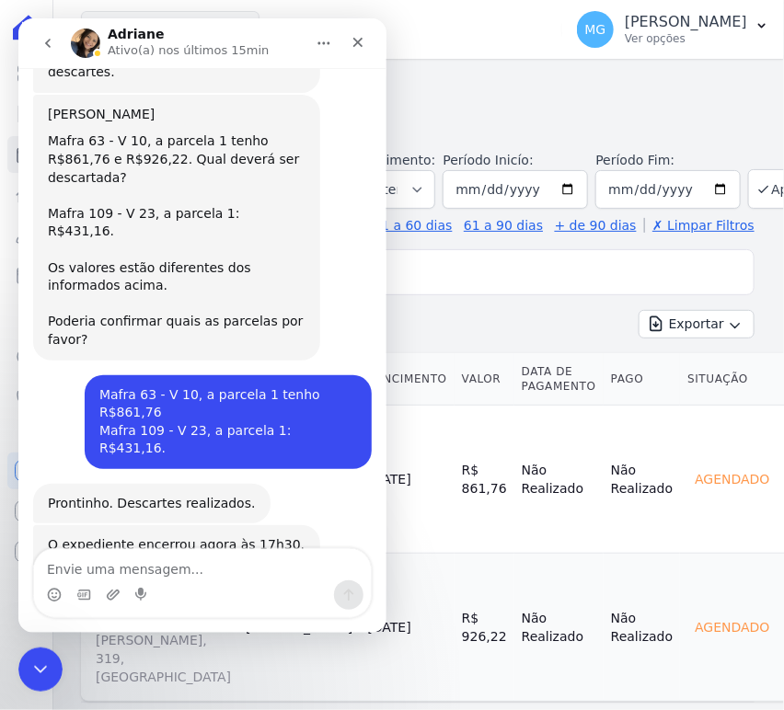
click at [440, 75] on h2 "Parcelas" at bounding box center [418, 90] width 674 height 33
click at [360, 43] on icon "Fechar" at bounding box center [357, 42] width 10 height 10
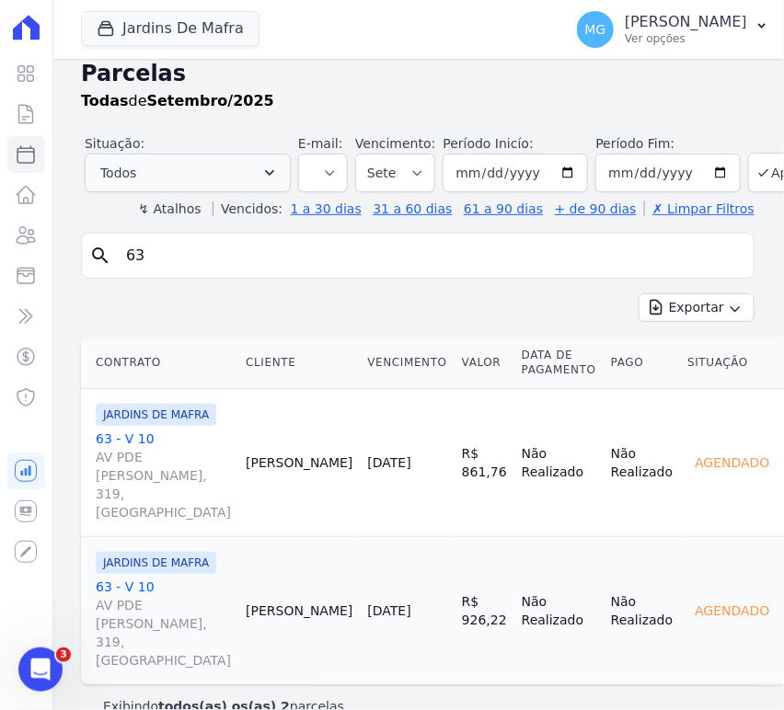
scroll to position [0, 0]
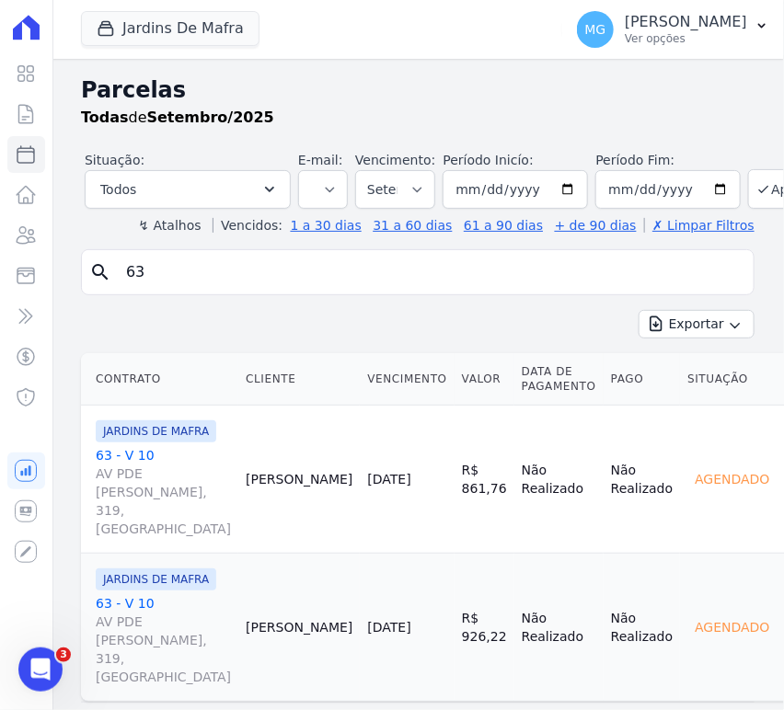
drag, startPoint x: 330, startPoint y: 106, endPoint x: 312, endPoint y: 115, distance: 20.6
click at [330, 108] on div "Todas de Setembro/2025" at bounding box center [418, 118] width 674 height 22
click at [390, 87] on h2 "Parcelas" at bounding box center [418, 90] width 674 height 33
click at [434, 110] on div "Todas de Setembro/2025" at bounding box center [418, 118] width 674 height 22
click at [210, 279] on input "63" at bounding box center [430, 272] width 631 height 37
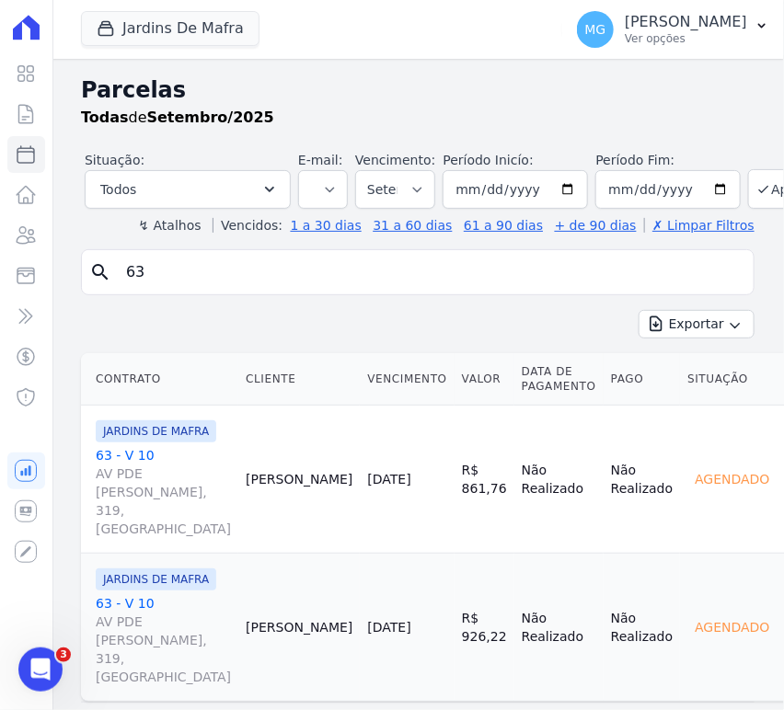
click at [210, 279] on input "63" at bounding box center [430, 272] width 631 height 37
type input "105"
select select
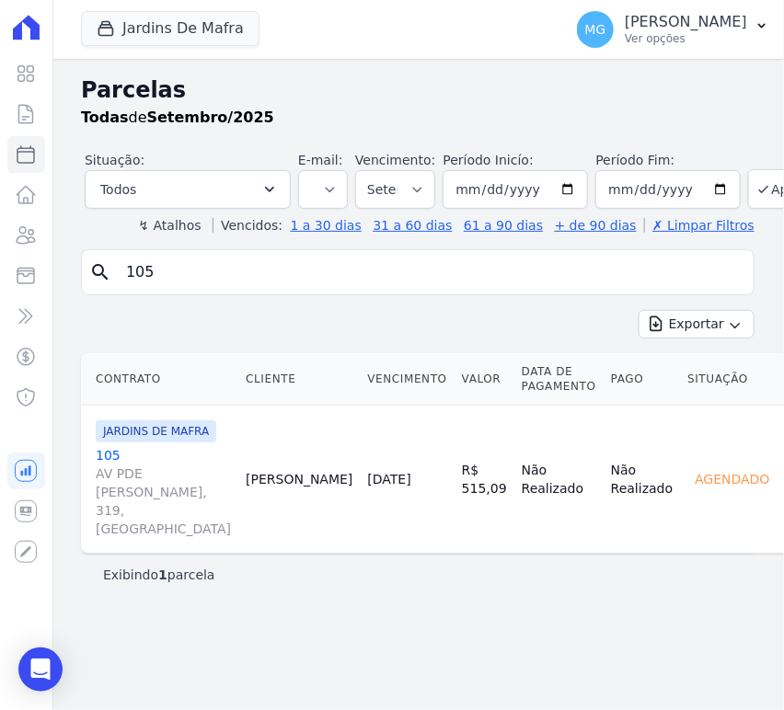
click at [243, 275] on input "105" at bounding box center [430, 272] width 631 height 37
type input "109"
select select
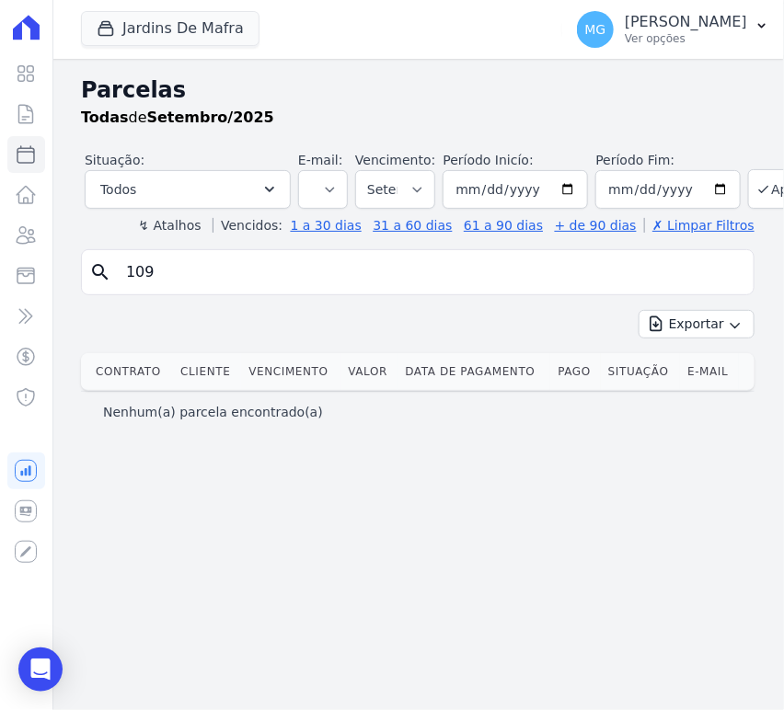
click at [599, 267] on input "109" at bounding box center [430, 272] width 631 height 37
click at [601, 267] on input "109" at bounding box center [430, 272] width 631 height 37
type input "63"
select select
